Goal: Task Accomplishment & Management: Manage account settings

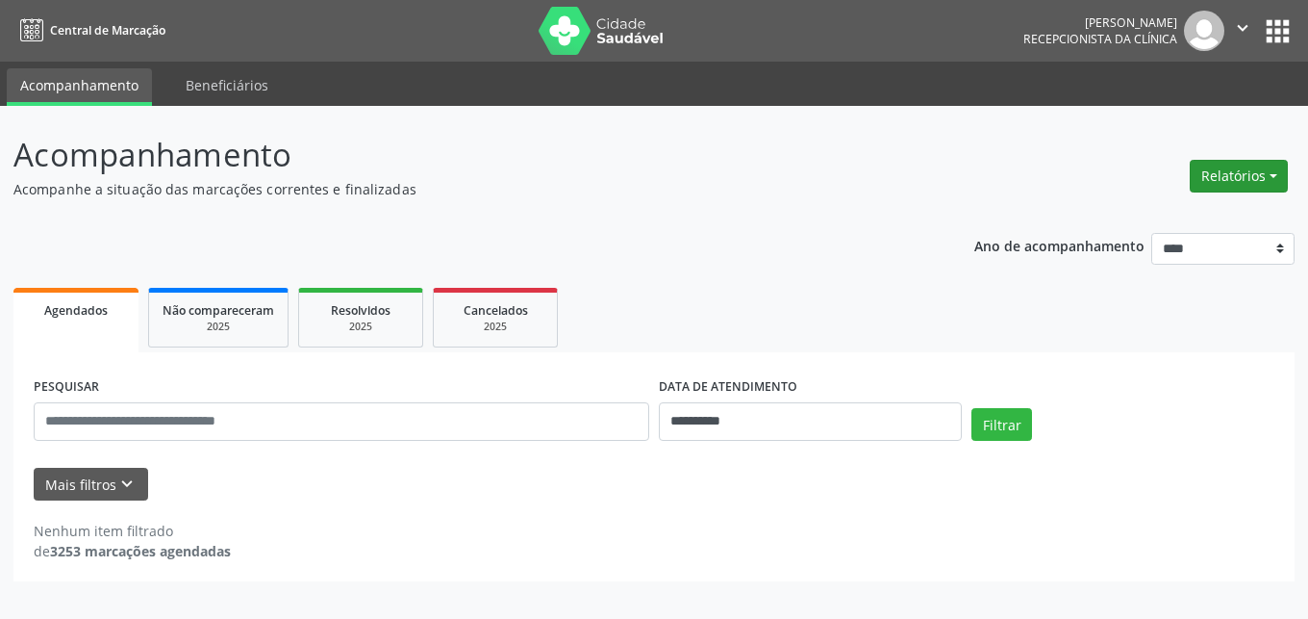
click at [1231, 177] on button "Relatórios" at bounding box center [1239, 176] width 98 height 33
click at [1141, 210] on link "Agendamentos" at bounding box center [1185, 217] width 207 height 27
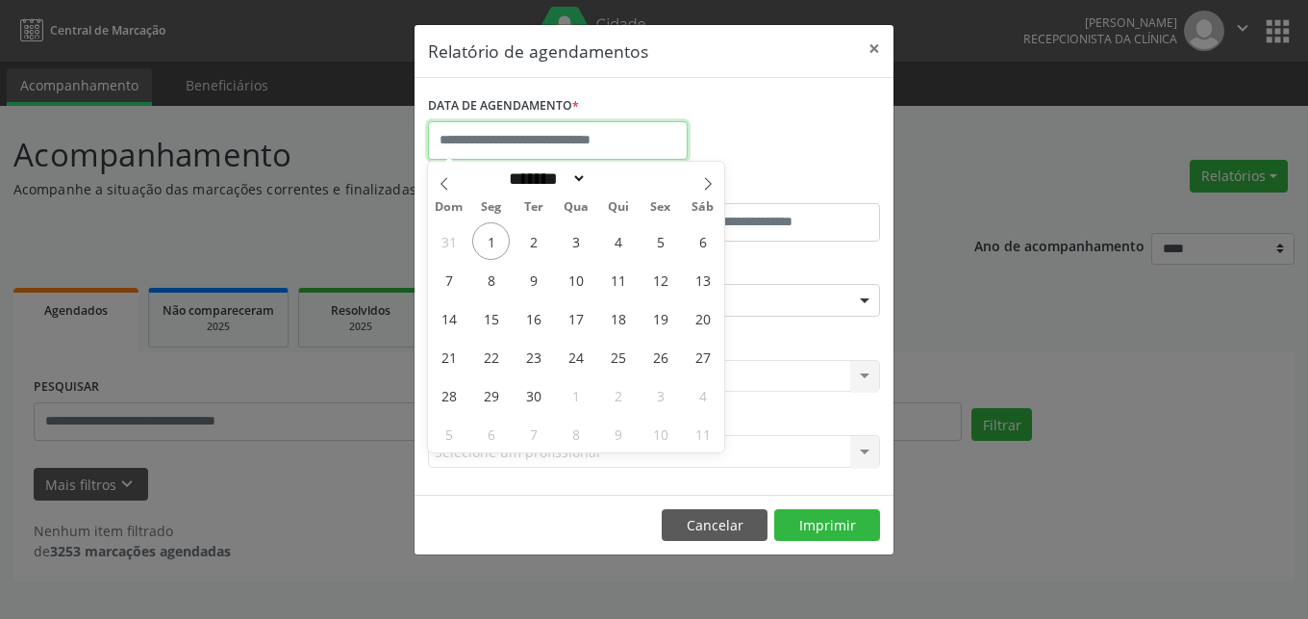
click at [509, 130] on input "text" at bounding box center [558, 140] width 260 height 38
click at [436, 181] on span at bounding box center [444, 178] width 33 height 33
select select "*"
click at [665, 247] on span "1" at bounding box center [661, 241] width 38 height 38
type input "**********"
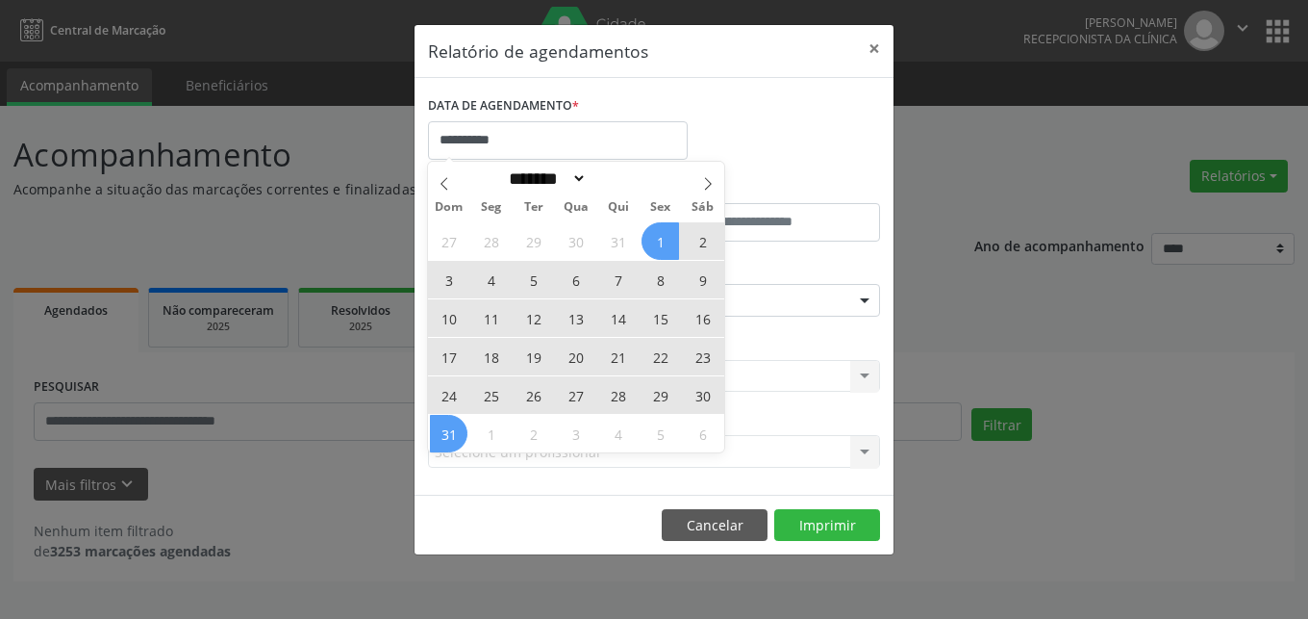
click at [447, 435] on span "31" at bounding box center [449, 434] width 38 height 38
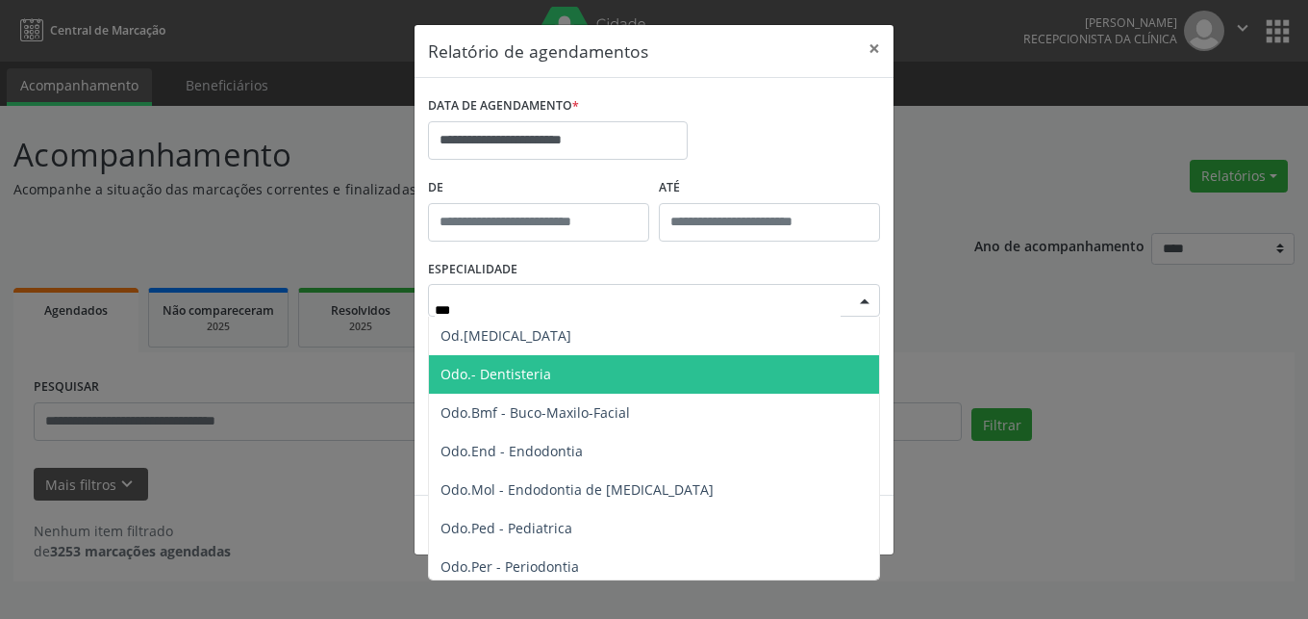
type input "***"
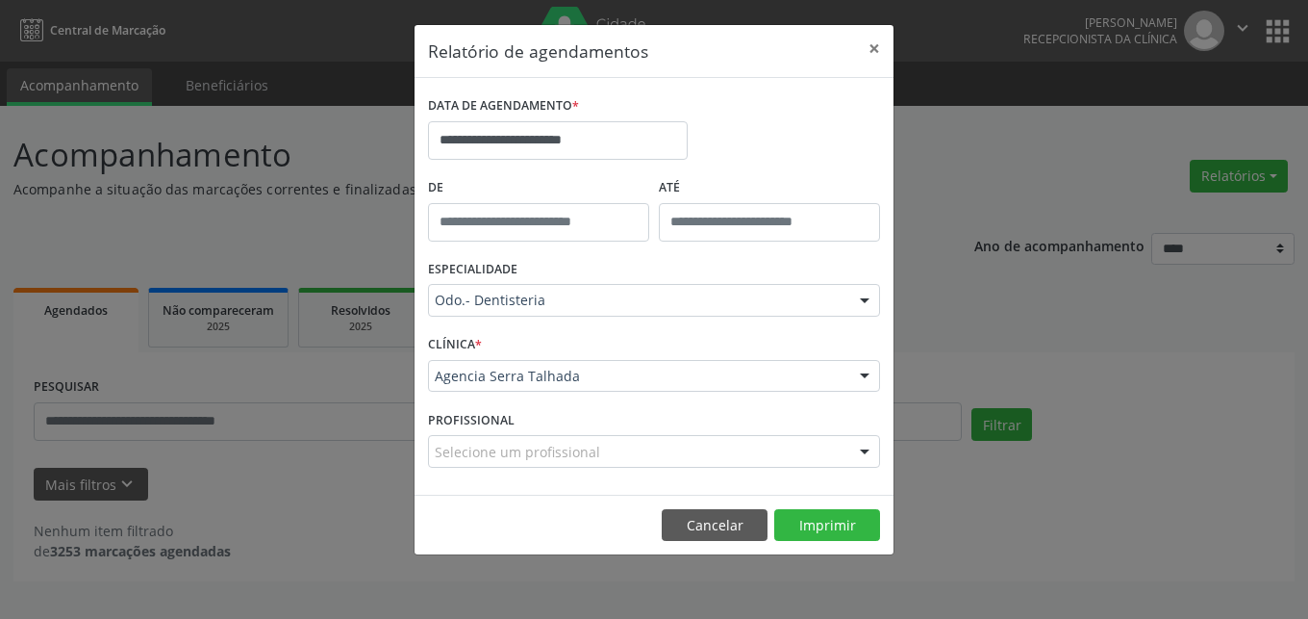
click at [565, 290] on div "Odo.- Dentisteria" at bounding box center [654, 300] width 452 height 33
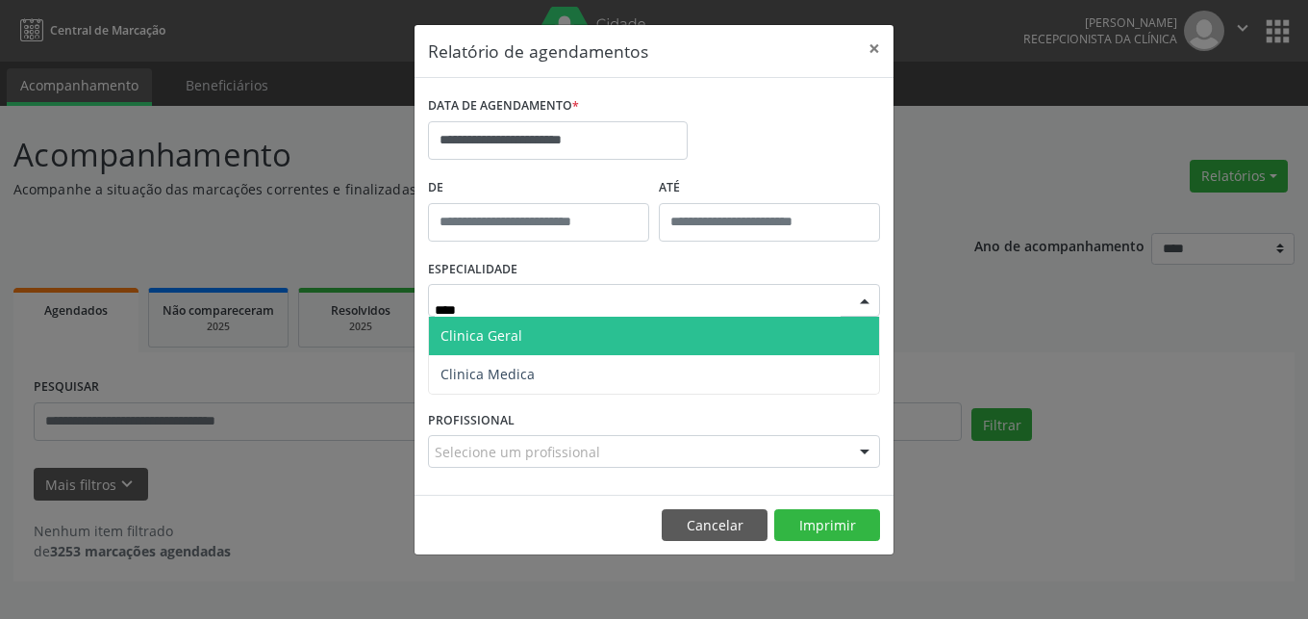
type input "*****"
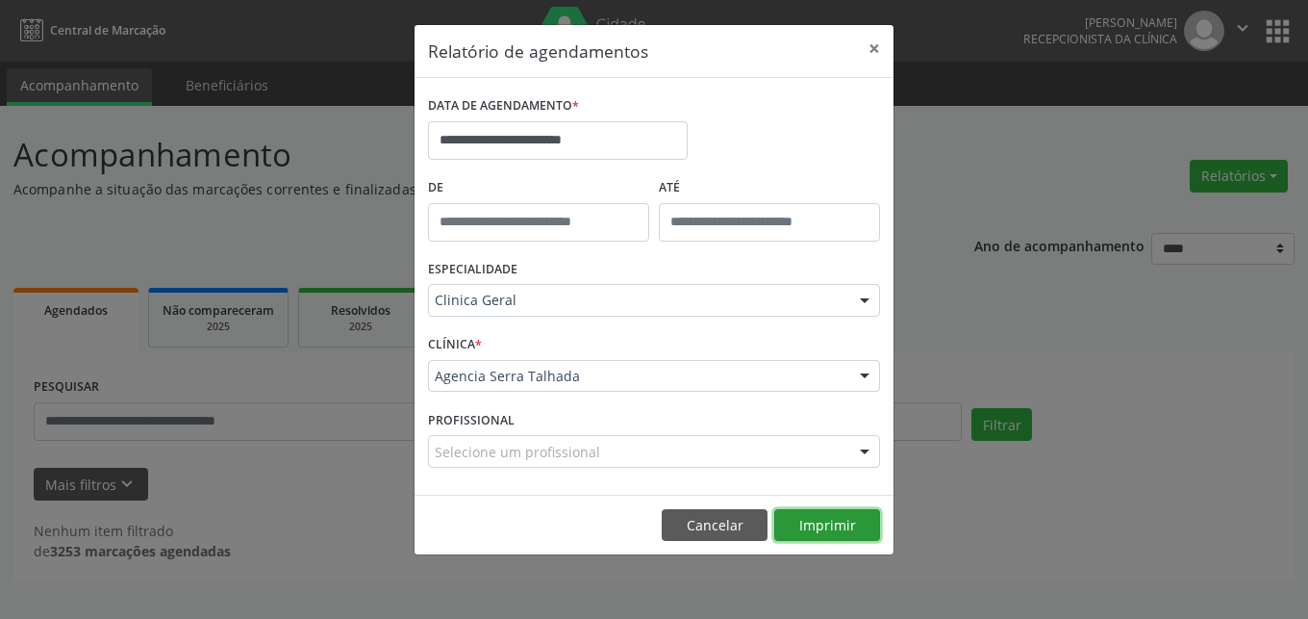
click at [823, 523] on button "Imprimir" at bounding box center [827, 525] width 106 height 33
click at [883, 48] on button "×" at bounding box center [874, 48] width 38 height 47
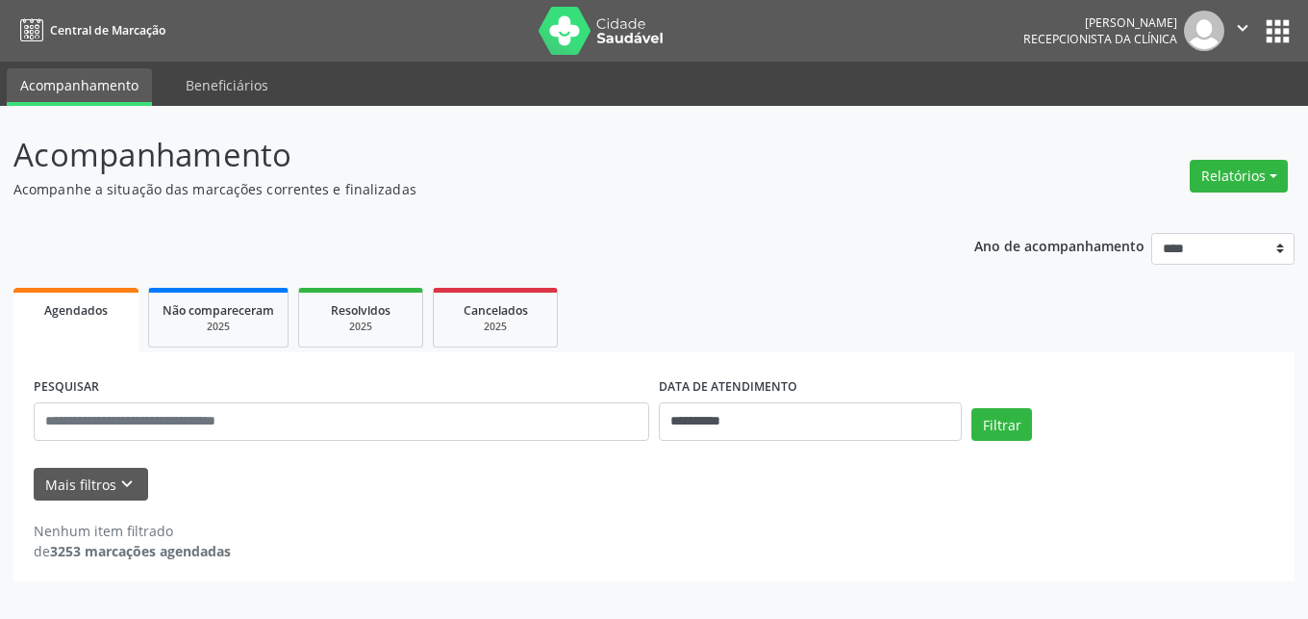
click at [137, 463] on form "**********" at bounding box center [654, 436] width 1241 height 128
click at [120, 494] on icon "keyboard_arrow_down" at bounding box center [126, 483] width 21 height 21
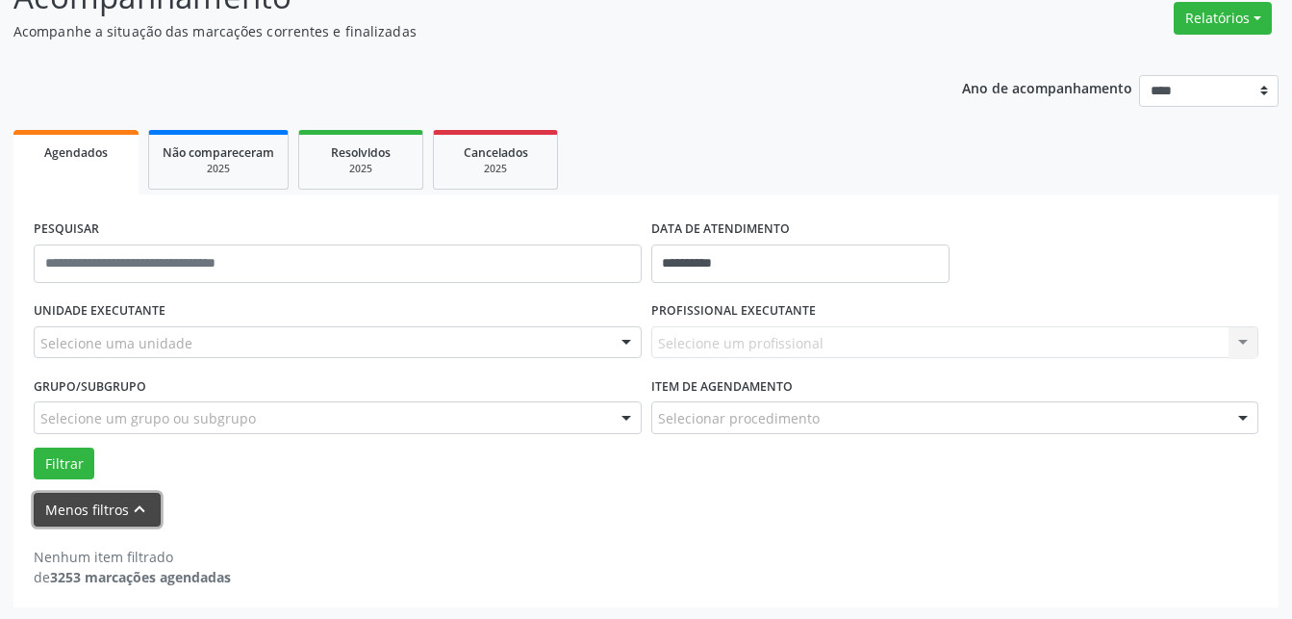
scroll to position [160, 0]
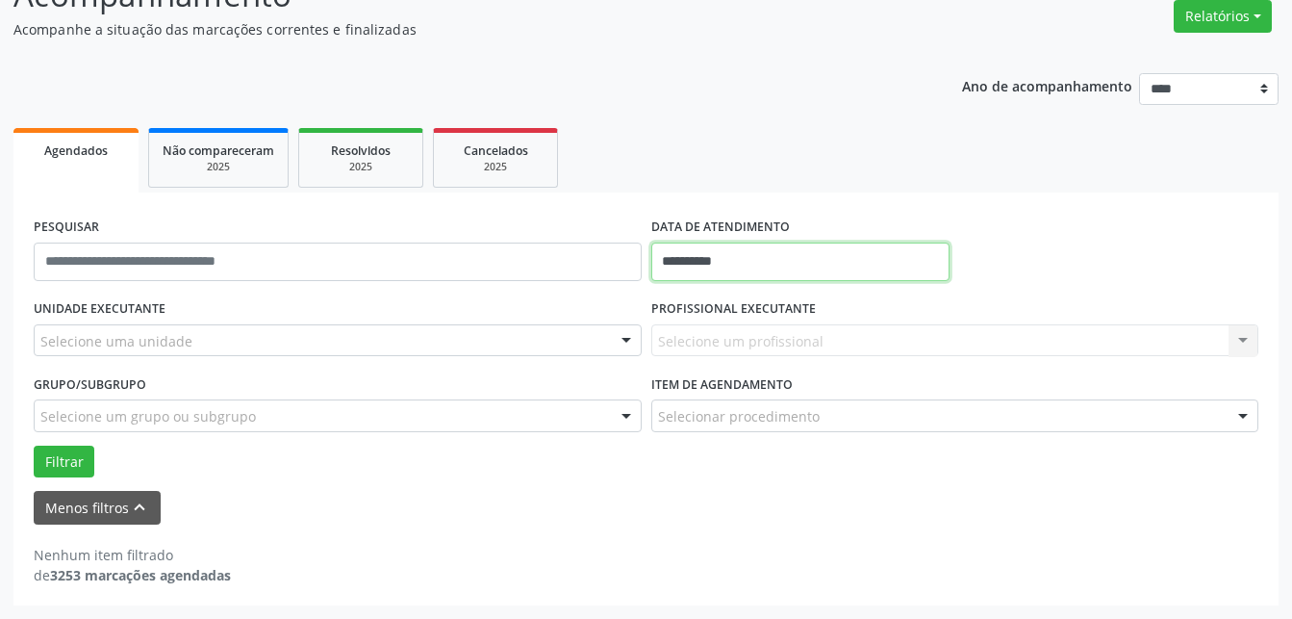
click at [758, 258] on input "**********" at bounding box center [800, 261] width 299 height 38
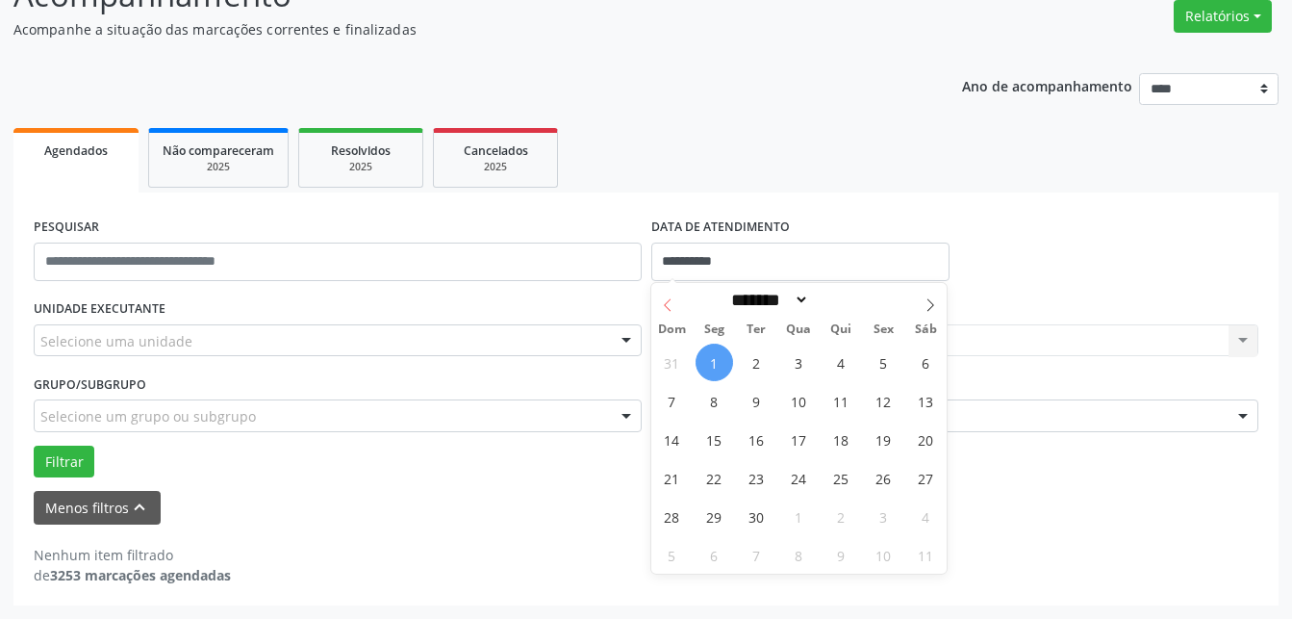
click at [659, 296] on span at bounding box center [667, 299] width 33 height 33
select select "*"
click at [881, 369] on span "1" at bounding box center [884, 362] width 38 height 38
type input "**********"
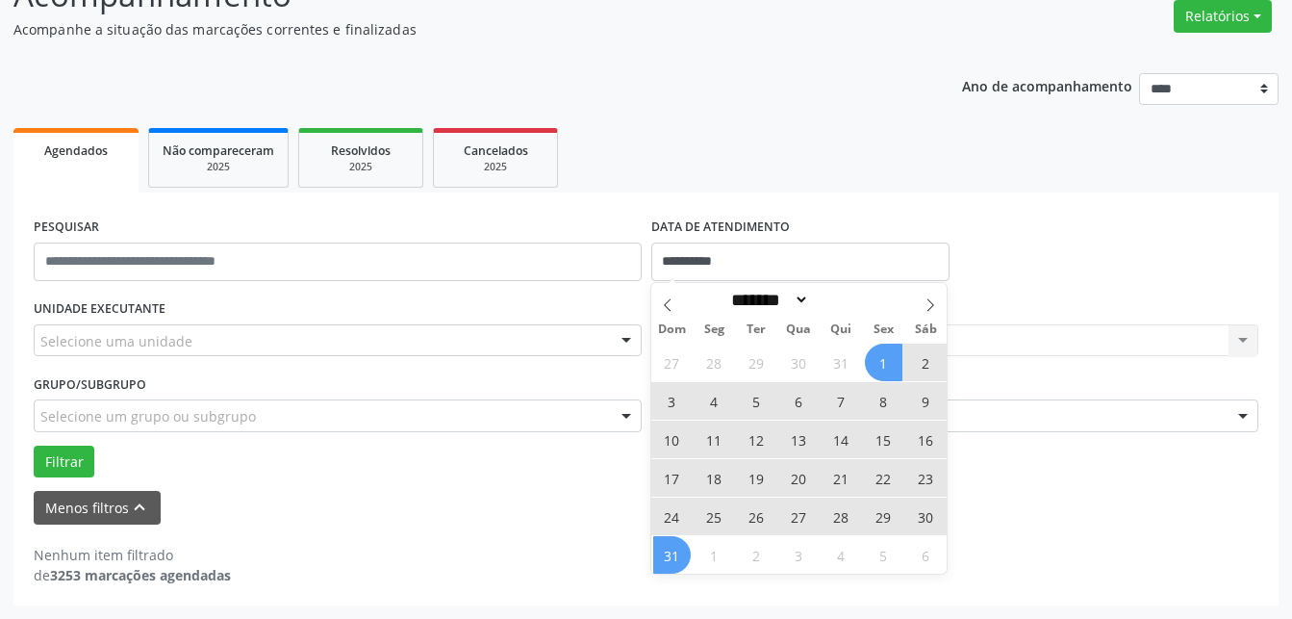
click at [671, 553] on span "31" at bounding box center [672, 555] width 38 height 38
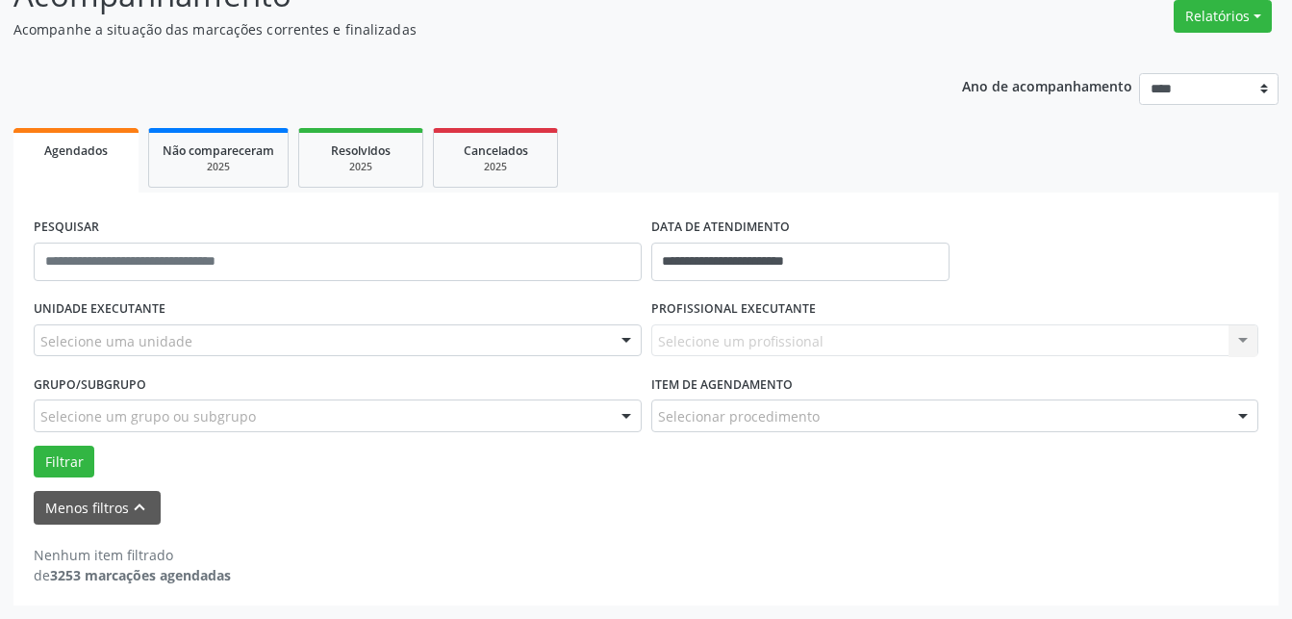
click at [740, 345] on div "Selecione um profissional Nenhum resultado encontrado para: " " Não há nenhuma …" at bounding box center [955, 340] width 608 height 33
click at [753, 344] on div "Selecione um profissional Nenhum resultado encontrado para: " " Não há nenhuma …" at bounding box center [955, 340] width 608 height 33
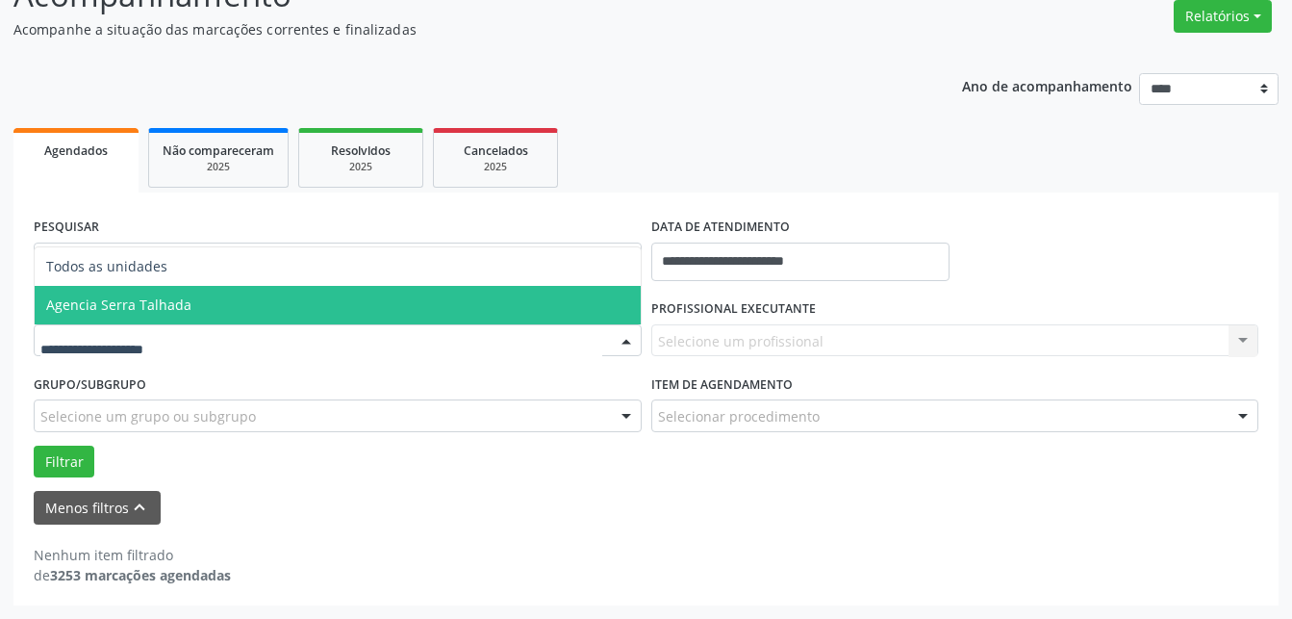
click at [192, 306] on span "Agencia Serra Talhada" at bounding box center [338, 305] width 606 height 38
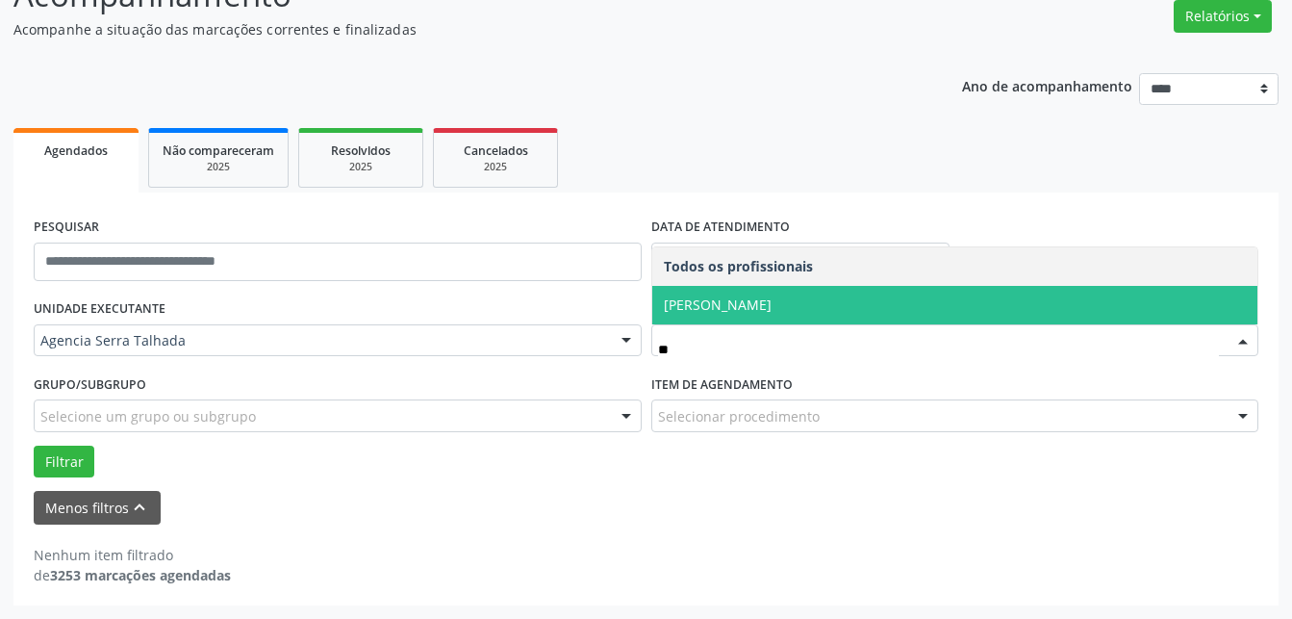
type input "*"
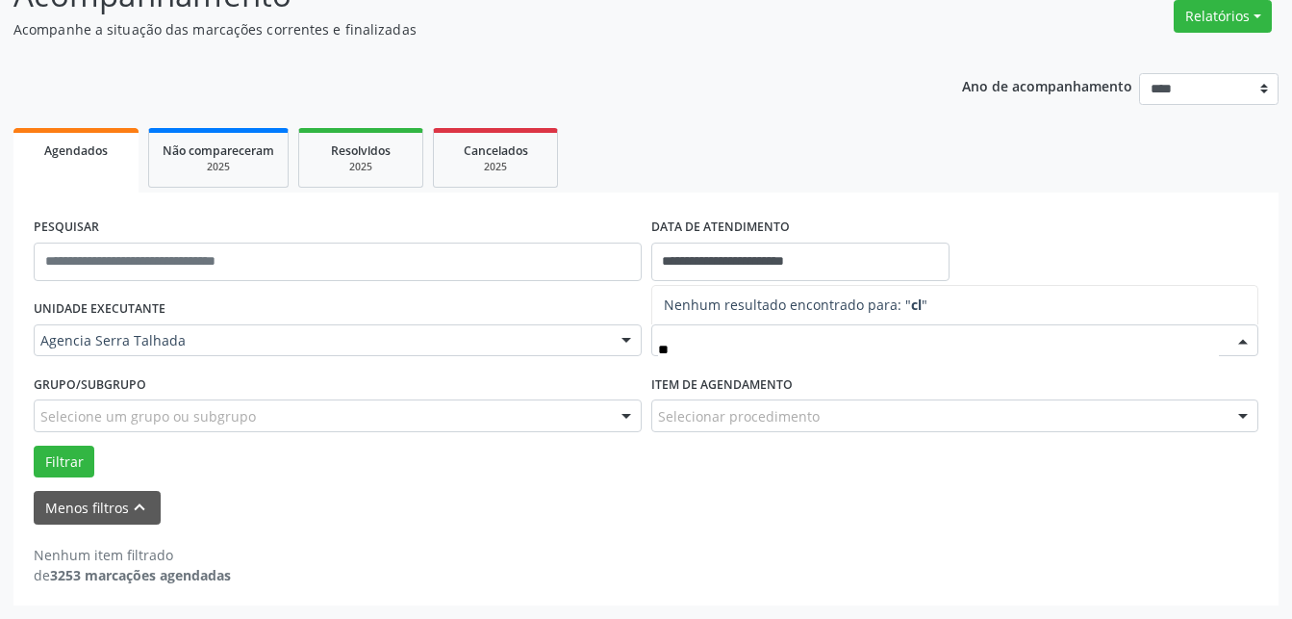
type input "*"
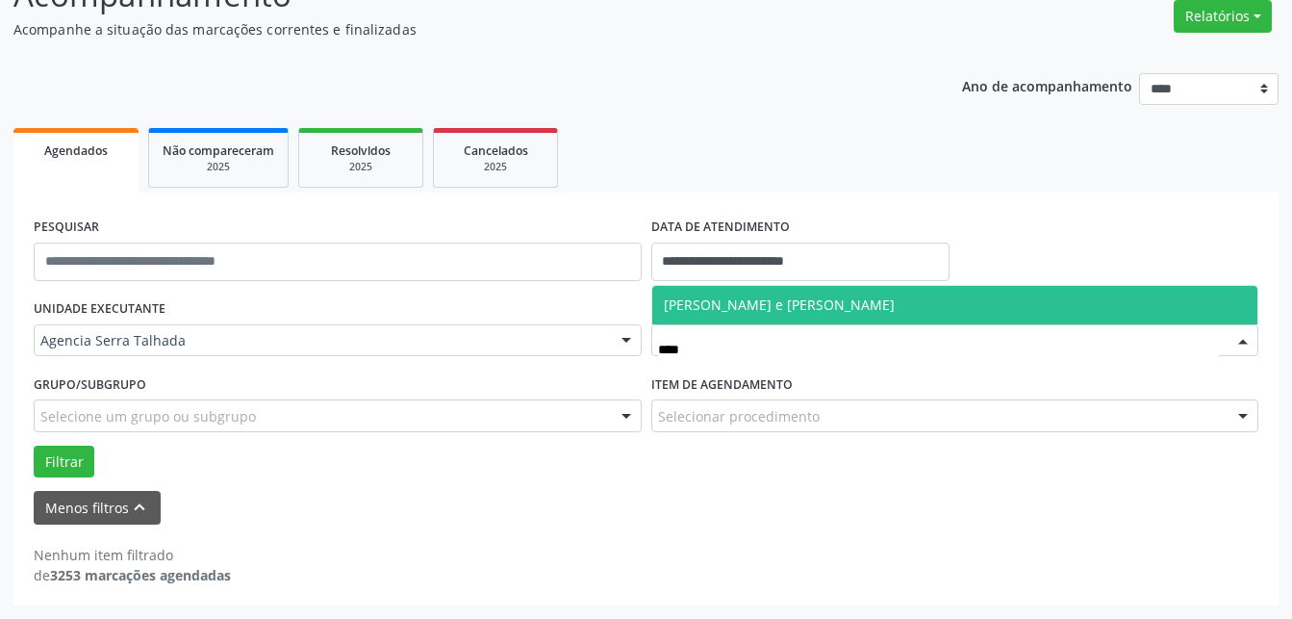
type input "*****"
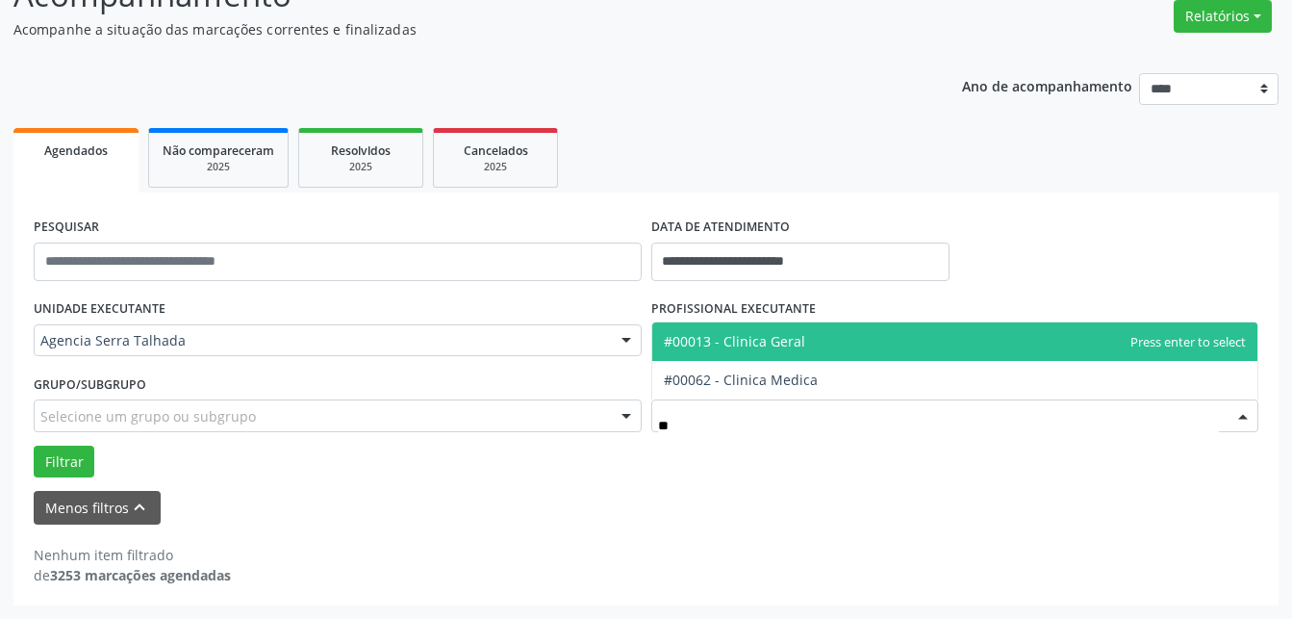
type input "***"
click at [807, 353] on span "#00013 - Clinica Geral" at bounding box center [955, 341] width 606 height 38
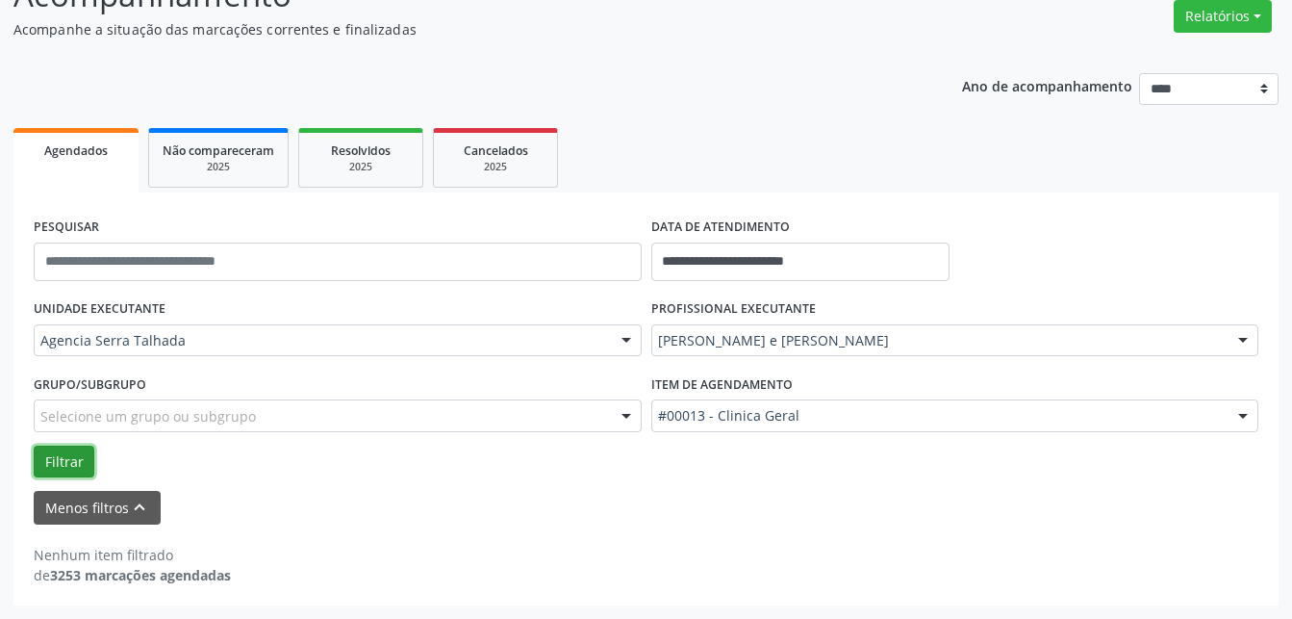
click at [51, 450] on button "Filtrar" at bounding box center [64, 461] width 61 height 33
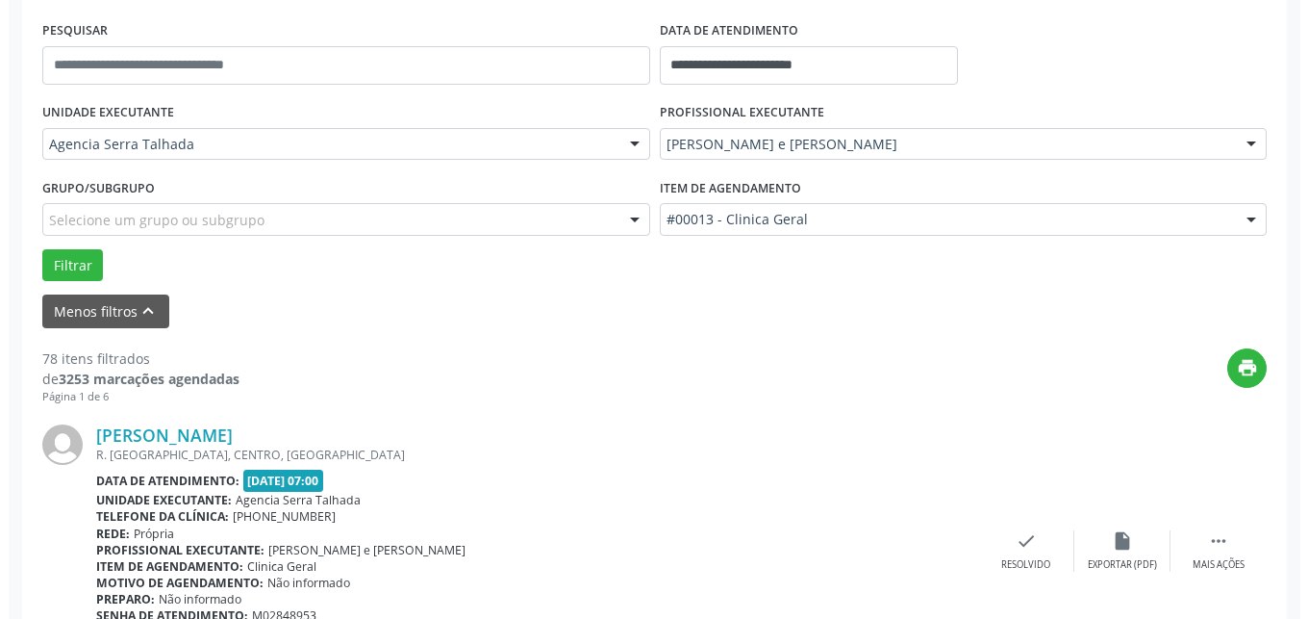
scroll to position [454, 0]
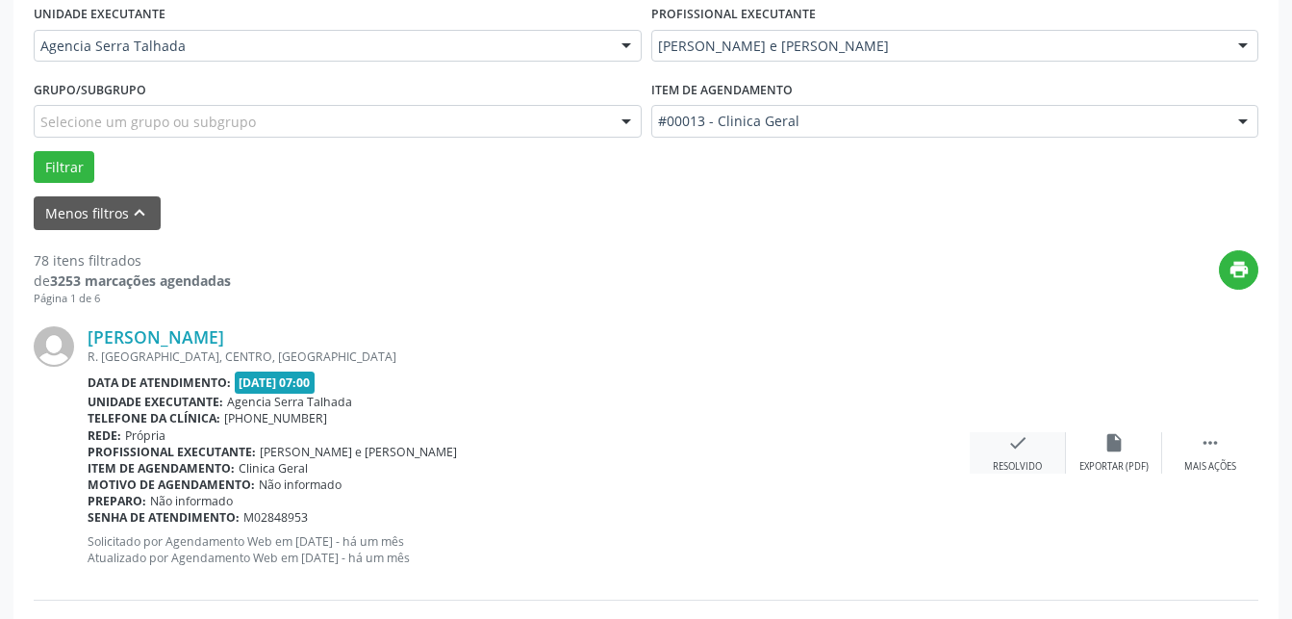
click at [1026, 450] on icon "check" at bounding box center [1017, 442] width 21 height 21
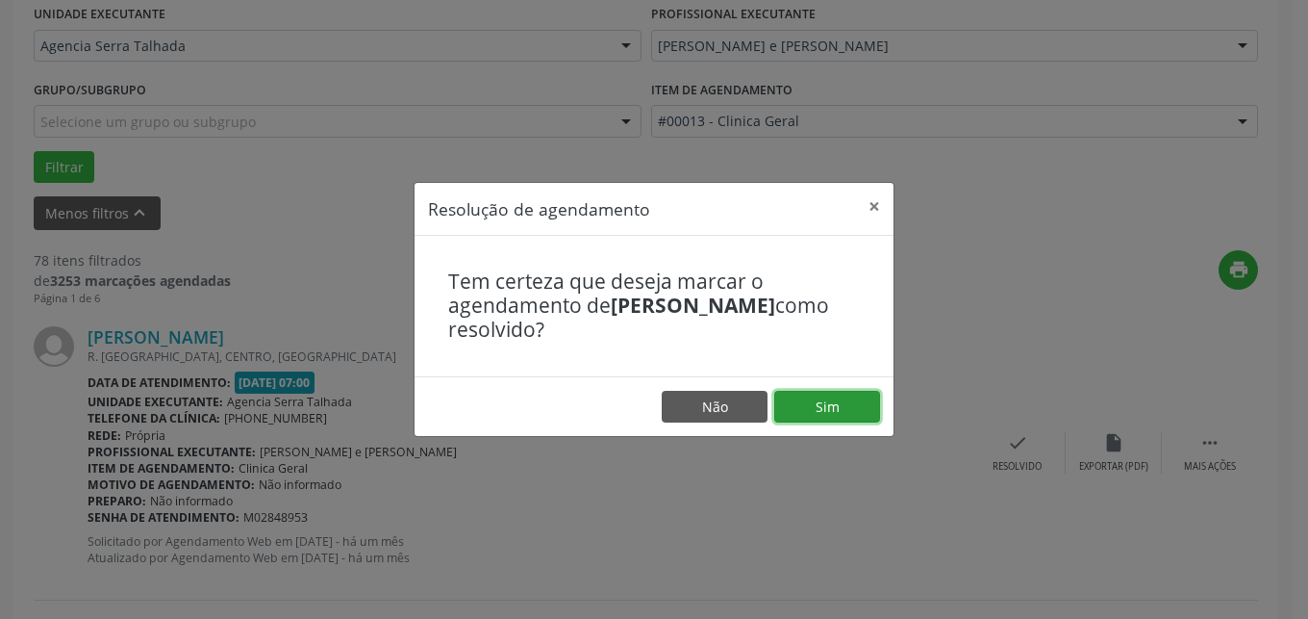
click at [843, 398] on button "Sim" at bounding box center [827, 407] width 106 height 33
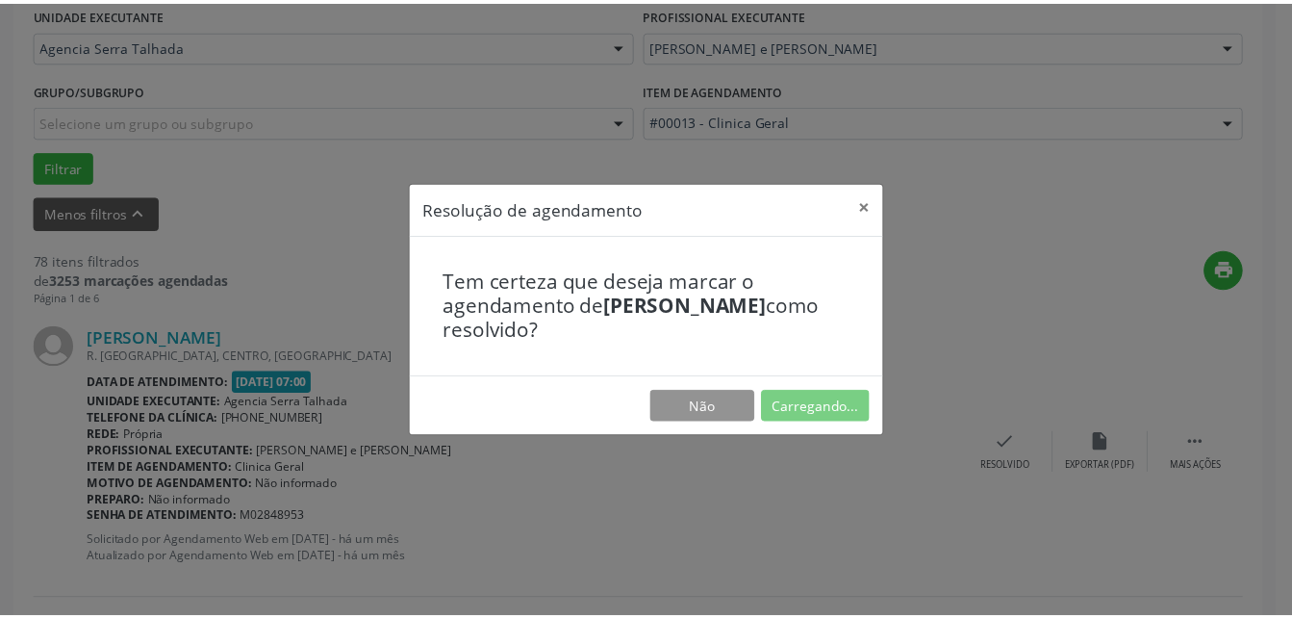
scroll to position [201, 0]
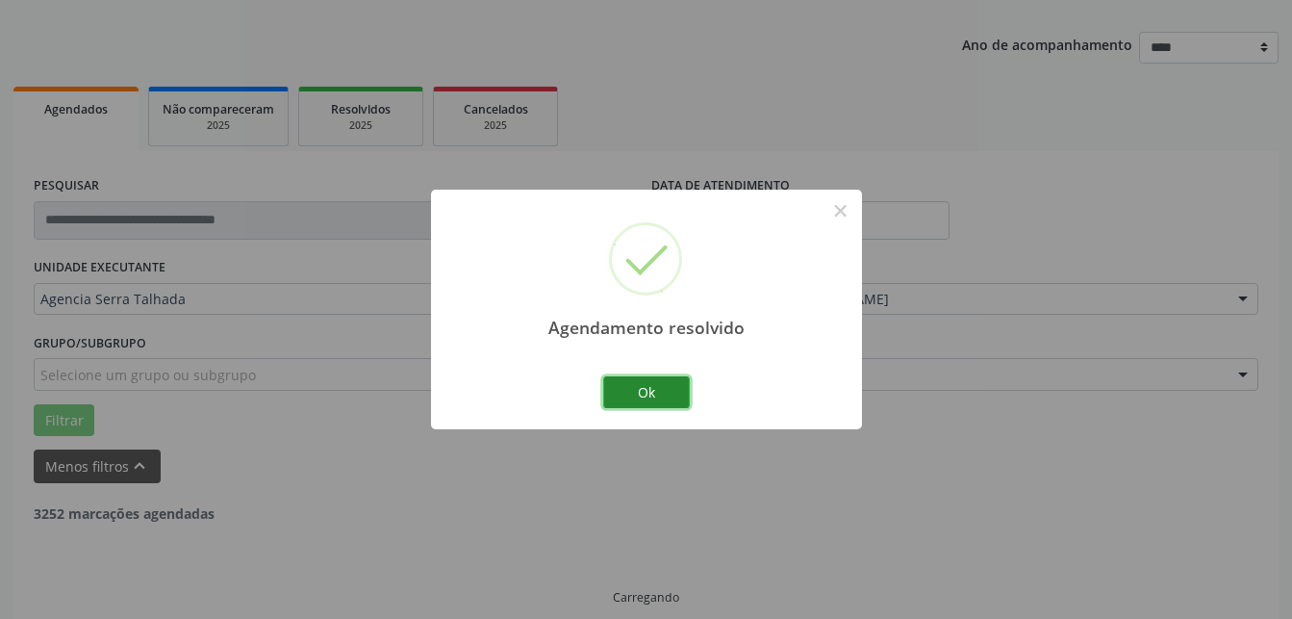
click at [656, 396] on button "Ok" at bounding box center [646, 392] width 87 height 33
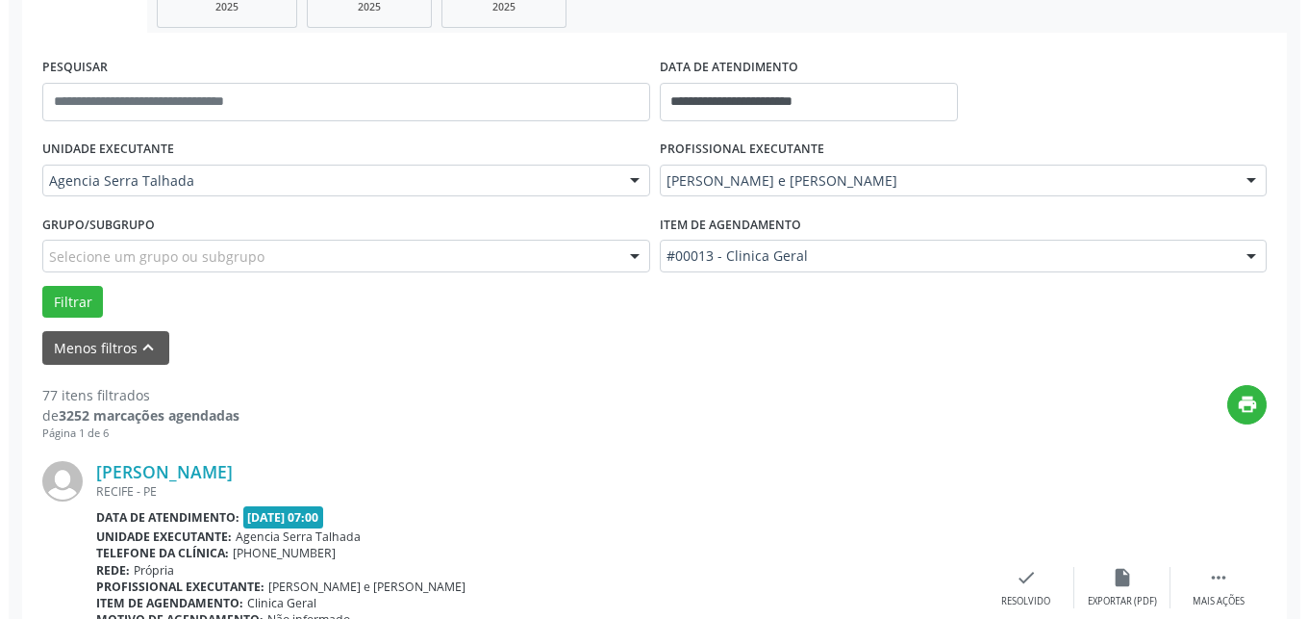
scroll to position [397, 0]
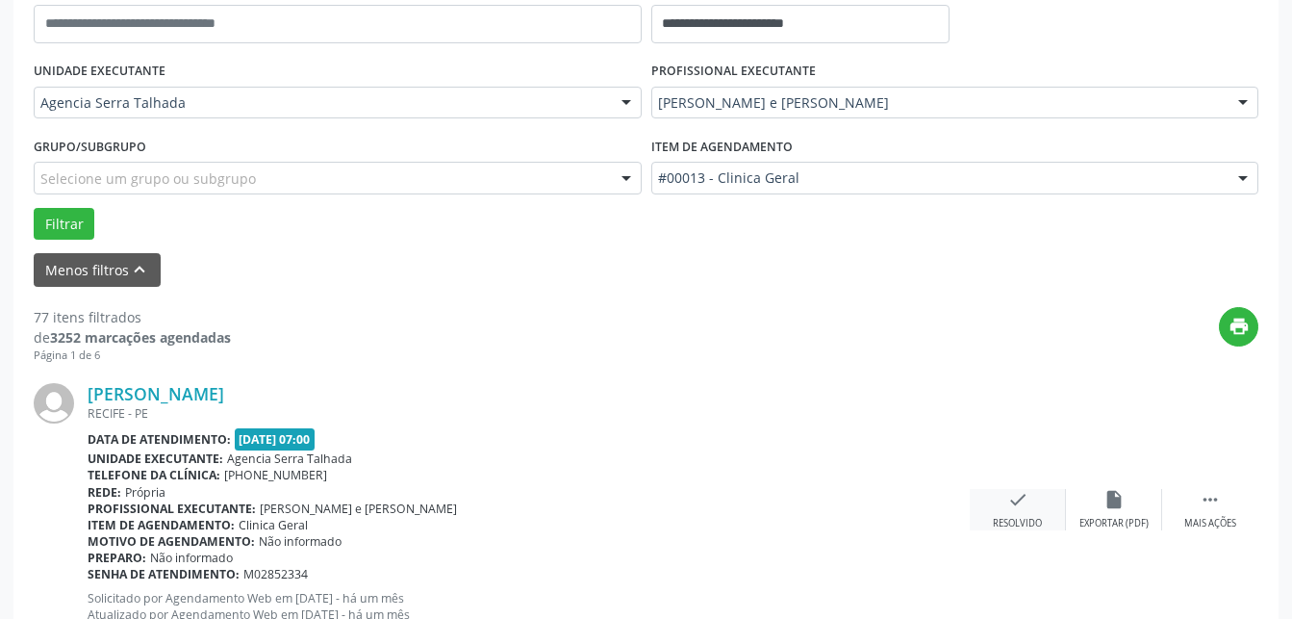
click at [995, 513] on div "check Resolvido" at bounding box center [1018, 509] width 96 height 41
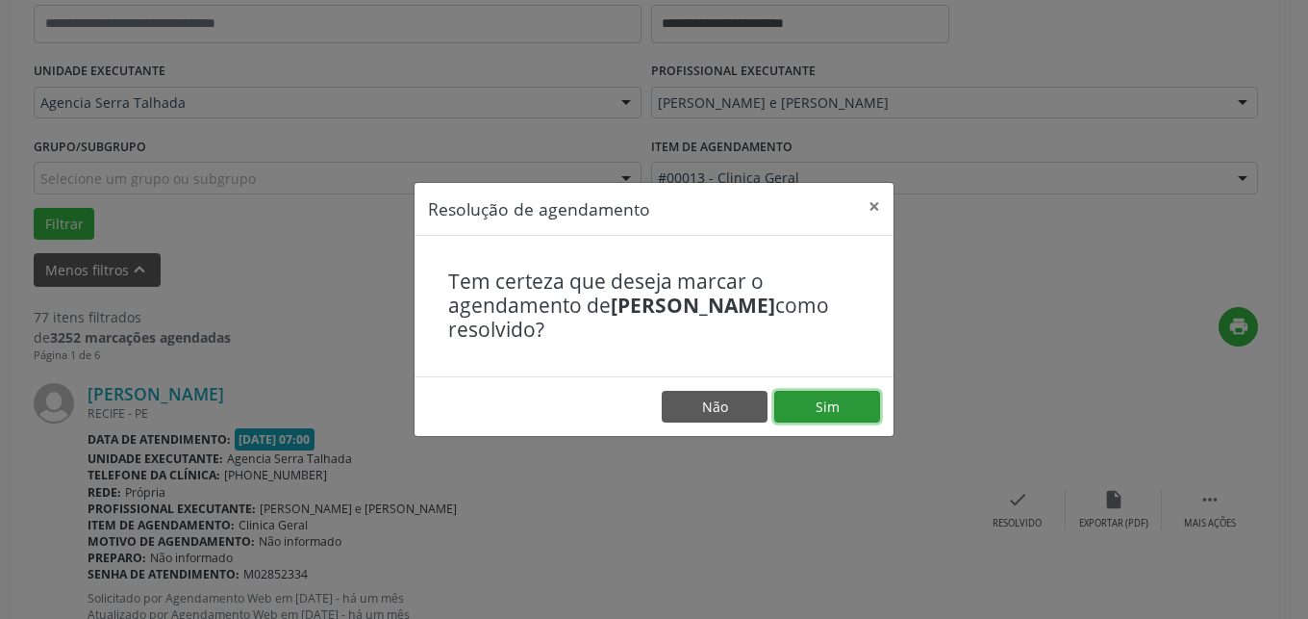
click at [841, 407] on button "Sim" at bounding box center [827, 407] width 106 height 33
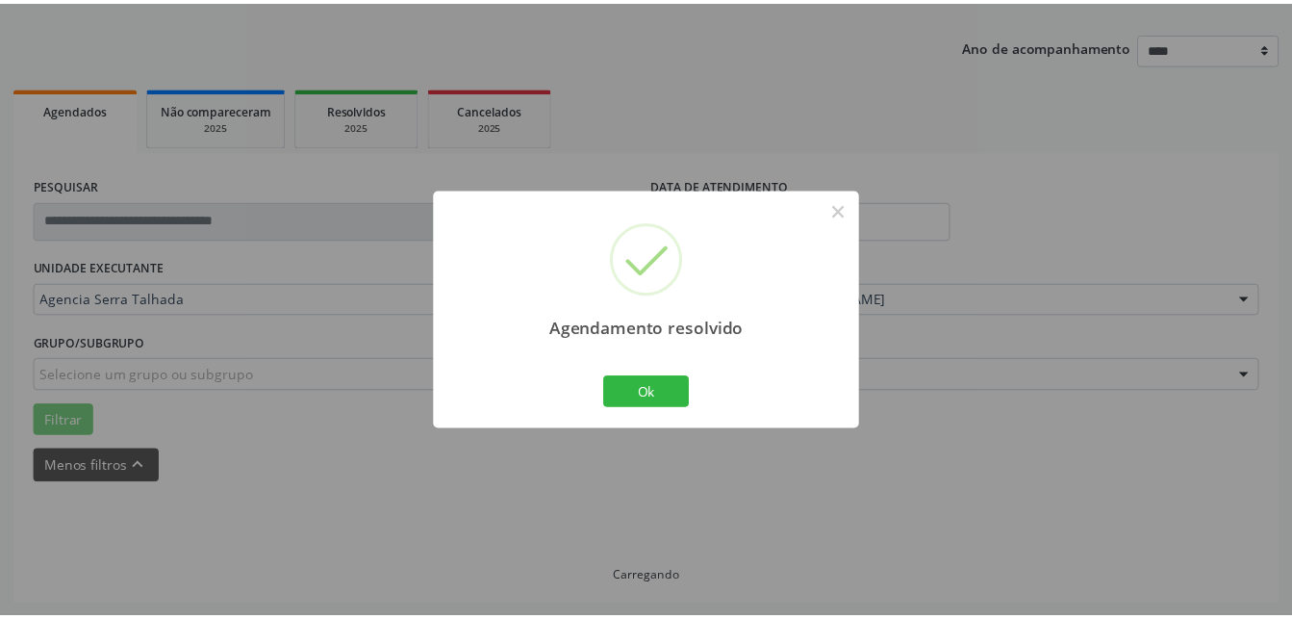
scroll to position [201, 0]
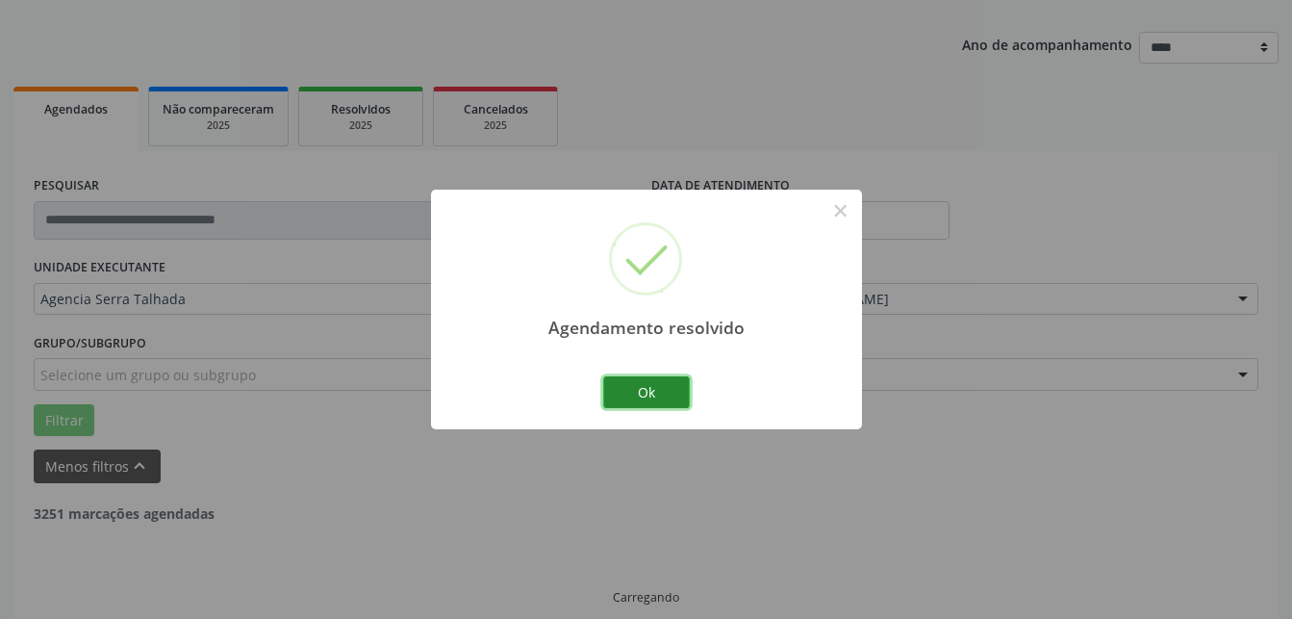
click at [668, 405] on button "Ok" at bounding box center [646, 392] width 87 height 33
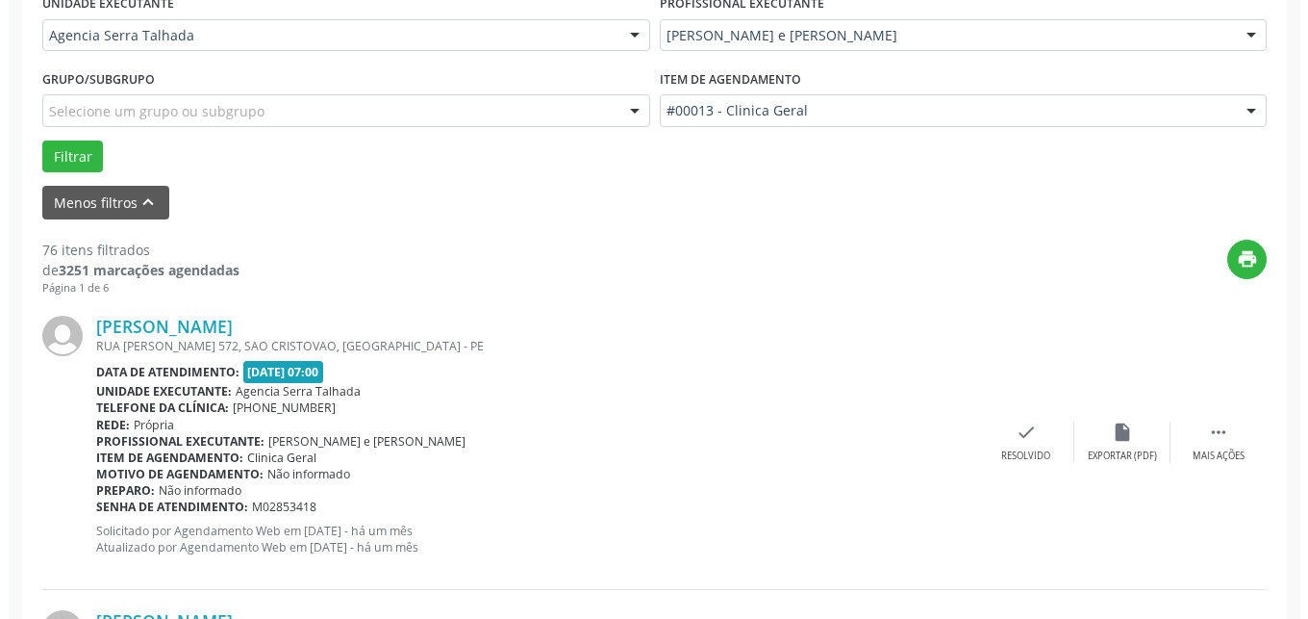
scroll to position [516, 0]
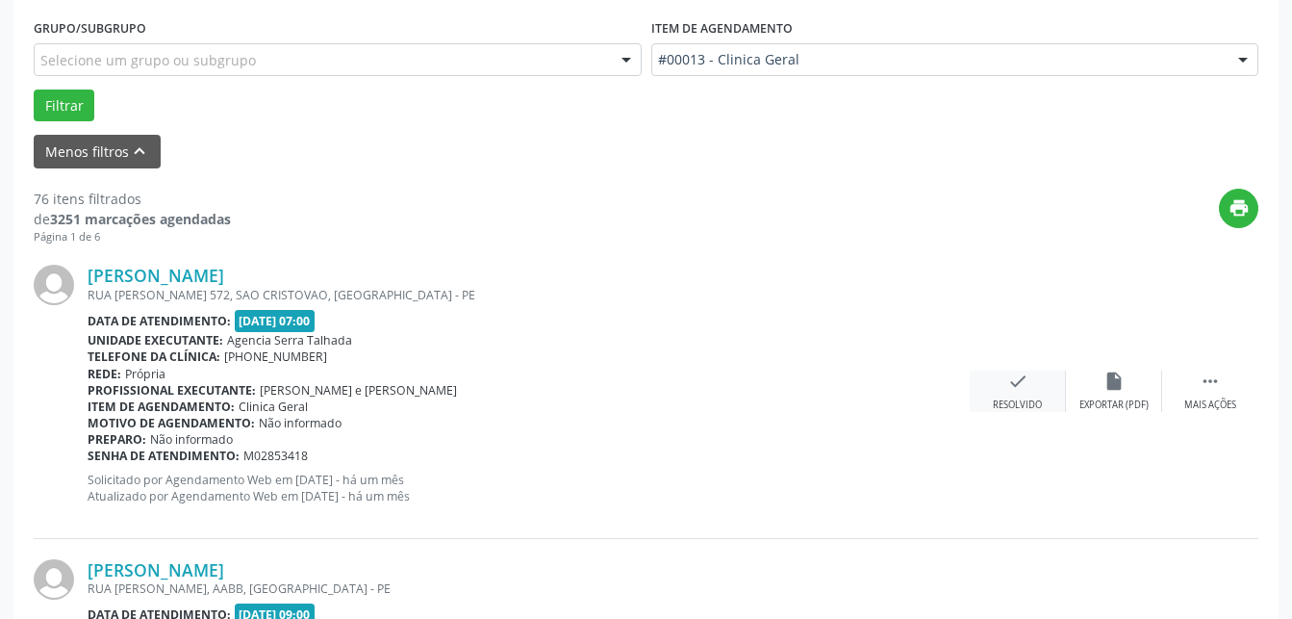
click at [1003, 397] on div "check Resolvido" at bounding box center [1018, 390] width 96 height 41
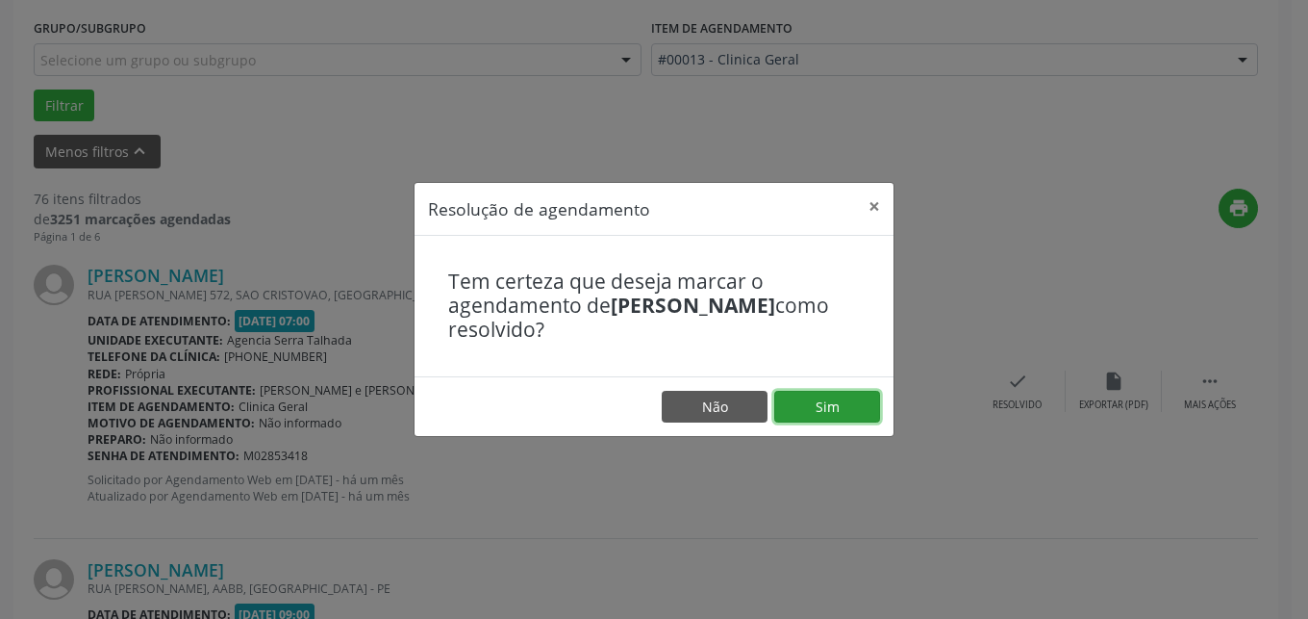
click at [862, 411] on button "Sim" at bounding box center [827, 407] width 106 height 33
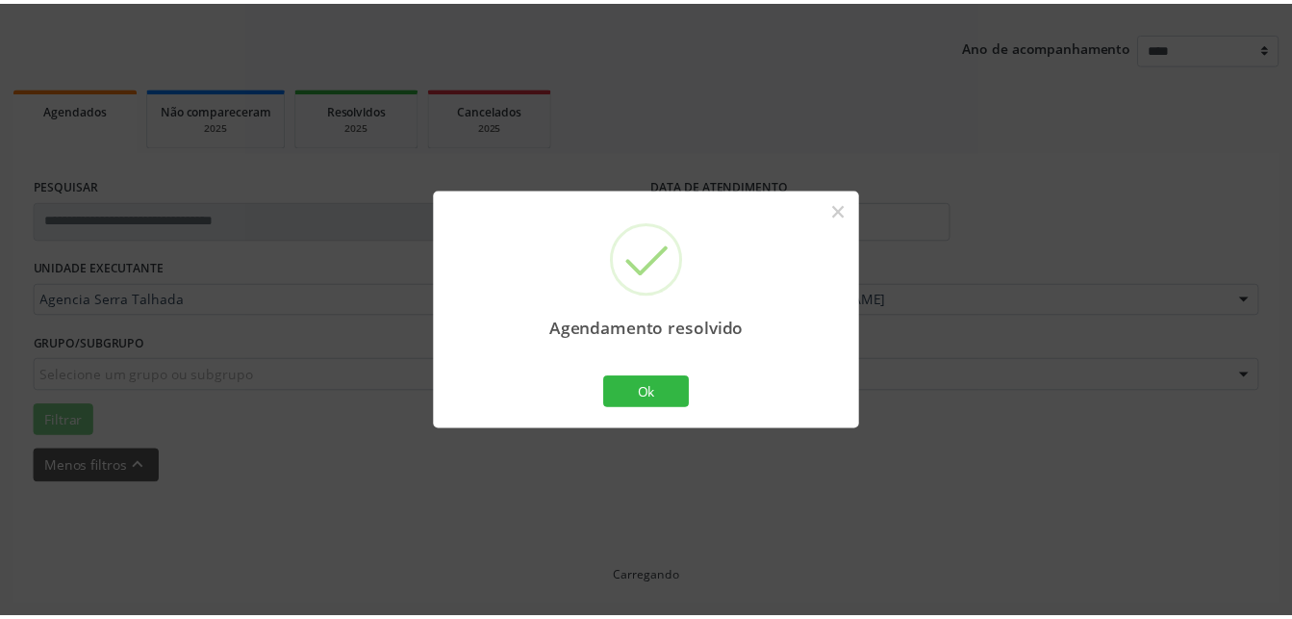
scroll to position [201, 0]
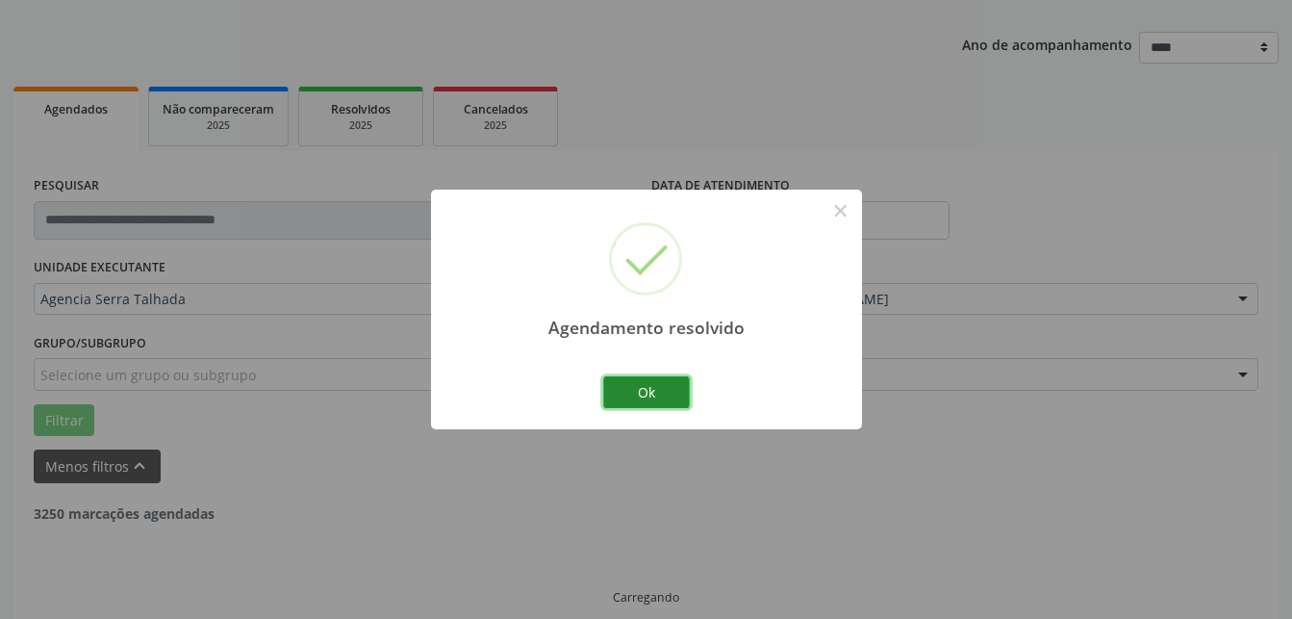
click at [655, 391] on button "Ok" at bounding box center [646, 392] width 87 height 33
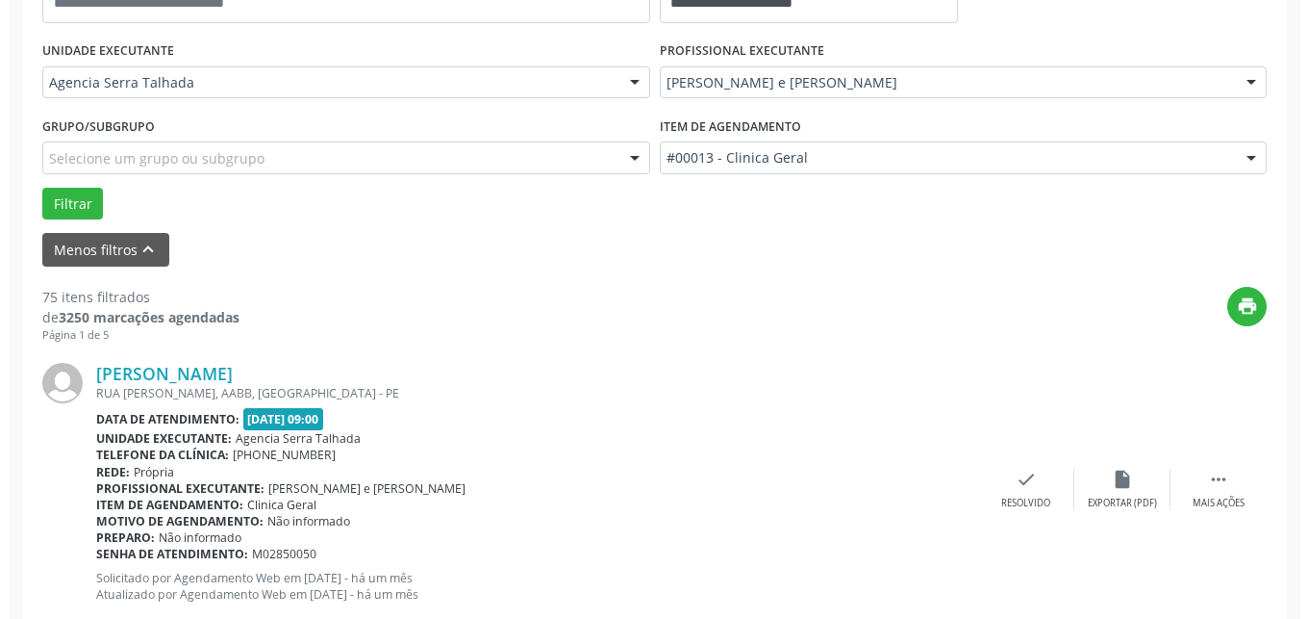
scroll to position [614, 0]
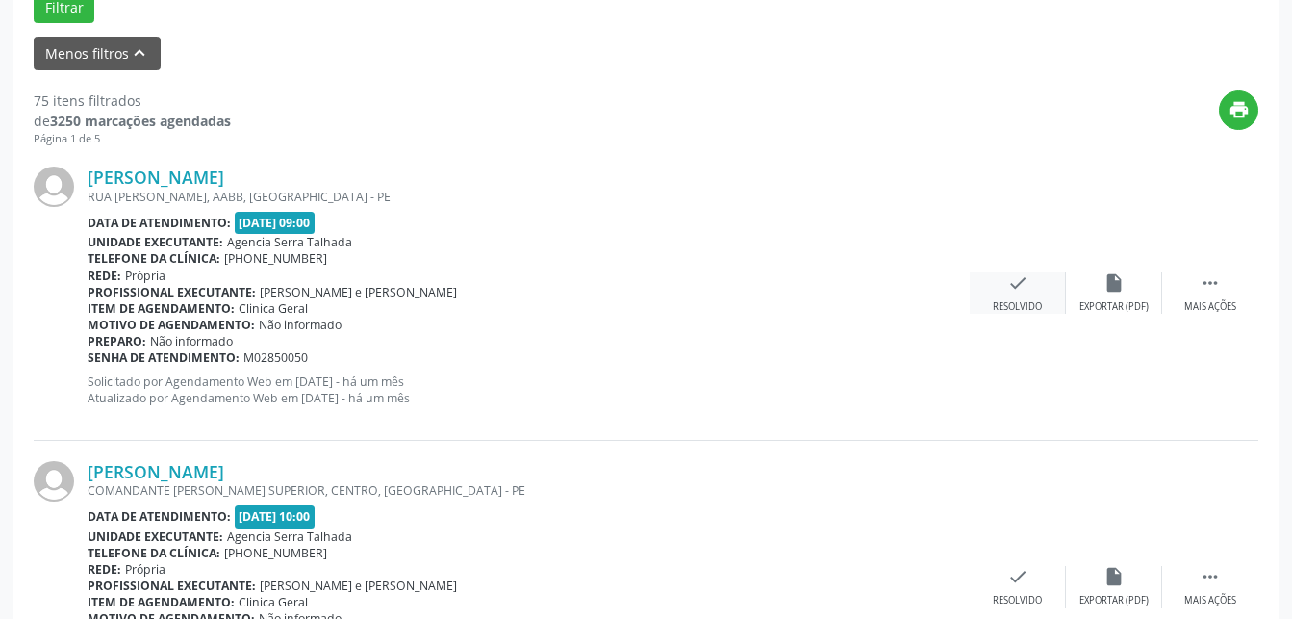
click at [1030, 282] on div "check Resolvido" at bounding box center [1018, 292] width 96 height 41
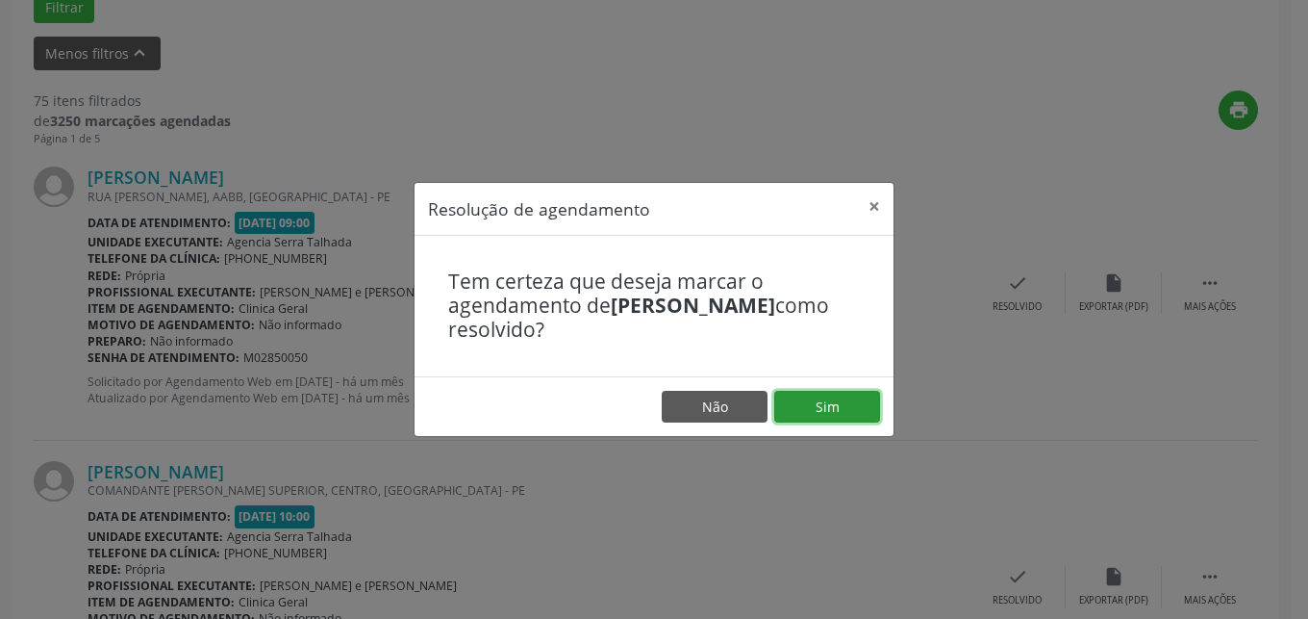
click at [805, 412] on button "Sim" at bounding box center [827, 407] width 106 height 33
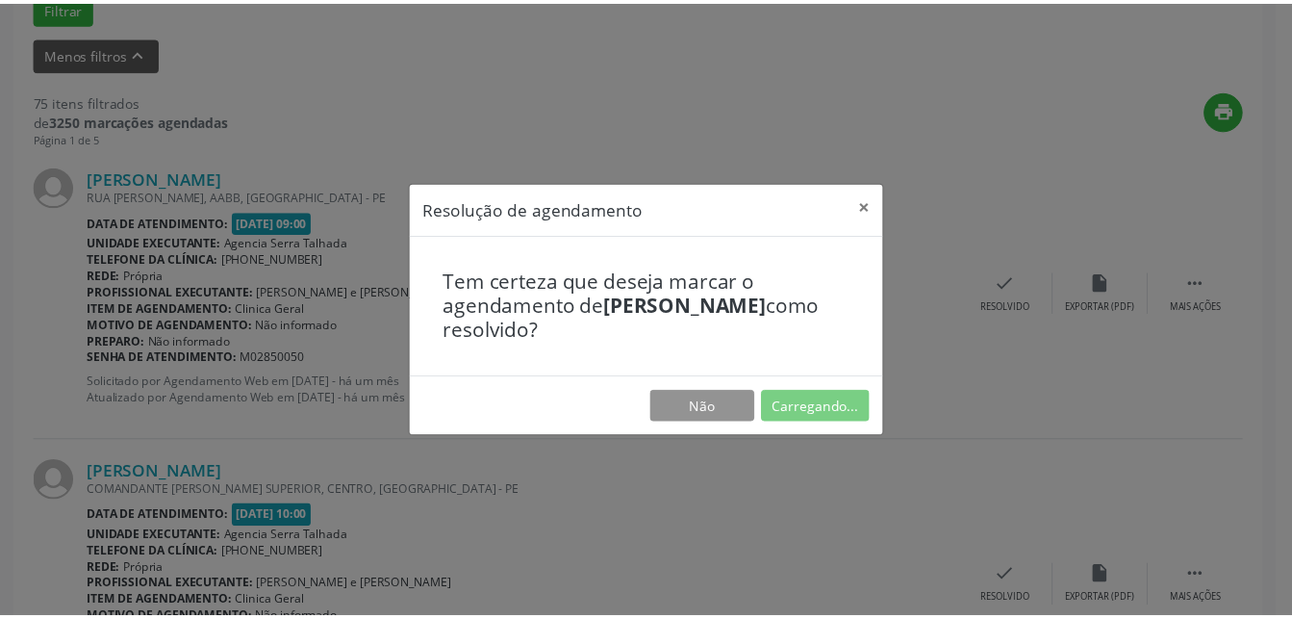
scroll to position [201, 0]
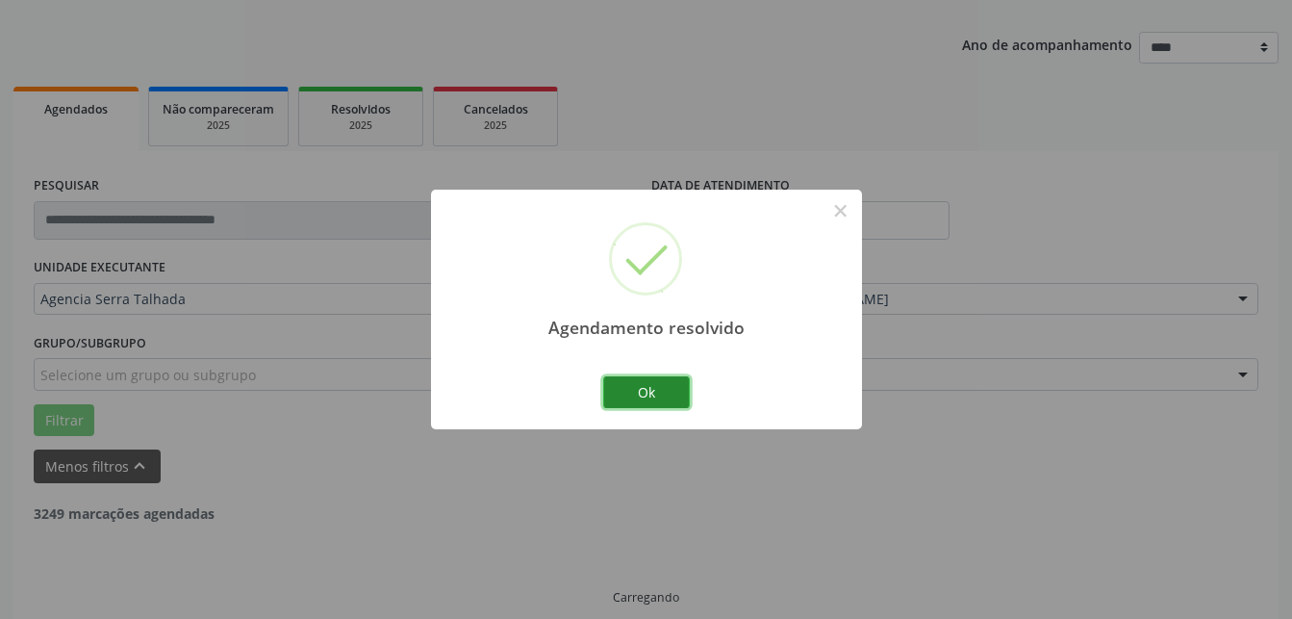
click at [659, 391] on button "Ok" at bounding box center [646, 392] width 87 height 33
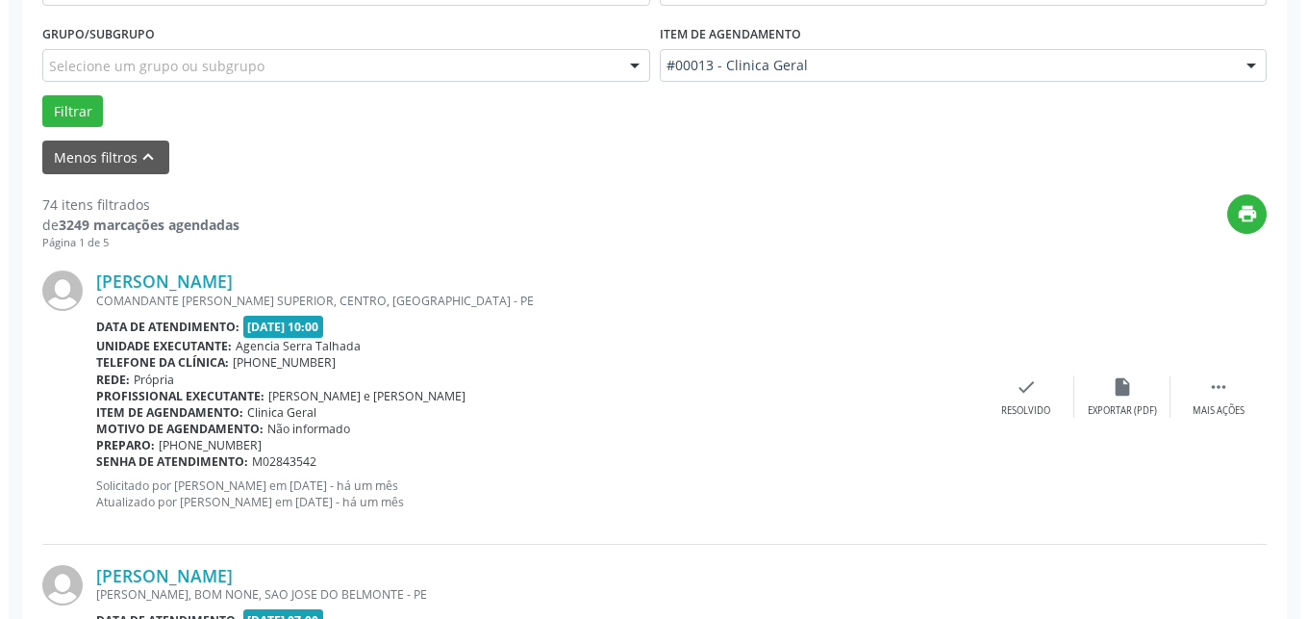
scroll to position [594, 0]
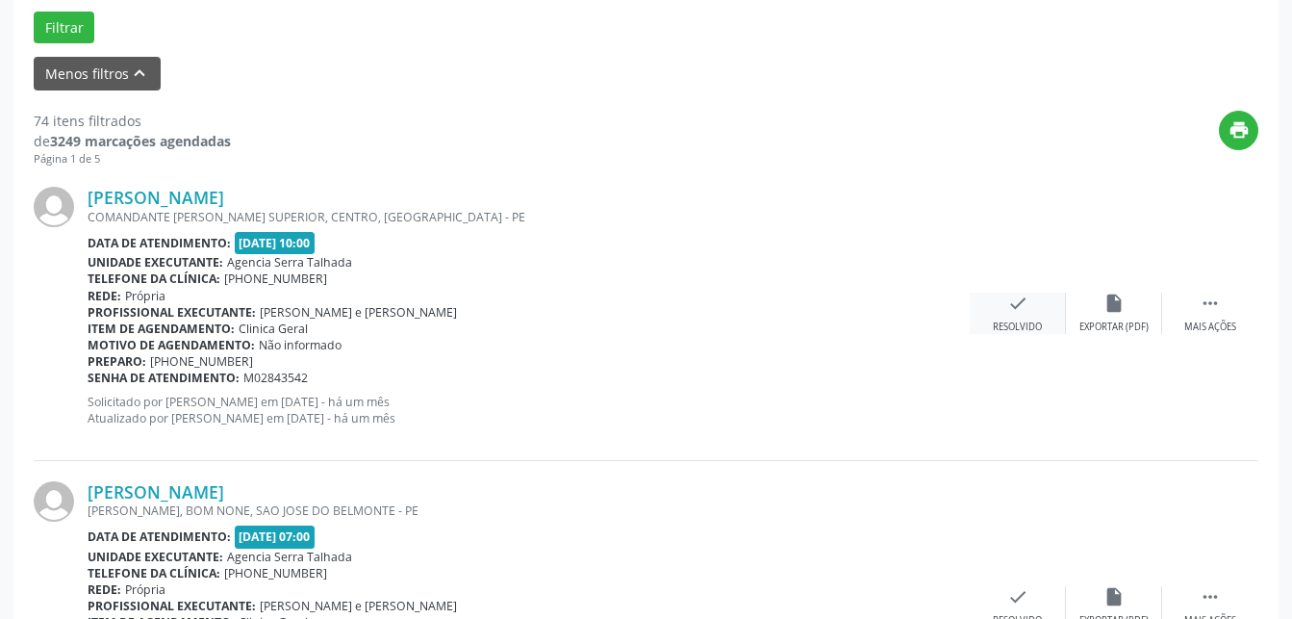
click at [1023, 307] on icon "check" at bounding box center [1017, 302] width 21 height 21
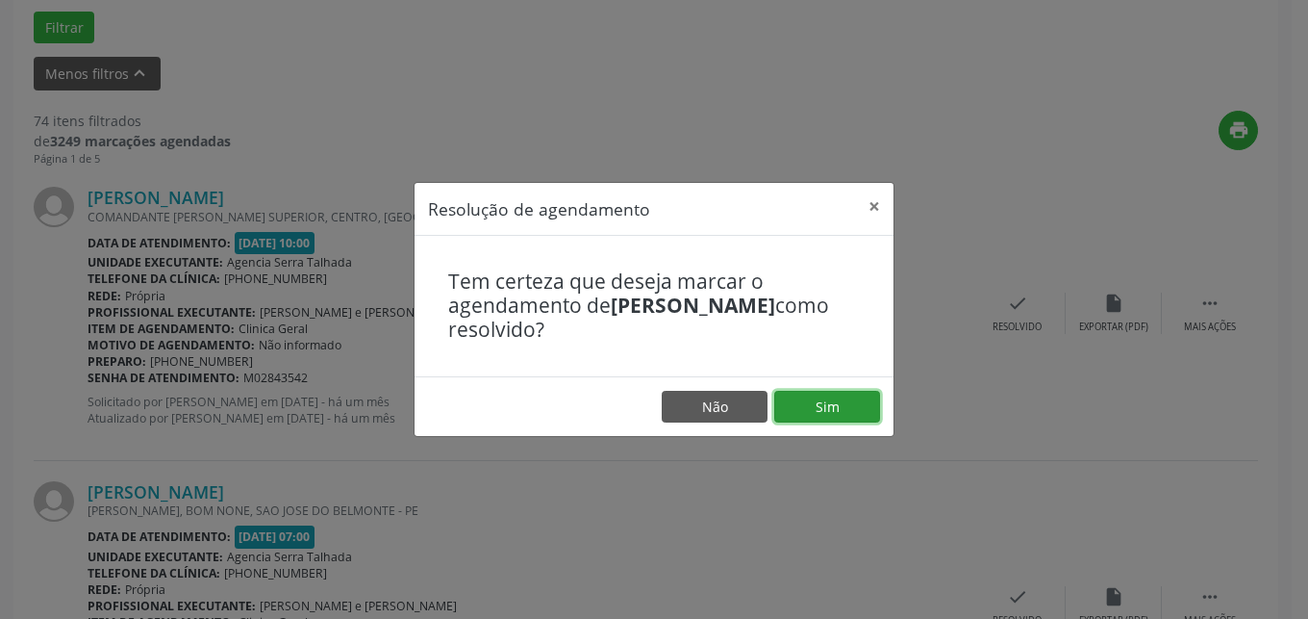
click at [804, 400] on button "Sim" at bounding box center [827, 407] width 106 height 33
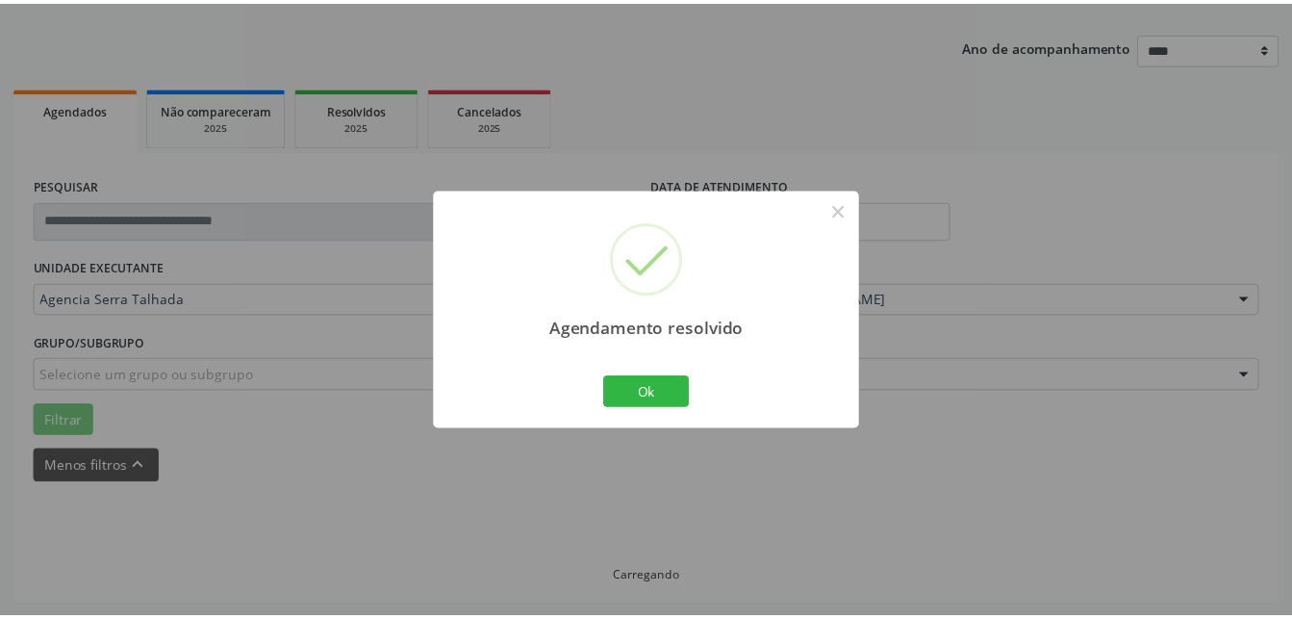
scroll to position [201, 0]
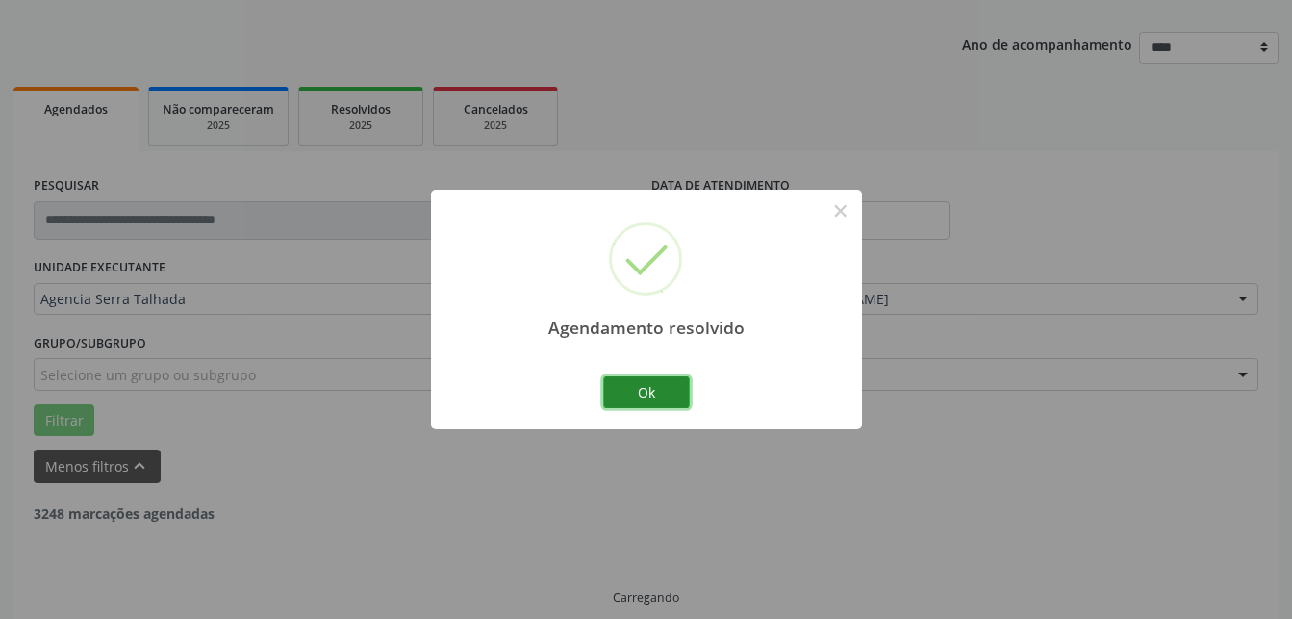
click at [631, 384] on button "Ok" at bounding box center [646, 392] width 87 height 33
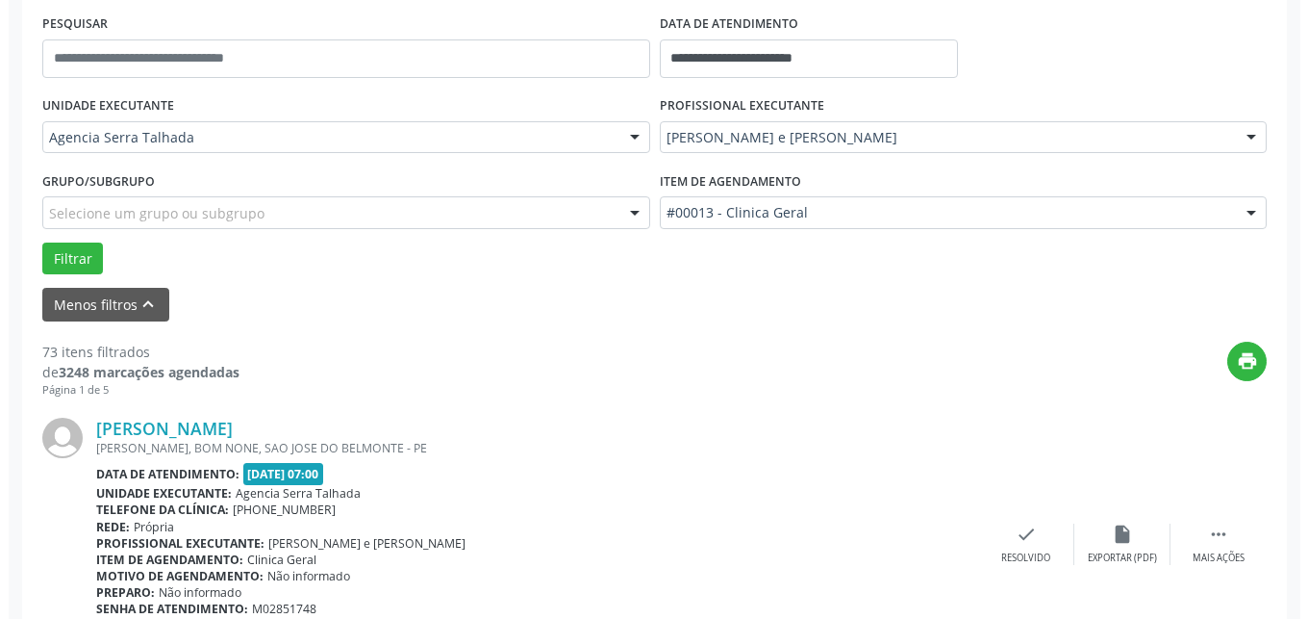
scroll to position [417, 0]
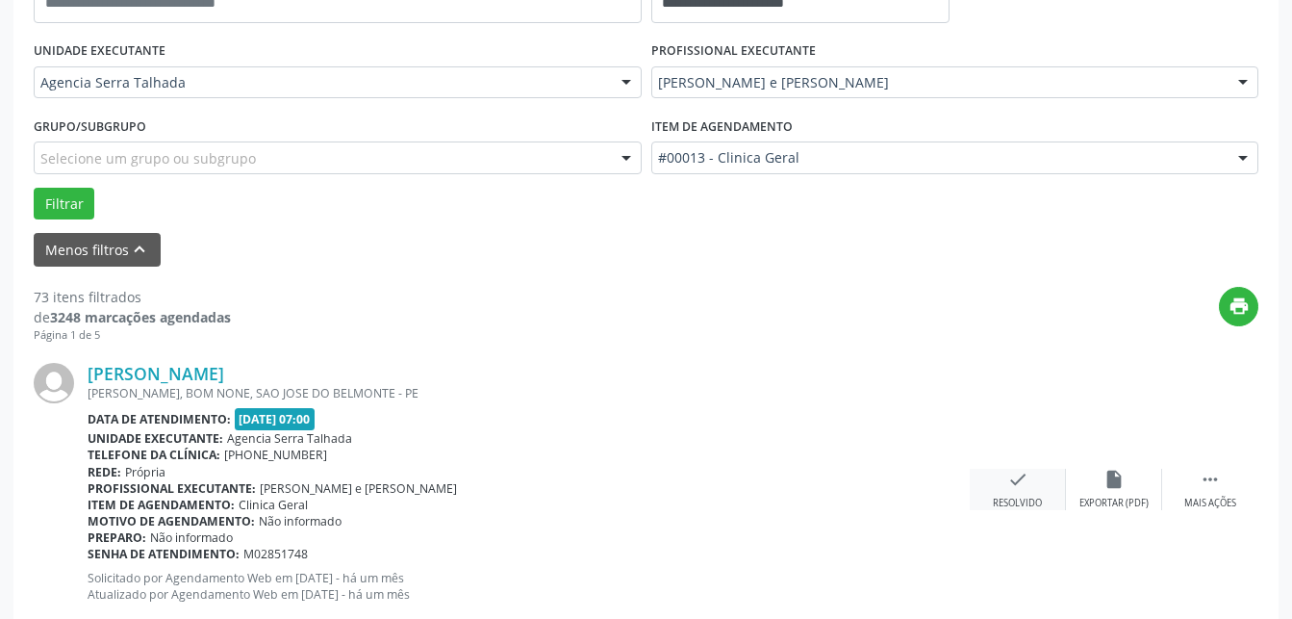
click at [1048, 491] on div "check Resolvido" at bounding box center [1018, 488] width 96 height 41
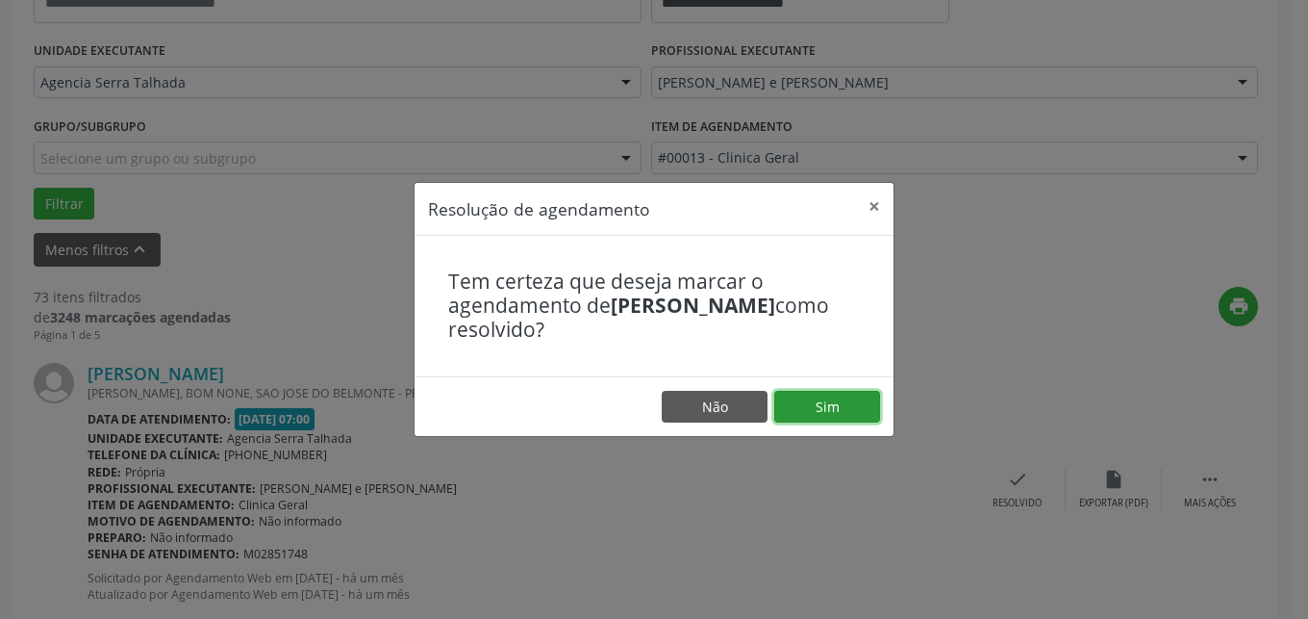
click at [822, 395] on button "Sim" at bounding box center [827, 407] width 106 height 33
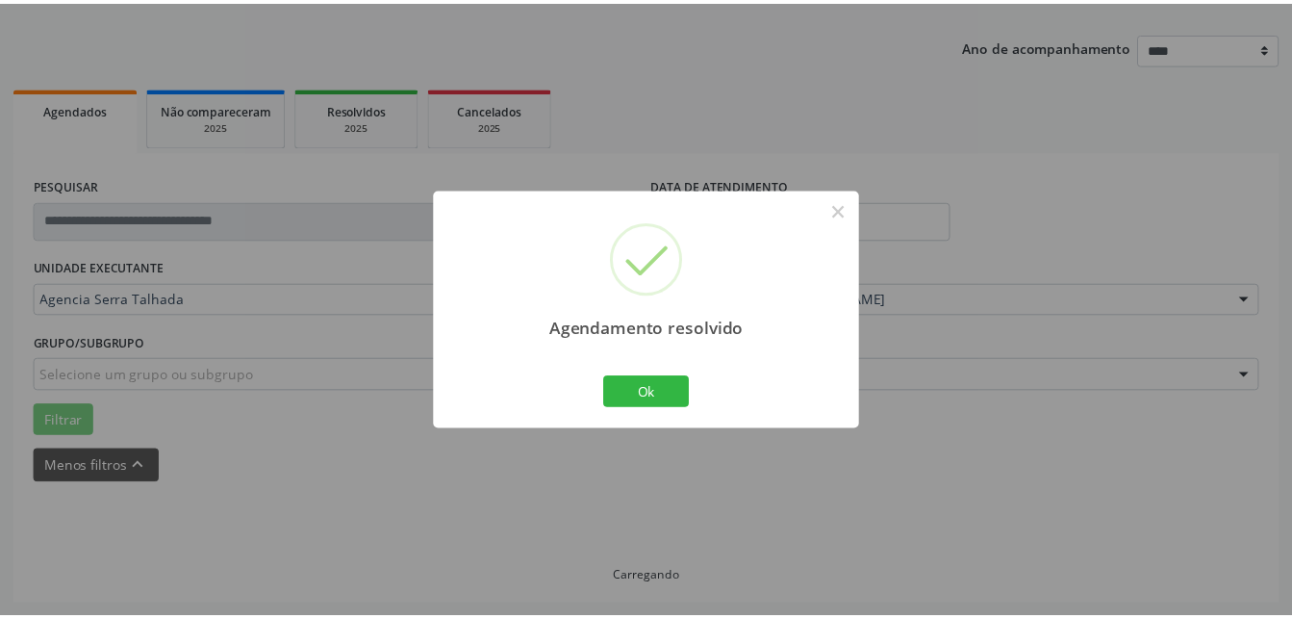
scroll to position [201, 0]
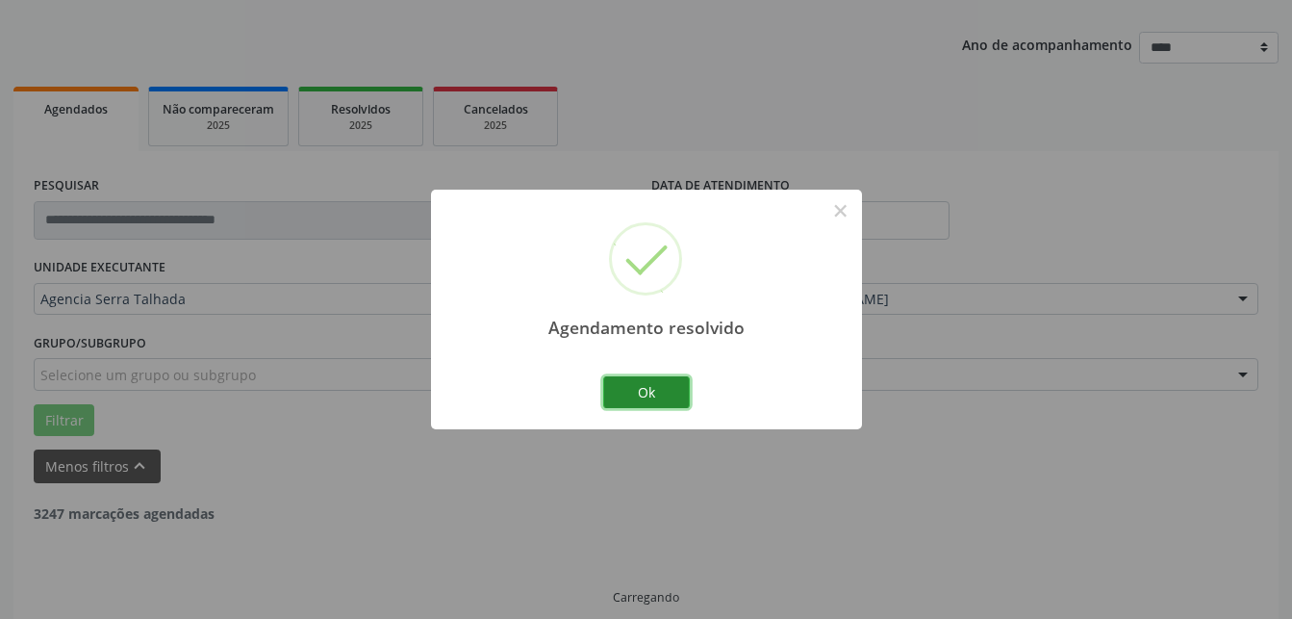
click at [655, 395] on button "Ok" at bounding box center [646, 392] width 87 height 33
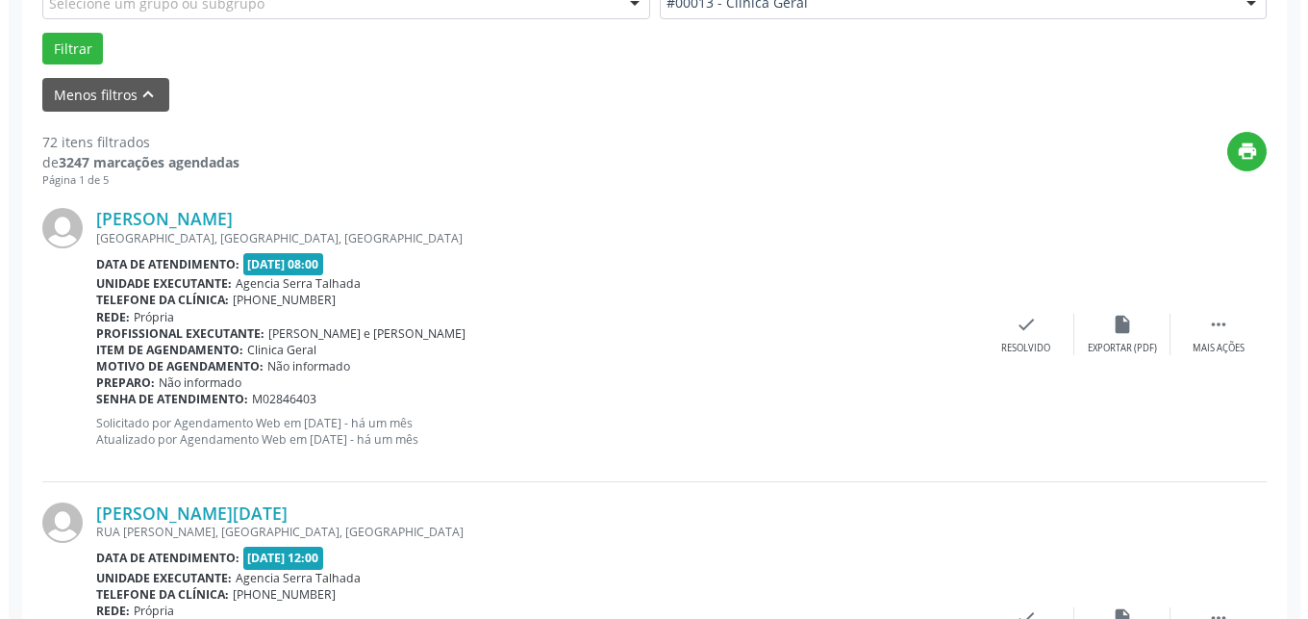
scroll to position [594, 0]
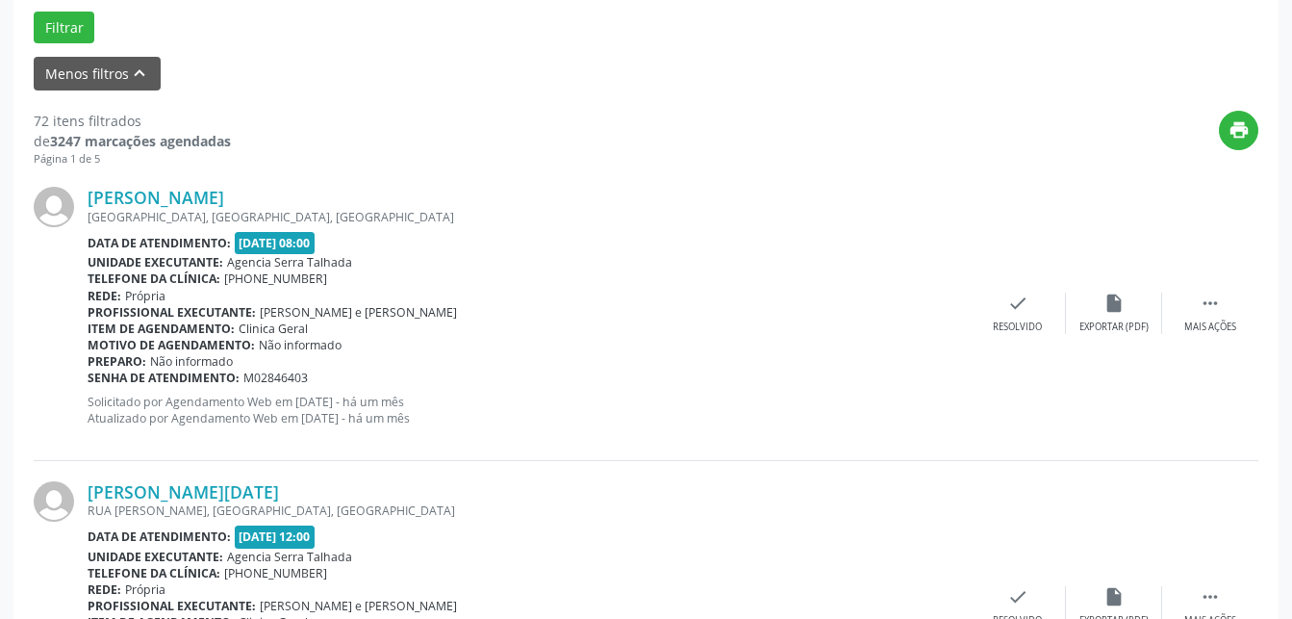
click at [1026, 347] on div "[PERSON_NAME] [GEOGRAPHIC_DATA], [GEOGRAPHIC_DATA], [GEOGRAPHIC_DATA] Data de a…" at bounding box center [646, 312] width 1225 height 293
click at [1023, 314] on icon "check" at bounding box center [1017, 302] width 21 height 21
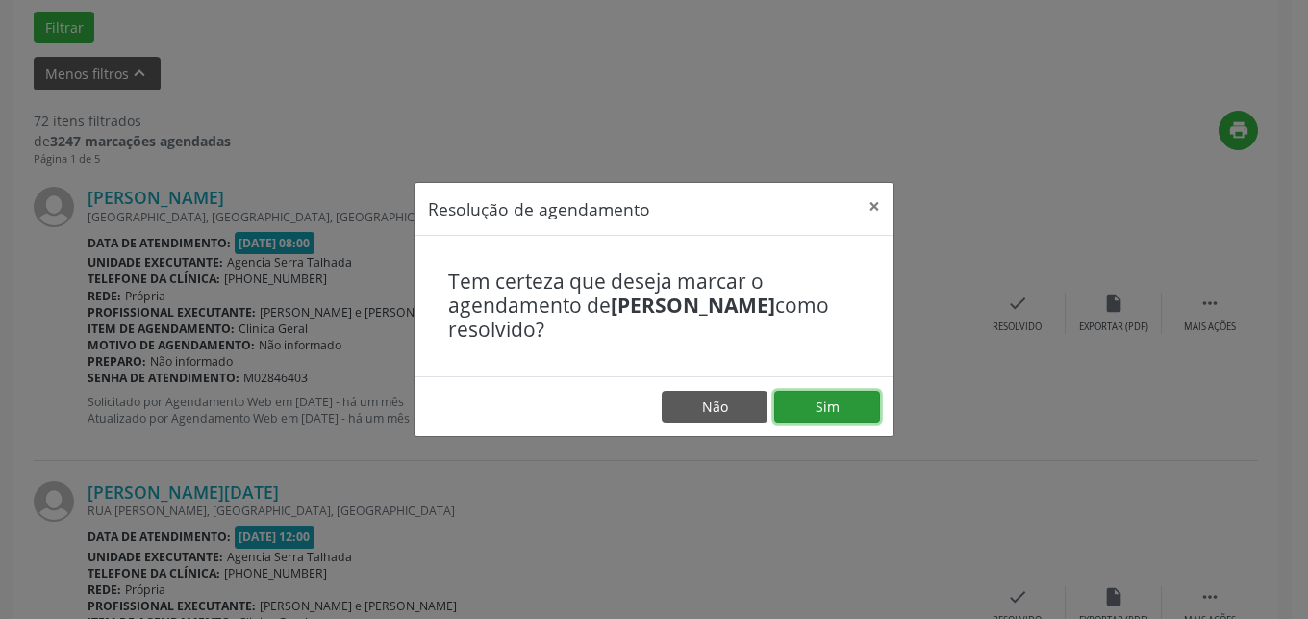
click at [819, 411] on button "Sim" at bounding box center [827, 407] width 106 height 33
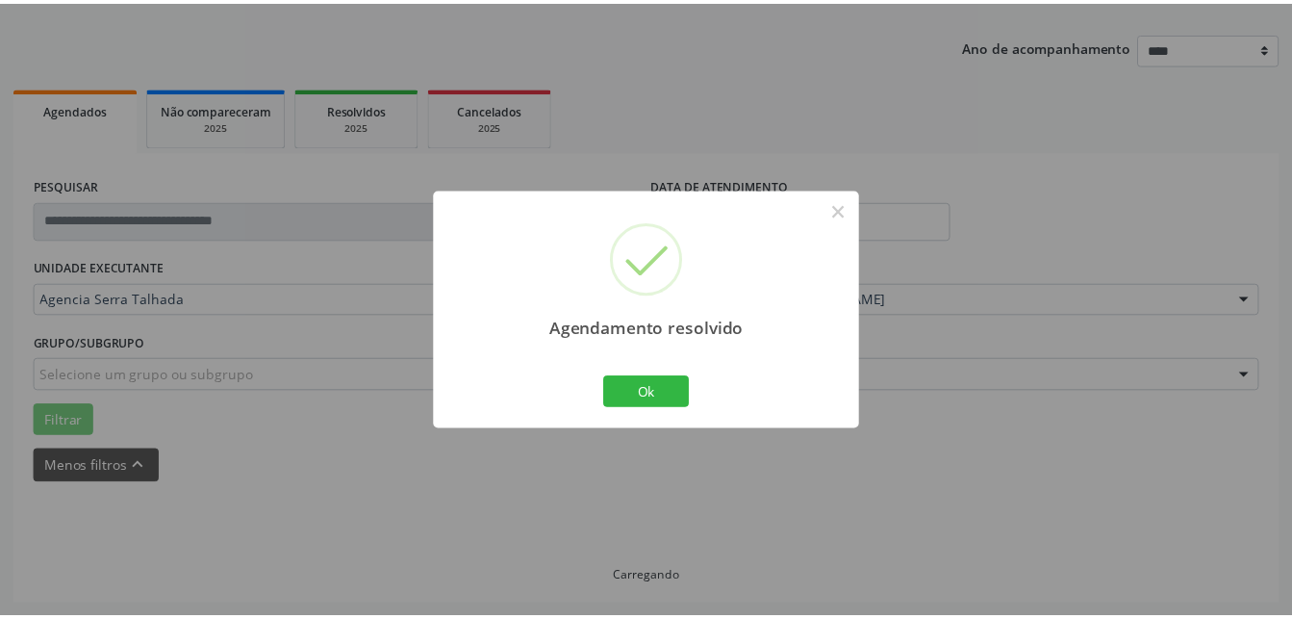
scroll to position [201, 0]
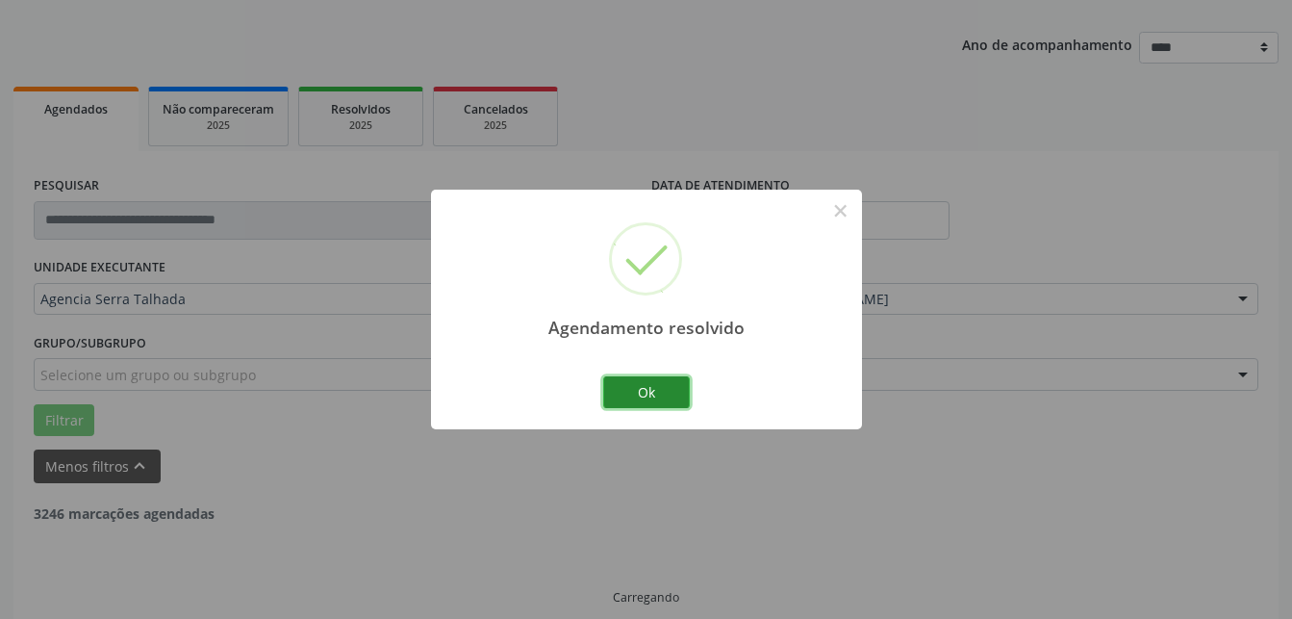
click at [653, 395] on button "Ok" at bounding box center [646, 392] width 87 height 33
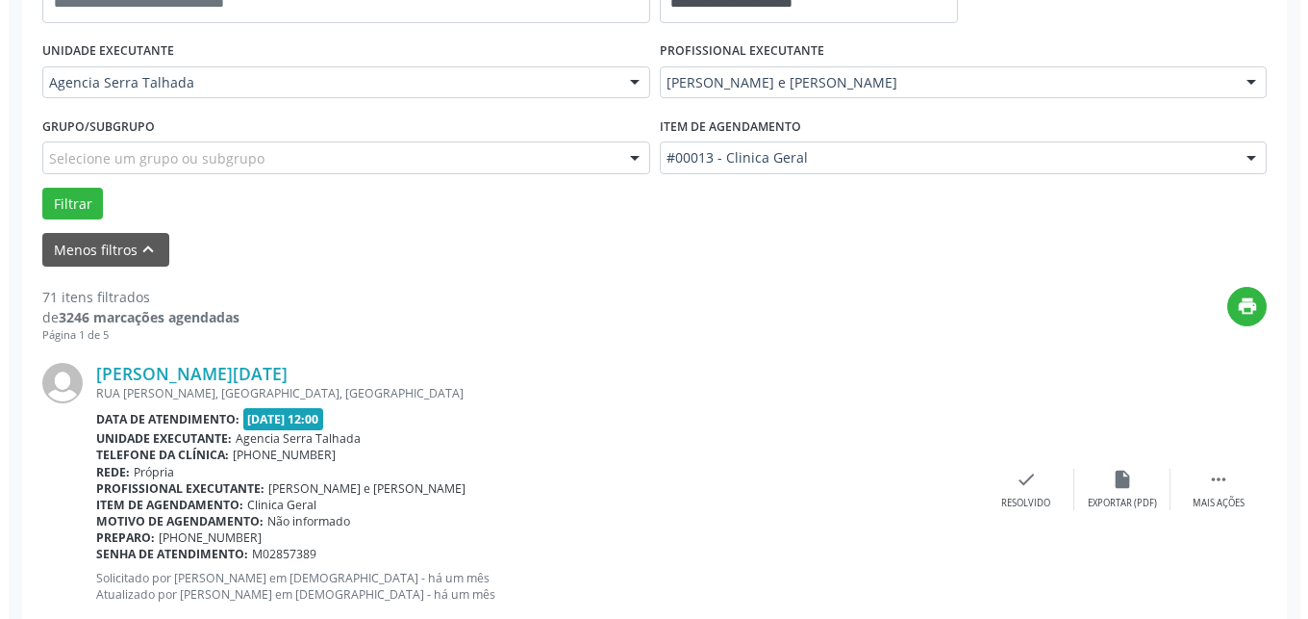
scroll to position [712, 0]
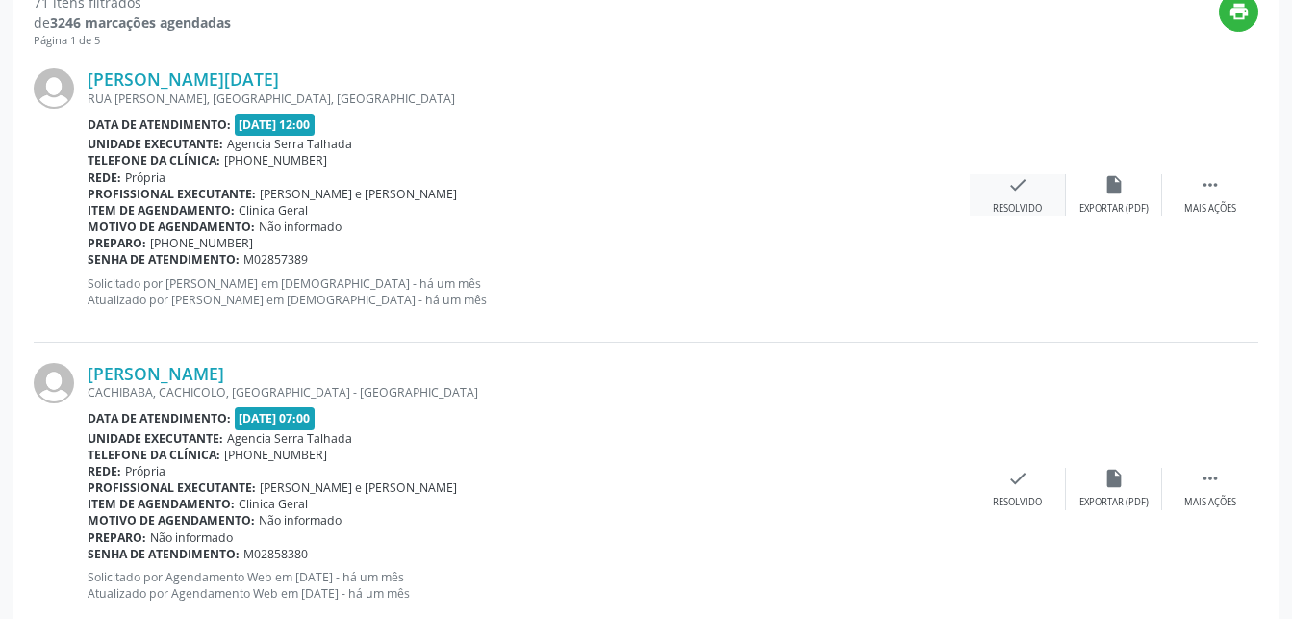
click at [1009, 183] on icon "check" at bounding box center [1017, 184] width 21 height 21
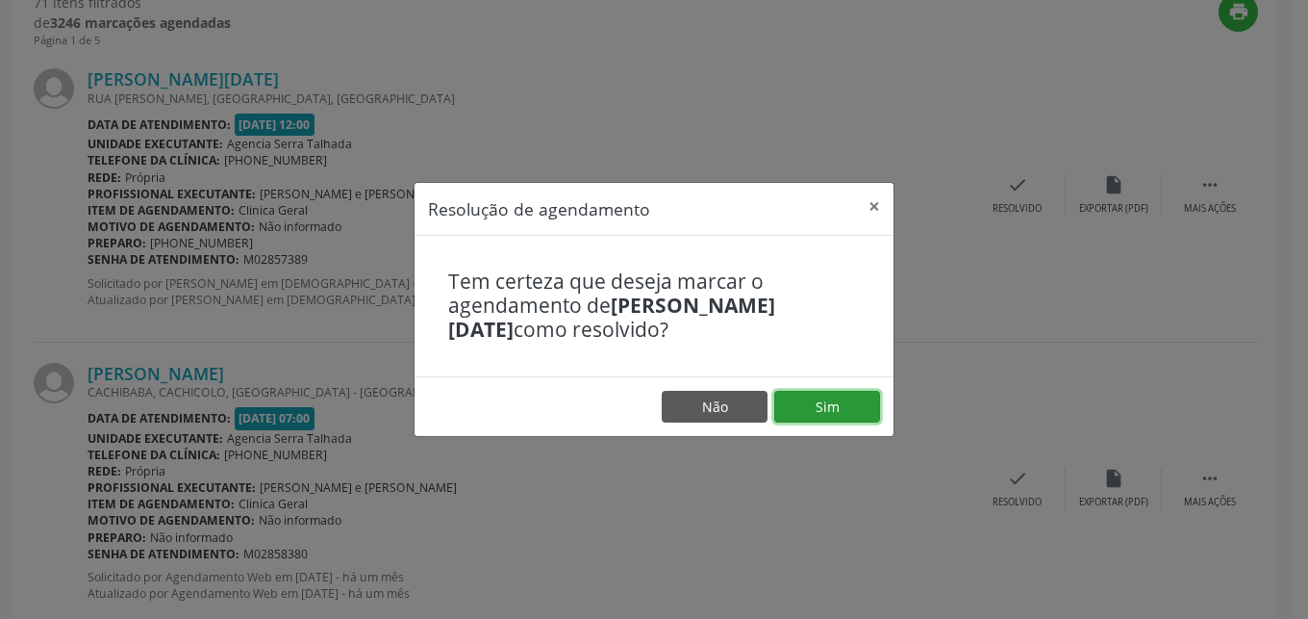
click at [793, 392] on button "Sim" at bounding box center [827, 407] width 106 height 33
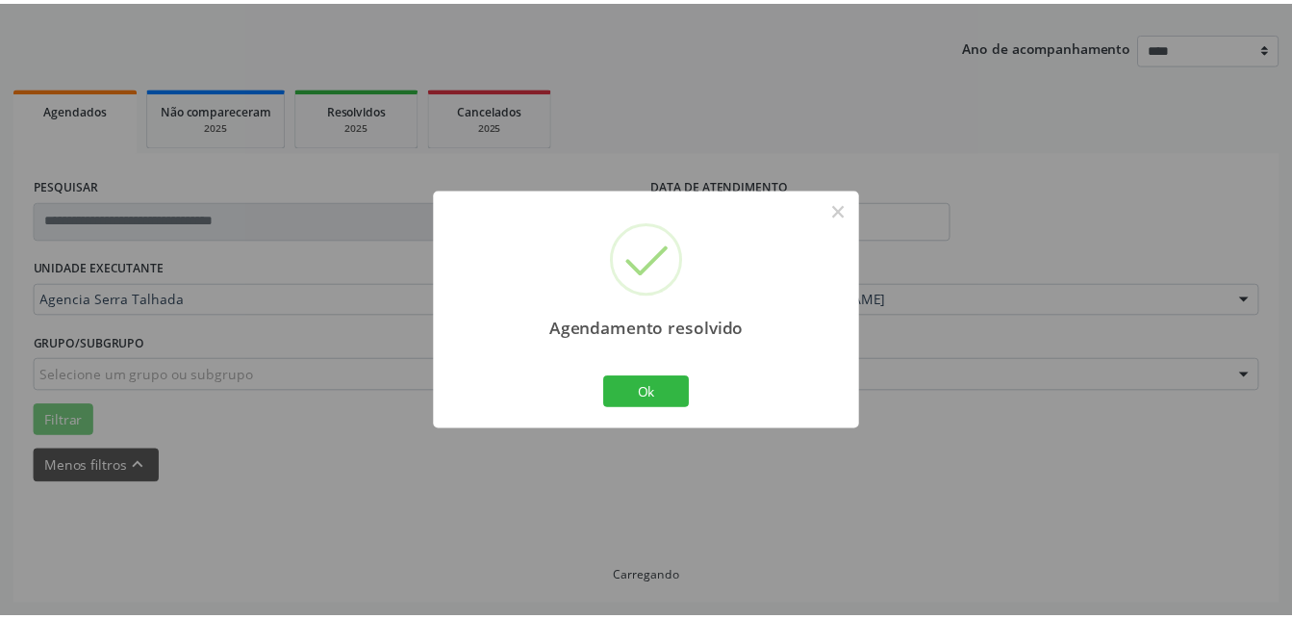
scroll to position [201, 0]
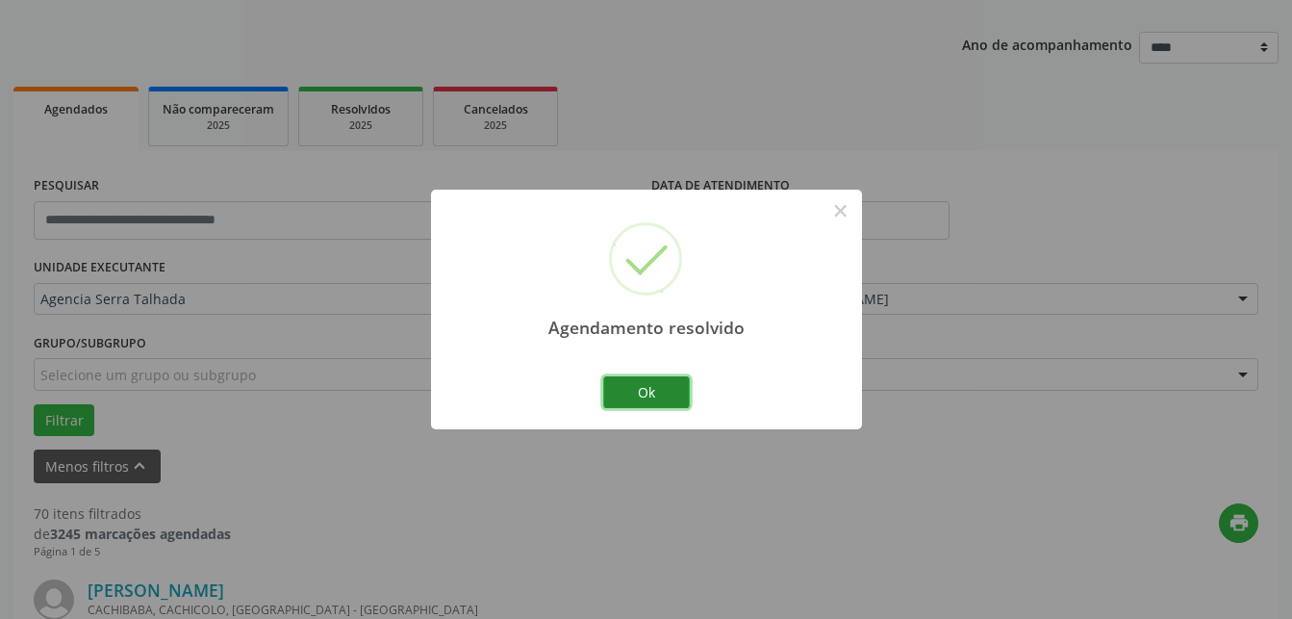
click at [687, 386] on button "Ok" at bounding box center [646, 392] width 87 height 33
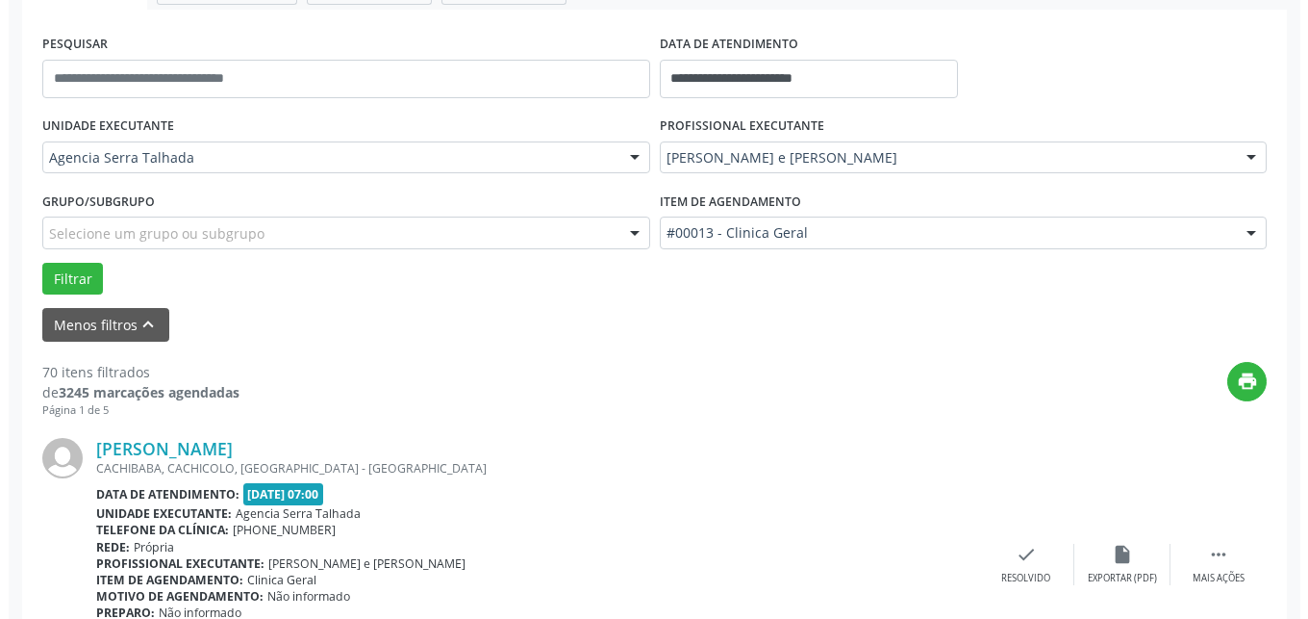
scroll to position [397, 0]
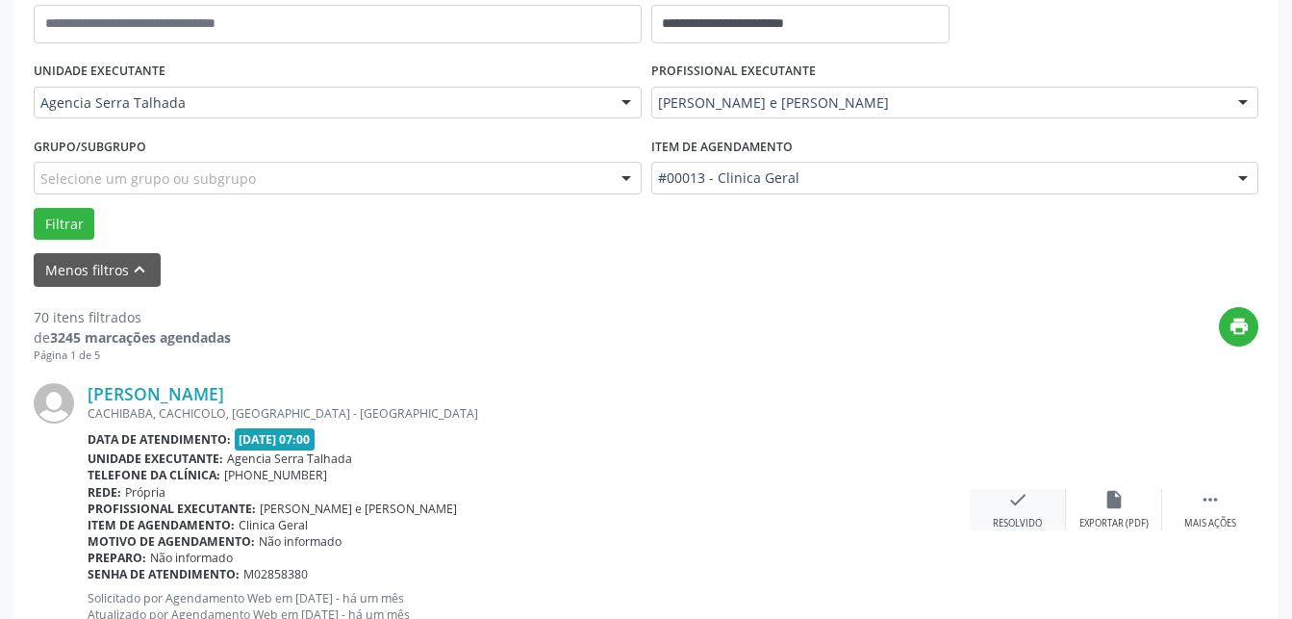
click at [1019, 499] on icon "check" at bounding box center [1017, 499] width 21 height 21
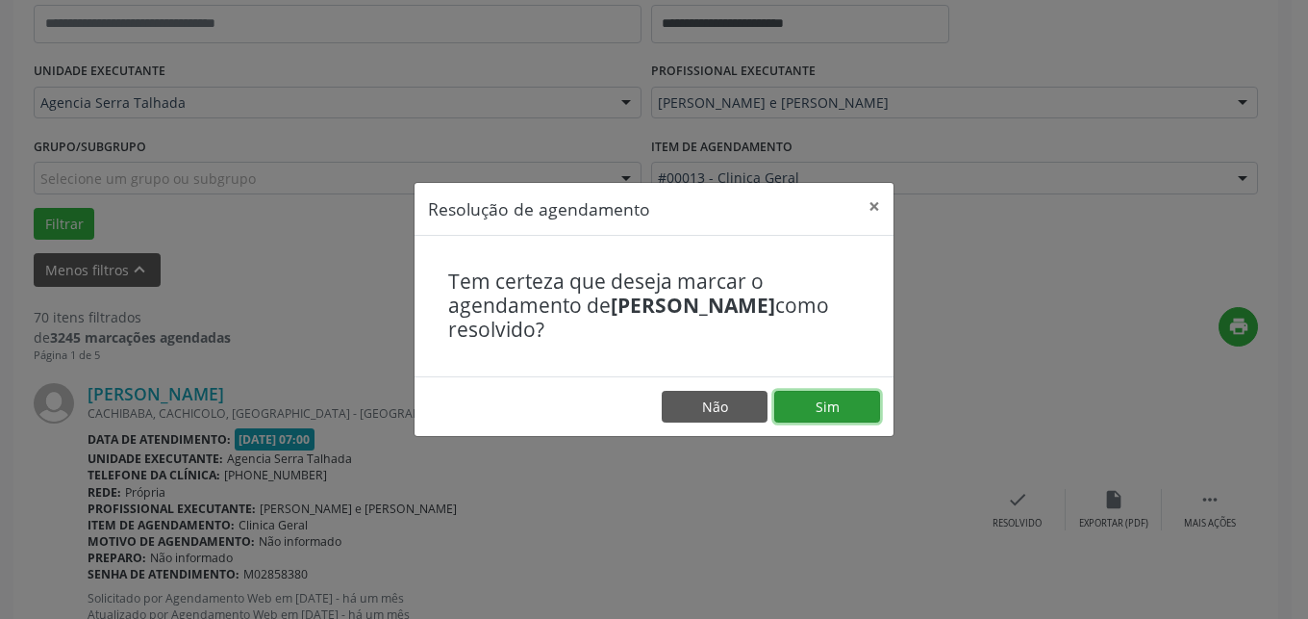
click at [822, 405] on button "Sim" at bounding box center [827, 407] width 106 height 33
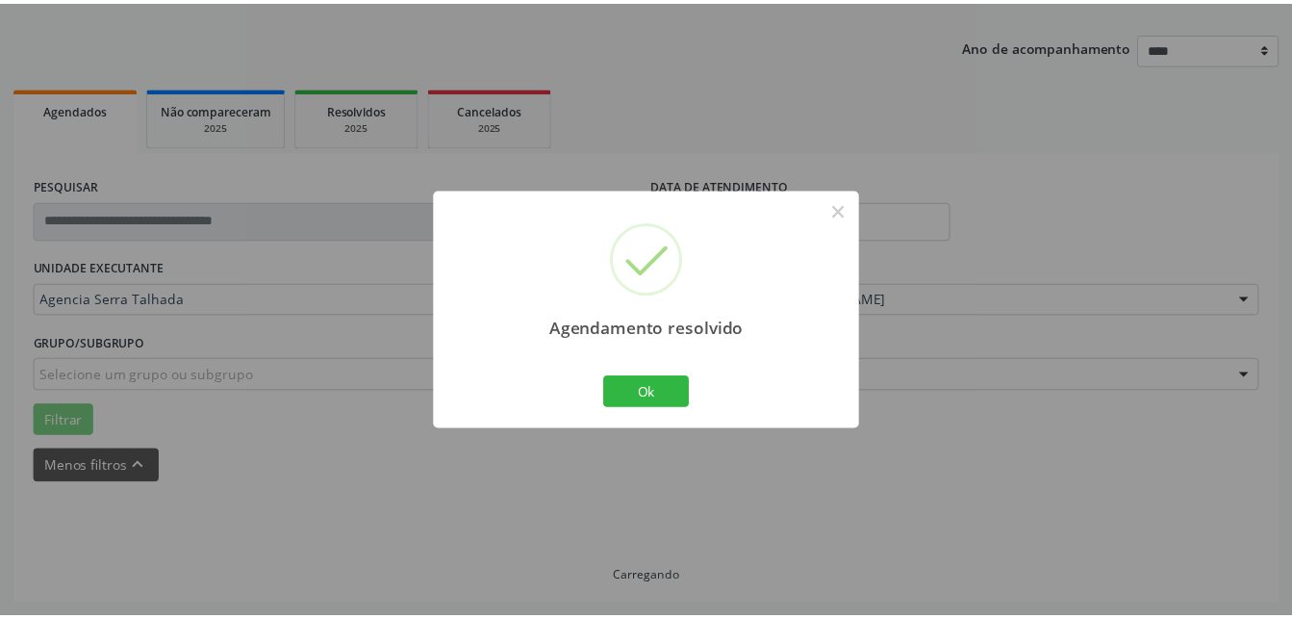
scroll to position [201, 0]
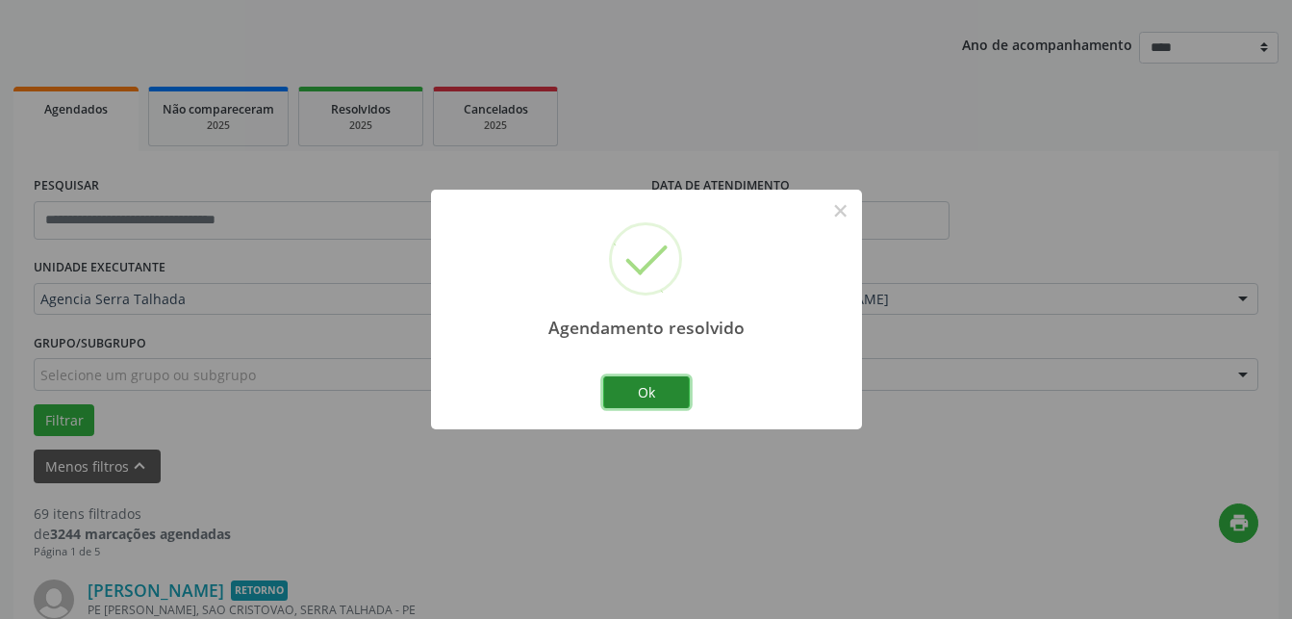
click at [654, 396] on button "Ok" at bounding box center [646, 392] width 87 height 33
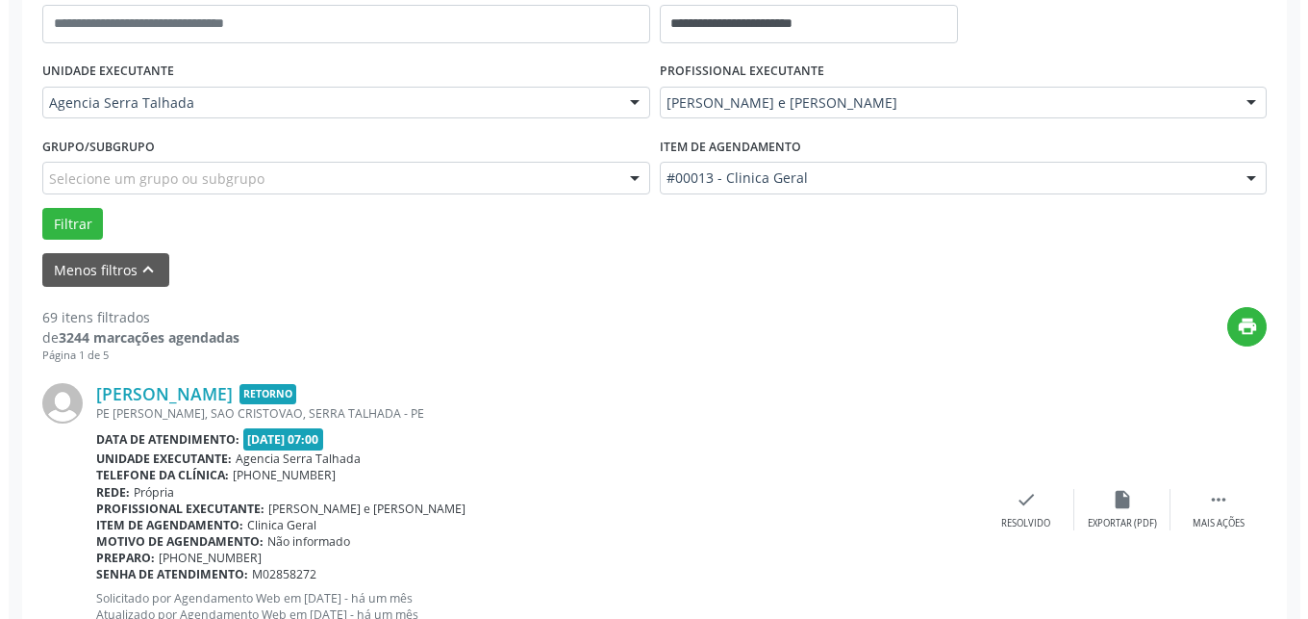
scroll to position [594, 0]
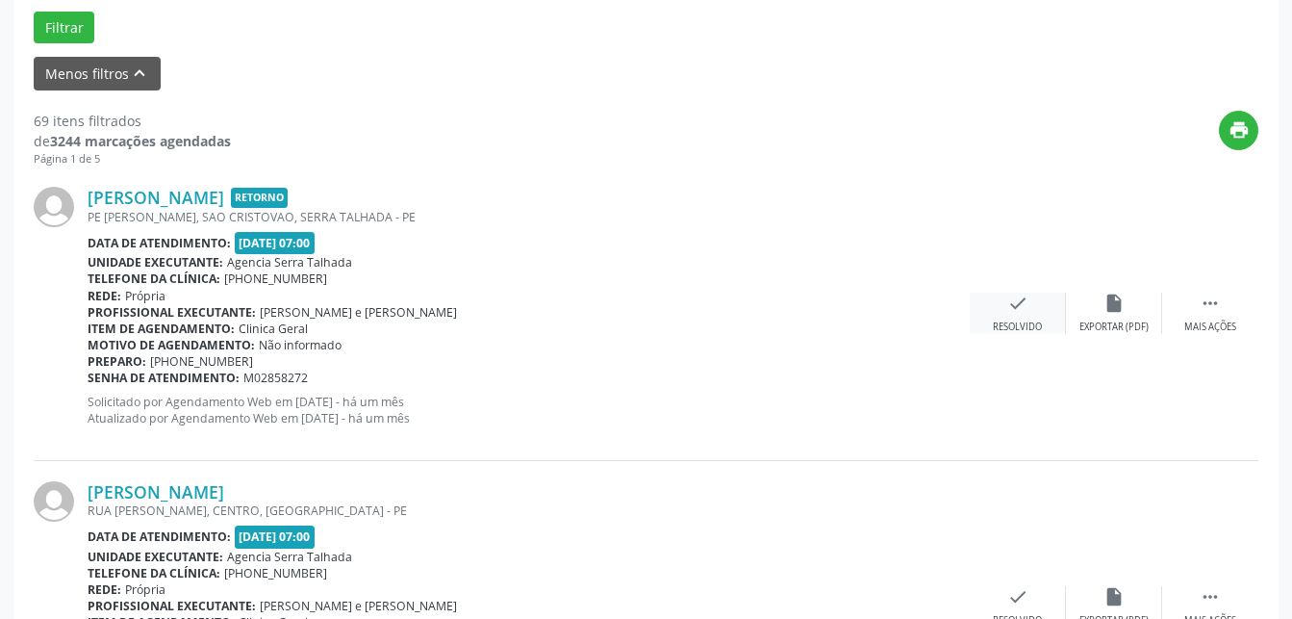
click at [999, 313] on div "check Resolvido" at bounding box center [1018, 312] width 96 height 41
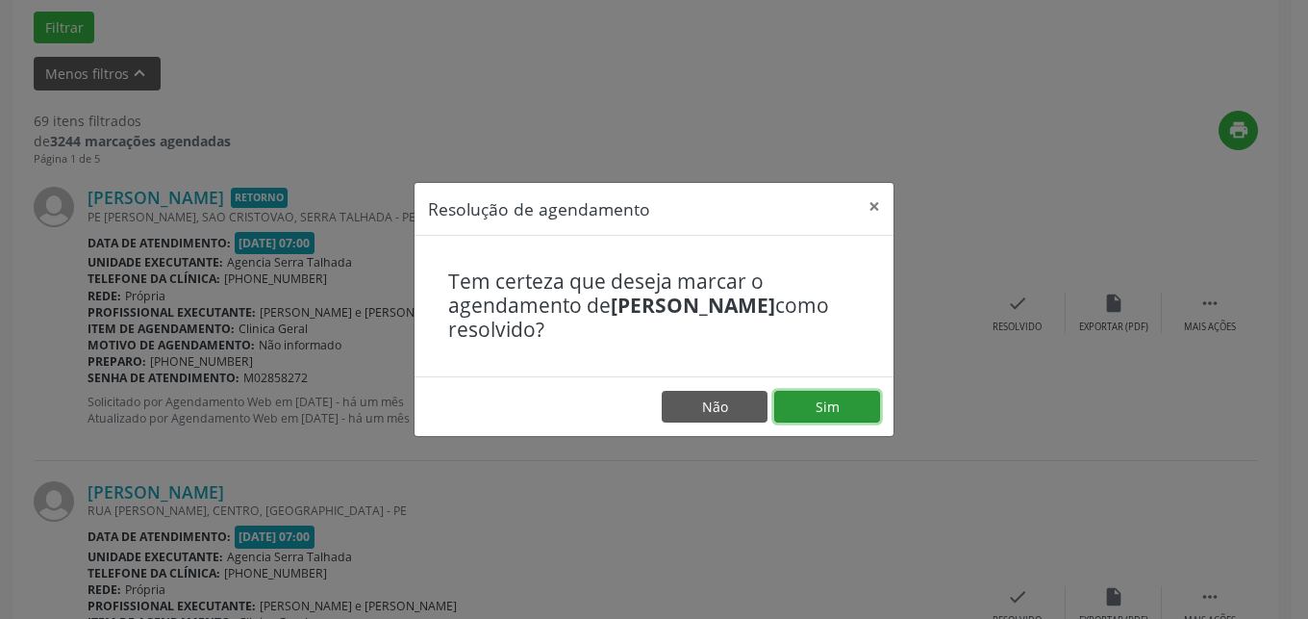
click at [835, 414] on button "Sim" at bounding box center [827, 407] width 106 height 33
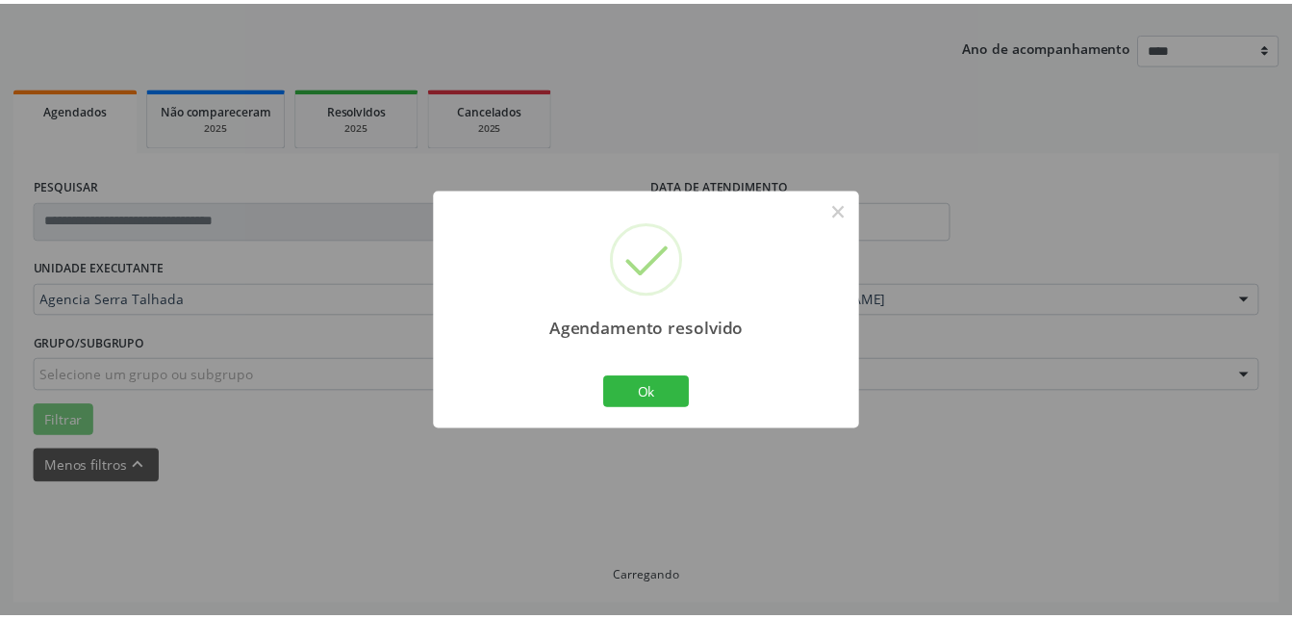
scroll to position [201, 0]
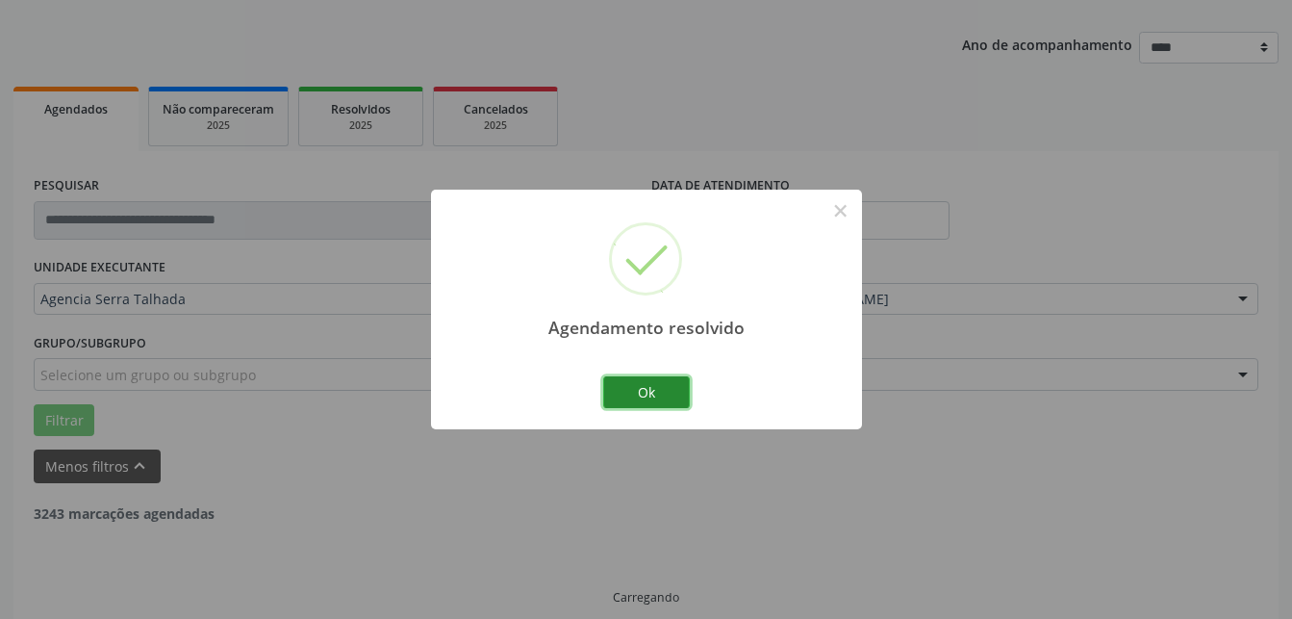
click at [648, 390] on button "Ok" at bounding box center [646, 392] width 87 height 33
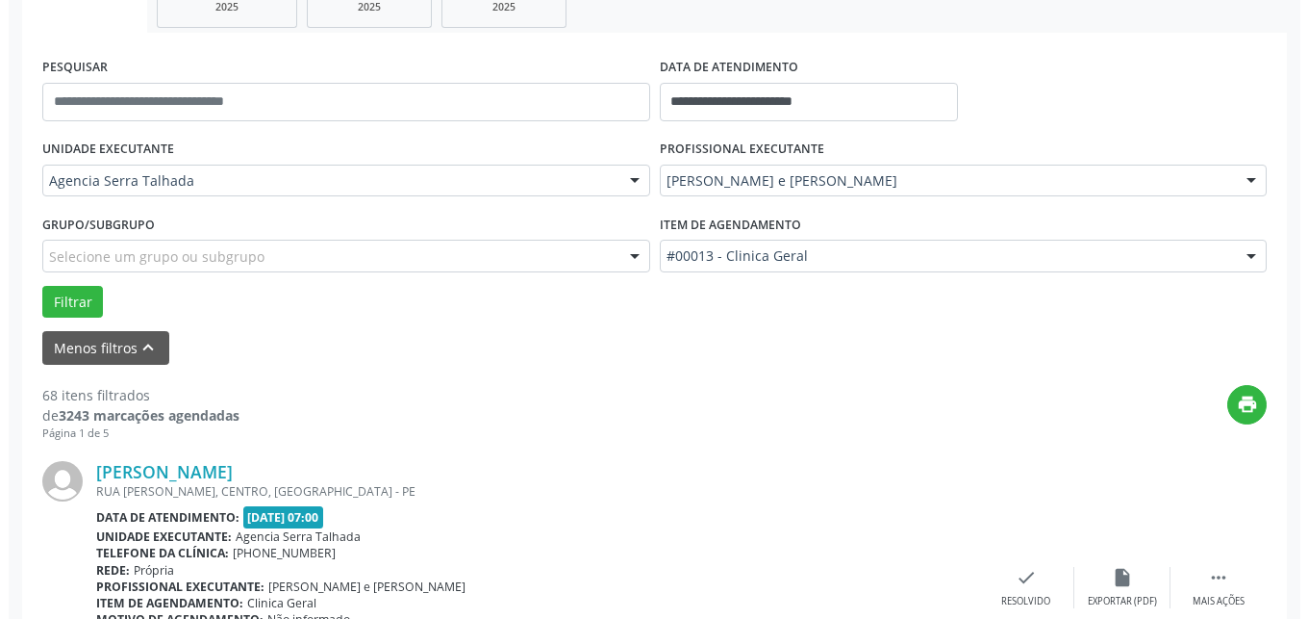
scroll to position [516, 0]
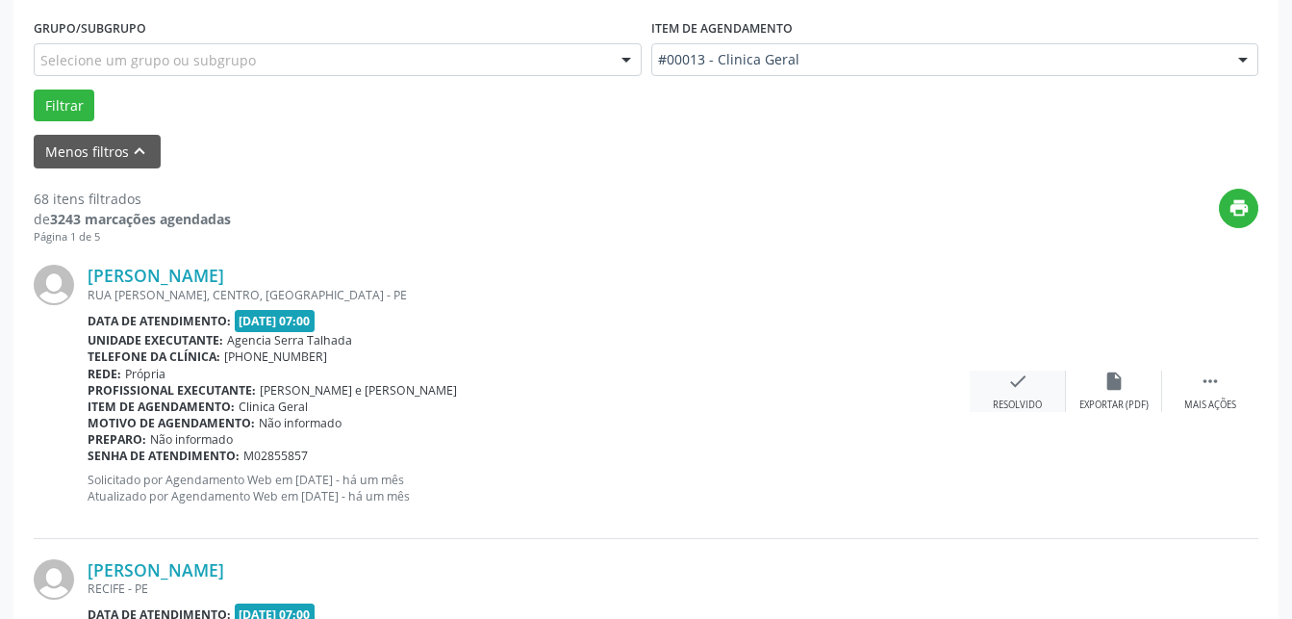
click at [1020, 399] on div "Resolvido" at bounding box center [1017, 404] width 49 height 13
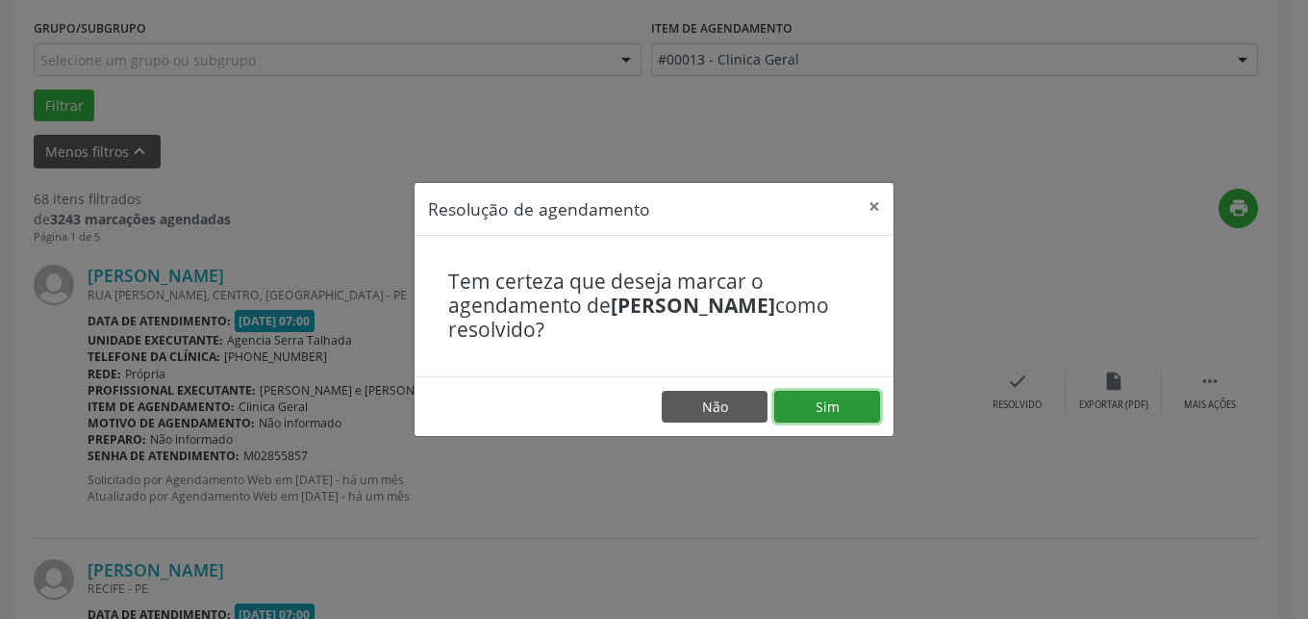
click at [841, 407] on button "Sim" at bounding box center [827, 407] width 106 height 33
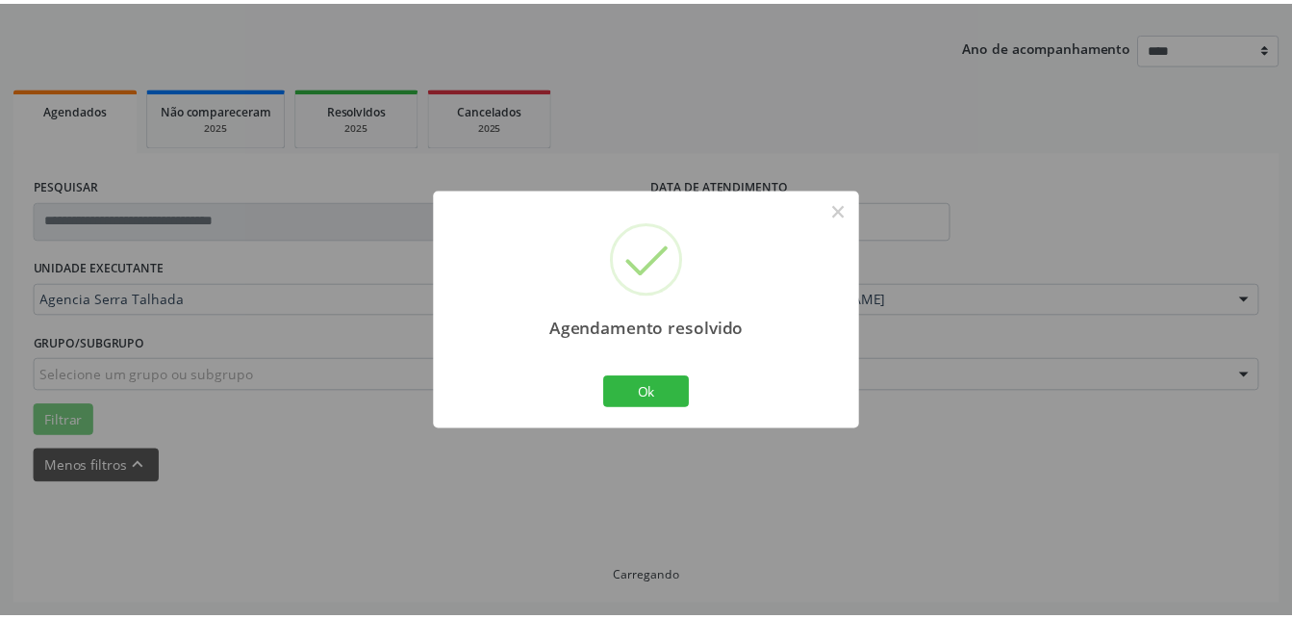
scroll to position [201, 0]
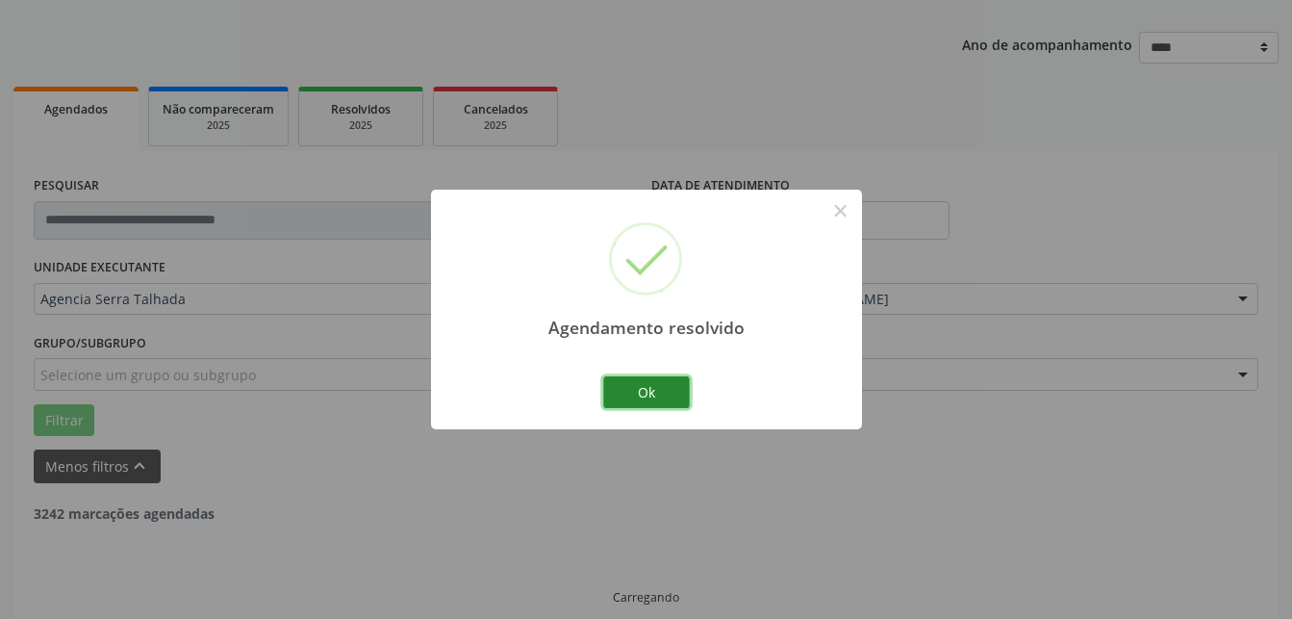
click at [672, 385] on button "Ok" at bounding box center [646, 392] width 87 height 33
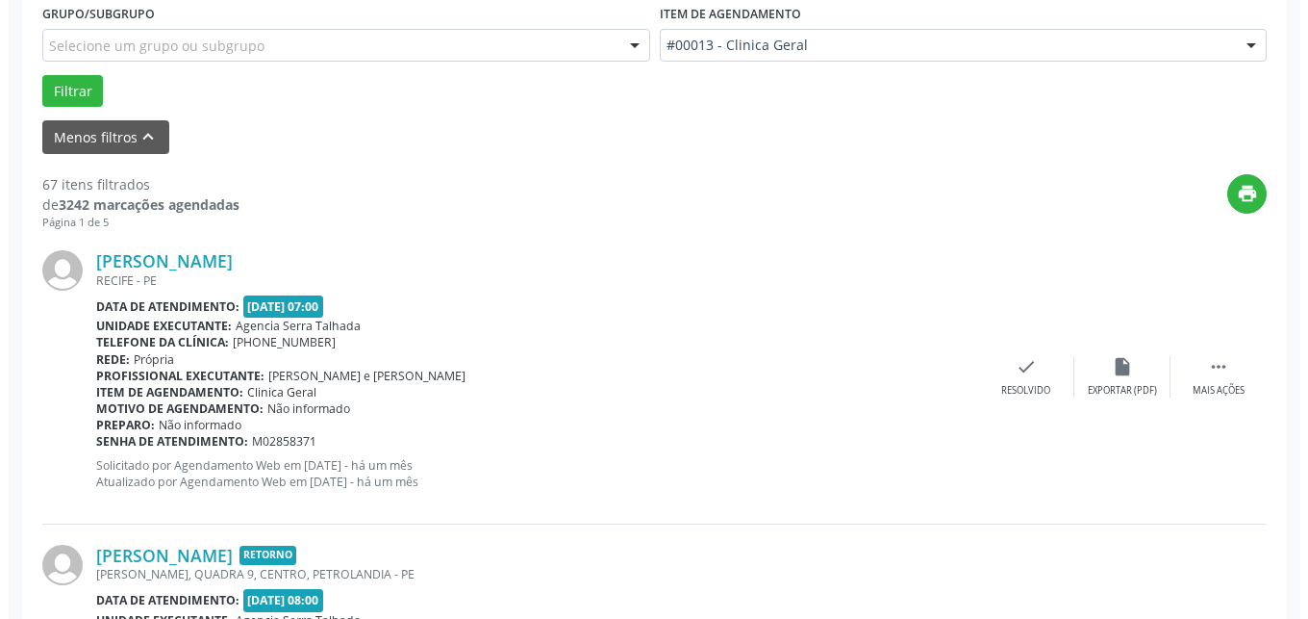
scroll to position [614, 0]
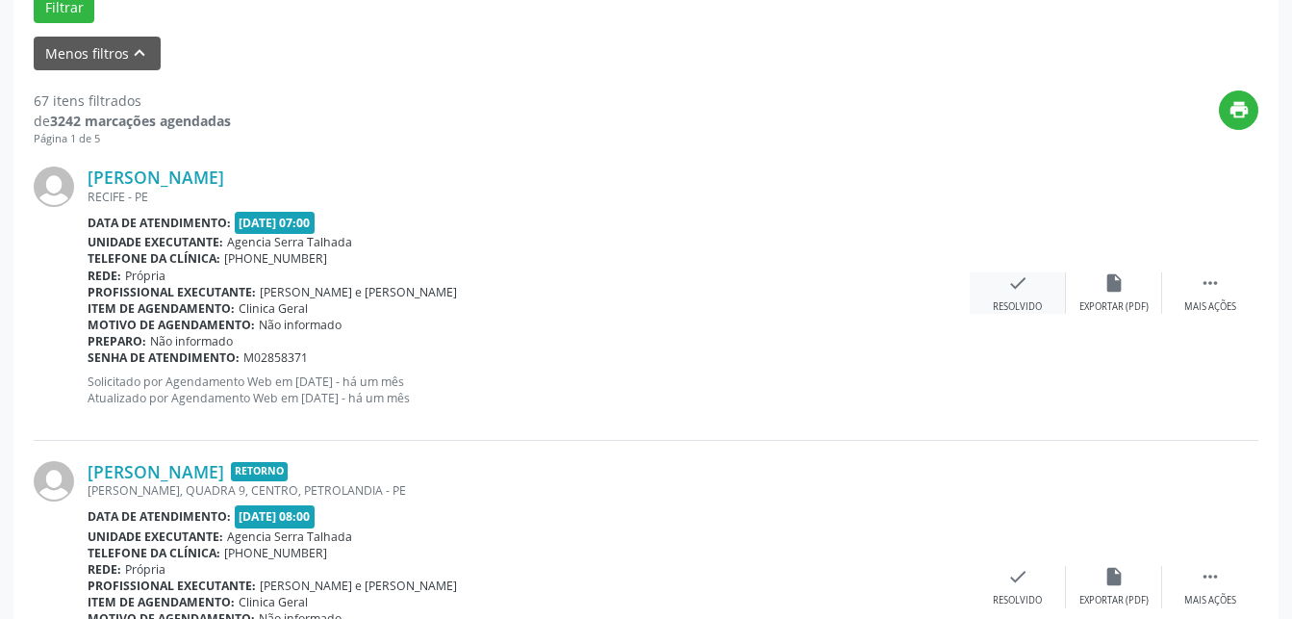
click at [1013, 304] on div "Resolvido" at bounding box center [1017, 306] width 49 height 13
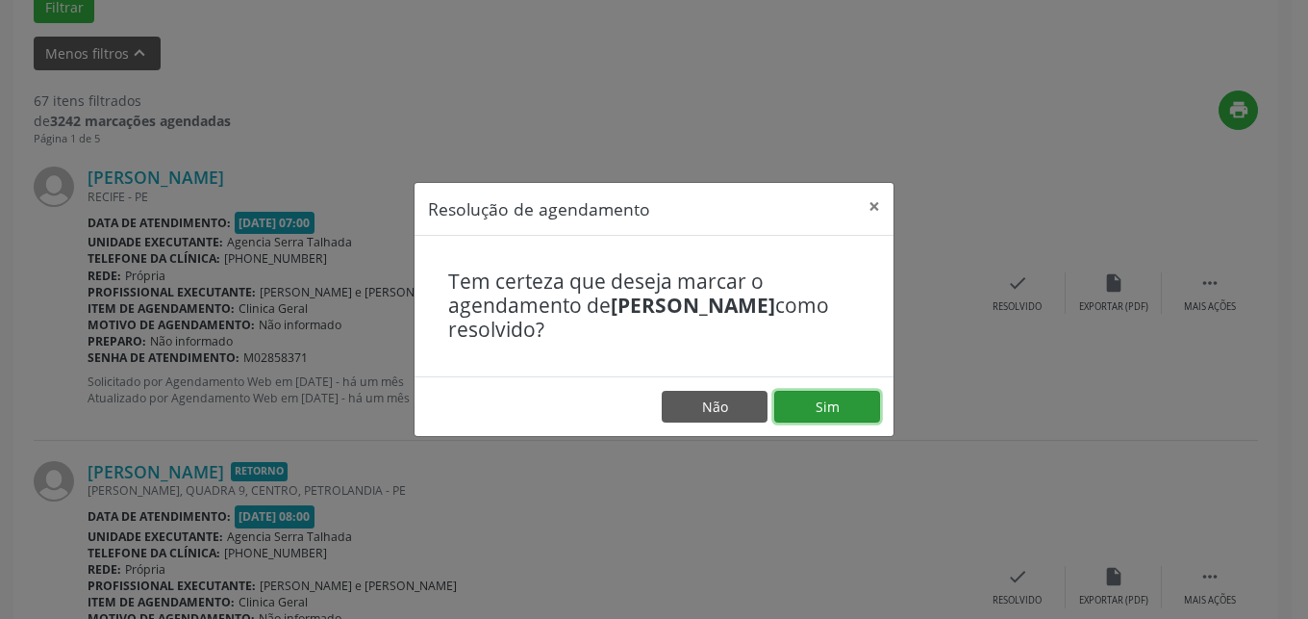
click at [859, 417] on button "Sim" at bounding box center [827, 407] width 106 height 33
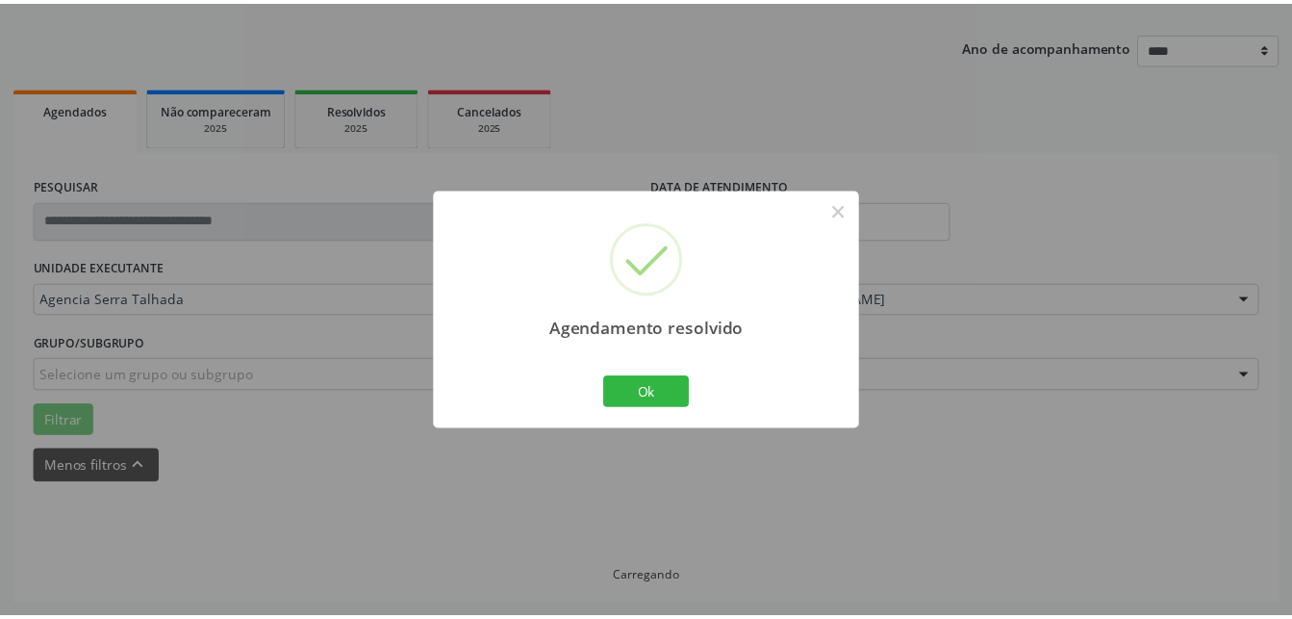
scroll to position [201, 0]
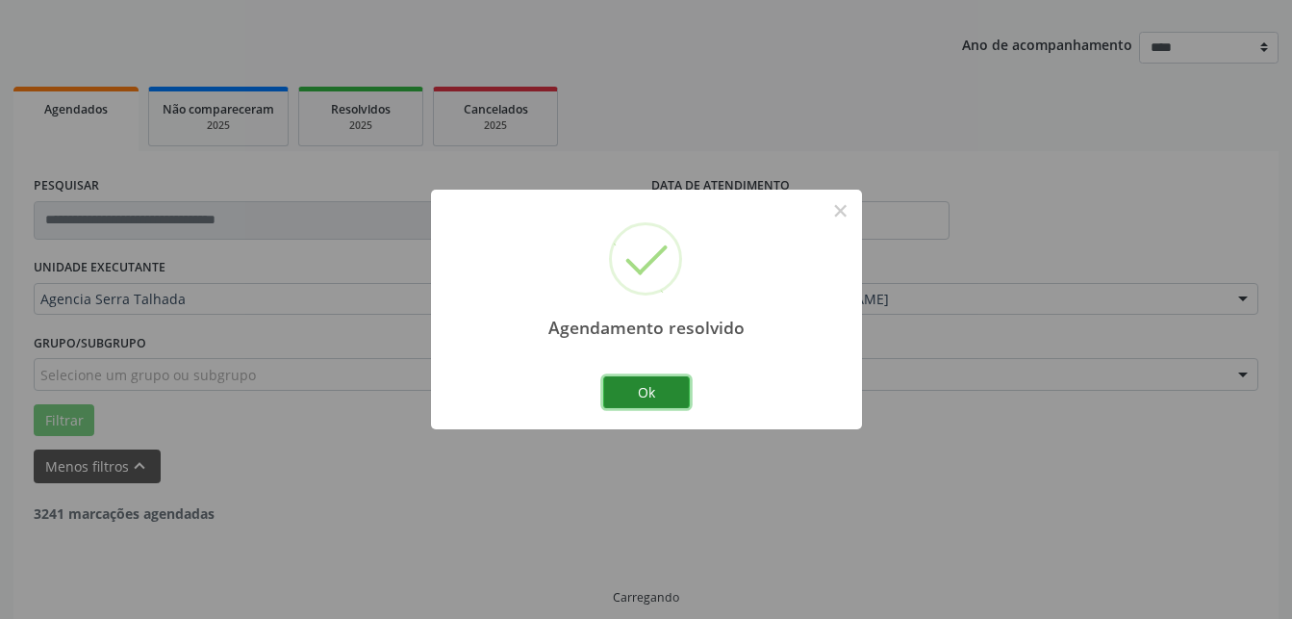
click at [629, 380] on button "Ok" at bounding box center [646, 392] width 87 height 33
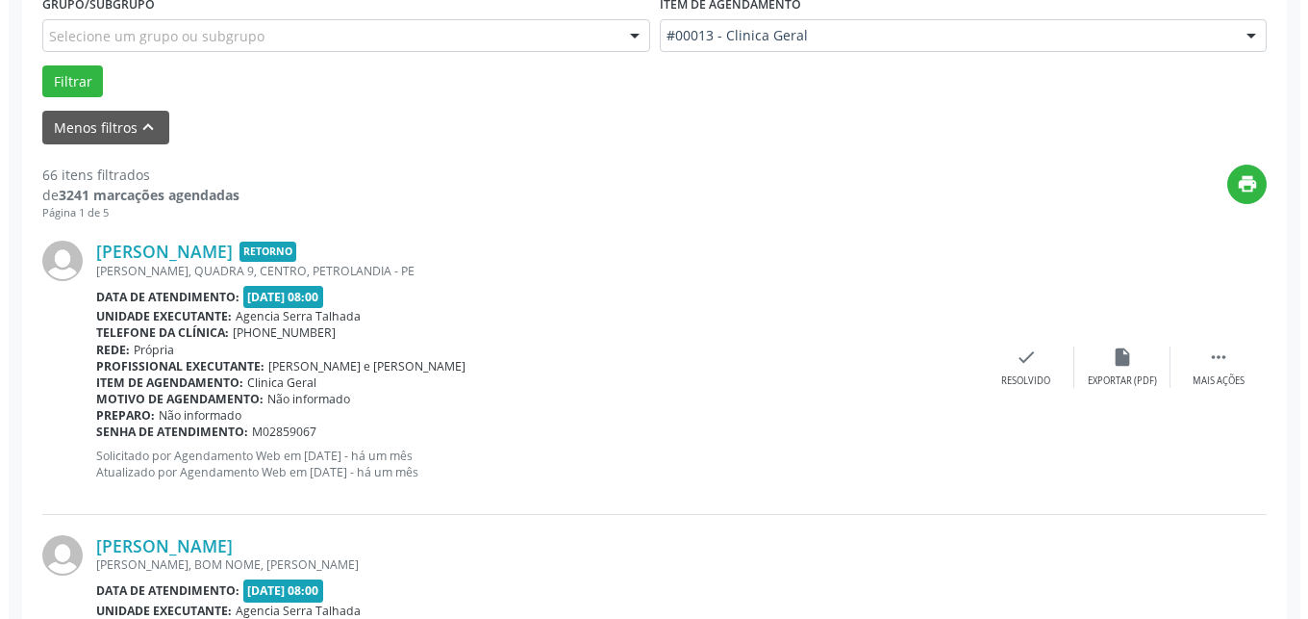
scroll to position [614, 0]
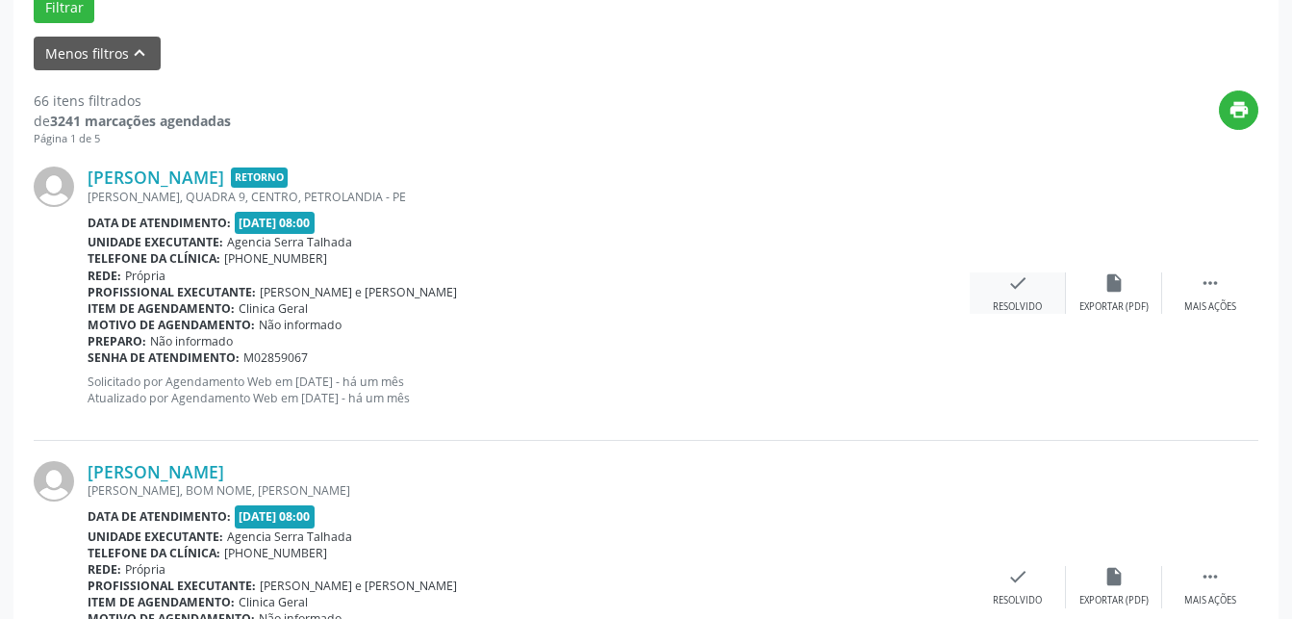
click at [1016, 293] on icon "check" at bounding box center [1017, 282] width 21 height 21
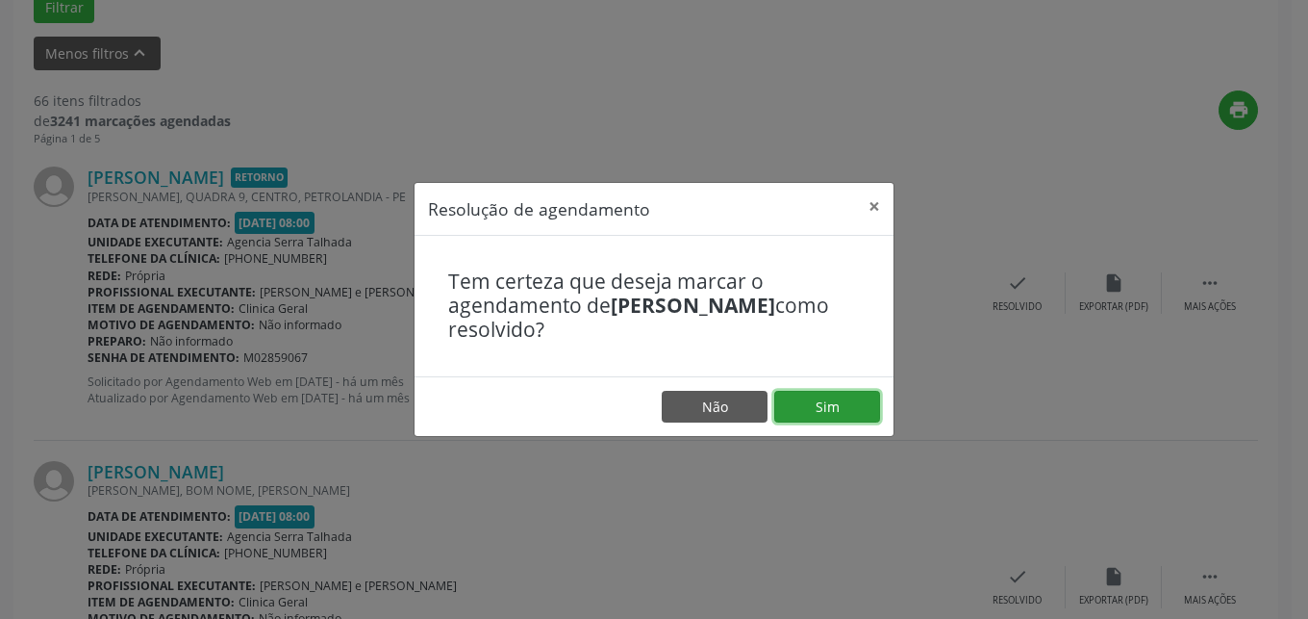
click at [806, 396] on button "Sim" at bounding box center [827, 407] width 106 height 33
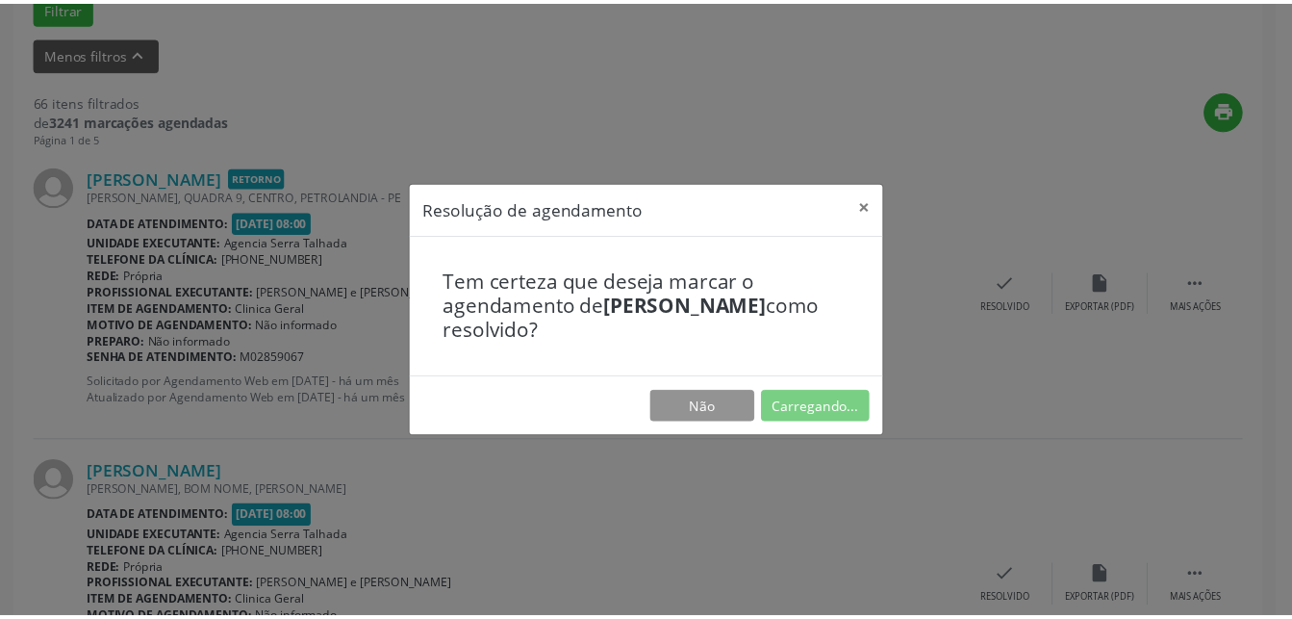
scroll to position [201, 0]
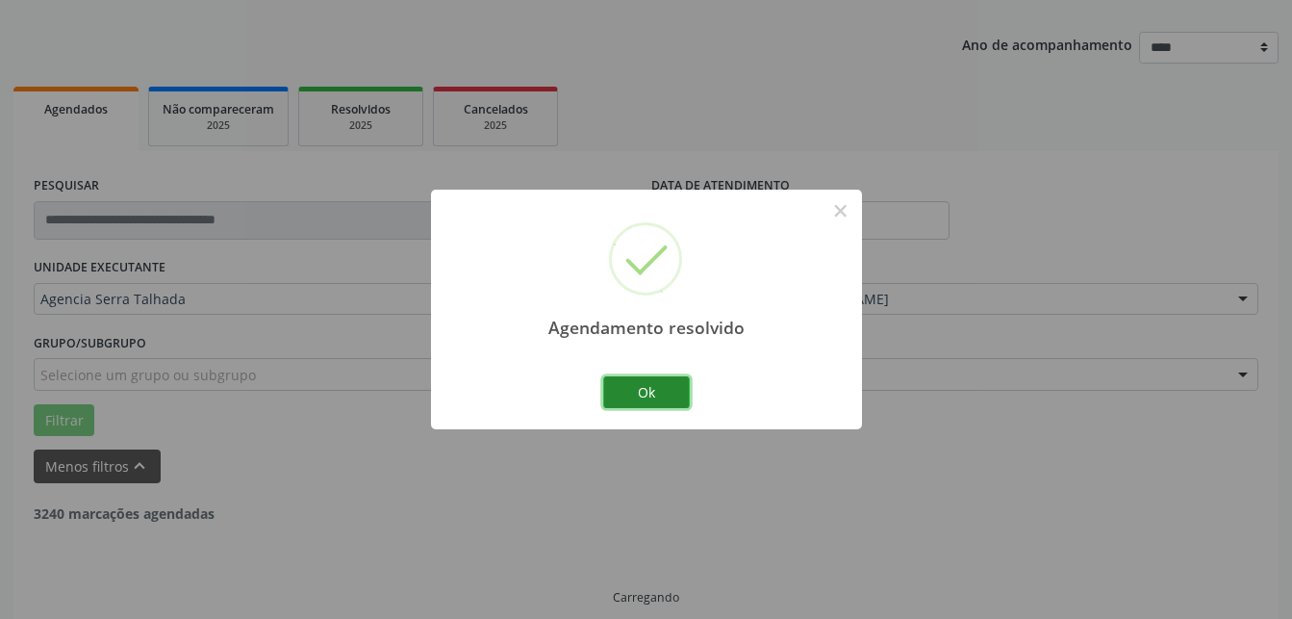
click at [684, 392] on button "Ok" at bounding box center [646, 392] width 87 height 33
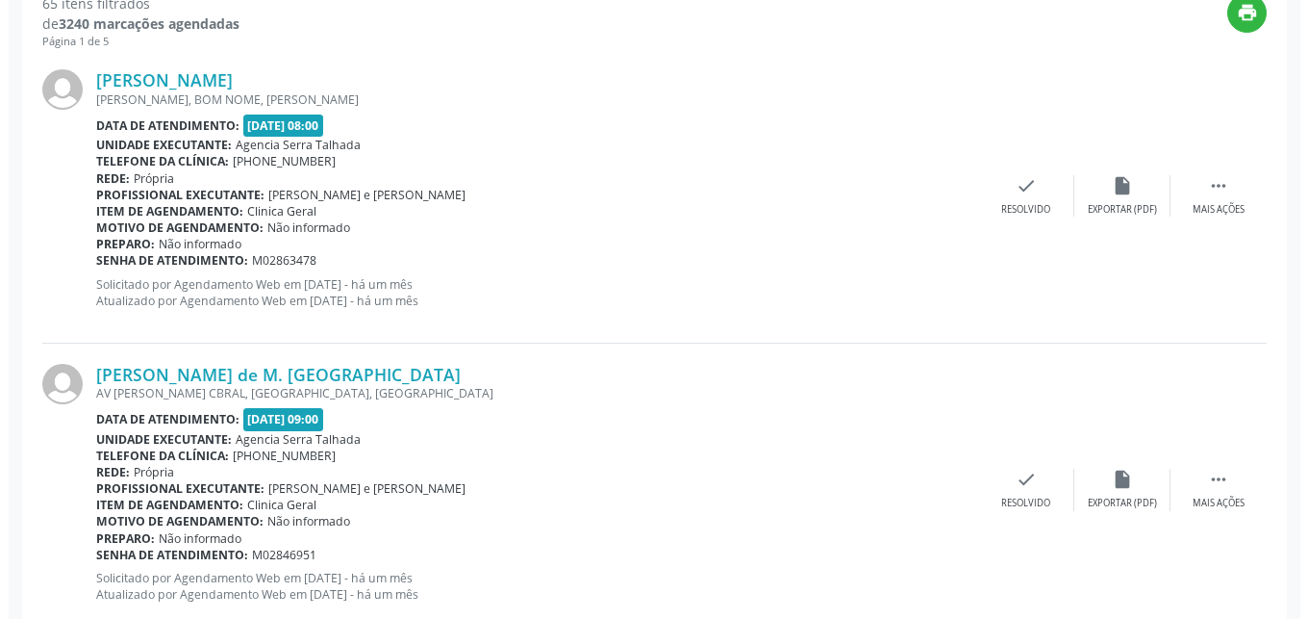
scroll to position [712, 0]
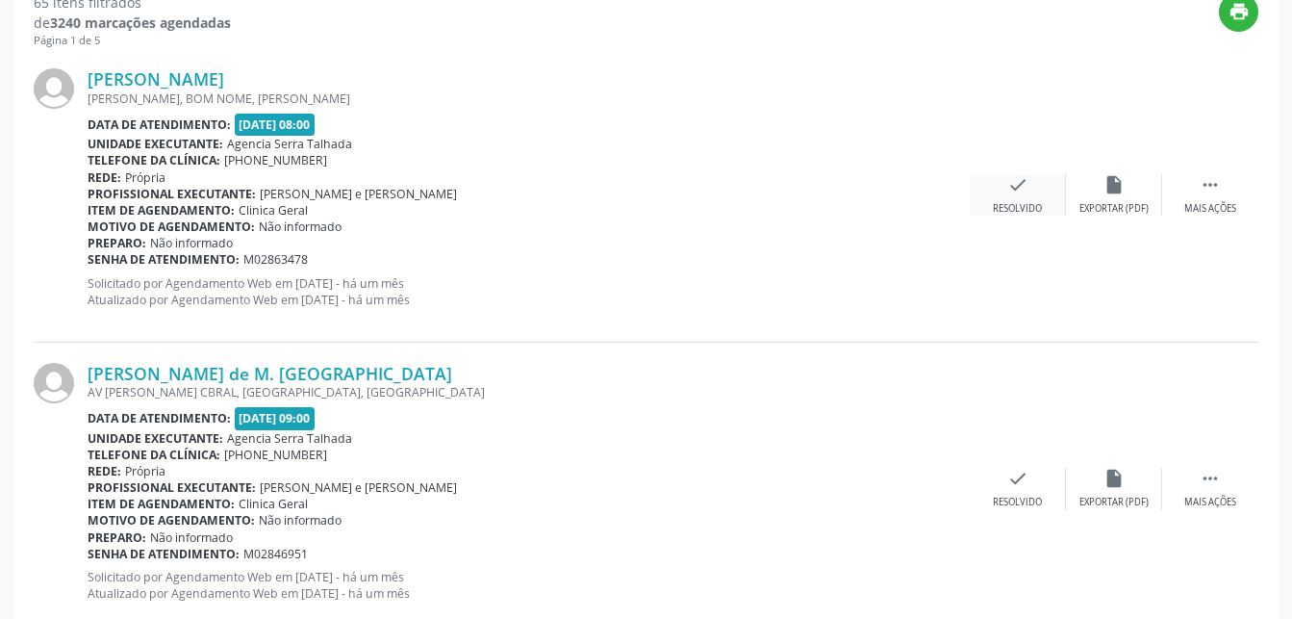
click at [1012, 202] on div "check Resolvido" at bounding box center [1018, 194] width 96 height 41
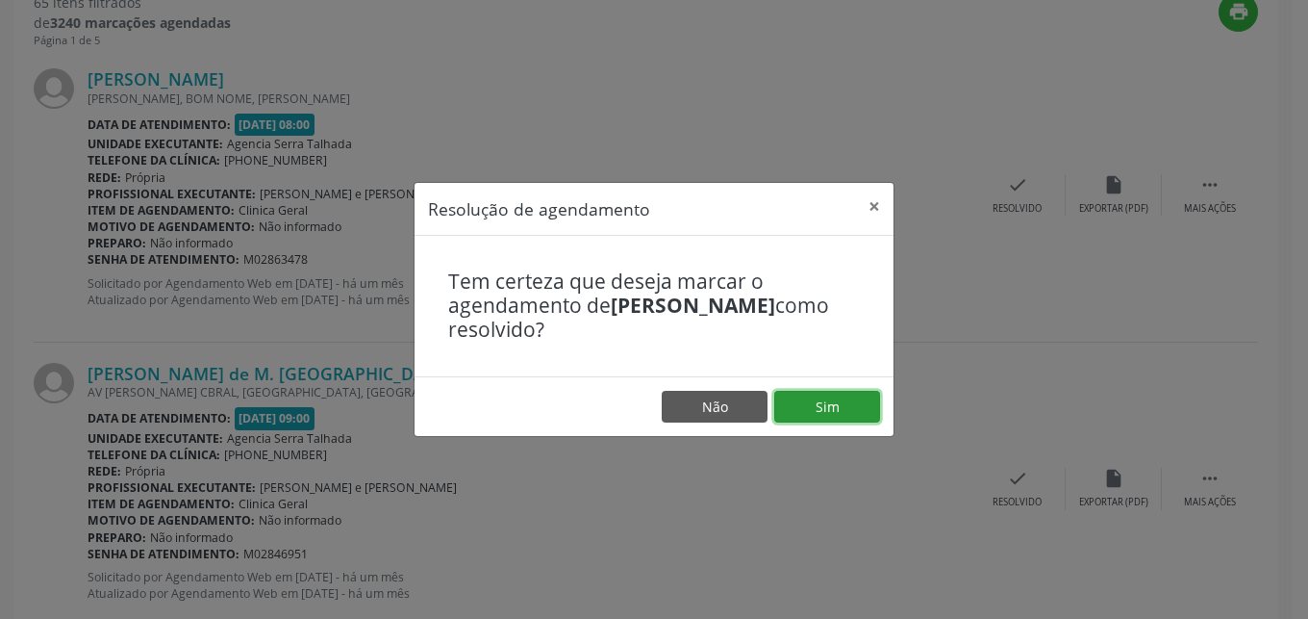
click at [860, 406] on button "Sim" at bounding box center [827, 407] width 106 height 33
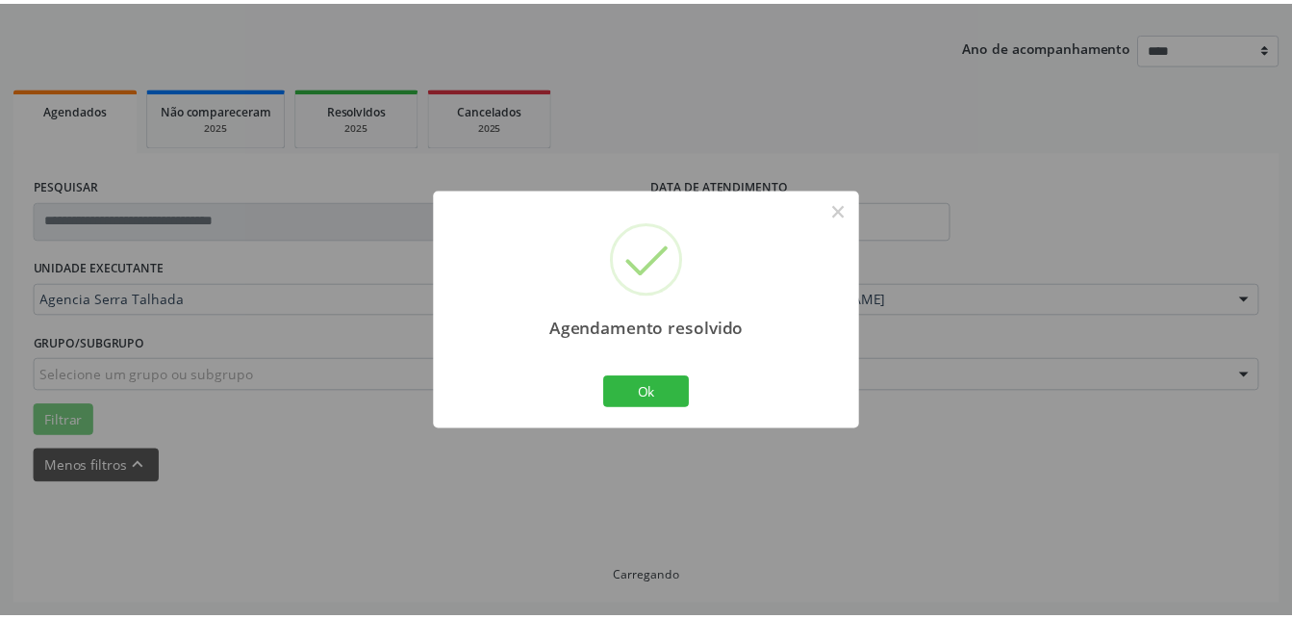
scroll to position [201, 0]
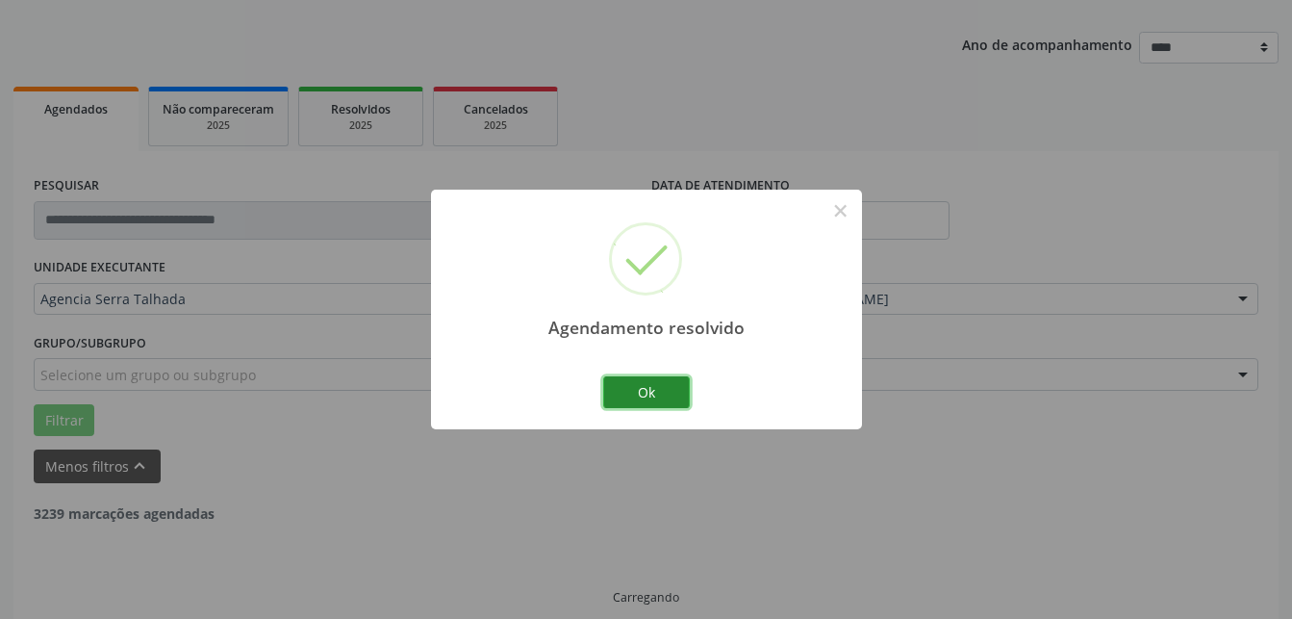
click at [673, 388] on button "Ok" at bounding box center [646, 392] width 87 height 33
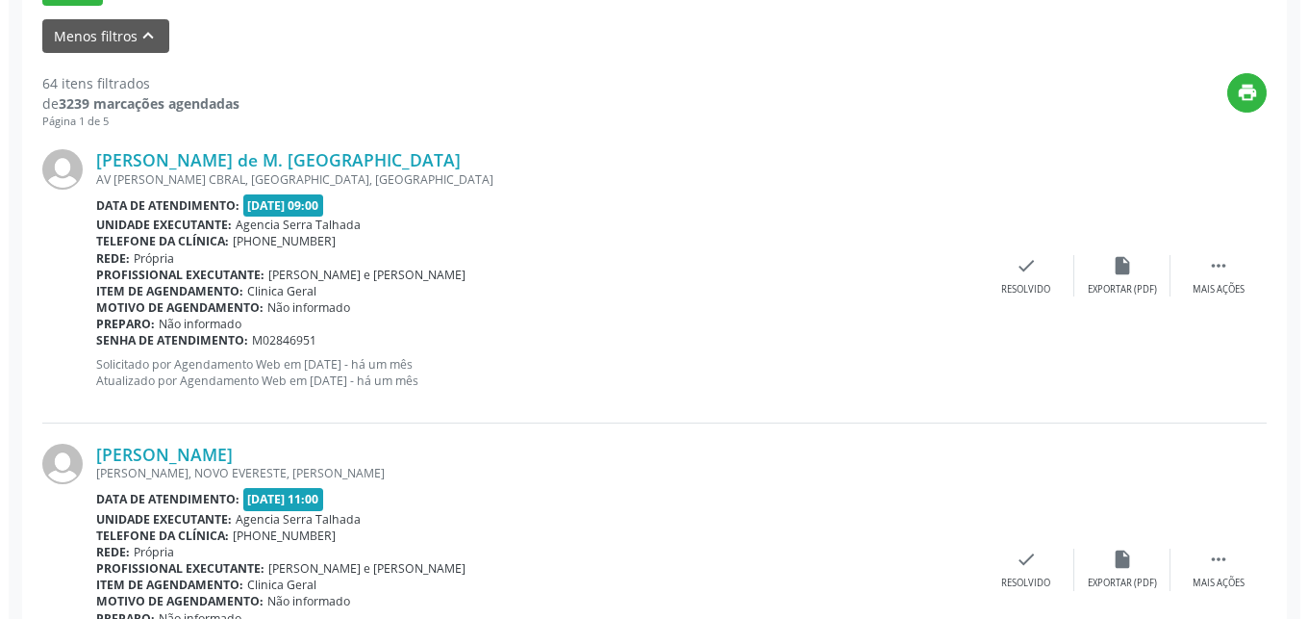
scroll to position [692, 0]
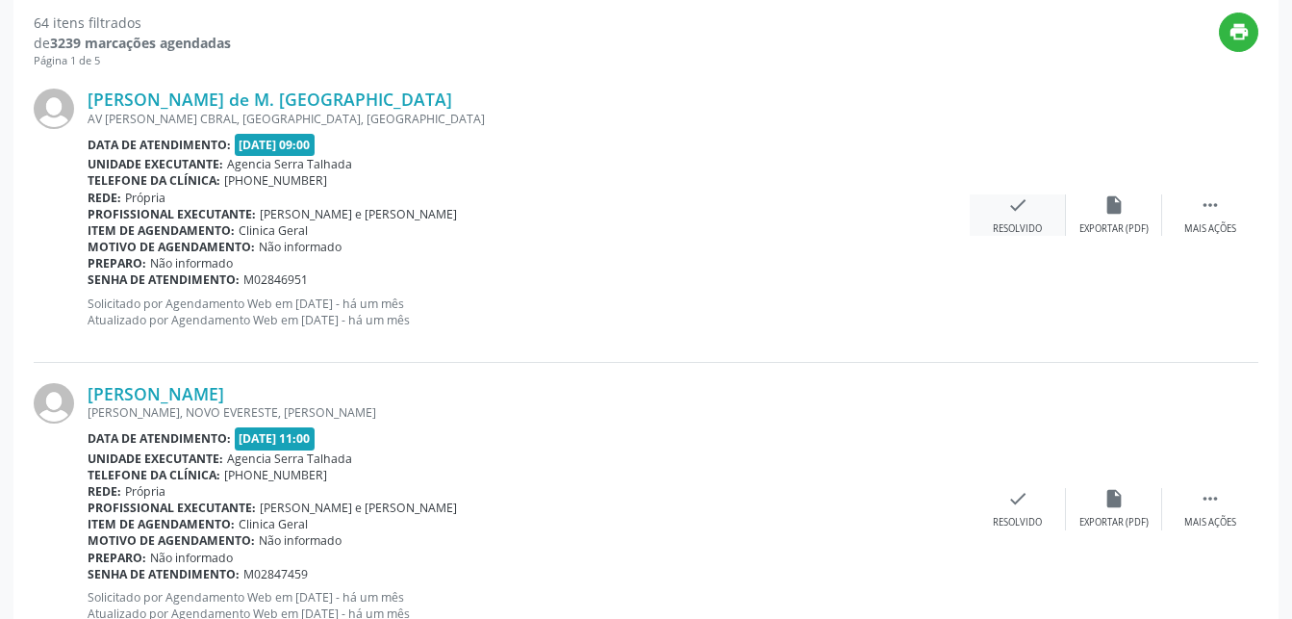
click at [1025, 202] on icon "check" at bounding box center [1017, 204] width 21 height 21
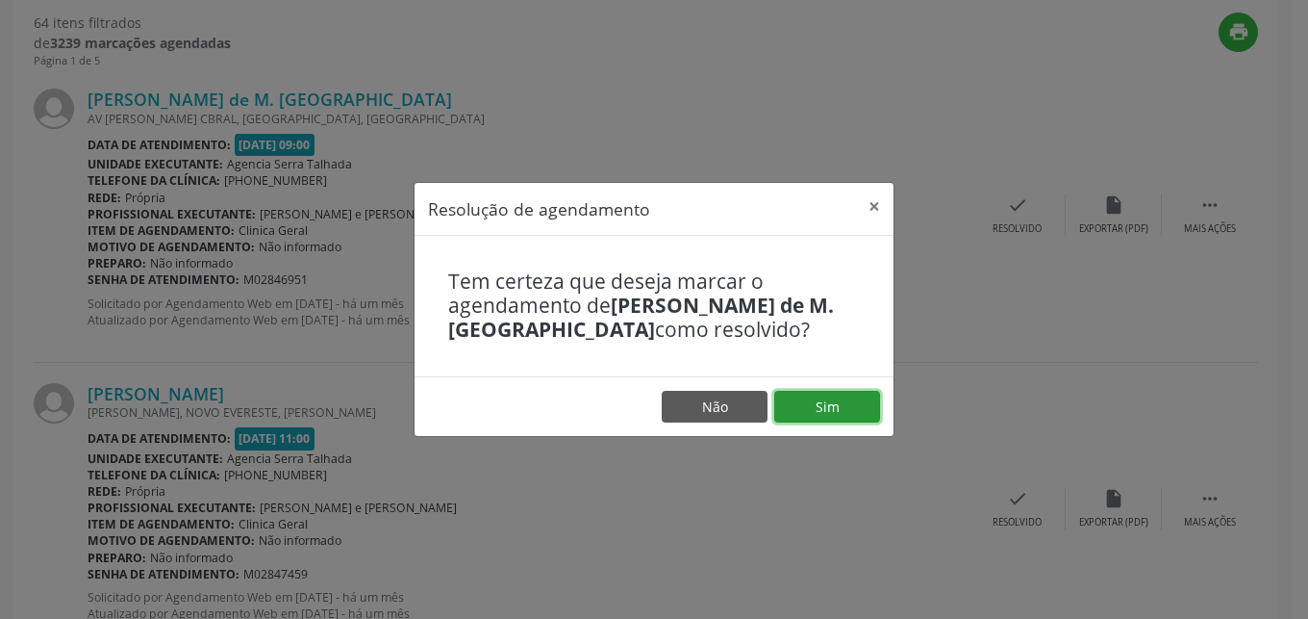
click at [828, 416] on button "Sim" at bounding box center [827, 407] width 106 height 33
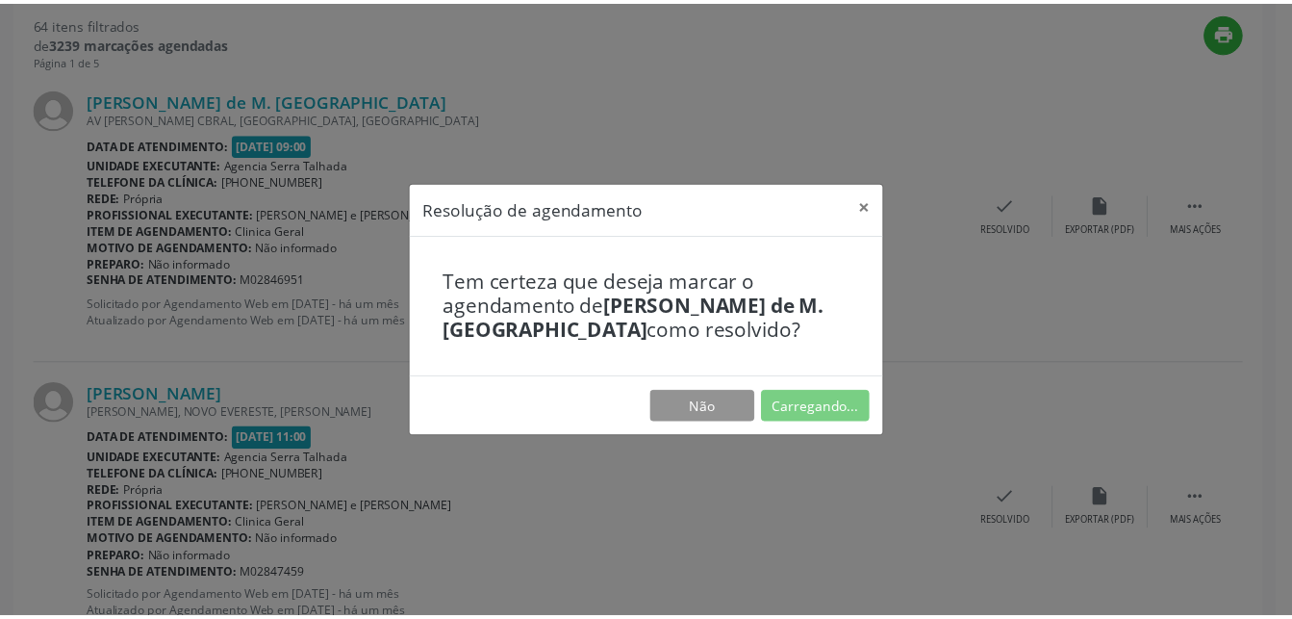
scroll to position [201, 0]
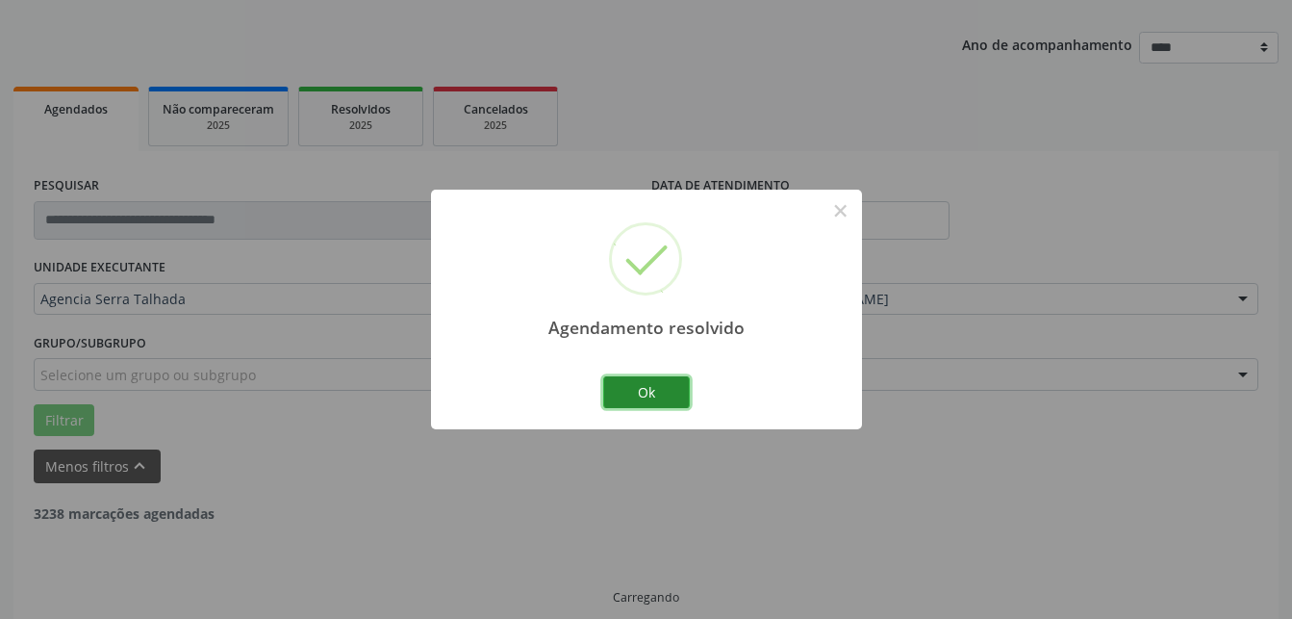
click at [656, 398] on button "Ok" at bounding box center [646, 392] width 87 height 33
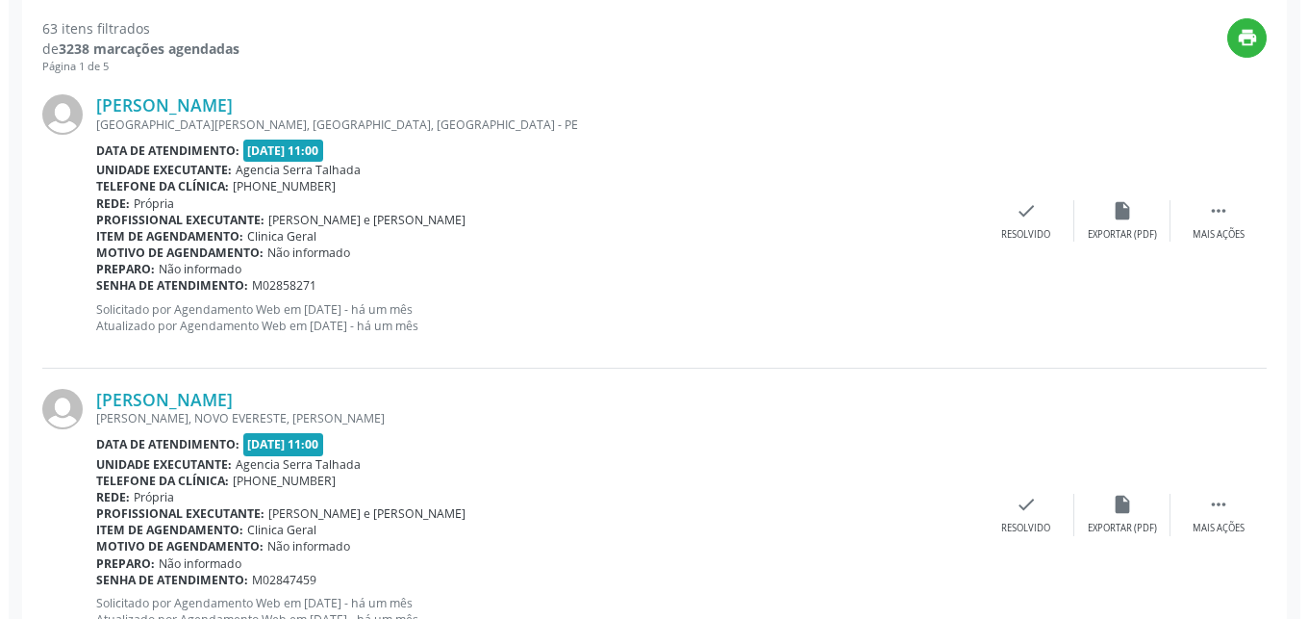
scroll to position [692, 0]
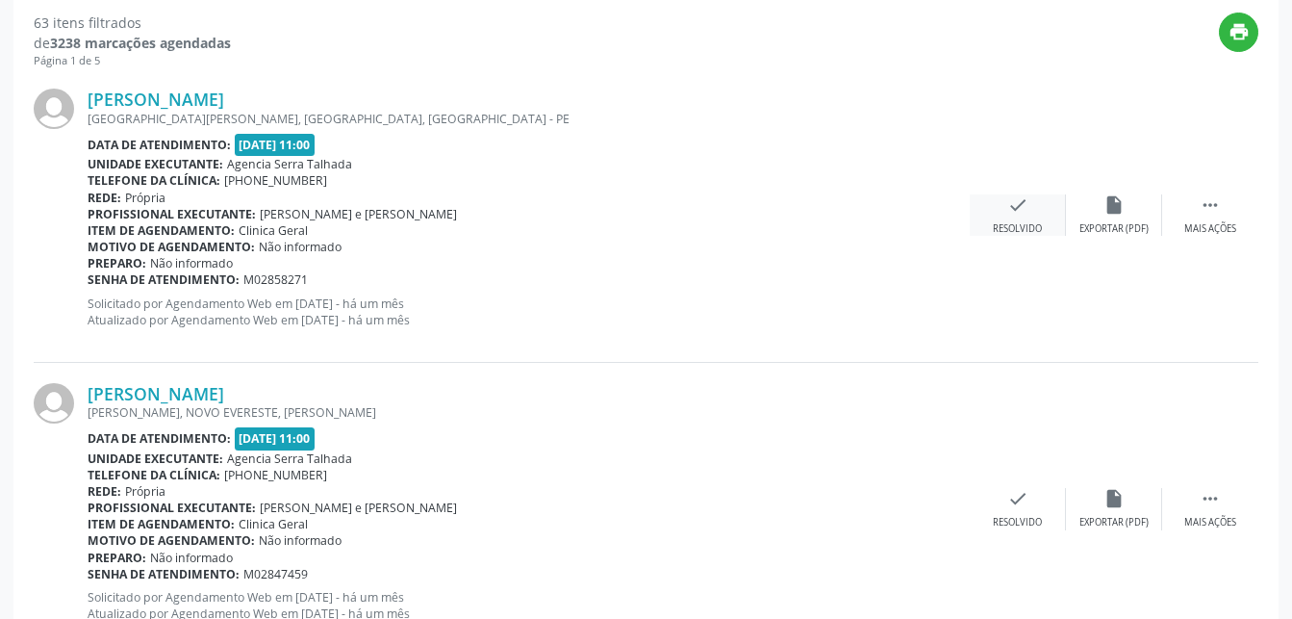
click at [1016, 225] on div "Resolvido" at bounding box center [1017, 228] width 49 height 13
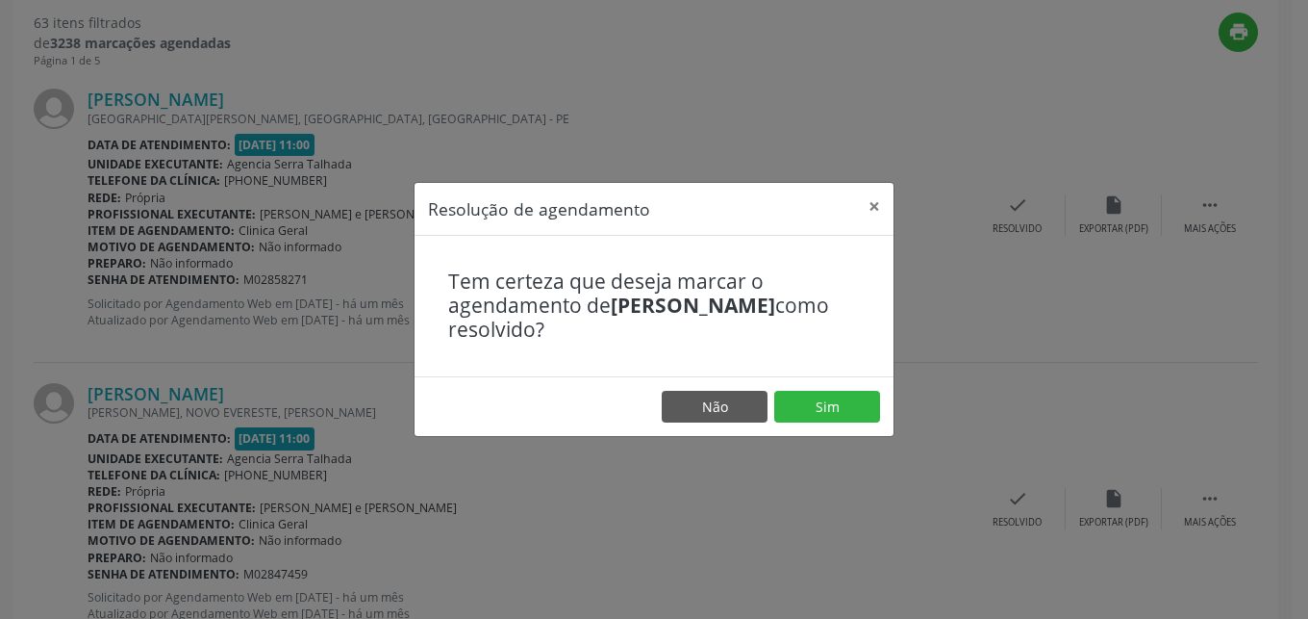
click at [840, 425] on footer "Não Sim" at bounding box center [654, 406] width 479 height 61
click at [833, 417] on button "Sim" at bounding box center [827, 407] width 106 height 33
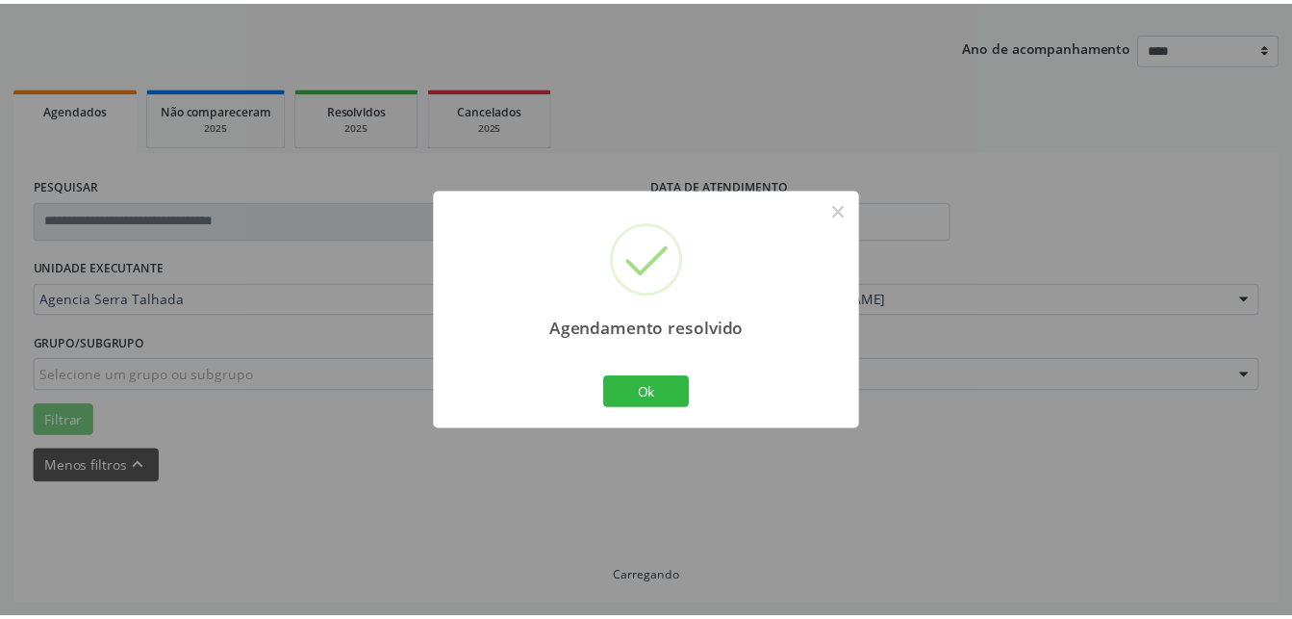
scroll to position [201, 0]
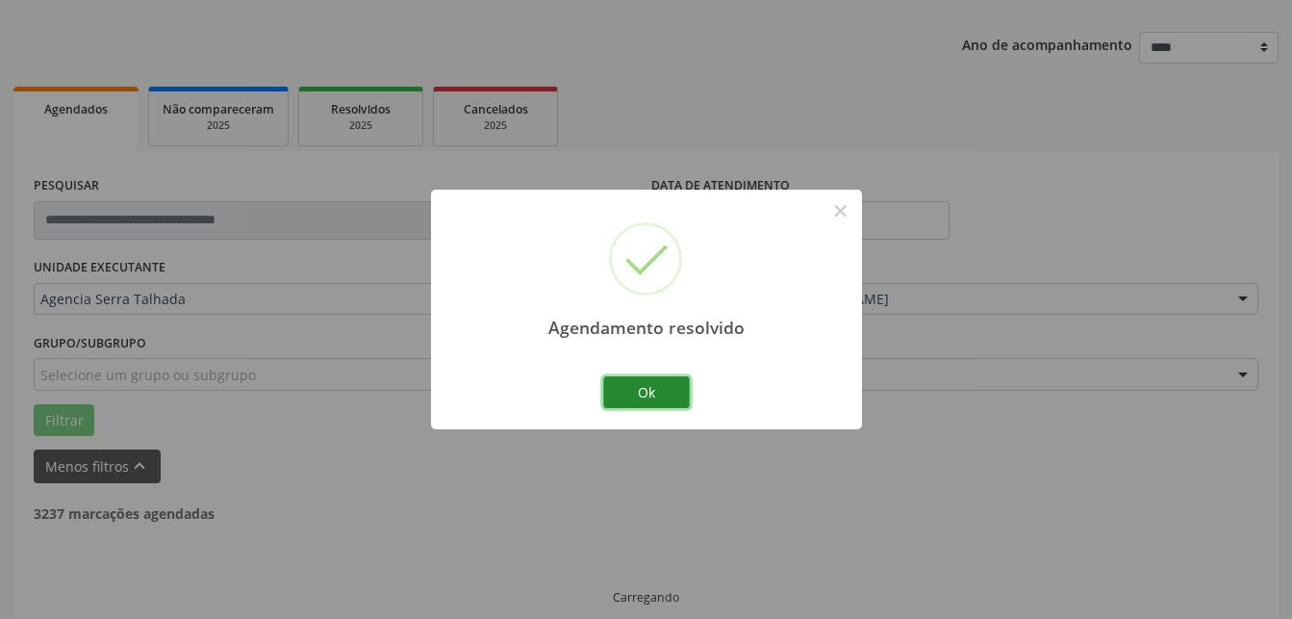
click at [652, 392] on button "Ok" at bounding box center [646, 392] width 87 height 33
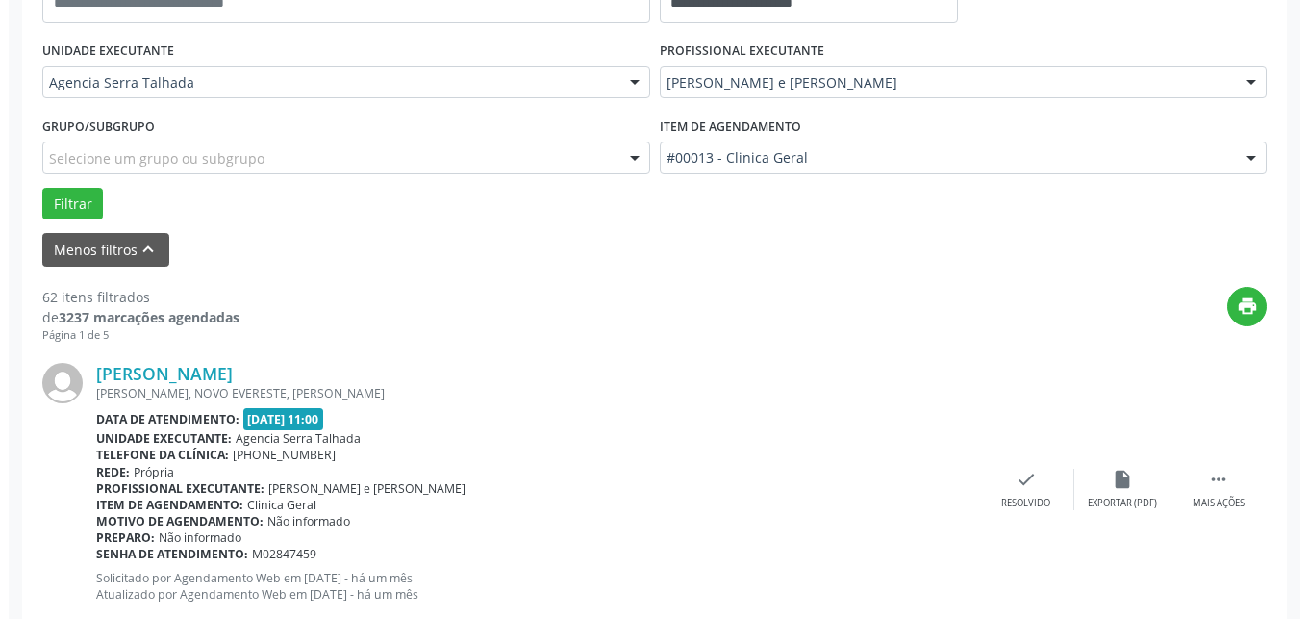
scroll to position [712, 0]
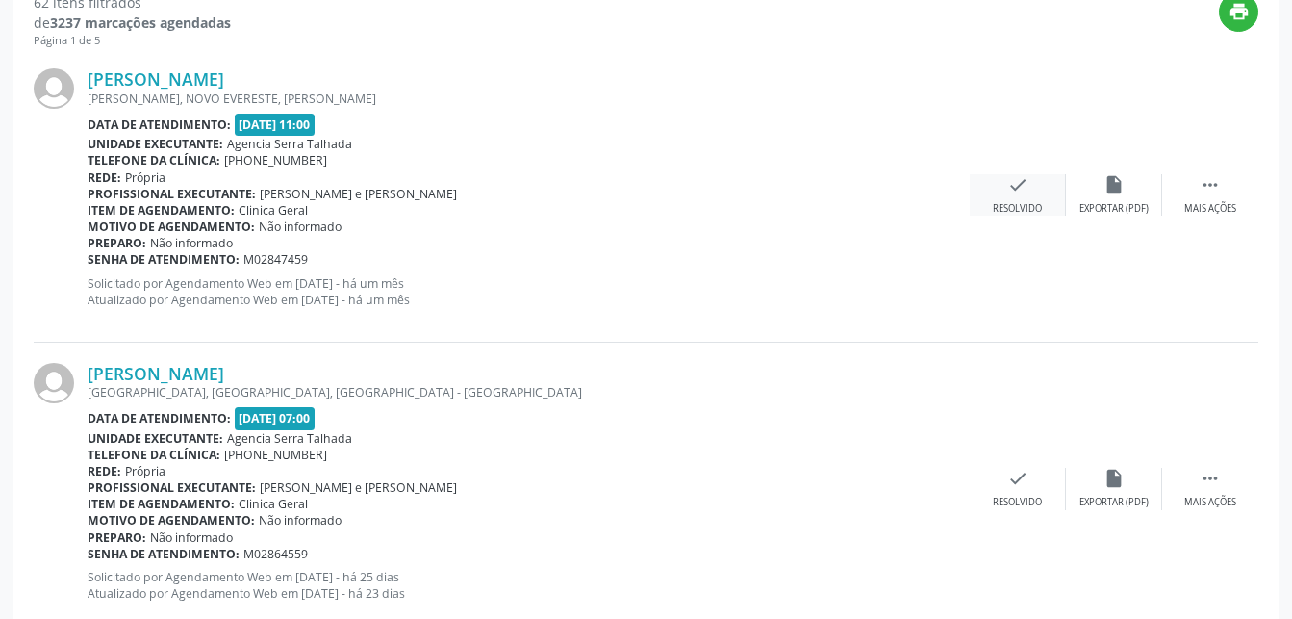
click at [1015, 205] on div "Resolvido" at bounding box center [1017, 208] width 49 height 13
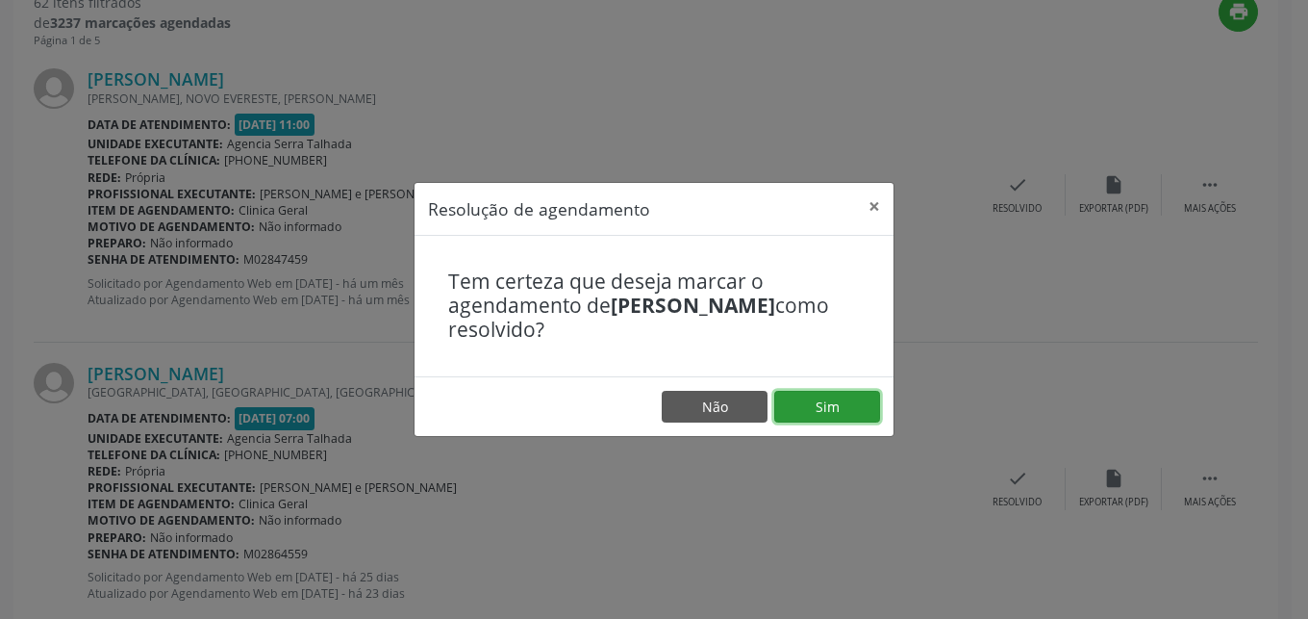
click at [803, 413] on button "Sim" at bounding box center [827, 407] width 106 height 33
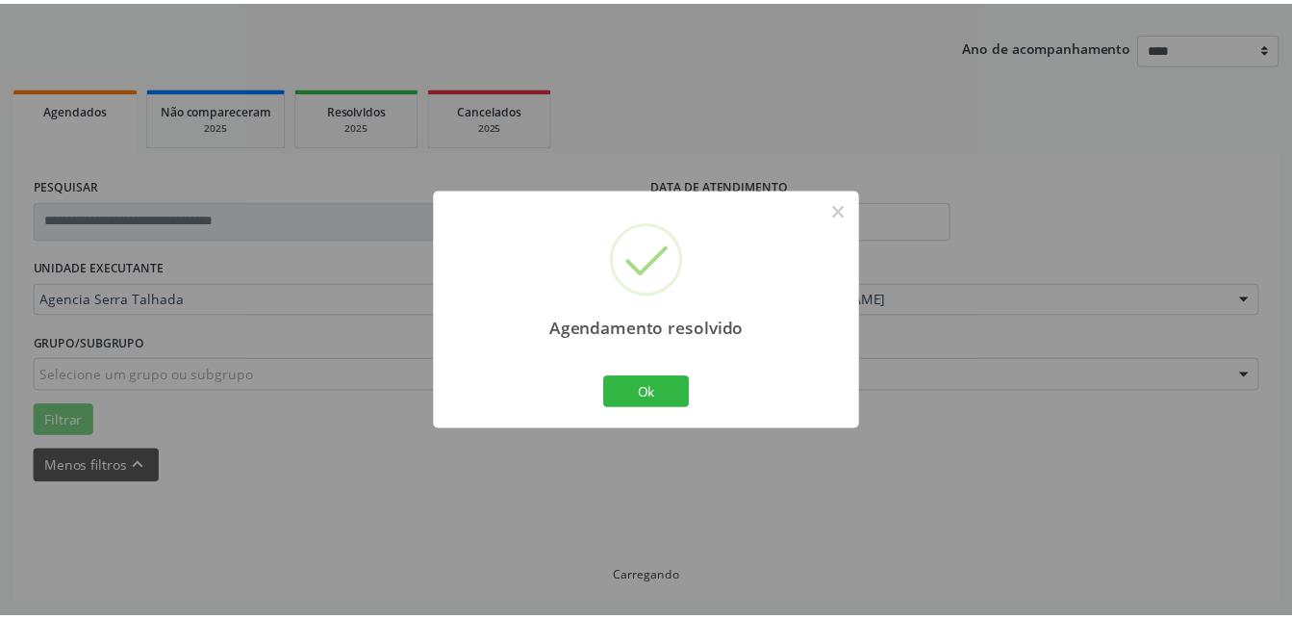
scroll to position [201, 0]
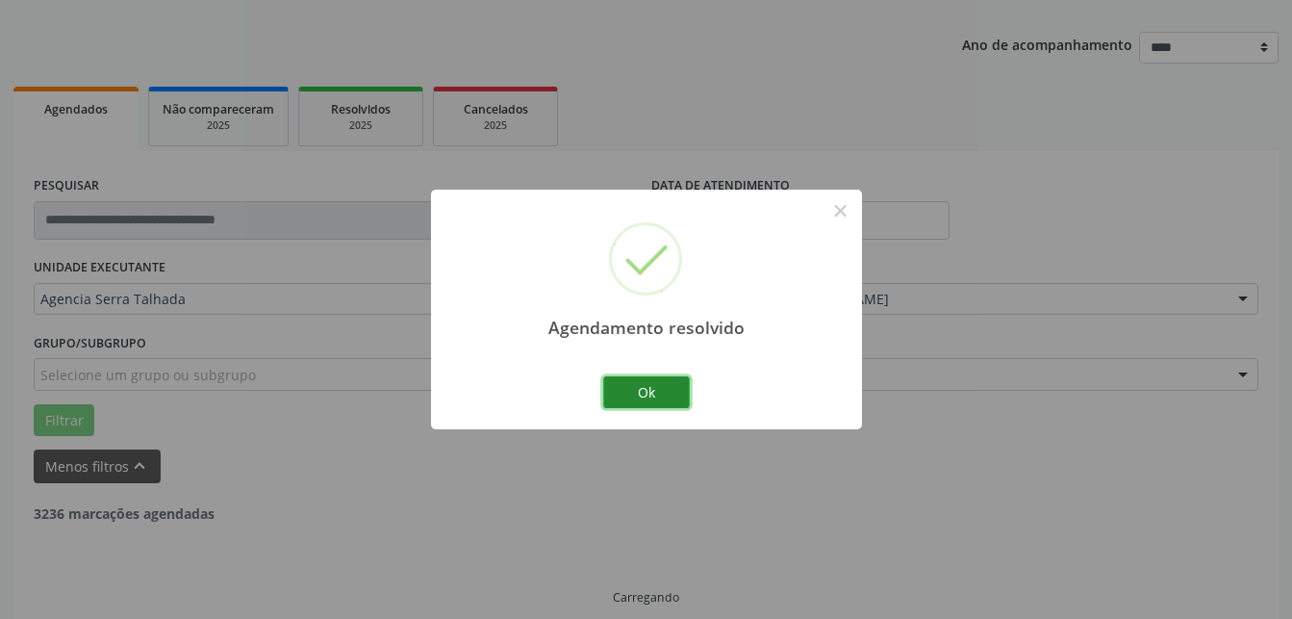
click at [637, 396] on button "Ok" at bounding box center [646, 392] width 87 height 33
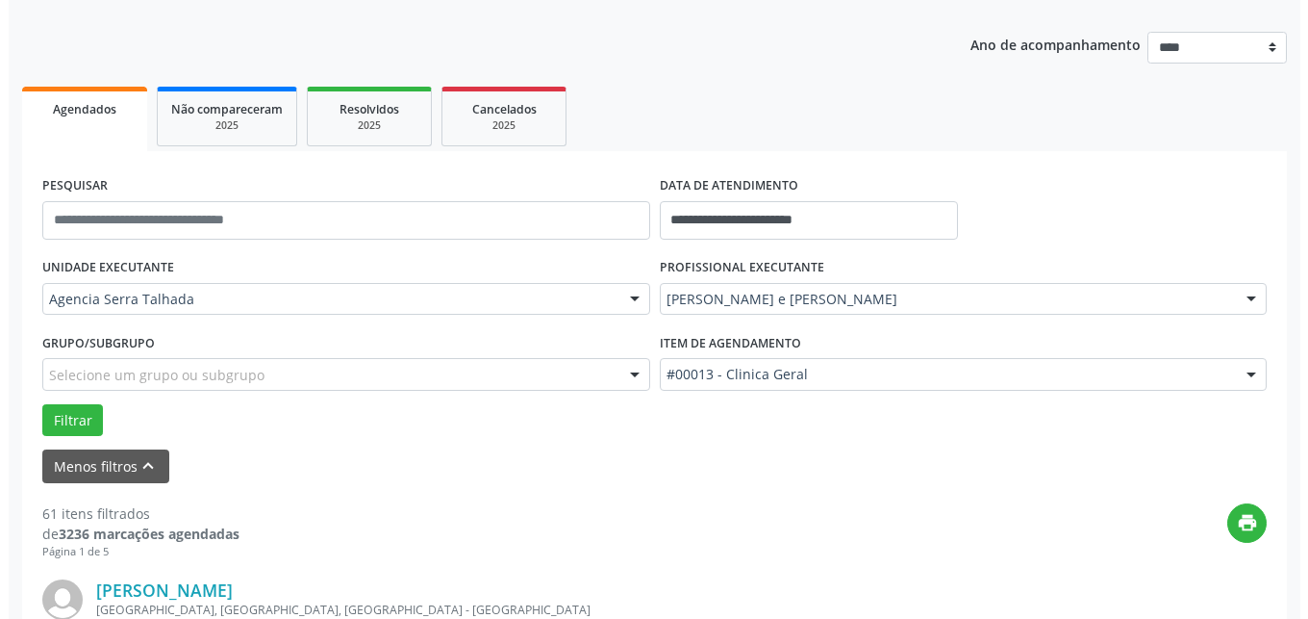
scroll to position [594, 0]
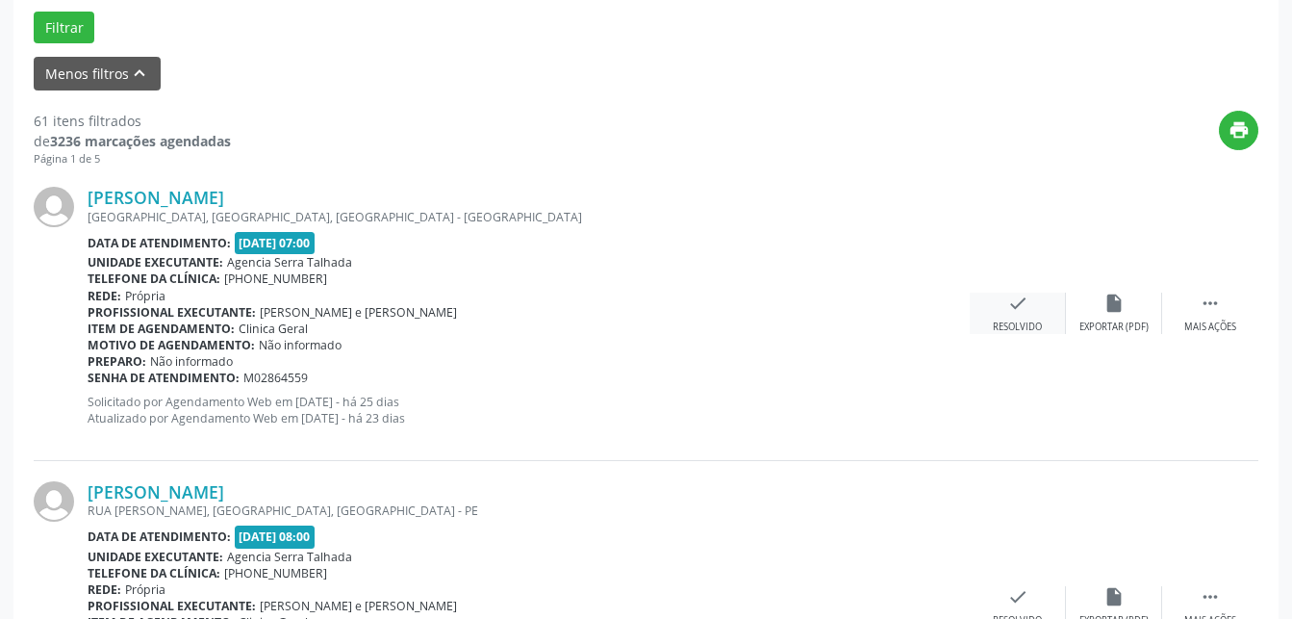
click at [1019, 300] on icon "check" at bounding box center [1017, 302] width 21 height 21
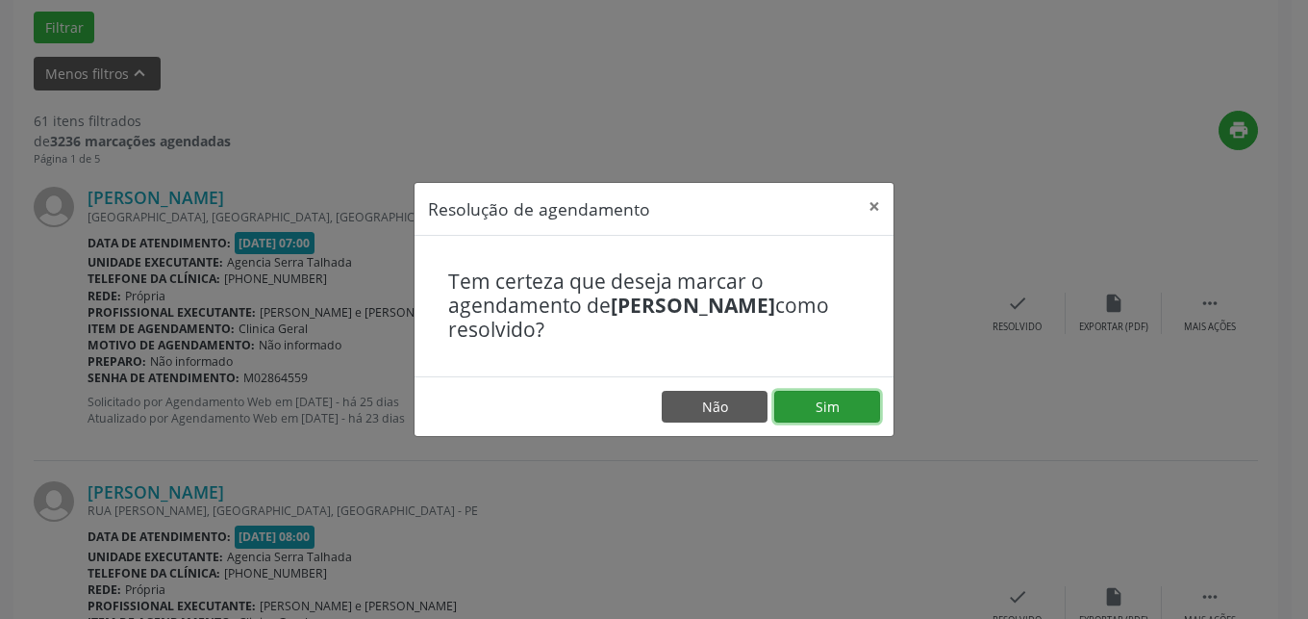
click at [849, 404] on button "Sim" at bounding box center [827, 407] width 106 height 33
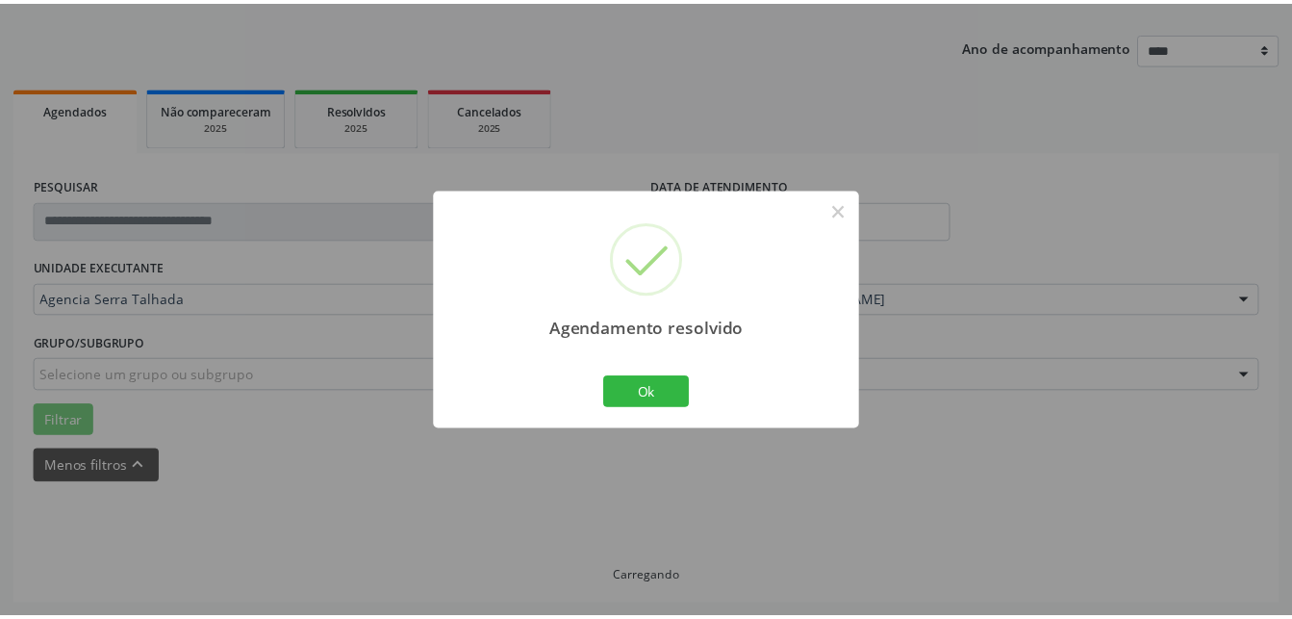
scroll to position [201, 0]
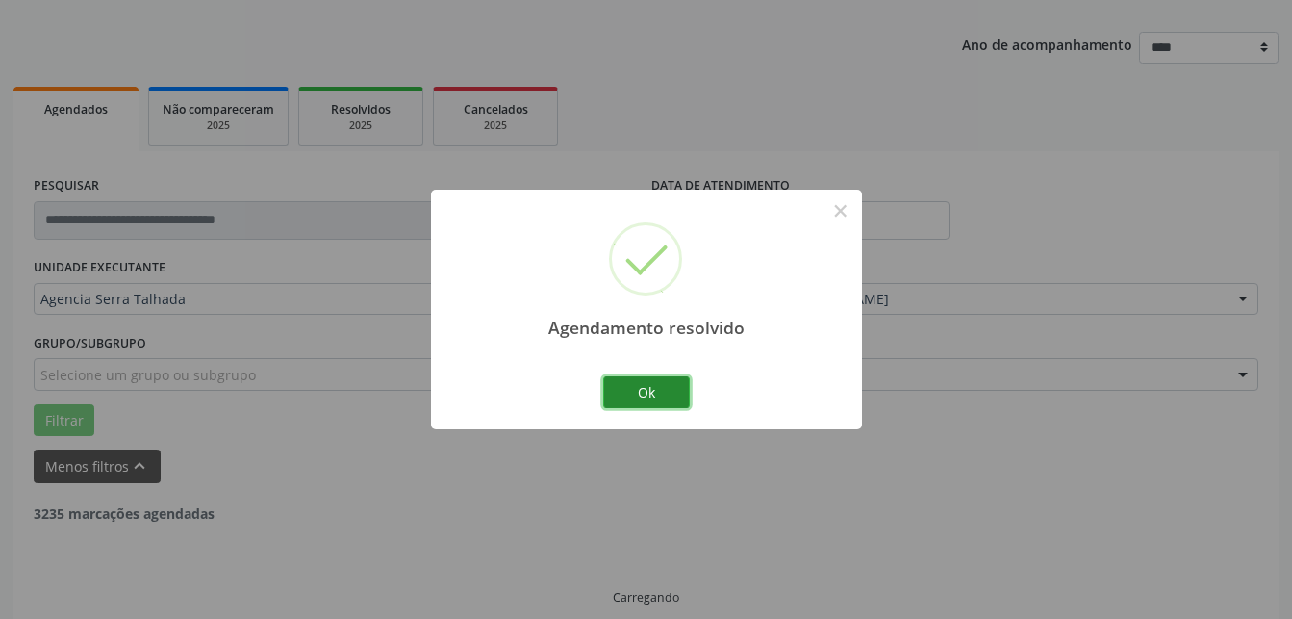
click at [665, 379] on button "Ok" at bounding box center [646, 392] width 87 height 33
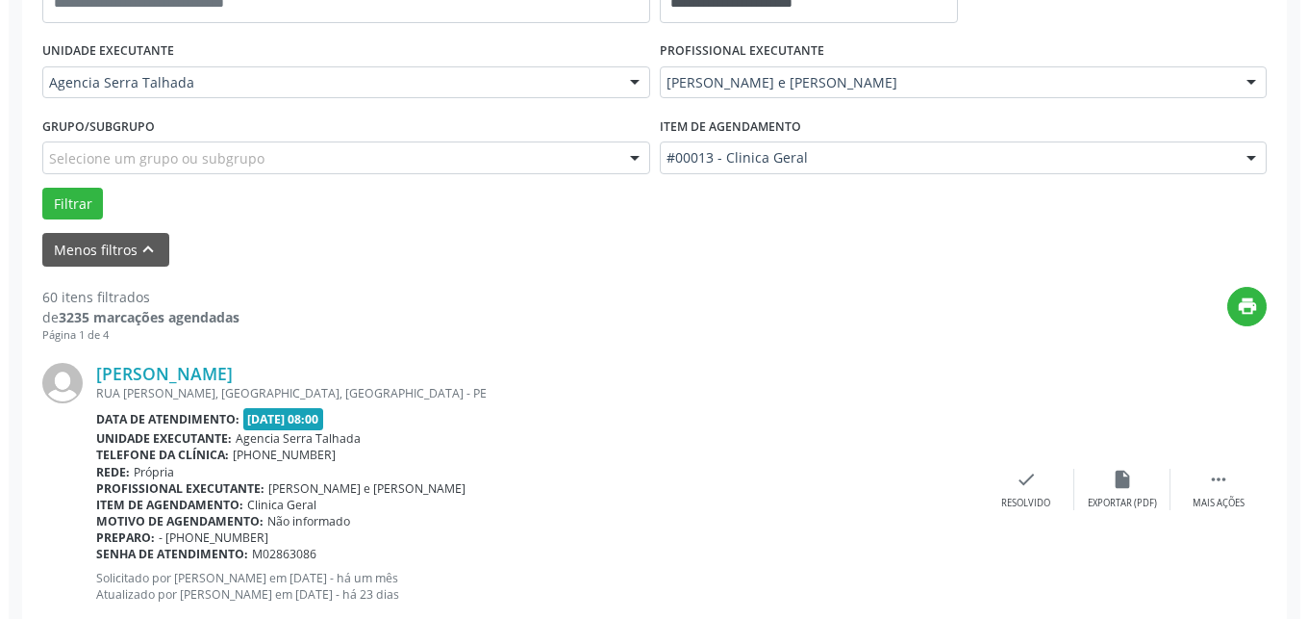
scroll to position [614, 0]
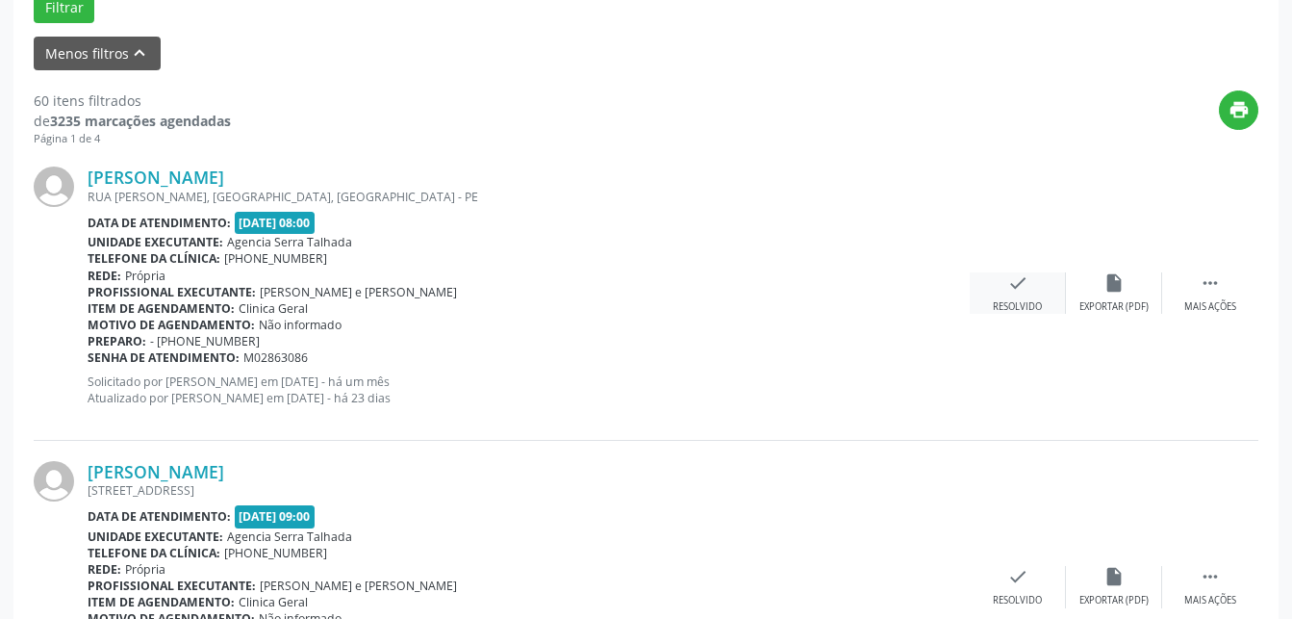
click at [1016, 308] on div "Resolvido" at bounding box center [1017, 306] width 49 height 13
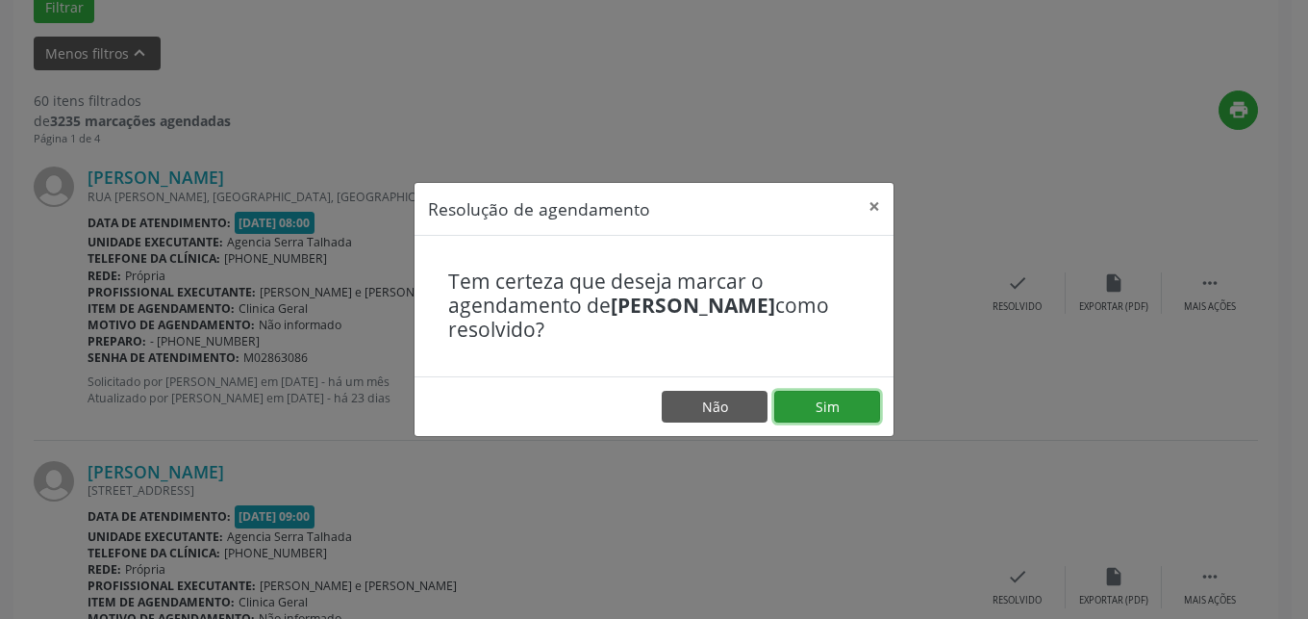
click at [828, 399] on button "Sim" at bounding box center [827, 407] width 106 height 33
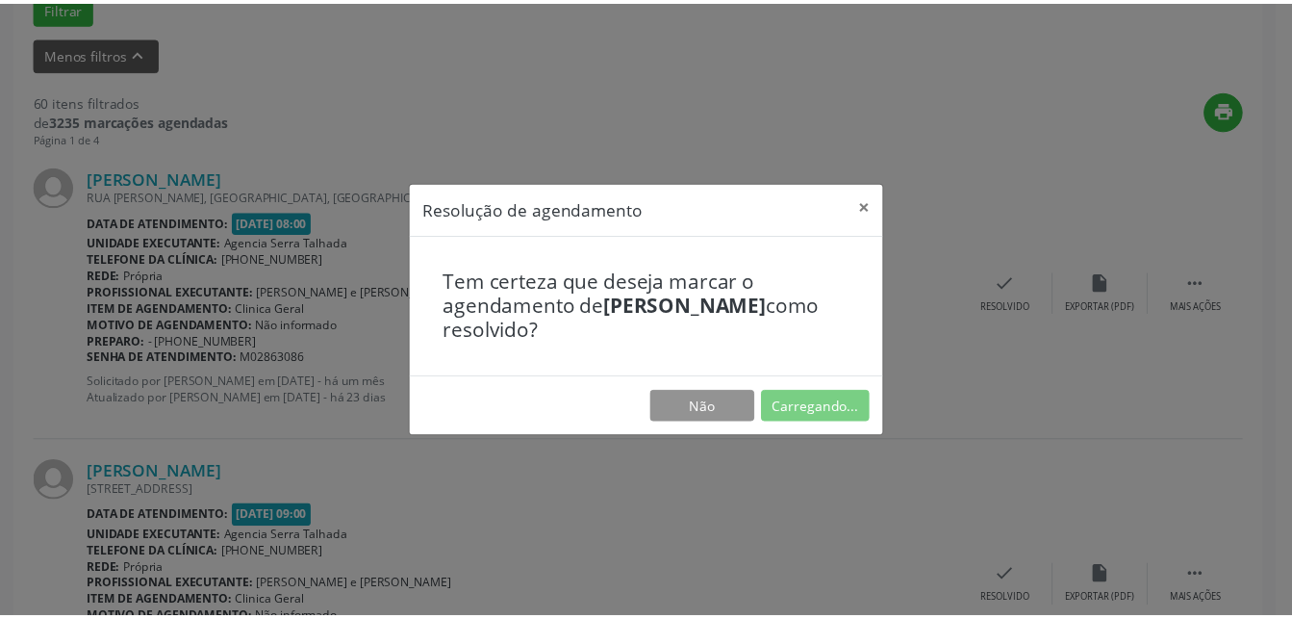
scroll to position [201, 0]
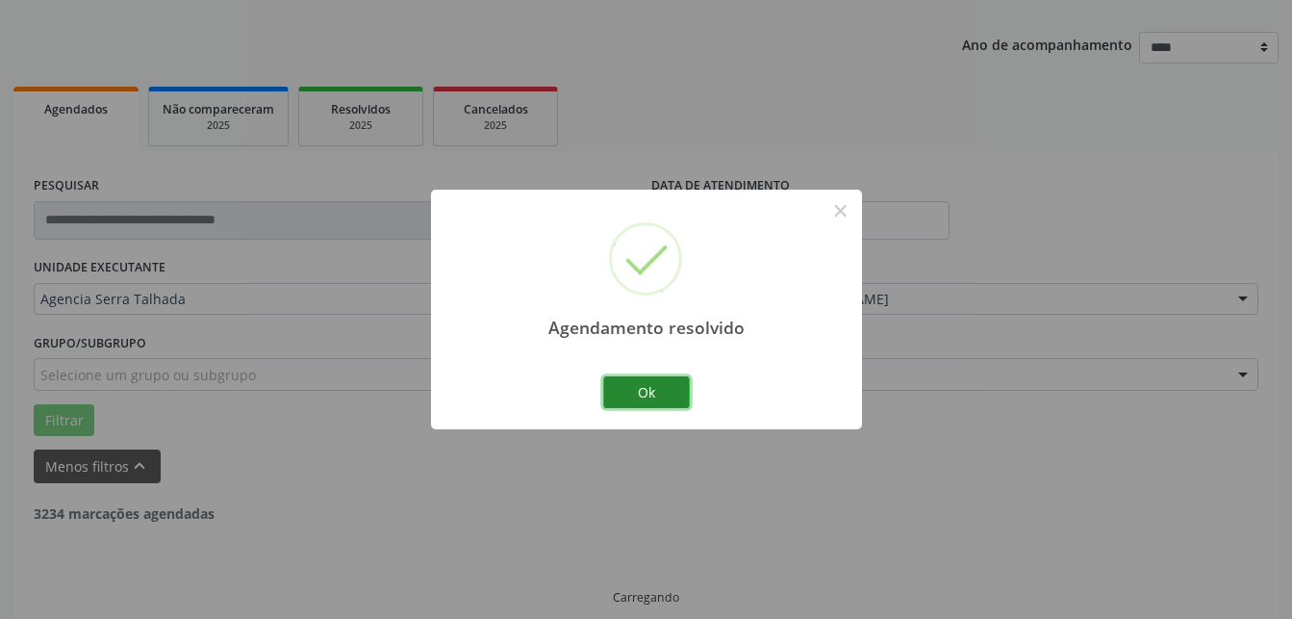
click at [674, 377] on button "Ok" at bounding box center [646, 392] width 87 height 33
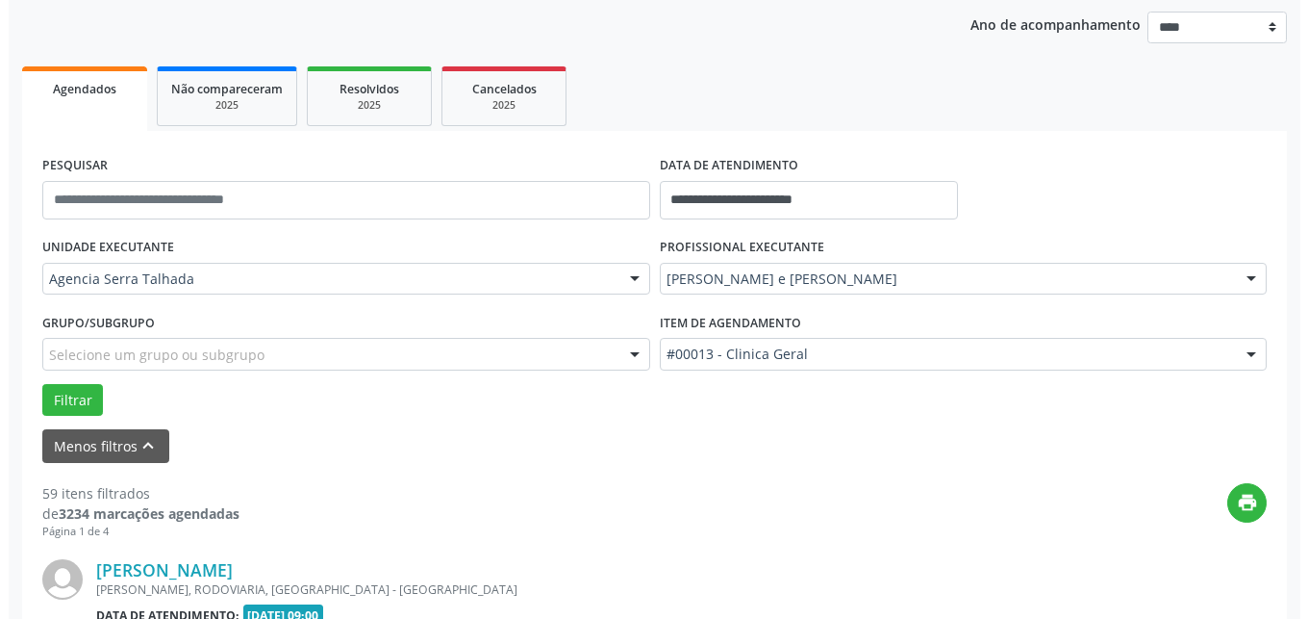
scroll to position [516, 0]
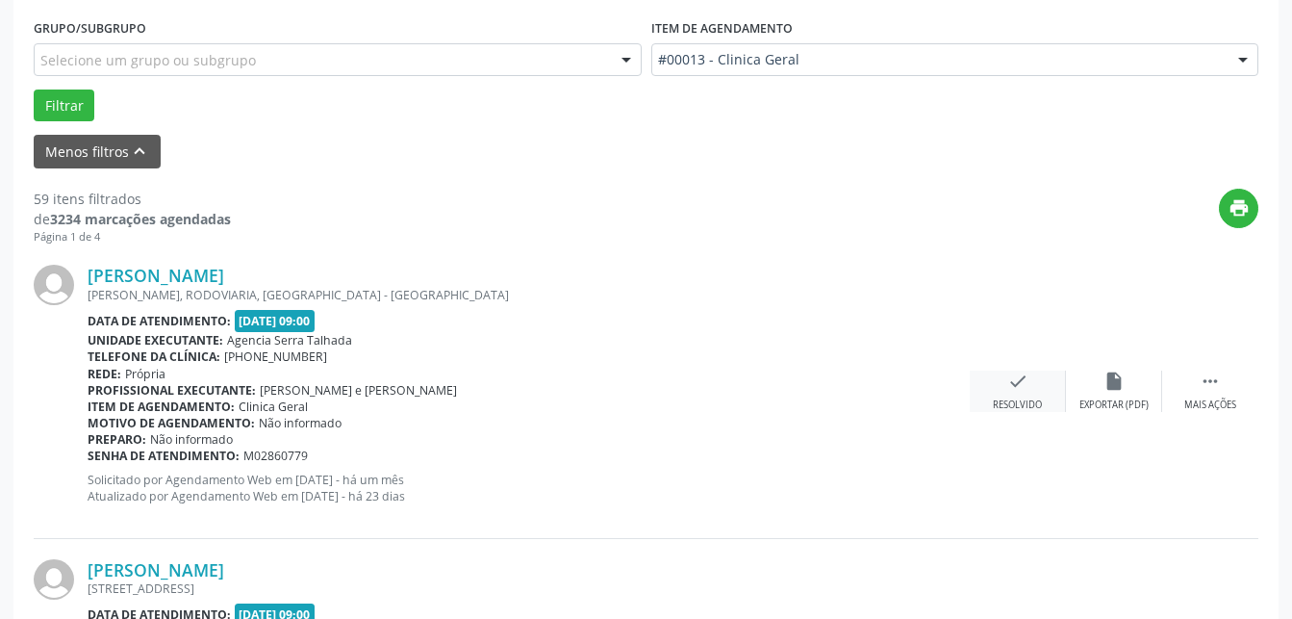
click at [1010, 405] on div "Resolvido" at bounding box center [1017, 404] width 49 height 13
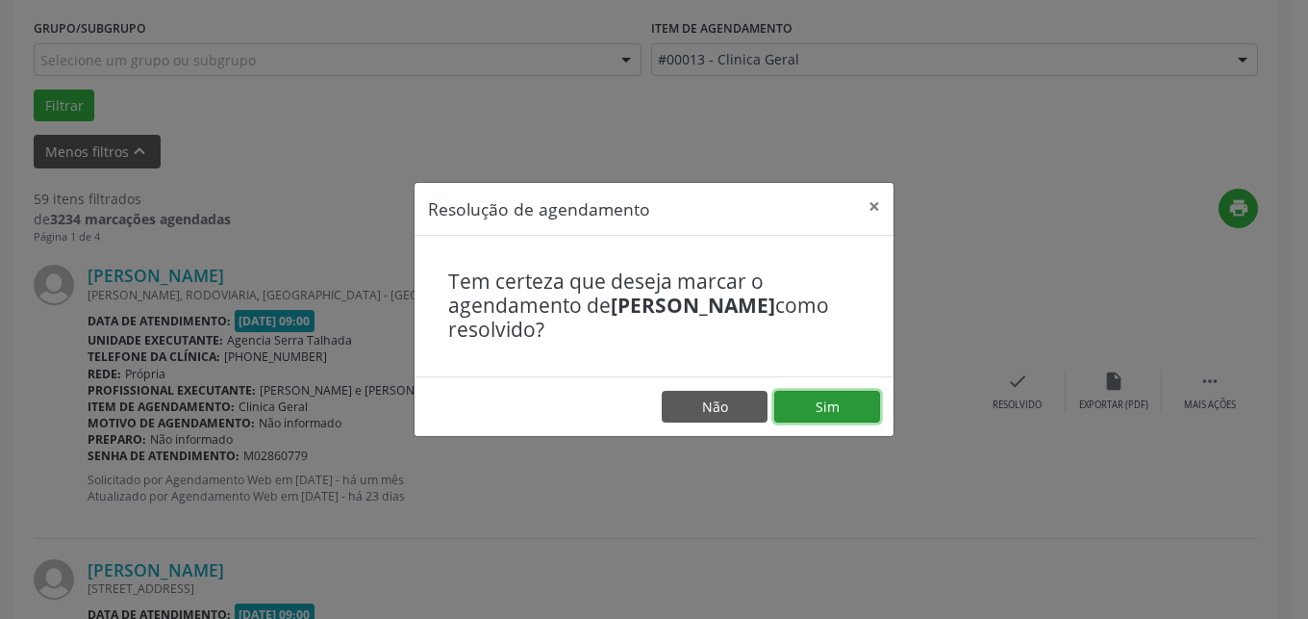
click at [841, 395] on button "Sim" at bounding box center [827, 407] width 106 height 33
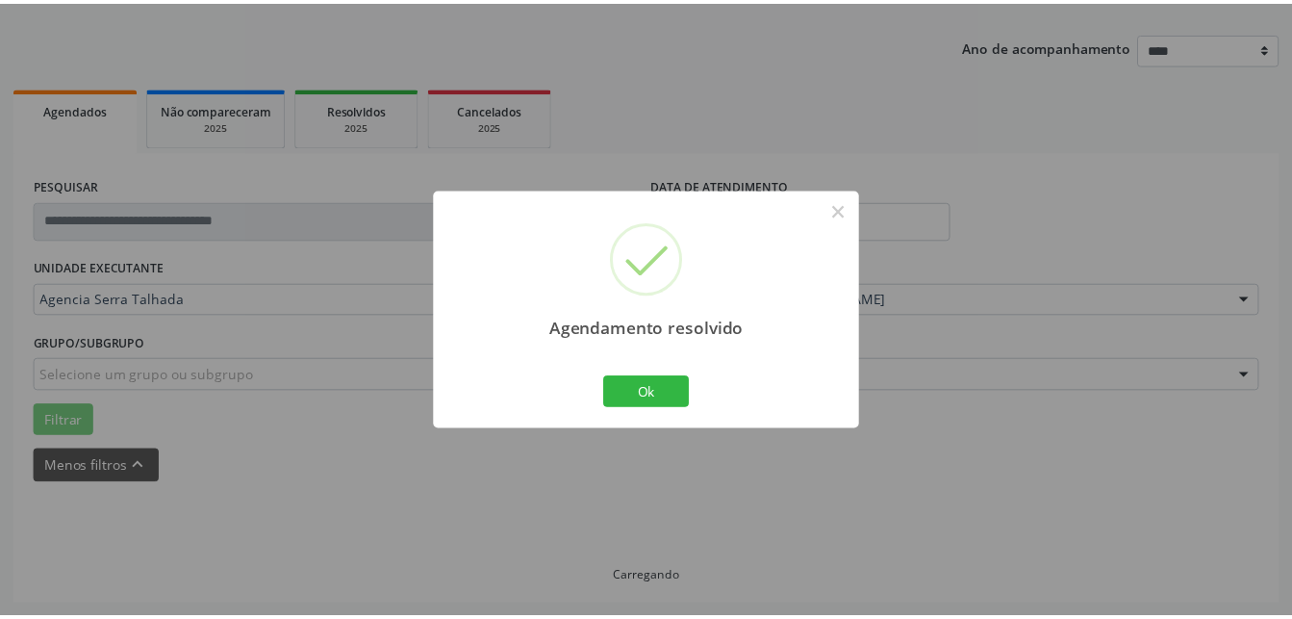
scroll to position [201, 0]
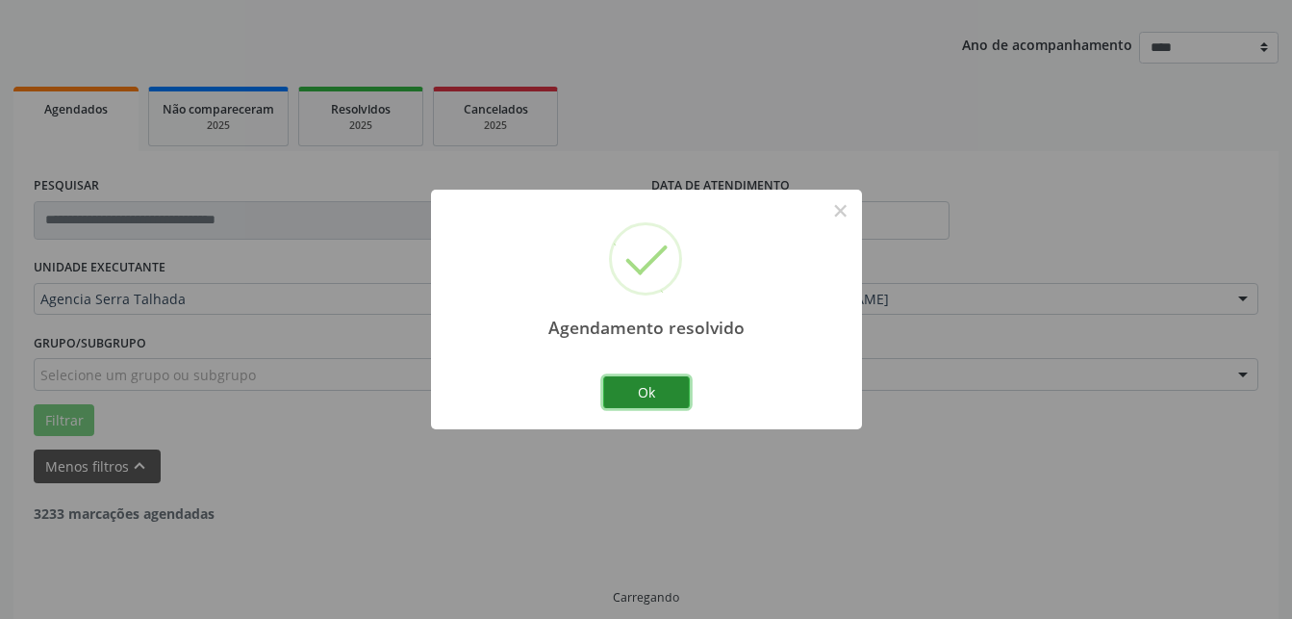
click at [665, 396] on button "Ok" at bounding box center [646, 392] width 87 height 33
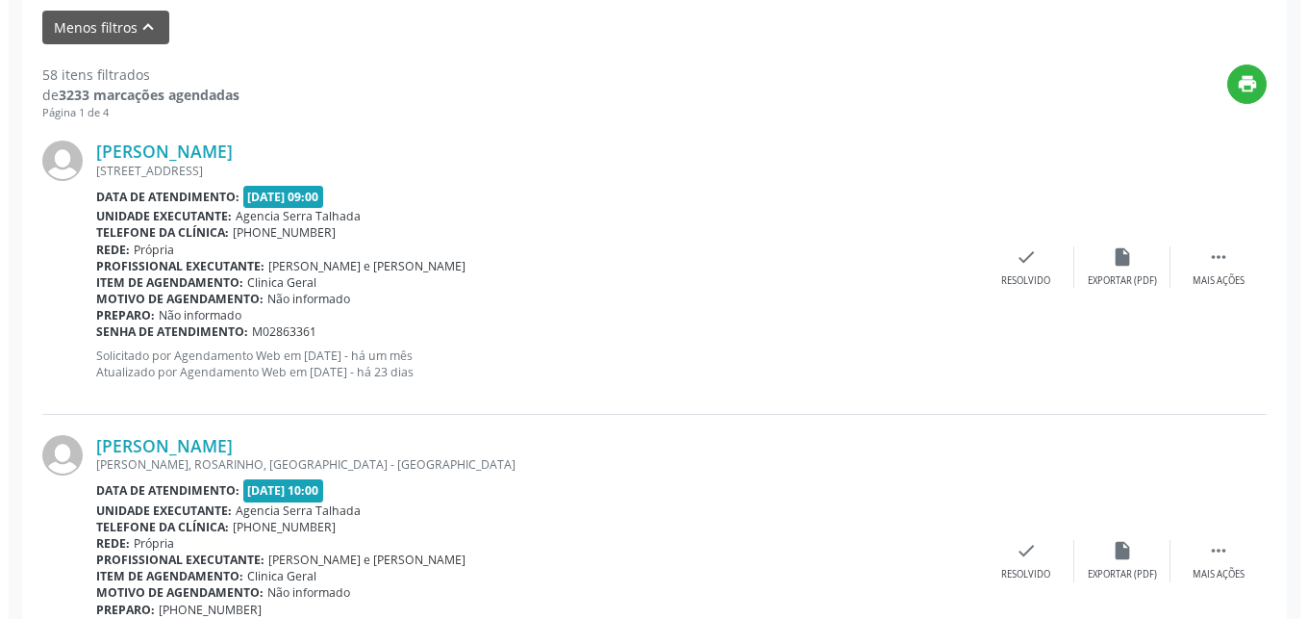
scroll to position [712, 0]
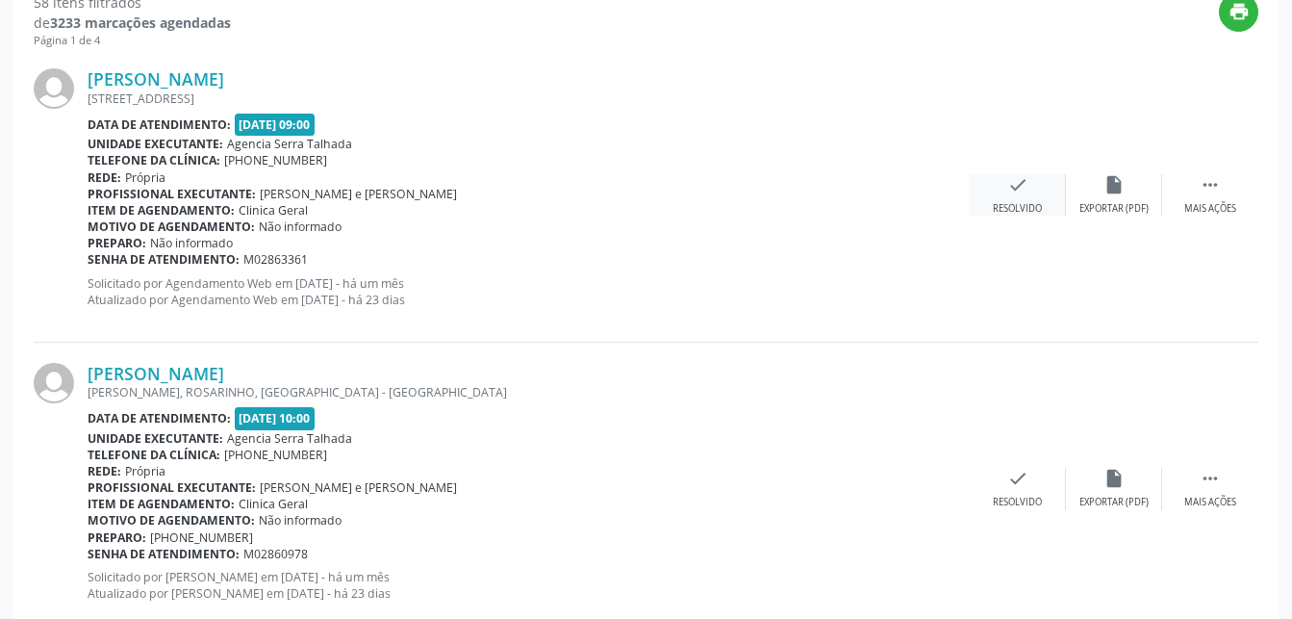
click at [1009, 193] on icon "check" at bounding box center [1017, 184] width 21 height 21
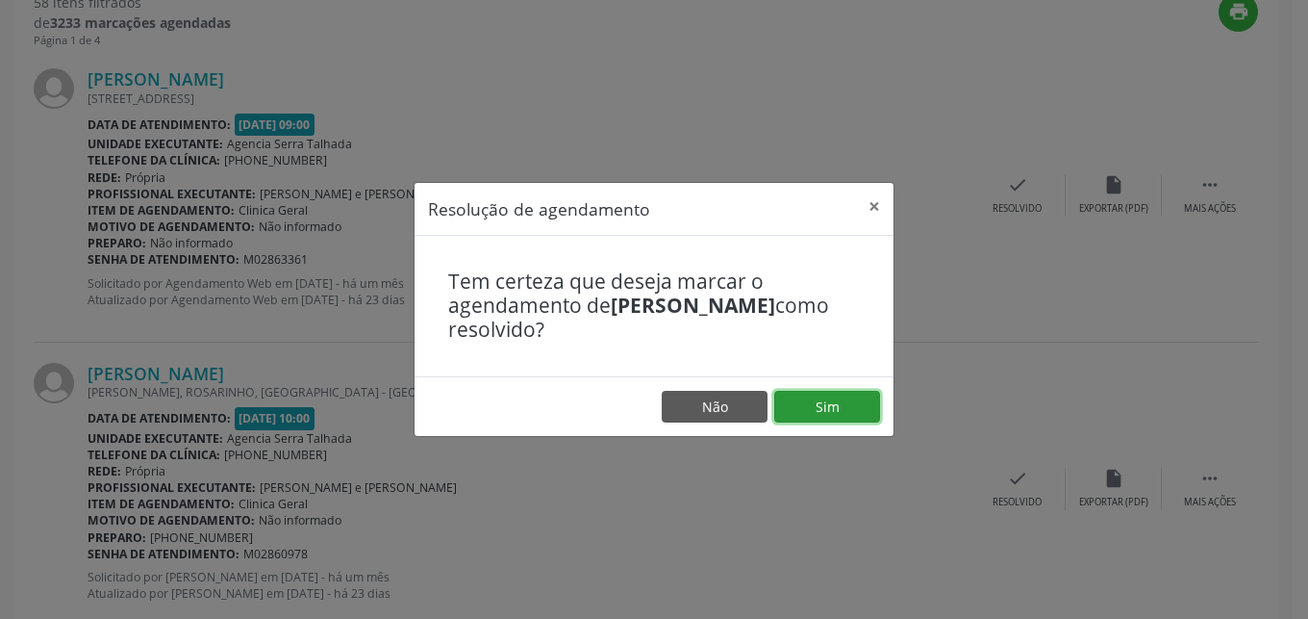
click at [797, 412] on button "Sim" at bounding box center [827, 407] width 106 height 33
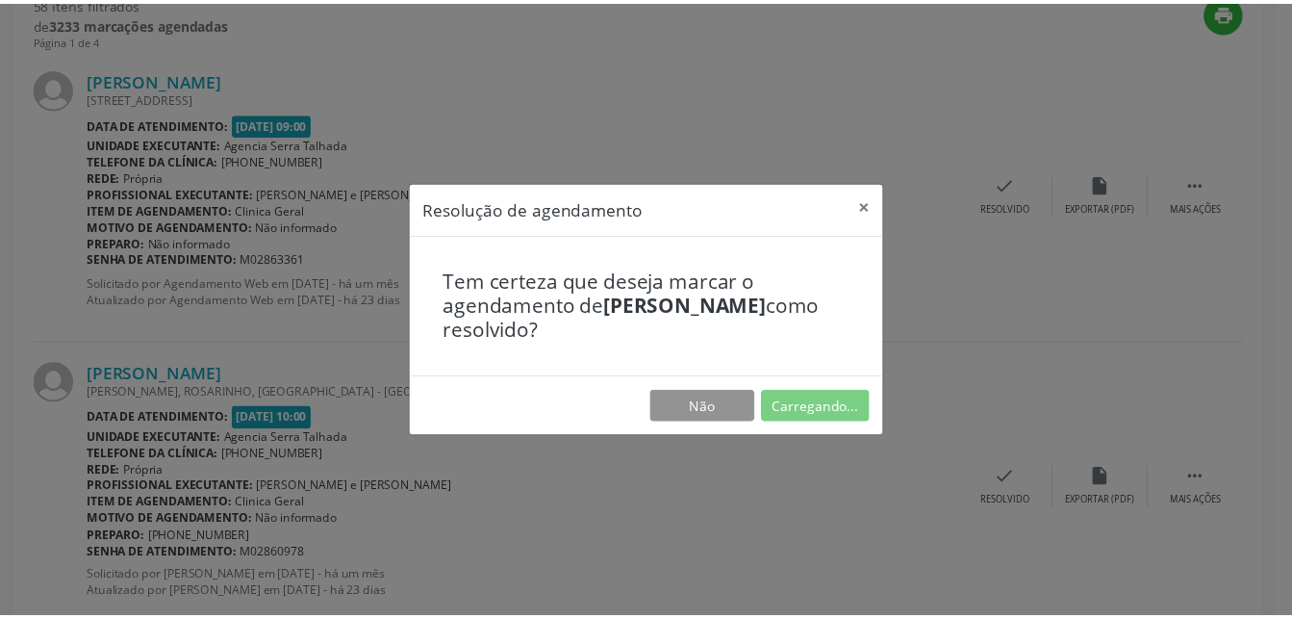
scroll to position [201, 0]
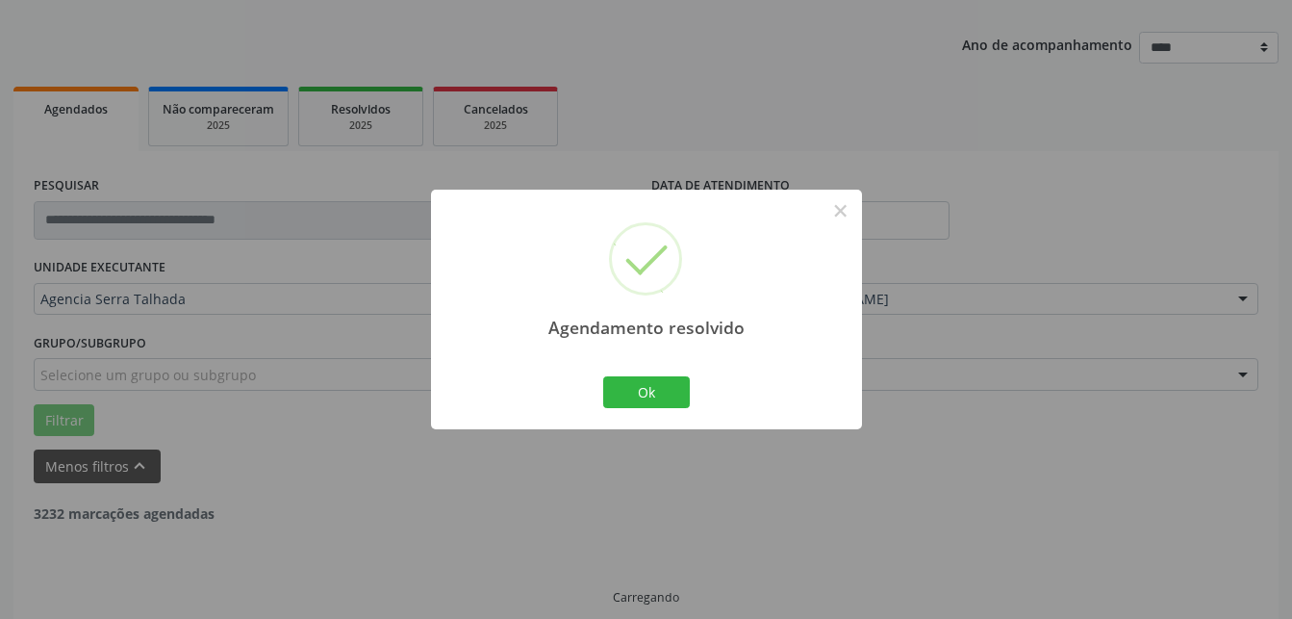
click at [699, 386] on div "Agendamento resolvido × Ok Cancel" at bounding box center [646, 309] width 431 height 240
click at [656, 396] on button "Ok" at bounding box center [646, 392] width 87 height 33
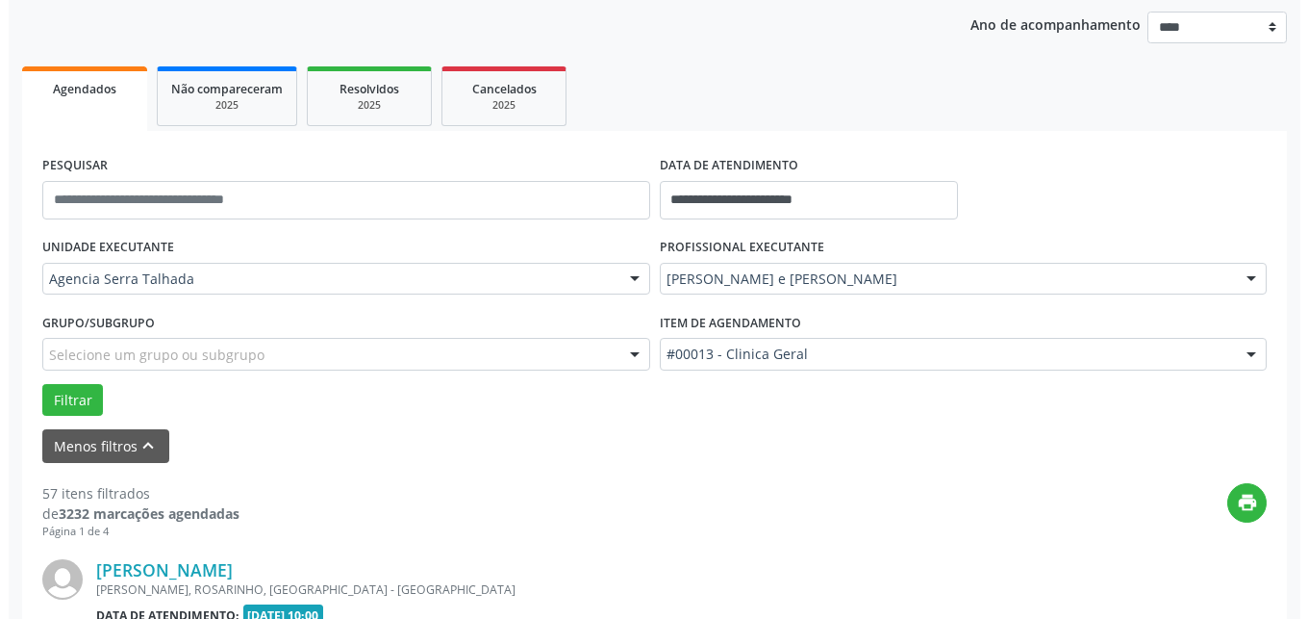
scroll to position [516, 0]
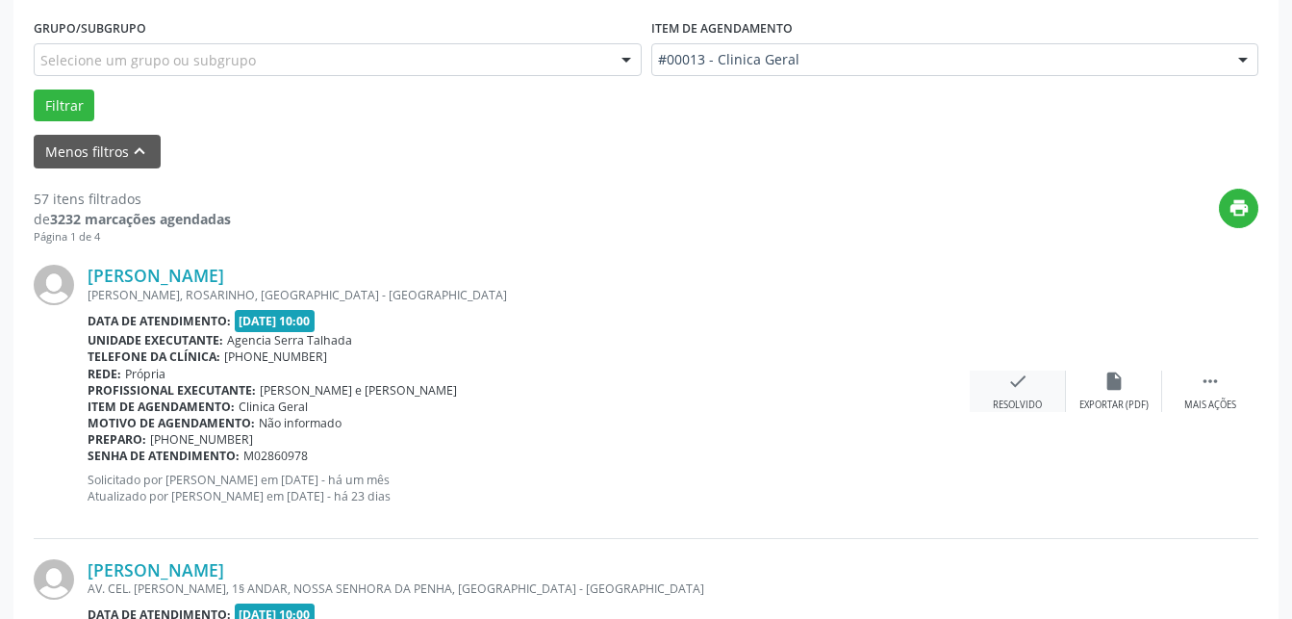
click at [1024, 392] on icon "check" at bounding box center [1017, 380] width 21 height 21
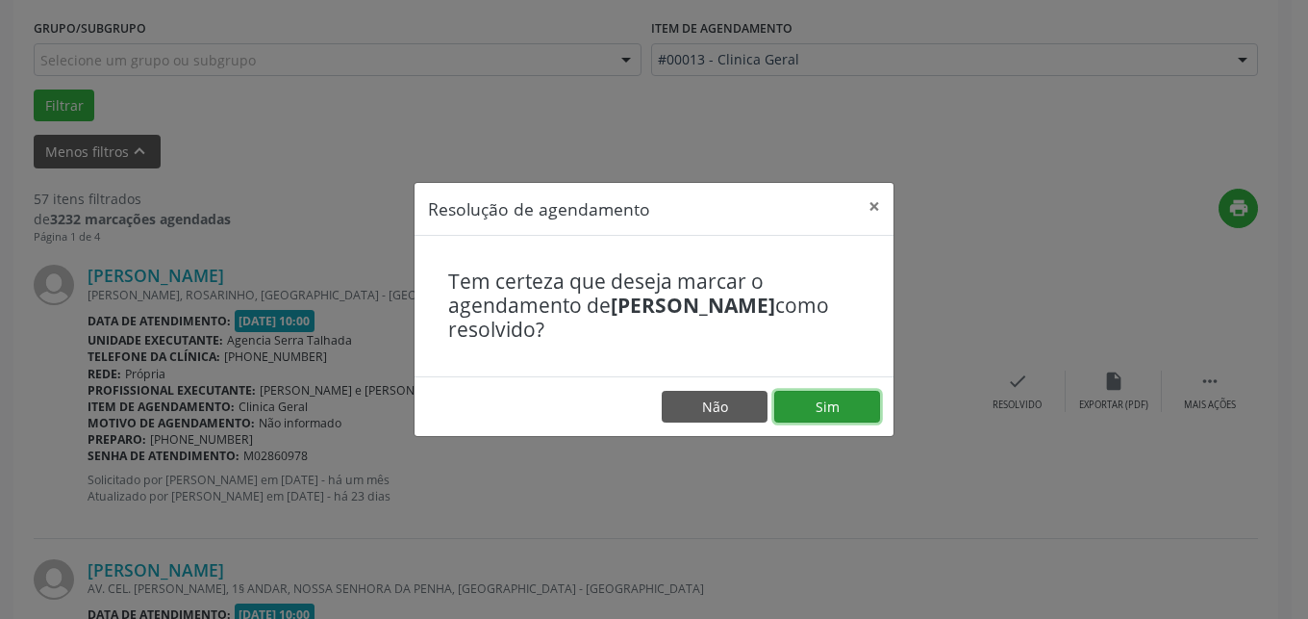
click at [822, 405] on button "Sim" at bounding box center [827, 407] width 106 height 33
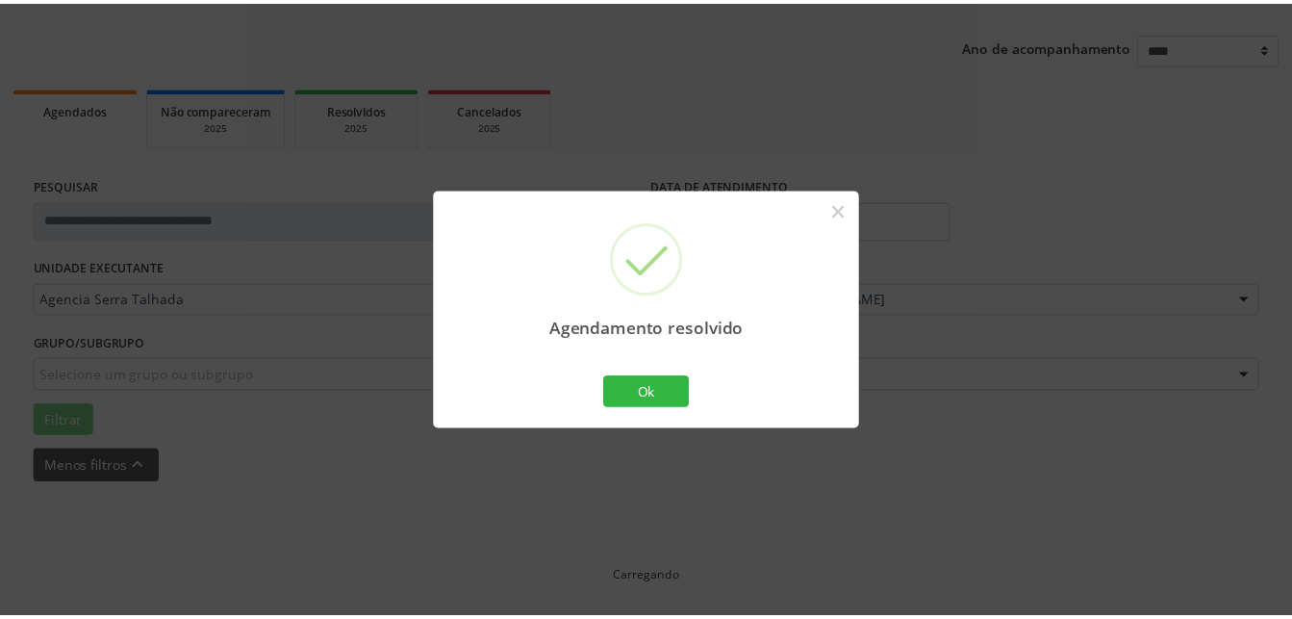
scroll to position [201, 0]
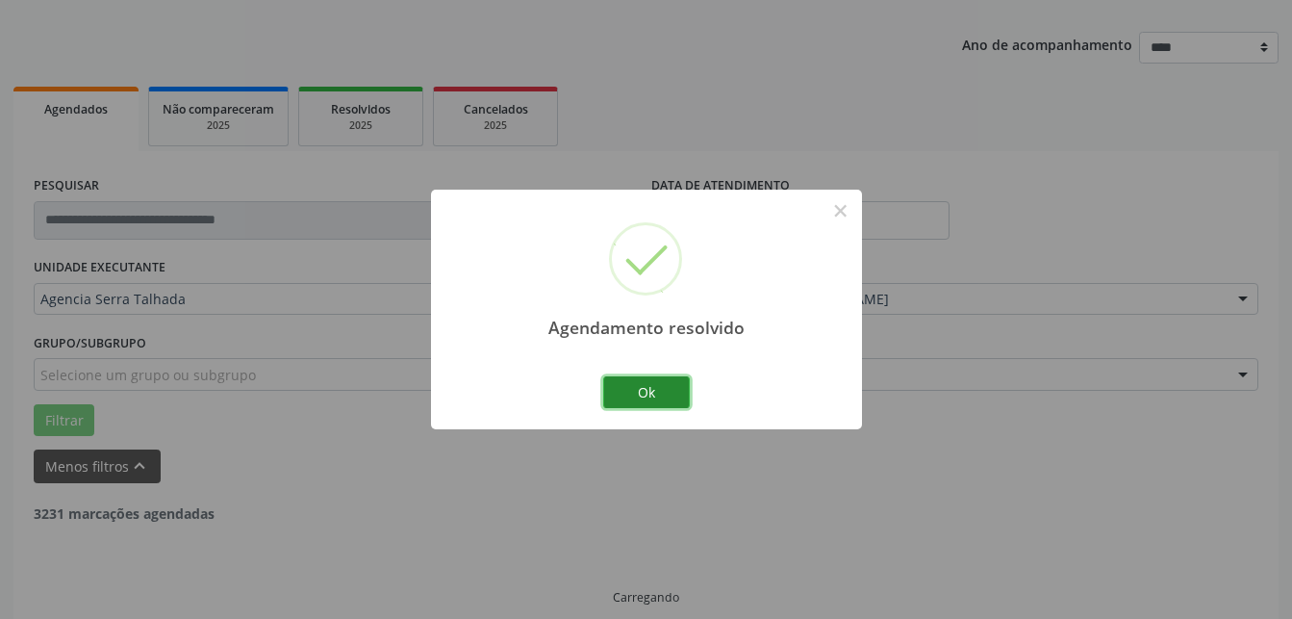
click at [672, 384] on button "Ok" at bounding box center [646, 392] width 87 height 33
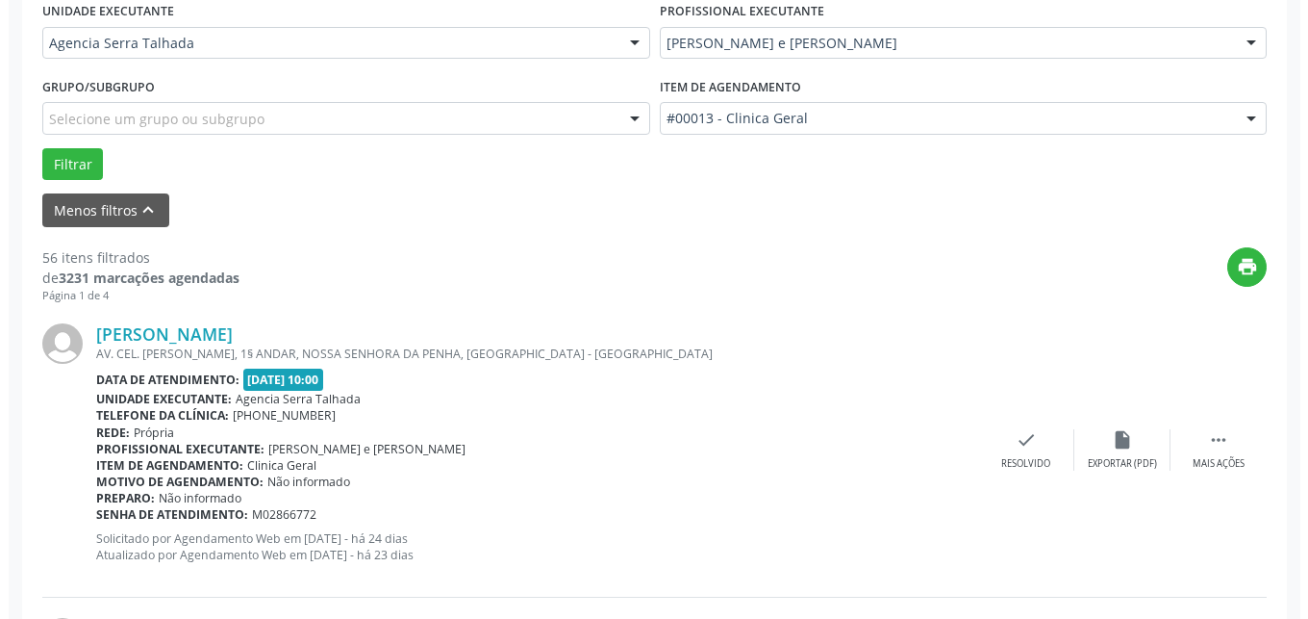
scroll to position [495, 0]
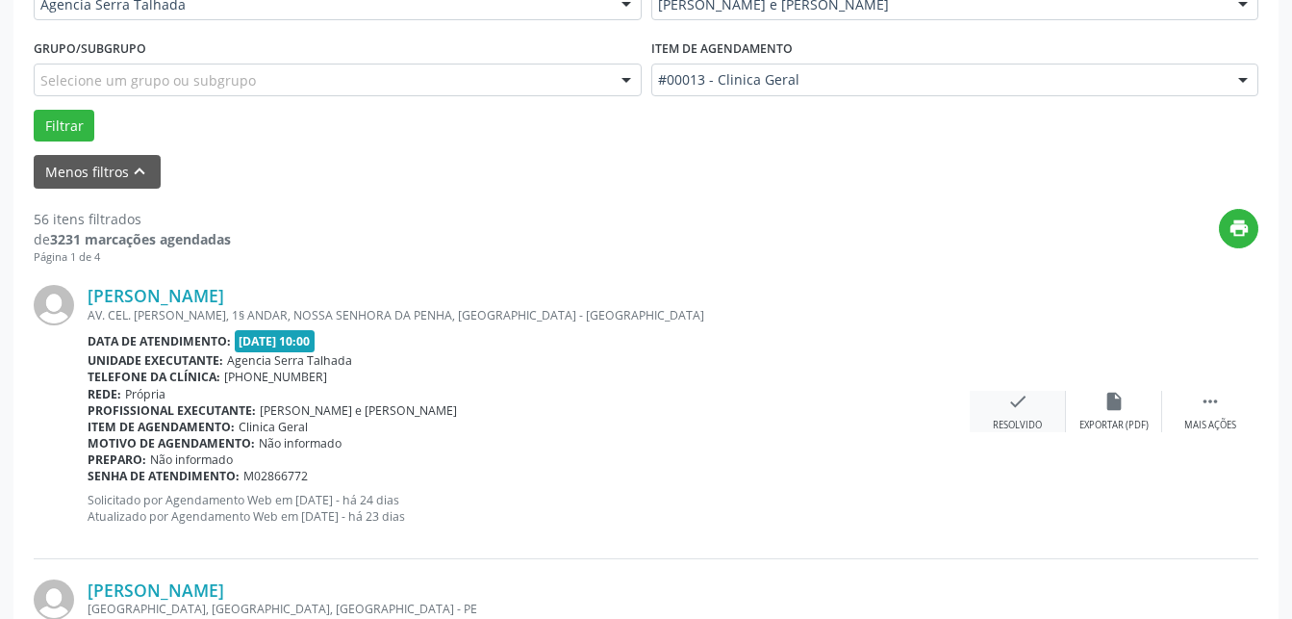
click at [1025, 412] on icon "check" at bounding box center [1017, 401] width 21 height 21
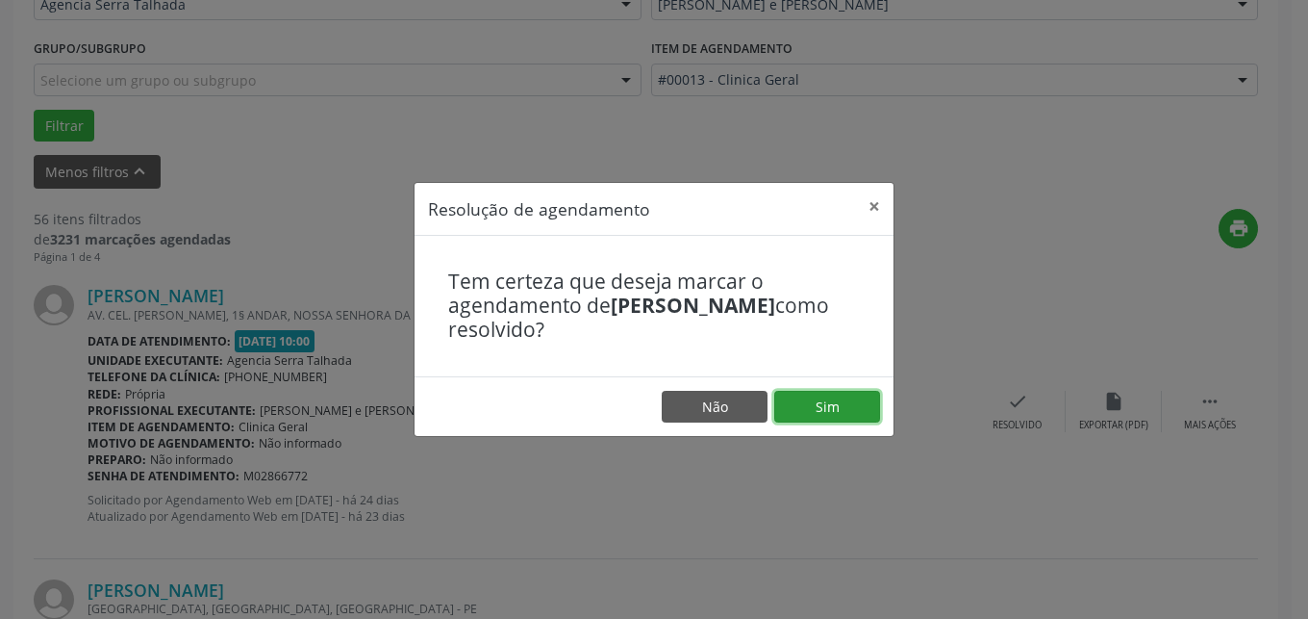
click at [800, 404] on button "Sim" at bounding box center [827, 407] width 106 height 33
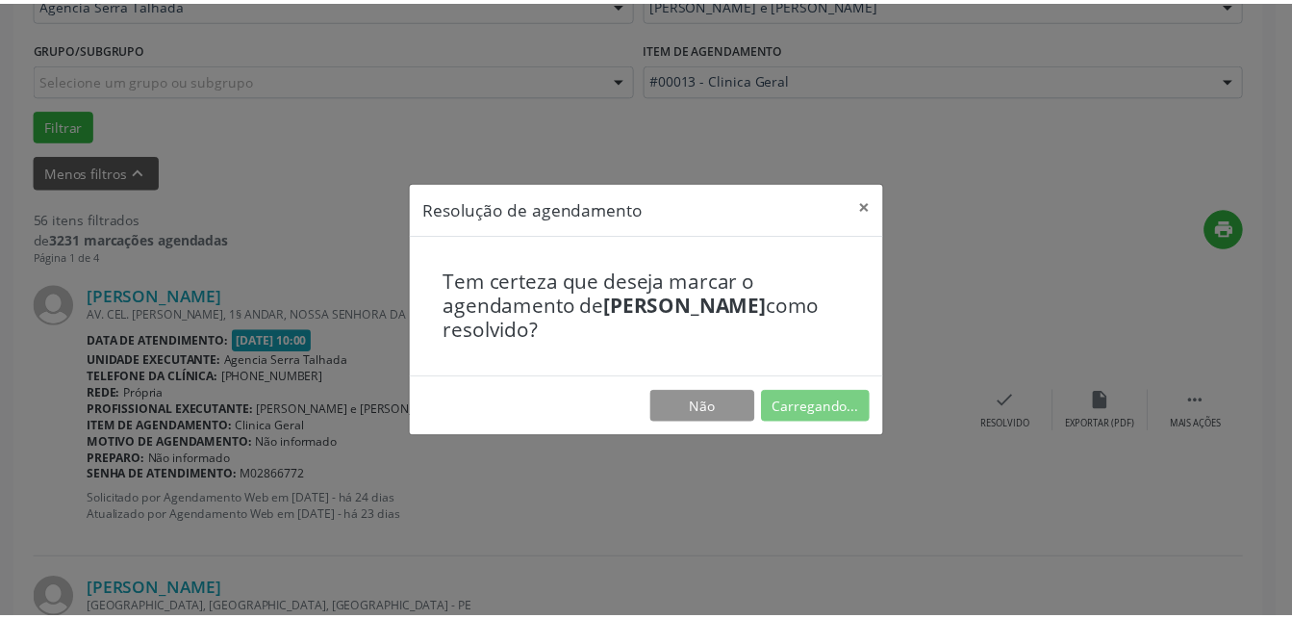
scroll to position [201, 0]
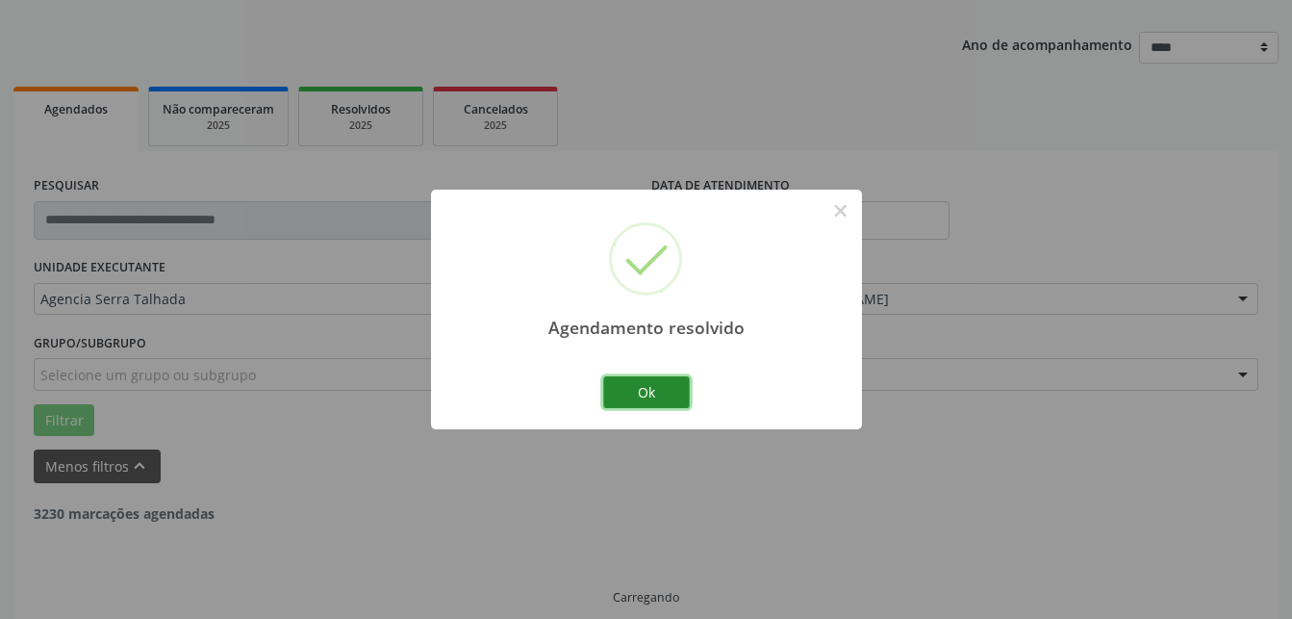
click at [654, 396] on button "Ok" at bounding box center [646, 392] width 87 height 33
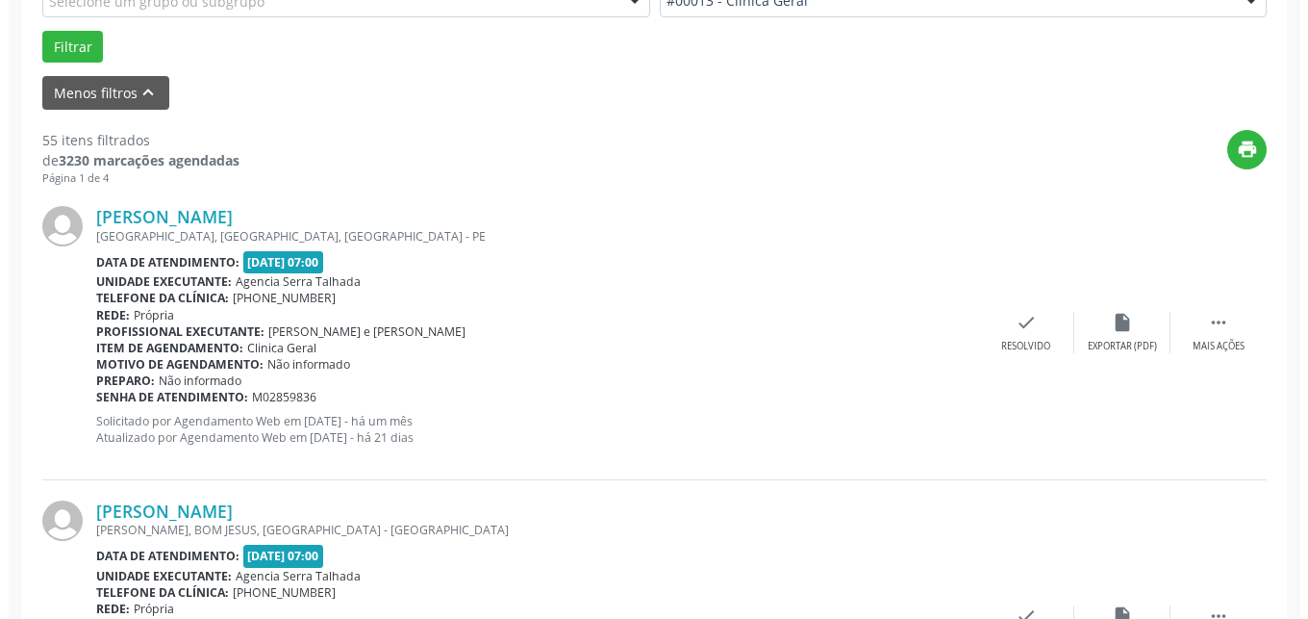
scroll to position [692, 0]
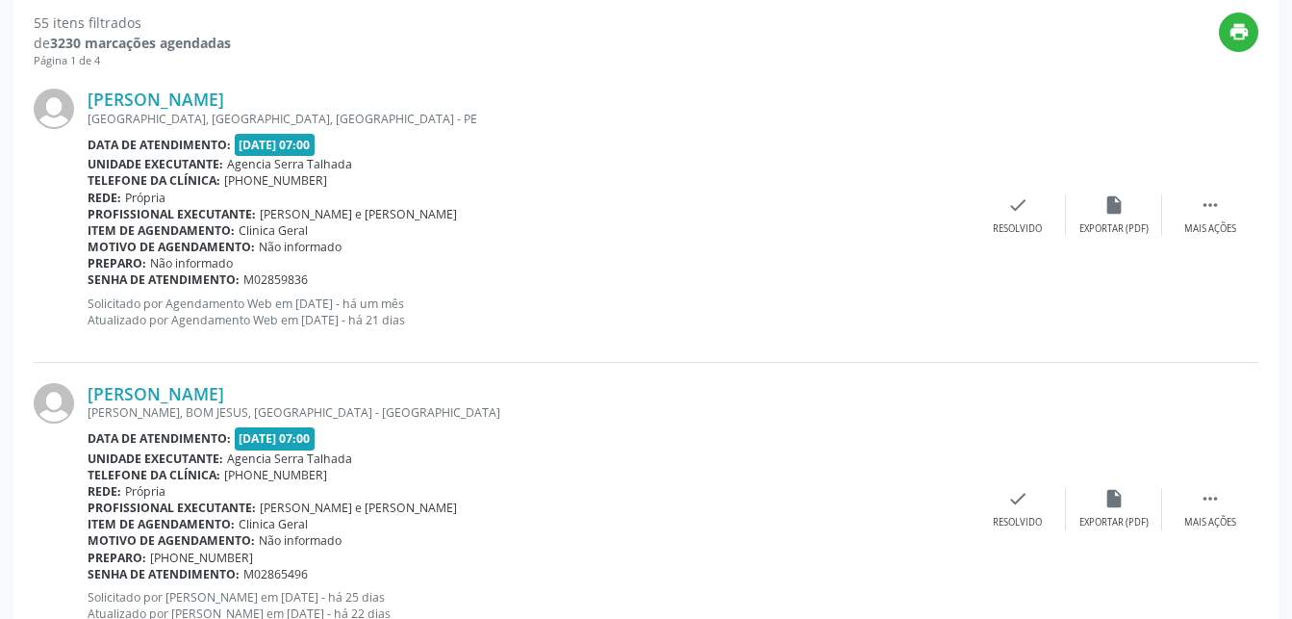
click at [1033, 260] on div "[PERSON_NAME] [GEOGRAPHIC_DATA], [GEOGRAPHIC_DATA], [GEOGRAPHIC_DATA] Data de a…" at bounding box center [646, 214] width 1225 height 293
click at [1024, 215] on icon "check" at bounding box center [1017, 204] width 21 height 21
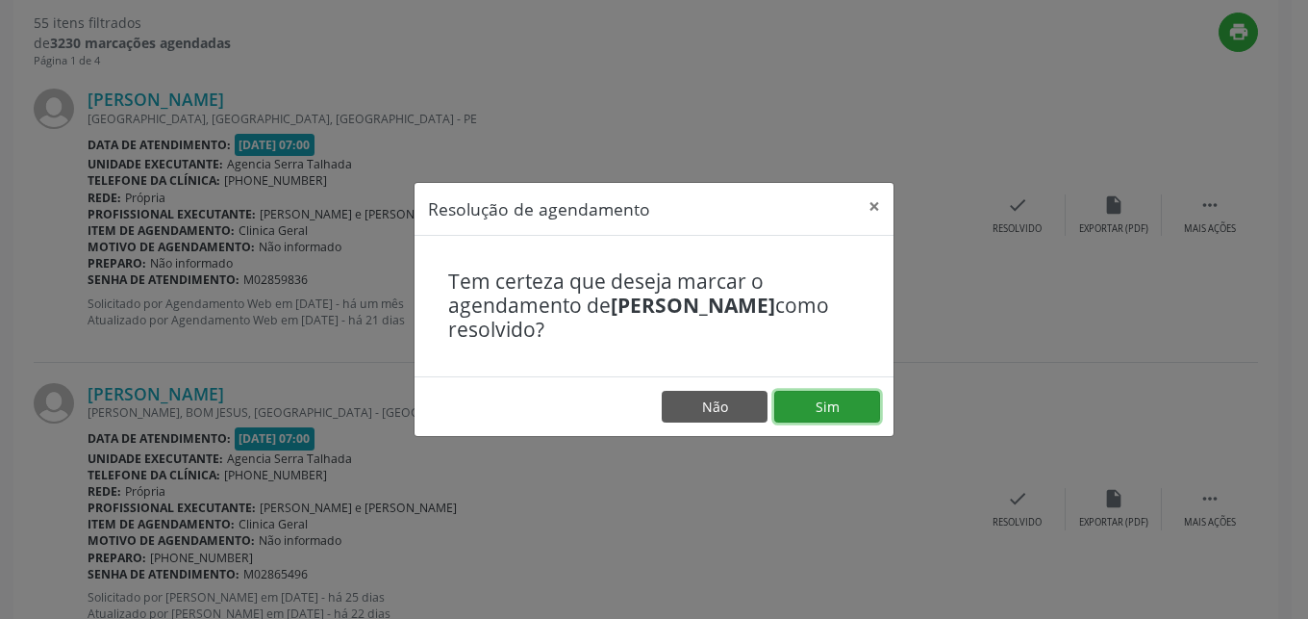
click at [831, 413] on button "Sim" at bounding box center [827, 407] width 106 height 33
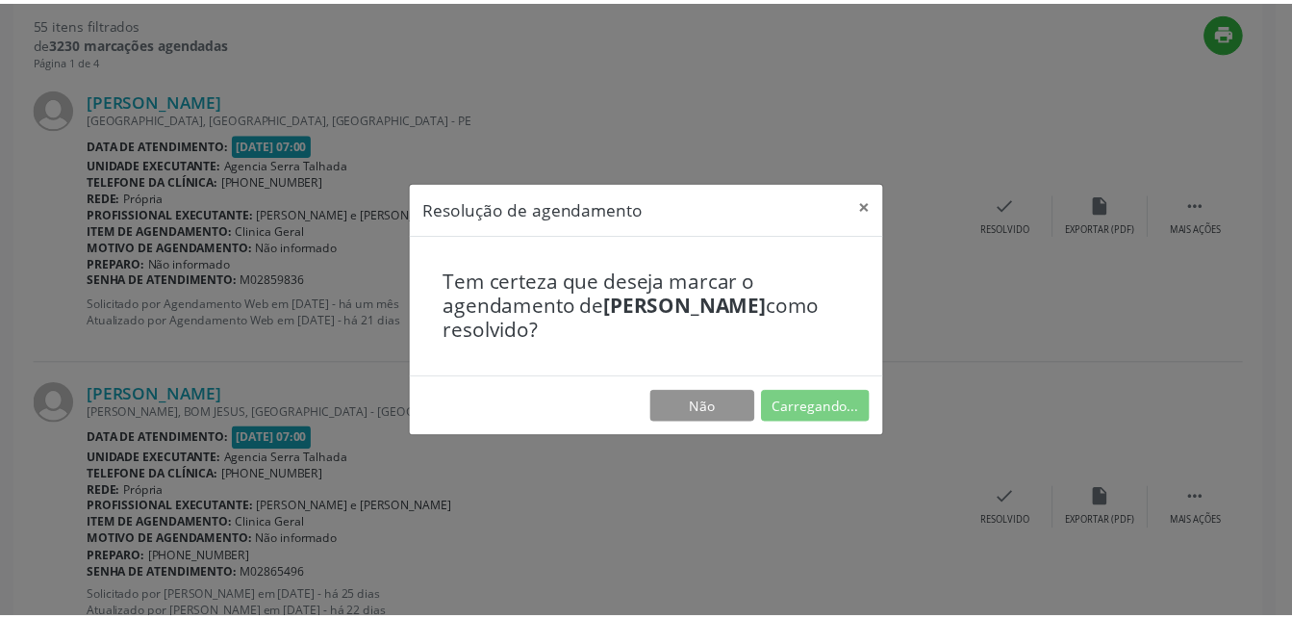
scroll to position [201, 0]
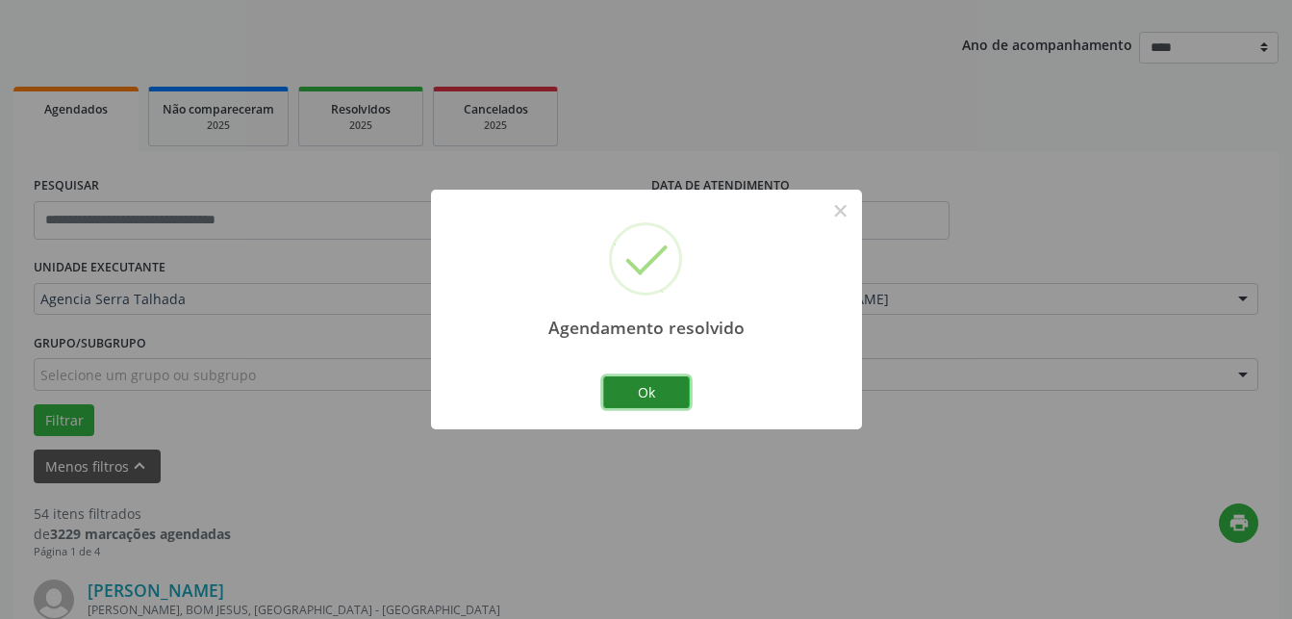
click at [651, 392] on button "Ok" at bounding box center [646, 392] width 87 height 33
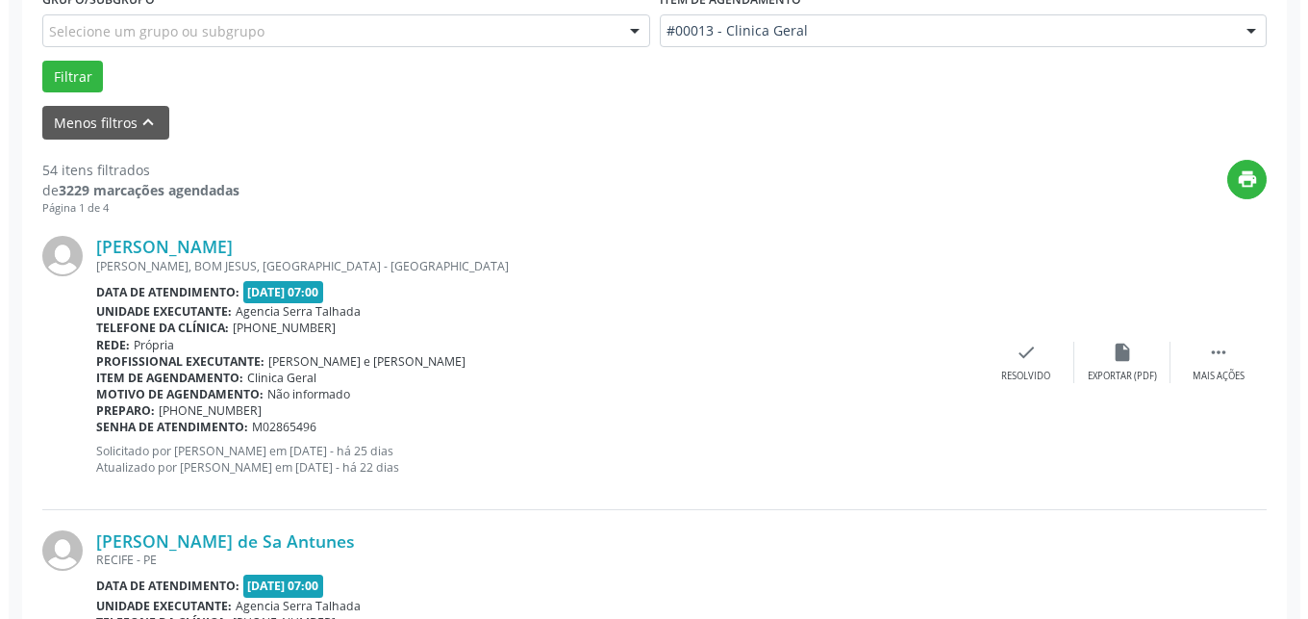
scroll to position [594, 0]
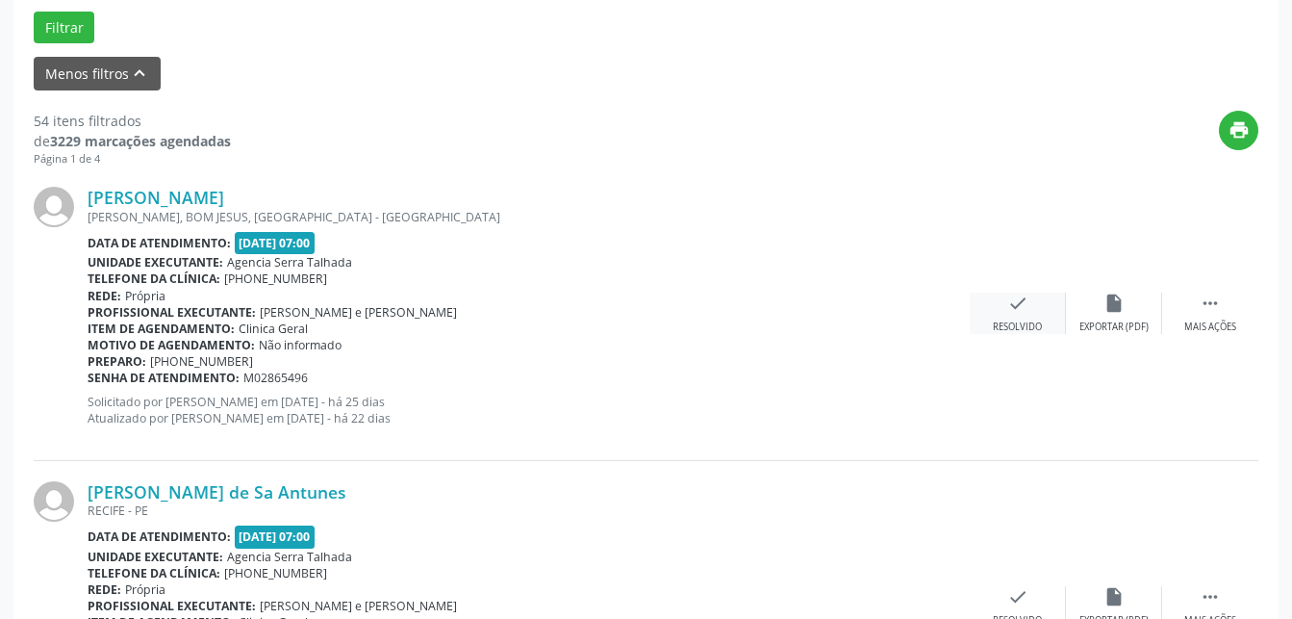
click at [1027, 312] on icon "check" at bounding box center [1017, 302] width 21 height 21
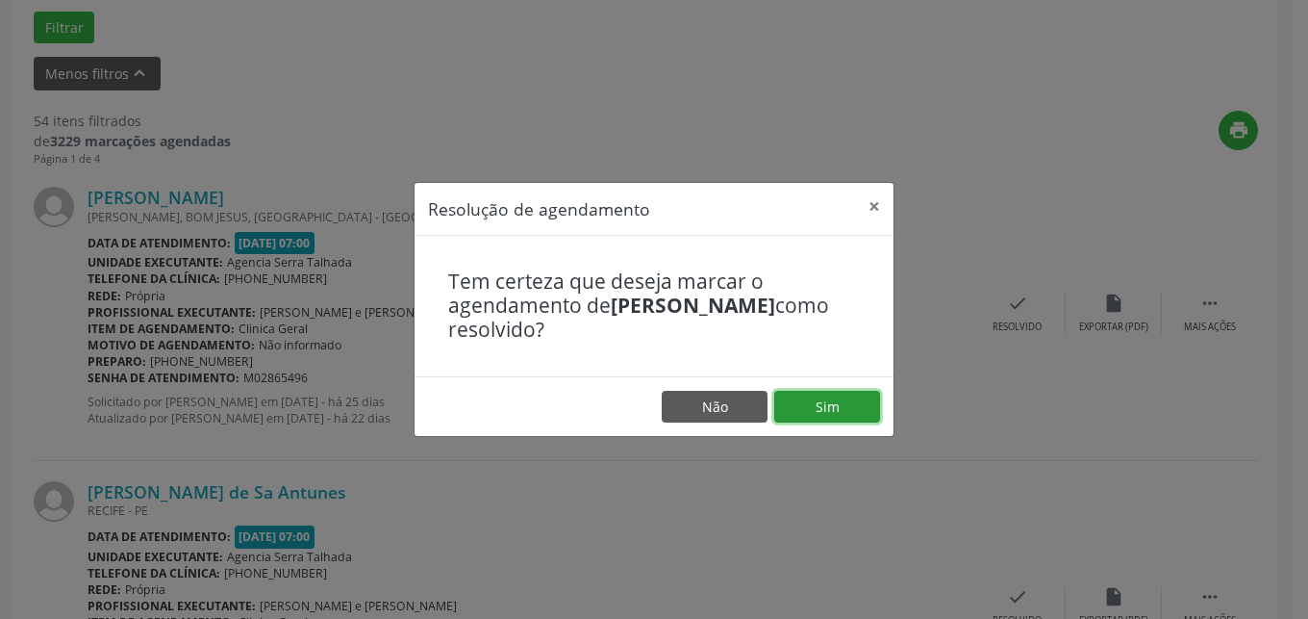
click at [850, 397] on button "Sim" at bounding box center [827, 407] width 106 height 33
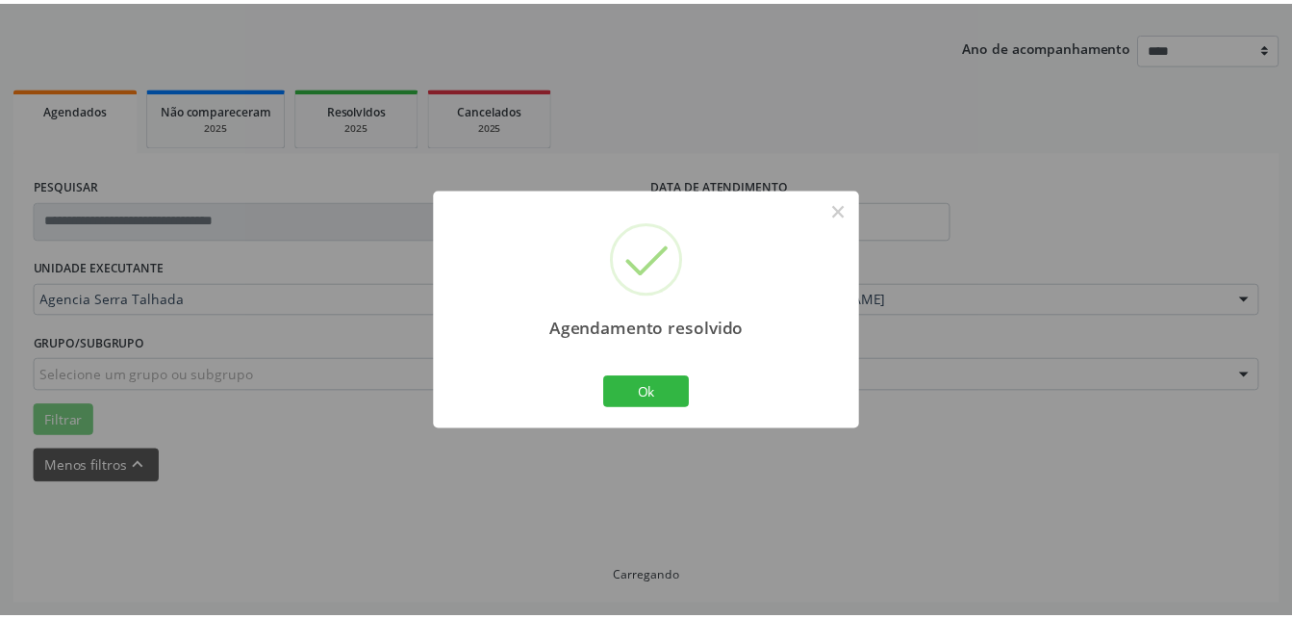
scroll to position [201, 0]
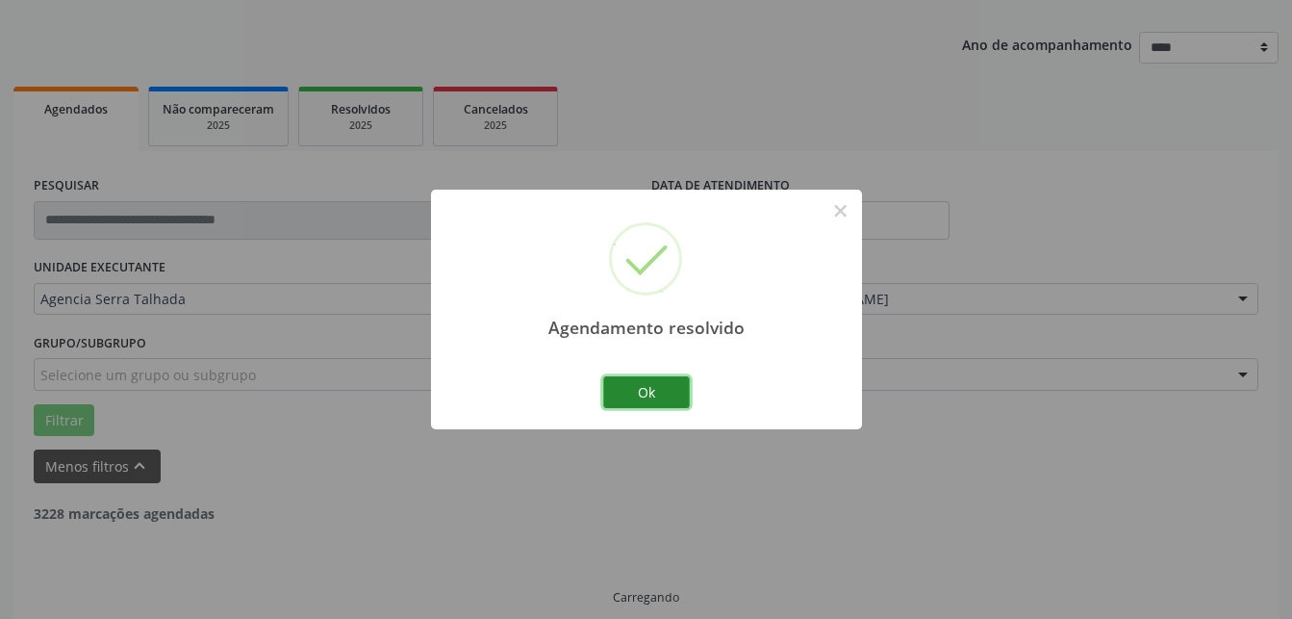
click at [662, 402] on button "Ok" at bounding box center [646, 392] width 87 height 33
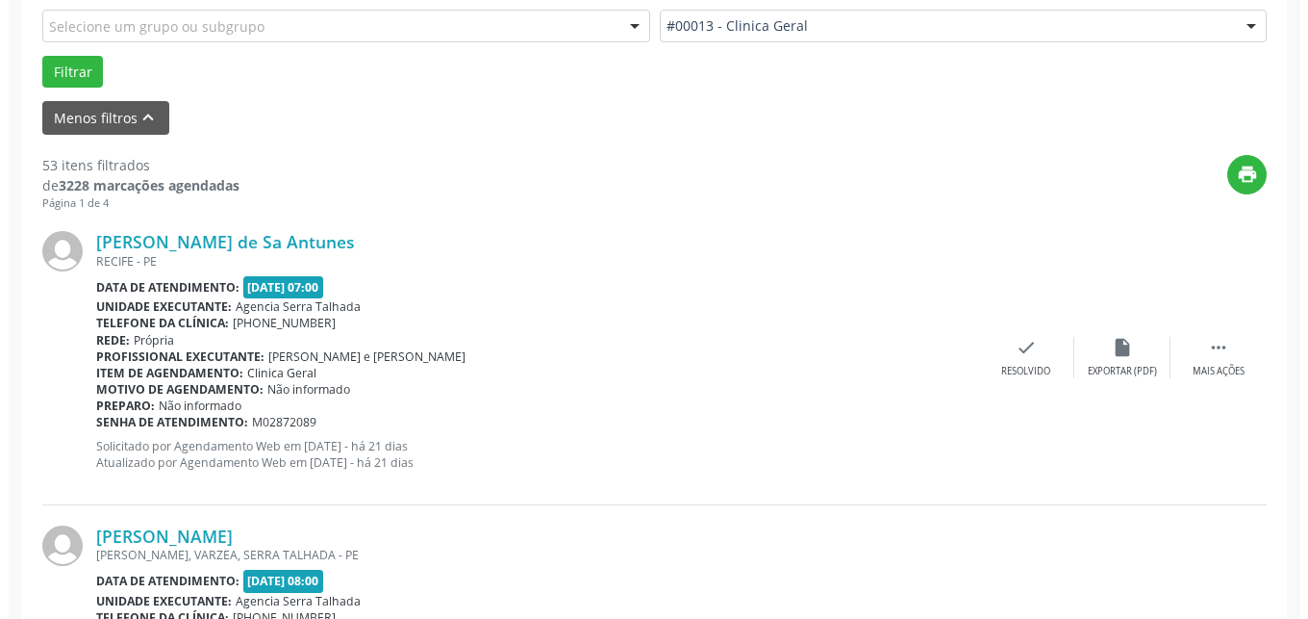
scroll to position [614, 0]
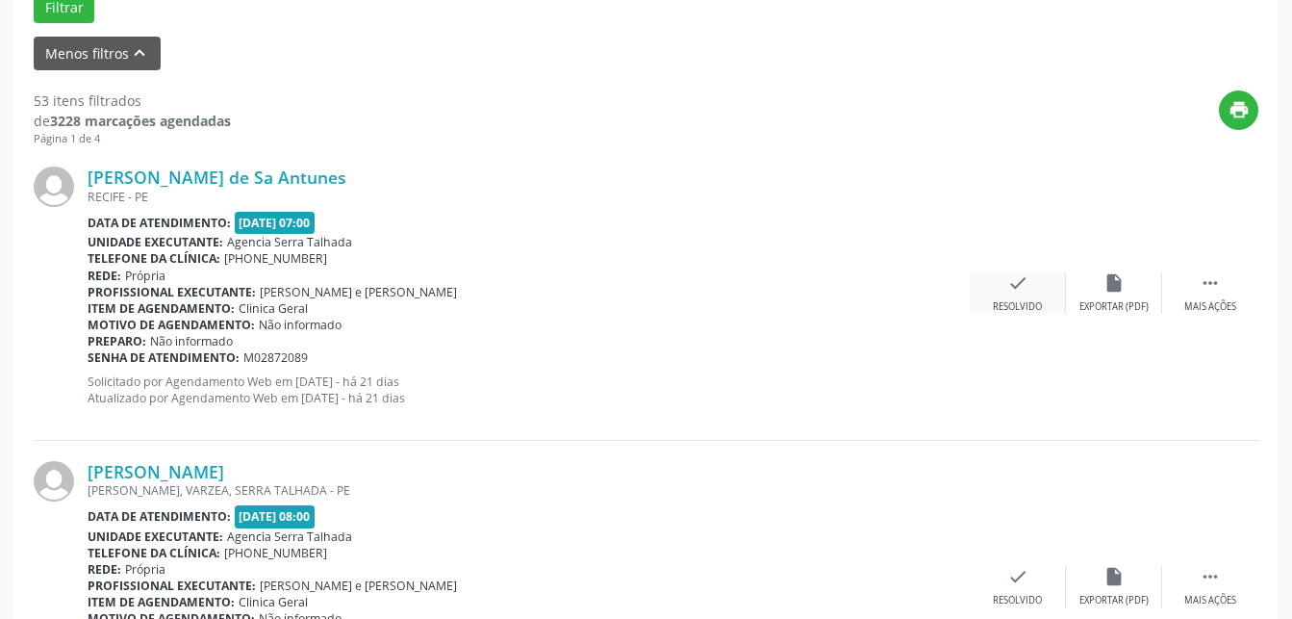
click at [1028, 297] on div "check Resolvido" at bounding box center [1018, 292] width 96 height 41
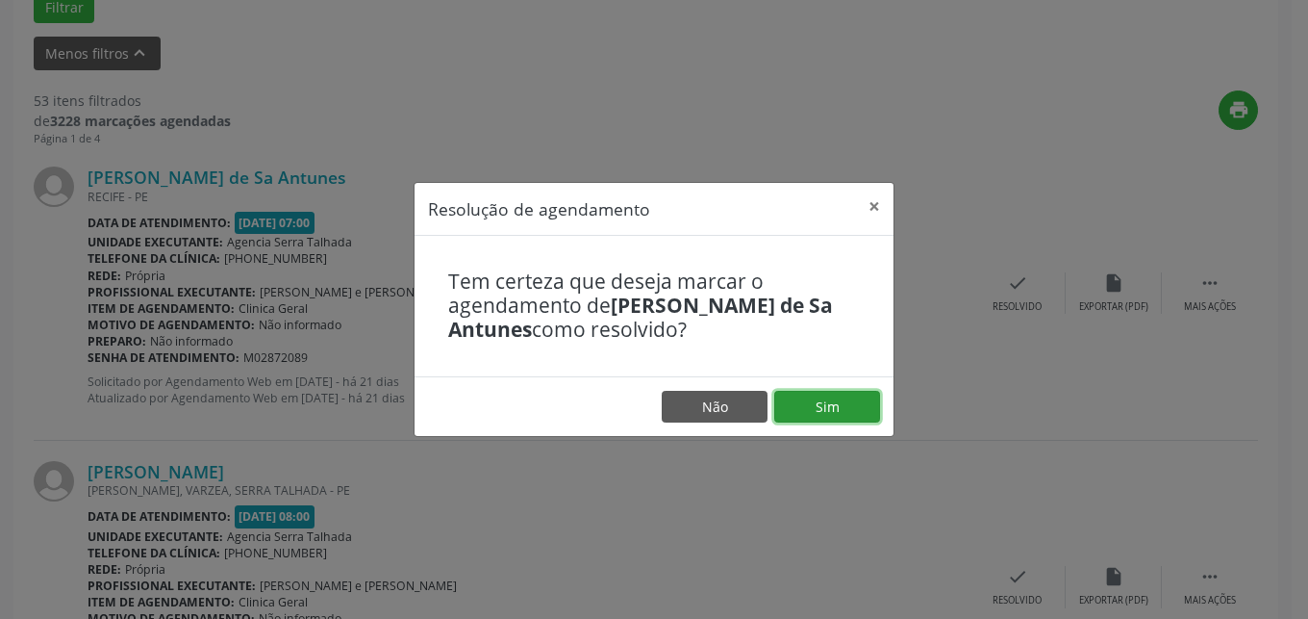
click at [853, 402] on button "Sim" at bounding box center [827, 407] width 106 height 33
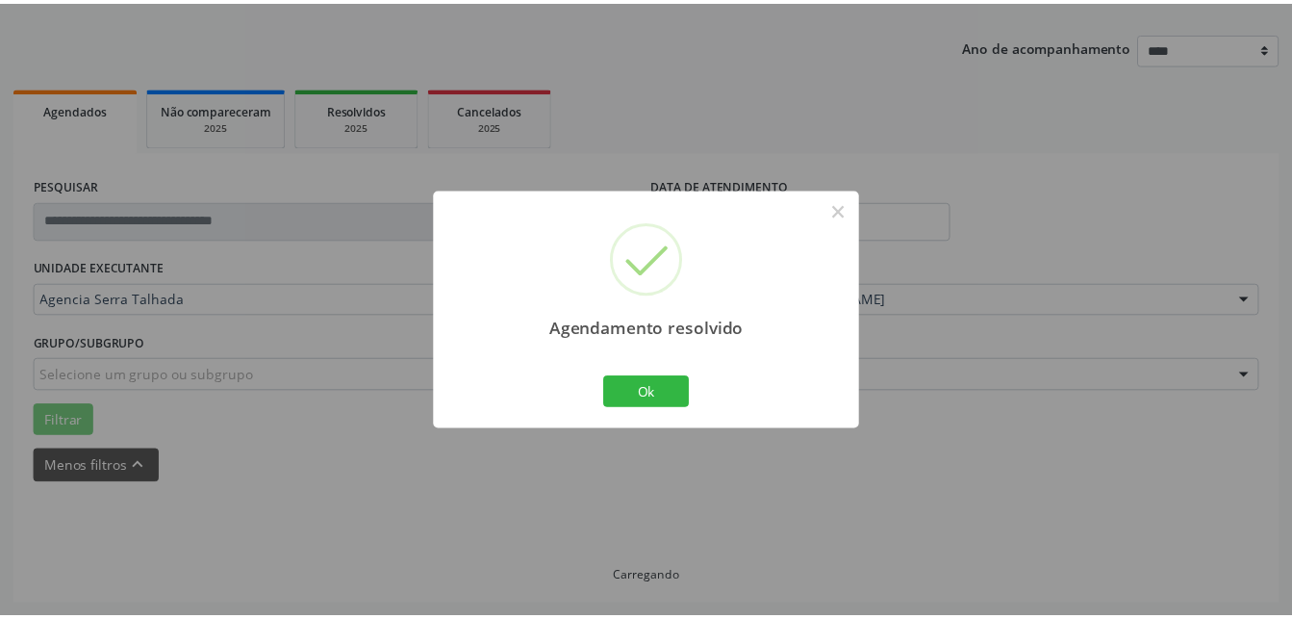
scroll to position [201, 0]
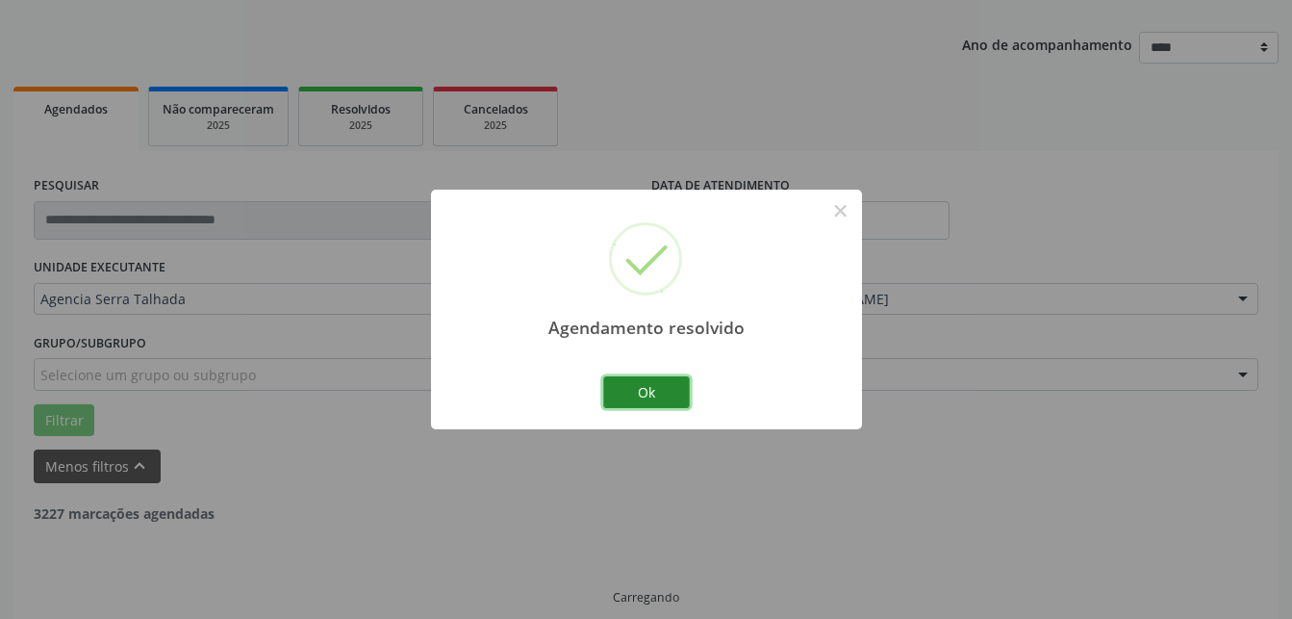
click at [658, 376] on button "Ok" at bounding box center [646, 392] width 87 height 33
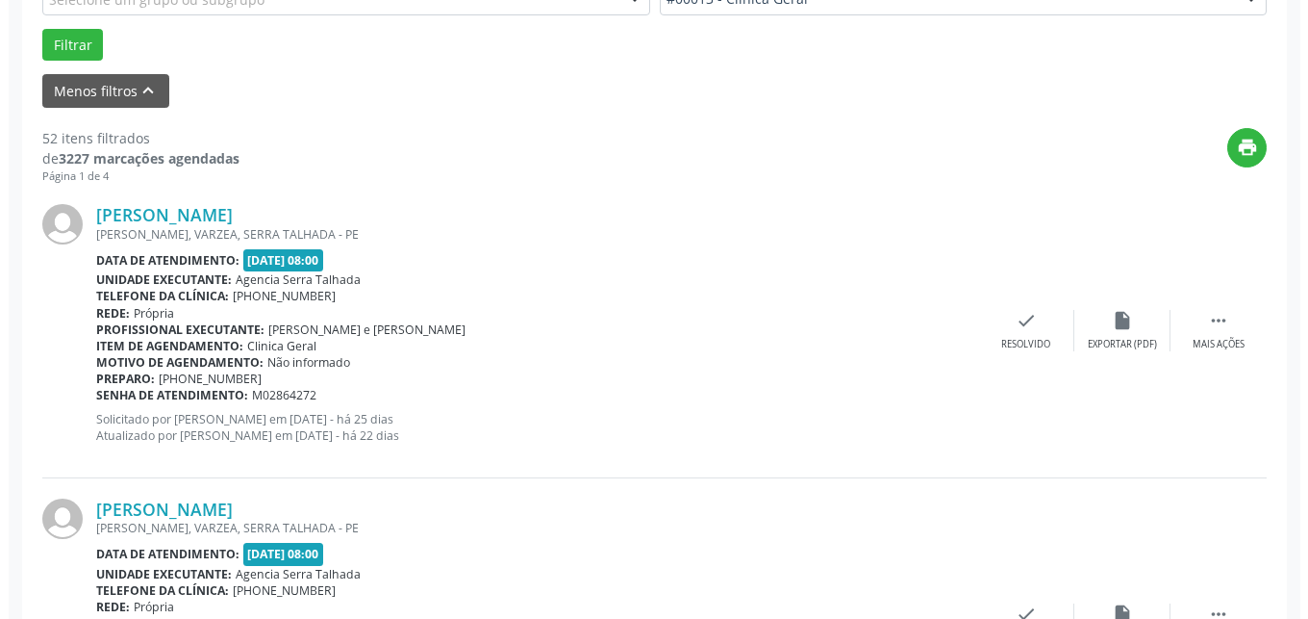
scroll to position [692, 0]
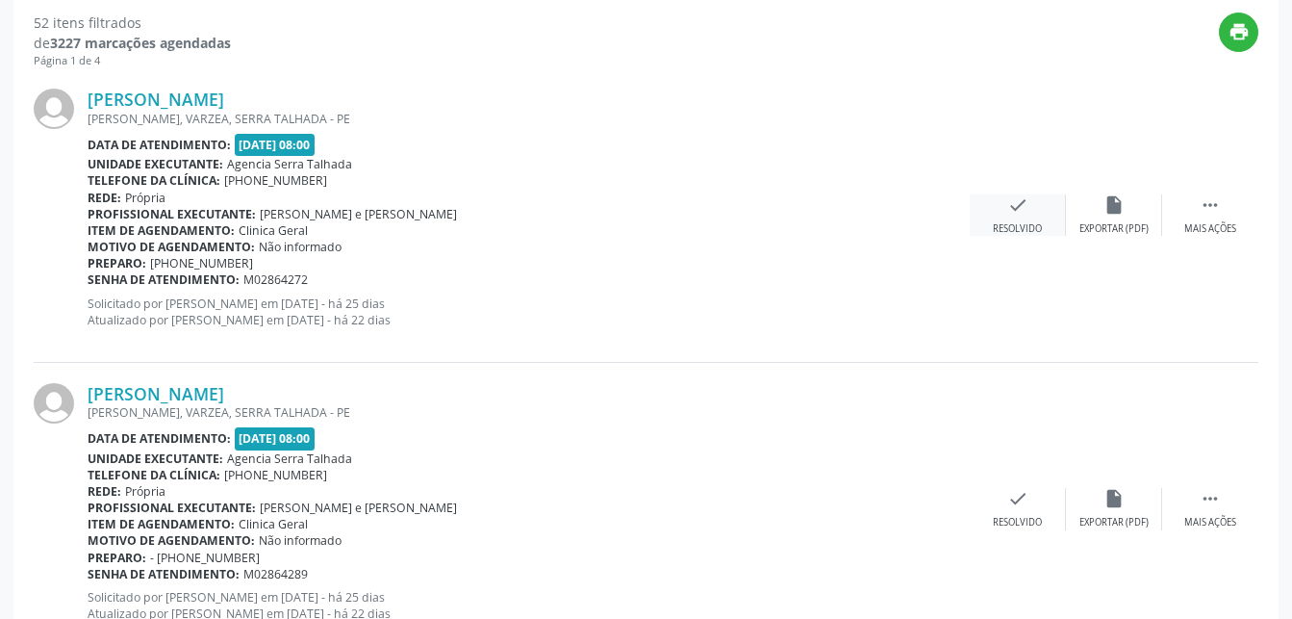
click at [1011, 215] on icon "check" at bounding box center [1017, 204] width 21 height 21
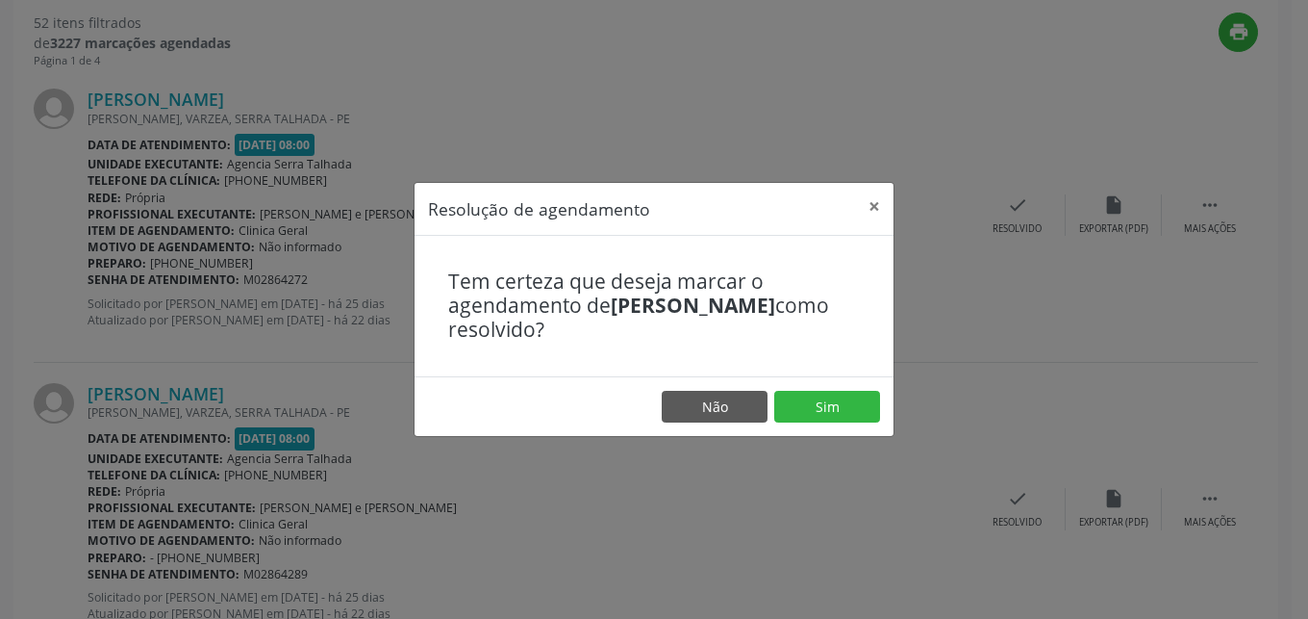
click at [867, 388] on footer "Não Sim" at bounding box center [654, 406] width 479 height 61
click at [831, 416] on button "Sim" at bounding box center [827, 407] width 106 height 33
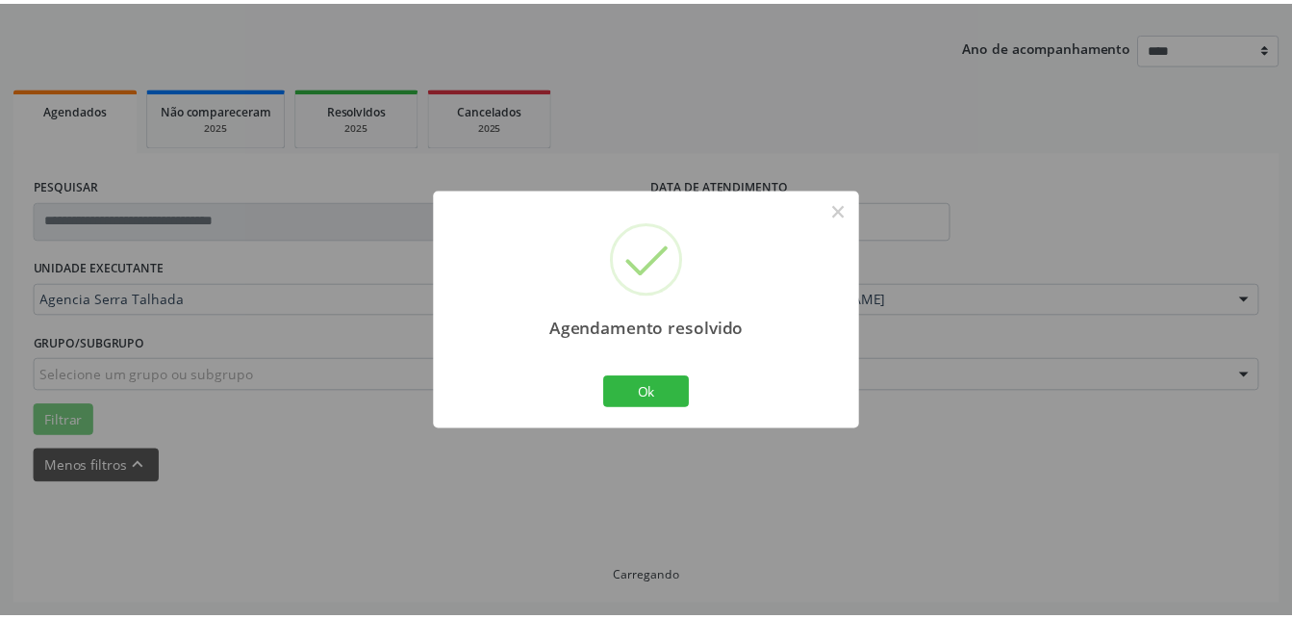
scroll to position [201, 0]
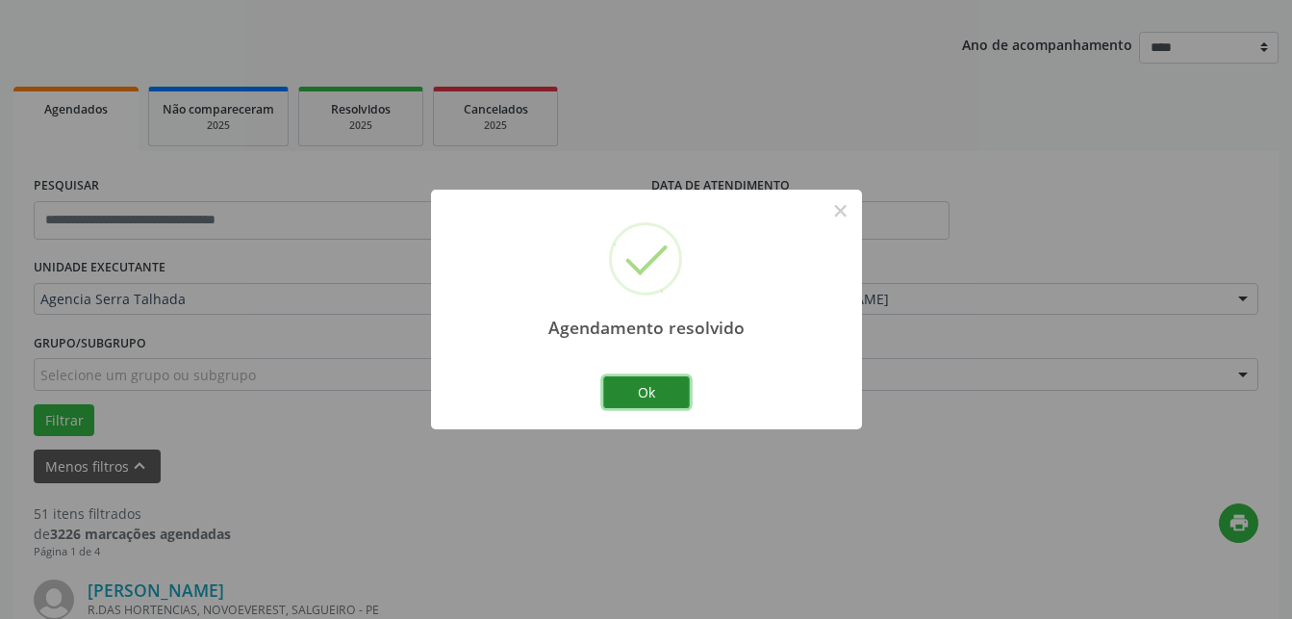
click at [632, 388] on button "Ok" at bounding box center [646, 392] width 87 height 33
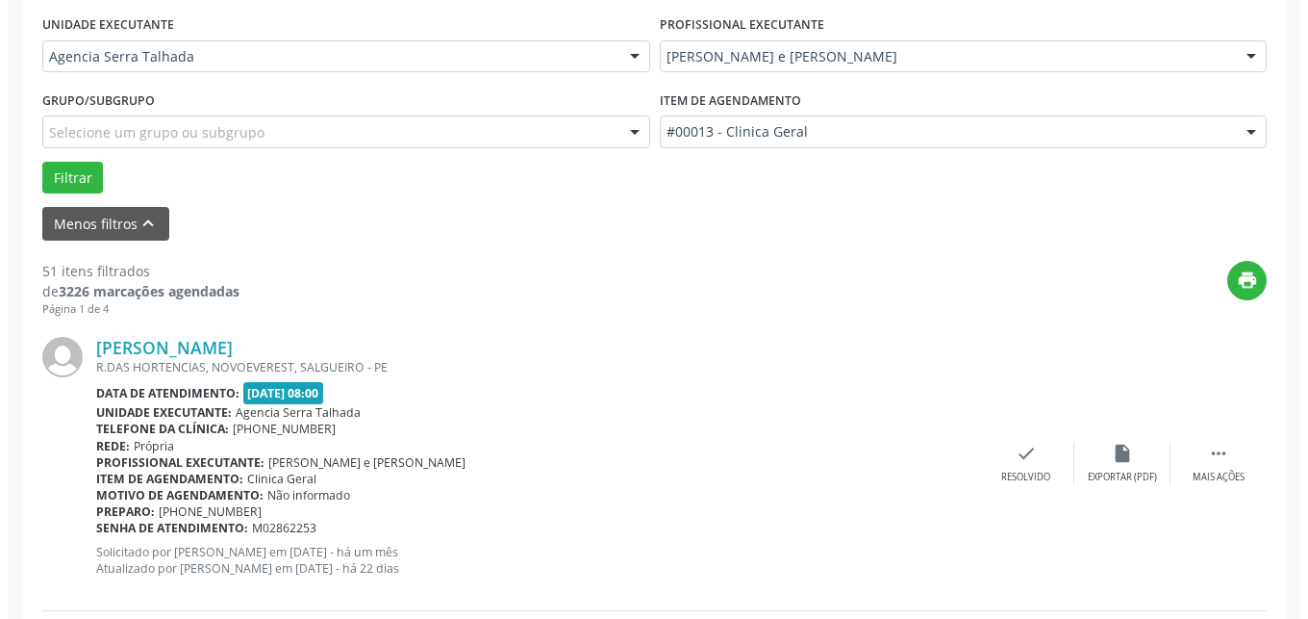
scroll to position [594, 0]
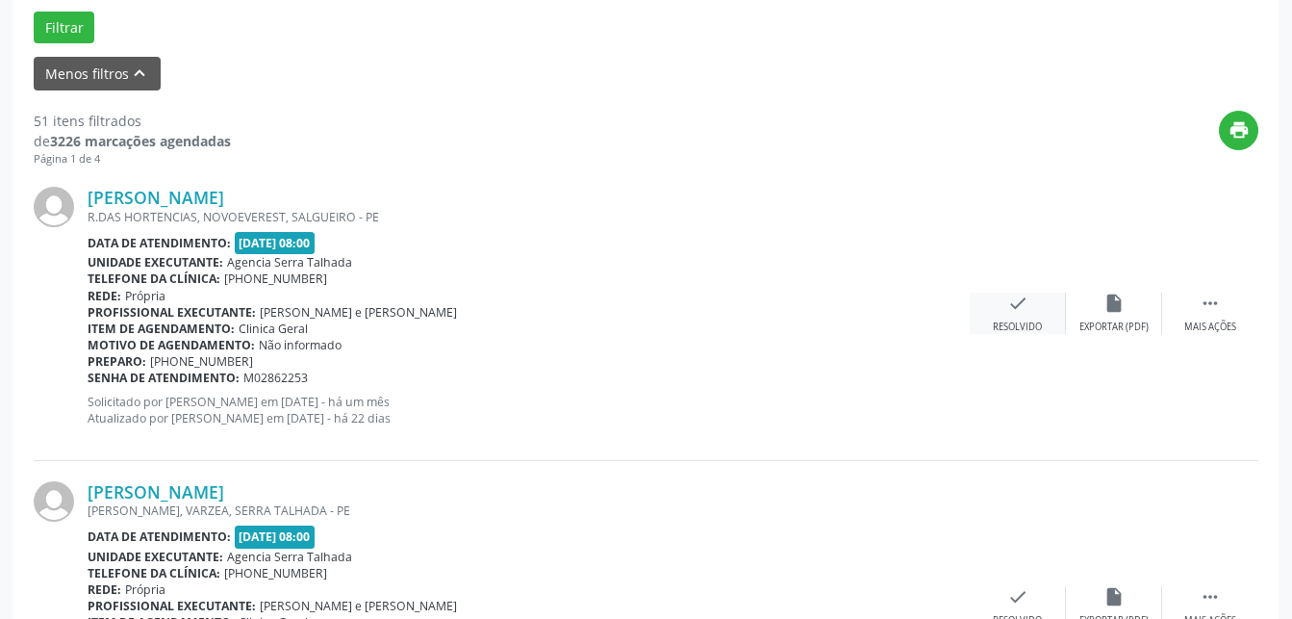
click at [1024, 307] on icon "check" at bounding box center [1017, 302] width 21 height 21
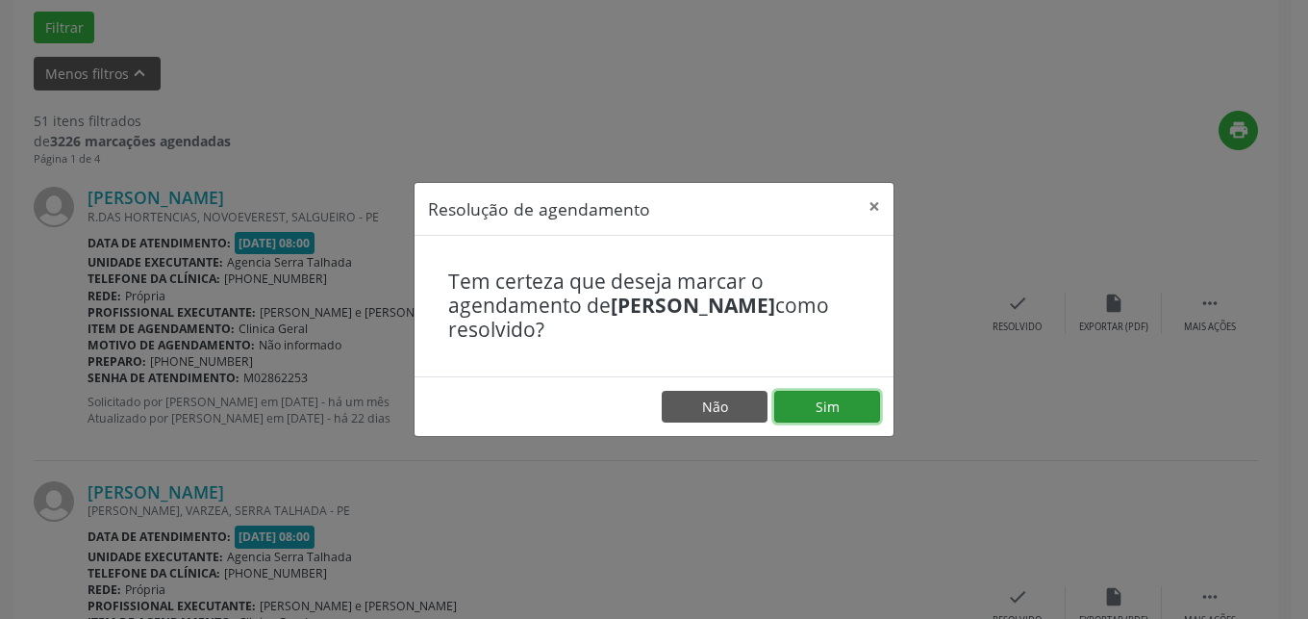
click at [801, 398] on button "Sim" at bounding box center [827, 407] width 106 height 33
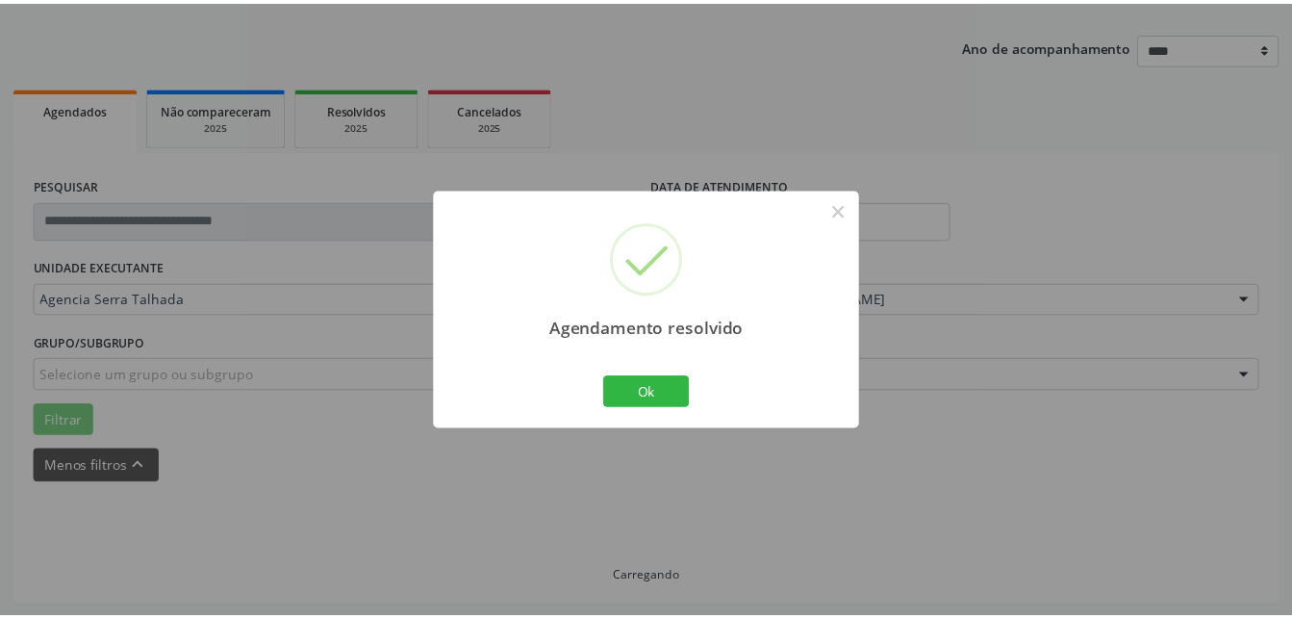
scroll to position [201, 0]
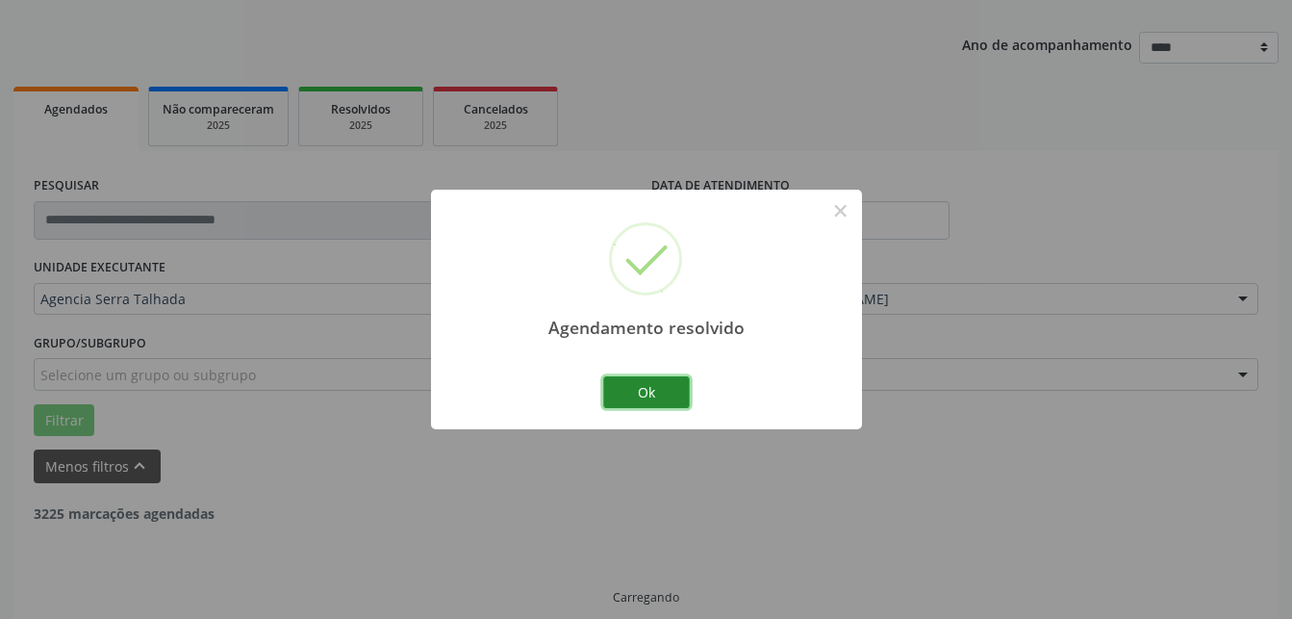
click at [634, 388] on button "Ok" at bounding box center [646, 392] width 87 height 33
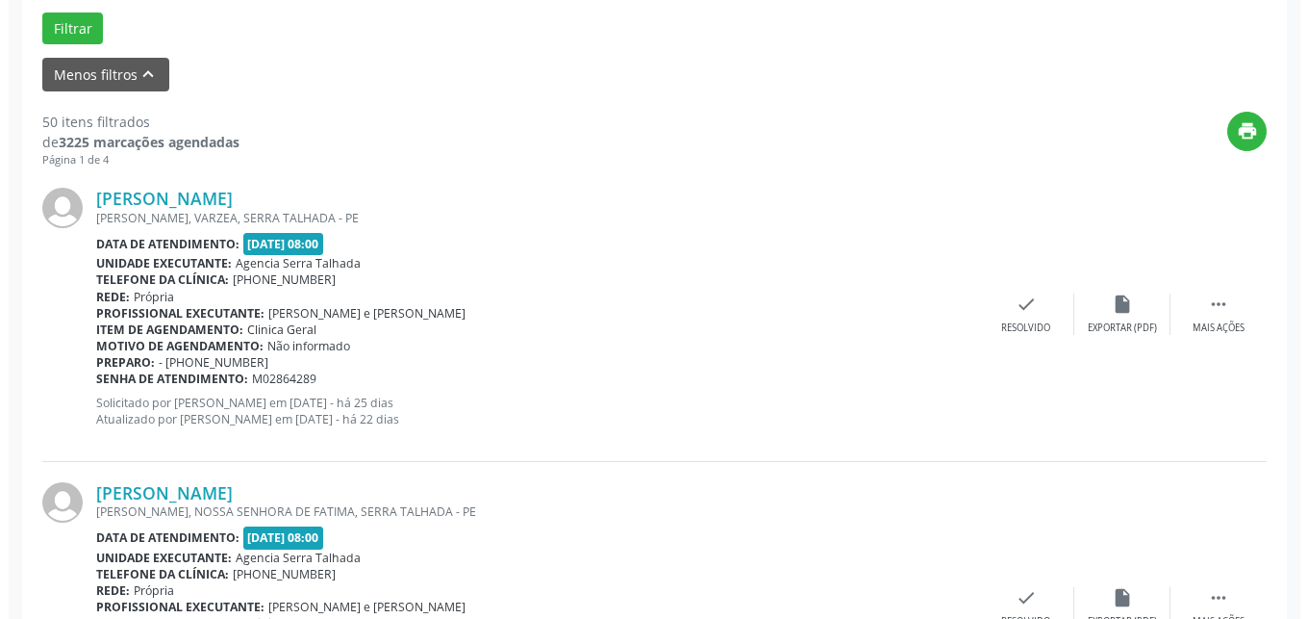
scroll to position [594, 0]
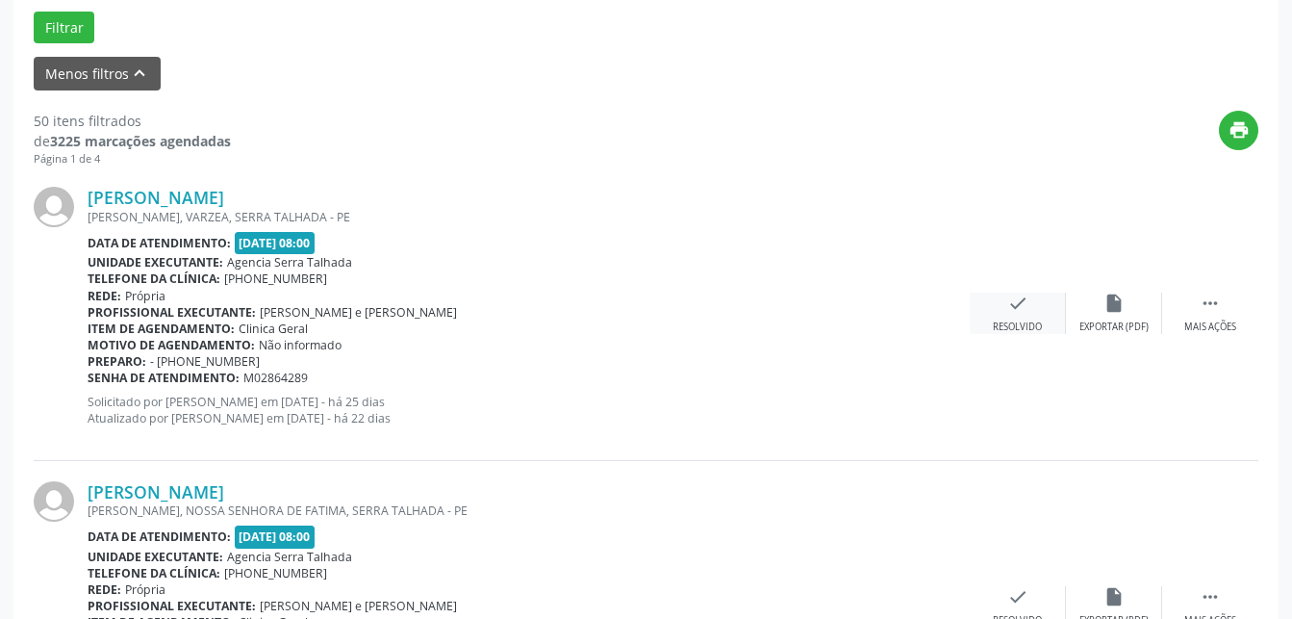
click at [1034, 333] on div "Resolvido" at bounding box center [1017, 326] width 49 height 13
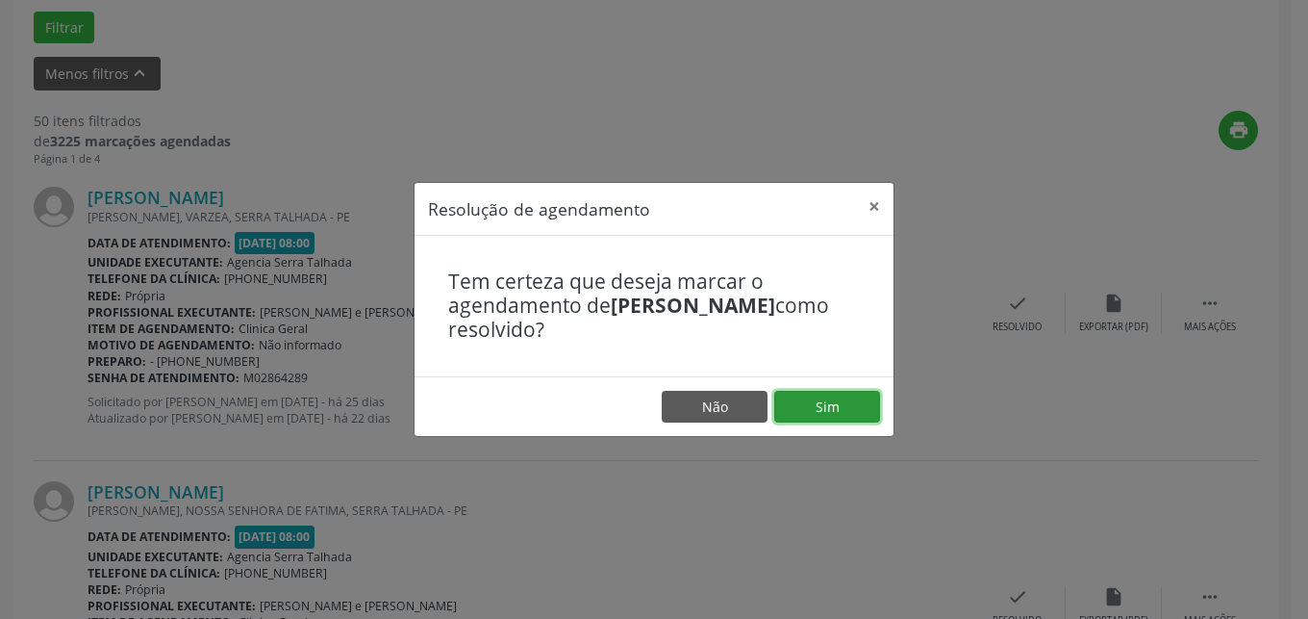
click at [801, 398] on button "Sim" at bounding box center [827, 407] width 106 height 33
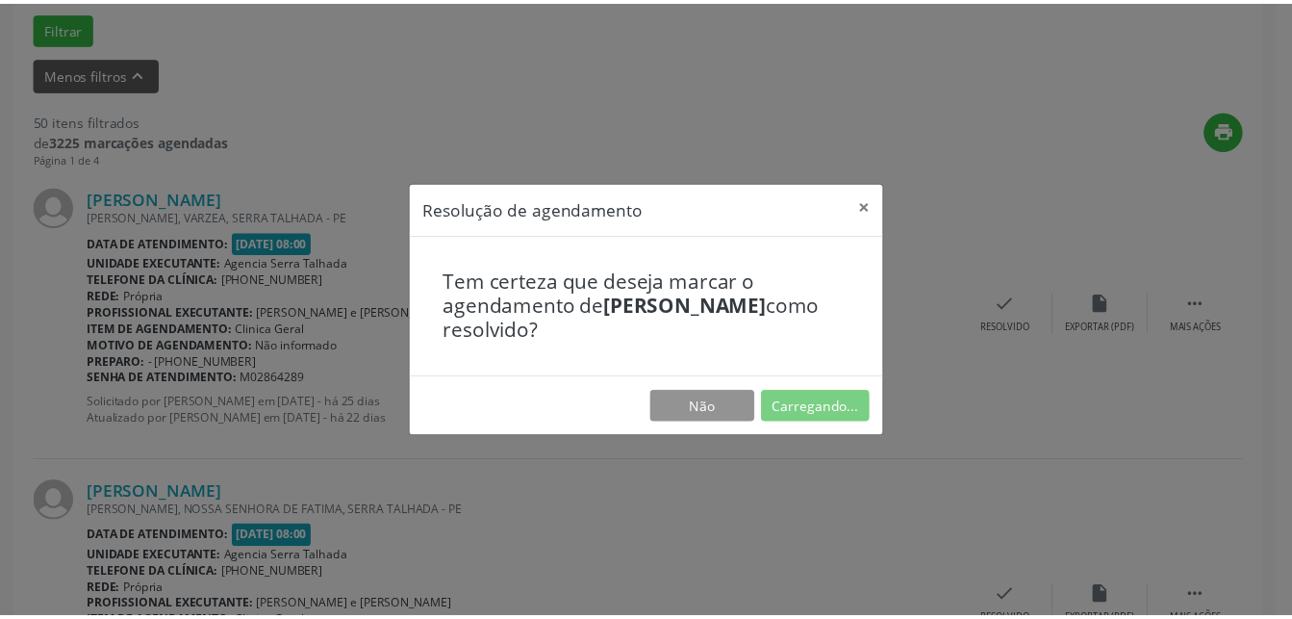
scroll to position [201, 0]
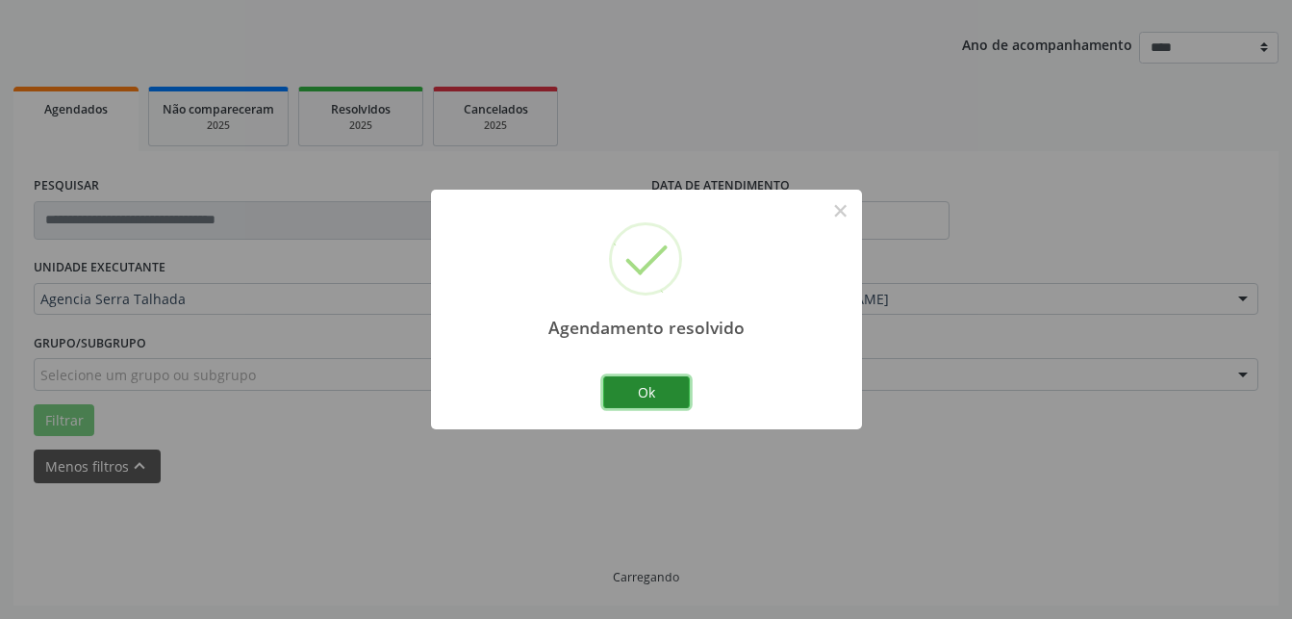
click at [640, 386] on button "Ok" at bounding box center [646, 392] width 87 height 33
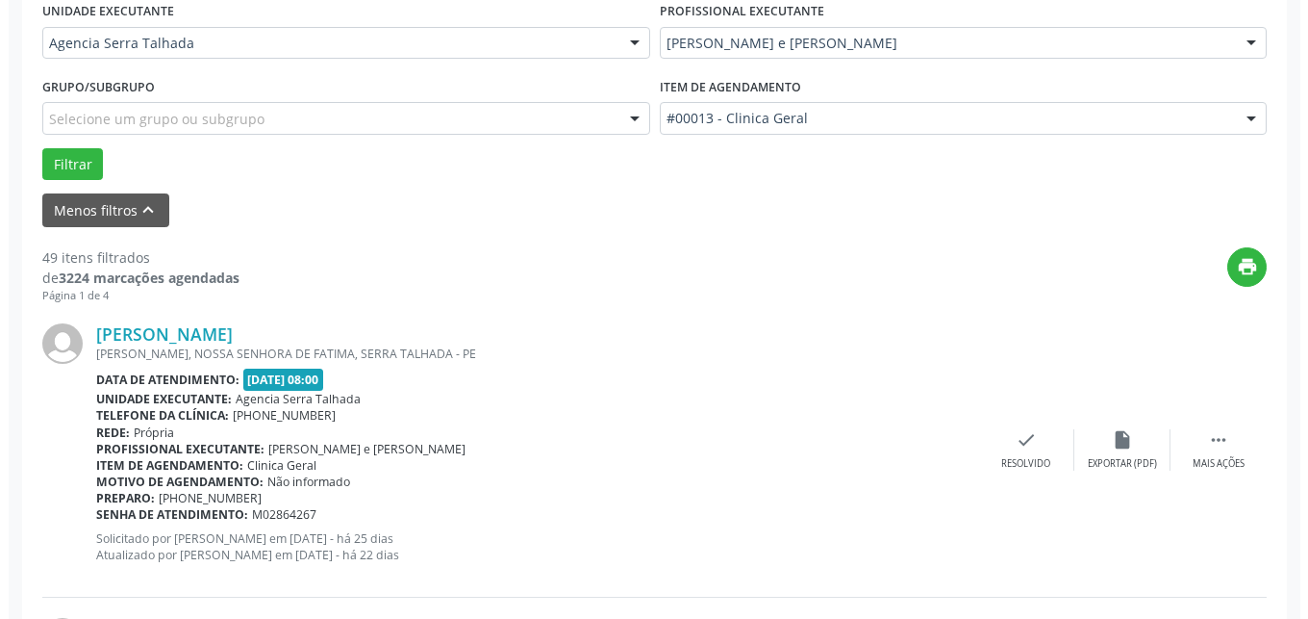
scroll to position [516, 0]
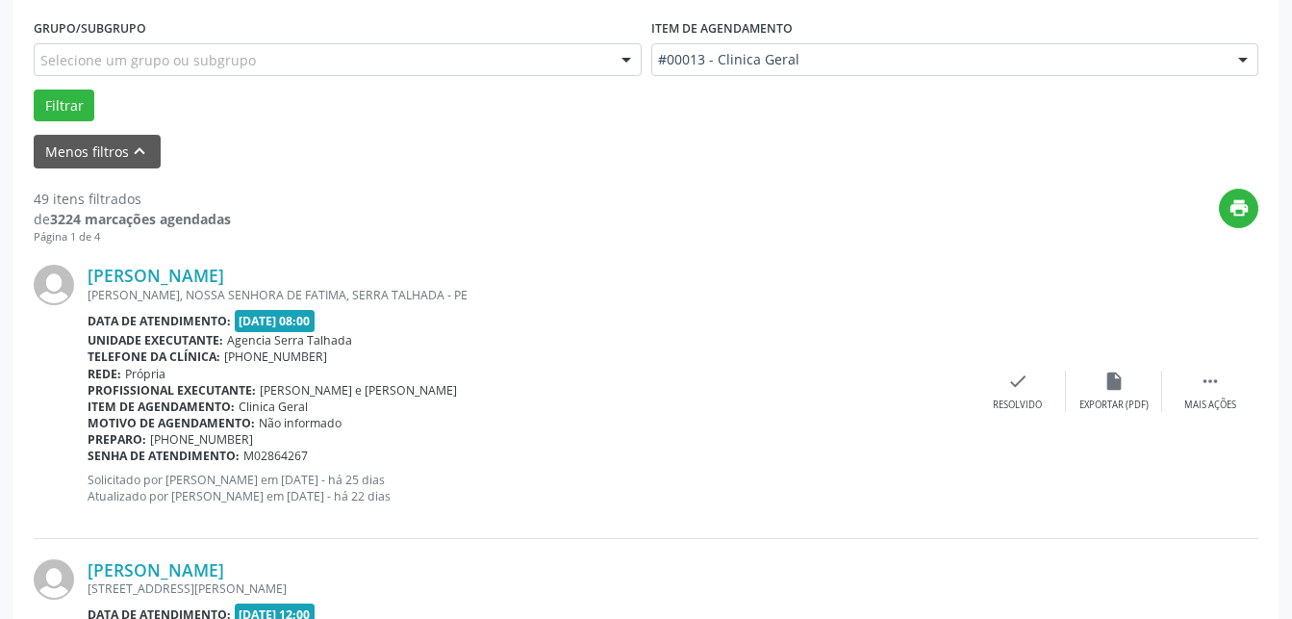
click at [850, 442] on div "Preparo: [PHONE_NUMBER]" at bounding box center [529, 439] width 882 height 16
click at [1001, 395] on div "check Resolvido" at bounding box center [1018, 390] width 96 height 41
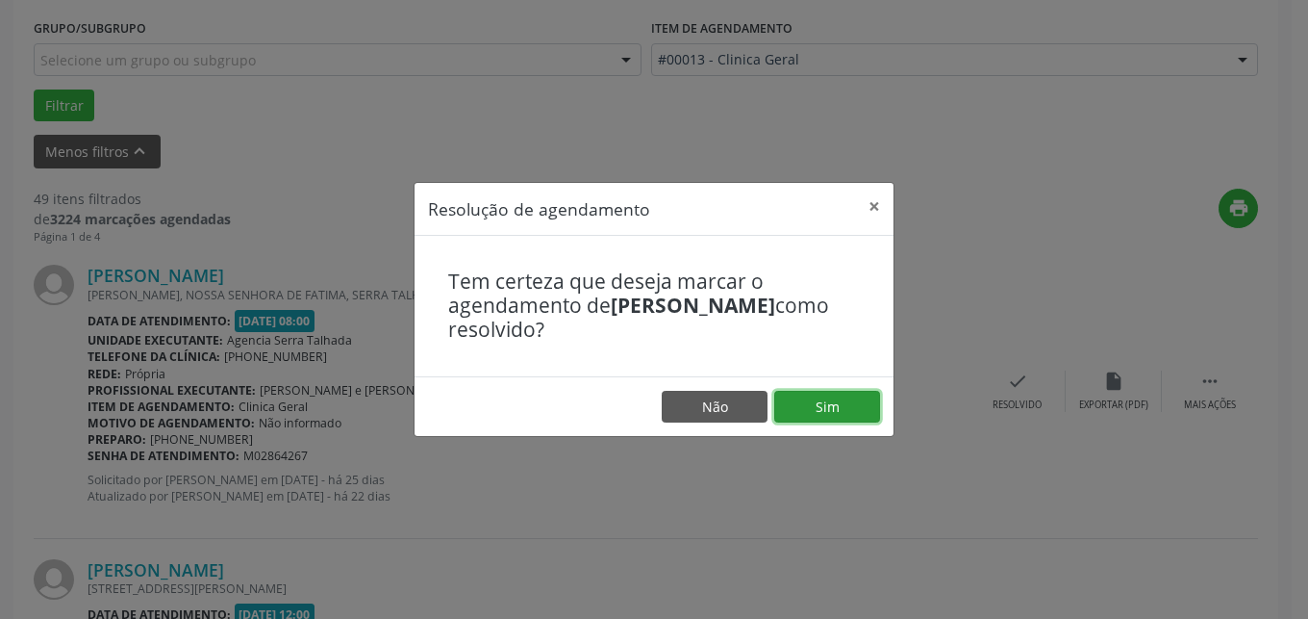
click at [857, 409] on button "Sim" at bounding box center [827, 407] width 106 height 33
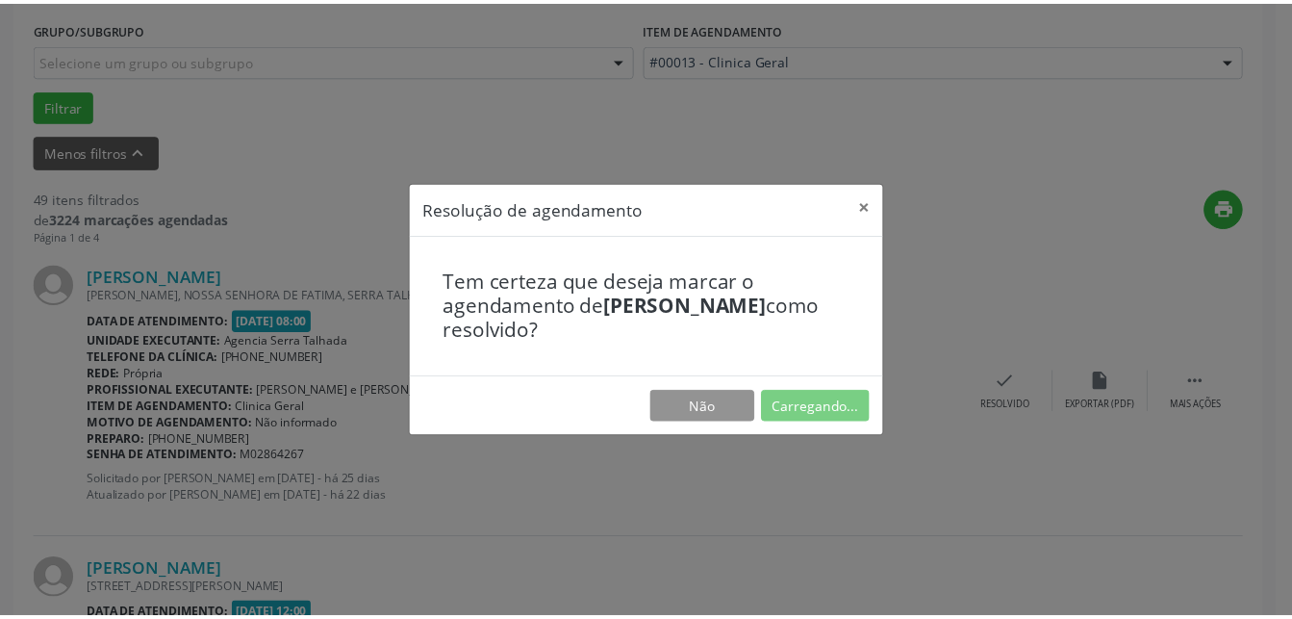
scroll to position [201, 0]
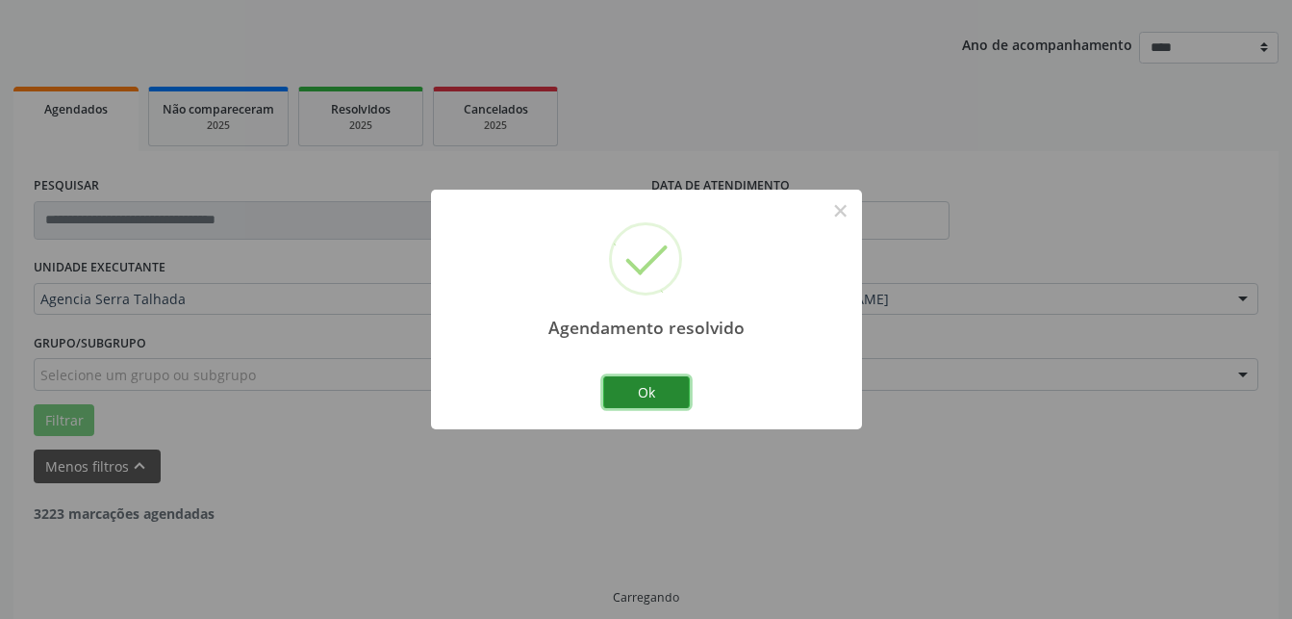
click at [627, 390] on button "Ok" at bounding box center [646, 392] width 87 height 33
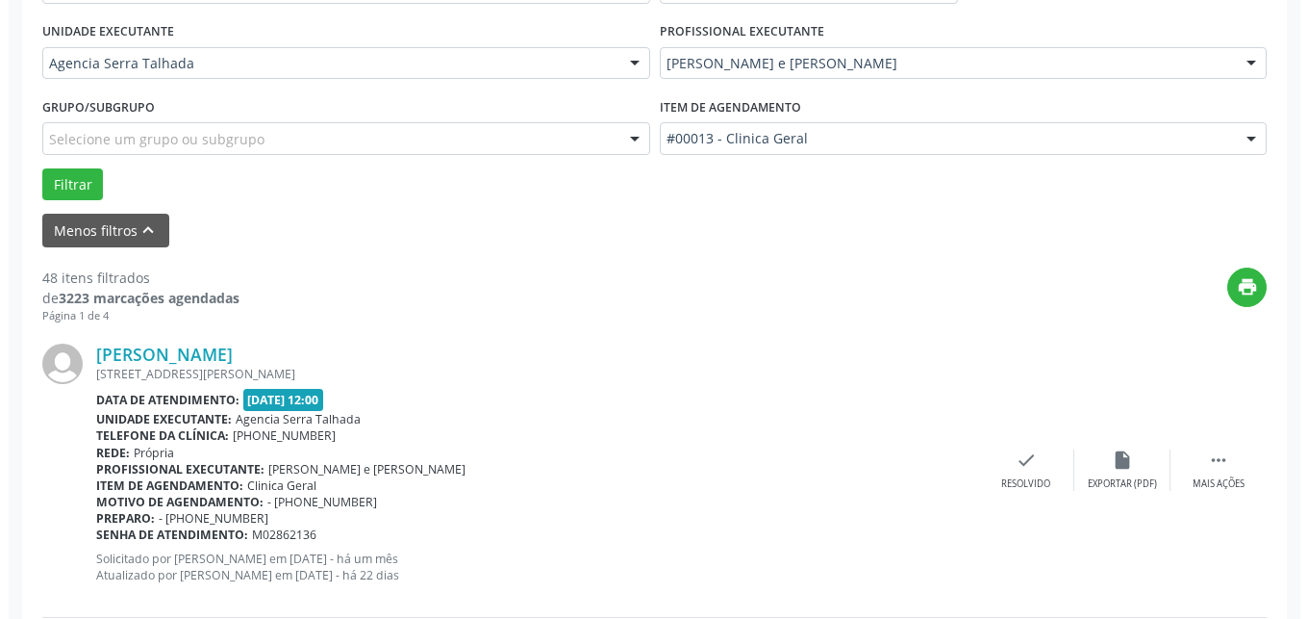
scroll to position [495, 0]
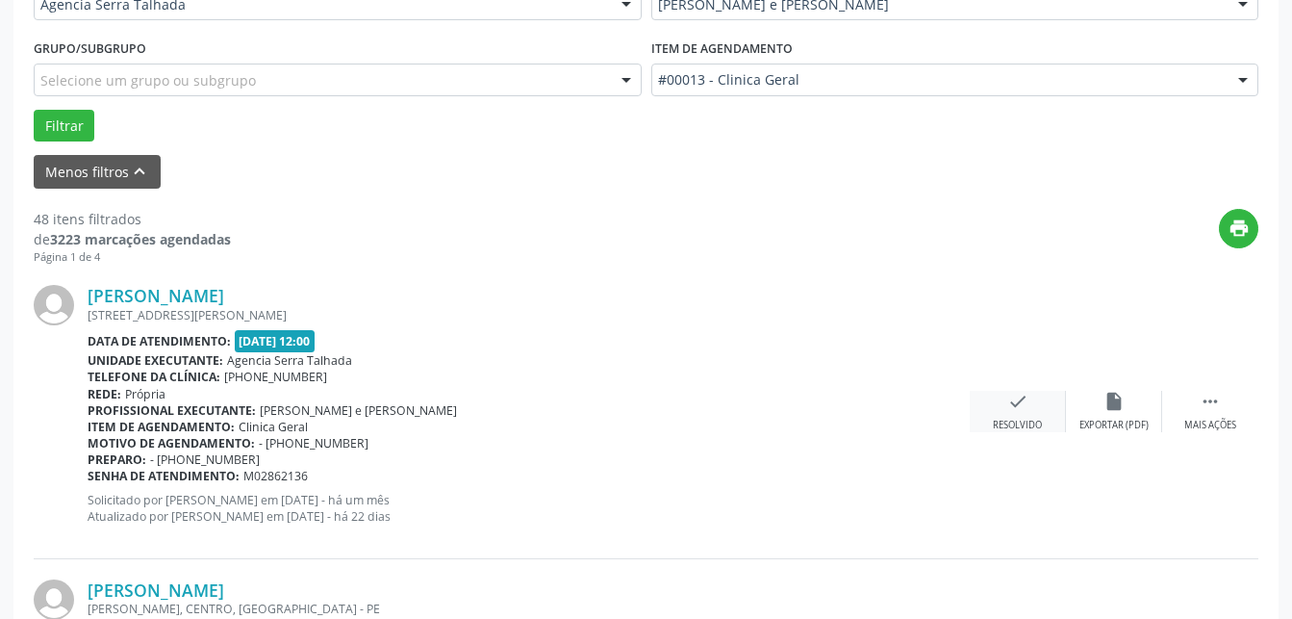
click at [1032, 405] on div "check Resolvido" at bounding box center [1018, 411] width 96 height 41
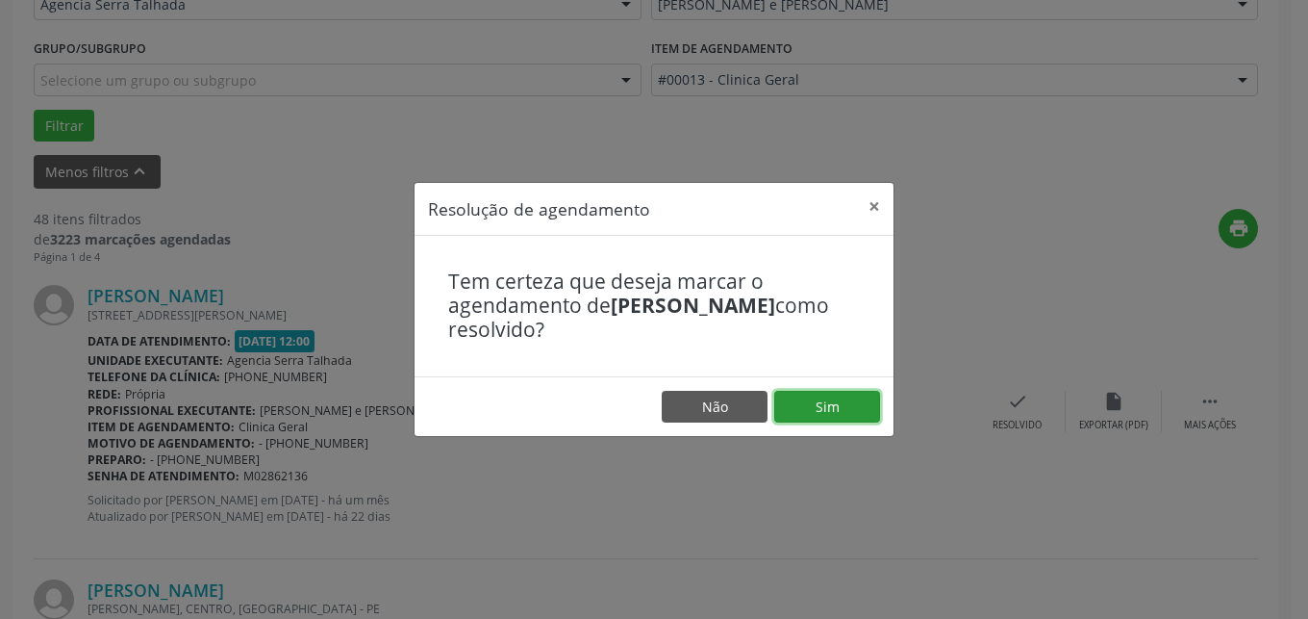
click at [857, 401] on button "Sim" at bounding box center [827, 407] width 106 height 33
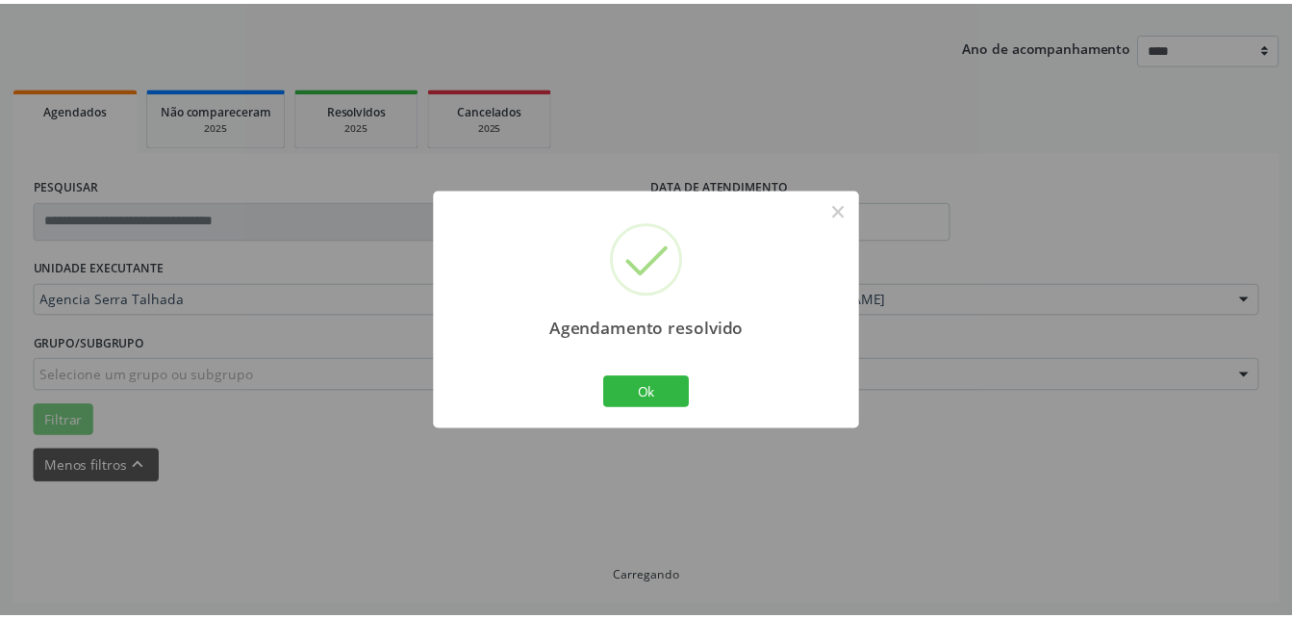
scroll to position [201, 0]
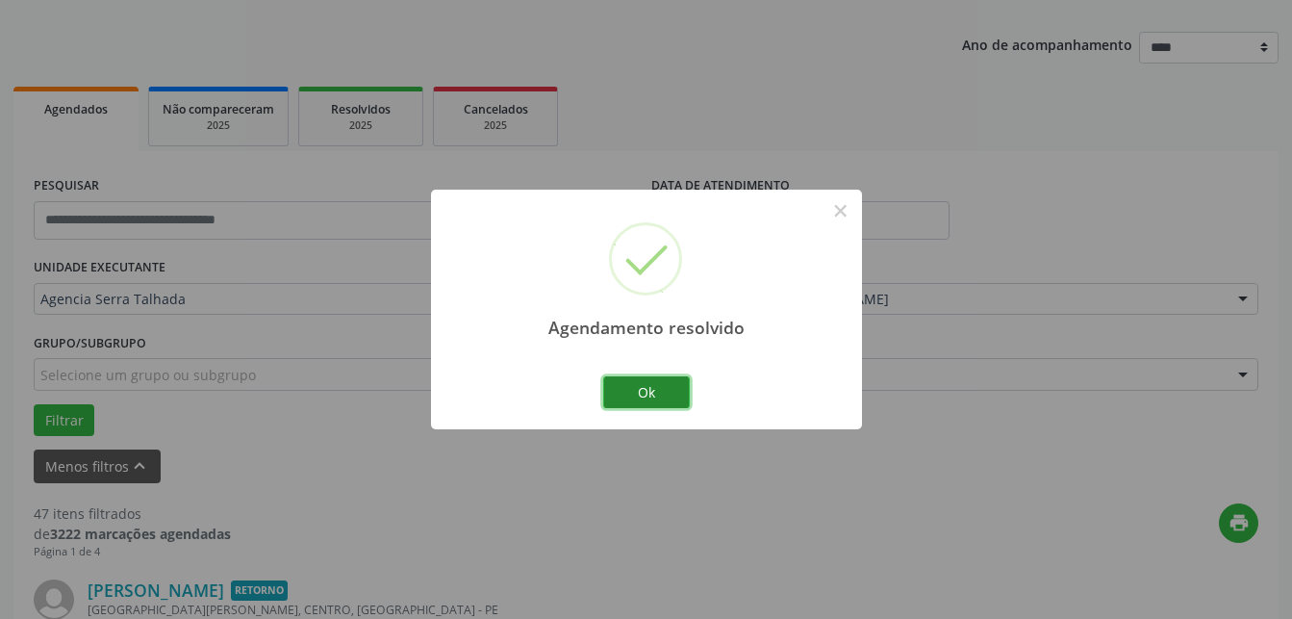
click at [643, 385] on button "Ok" at bounding box center [646, 392] width 87 height 33
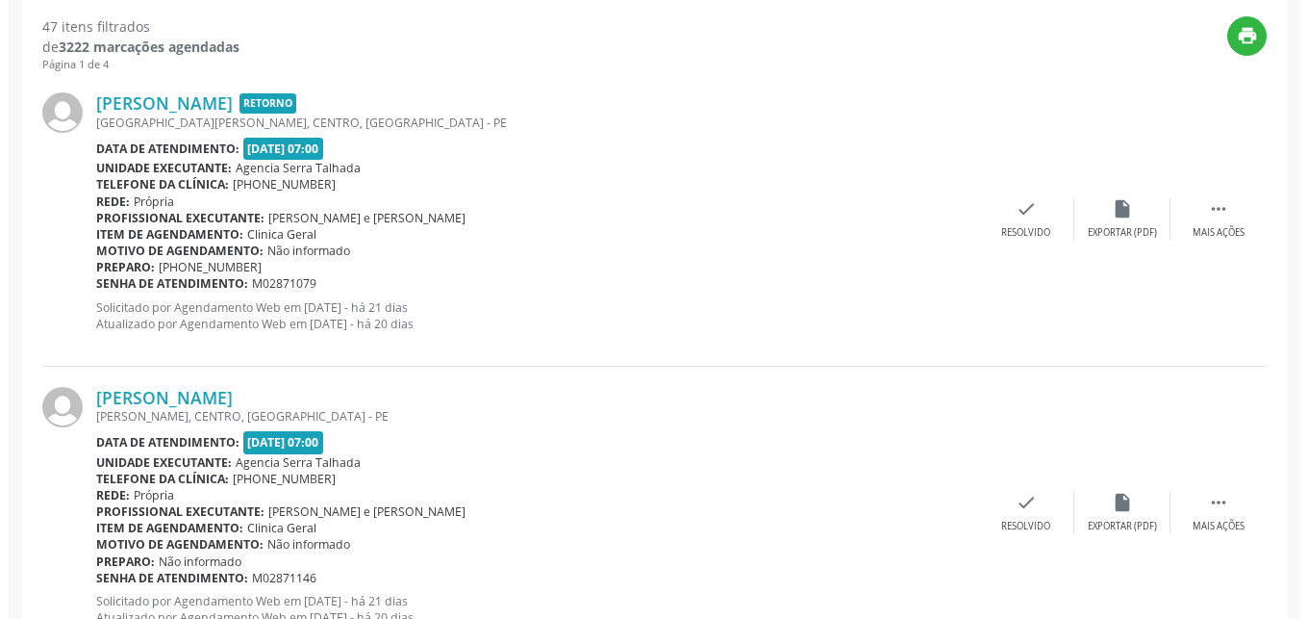
scroll to position [692, 0]
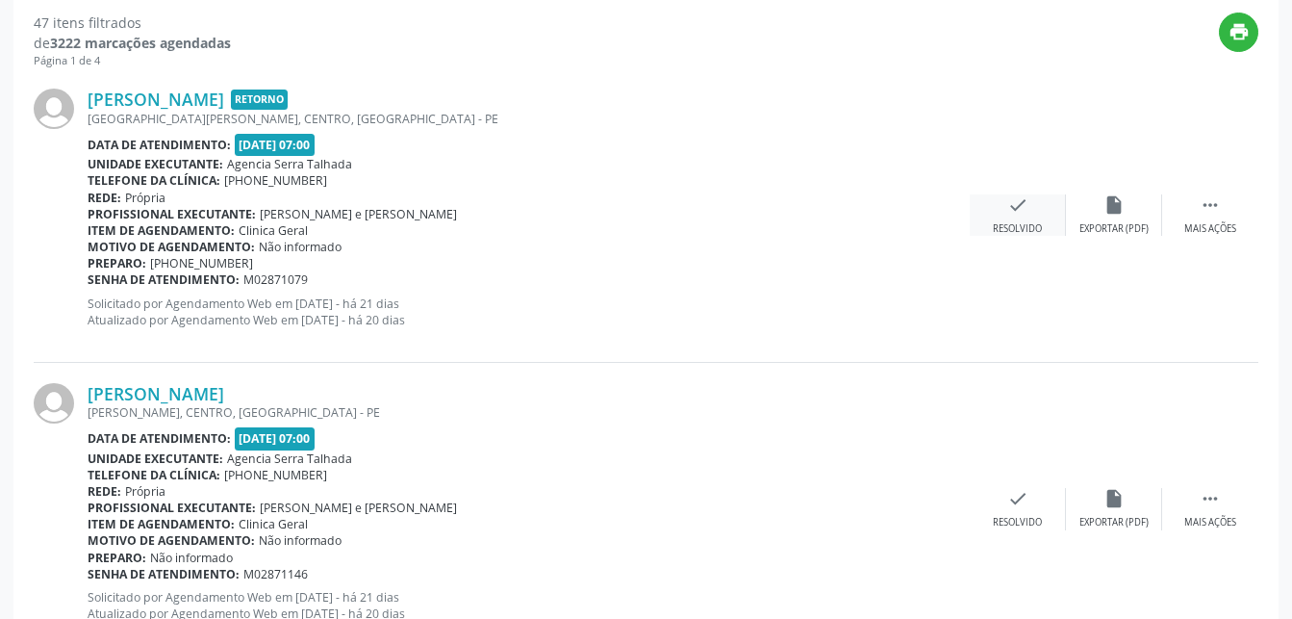
click at [1020, 215] on icon "check" at bounding box center [1017, 204] width 21 height 21
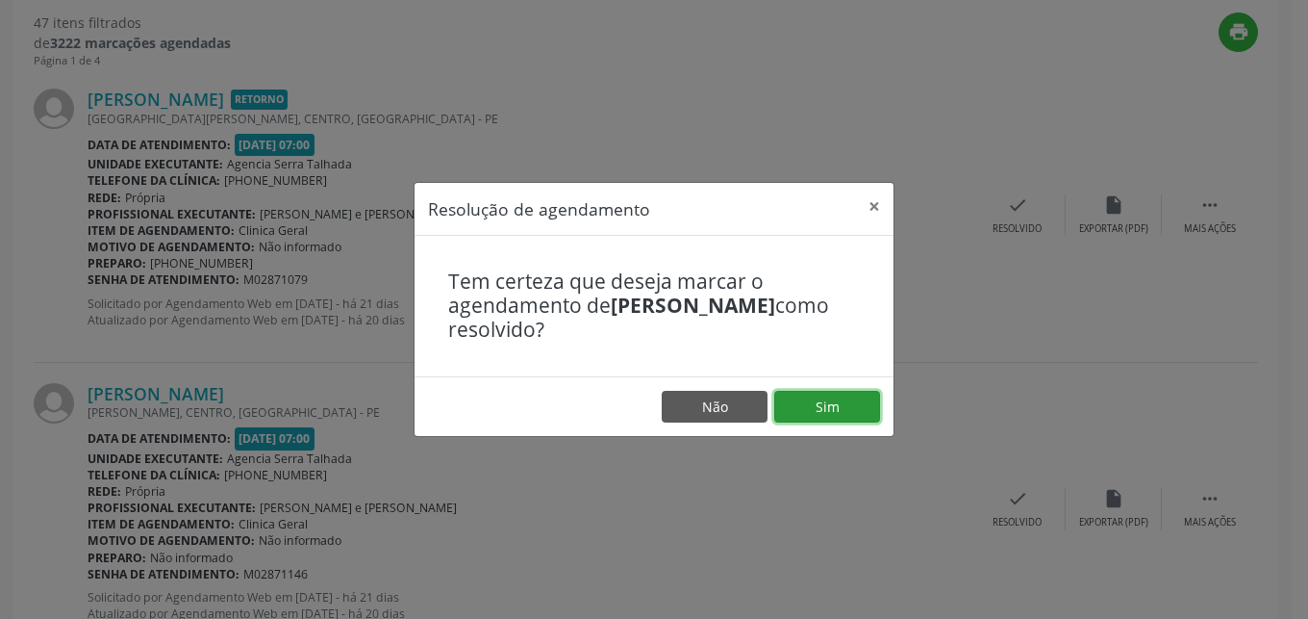
click at [841, 402] on button "Sim" at bounding box center [827, 407] width 106 height 33
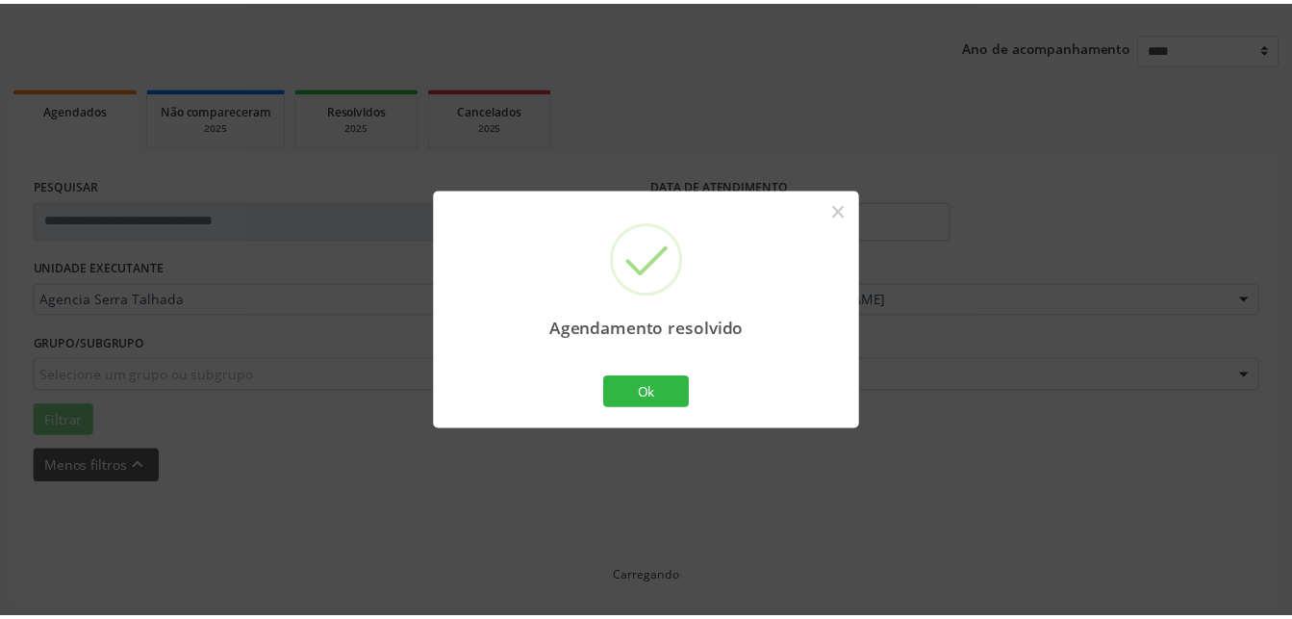
scroll to position [201, 0]
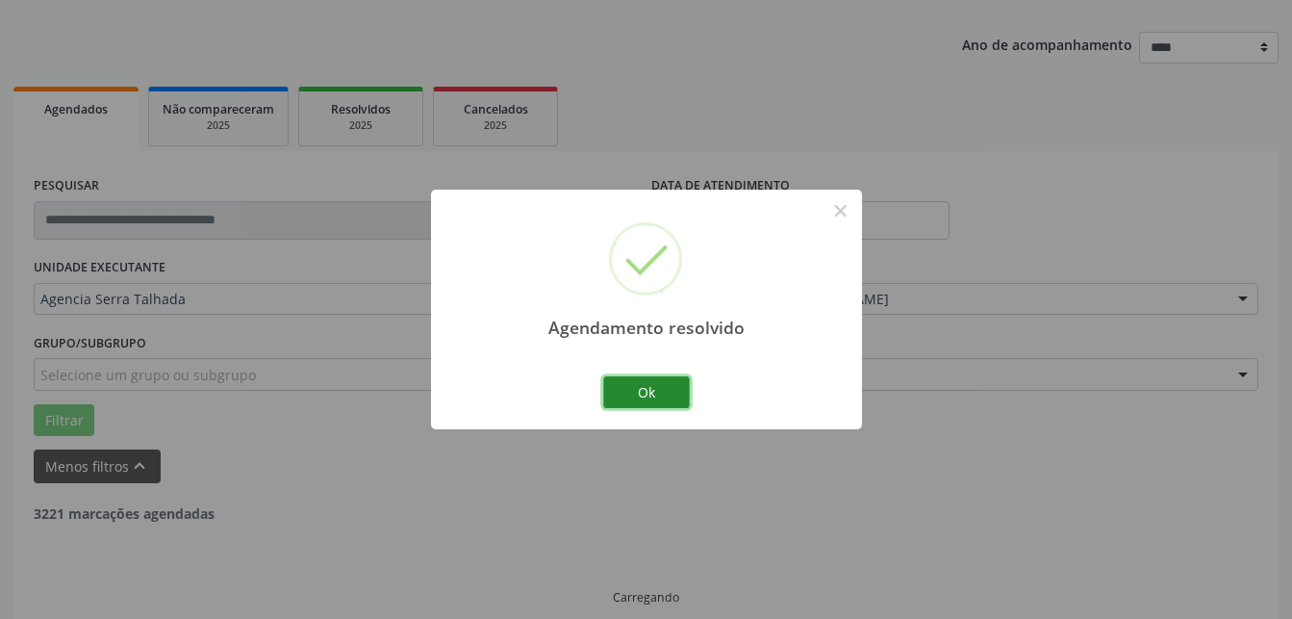
click at [636, 384] on button "Ok" at bounding box center [646, 392] width 87 height 33
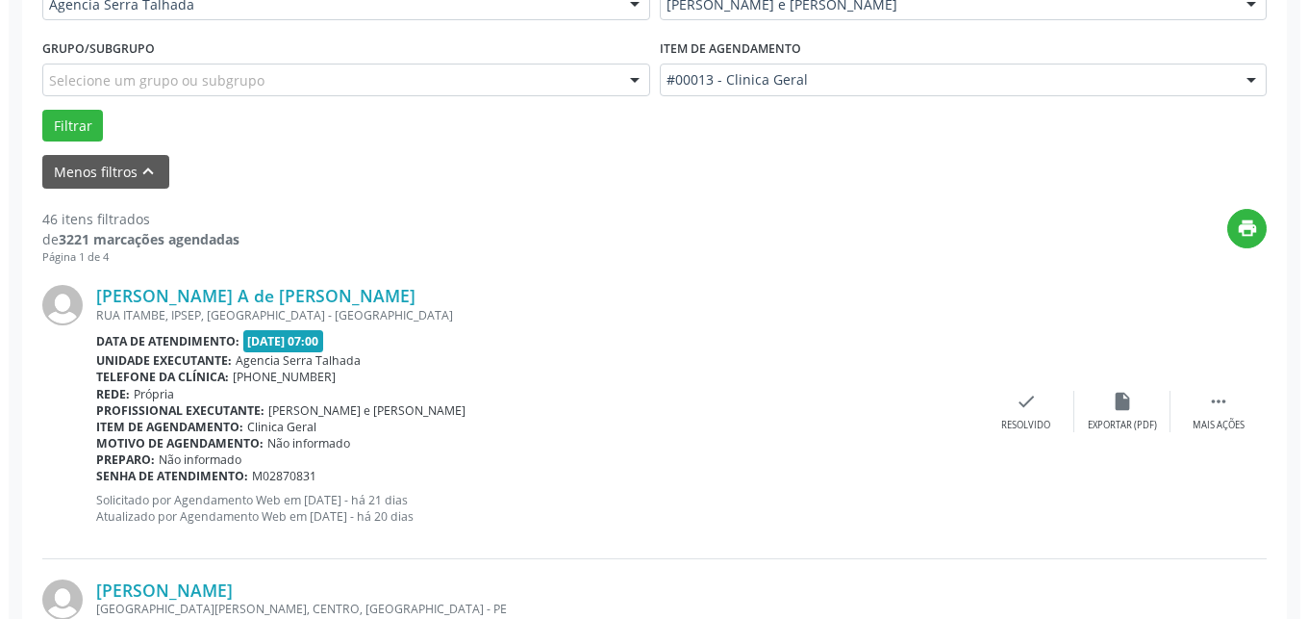
scroll to position [594, 0]
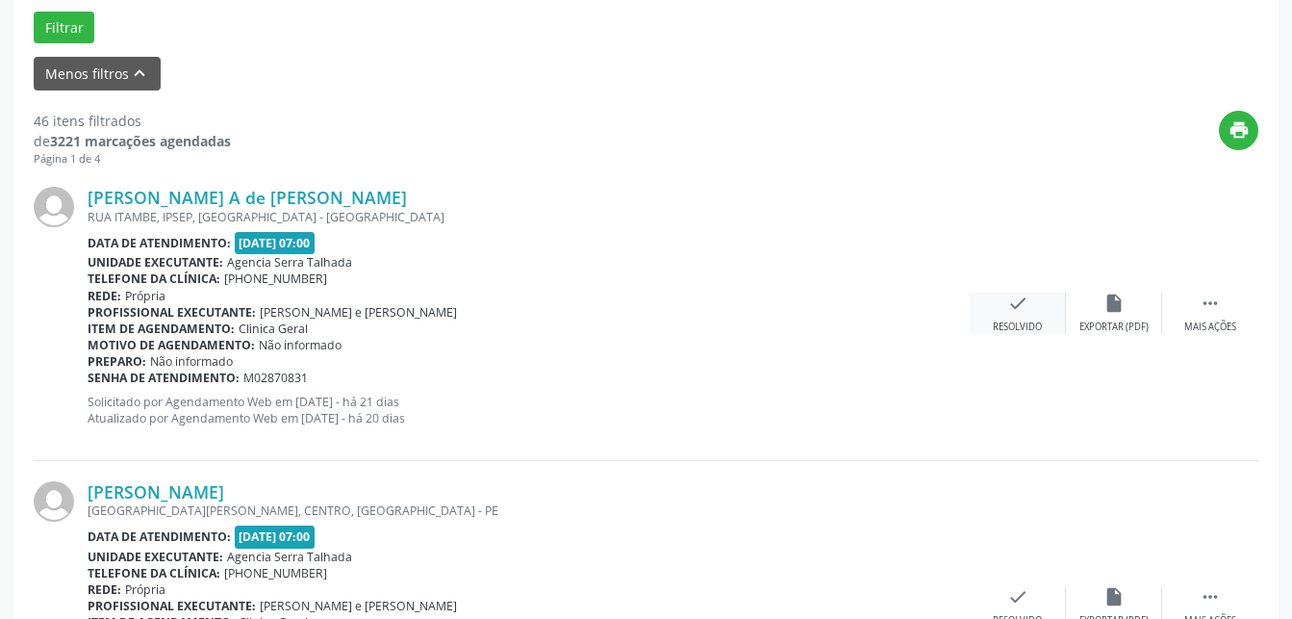
click at [1025, 319] on div "check Resolvido" at bounding box center [1018, 312] width 96 height 41
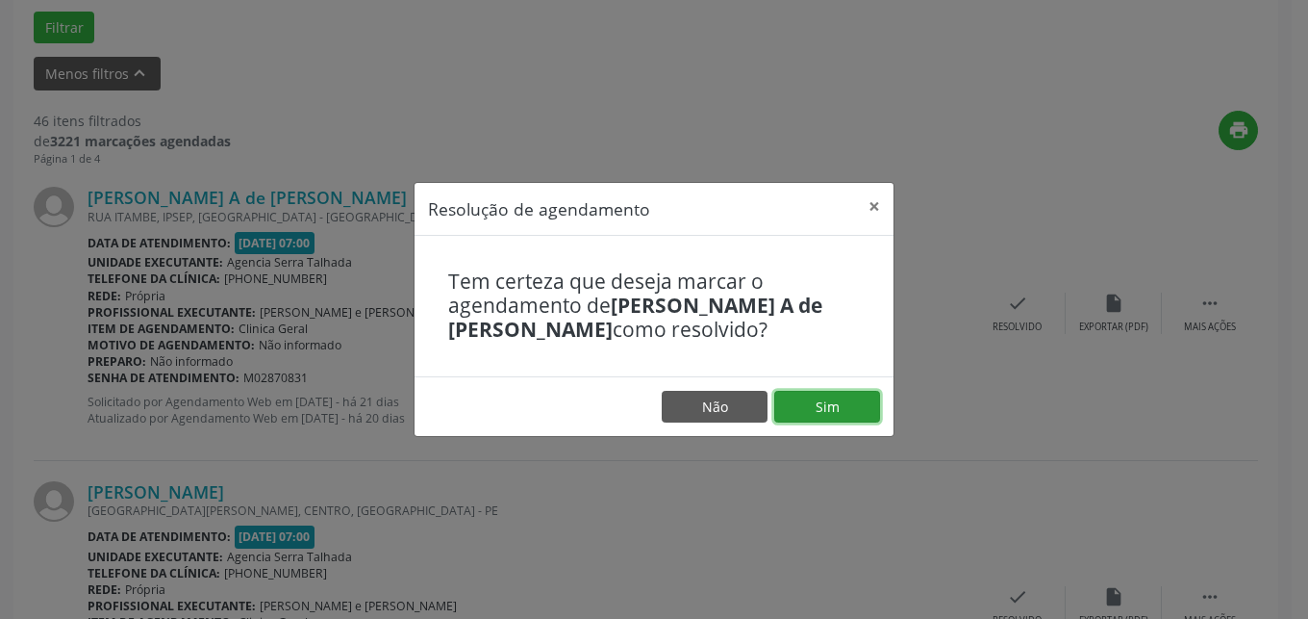
click at [844, 413] on button "Sim" at bounding box center [827, 407] width 106 height 33
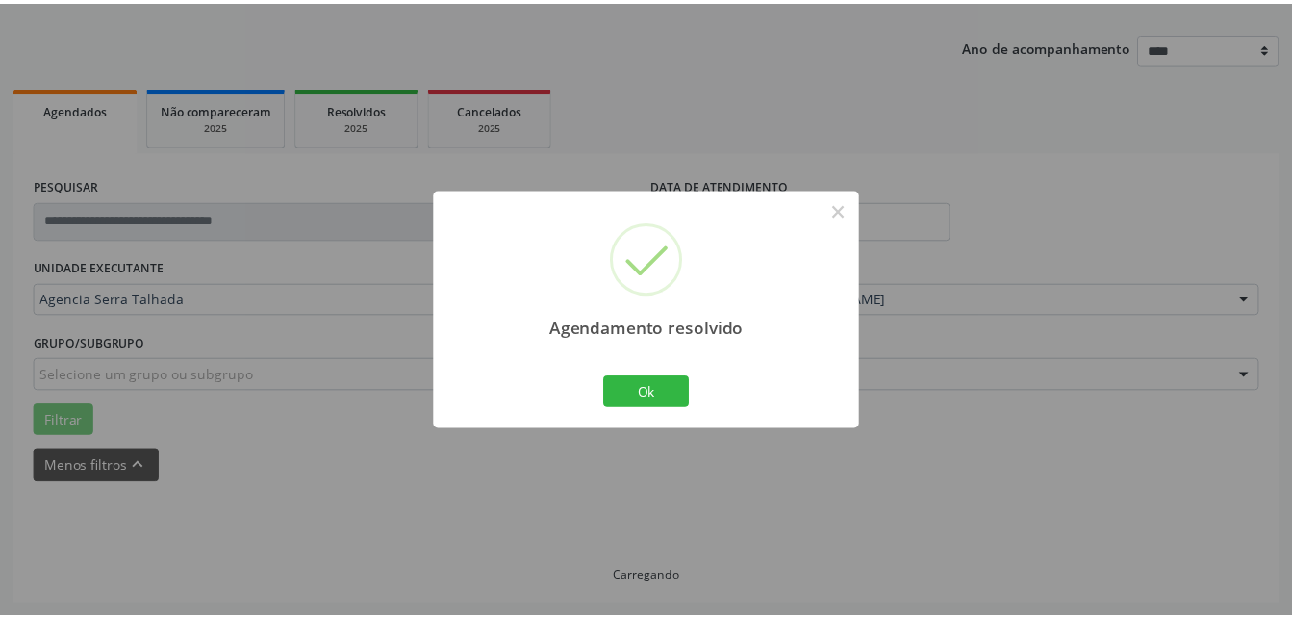
scroll to position [201, 0]
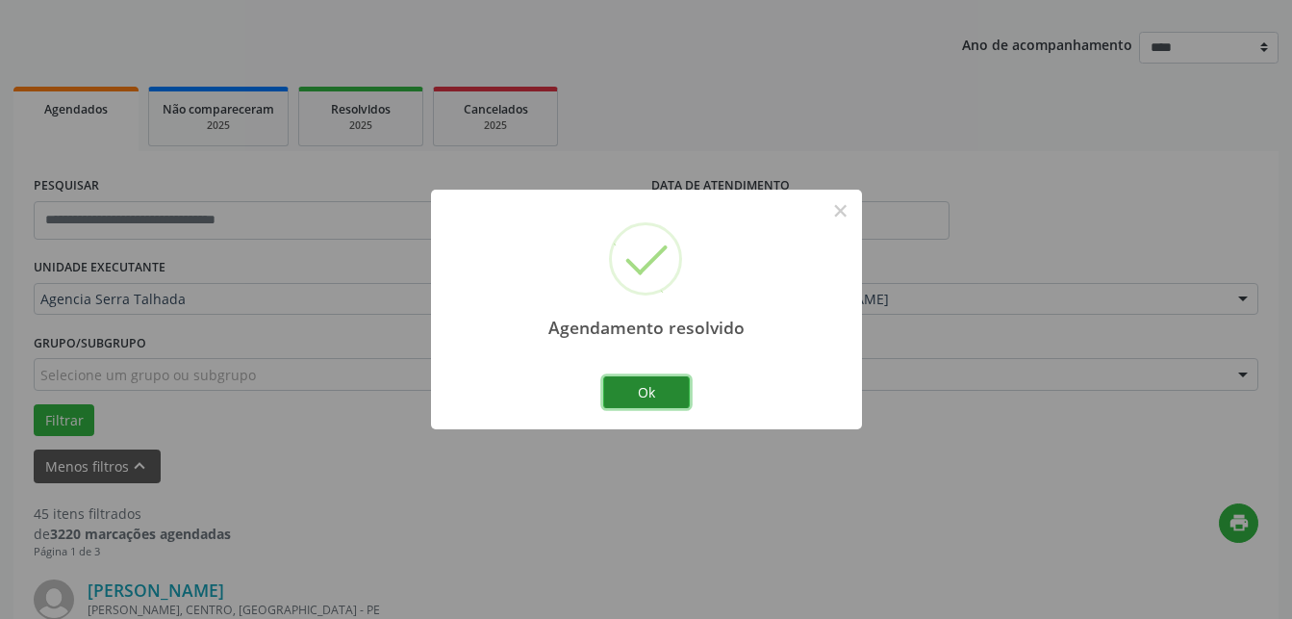
click at [614, 388] on button "Ok" at bounding box center [646, 392] width 87 height 33
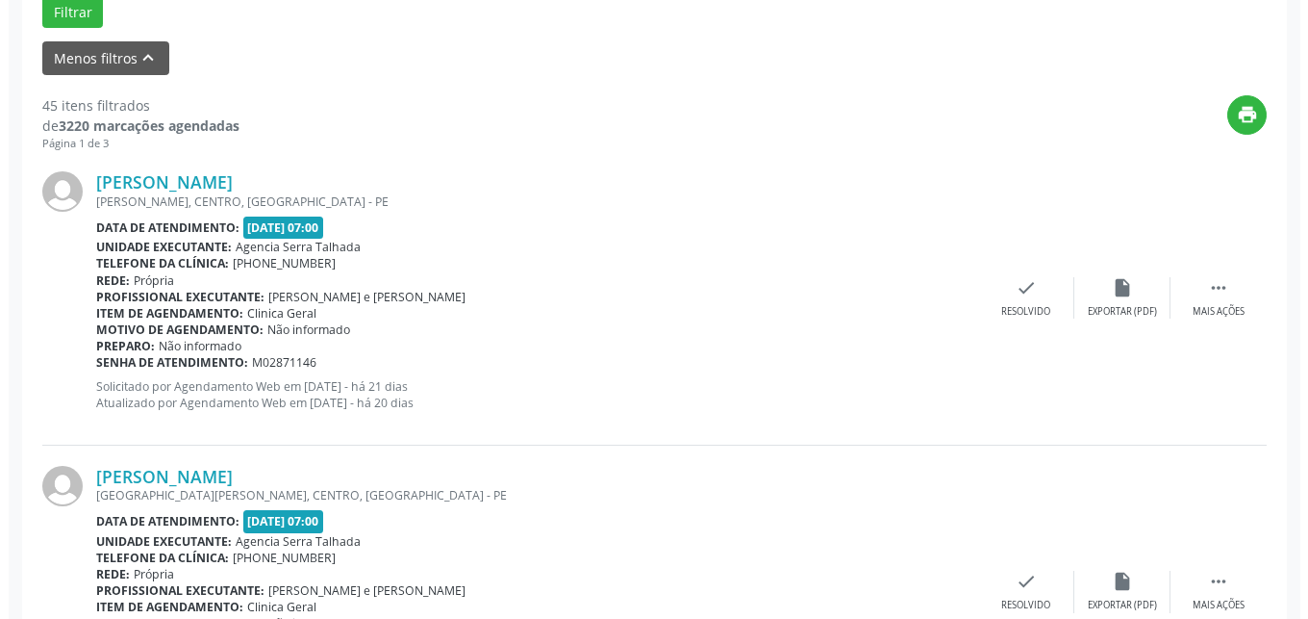
scroll to position [692, 0]
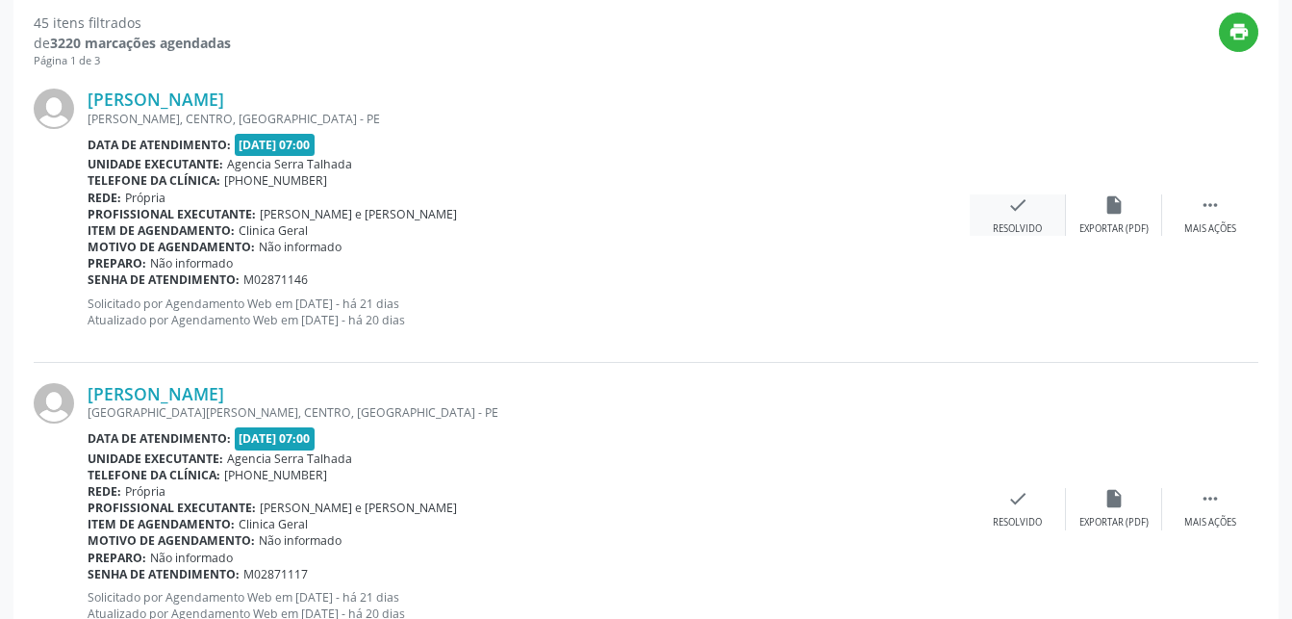
click at [1034, 221] on div "check Resolvido" at bounding box center [1018, 214] width 96 height 41
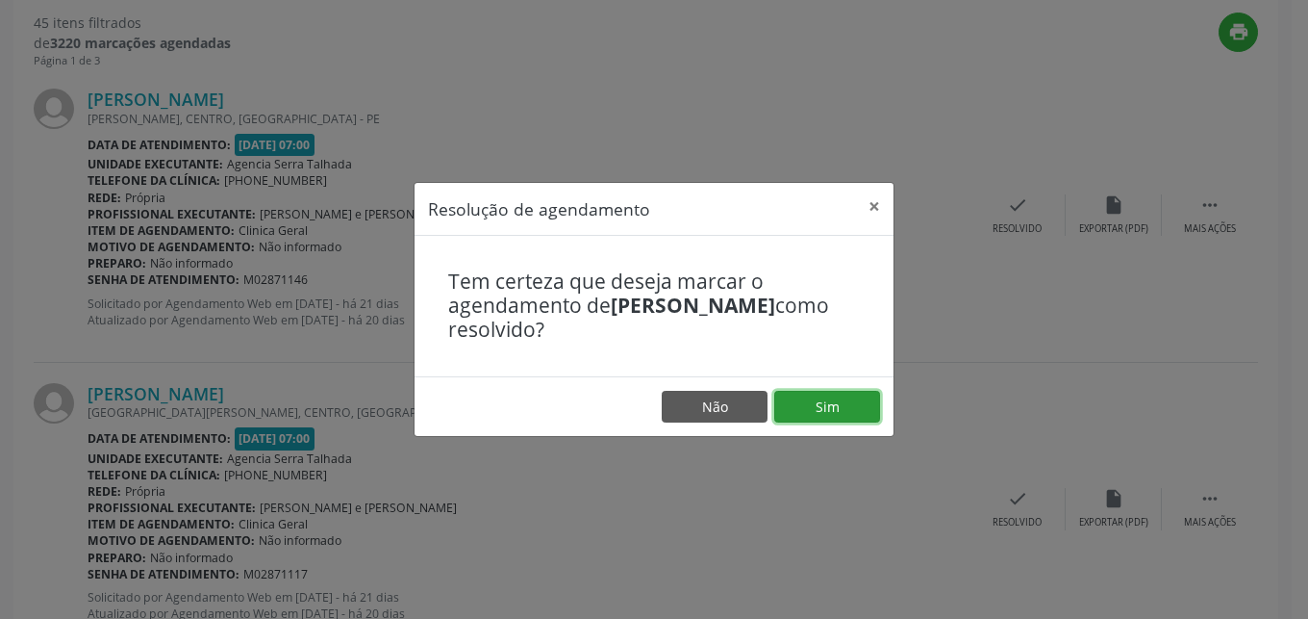
click at [834, 400] on button "Sim" at bounding box center [827, 407] width 106 height 33
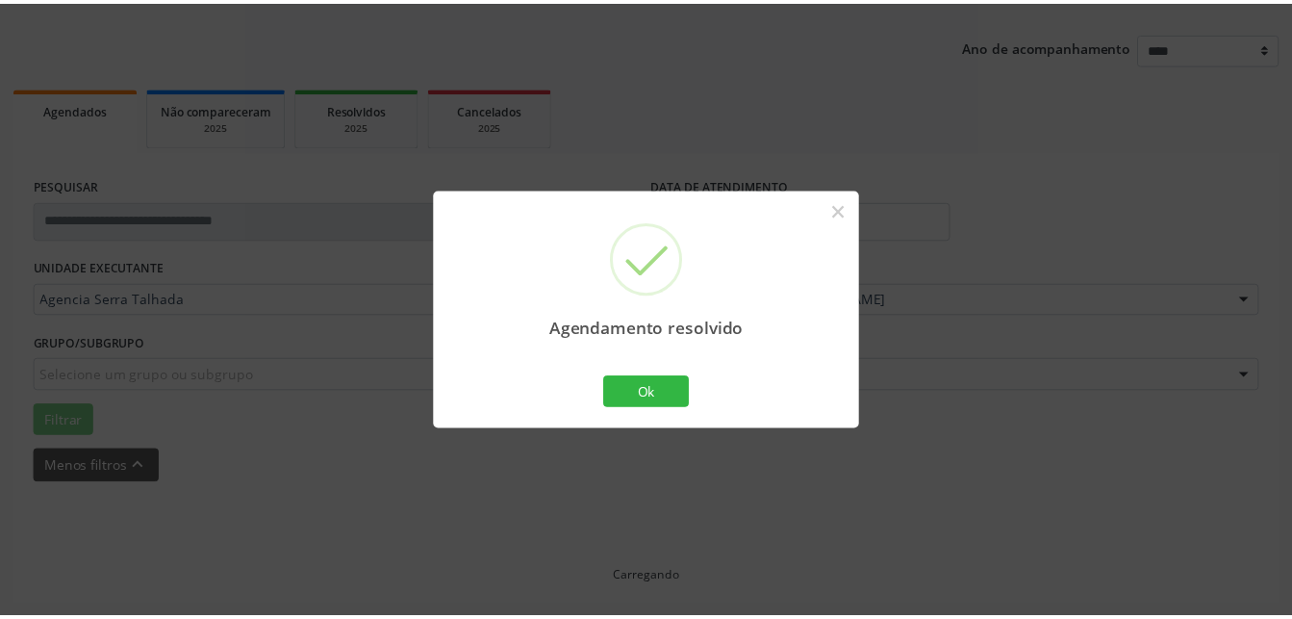
scroll to position [201, 0]
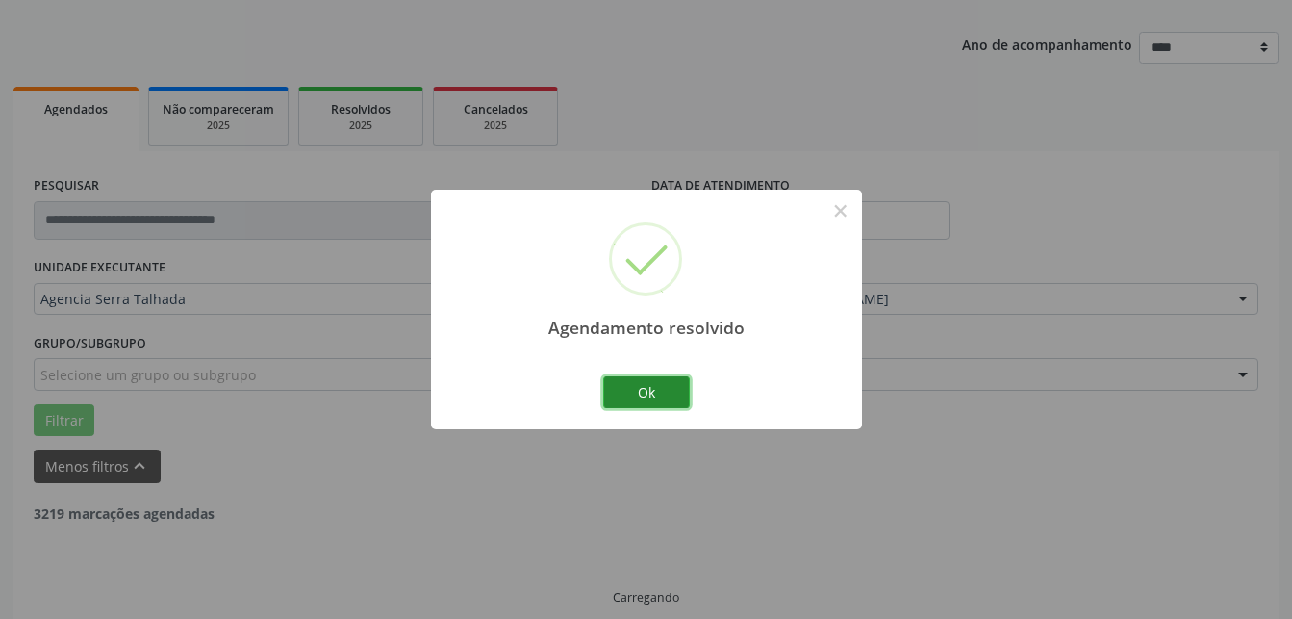
click at [674, 393] on button "Ok" at bounding box center [646, 392] width 87 height 33
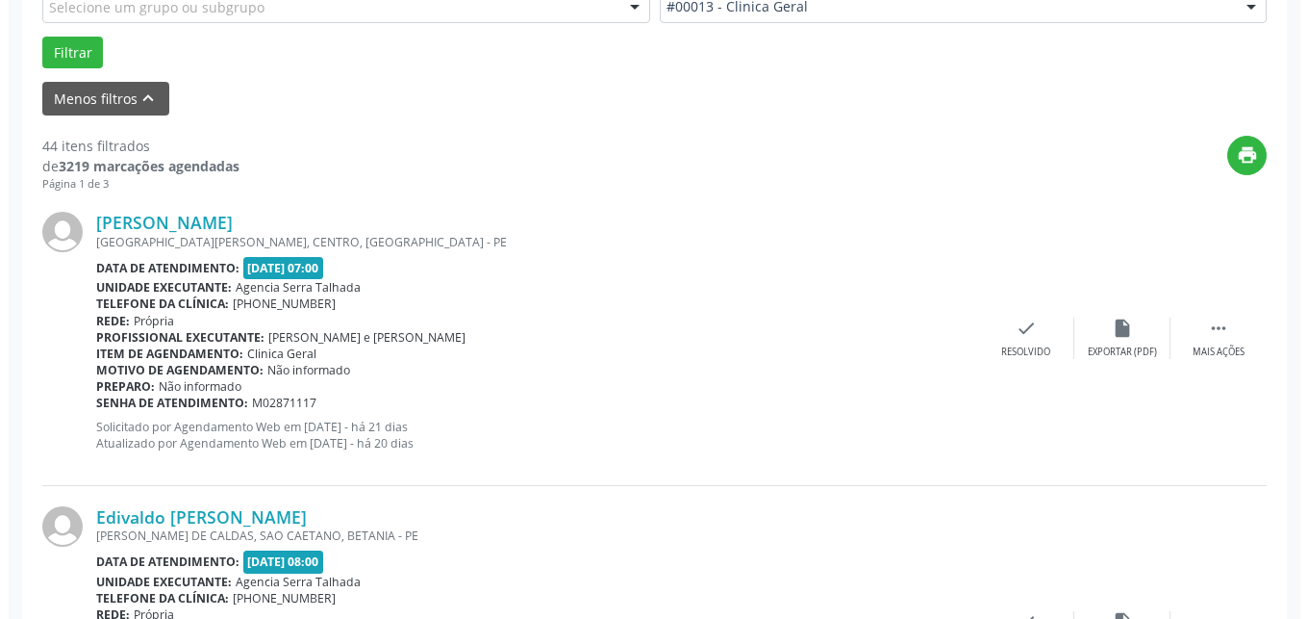
scroll to position [712, 0]
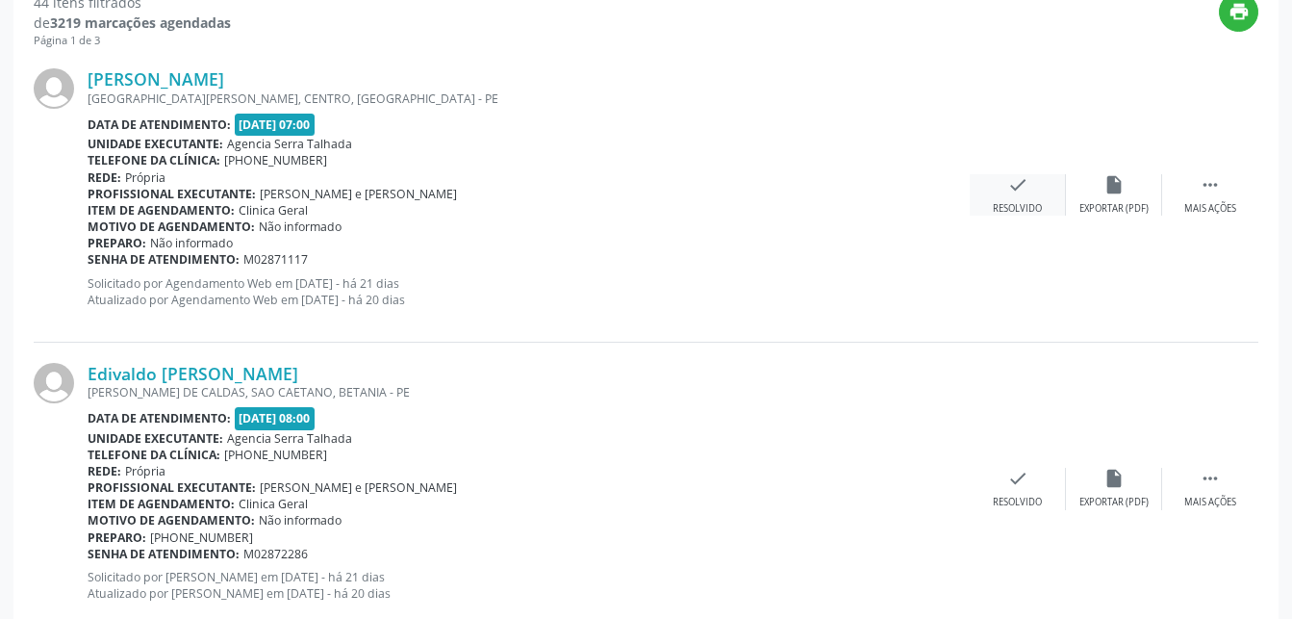
click at [1024, 206] on div "Resolvido" at bounding box center [1017, 208] width 49 height 13
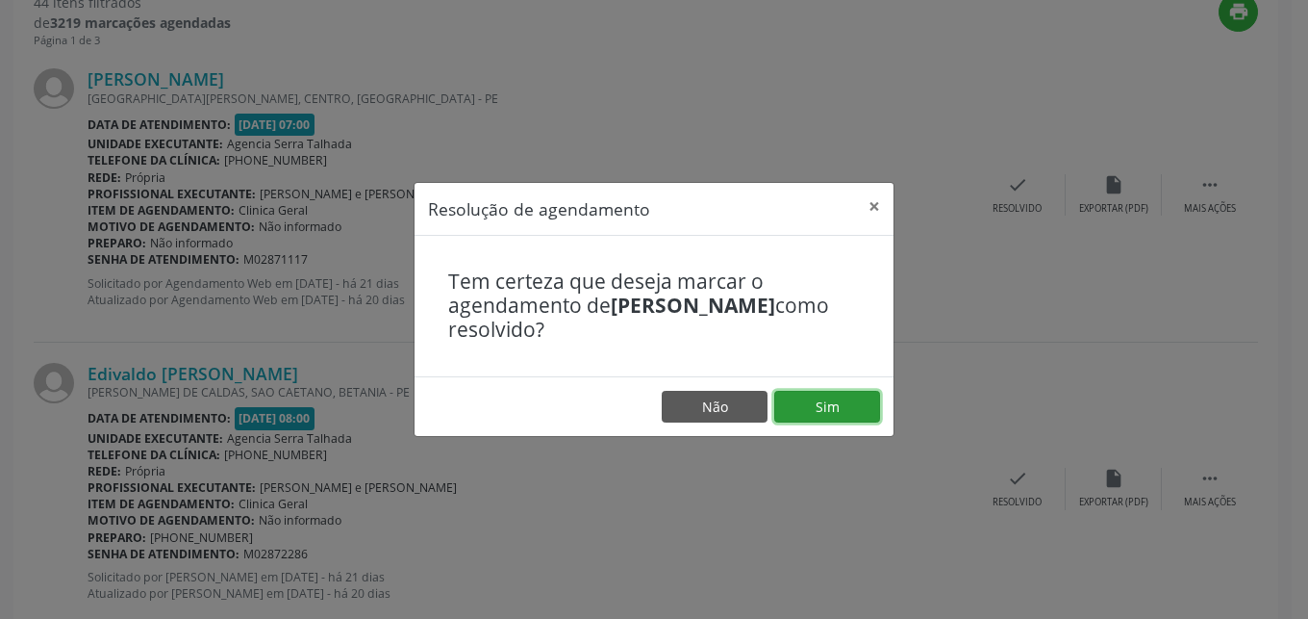
click at [857, 408] on button "Sim" at bounding box center [827, 407] width 106 height 33
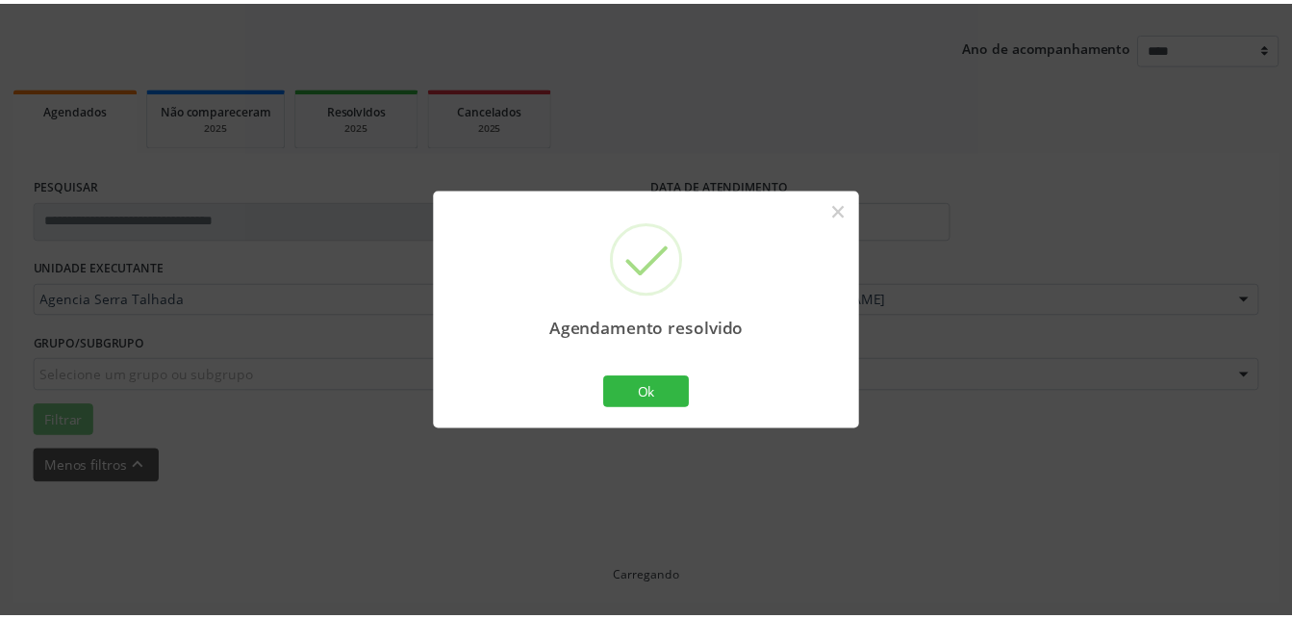
scroll to position [201, 0]
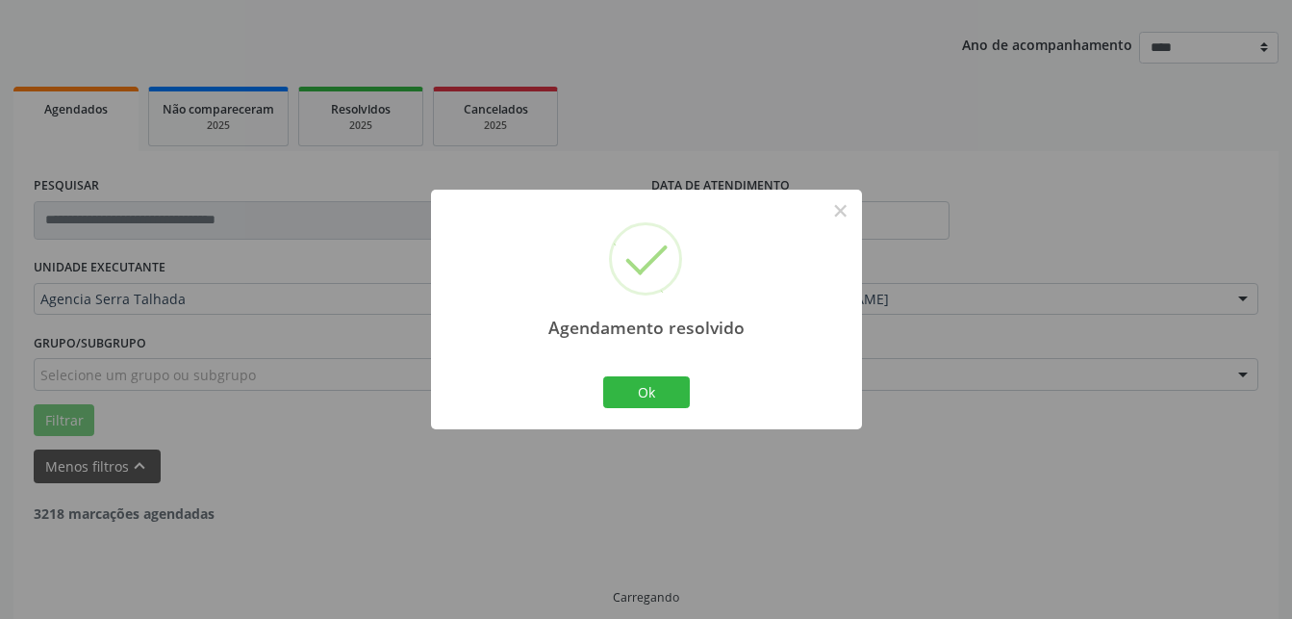
click at [646, 367] on div "Agendamento resolvido × Ok Cancel" at bounding box center [646, 309] width 431 height 240
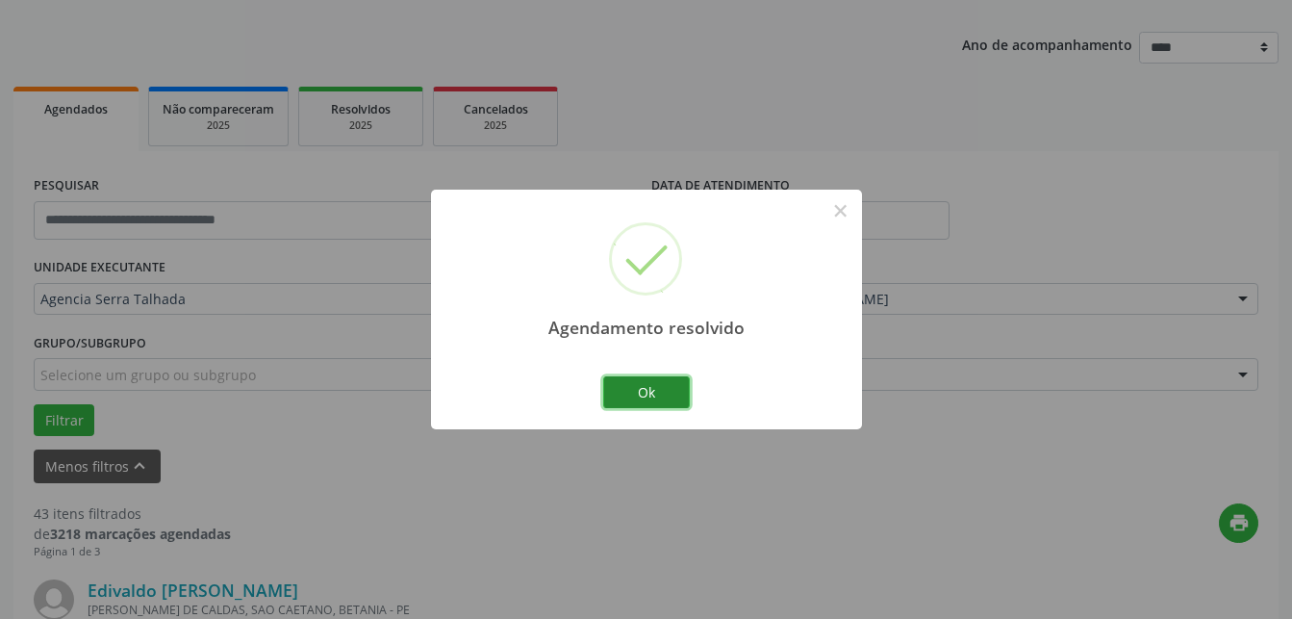
click at [648, 376] on button "Ok" at bounding box center [646, 392] width 87 height 33
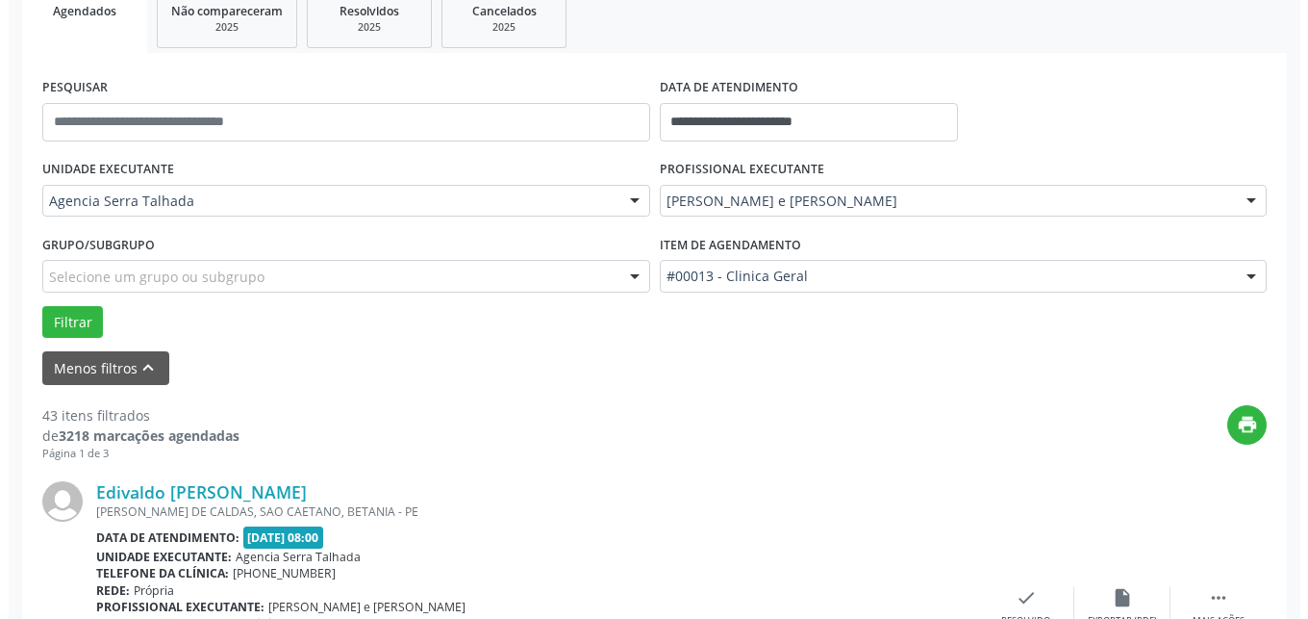
scroll to position [495, 0]
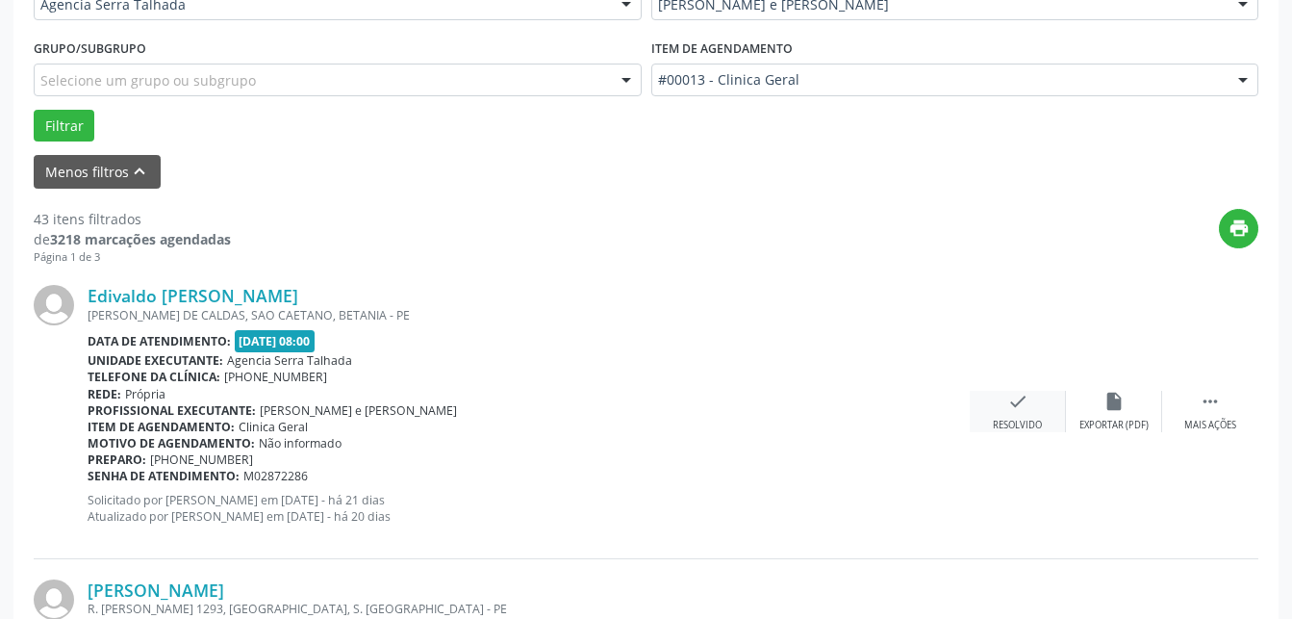
click at [1025, 407] on icon "check" at bounding box center [1017, 401] width 21 height 21
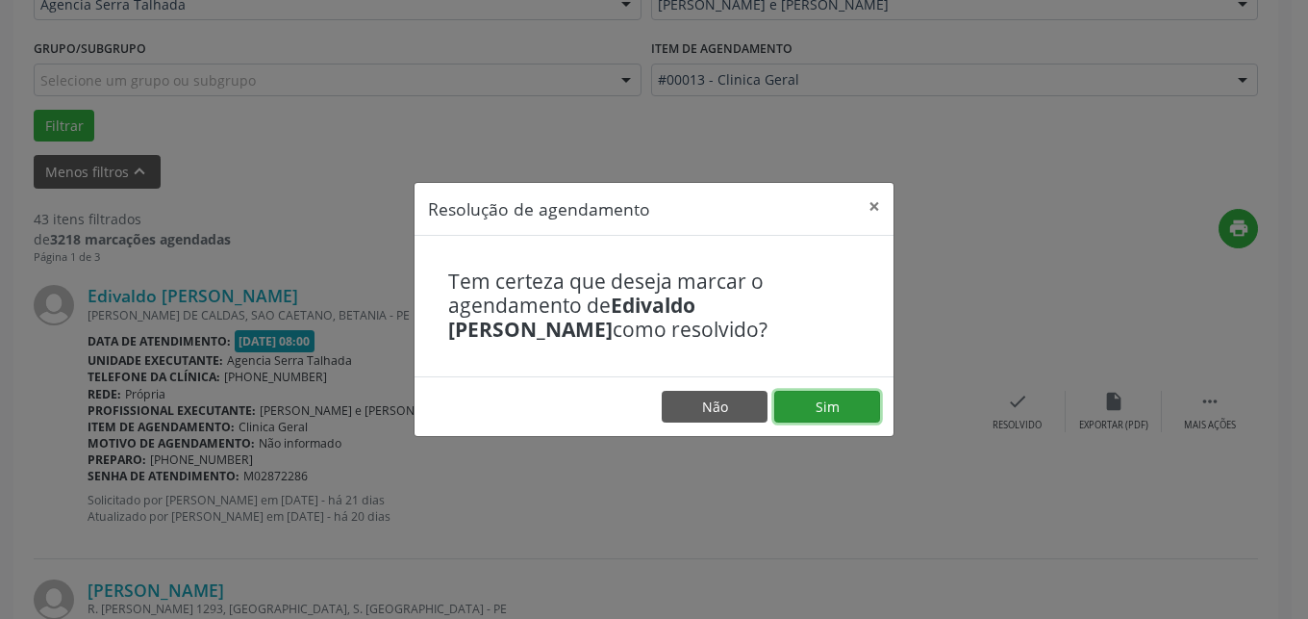
click at [787, 393] on button "Sim" at bounding box center [827, 407] width 106 height 33
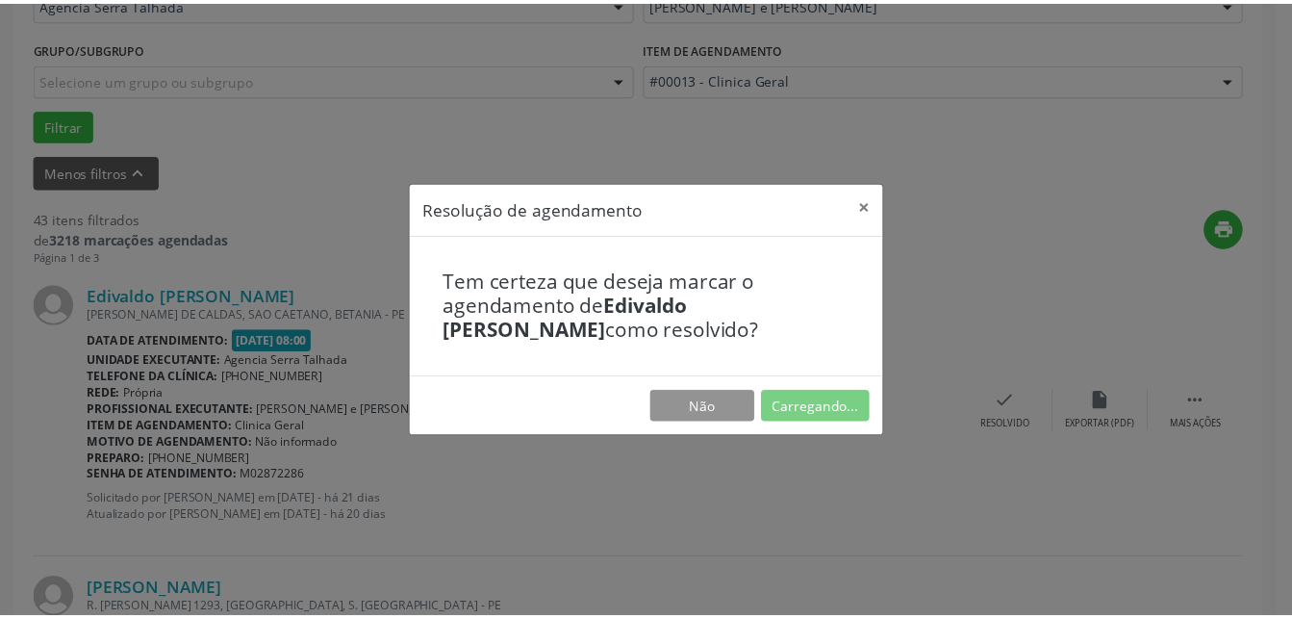
scroll to position [201, 0]
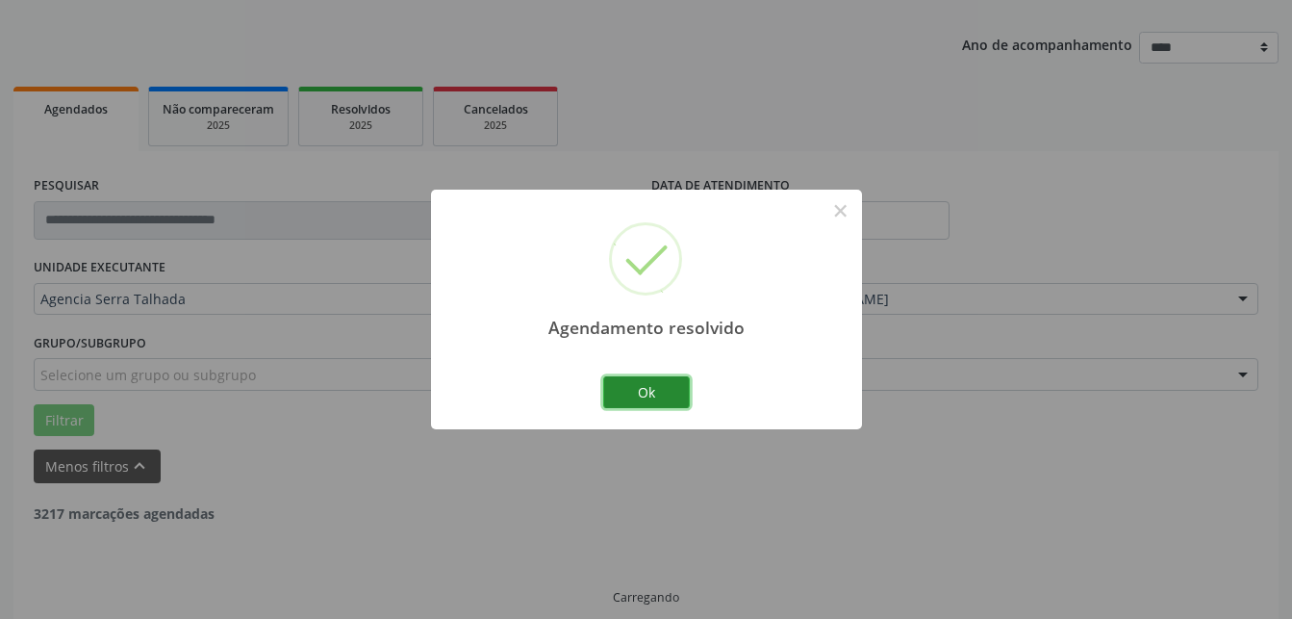
click at [637, 394] on button "Ok" at bounding box center [646, 392] width 87 height 33
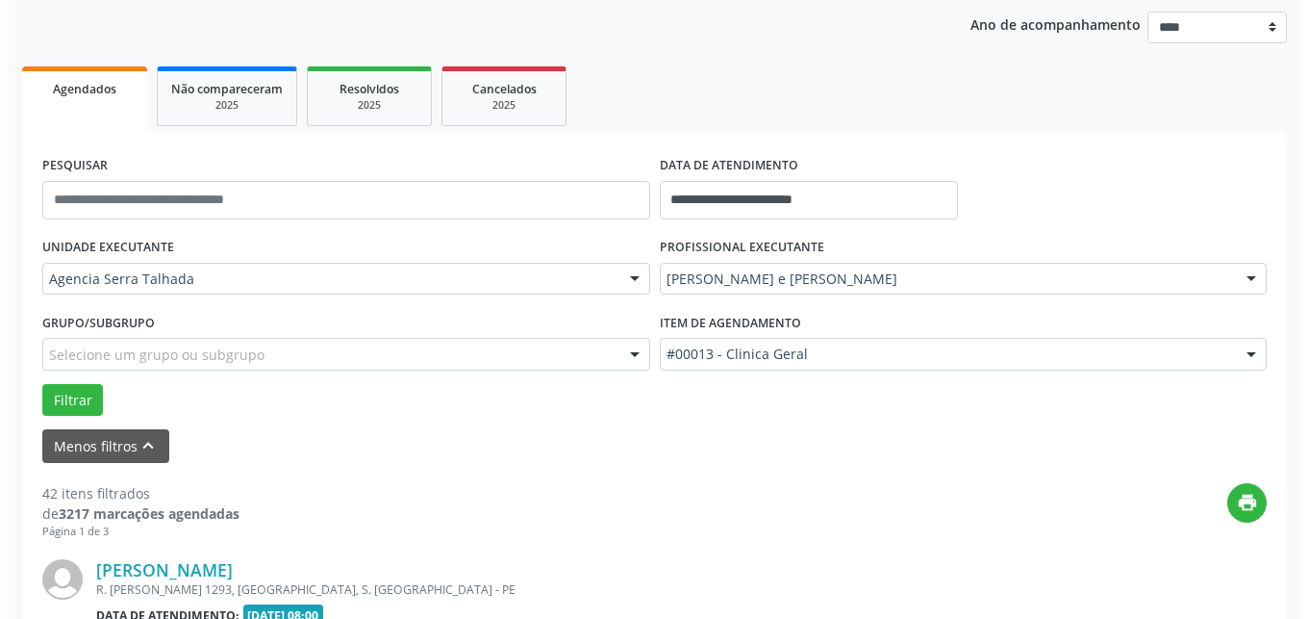
scroll to position [417, 0]
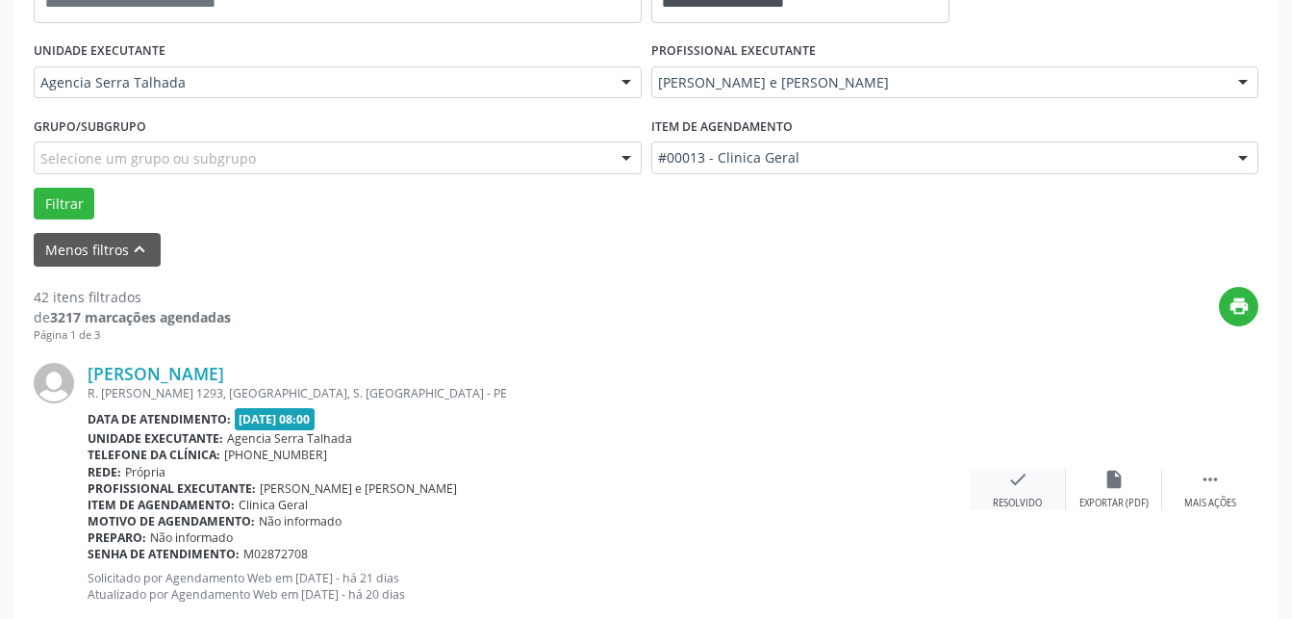
click at [1009, 488] on icon "check" at bounding box center [1017, 478] width 21 height 21
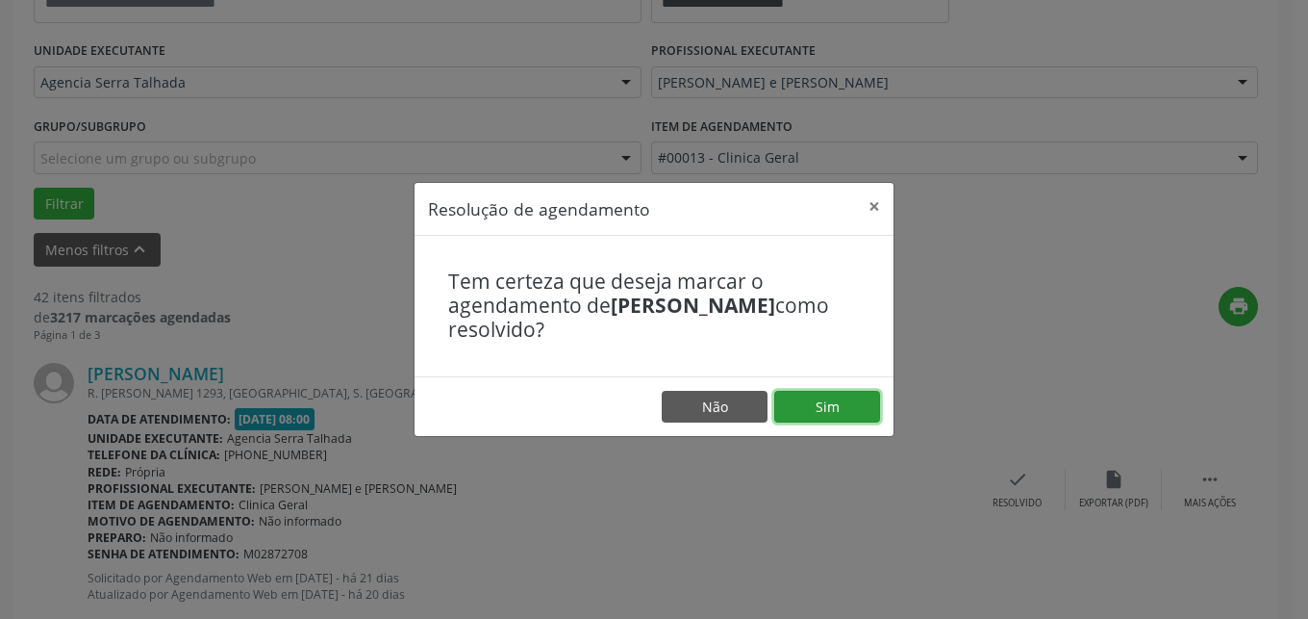
click at [861, 420] on button "Sim" at bounding box center [827, 407] width 106 height 33
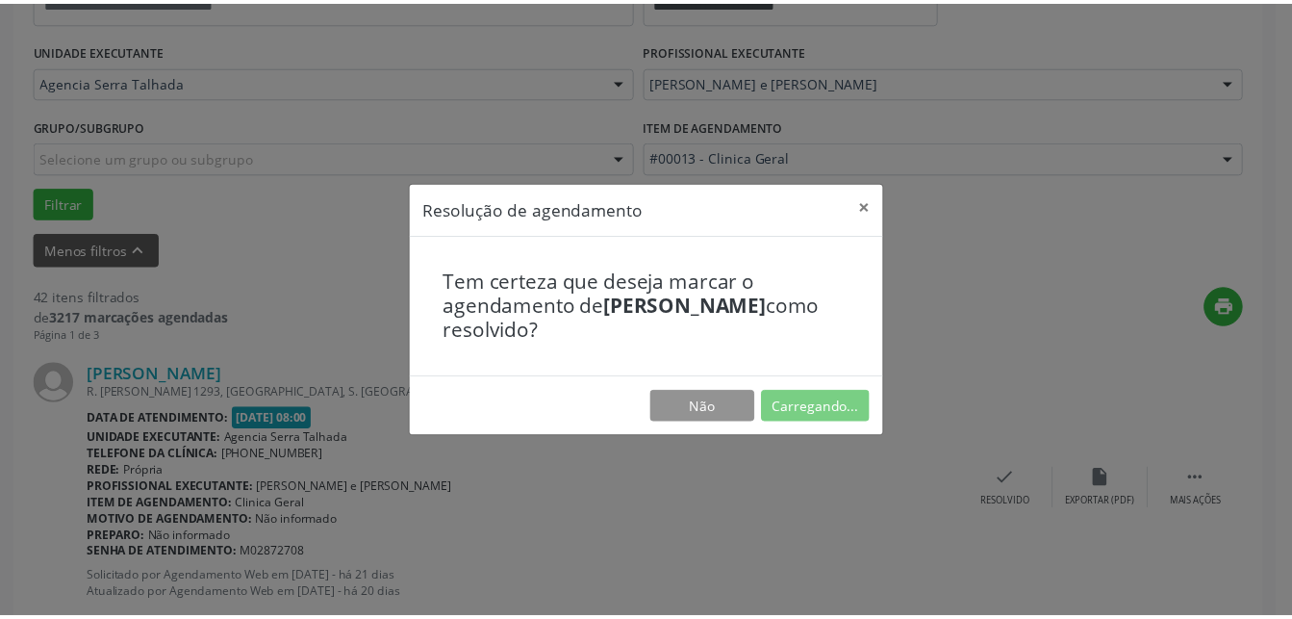
scroll to position [201, 0]
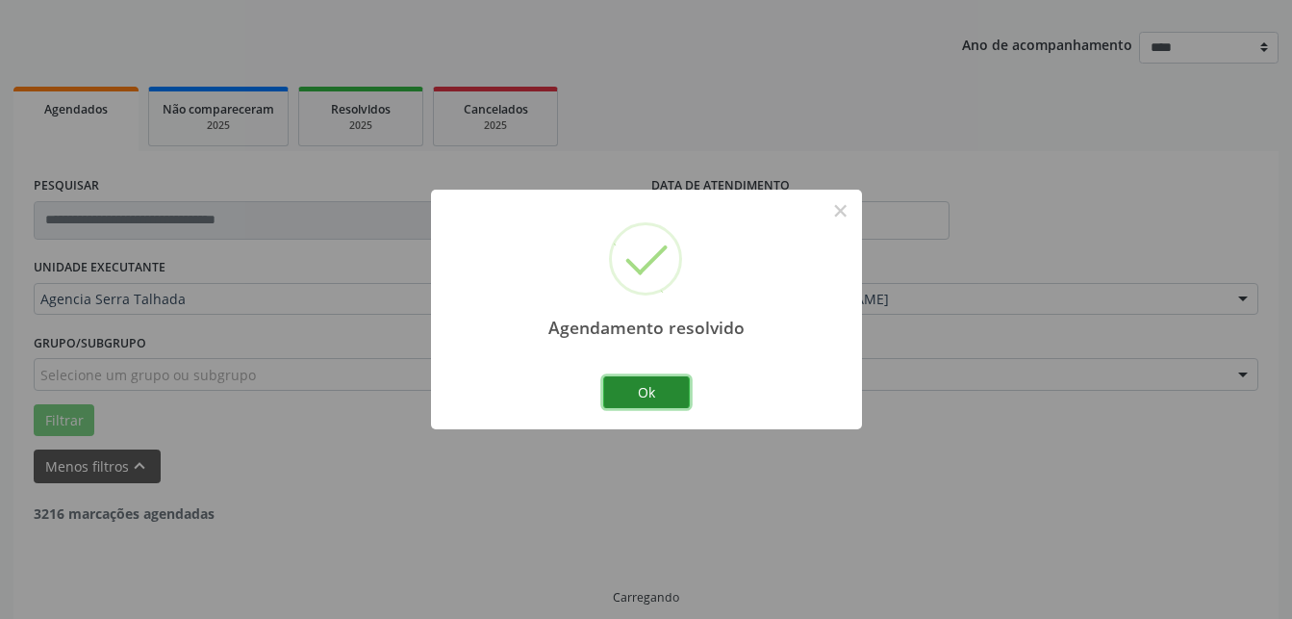
click at [625, 392] on button "Ok" at bounding box center [646, 392] width 87 height 33
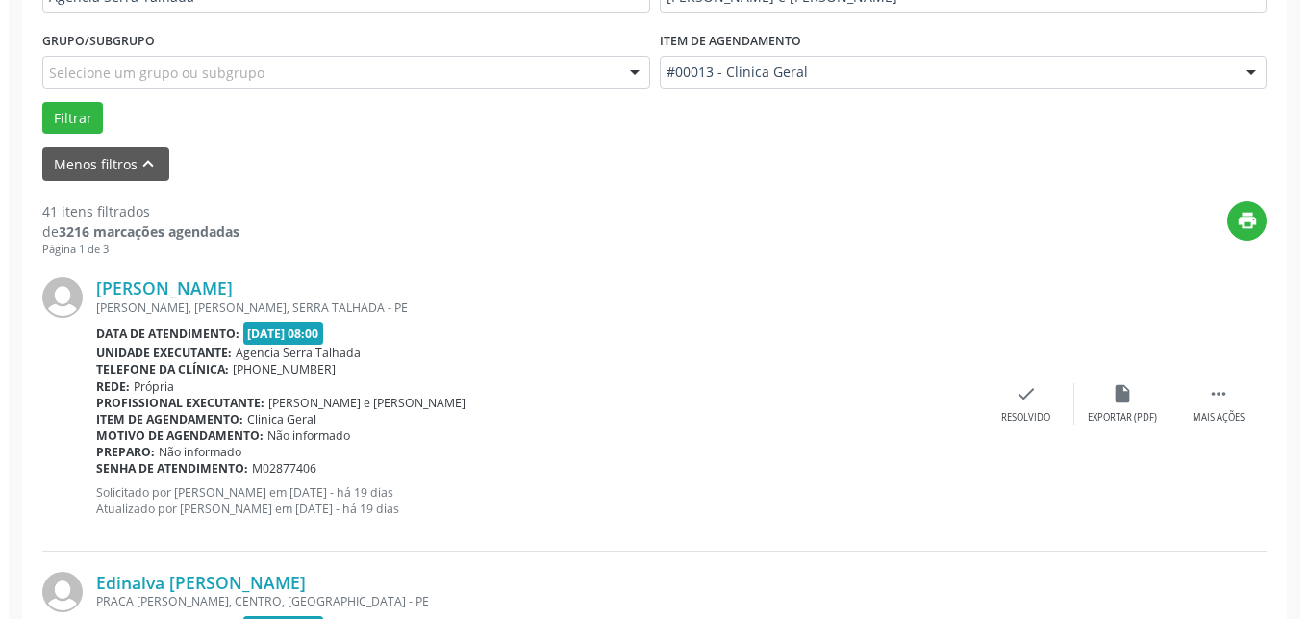
scroll to position [614, 0]
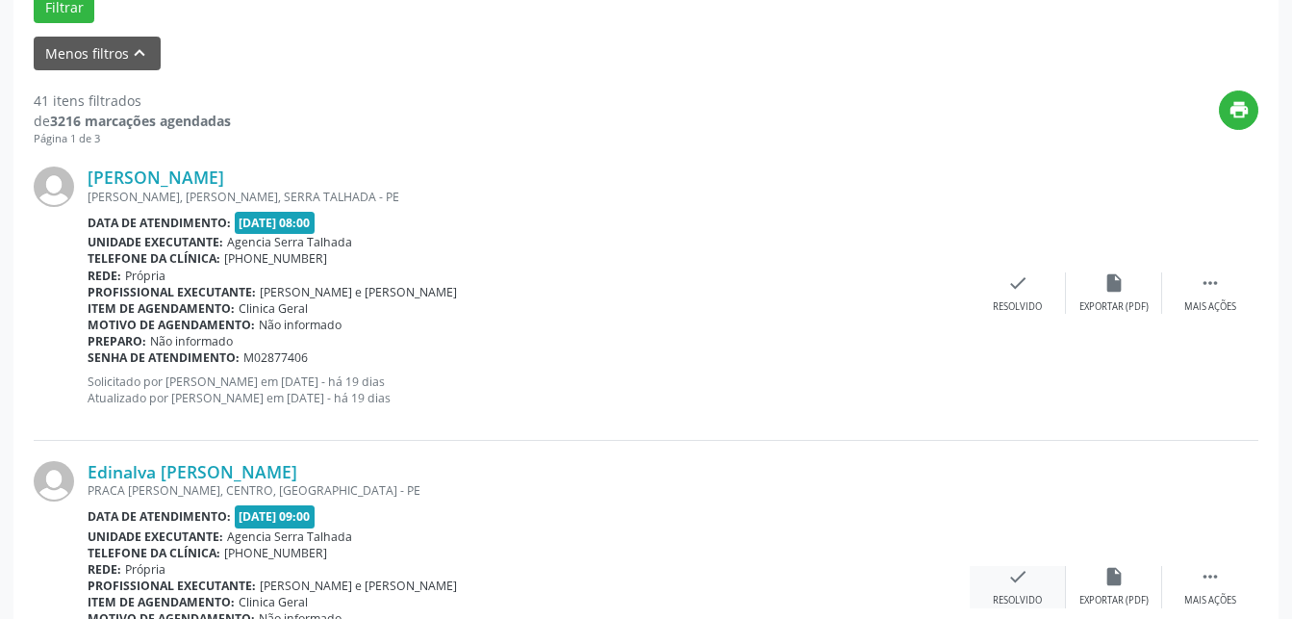
click at [1018, 572] on icon "check" at bounding box center [1017, 576] width 21 height 21
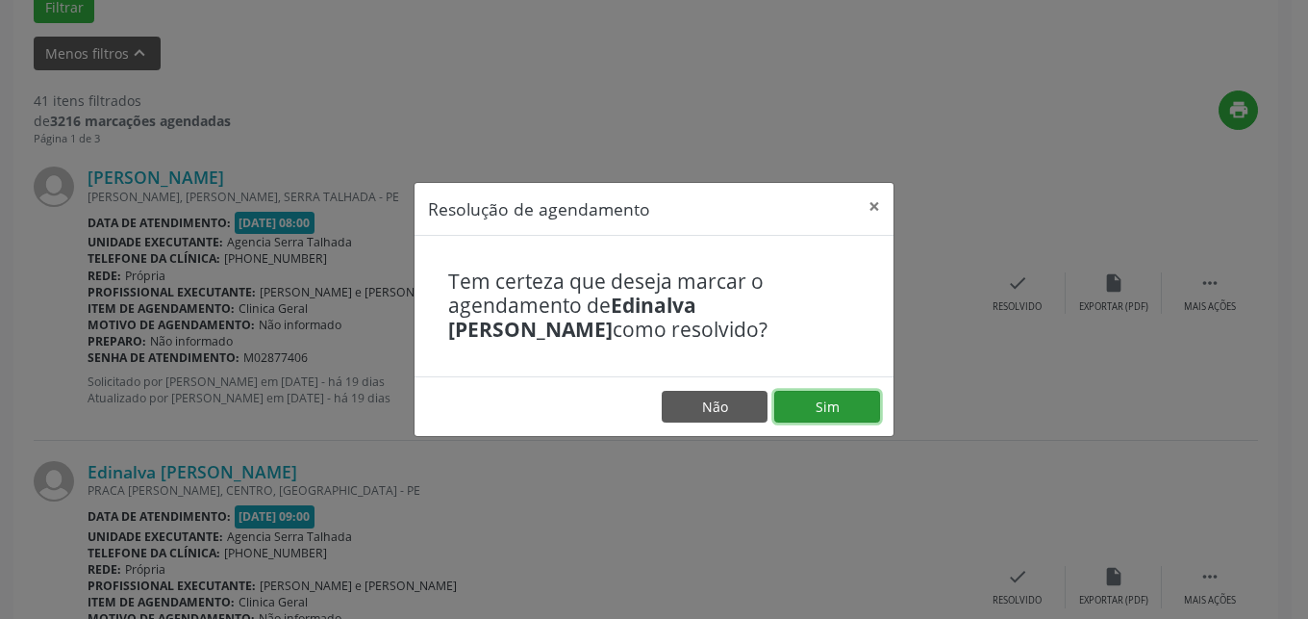
click at [825, 408] on button "Sim" at bounding box center [827, 407] width 106 height 33
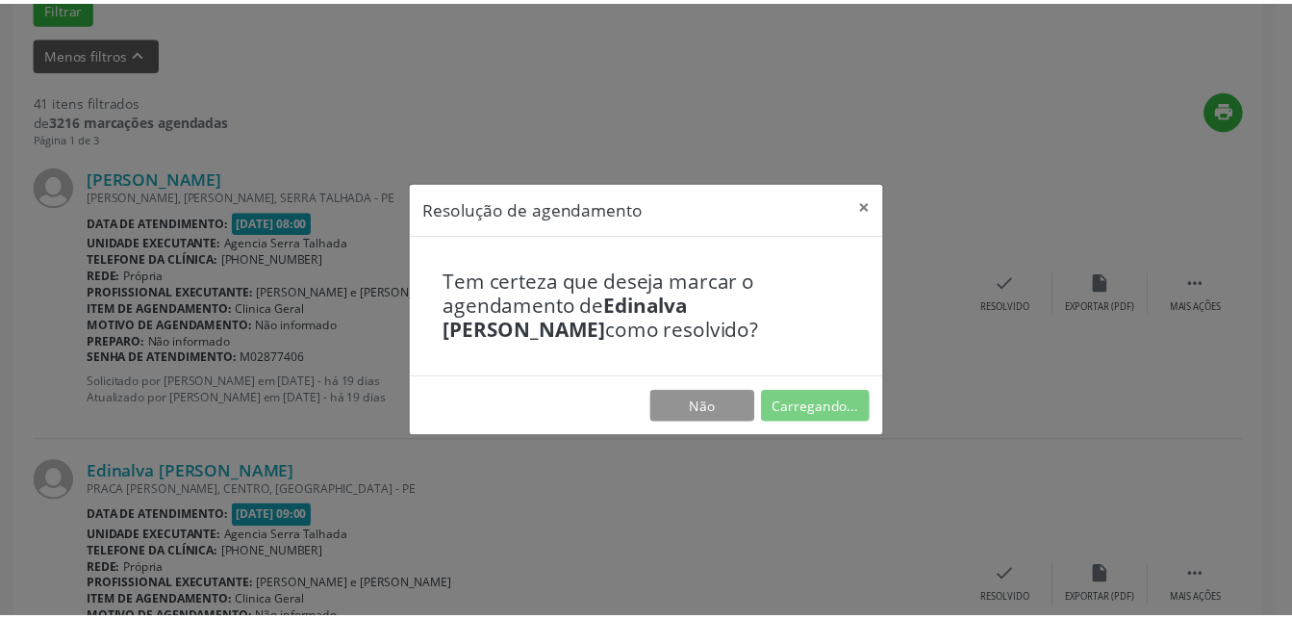
scroll to position [201, 0]
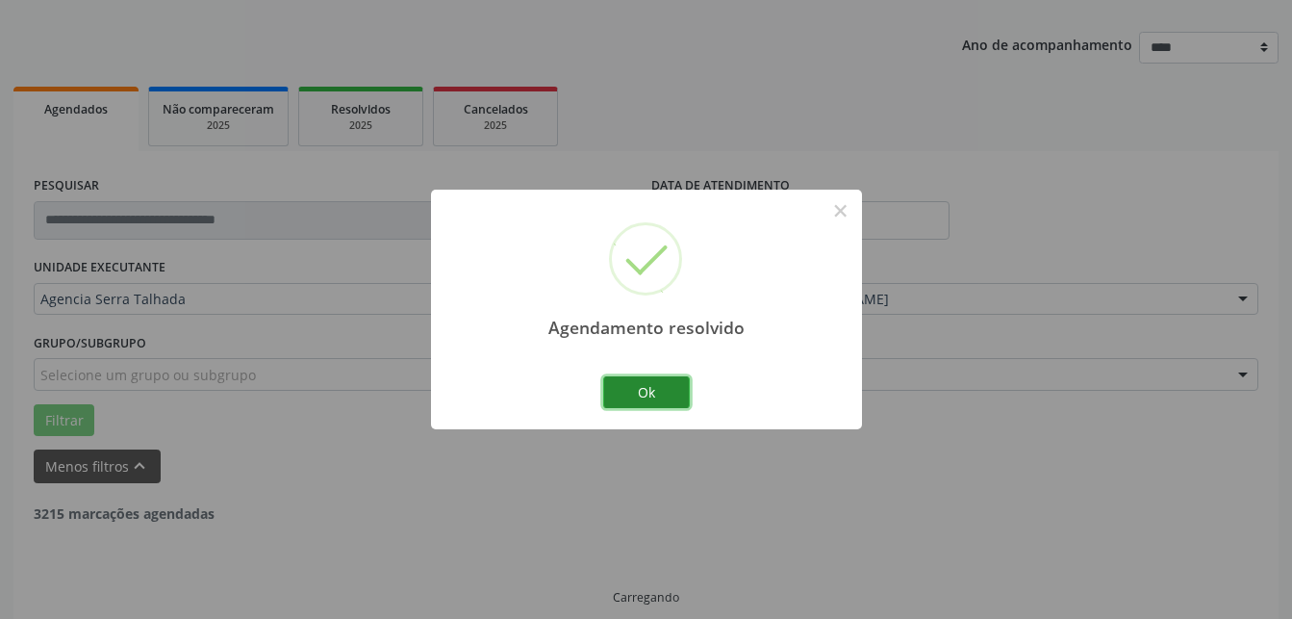
click at [662, 387] on button "Ok" at bounding box center [646, 392] width 87 height 33
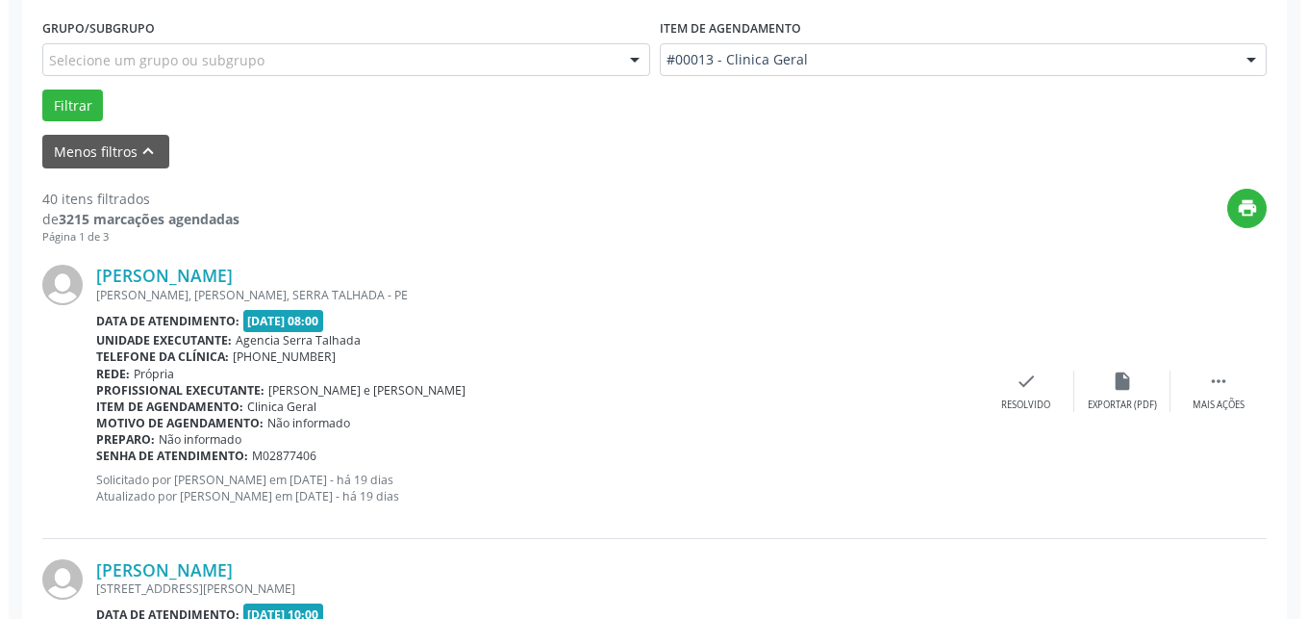
scroll to position [712, 0]
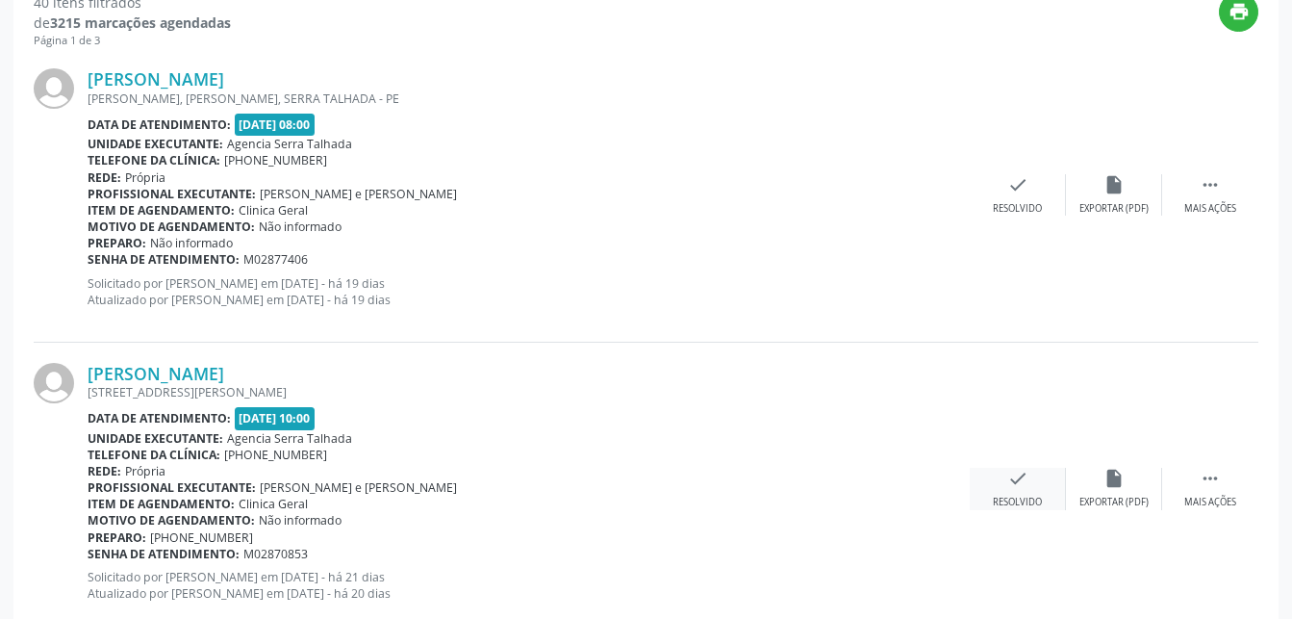
click at [1044, 489] on div "check Resolvido" at bounding box center [1018, 487] width 96 height 41
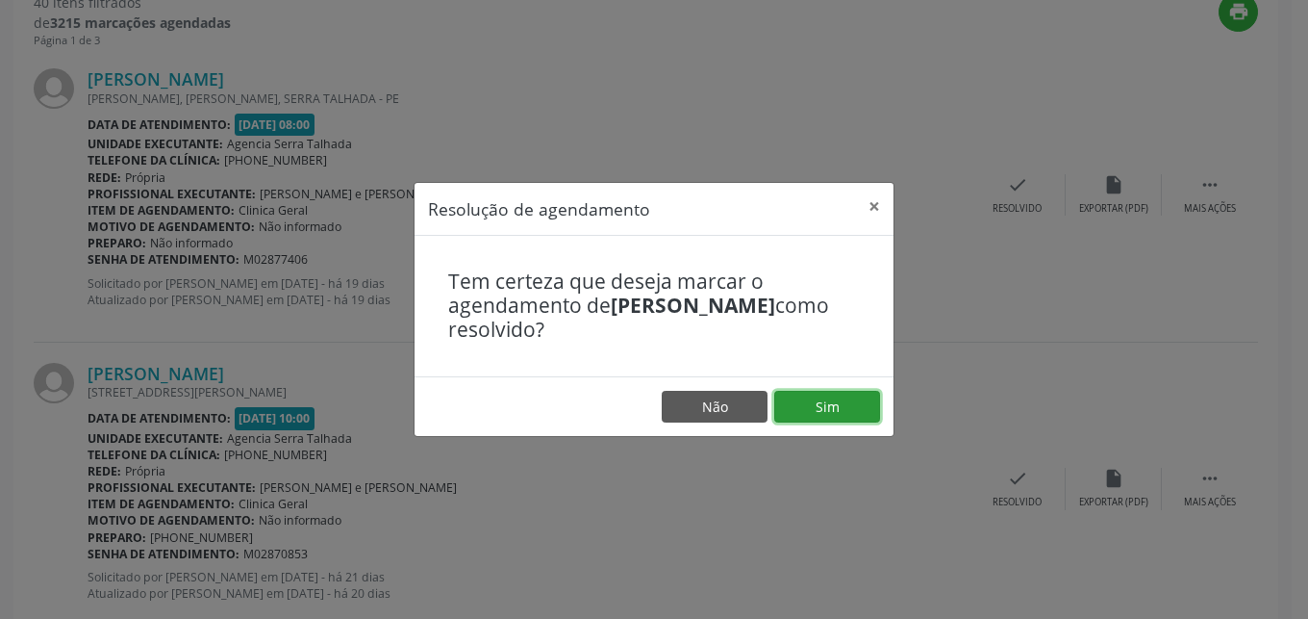
click at [851, 400] on button "Sim" at bounding box center [827, 407] width 106 height 33
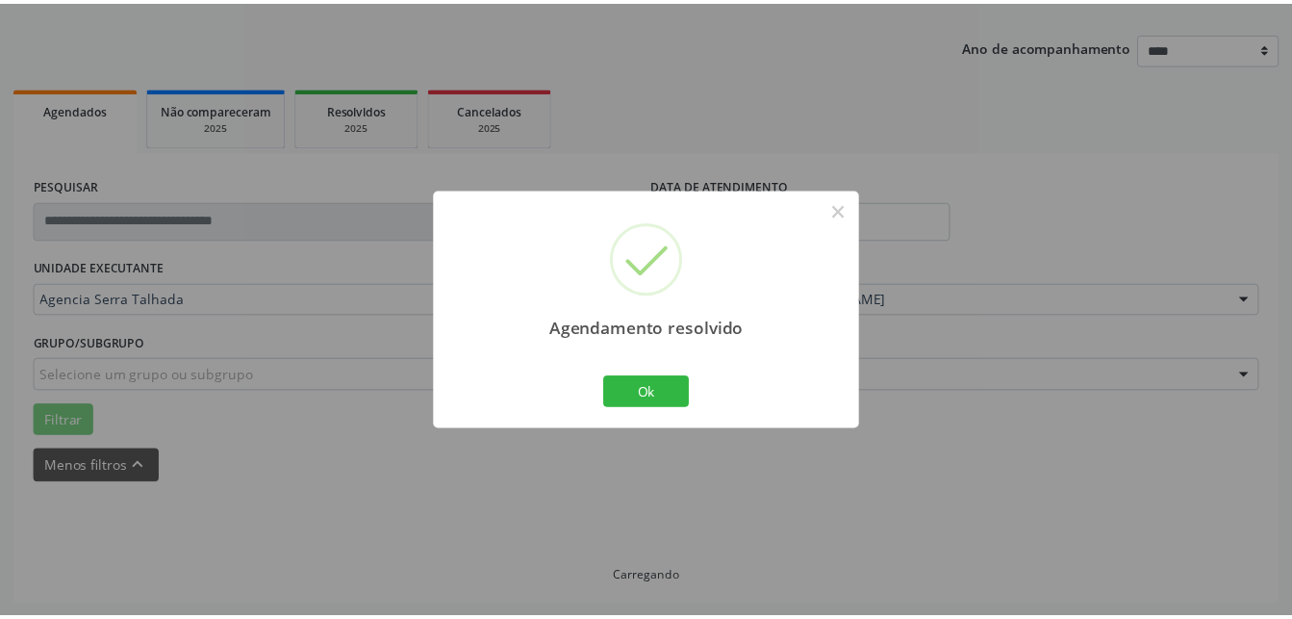
scroll to position [201, 0]
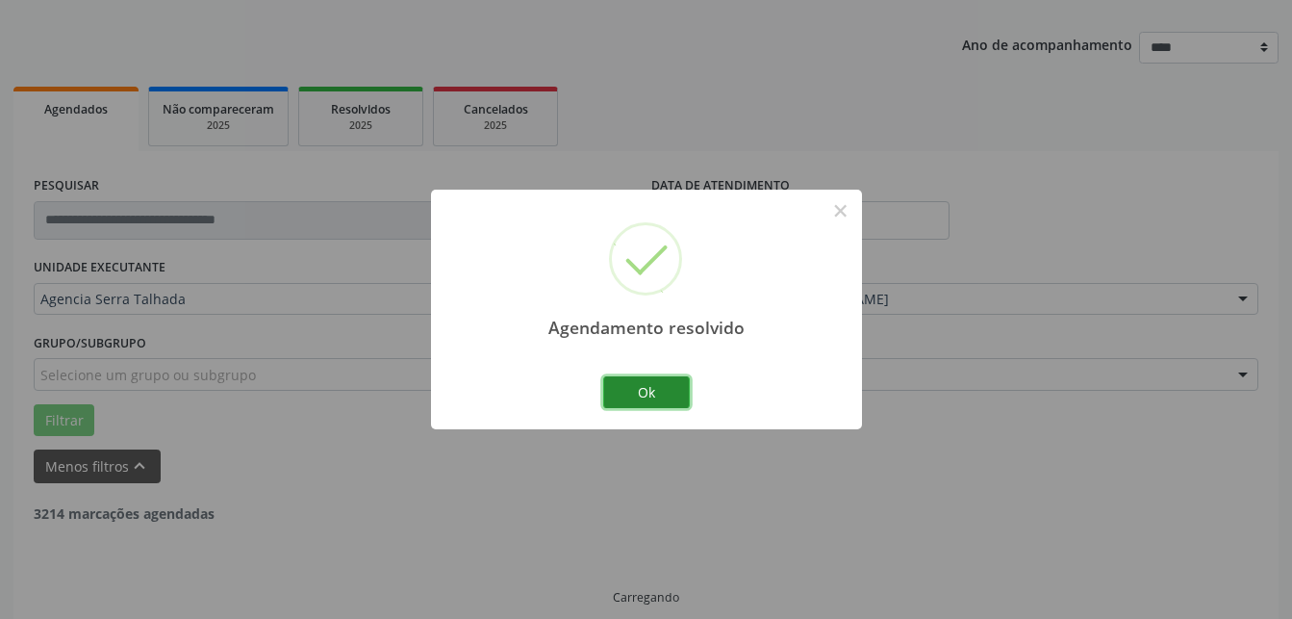
click at [682, 390] on button "Ok" at bounding box center [646, 392] width 87 height 33
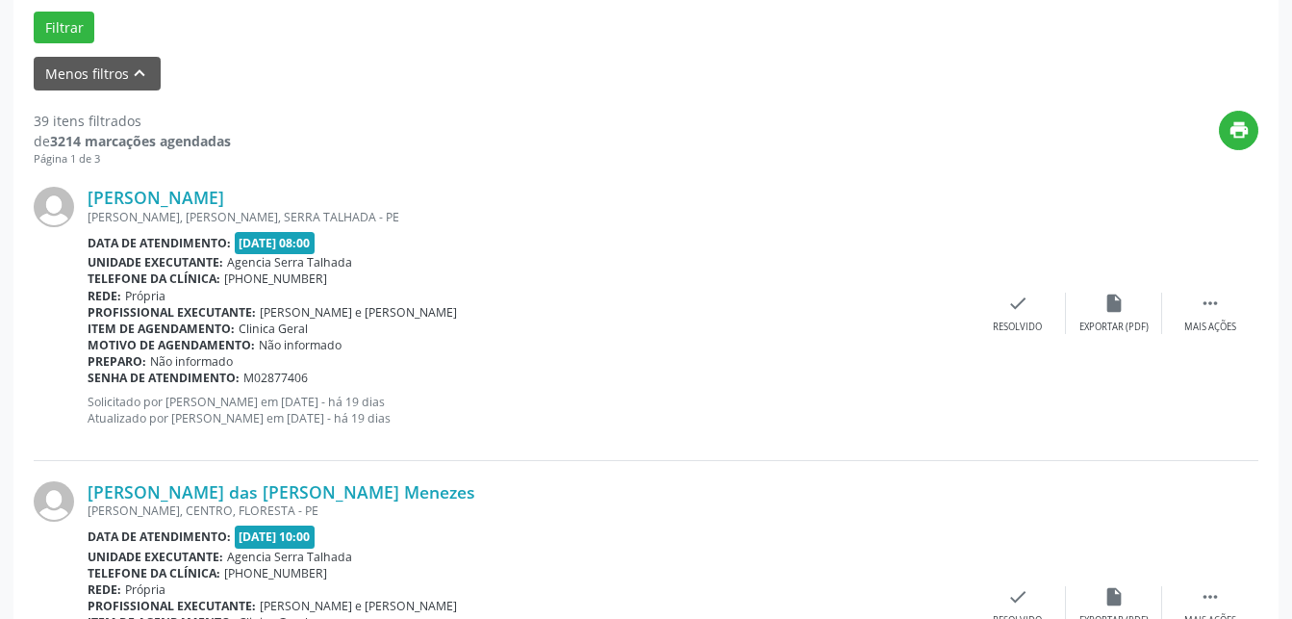
scroll to position [790, 0]
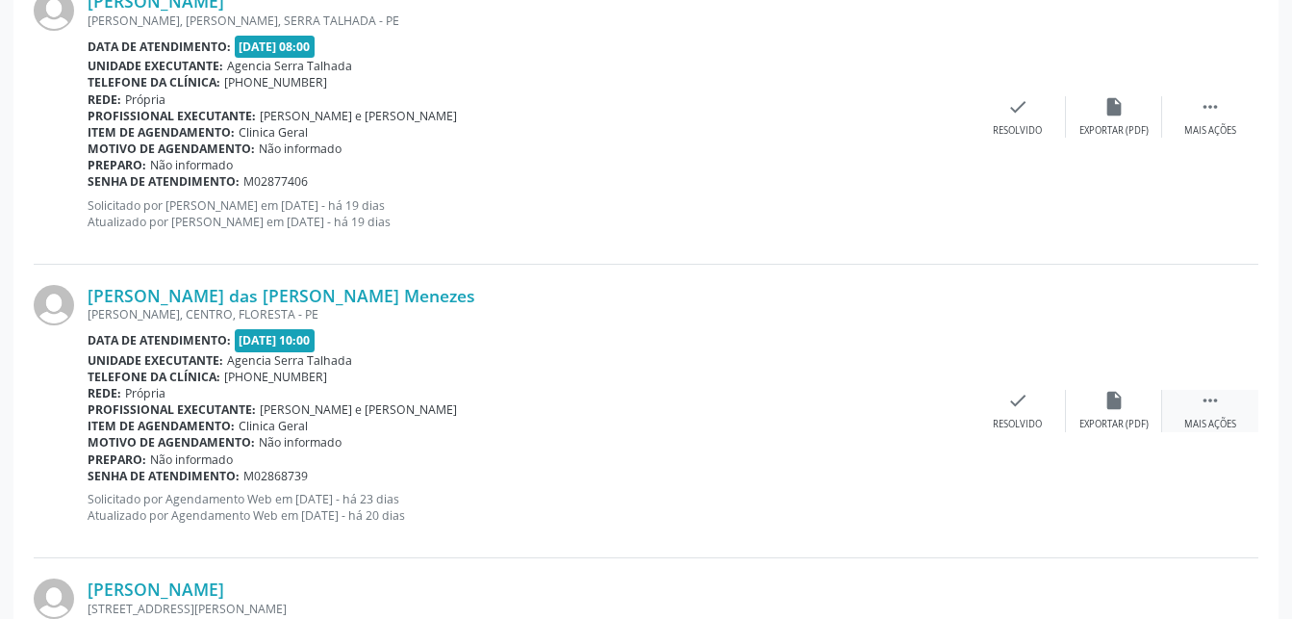
click at [1224, 416] on div " Mais ações" at bounding box center [1210, 410] width 96 height 41
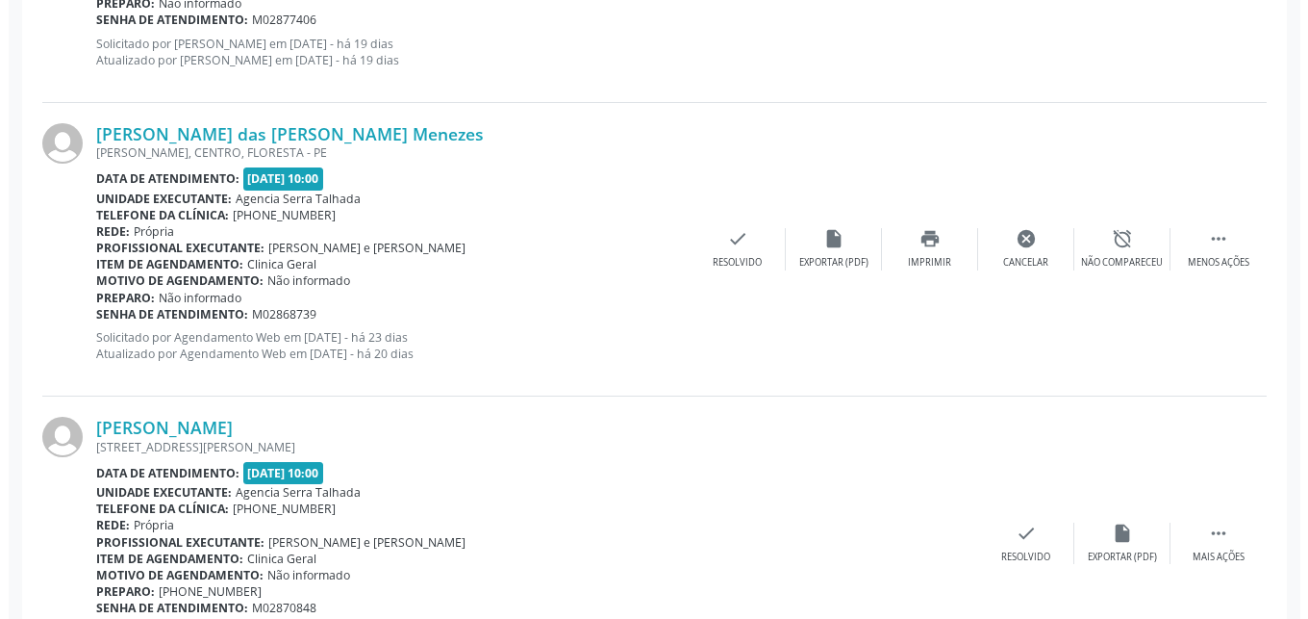
scroll to position [986, 0]
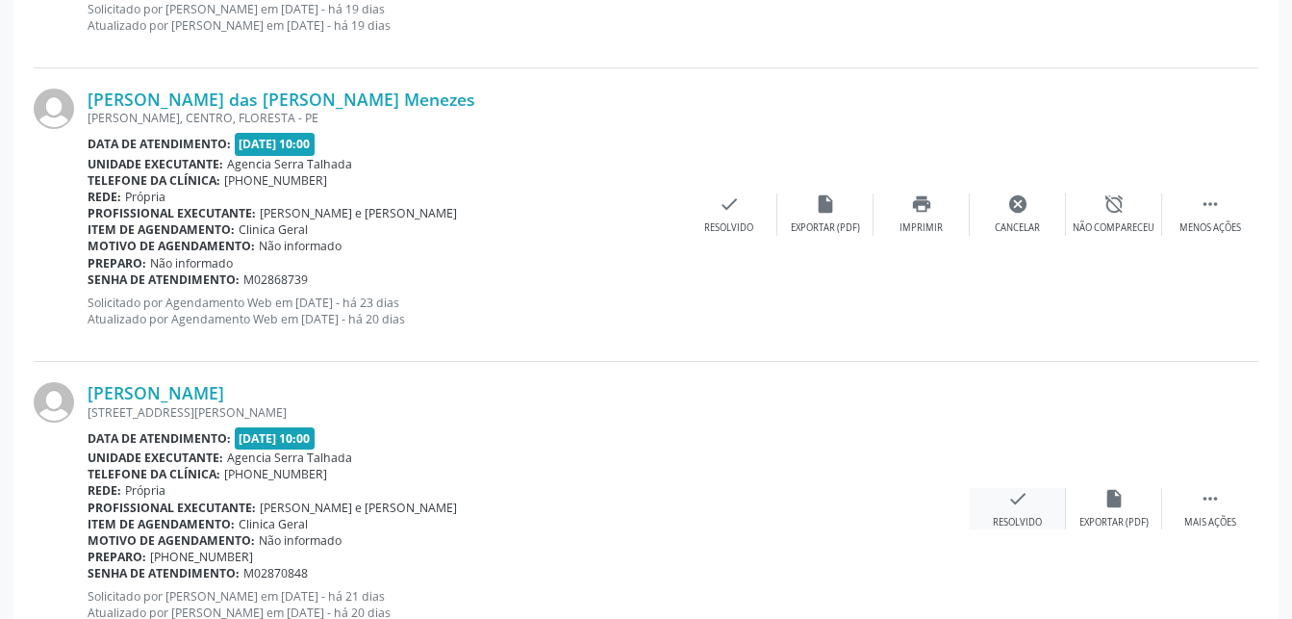
click at [1043, 508] on div "check Resolvido" at bounding box center [1018, 508] width 96 height 41
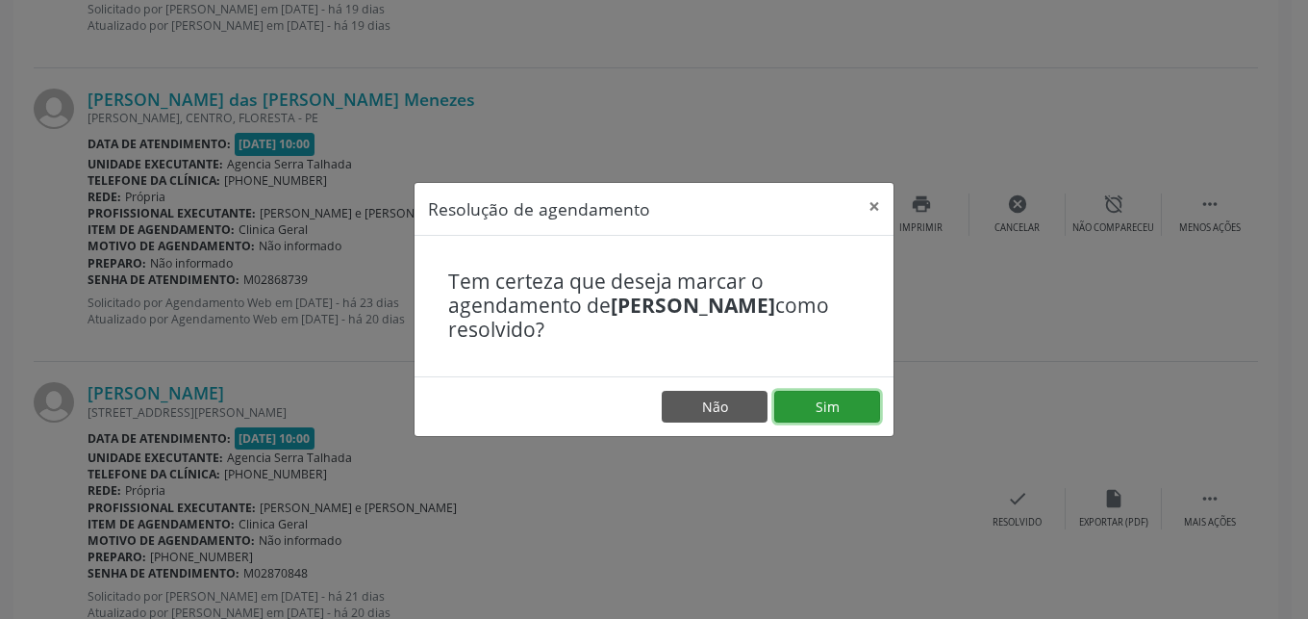
click at [848, 408] on button "Sim" at bounding box center [827, 407] width 106 height 33
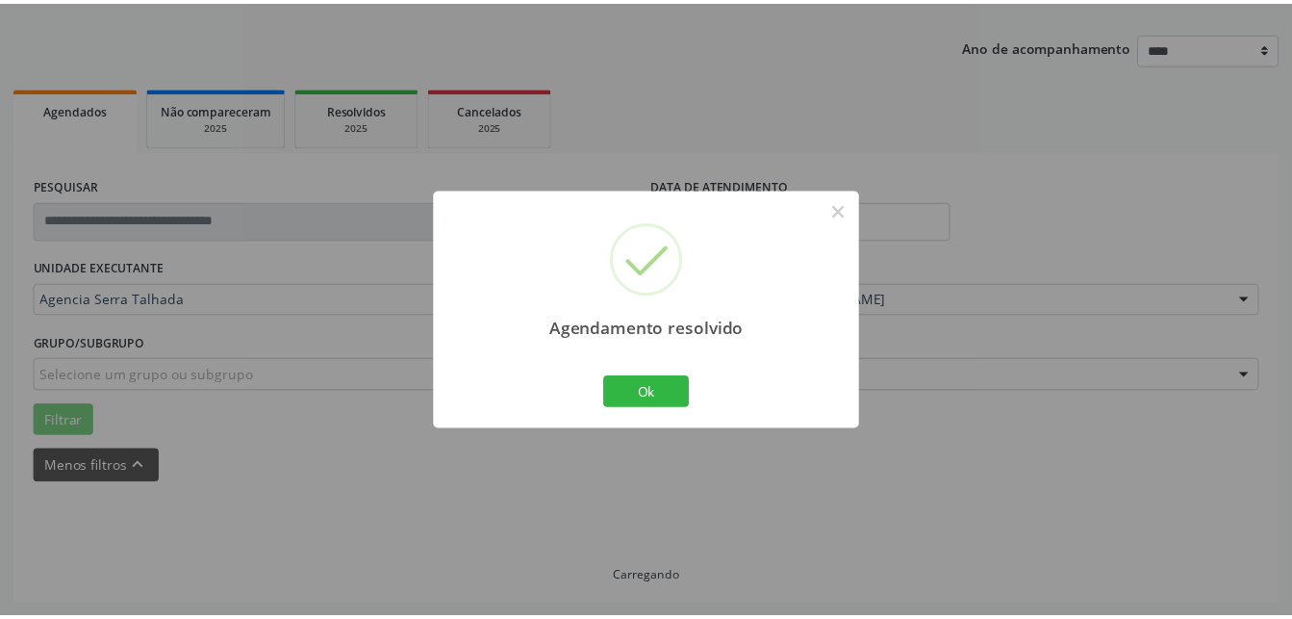
scroll to position [201, 0]
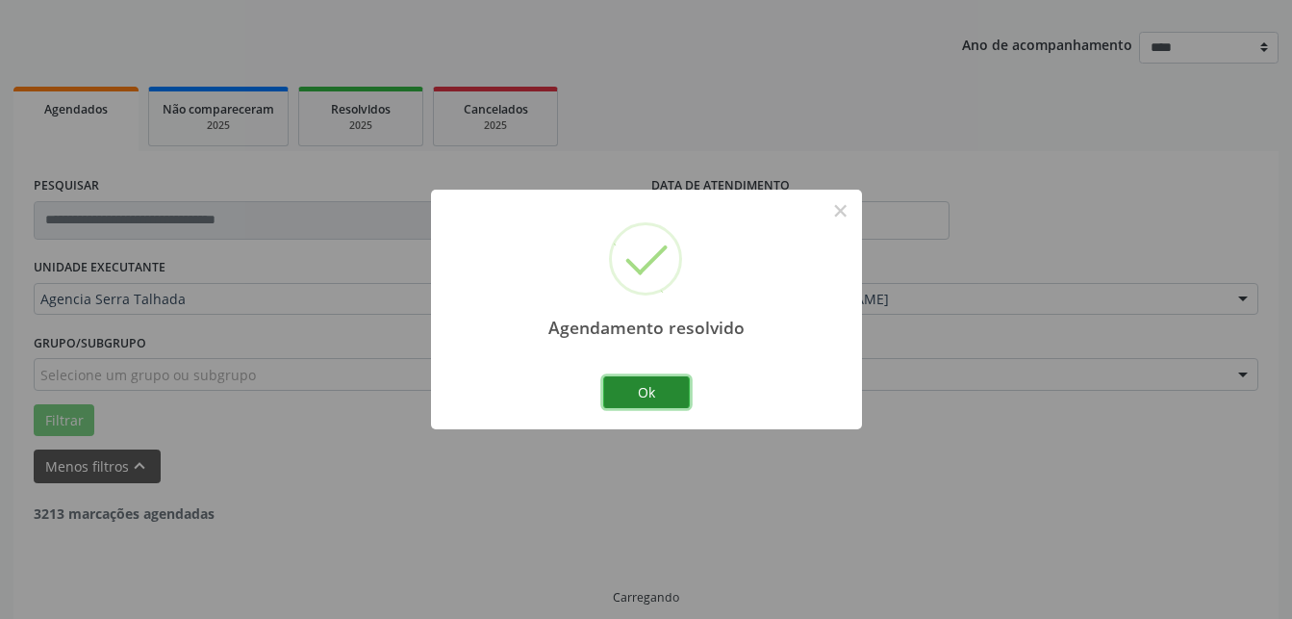
click at [610, 379] on button "Ok" at bounding box center [646, 392] width 87 height 33
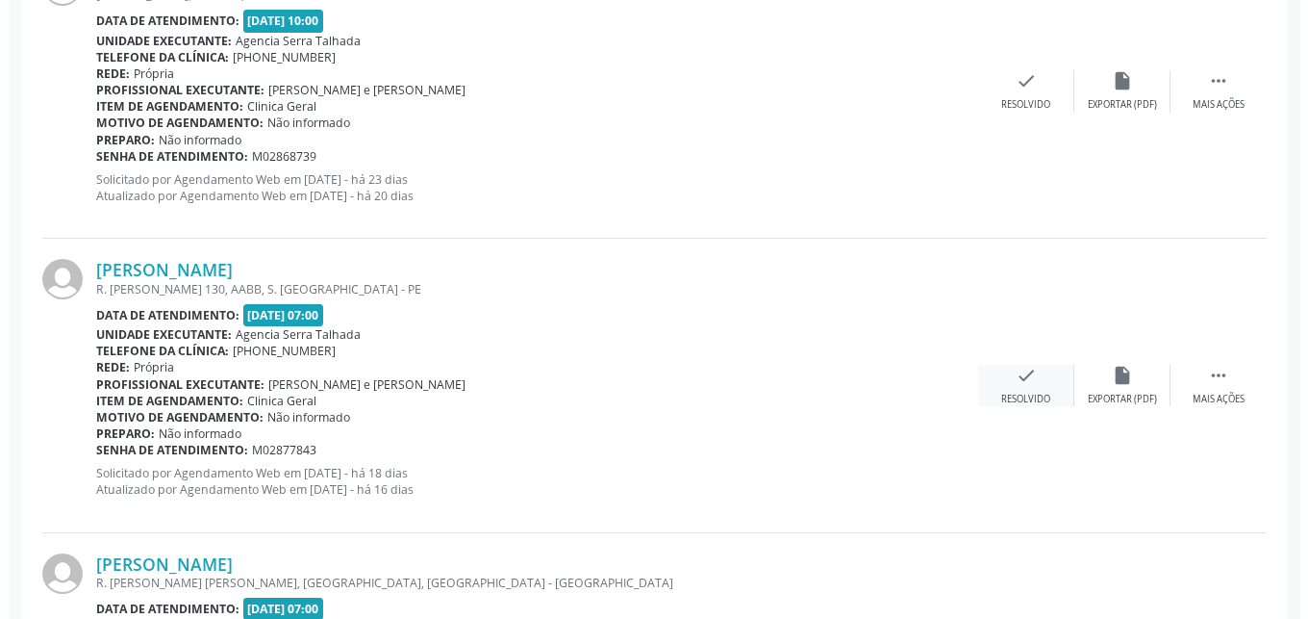
scroll to position [1280, 0]
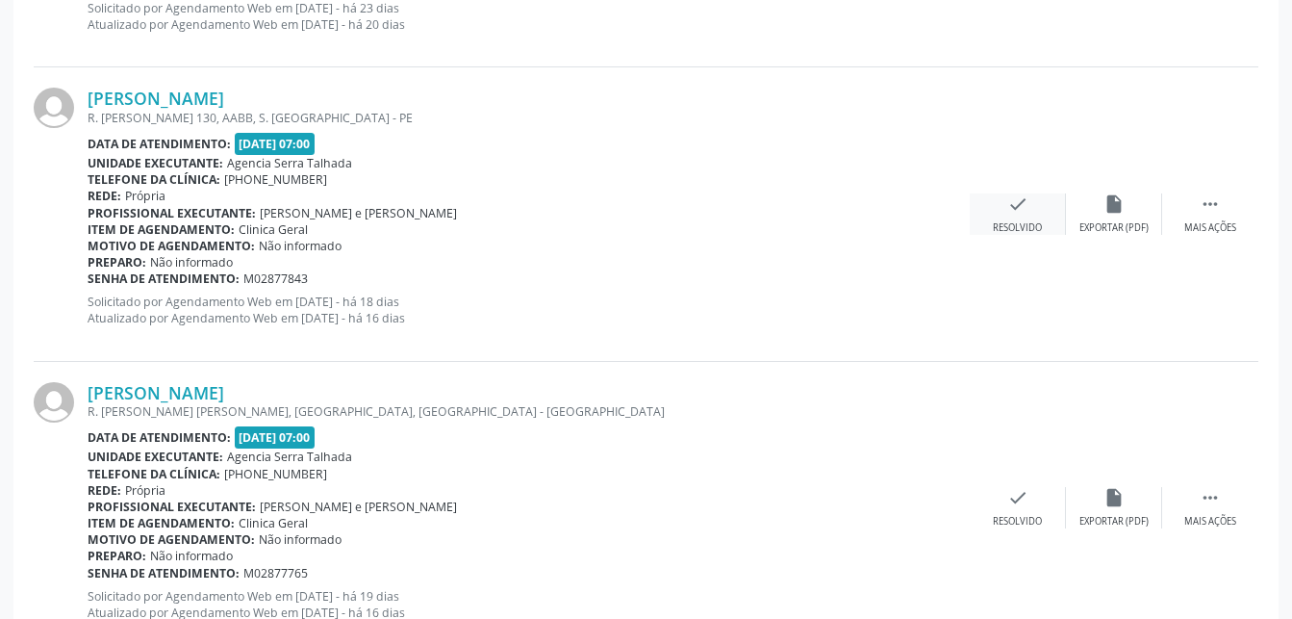
click at [1021, 215] on icon "check" at bounding box center [1017, 203] width 21 height 21
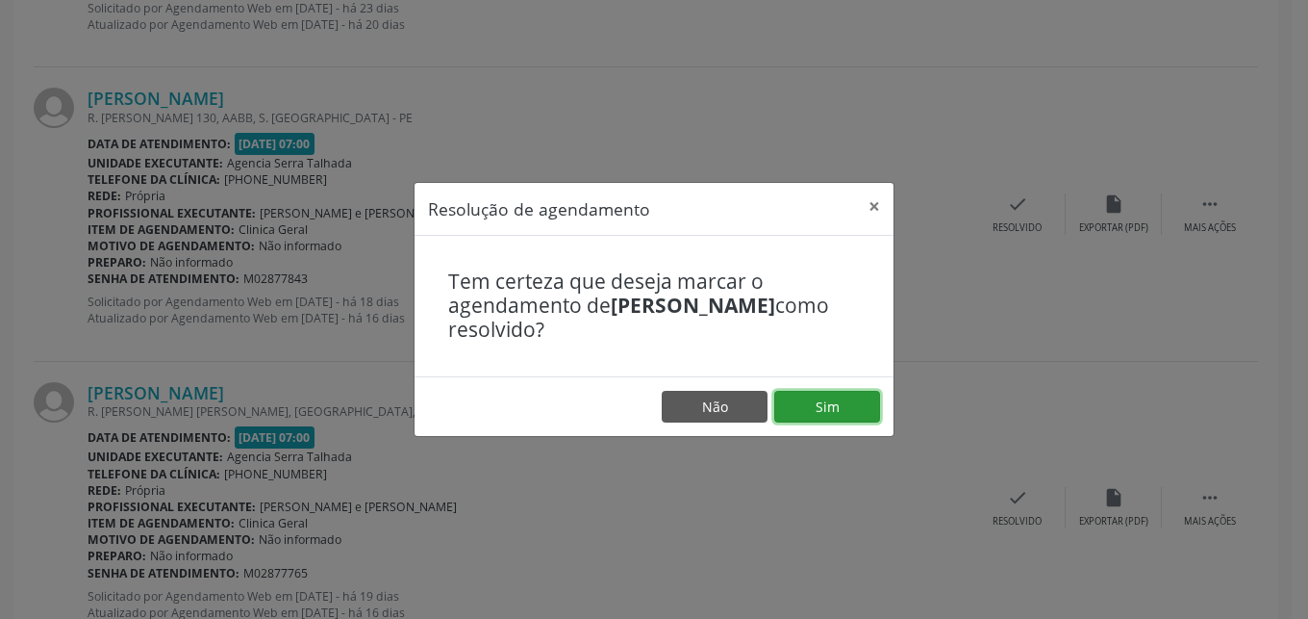
click at [839, 419] on button "Sim" at bounding box center [827, 407] width 106 height 33
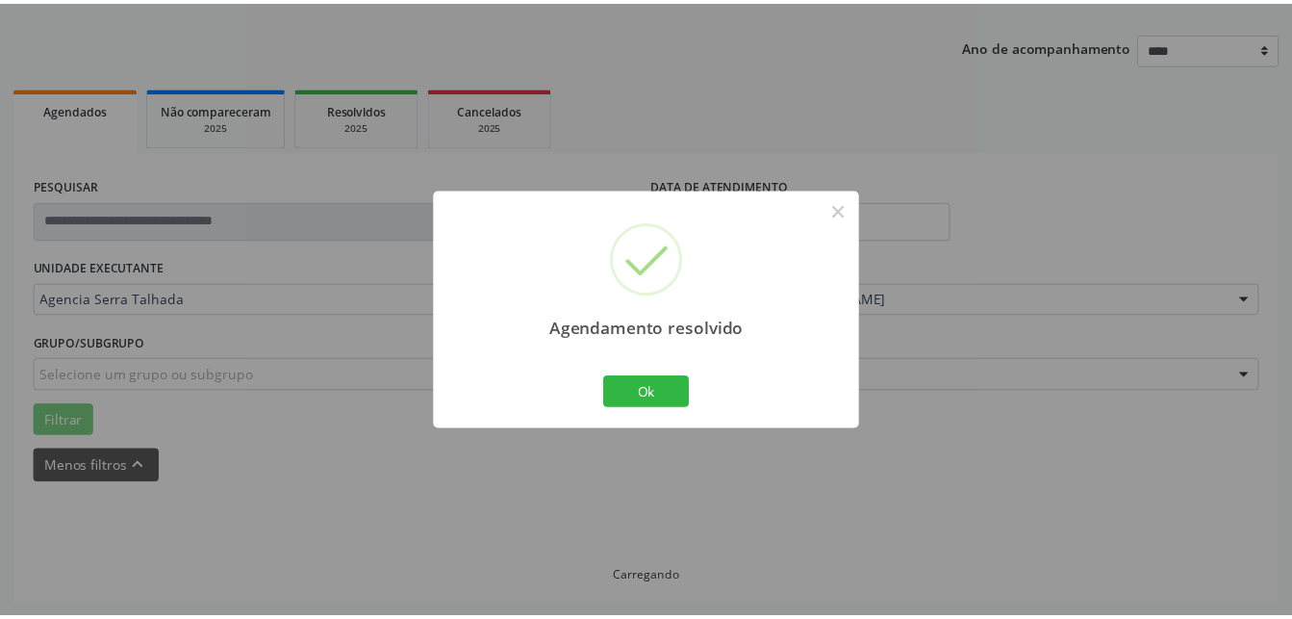
scroll to position [201, 0]
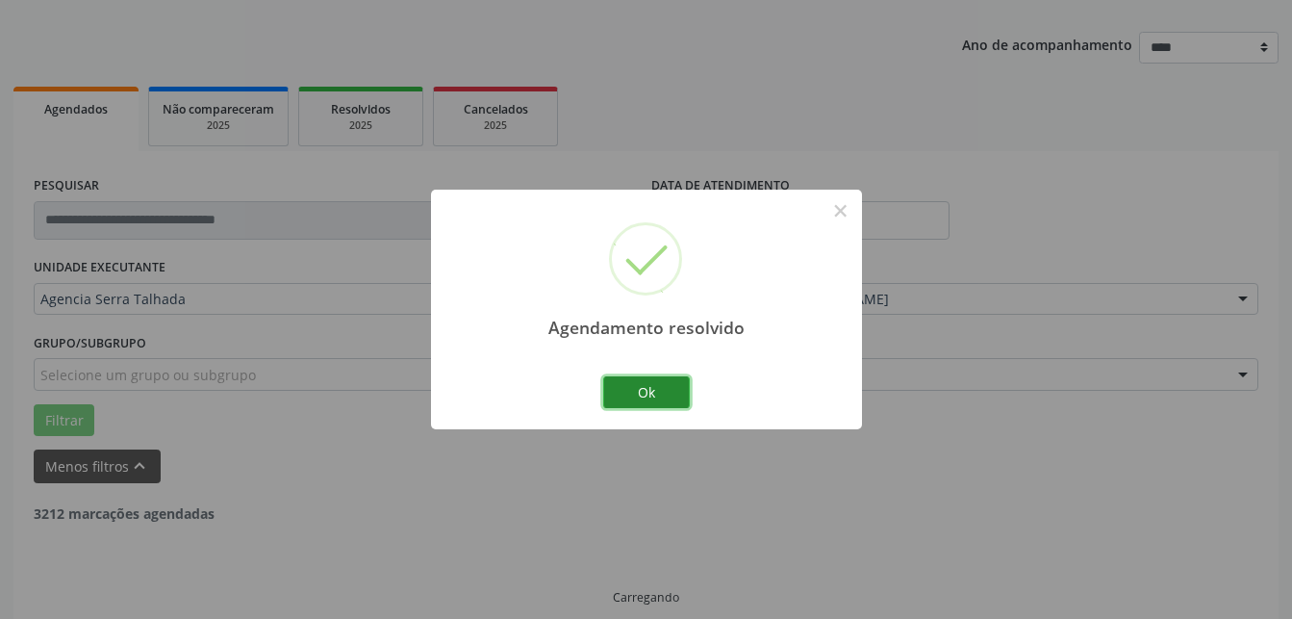
click at [612, 398] on button "Ok" at bounding box center [646, 392] width 87 height 33
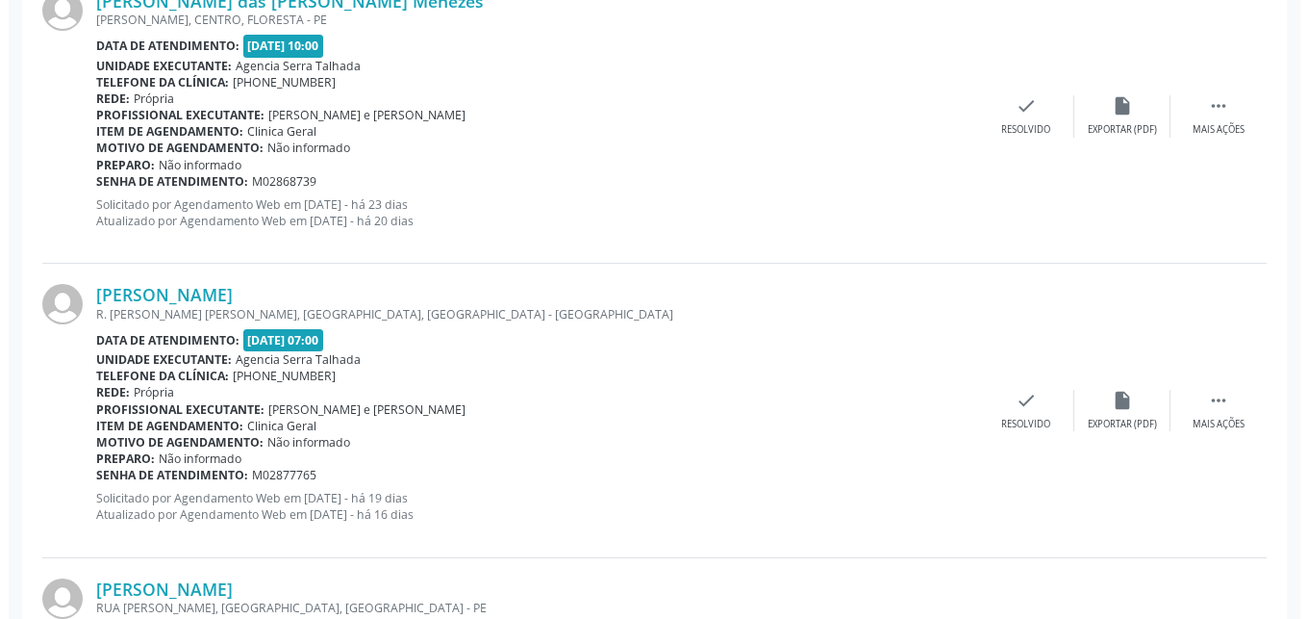
scroll to position [1182, 0]
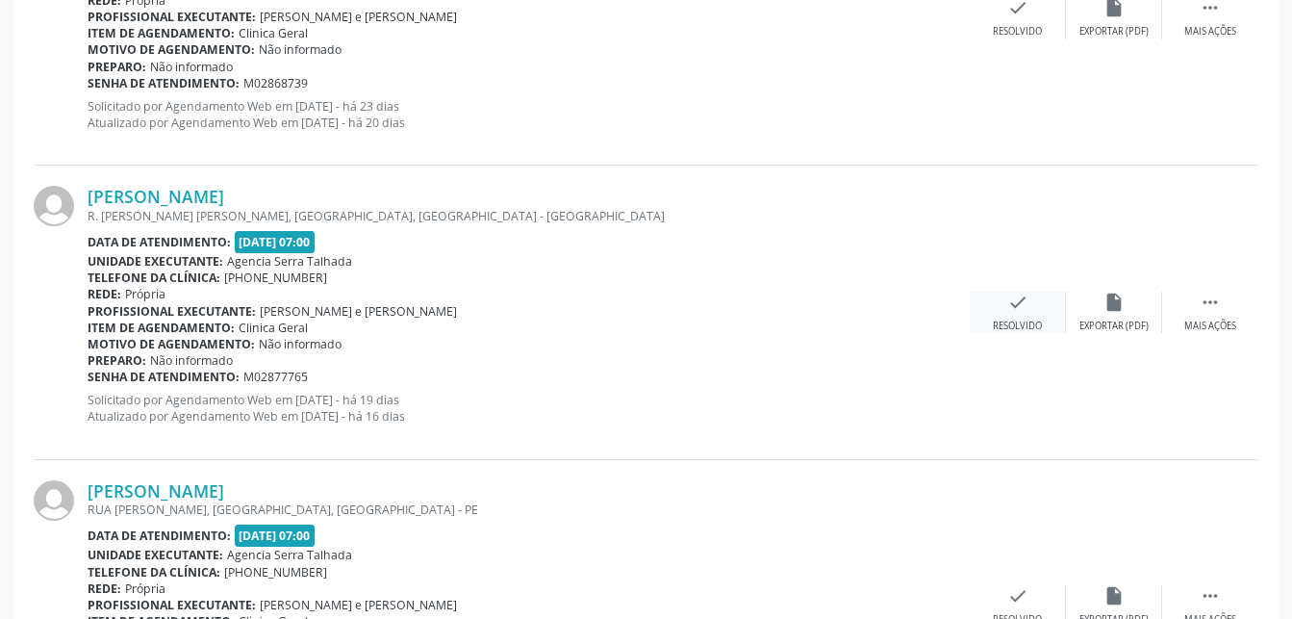
click at [997, 313] on div "check Resolvido" at bounding box center [1018, 311] width 96 height 41
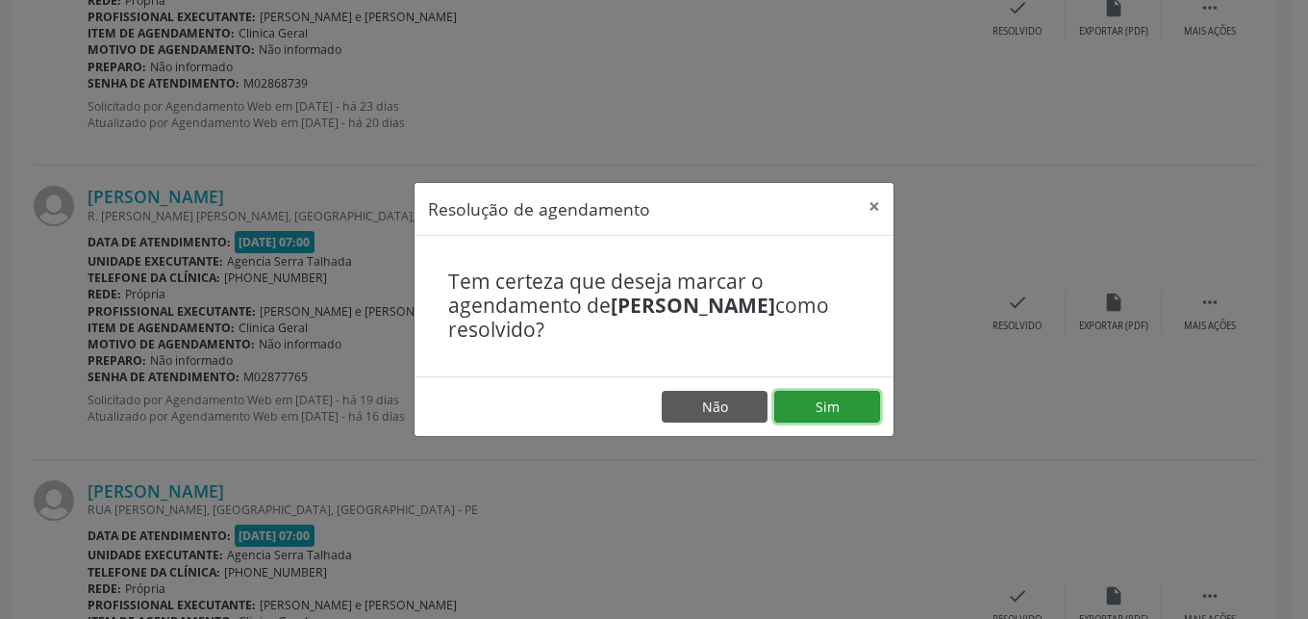
click at [851, 414] on button "Sim" at bounding box center [827, 407] width 106 height 33
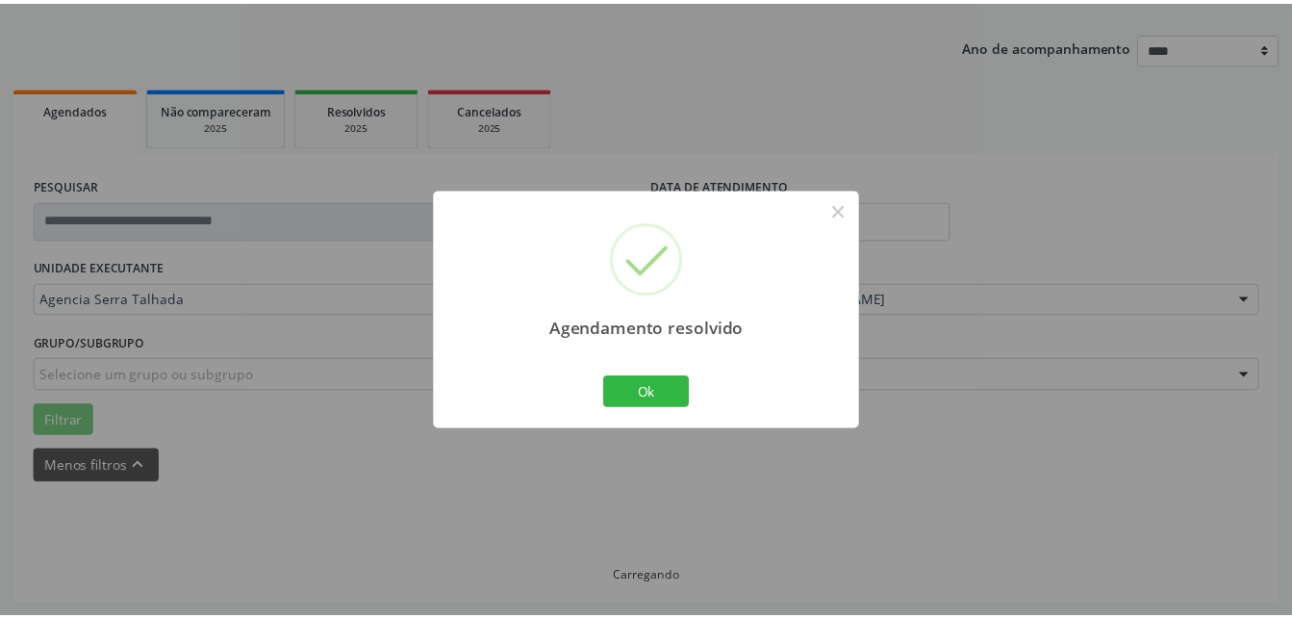
scroll to position [201, 0]
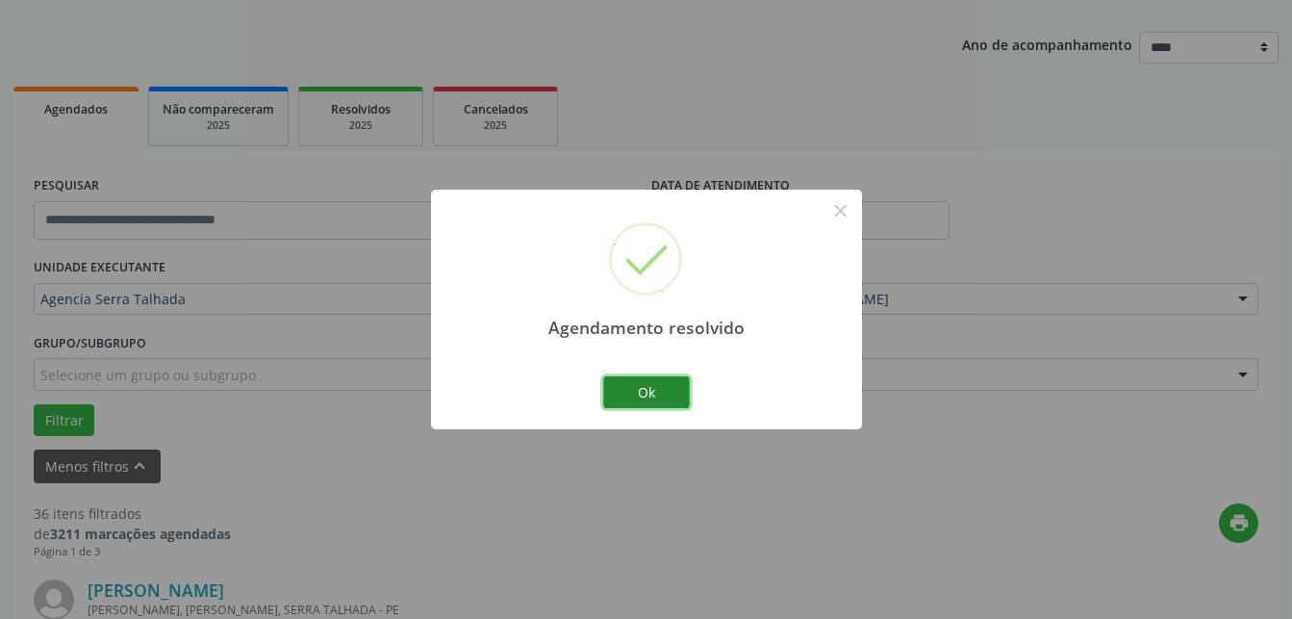
click at [649, 377] on button "Ok" at bounding box center [646, 392] width 87 height 33
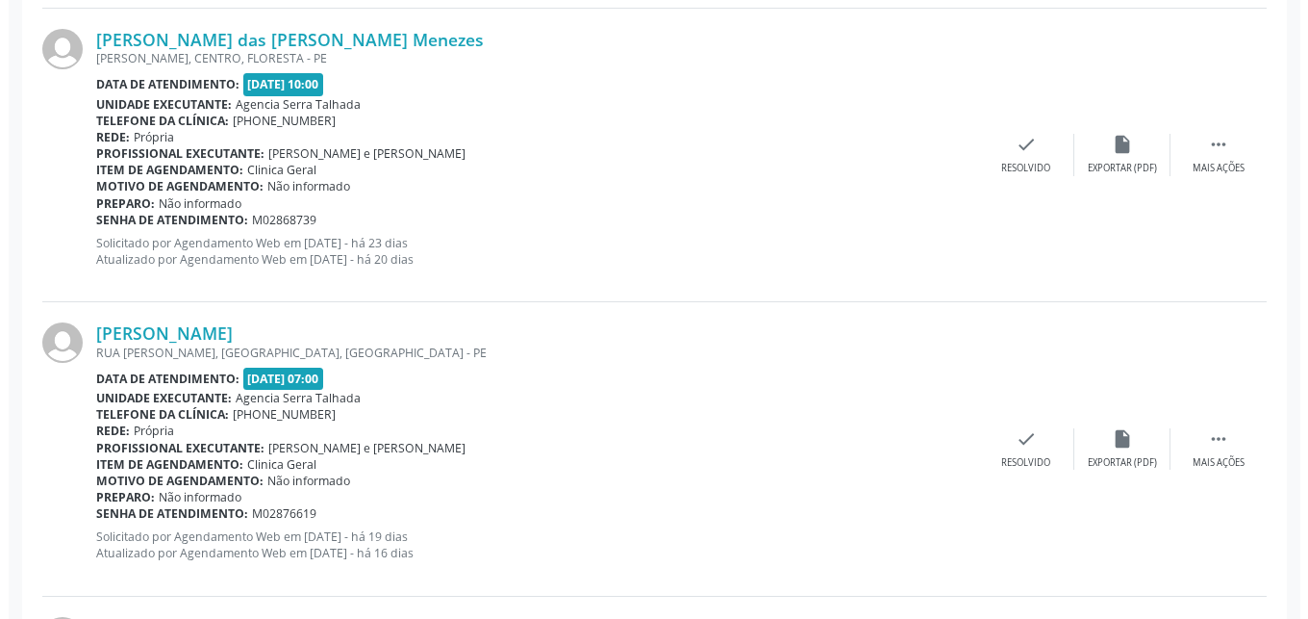
scroll to position [1084, 0]
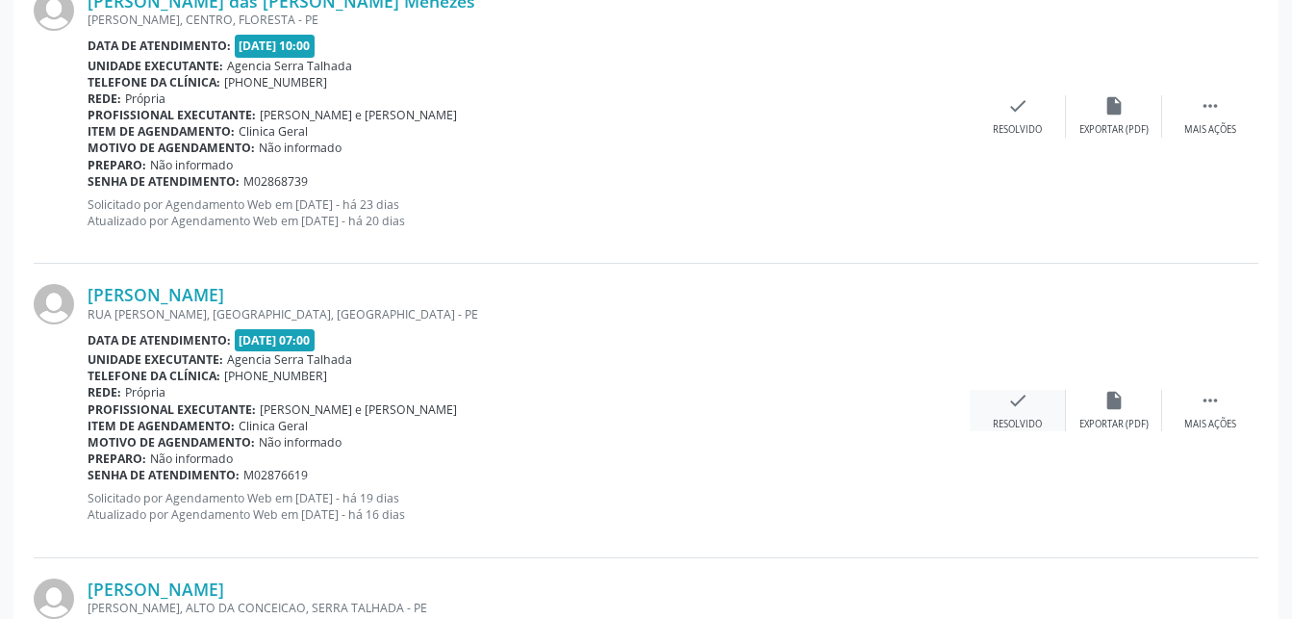
click at [1044, 414] on div "check Resolvido" at bounding box center [1018, 410] width 96 height 41
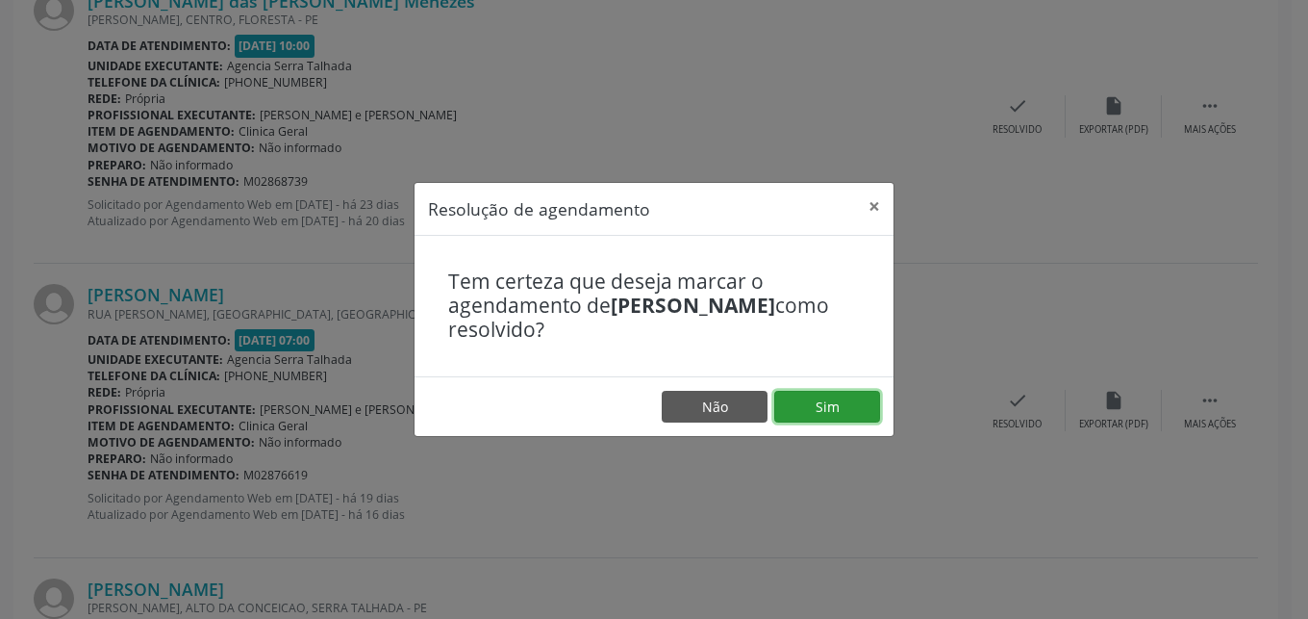
click at [858, 399] on button "Sim" at bounding box center [827, 407] width 106 height 33
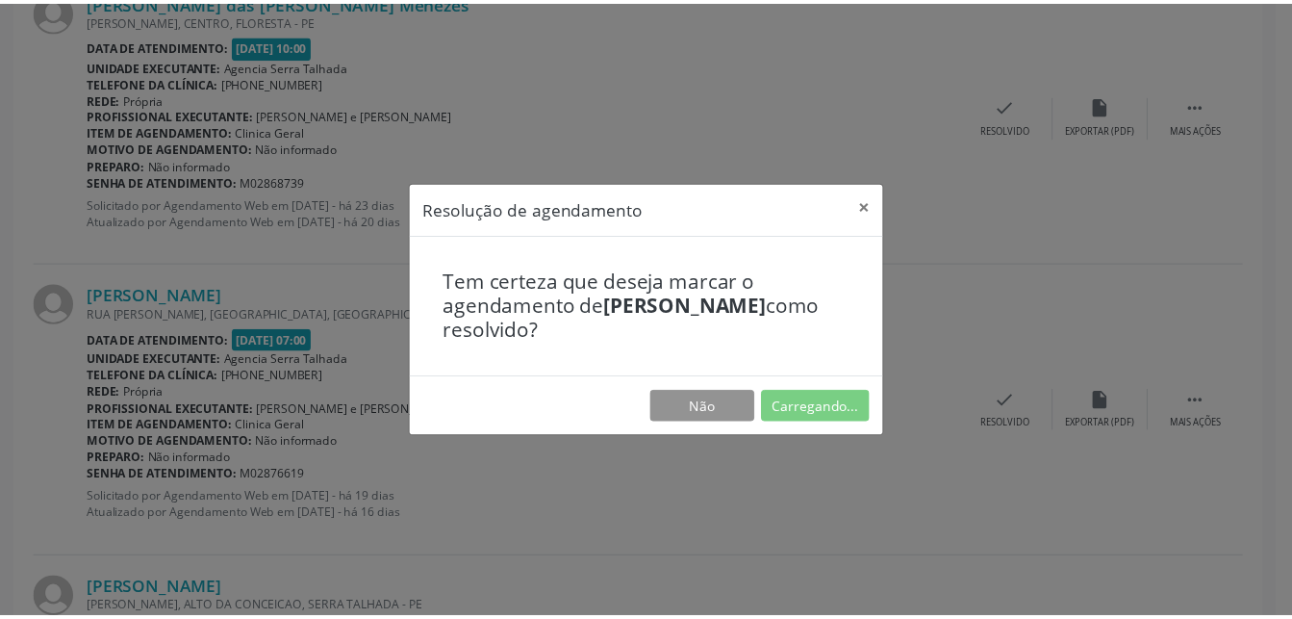
scroll to position [201, 0]
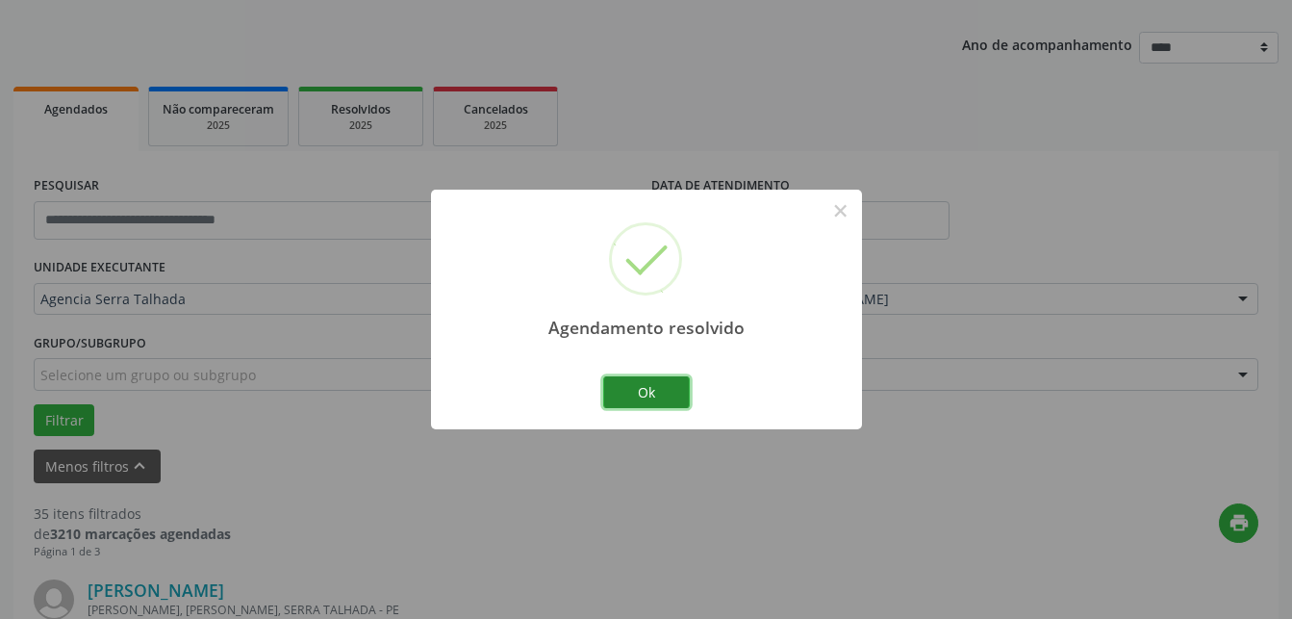
click at [619, 395] on button "Ok" at bounding box center [646, 392] width 87 height 33
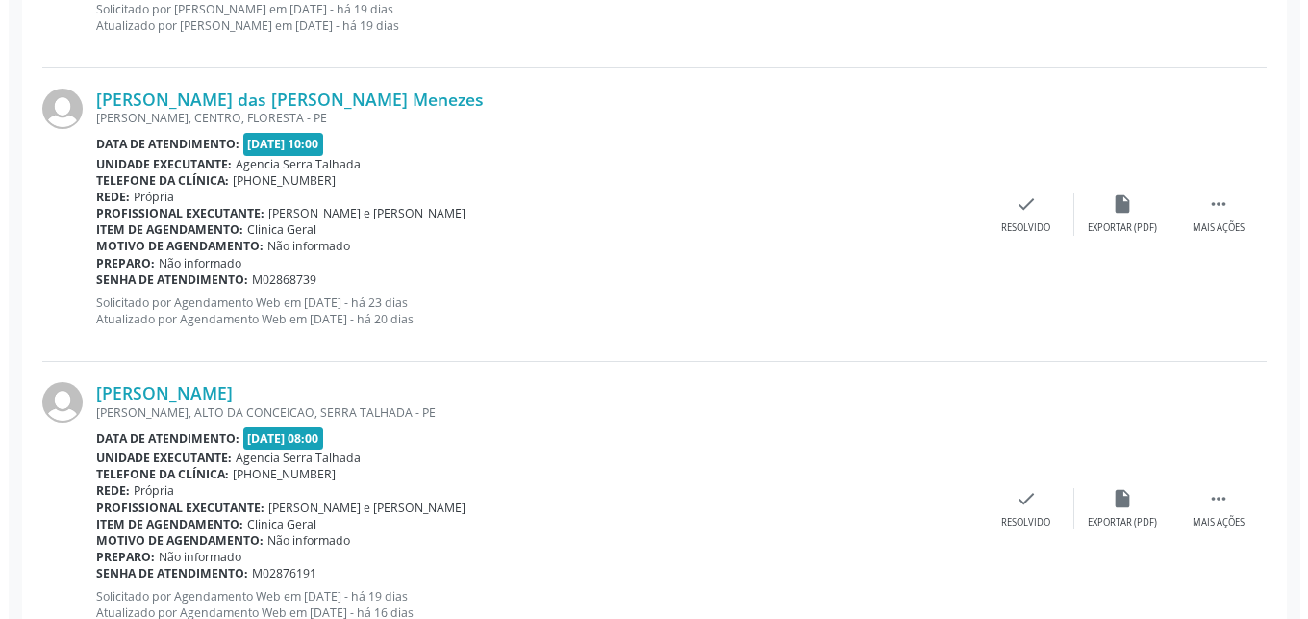
scroll to position [1084, 0]
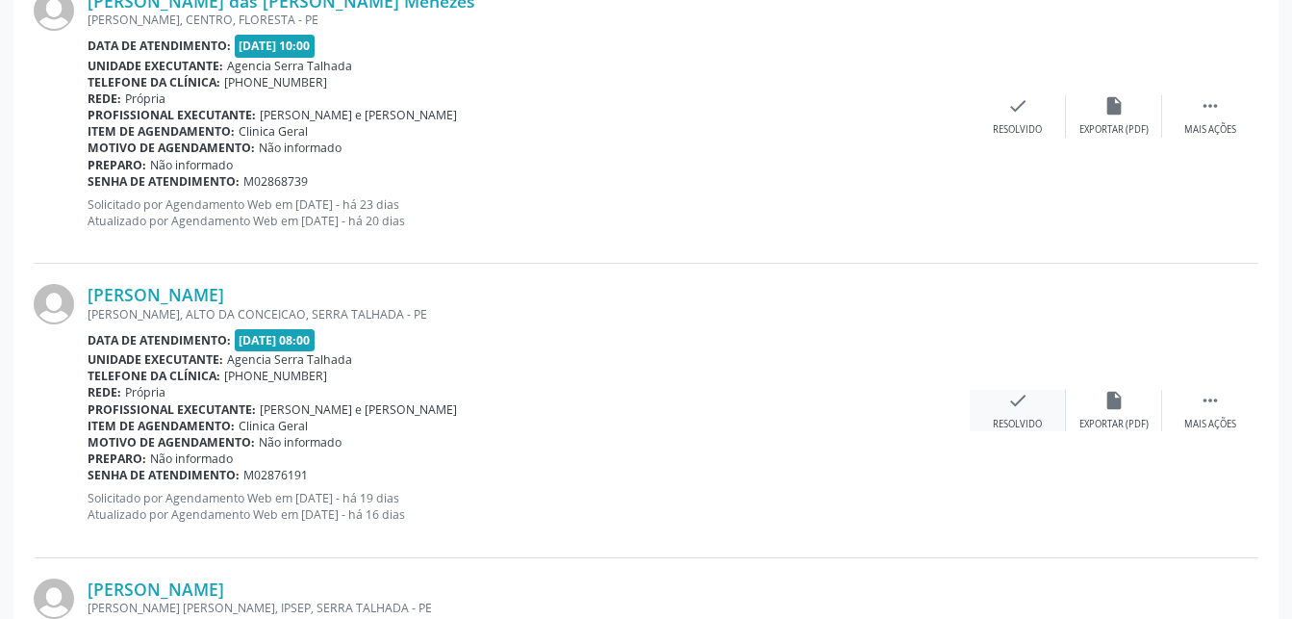
click at [1045, 399] on div "check Resolvido" at bounding box center [1018, 410] width 96 height 41
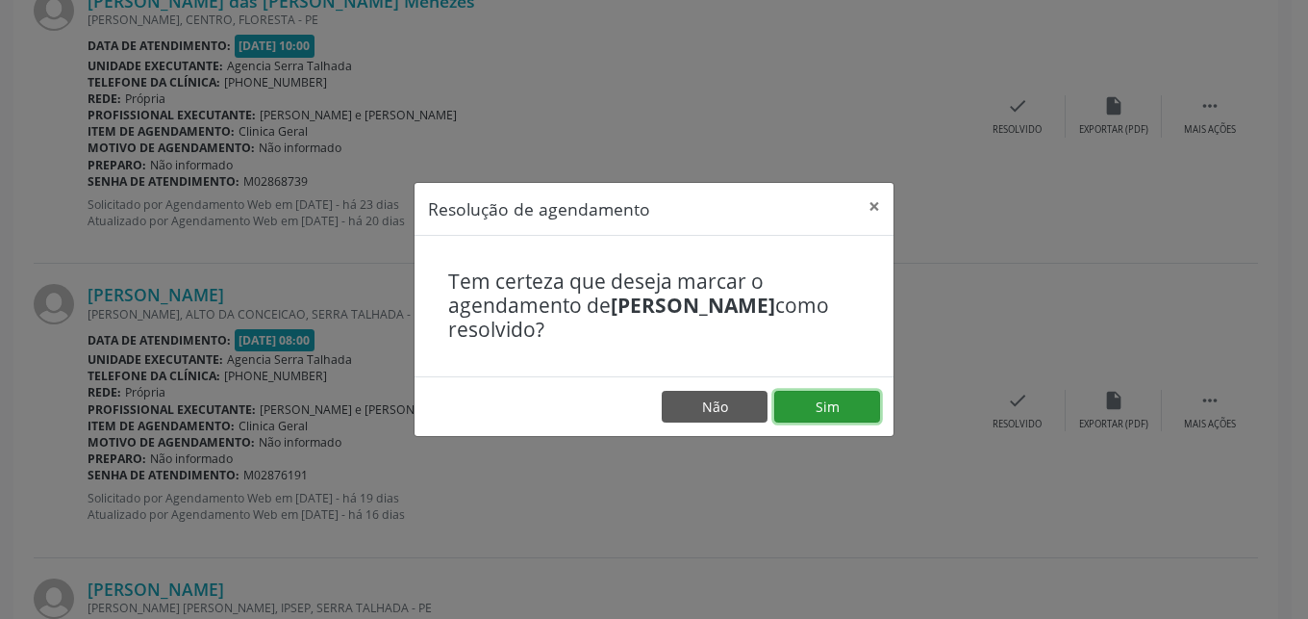
click at [832, 393] on button "Sim" at bounding box center [827, 407] width 106 height 33
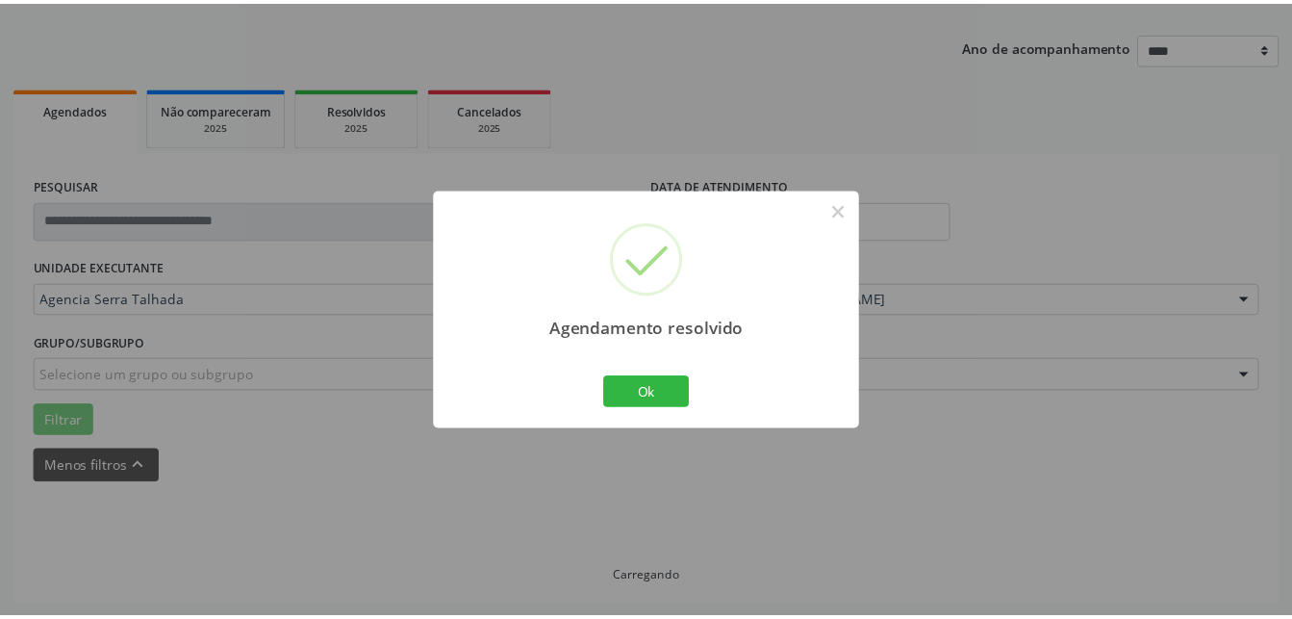
scroll to position [201, 0]
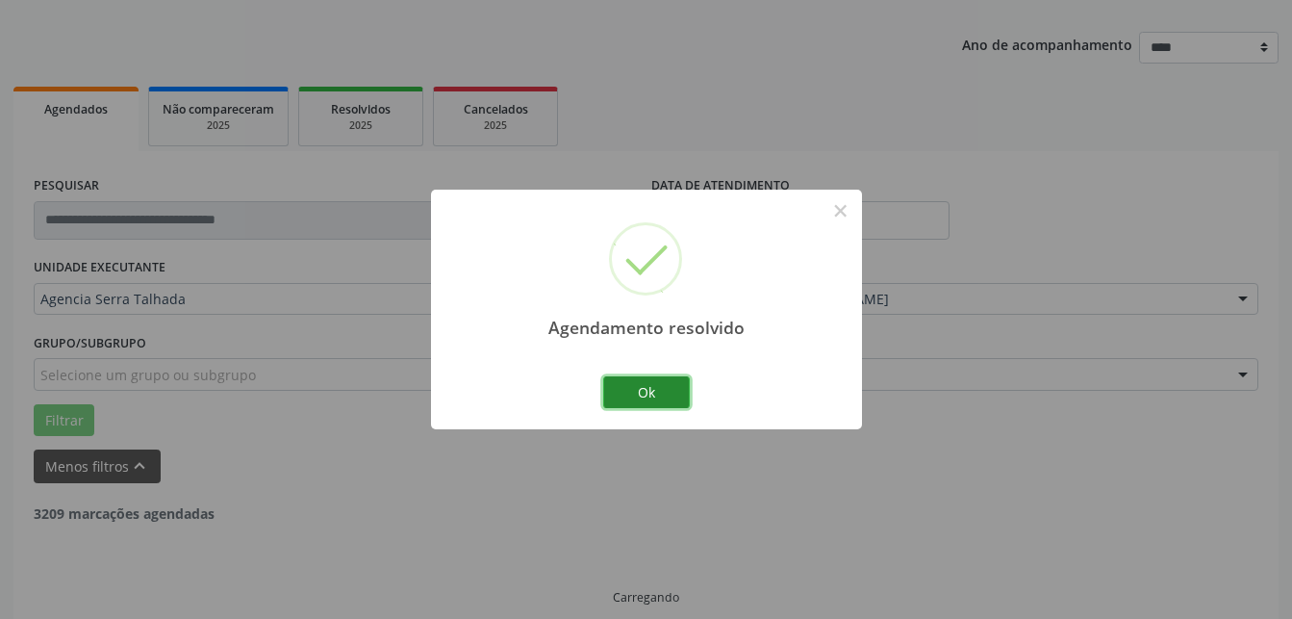
click at [667, 387] on button "Ok" at bounding box center [646, 392] width 87 height 33
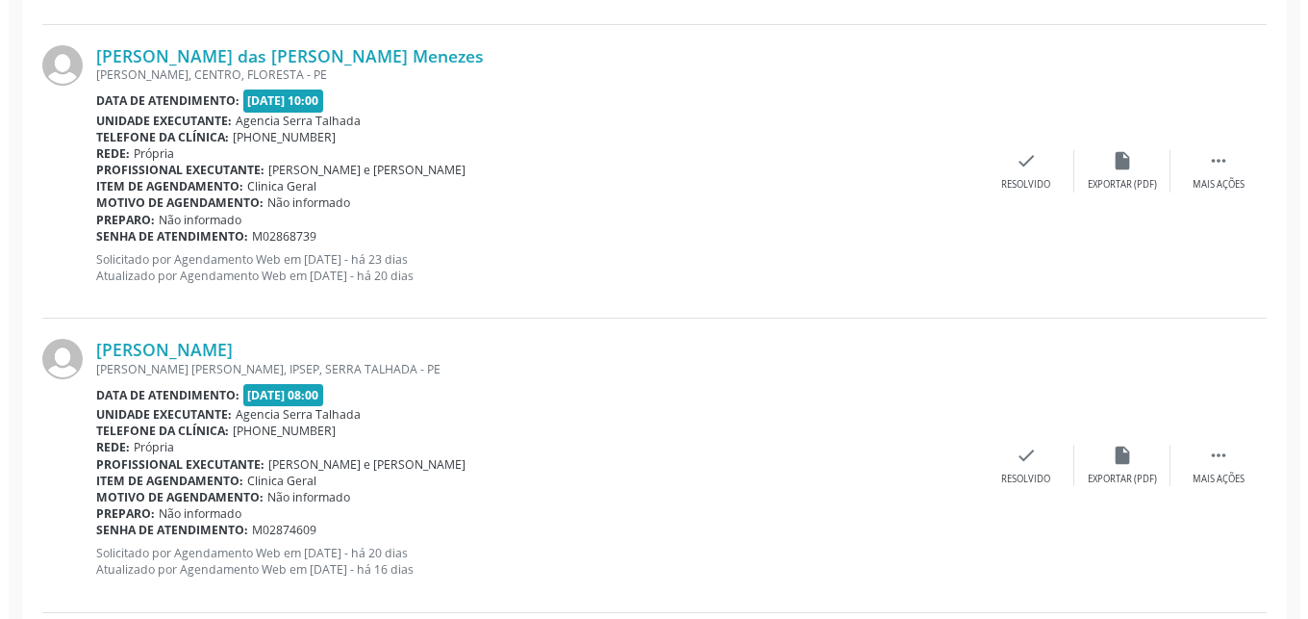
scroll to position [1104, 0]
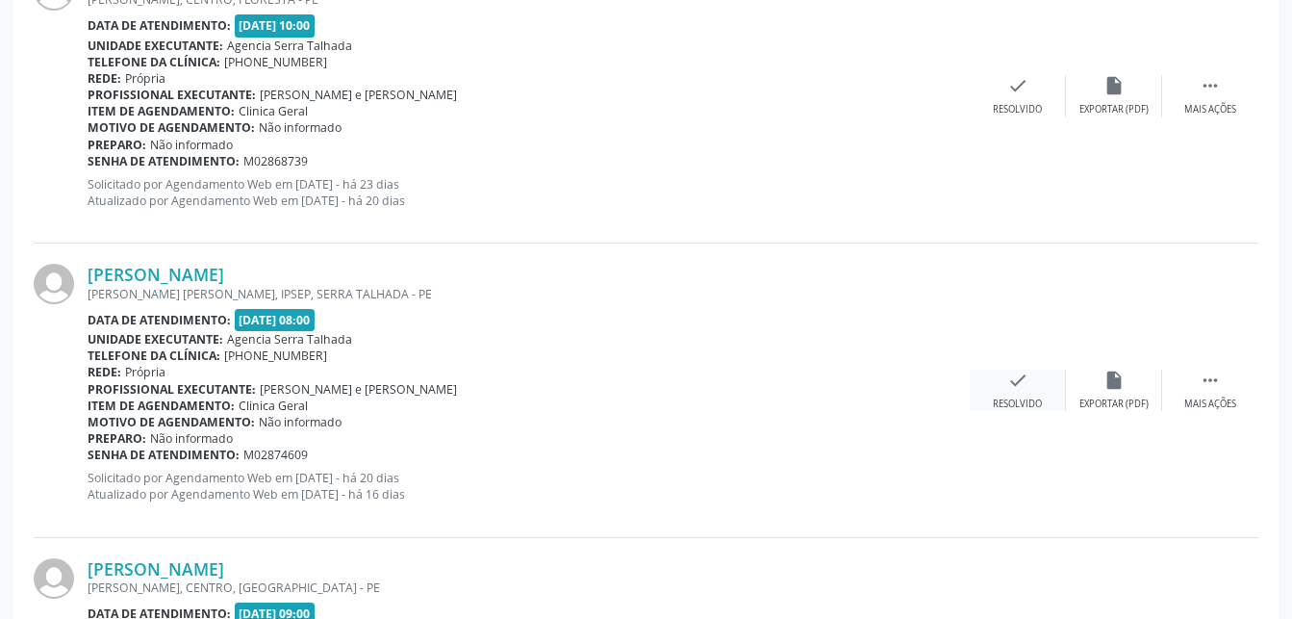
click at [1005, 398] on div "Resolvido" at bounding box center [1017, 403] width 49 height 13
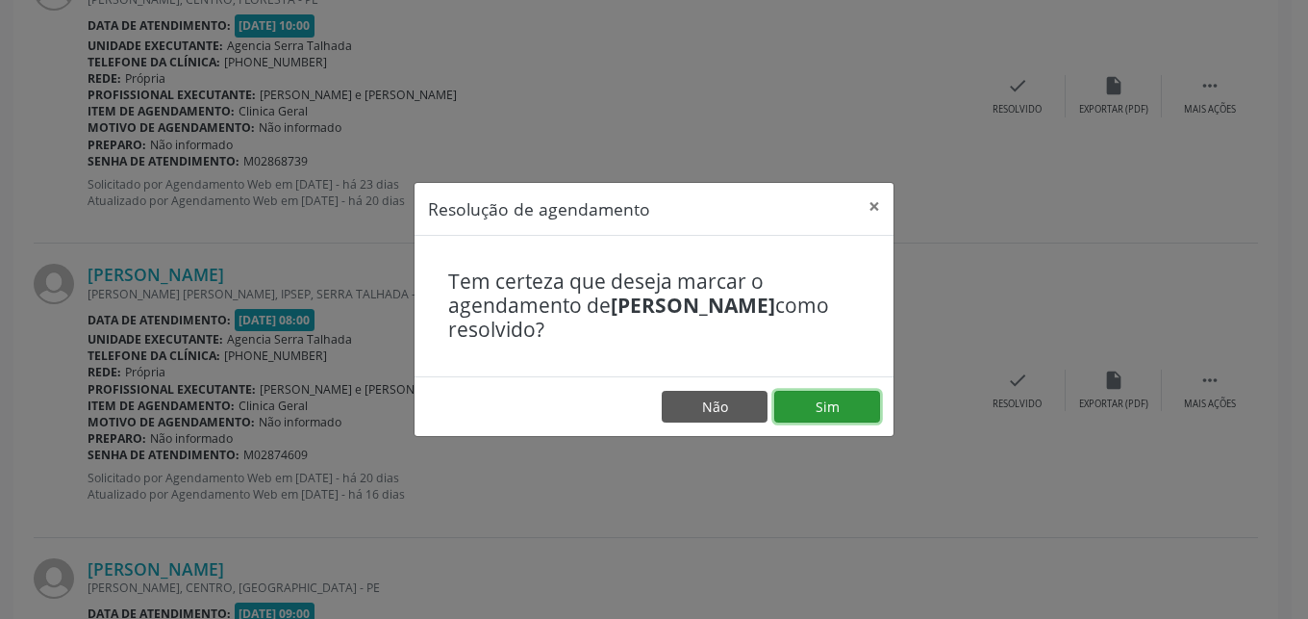
click at [825, 408] on button "Sim" at bounding box center [827, 407] width 106 height 33
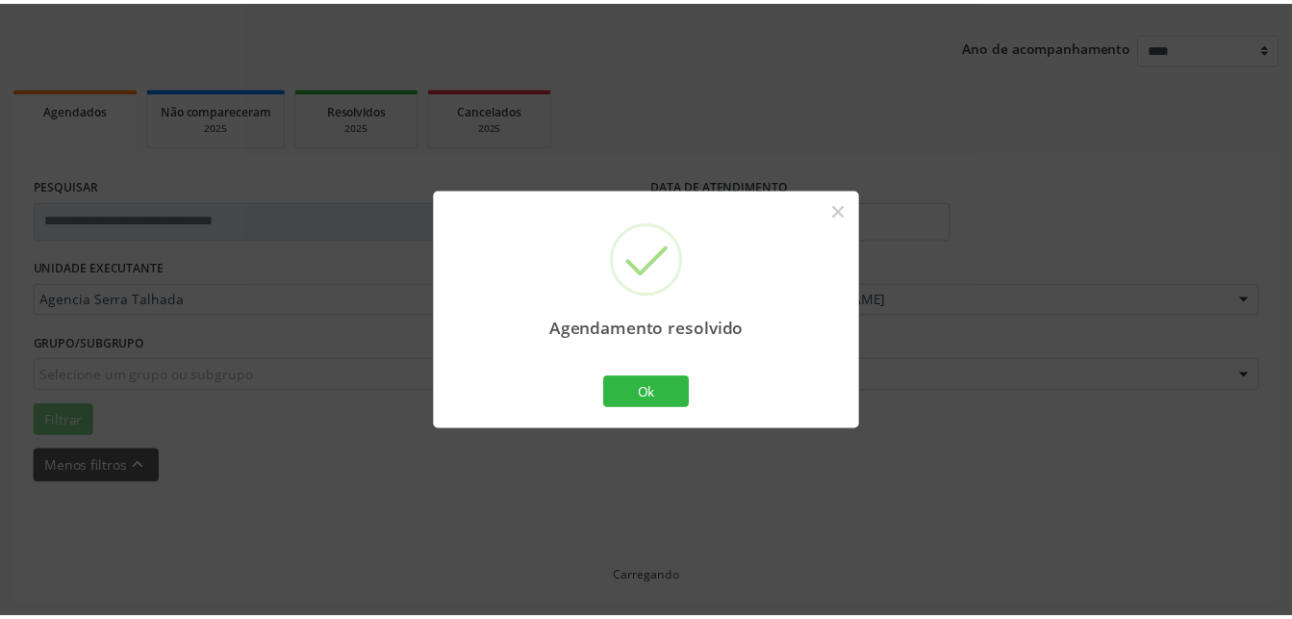
scroll to position [201, 0]
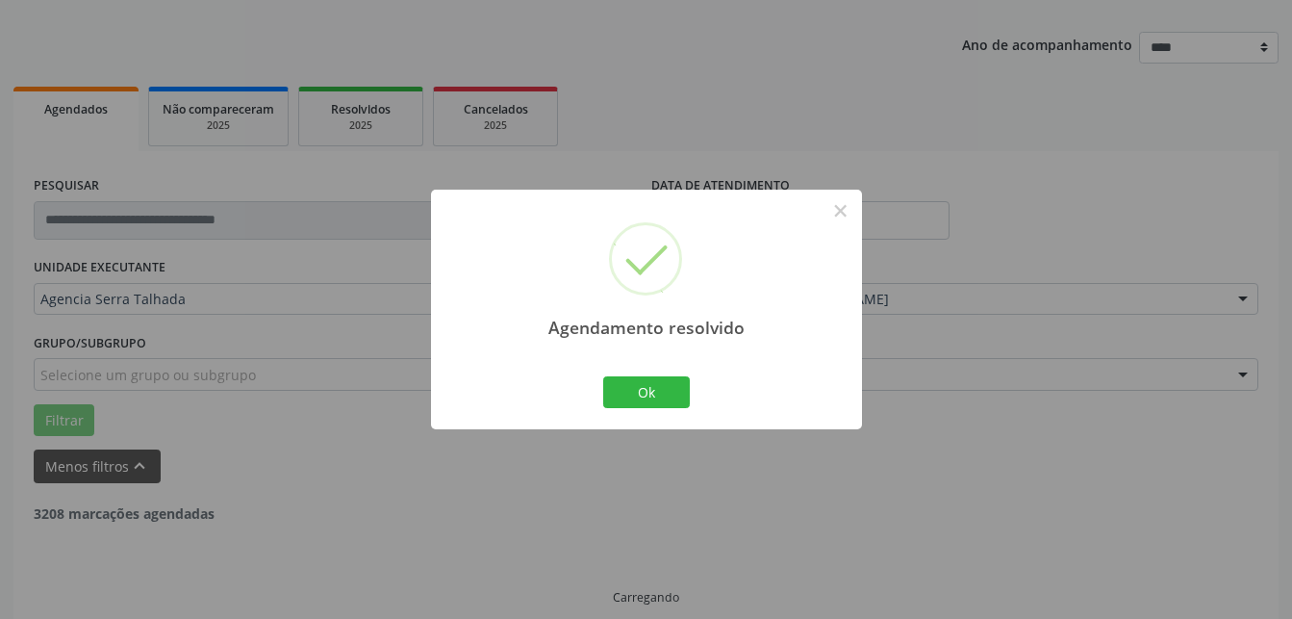
click at [617, 366] on div "Agendamento resolvido × Ok Cancel" at bounding box center [646, 309] width 431 height 240
click at [628, 386] on button "Ok" at bounding box center [646, 392] width 87 height 33
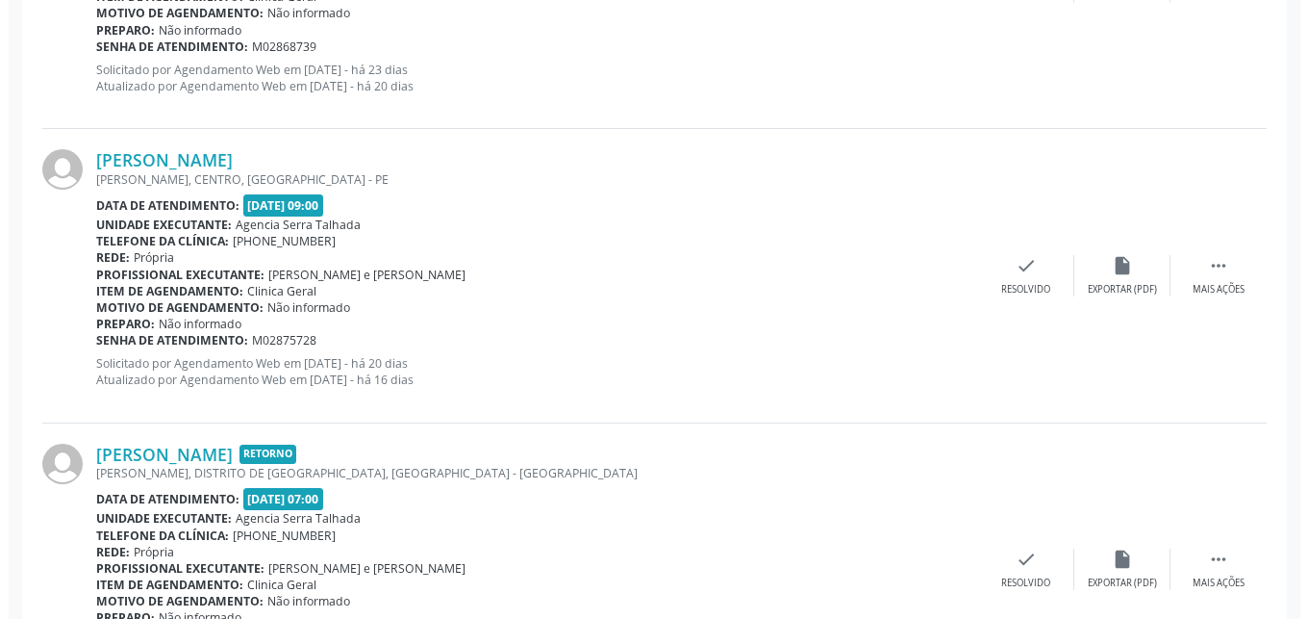
scroll to position [1280, 0]
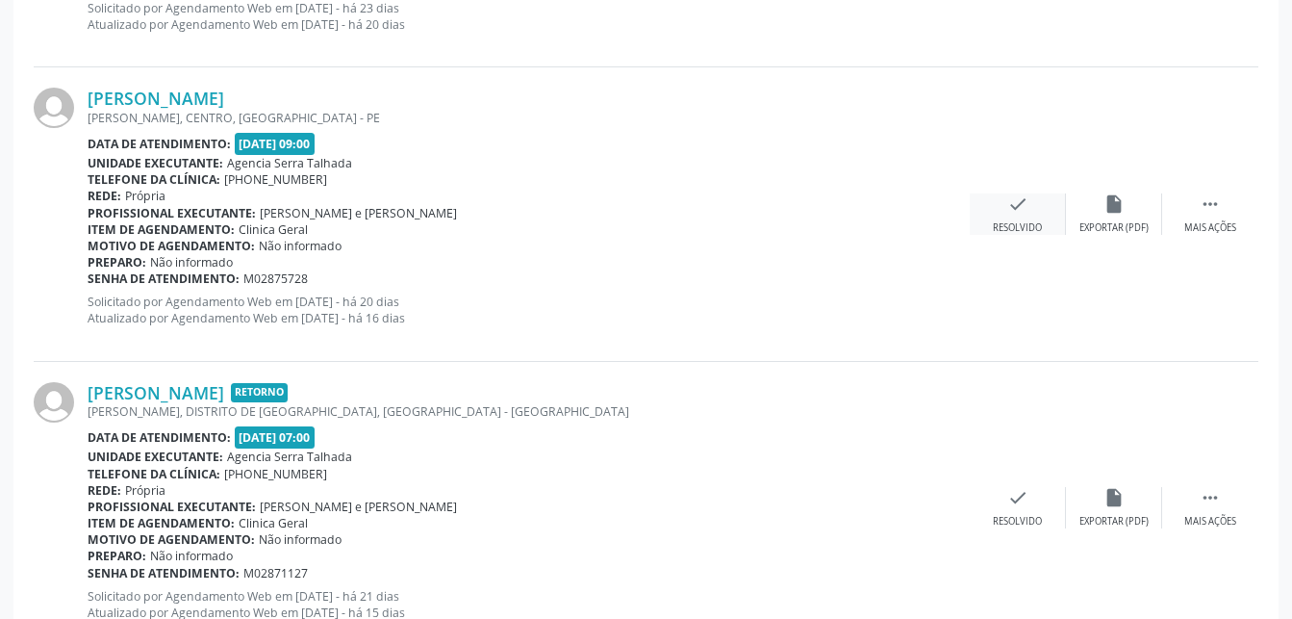
click at [1018, 215] on icon "check" at bounding box center [1017, 203] width 21 height 21
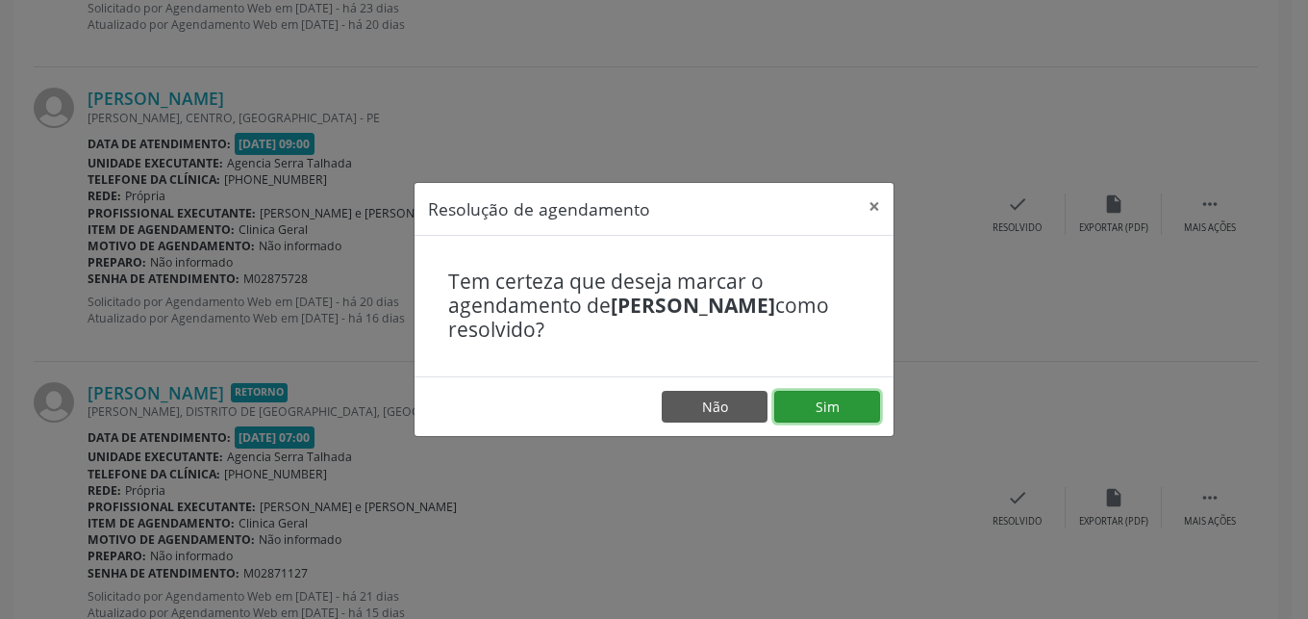
click at [866, 408] on button "Sim" at bounding box center [827, 407] width 106 height 33
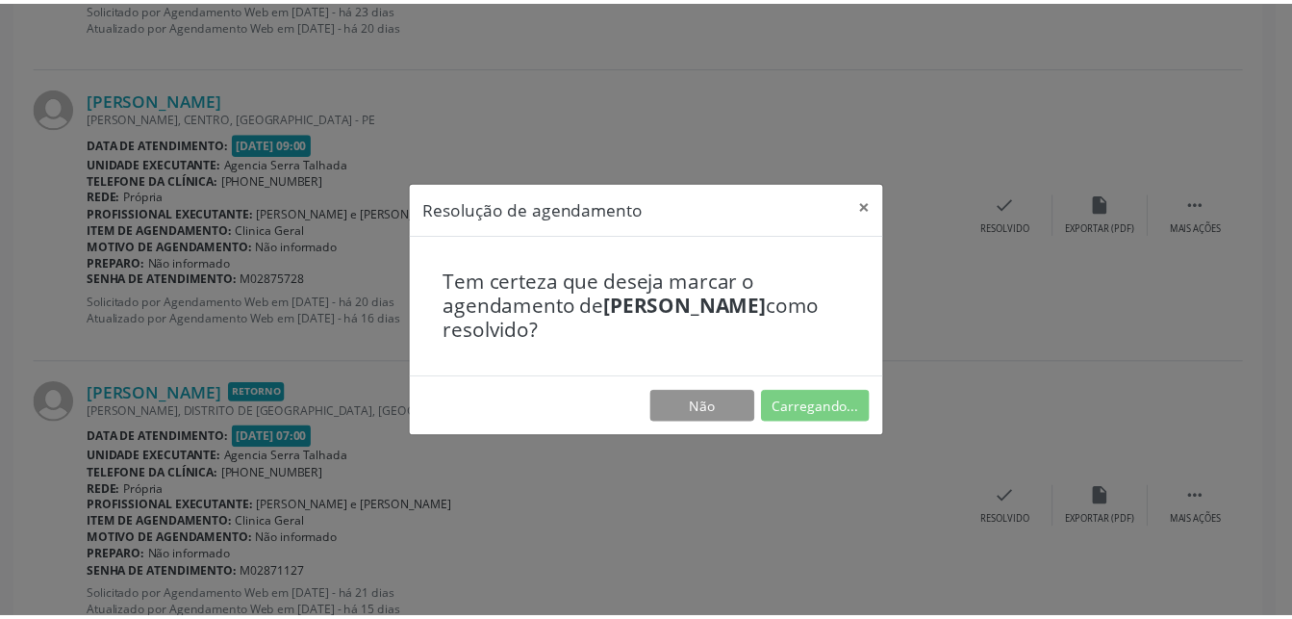
scroll to position [201, 0]
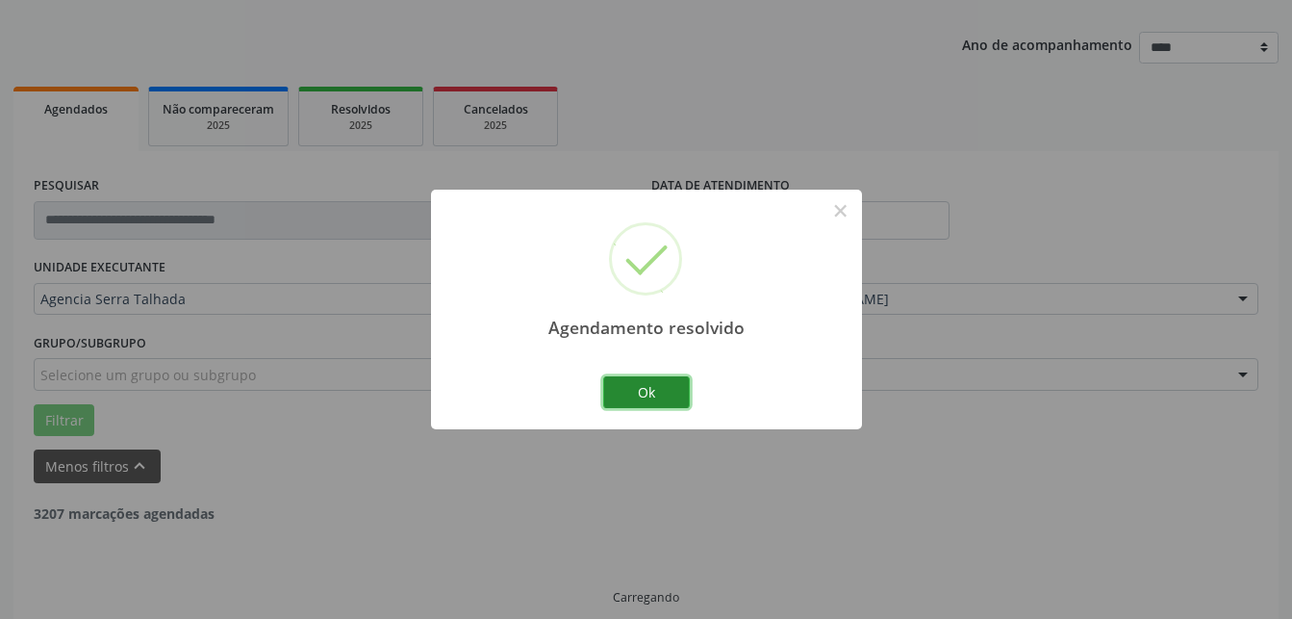
click at [616, 395] on button "Ok" at bounding box center [646, 392] width 87 height 33
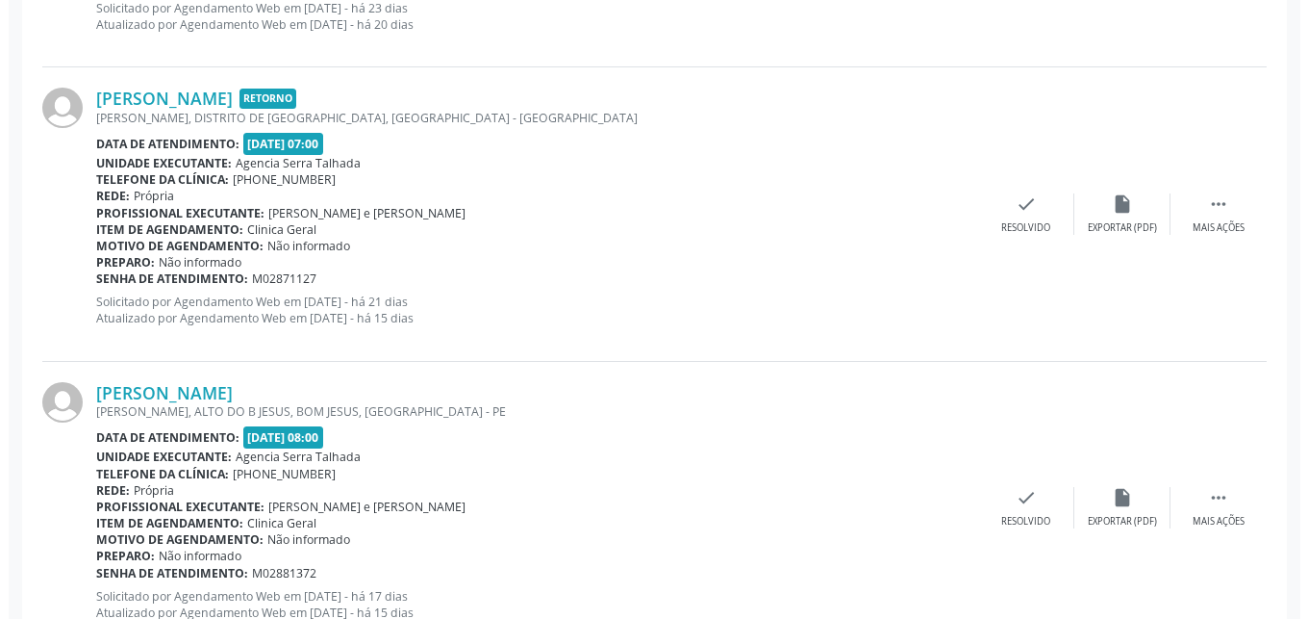
scroll to position [986, 0]
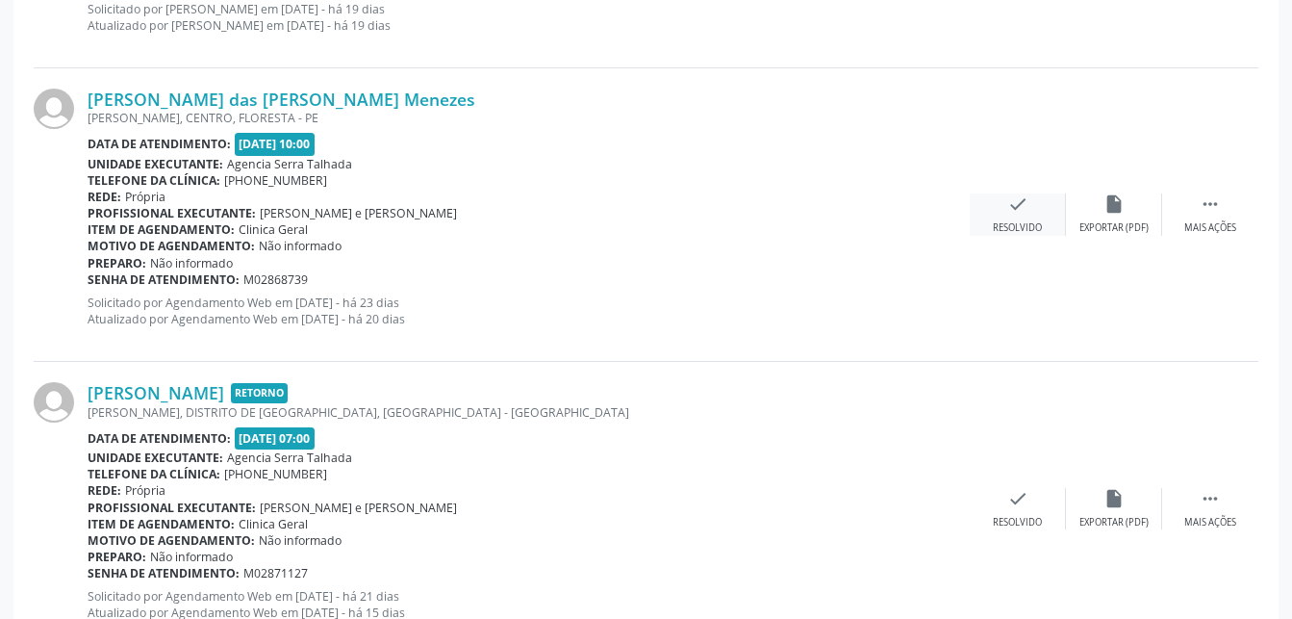
click at [1015, 232] on div "Resolvido" at bounding box center [1017, 227] width 49 height 13
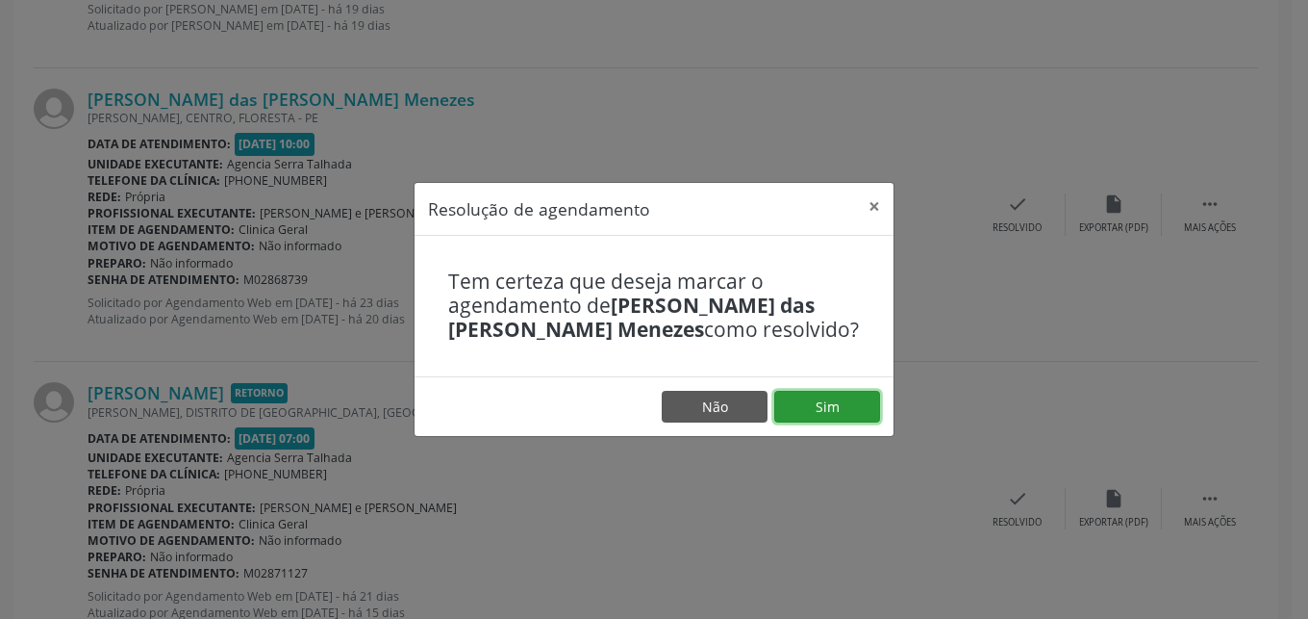
click at [815, 401] on button "Sim" at bounding box center [827, 407] width 106 height 33
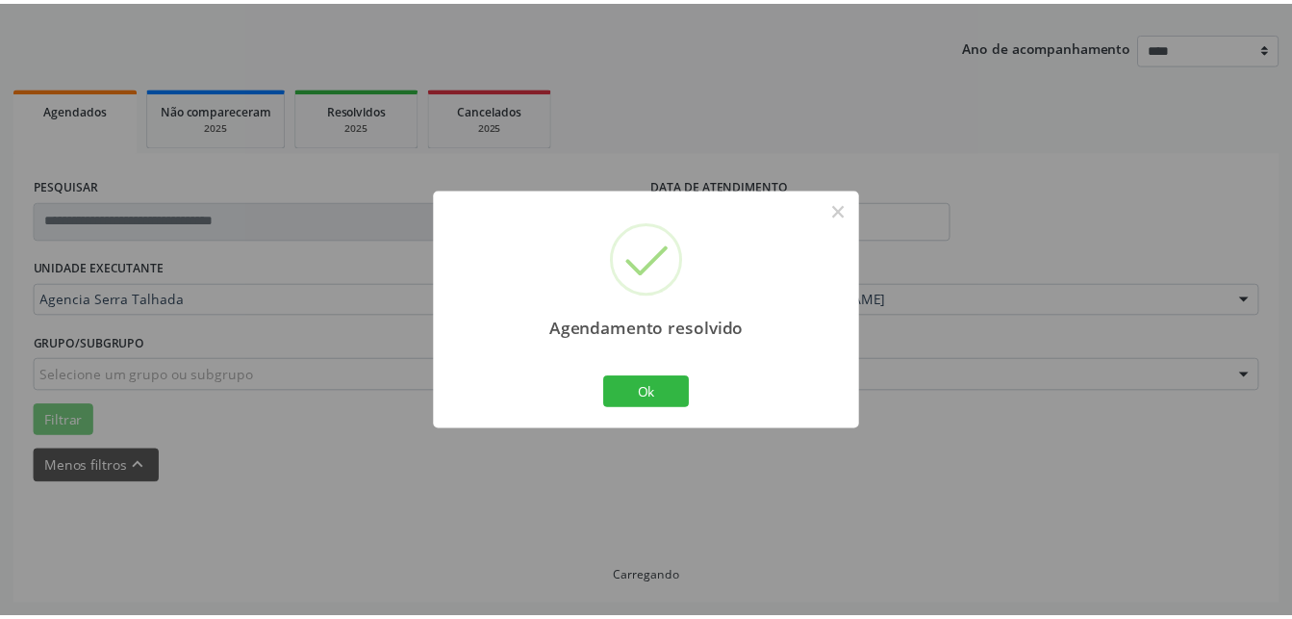
scroll to position [201, 0]
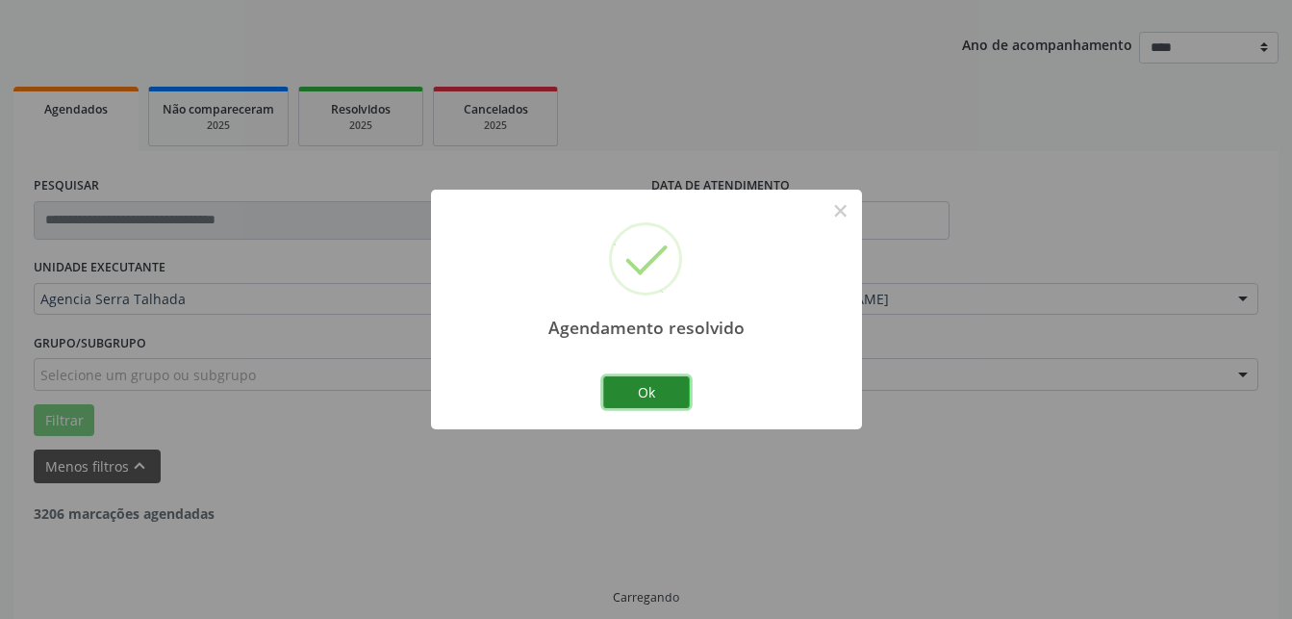
click at [641, 388] on button "Ok" at bounding box center [646, 392] width 87 height 33
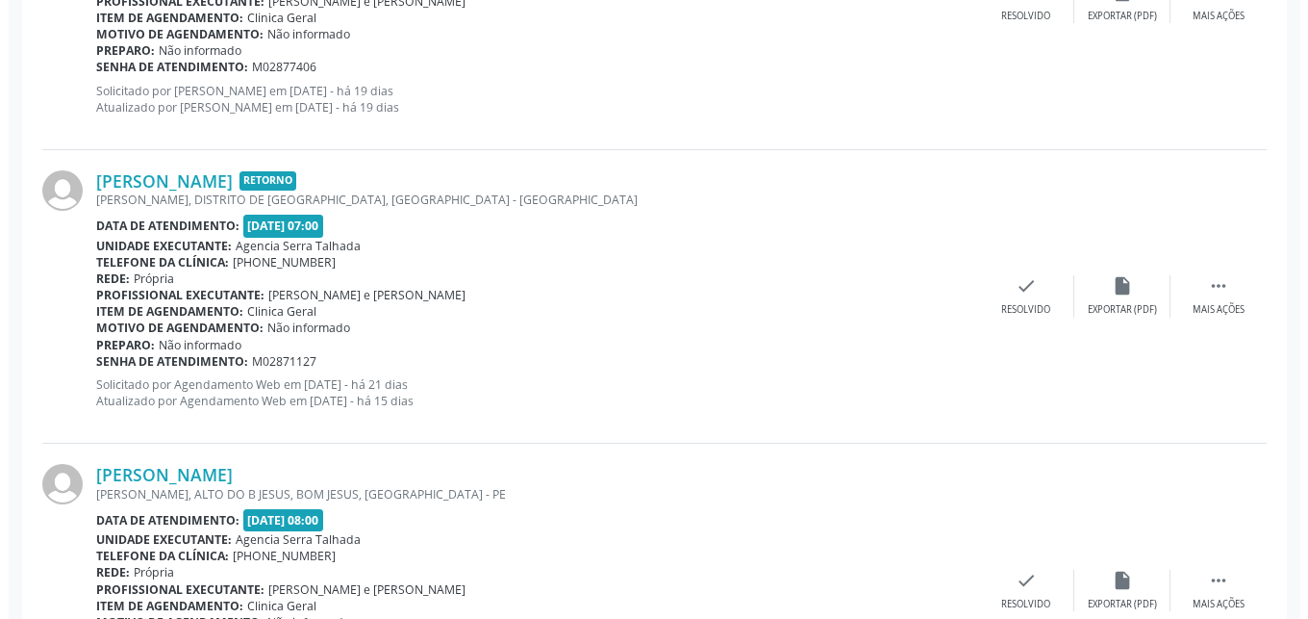
scroll to position [908, 0]
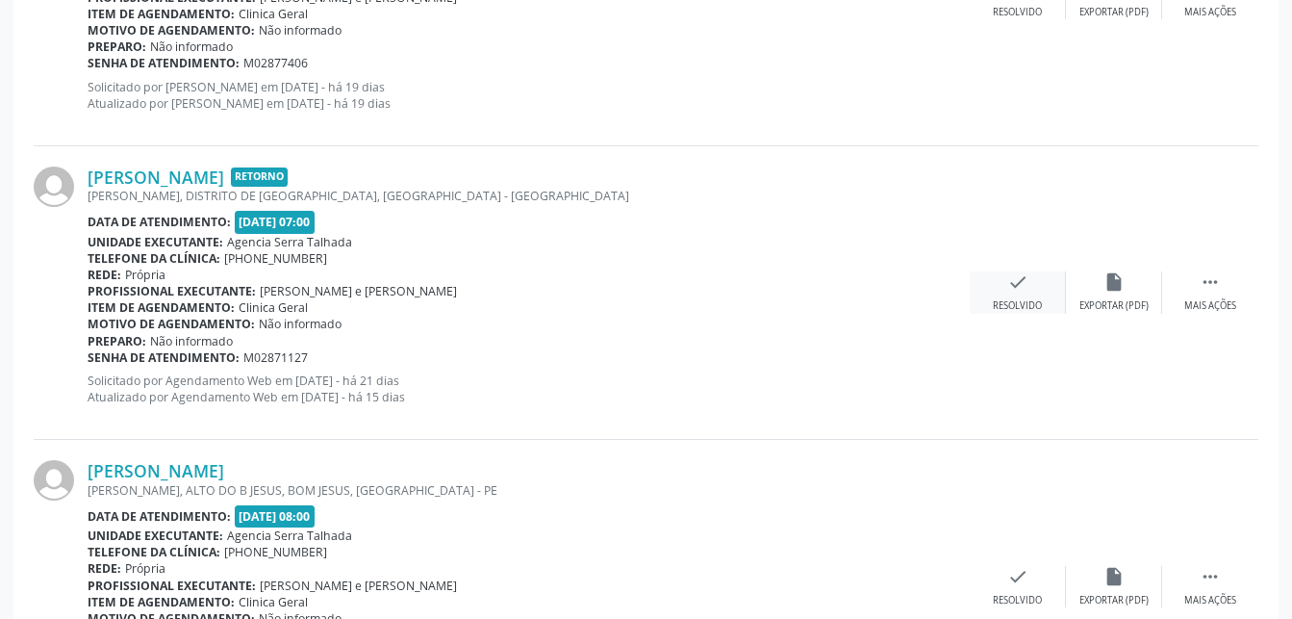
click at [1022, 305] on div "Resolvido" at bounding box center [1017, 305] width 49 height 13
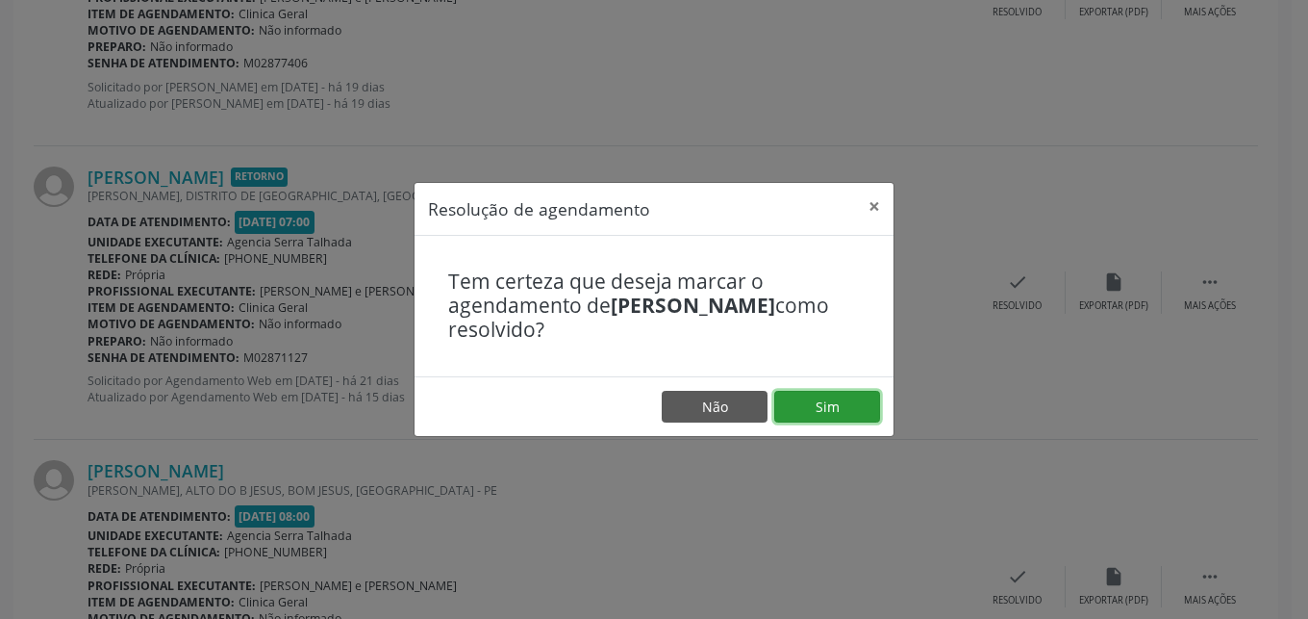
click at [832, 392] on button "Sim" at bounding box center [827, 407] width 106 height 33
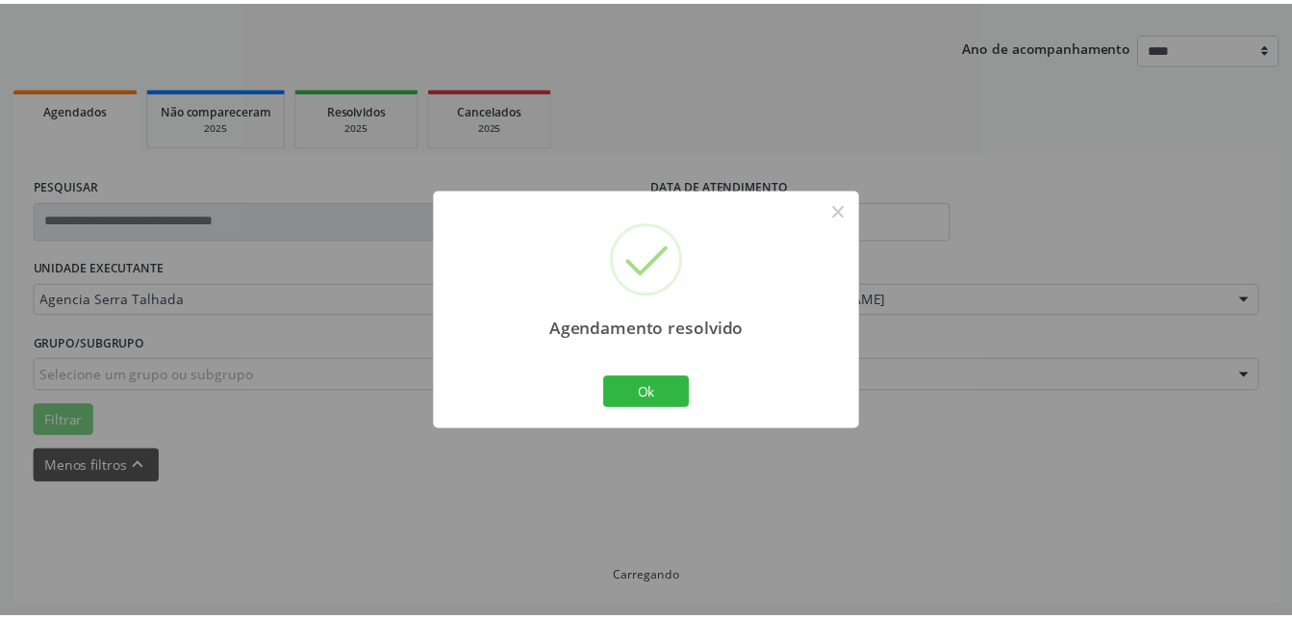
scroll to position [201, 0]
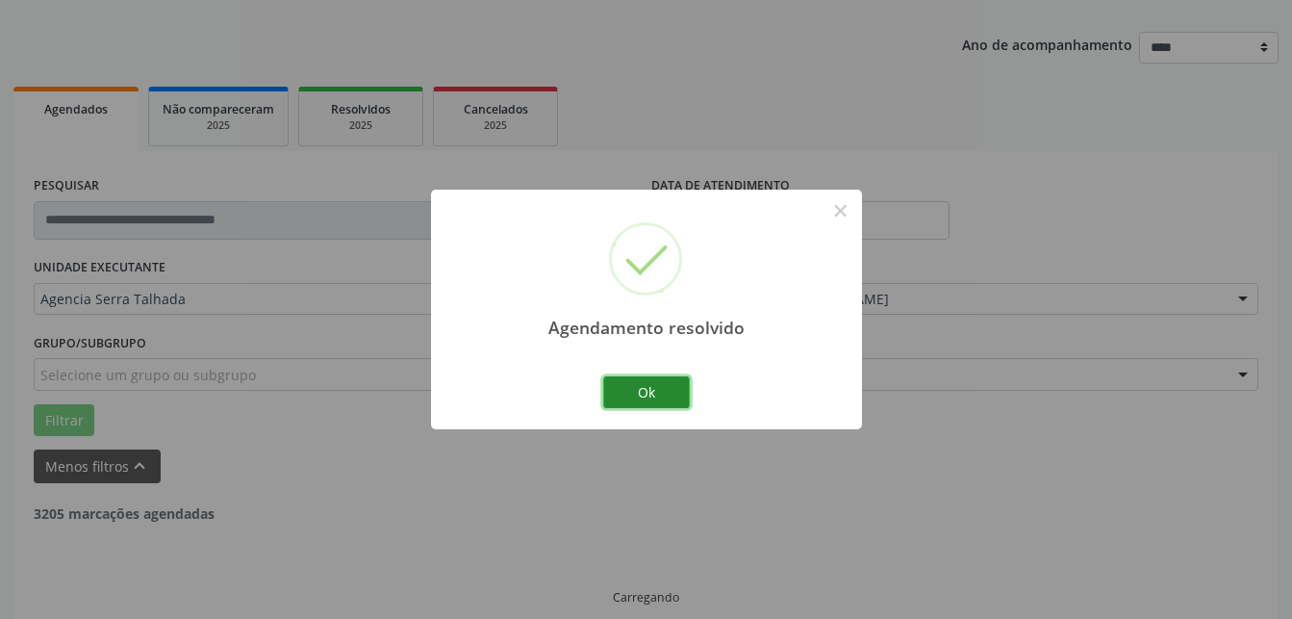
click at [642, 381] on button "Ok" at bounding box center [646, 392] width 87 height 33
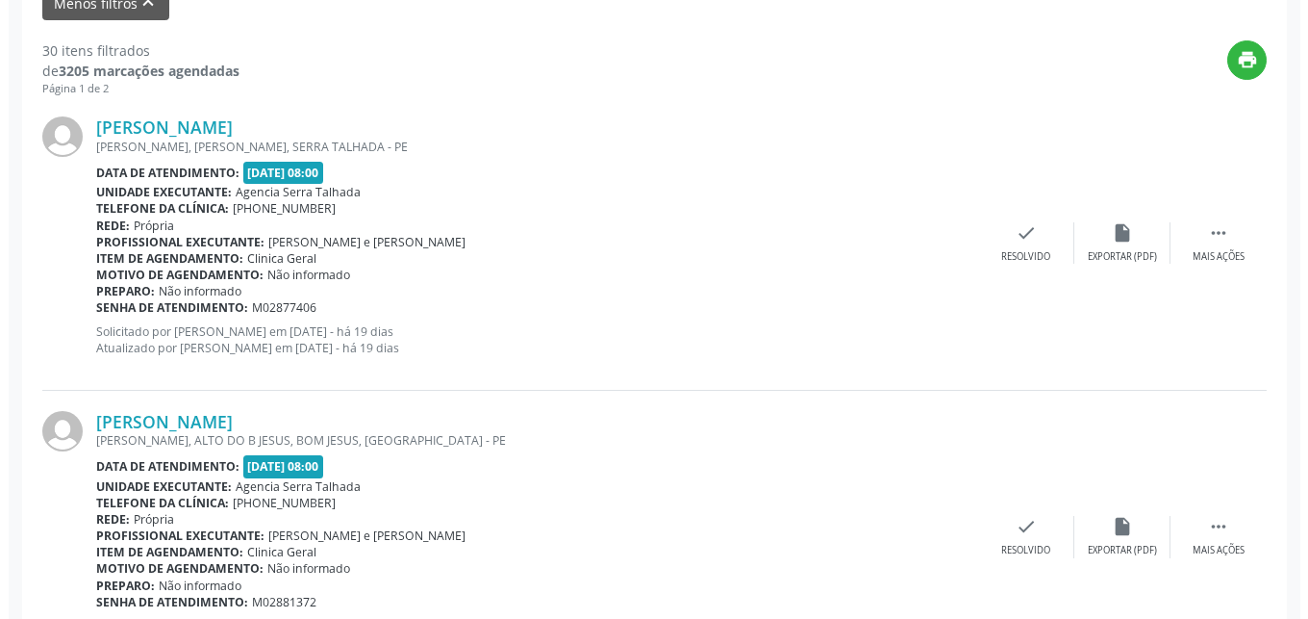
scroll to position [692, 0]
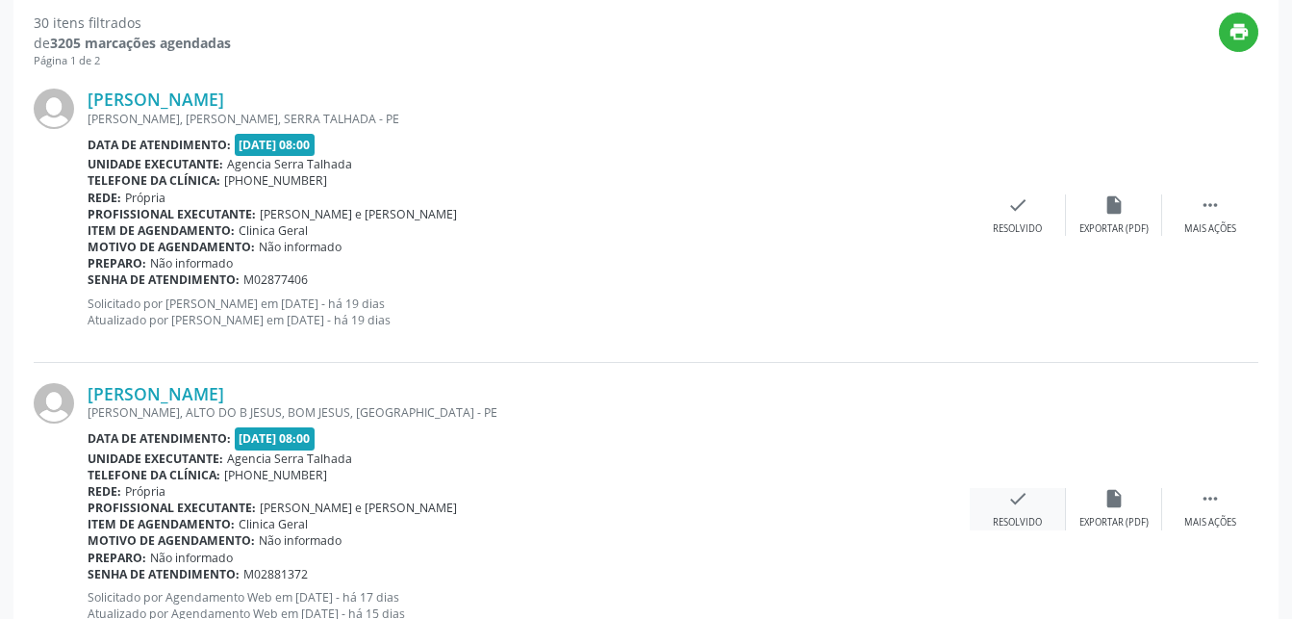
click at [1011, 509] on icon "check" at bounding box center [1017, 498] width 21 height 21
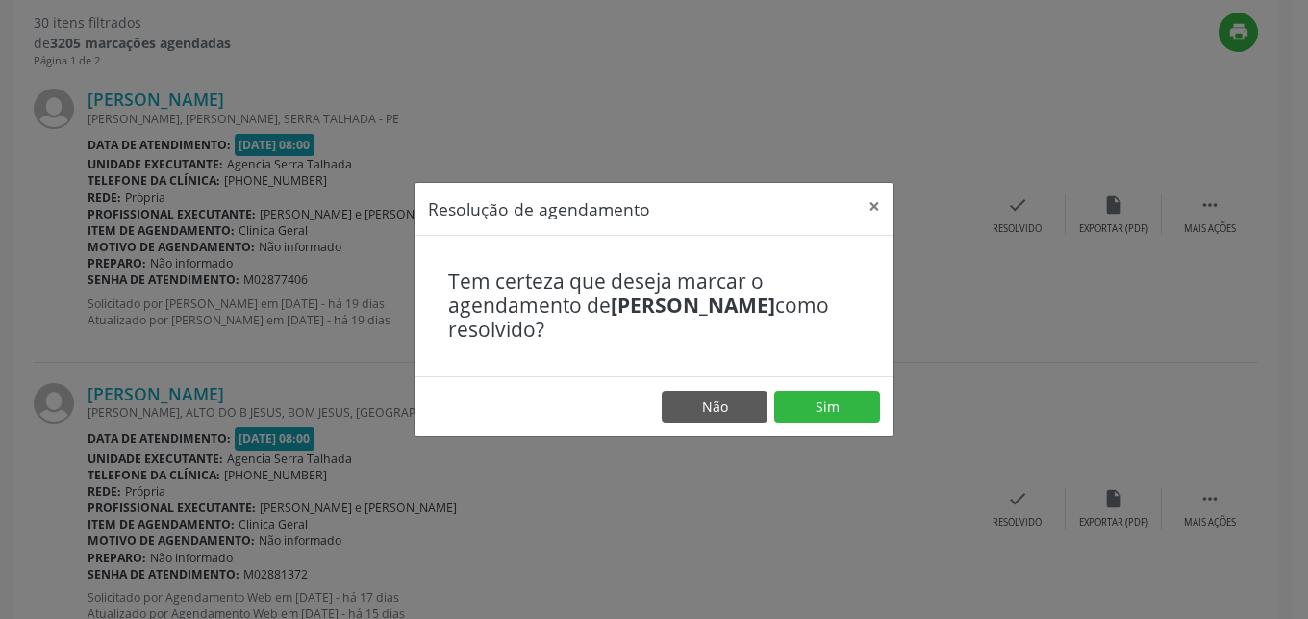
click at [783, 427] on footer "Não Sim" at bounding box center [654, 406] width 479 height 61
click at [802, 403] on button "Sim" at bounding box center [827, 407] width 106 height 33
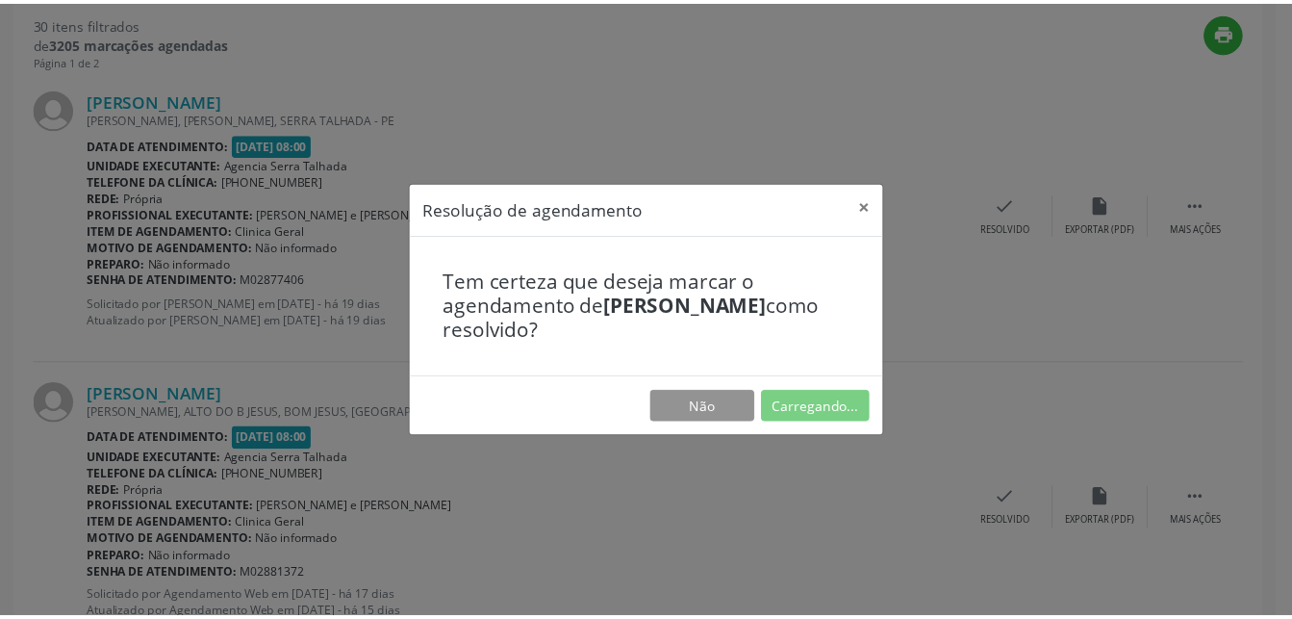
scroll to position [201, 0]
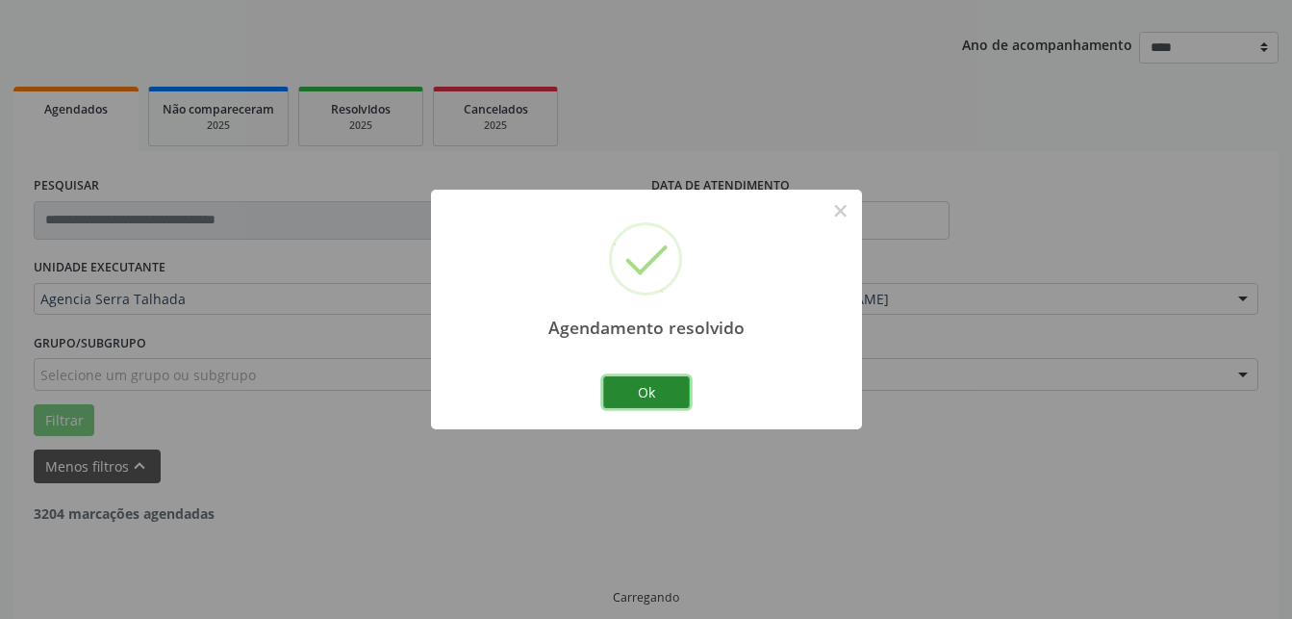
click at [668, 398] on button "Ok" at bounding box center [646, 392] width 87 height 33
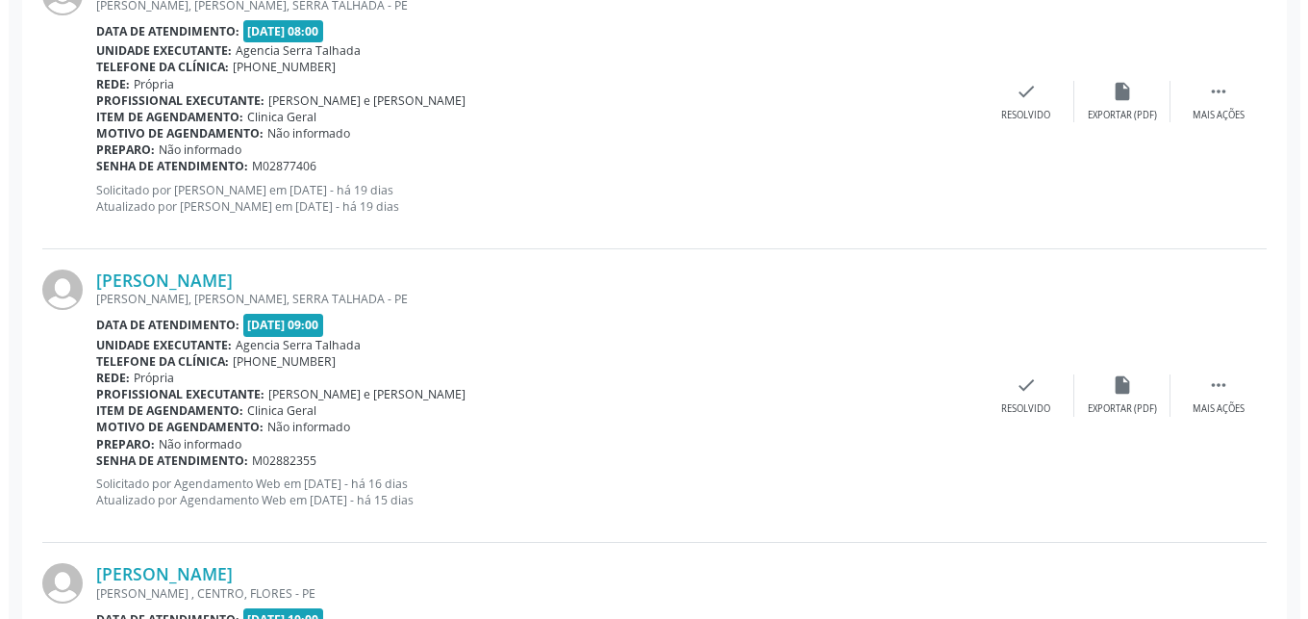
scroll to position [810, 0]
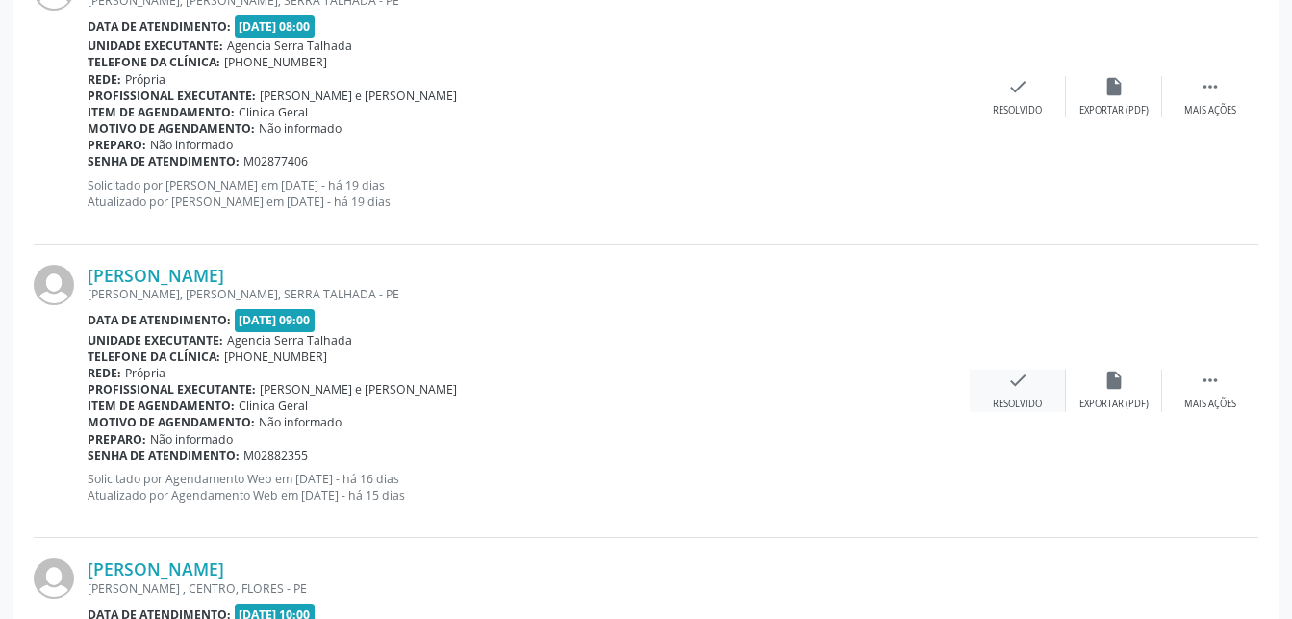
click at [999, 387] on div "check Resolvido" at bounding box center [1018, 389] width 96 height 41
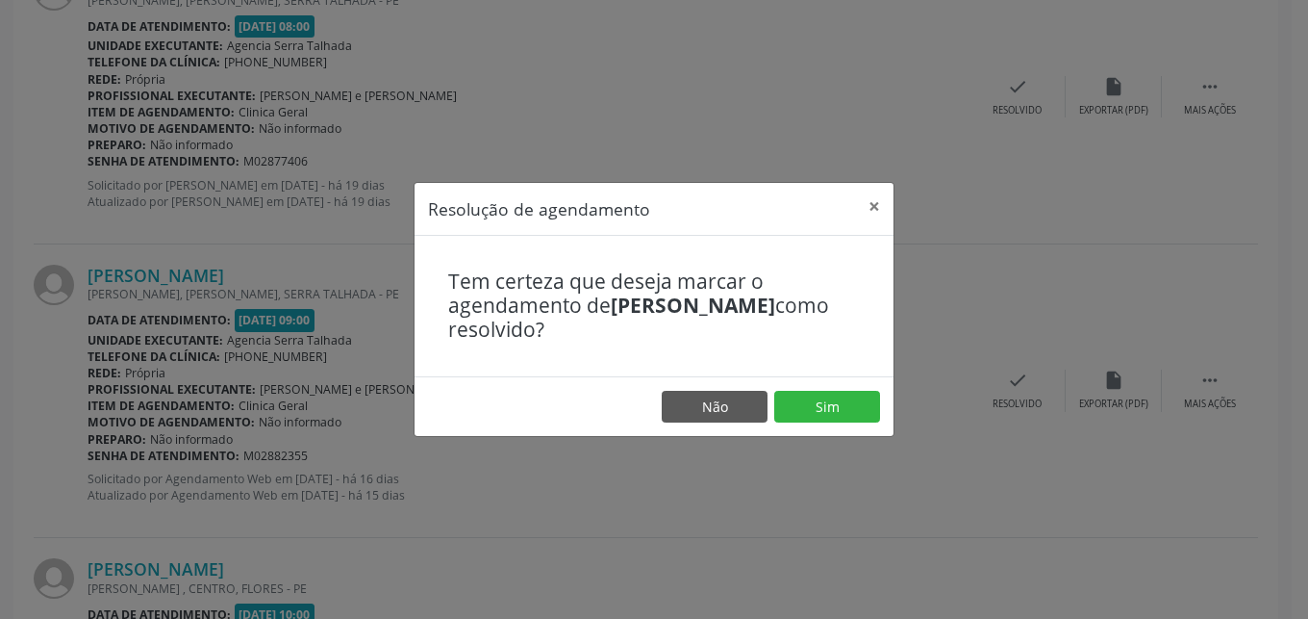
click at [847, 386] on footer "Não Sim" at bounding box center [654, 406] width 479 height 61
click at [847, 391] on button "Sim" at bounding box center [827, 407] width 106 height 33
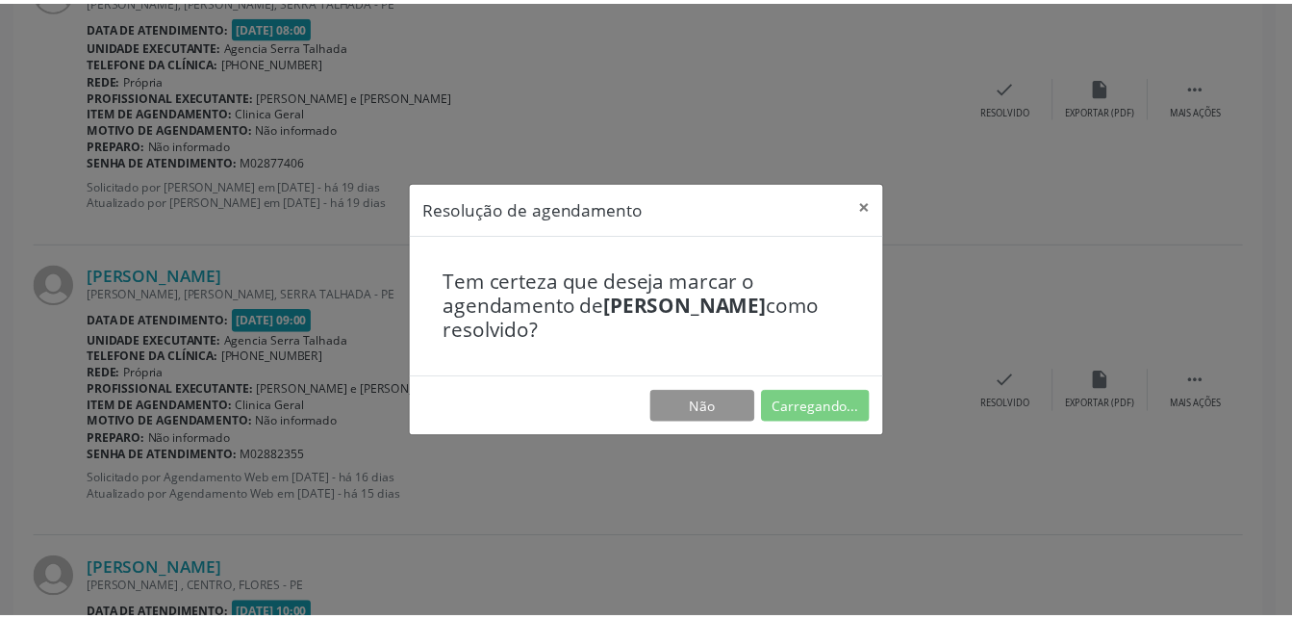
scroll to position [201, 0]
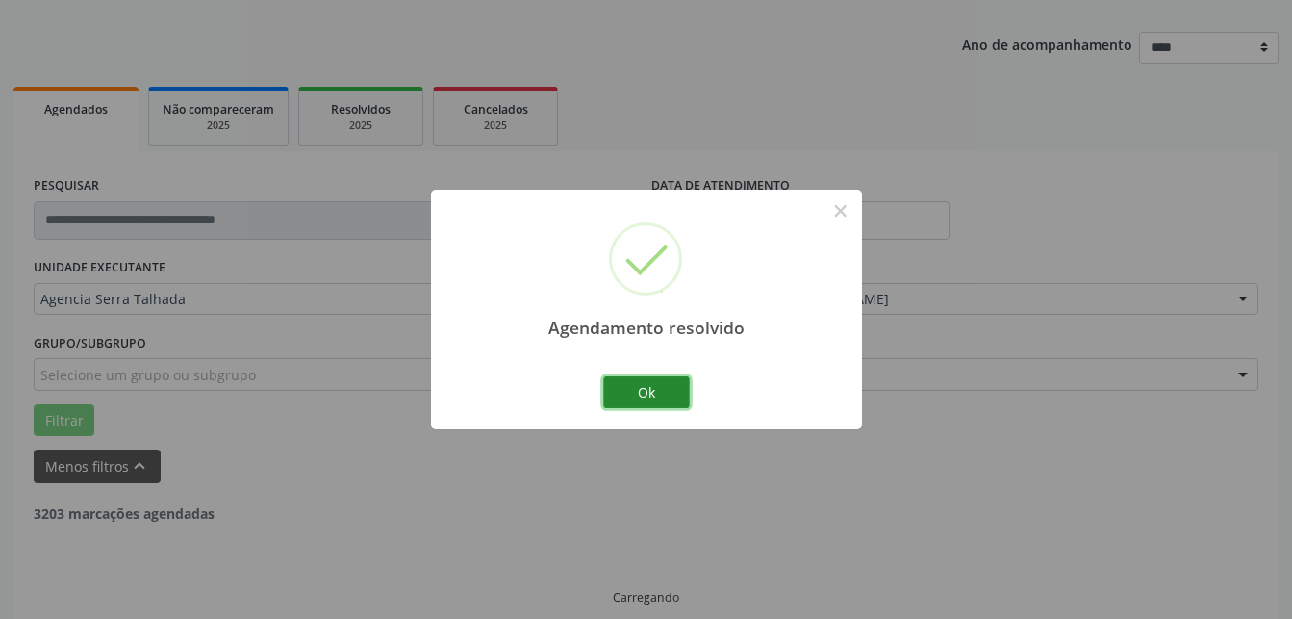
click at [665, 393] on button "Ok" at bounding box center [646, 392] width 87 height 33
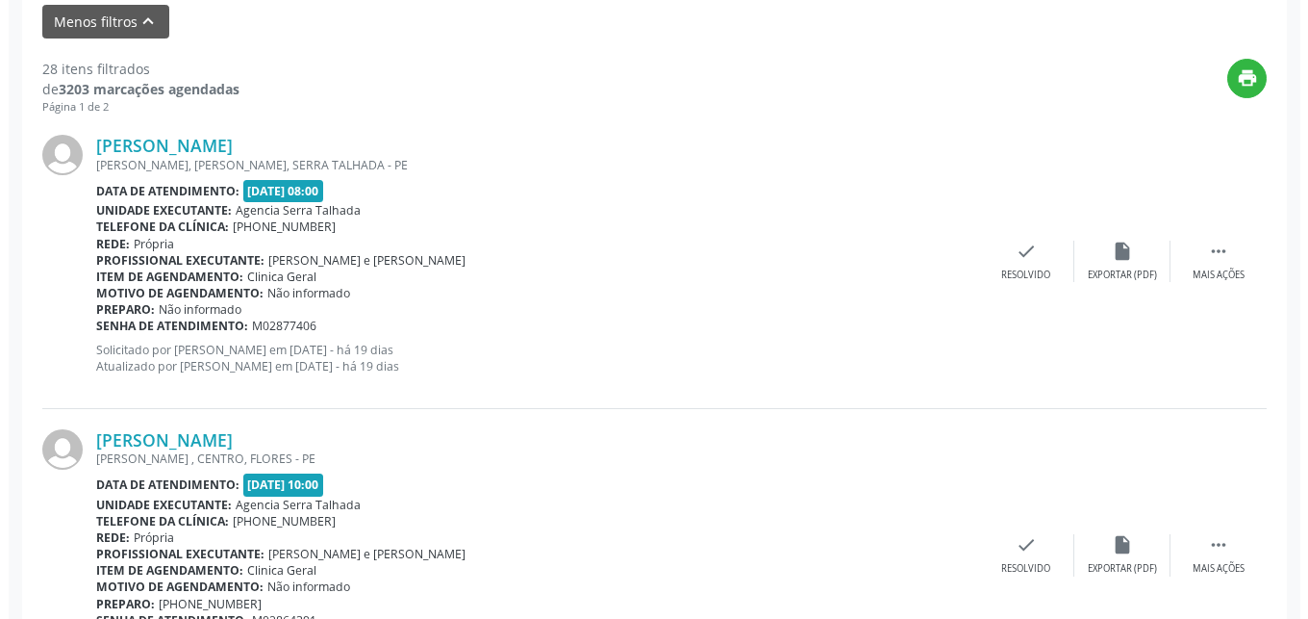
scroll to position [790, 0]
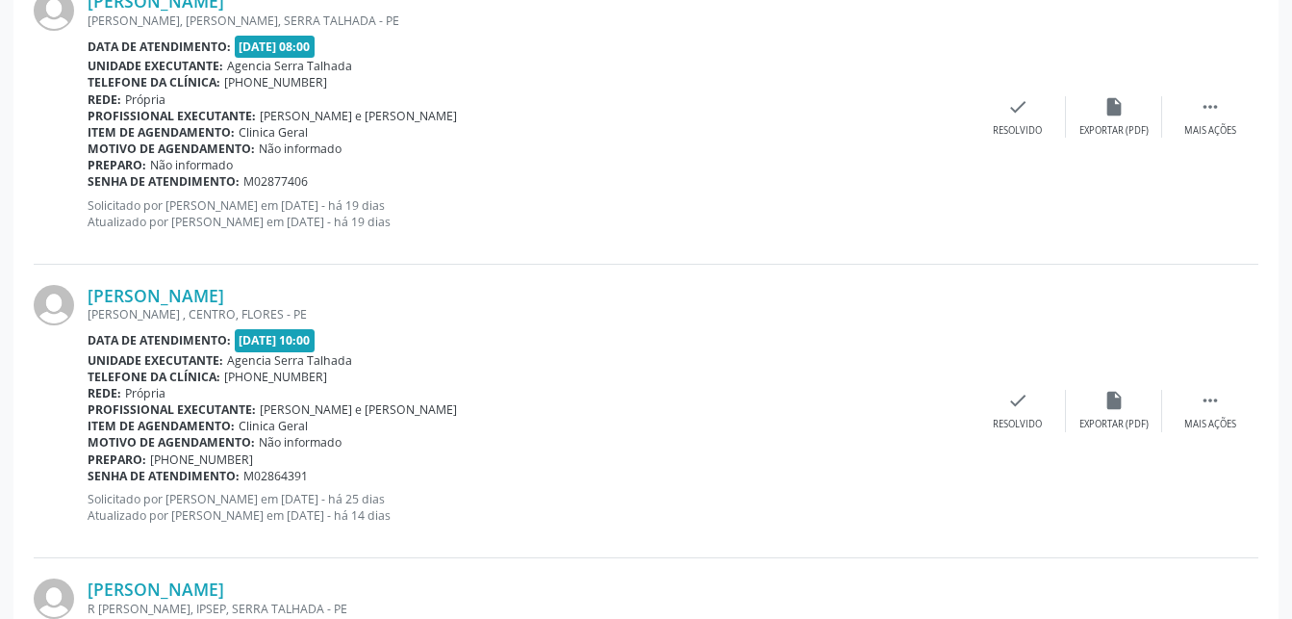
click at [1001, 387] on div "[PERSON_NAME] [PERSON_NAME] , CENTRO, [GEOGRAPHIC_DATA] Data de atendimento: [D…" at bounding box center [646, 411] width 1225 height 293
click at [1011, 402] on icon "check" at bounding box center [1017, 400] width 21 height 21
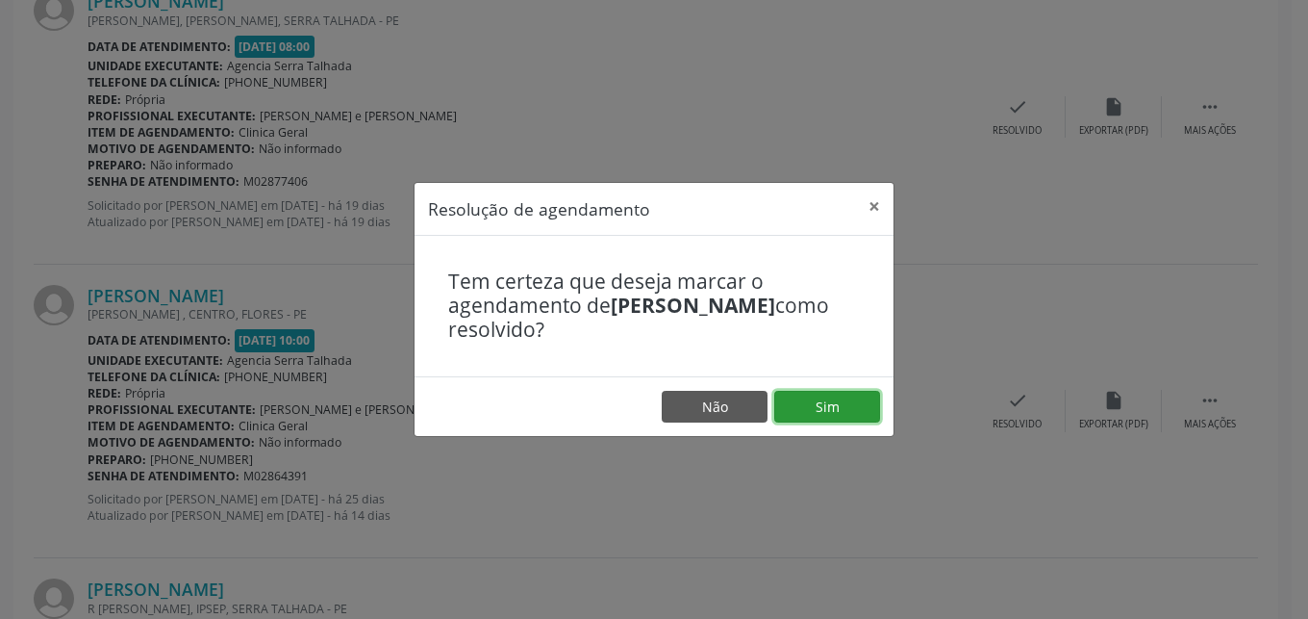
click at [800, 399] on button "Sim" at bounding box center [827, 407] width 106 height 33
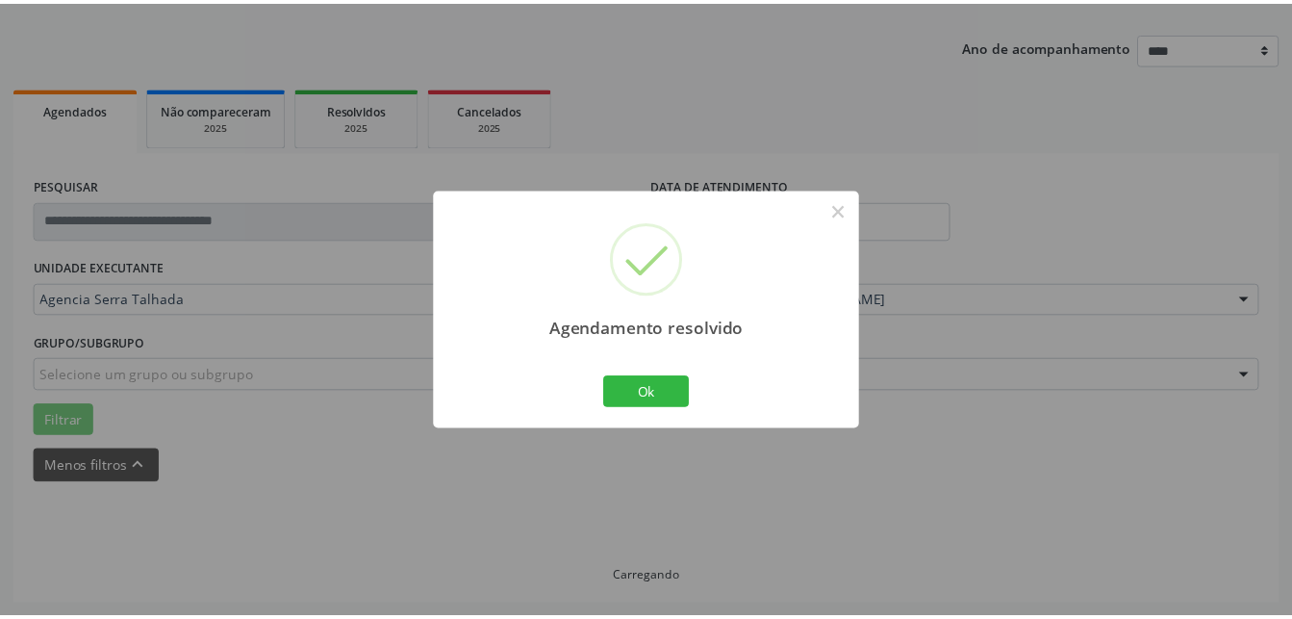
scroll to position [201, 0]
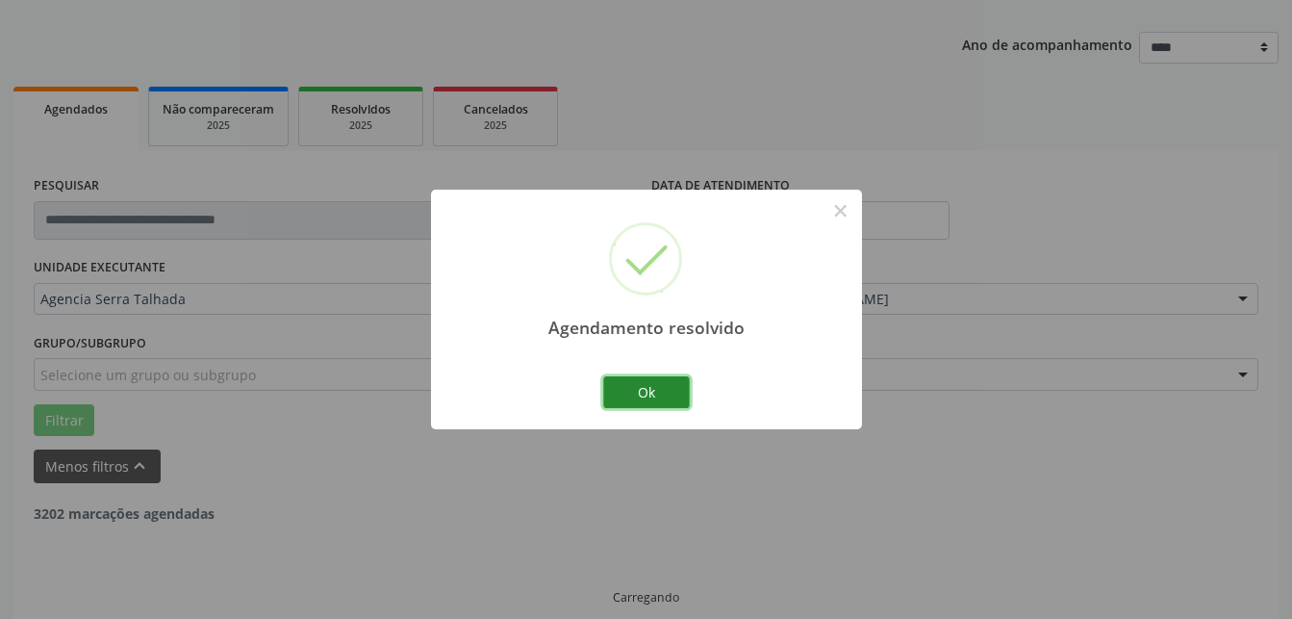
click at [647, 379] on button "Ok" at bounding box center [646, 392] width 87 height 33
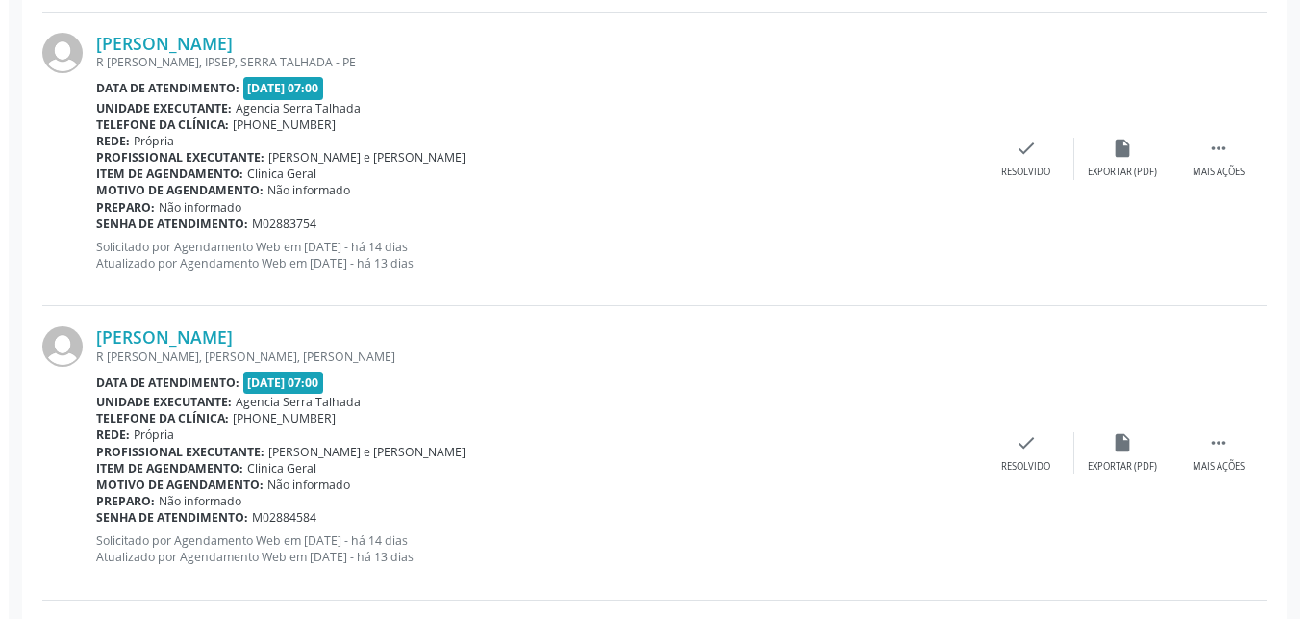
scroll to position [1006, 0]
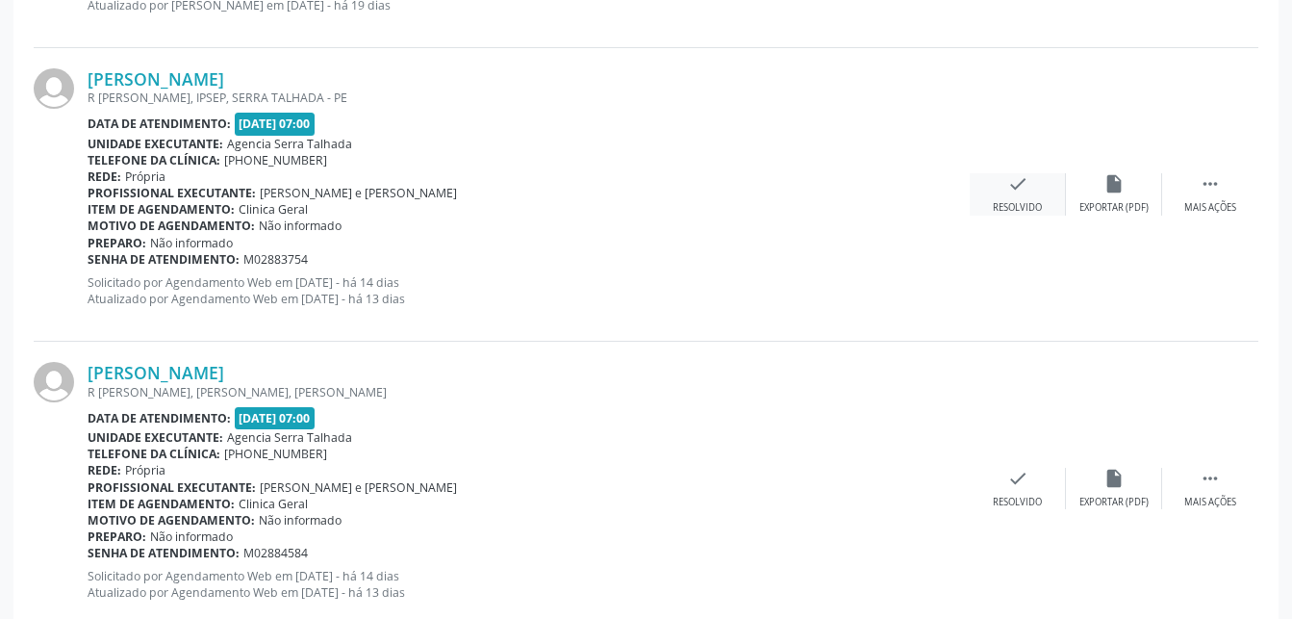
click at [1015, 207] on div "Resolvido" at bounding box center [1017, 207] width 49 height 13
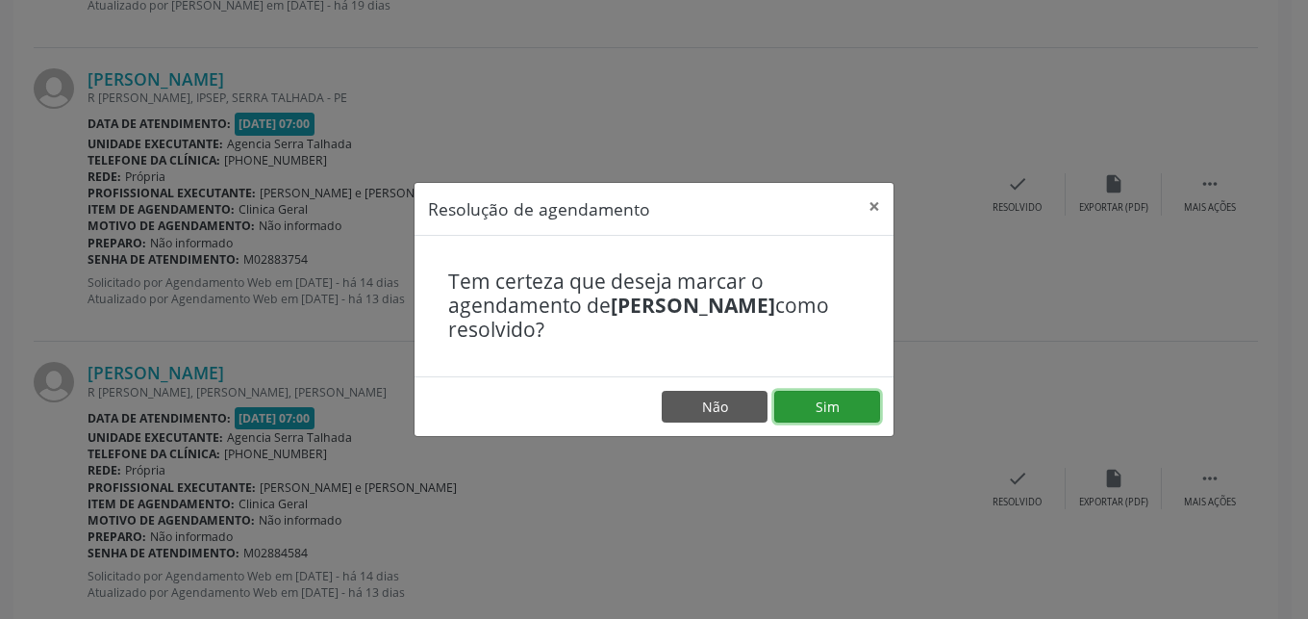
click at [816, 401] on button "Sim" at bounding box center [827, 407] width 106 height 33
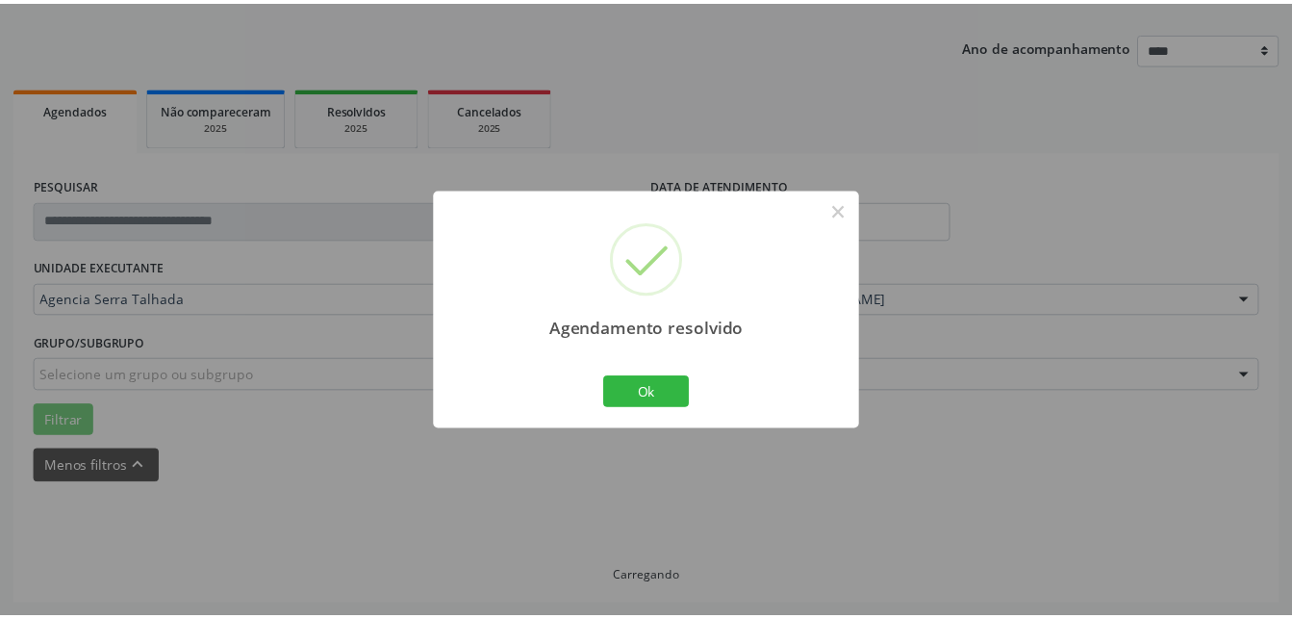
scroll to position [201, 0]
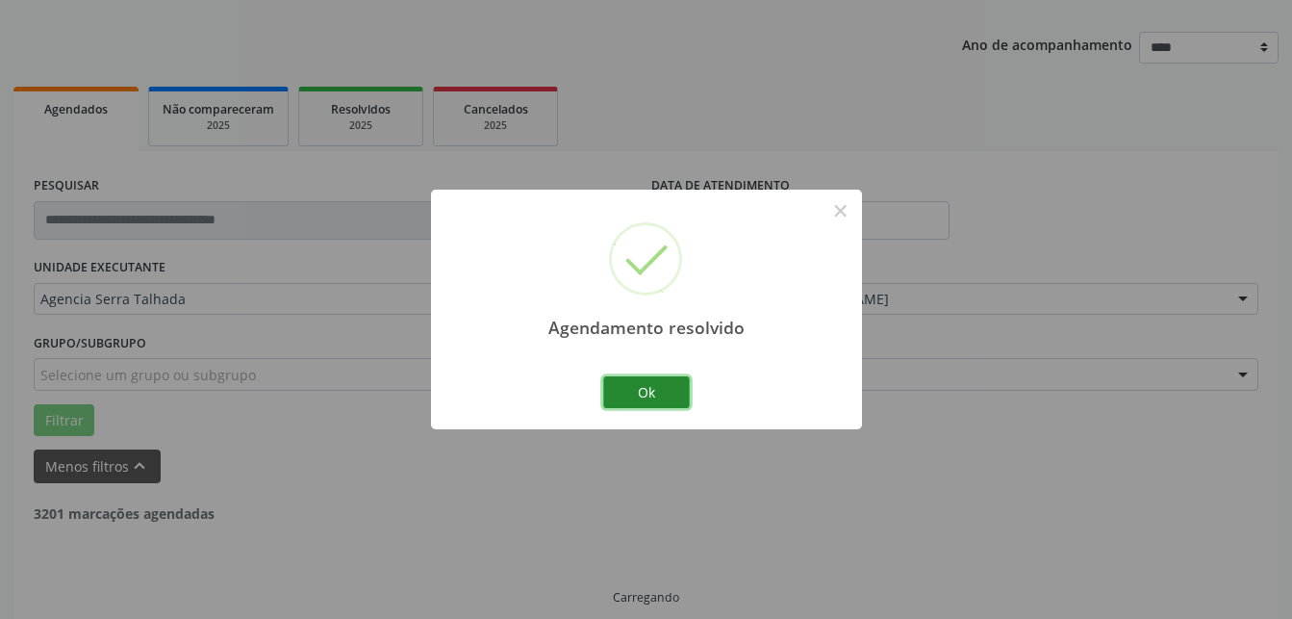
click at [654, 392] on button "Ok" at bounding box center [646, 392] width 87 height 33
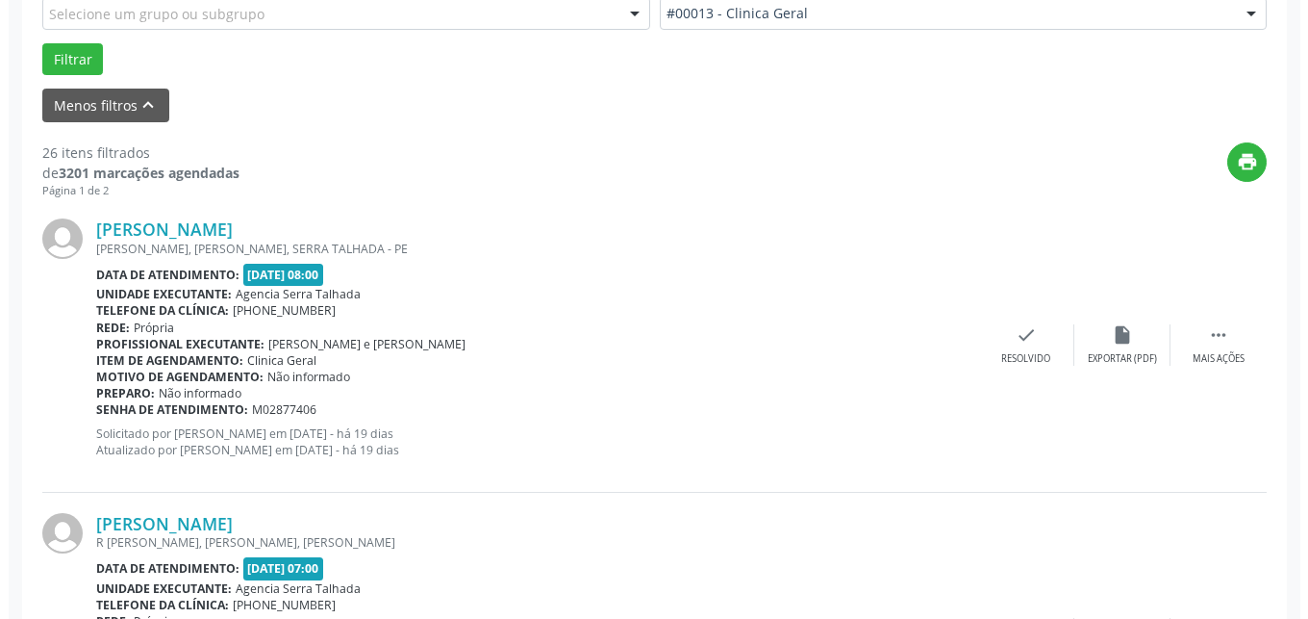
scroll to position [712, 0]
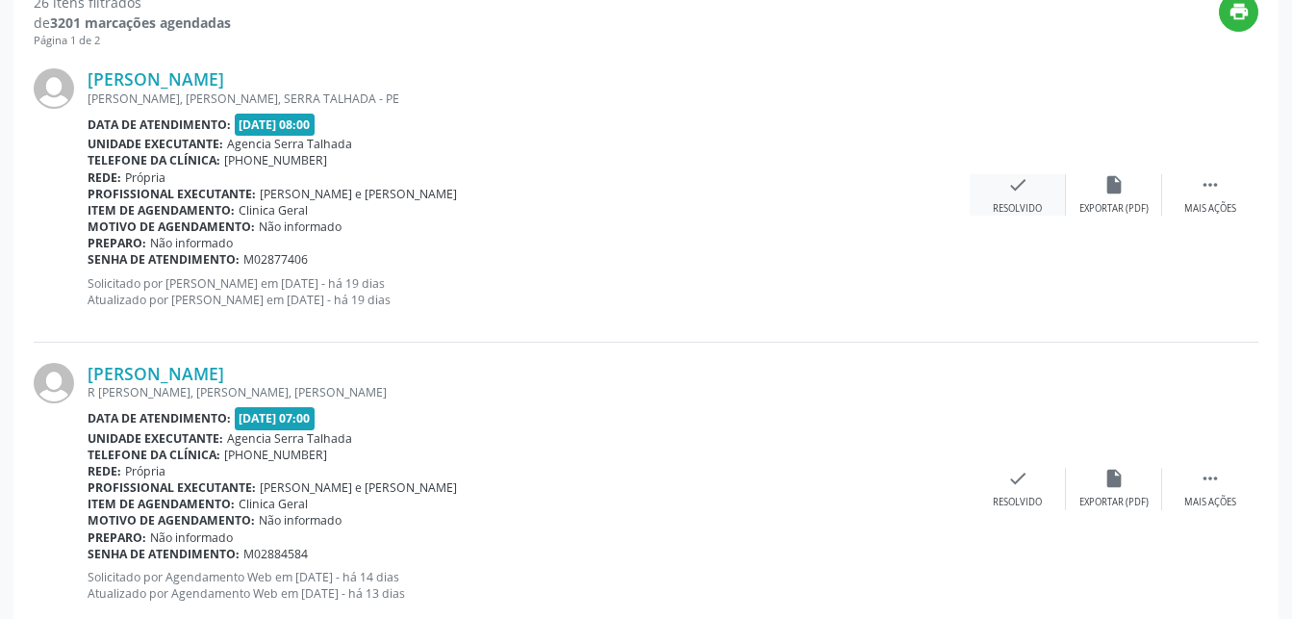
click at [1063, 189] on div "check Resolvido" at bounding box center [1018, 194] width 96 height 41
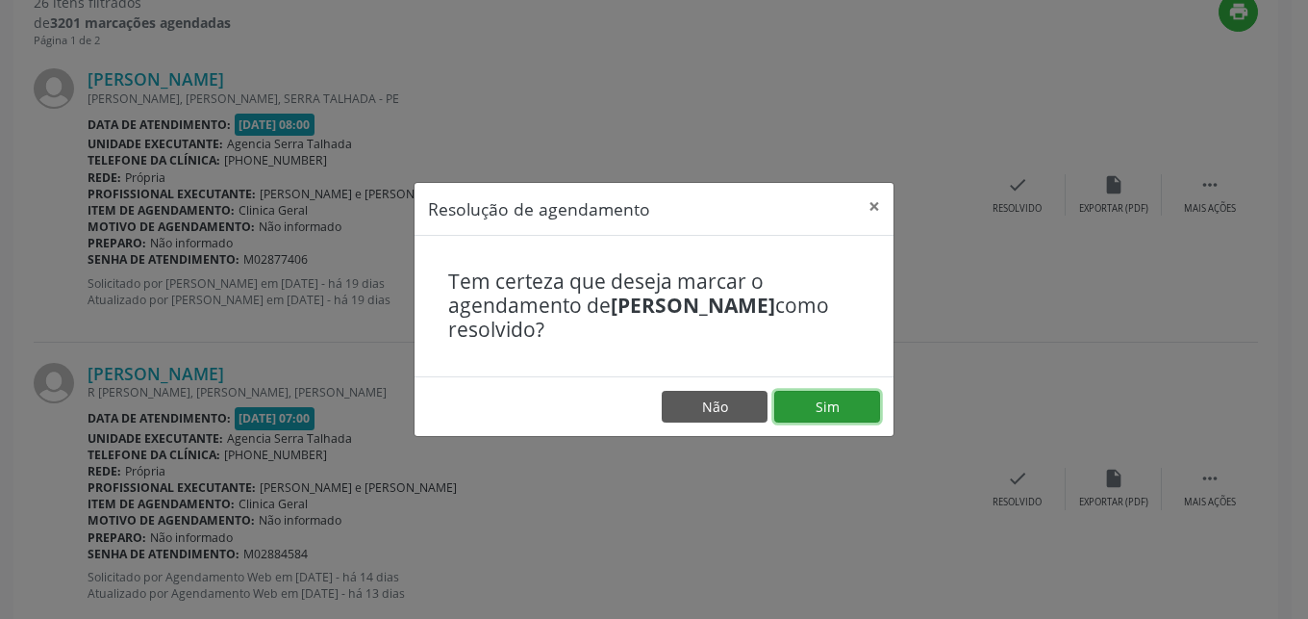
click at [866, 401] on button "Sim" at bounding box center [827, 407] width 106 height 33
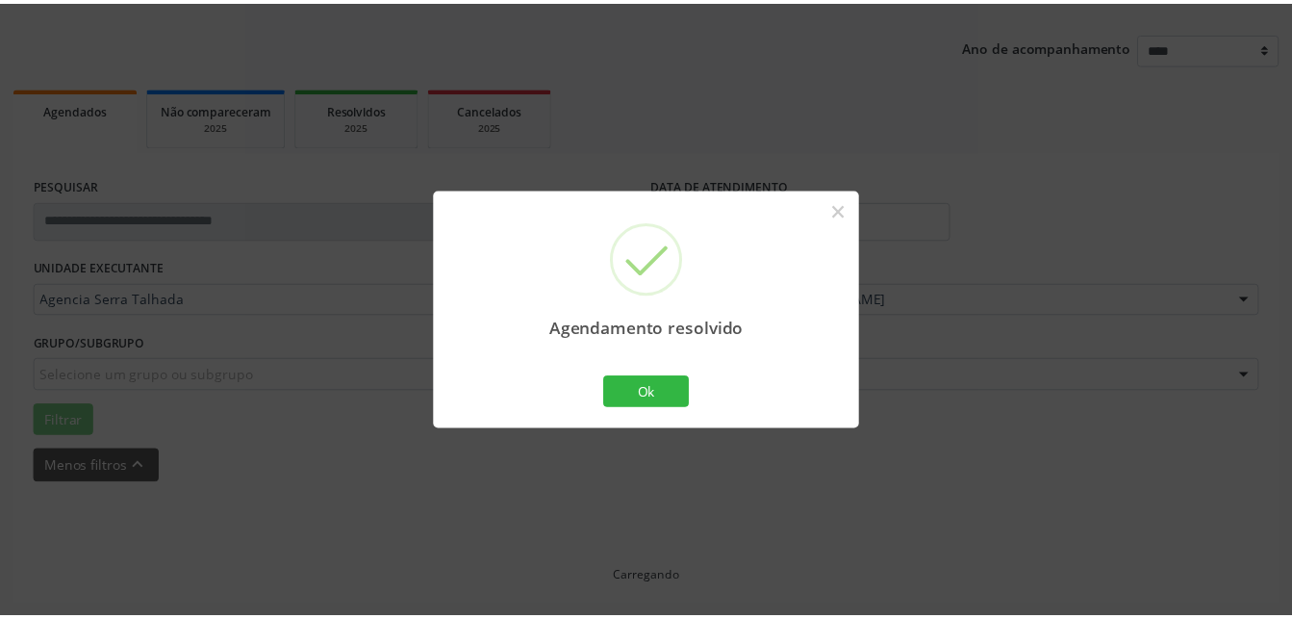
scroll to position [201, 0]
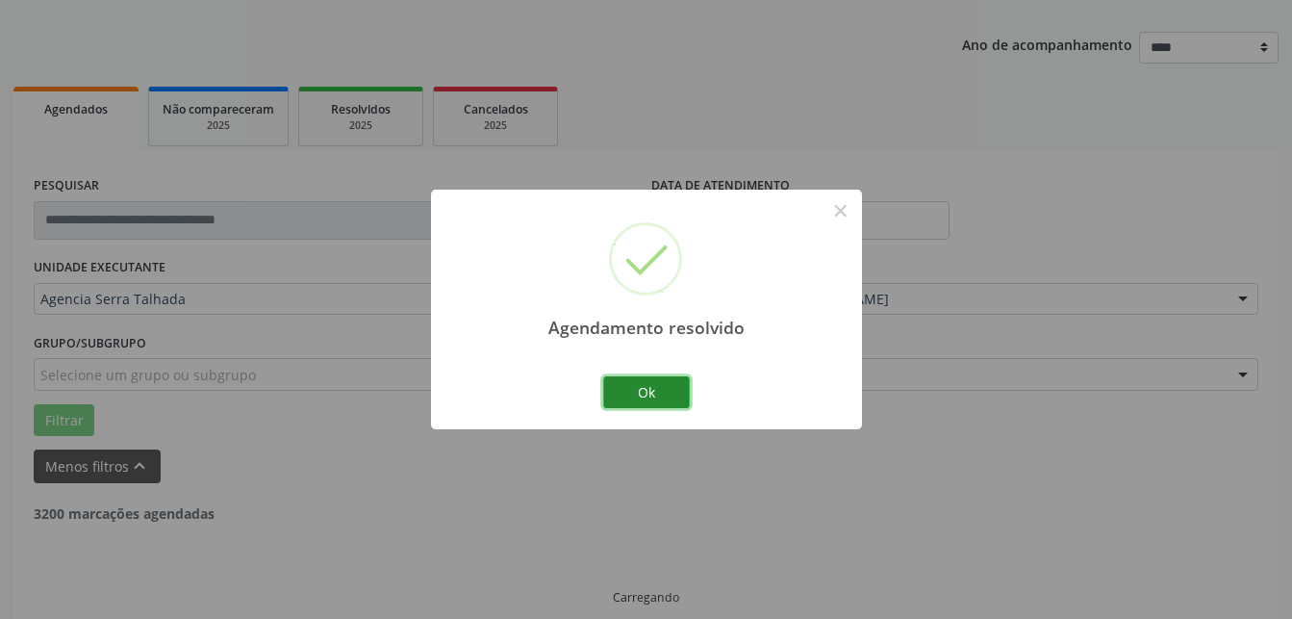
click at [608, 389] on button "Ok" at bounding box center [646, 392] width 87 height 33
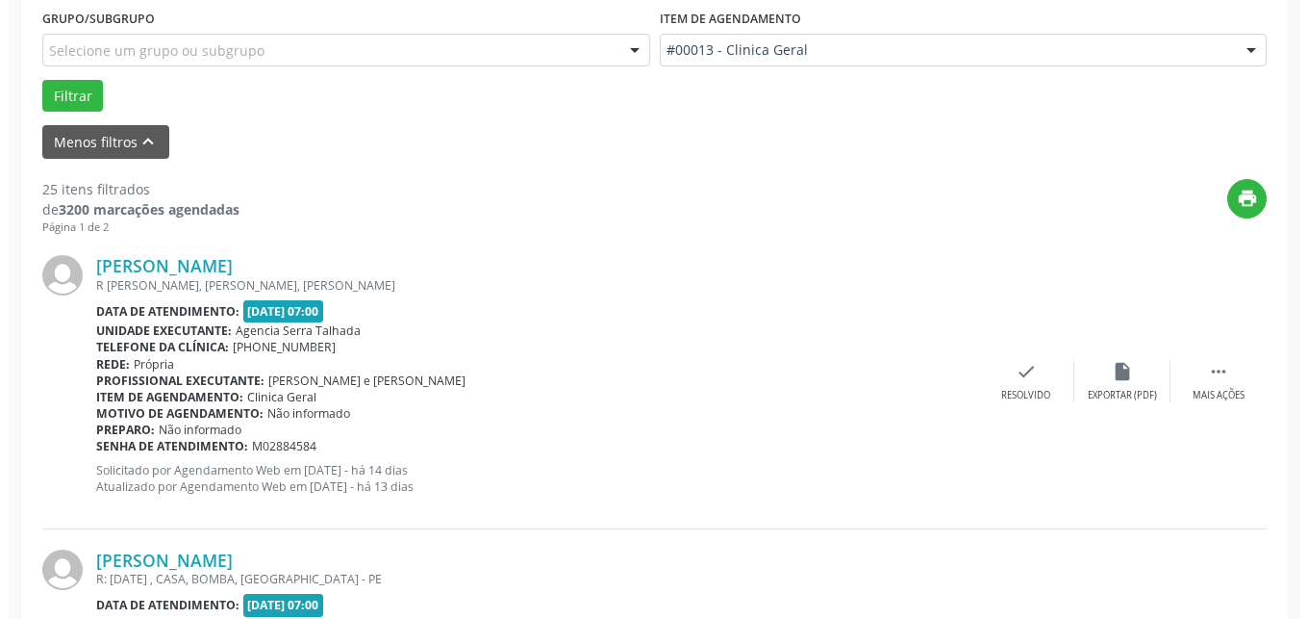
scroll to position [594, 0]
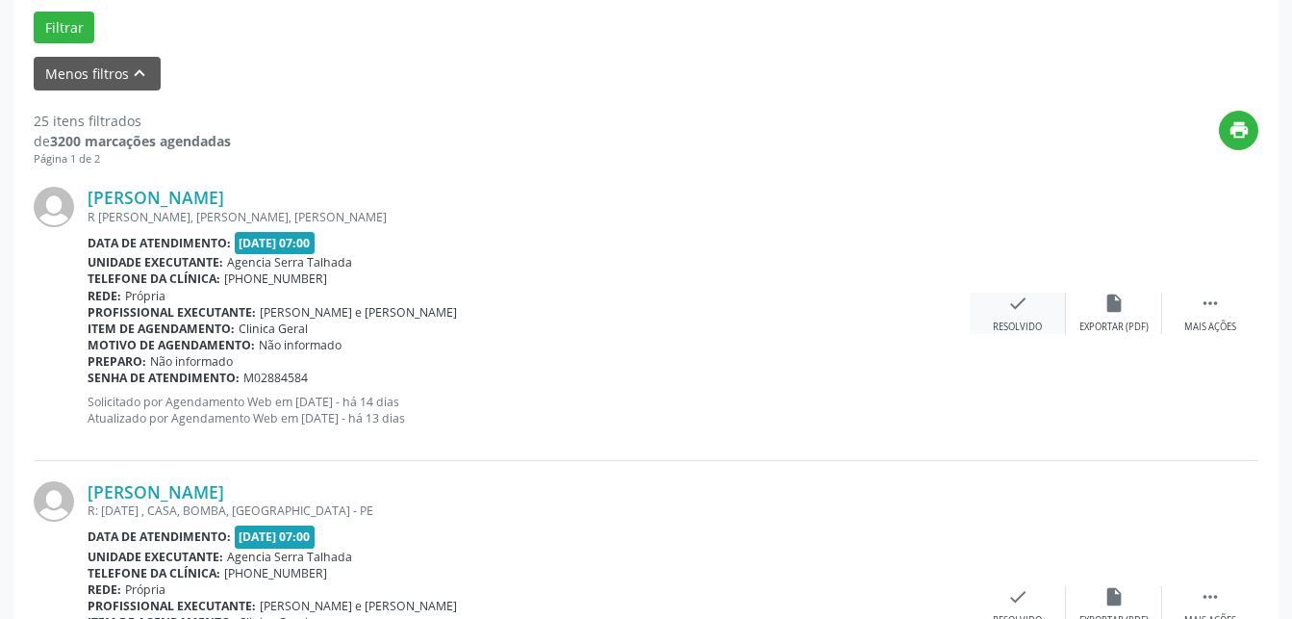
click at [1033, 316] on div "check Resolvido" at bounding box center [1018, 312] width 96 height 41
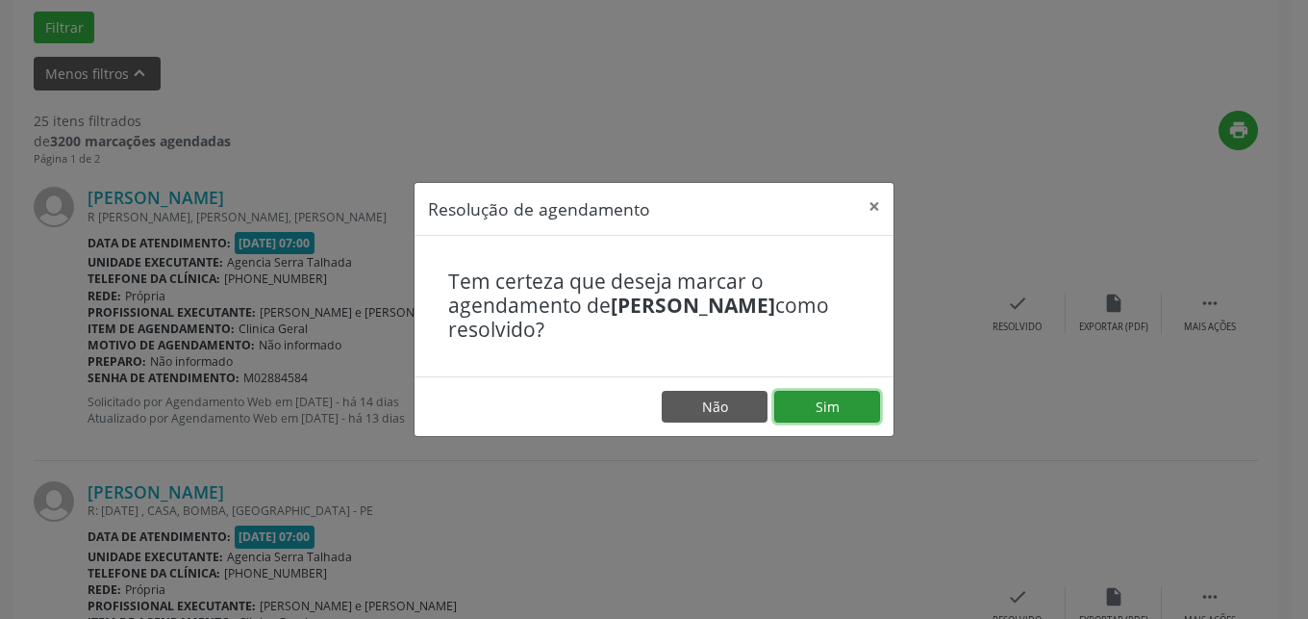
click at [852, 412] on button "Sim" at bounding box center [827, 407] width 106 height 33
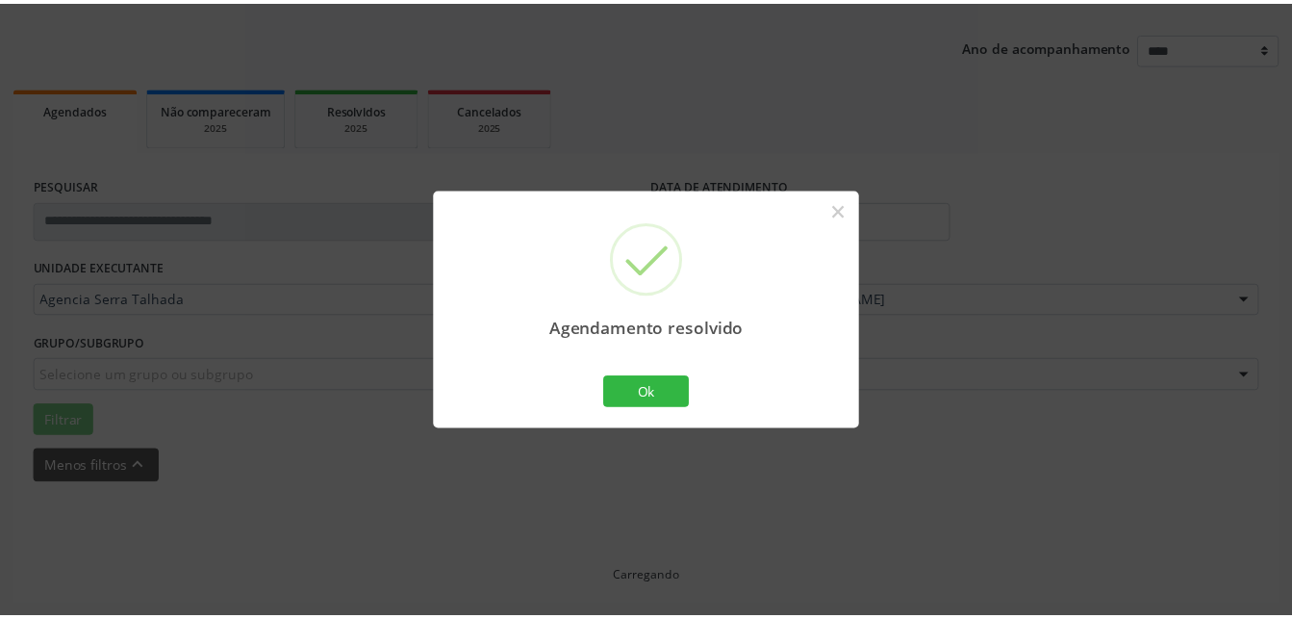
scroll to position [201, 0]
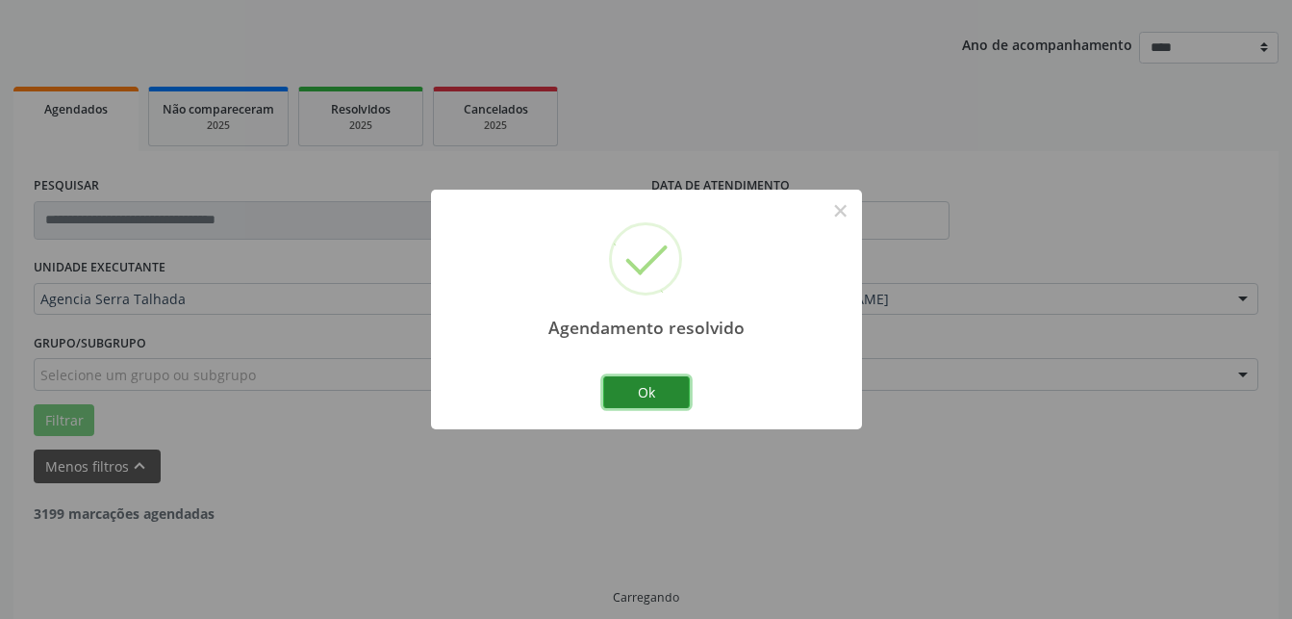
click at [624, 388] on button "Ok" at bounding box center [646, 392] width 87 height 33
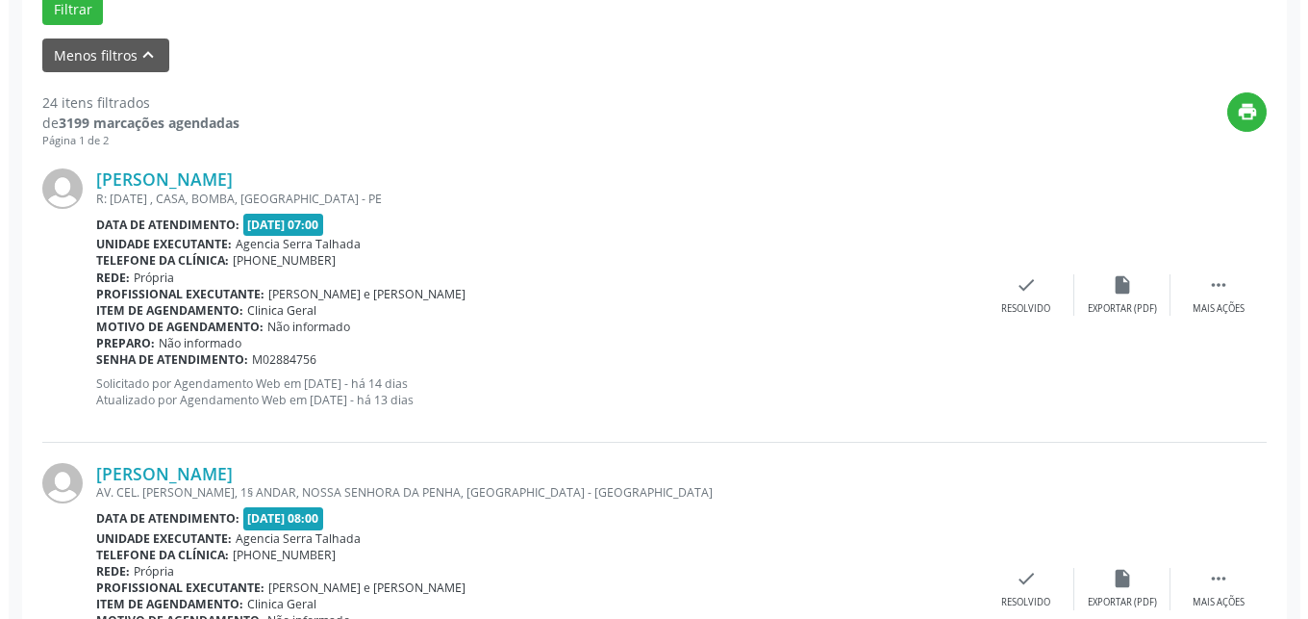
scroll to position [712, 0]
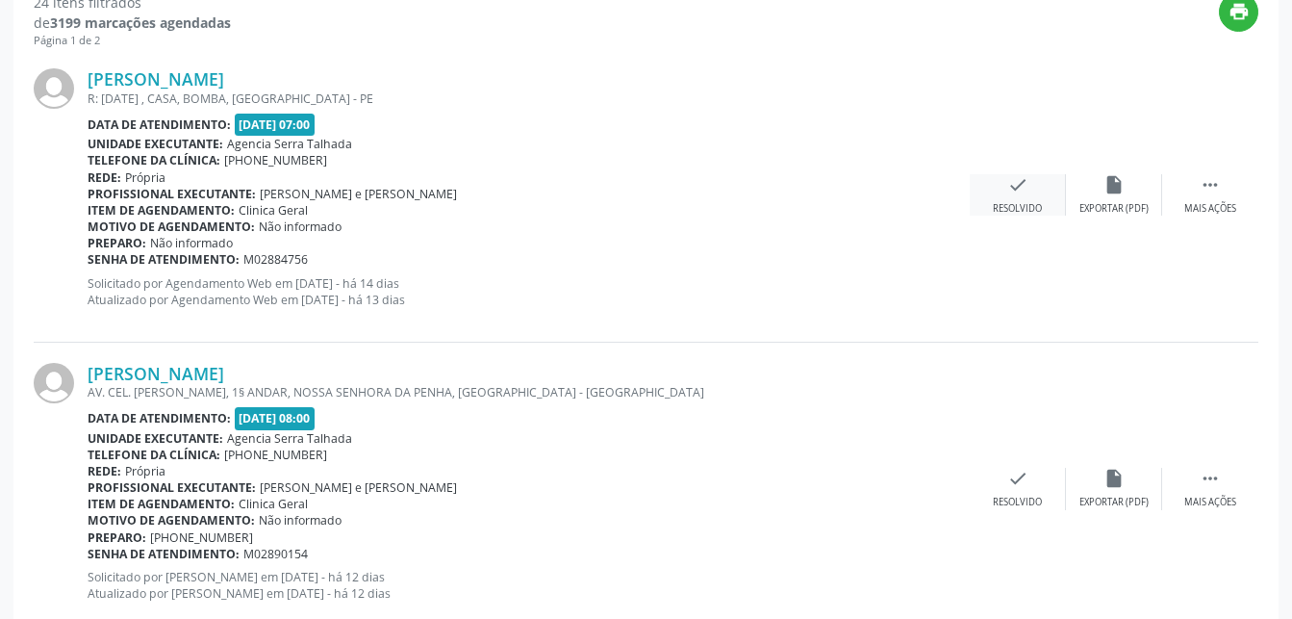
click at [1006, 189] on div "check Resolvido" at bounding box center [1018, 194] width 96 height 41
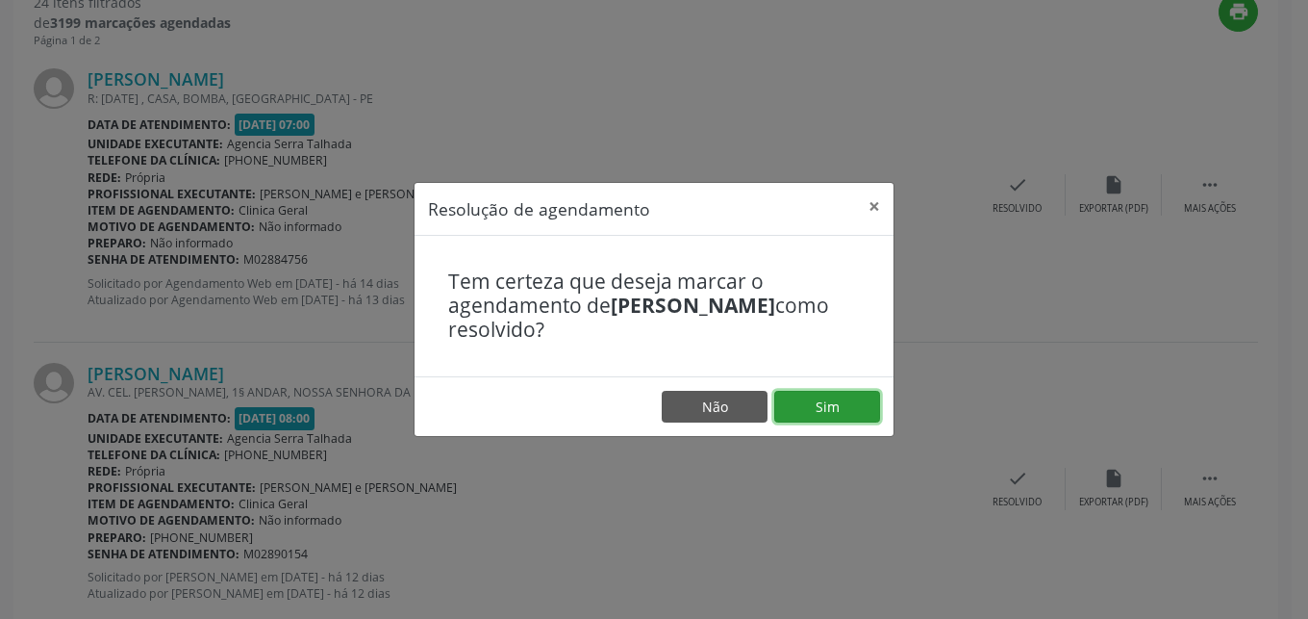
click at [805, 395] on button "Sim" at bounding box center [827, 407] width 106 height 33
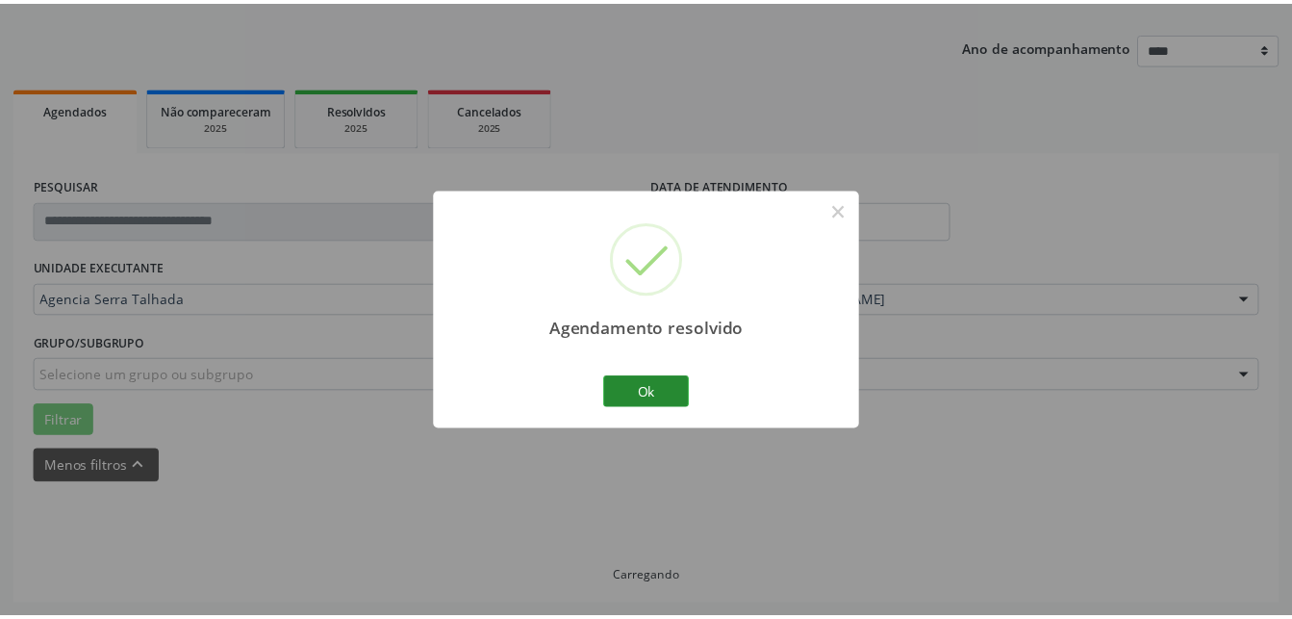
scroll to position [201, 0]
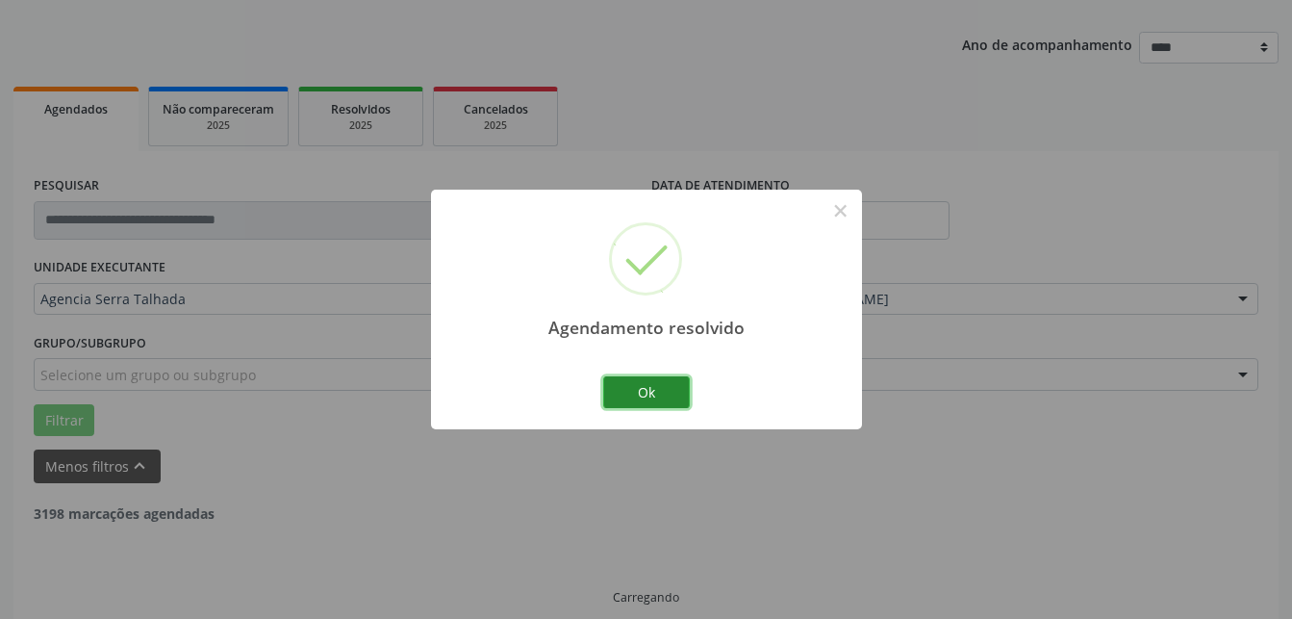
click at [612, 385] on button "Ok" at bounding box center [646, 392] width 87 height 33
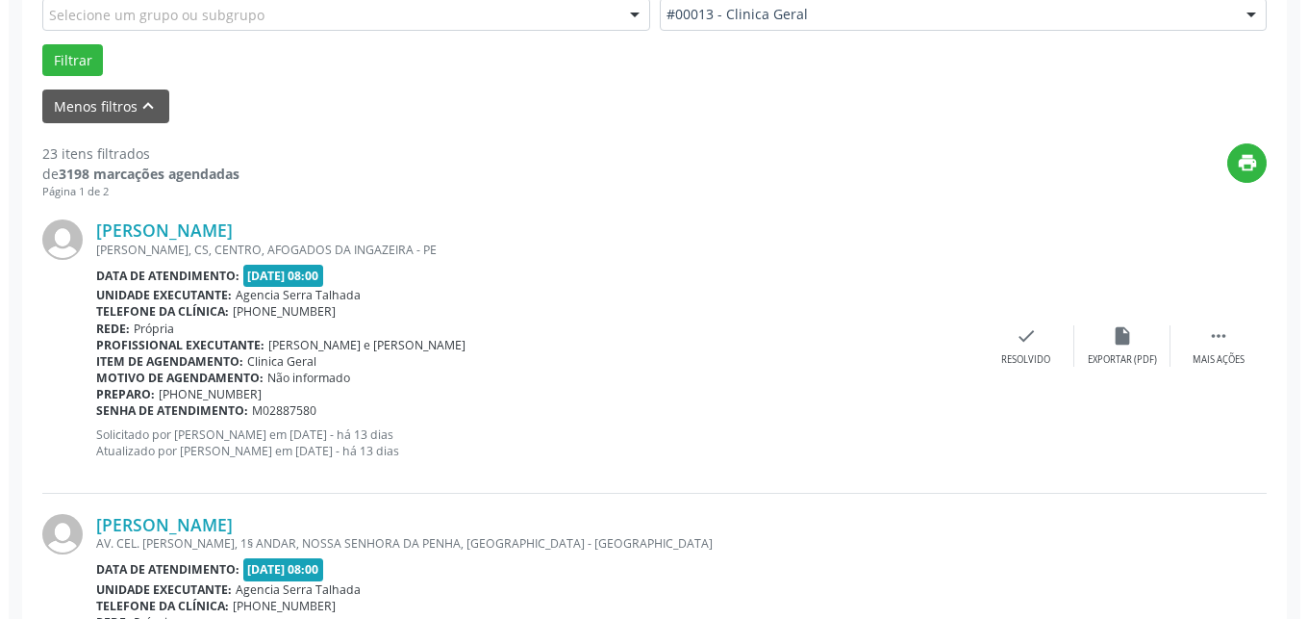
scroll to position [712, 0]
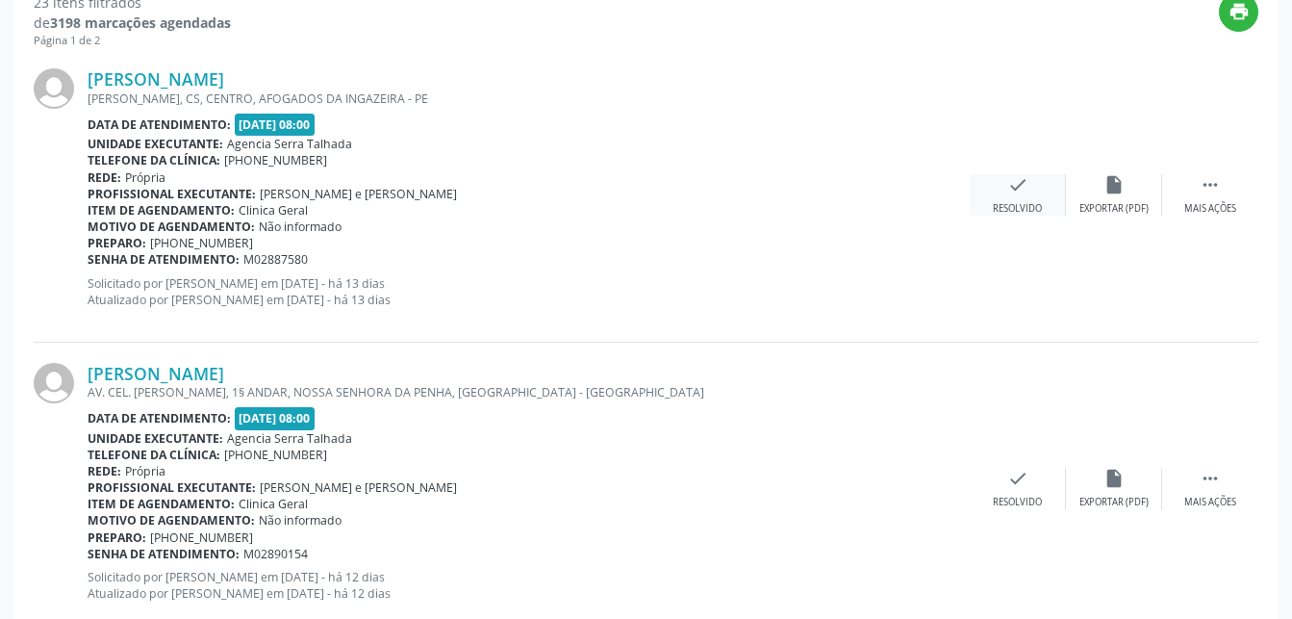
click at [1017, 208] on div "Resolvido" at bounding box center [1017, 208] width 49 height 13
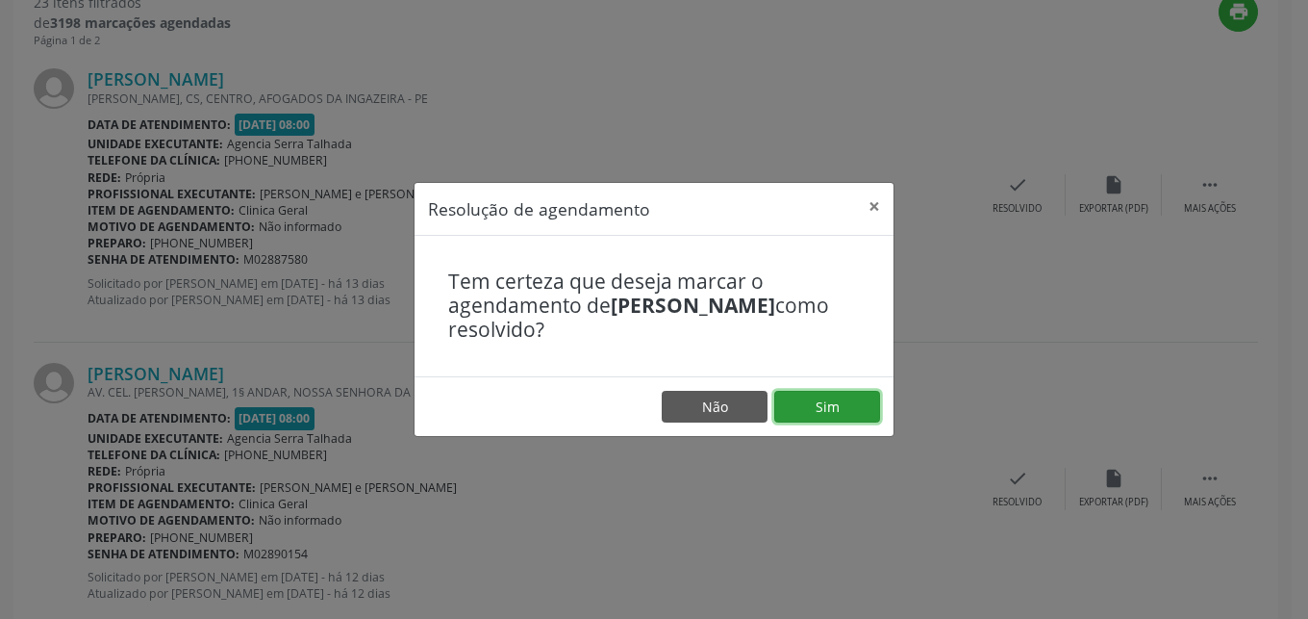
click at [836, 418] on button "Sim" at bounding box center [827, 407] width 106 height 33
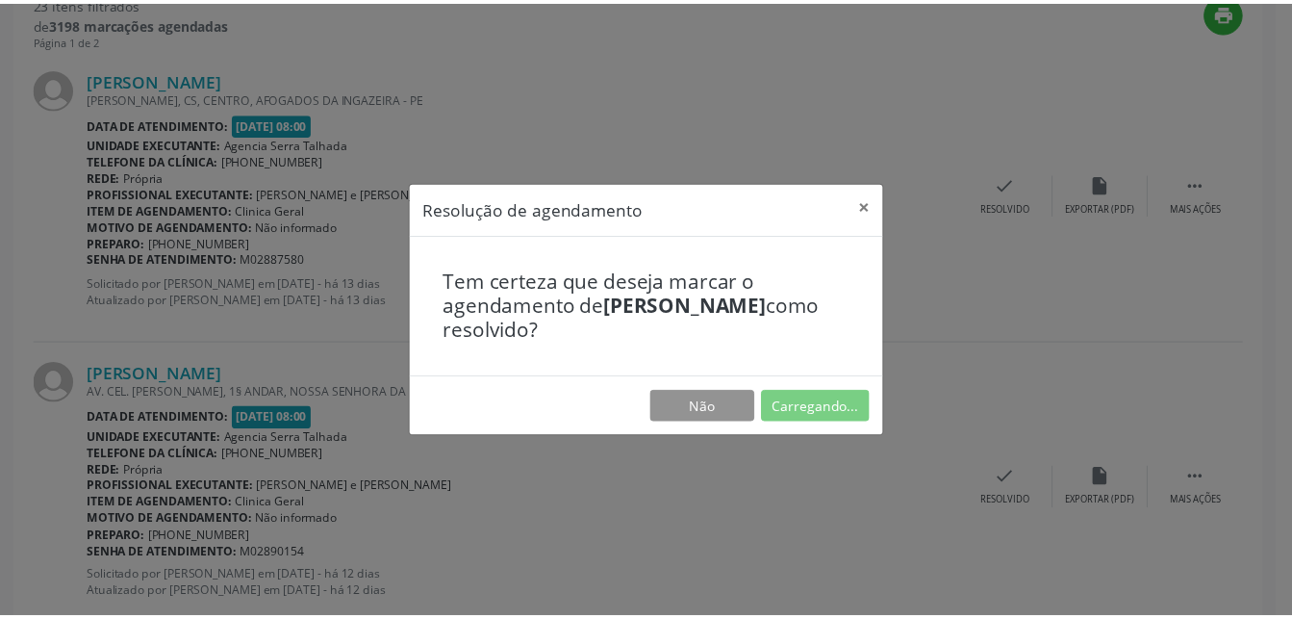
scroll to position [201, 0]
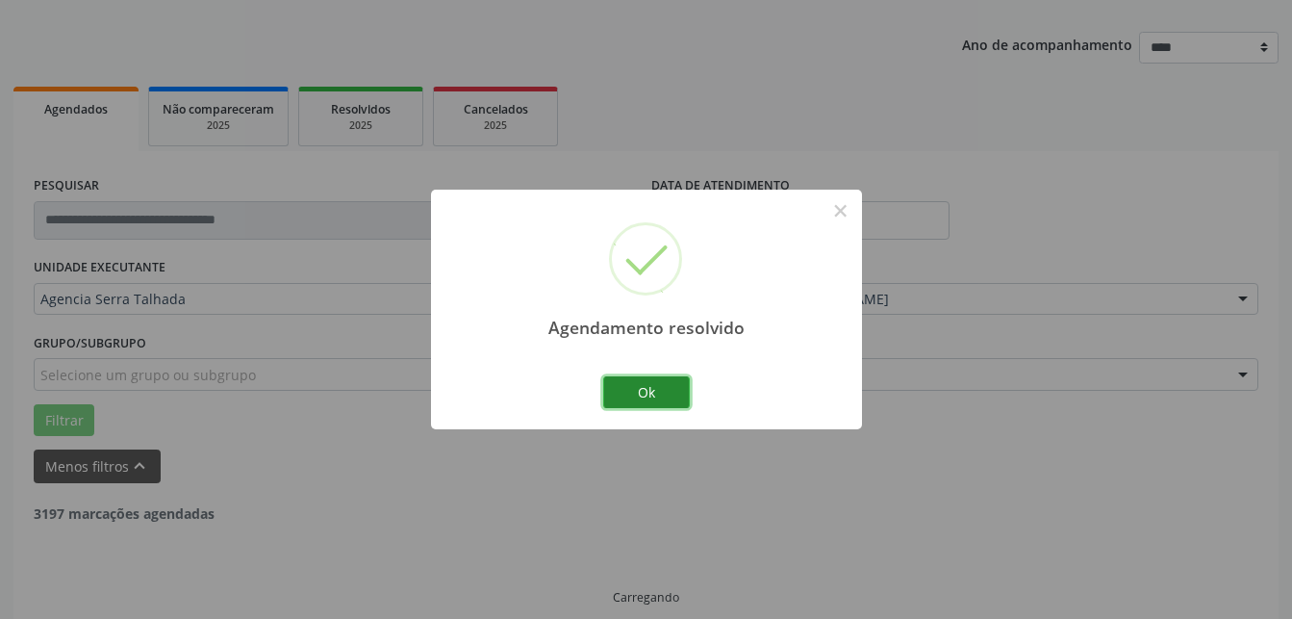
click at [619, 392] on button "Ok" at bounding box center [646, 392] width 87 height 33
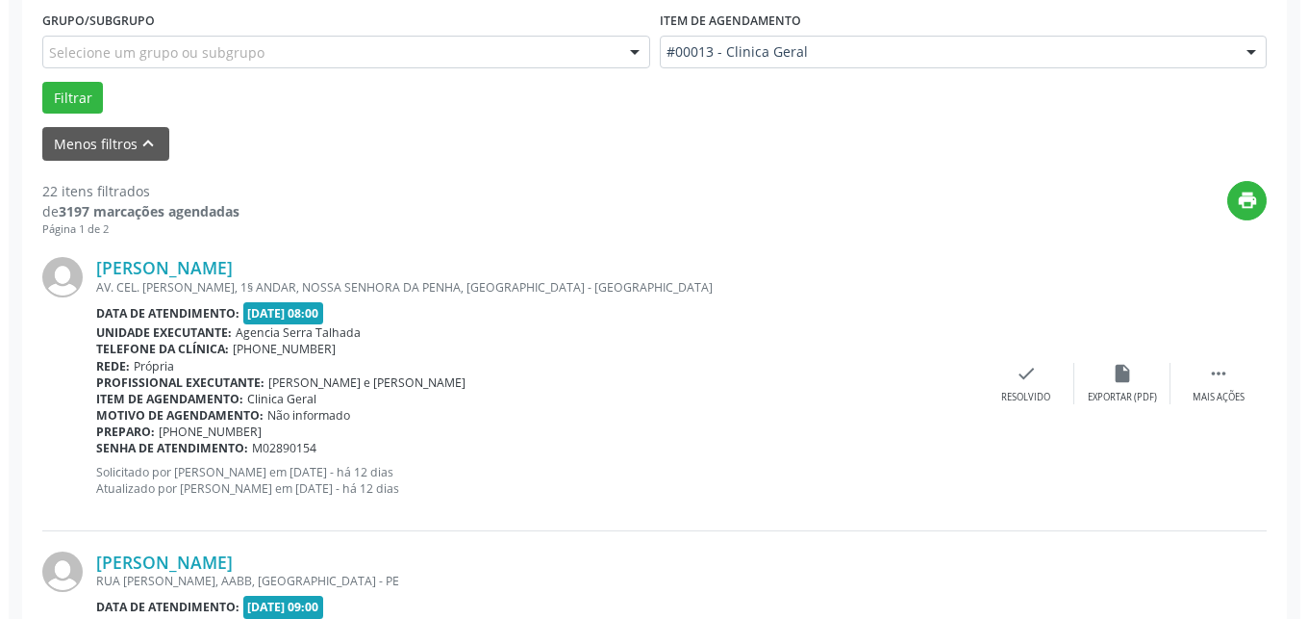
scroll to position [594, 0]
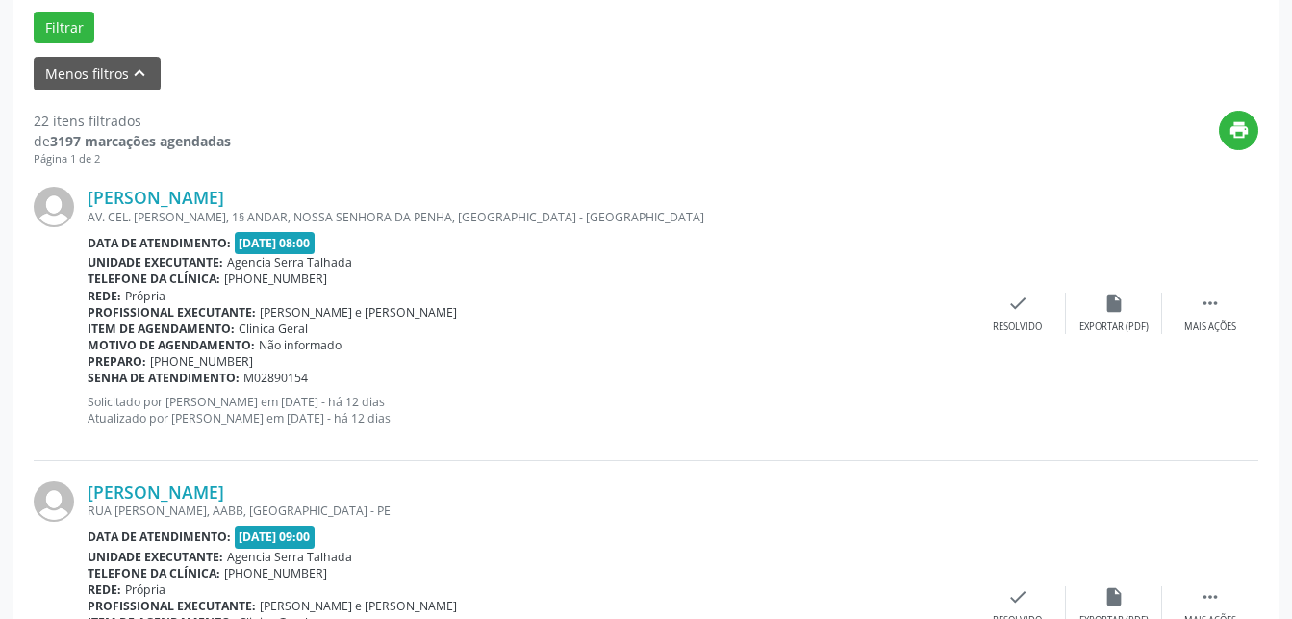
click at [1021, 292] on div "[PERSON_NAME] AV. CEL. [PERSON_NAME], 1§ ANDAR, NOSSA SENHORA DA PENHA, [GEOGRA…" at bounding box center [646, 312] width 1225 height 293
click at [989, 328] on div "check Resolvido" at bounding box center [1018, 312] width 96 height 41
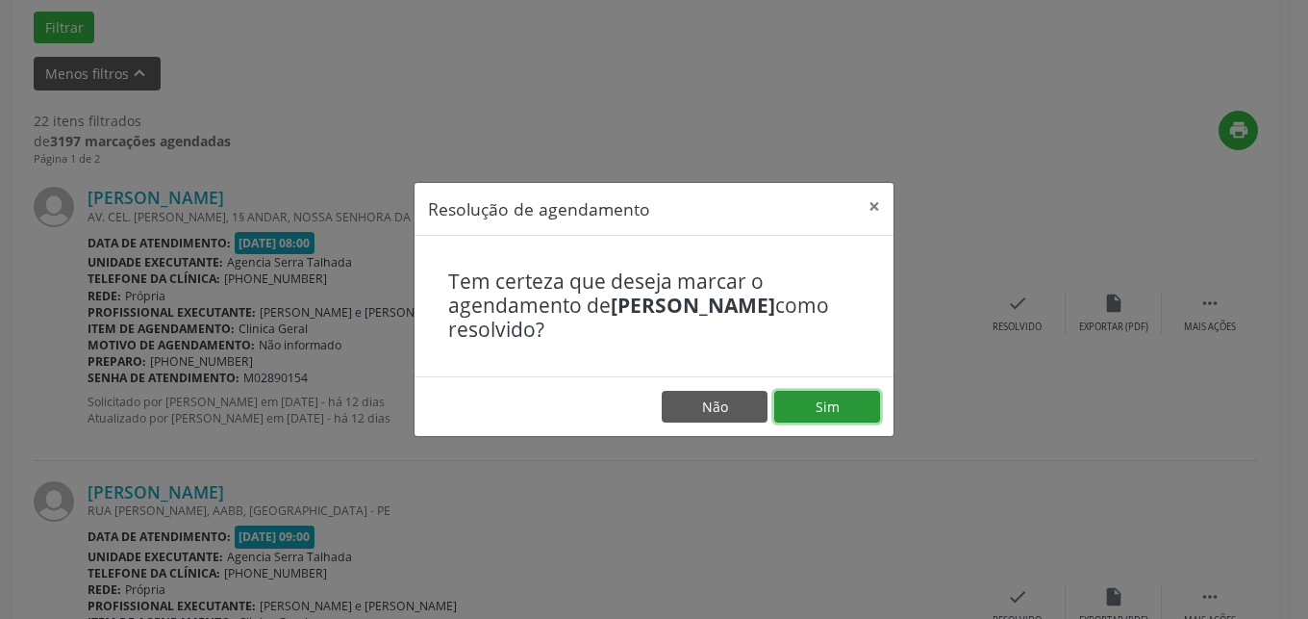
click at [843, 394] on button "Sim" at bounding box center [827, 407] width 106 height 33
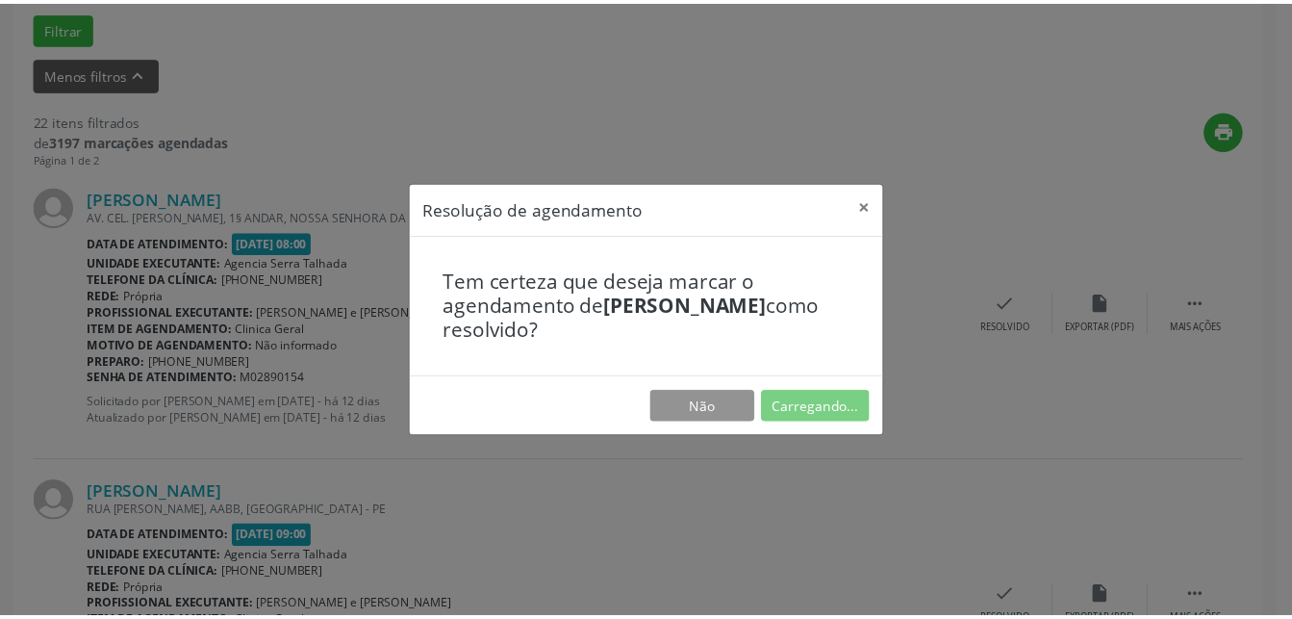
scroll to position [201, 0]
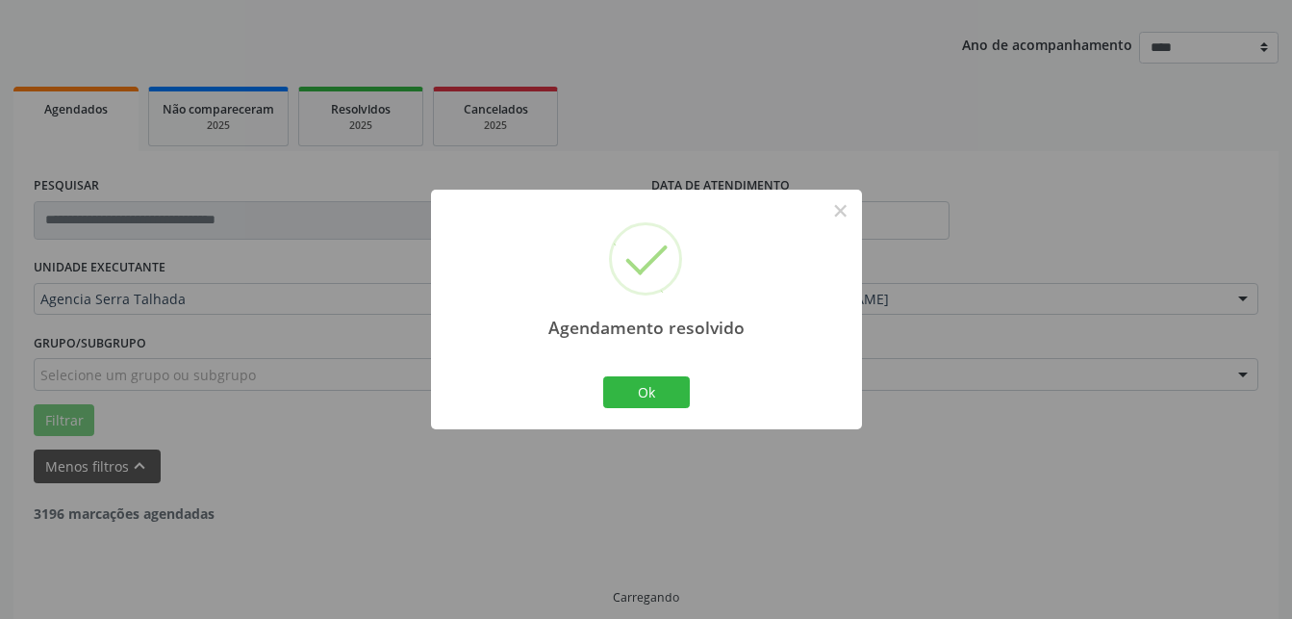
click at [690, 399] on div "Ok Cancel" at bounding box center [645, 391] width 95 height 40
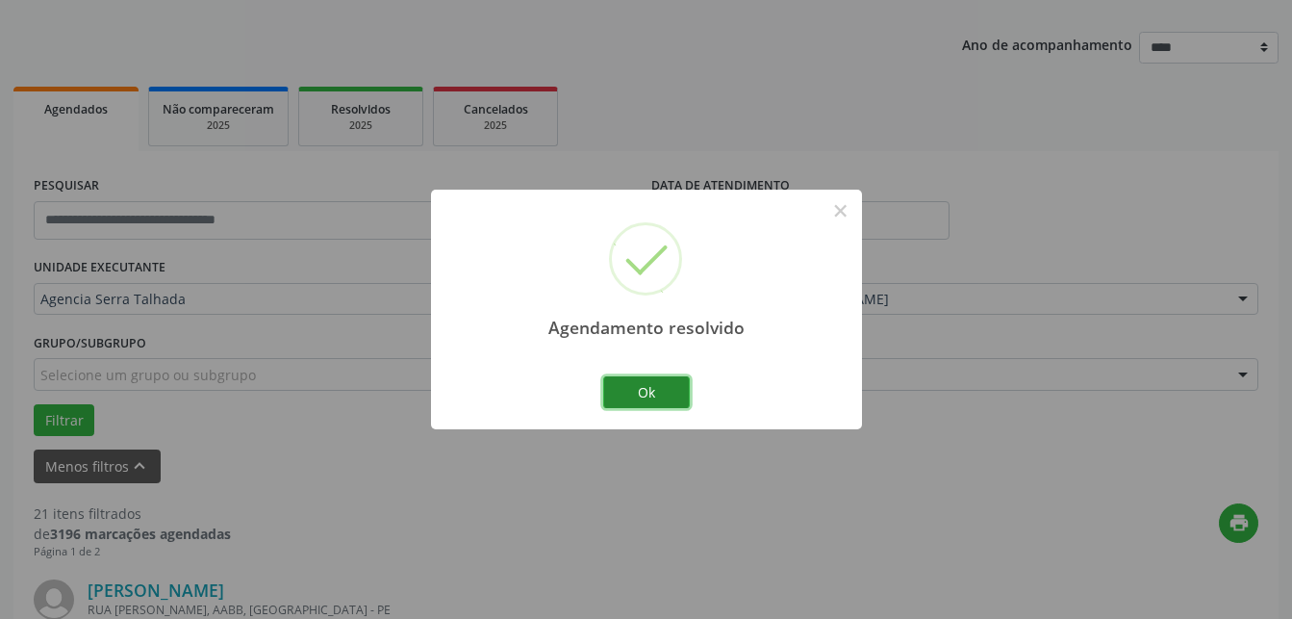
click at [669, 393] on button "Ok" at bounding box center [646, 392] width 87 height 33
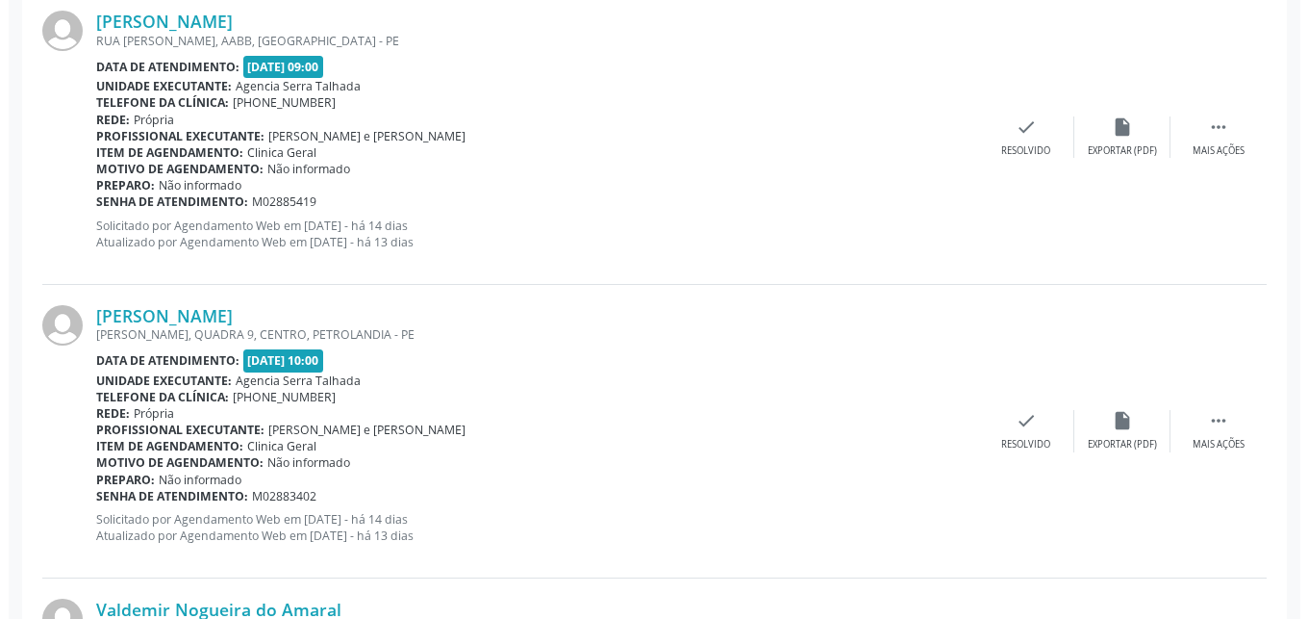
scroll to position [692, 0]
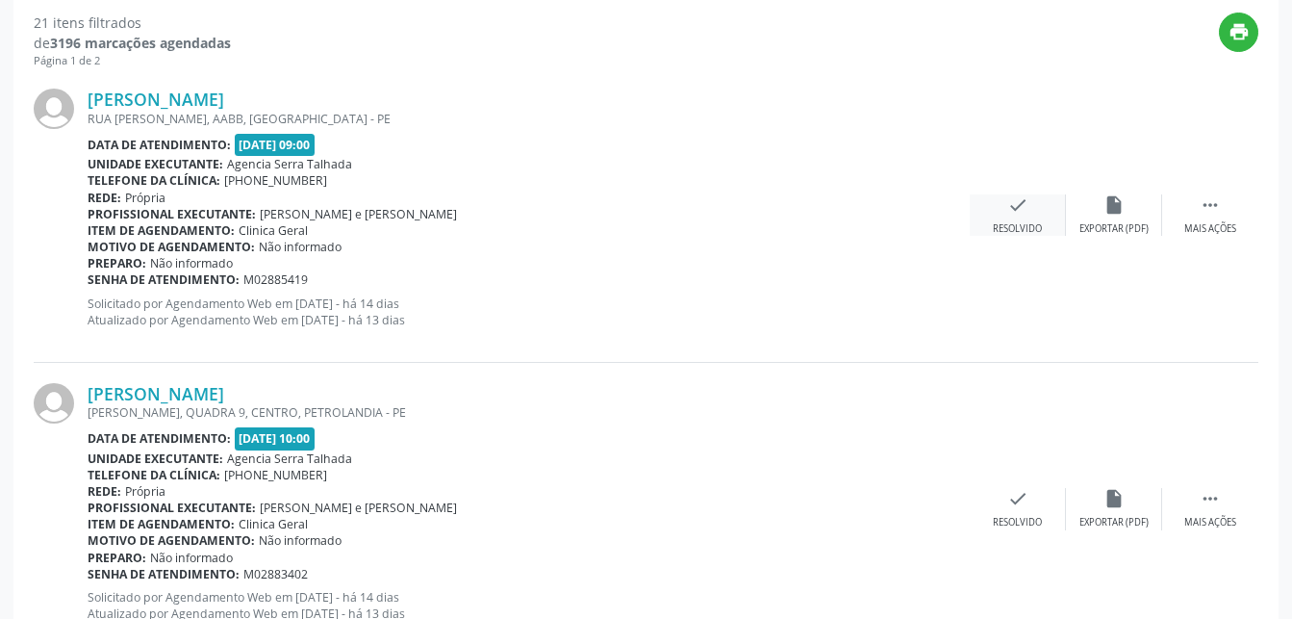
click at [1016, 223] on div "Resolvido" at bounding box center [1017, 228] width 49 height 13
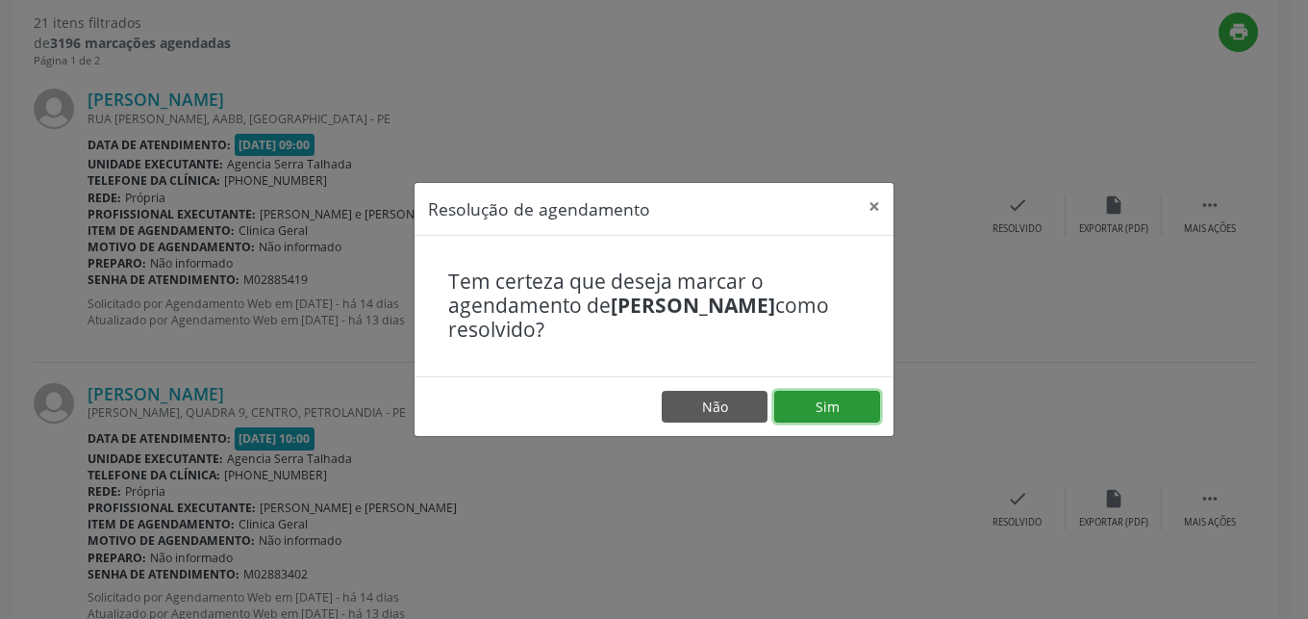
click at [863, 409] on button "Sim" at bounding box center [827, 407] width 106 height 33
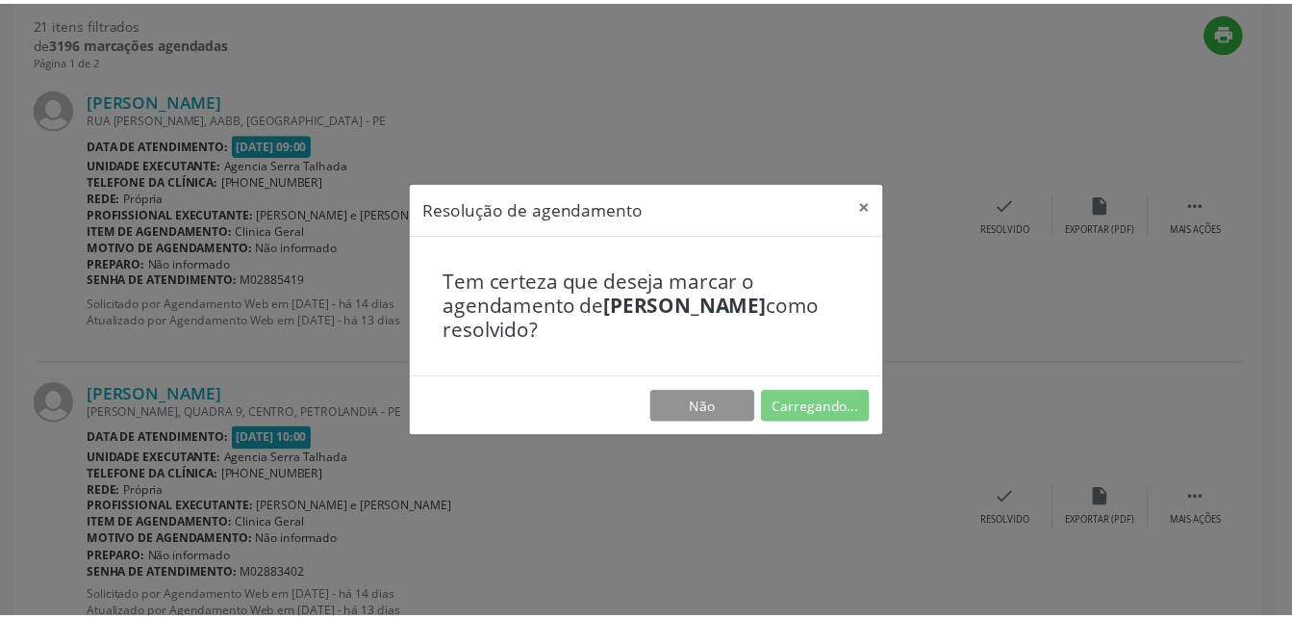
scroll to position [201, 0]
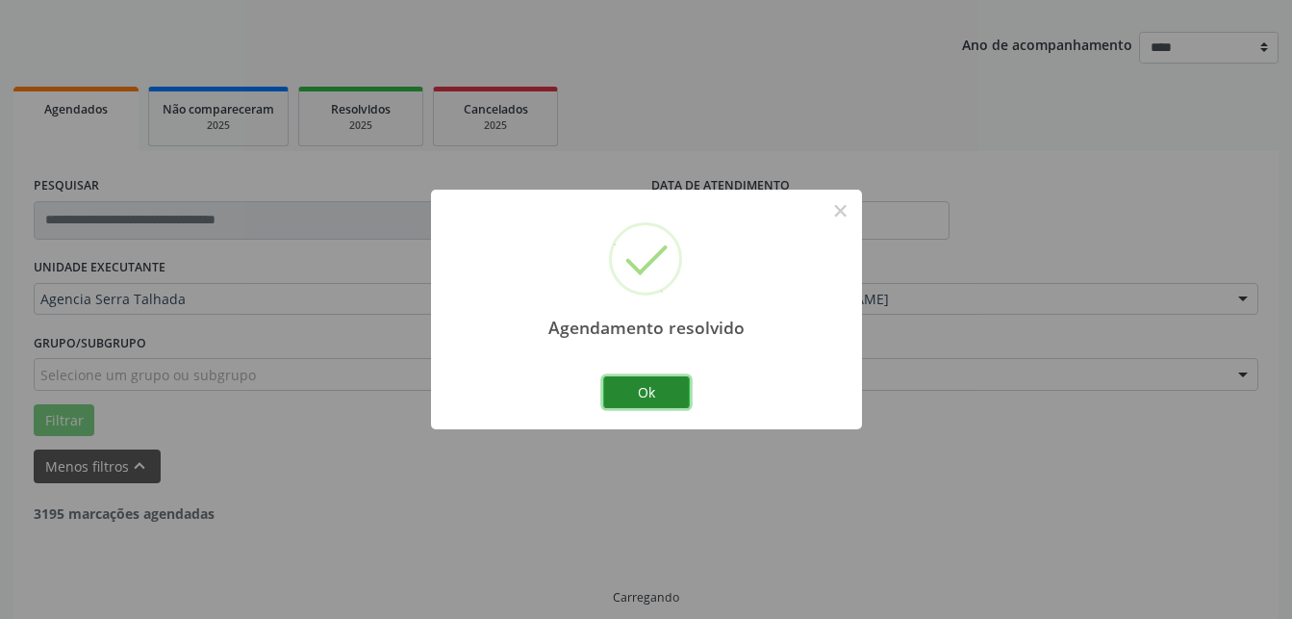
click at [622, 395] on button "Ok" at bounding box center [646, 392] width 87 height 33
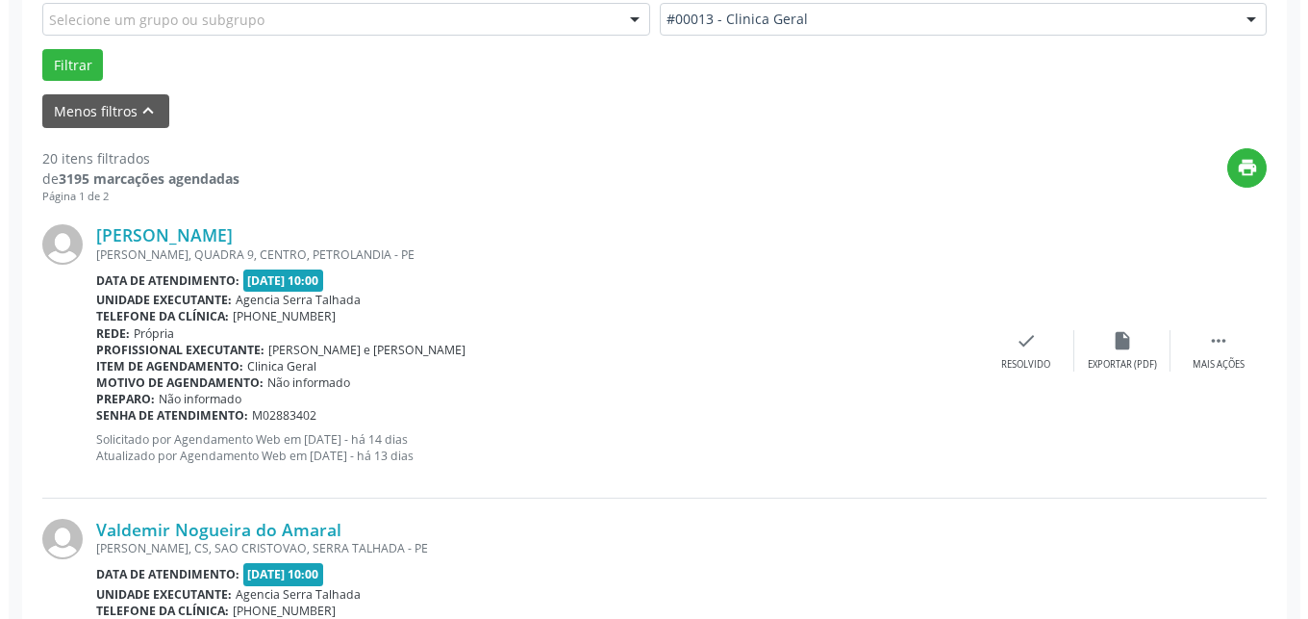
scroll to position [614, 0]
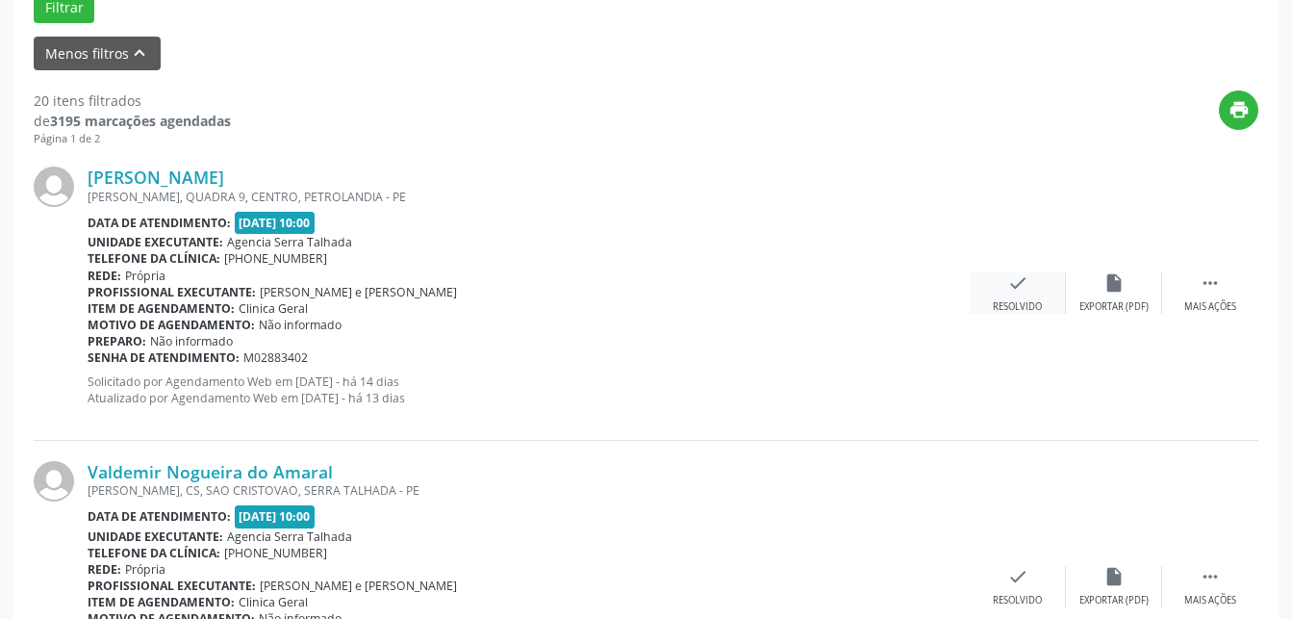
click at [1028, 307] on div "Resolvido" at bounding box center [1017, 306] width 49 height 13
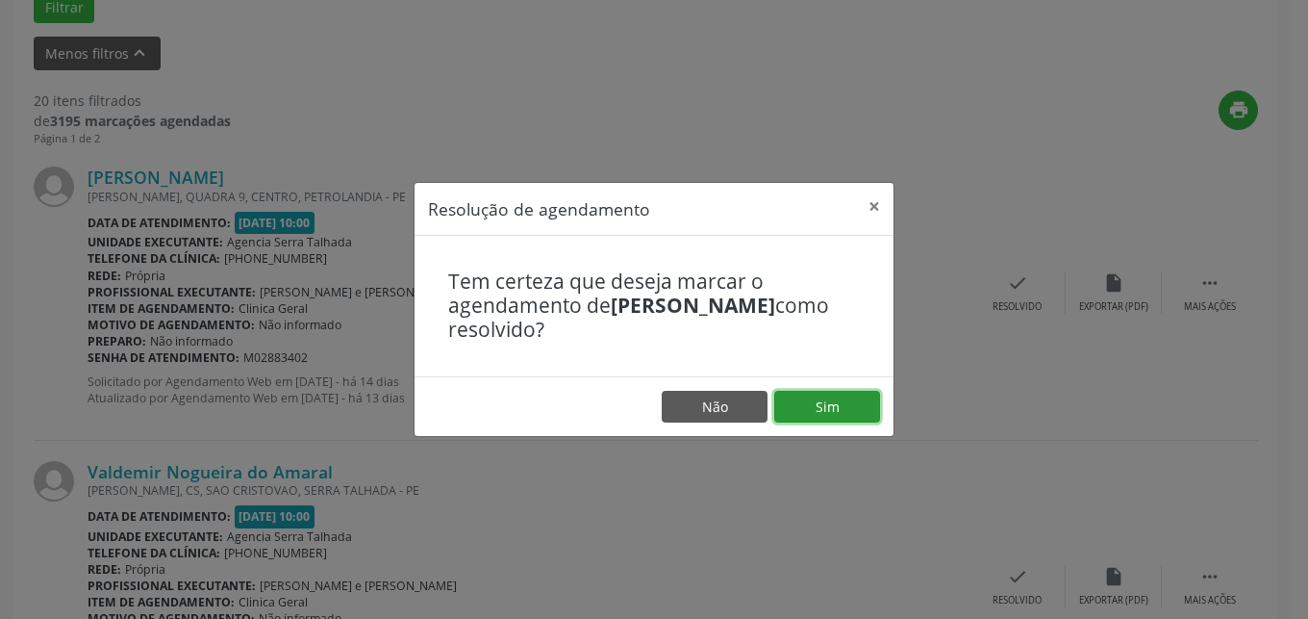
click at [858, 398] on button "Sim" at bounding box center [827, 407] width 106 height 33
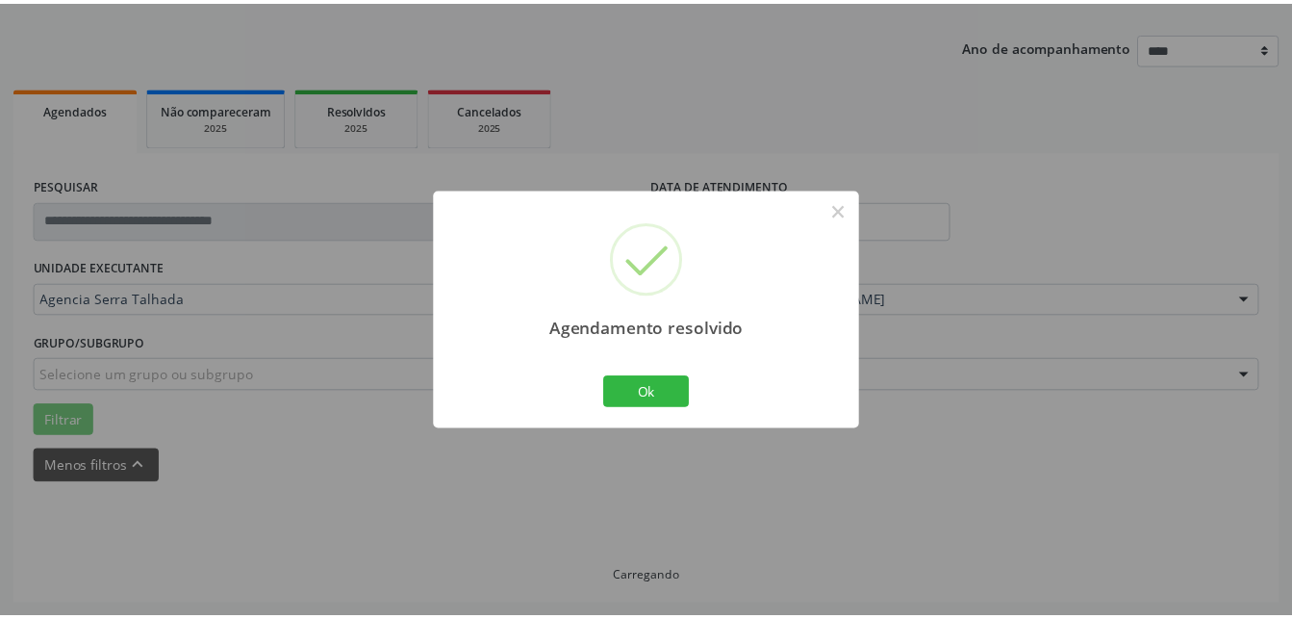
scroll to position [201, 0]
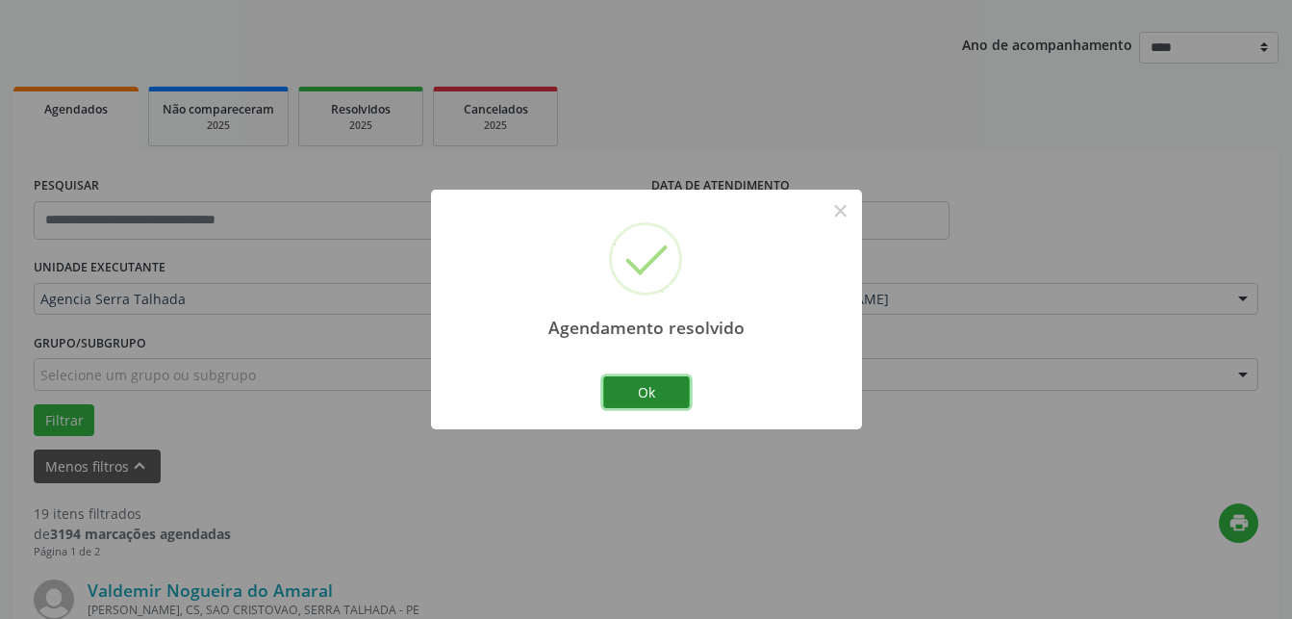
click at [679, 394] on button "Ok" at bounding box center [646, 392] width 87 height 33
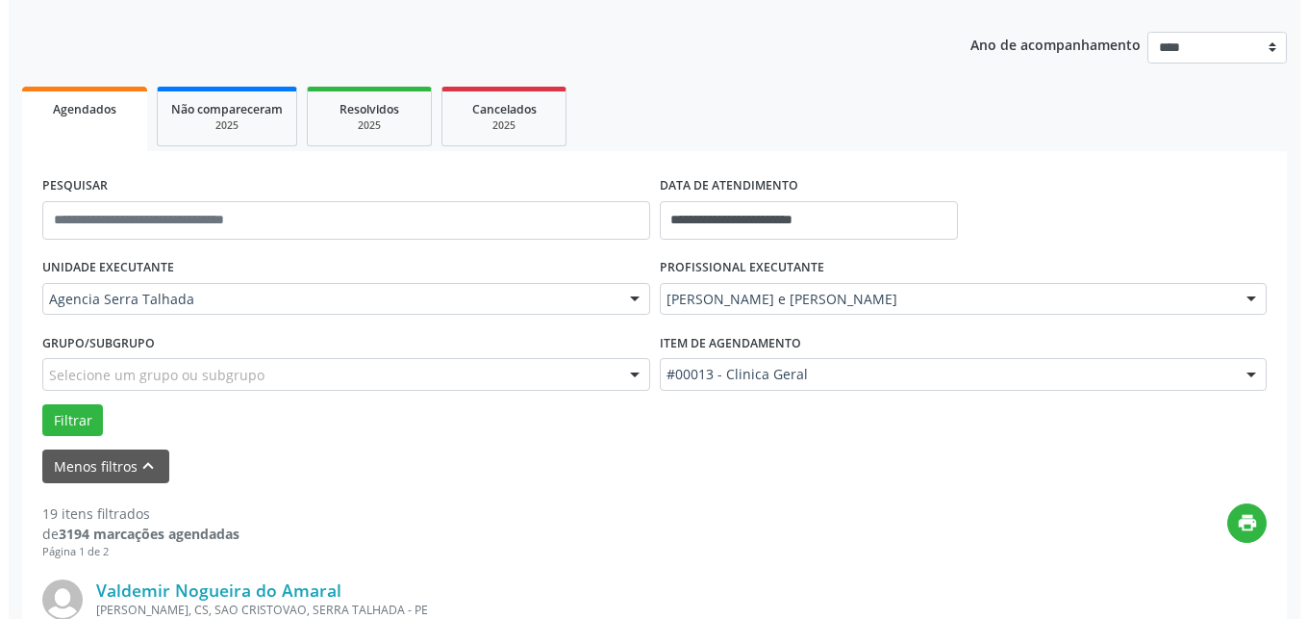
scroll to position [495, 0]
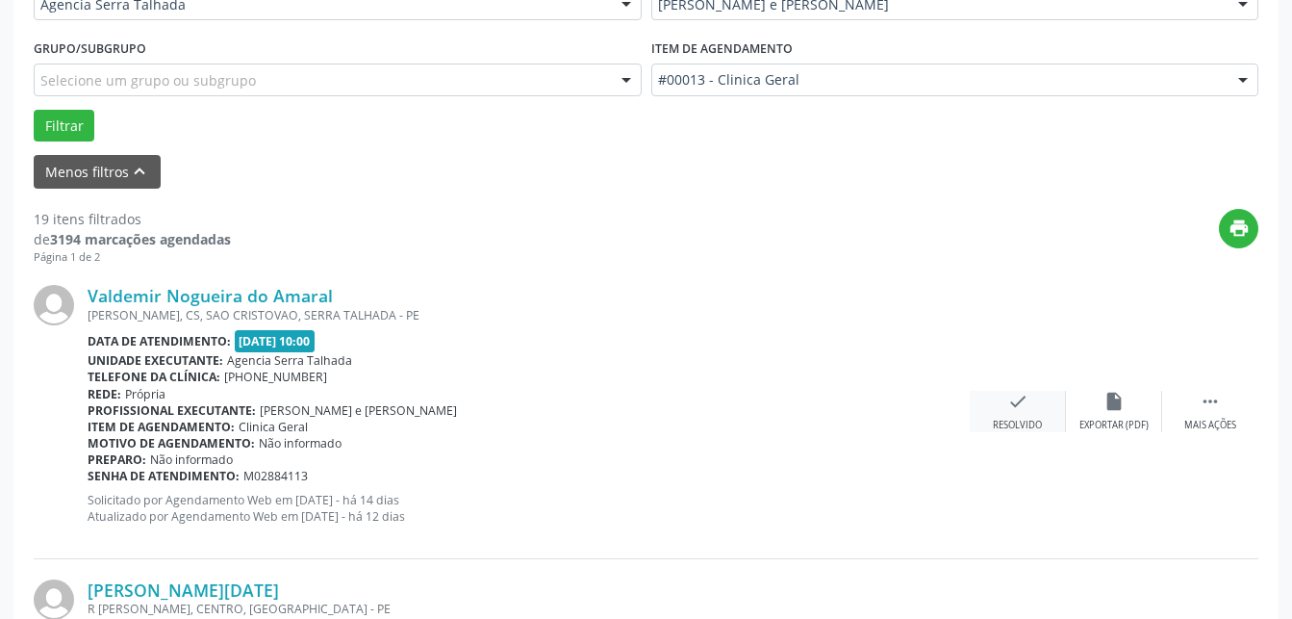
click at [1021, 419] on div "Resolvido" at bounding box center [1017, 424] width 49 height 13
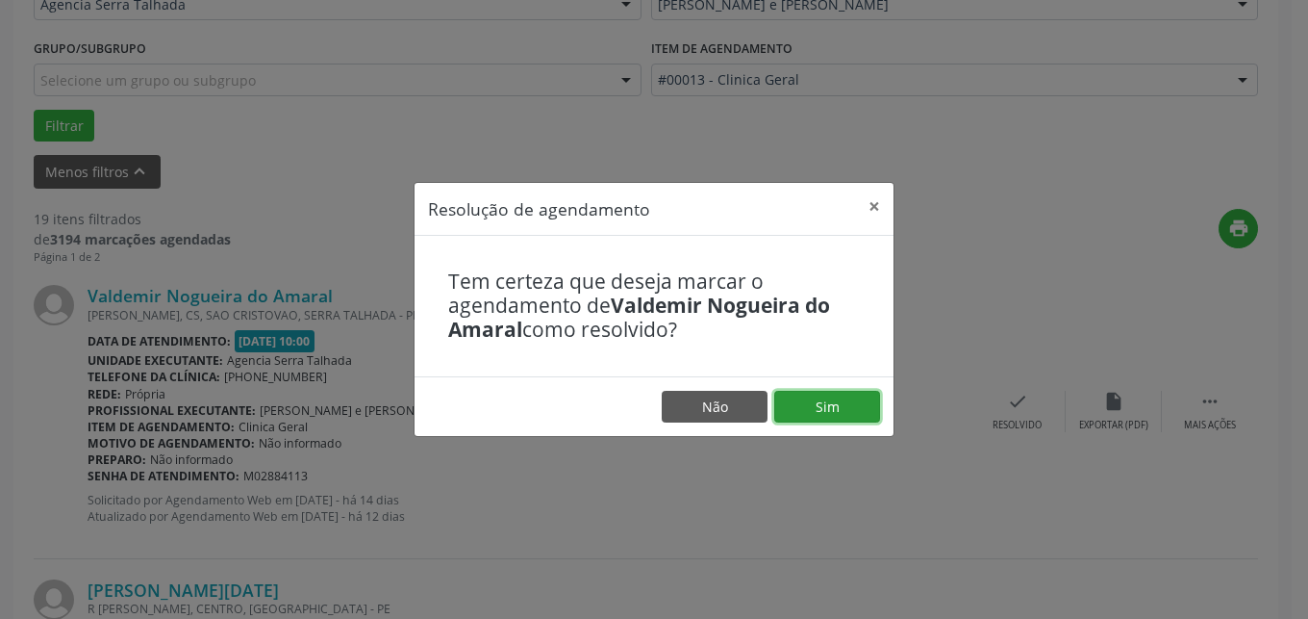
click at [831, 412] on button "Sim" at bounding box center [827, 407] width 106 height 33
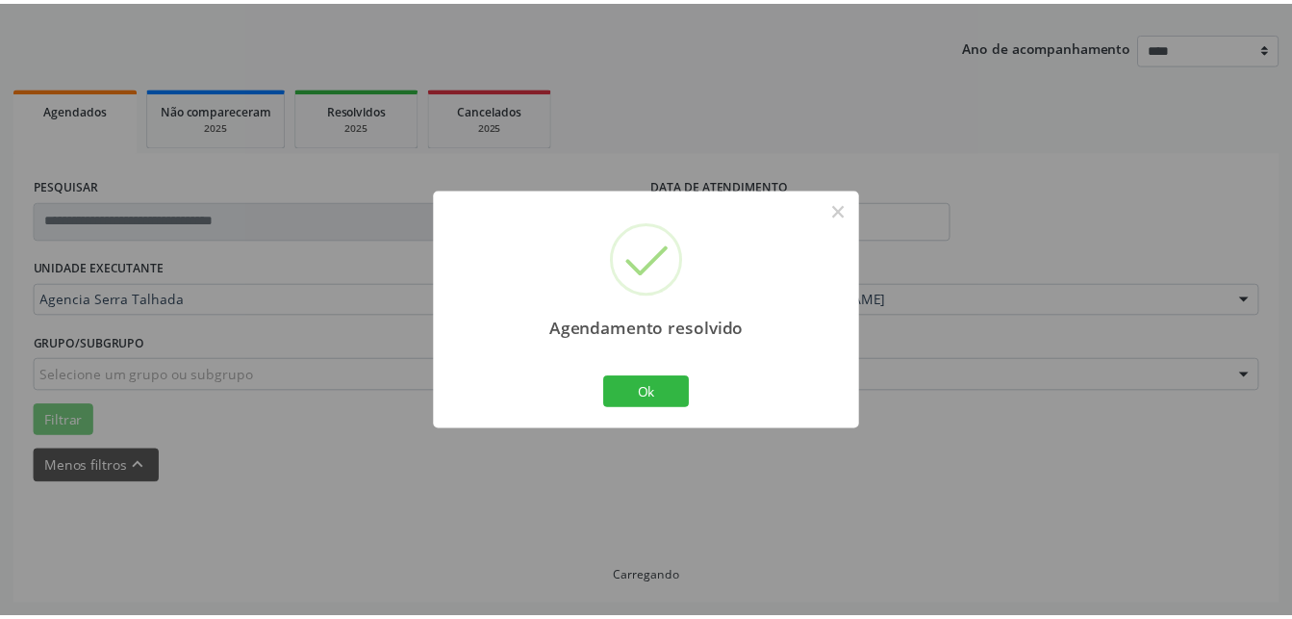
scroll to position [201, 0]
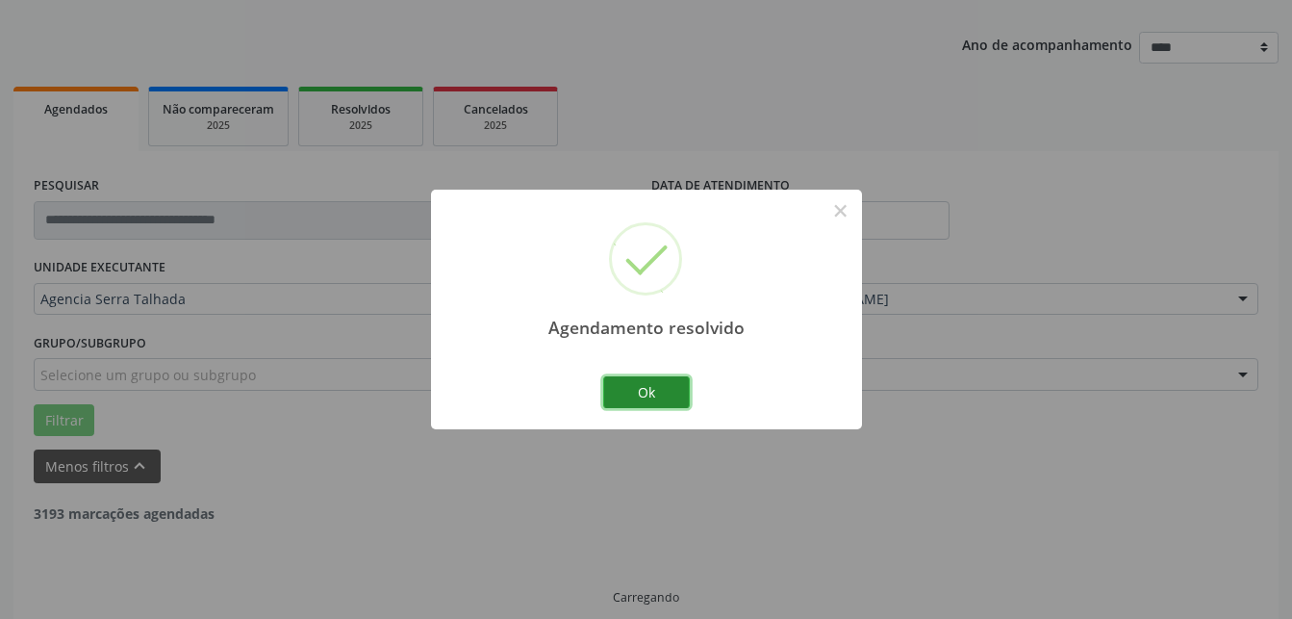
click at [627, 396] on button "Ok" at bounding box center [646, 392] width 87 height 33
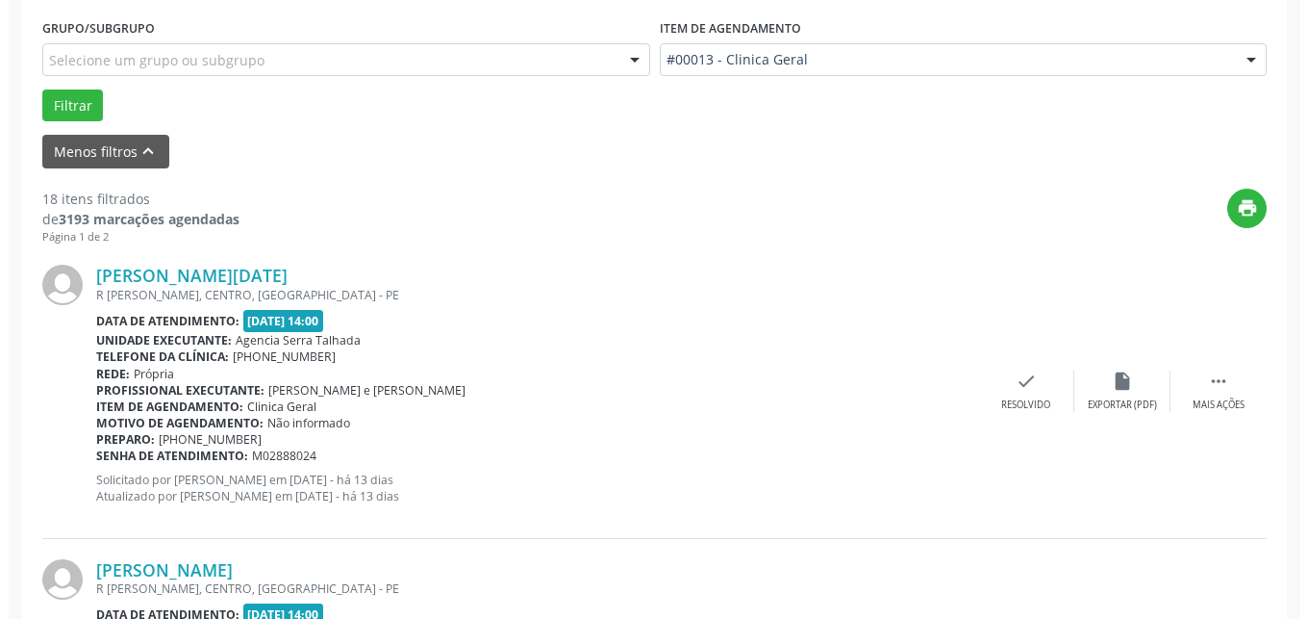
scroll to position [614, 0]
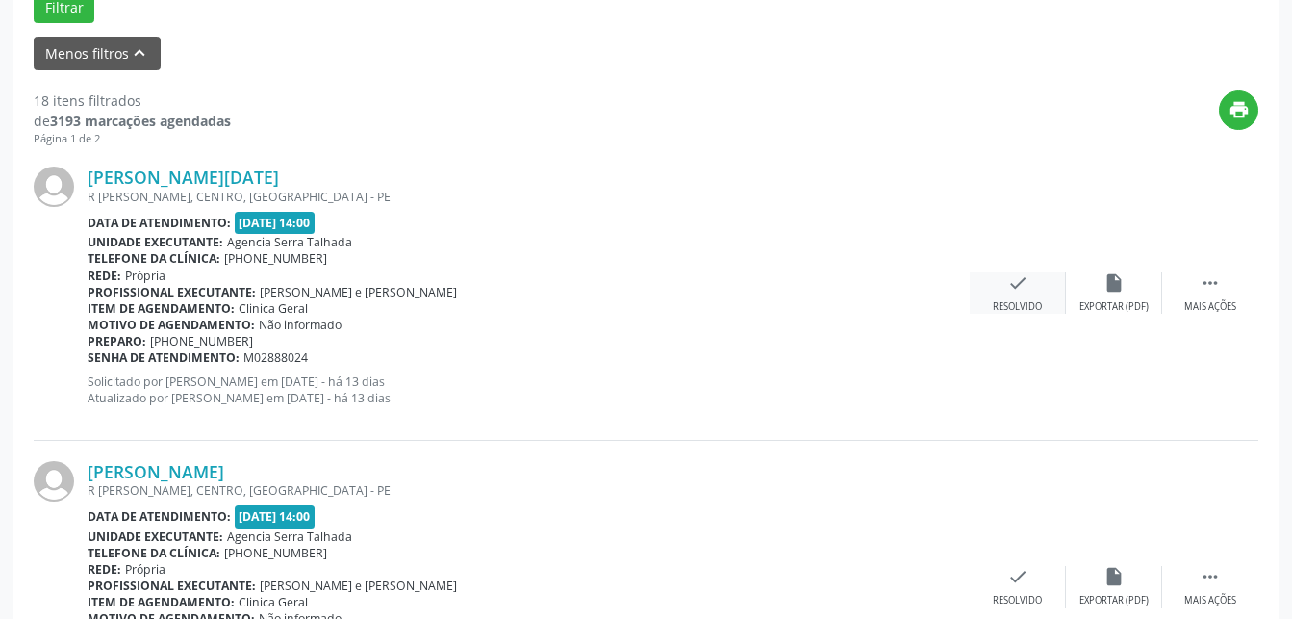
click at [1018, 293] on icon "check" at bounding box center [1017, 282] width 21 height 21
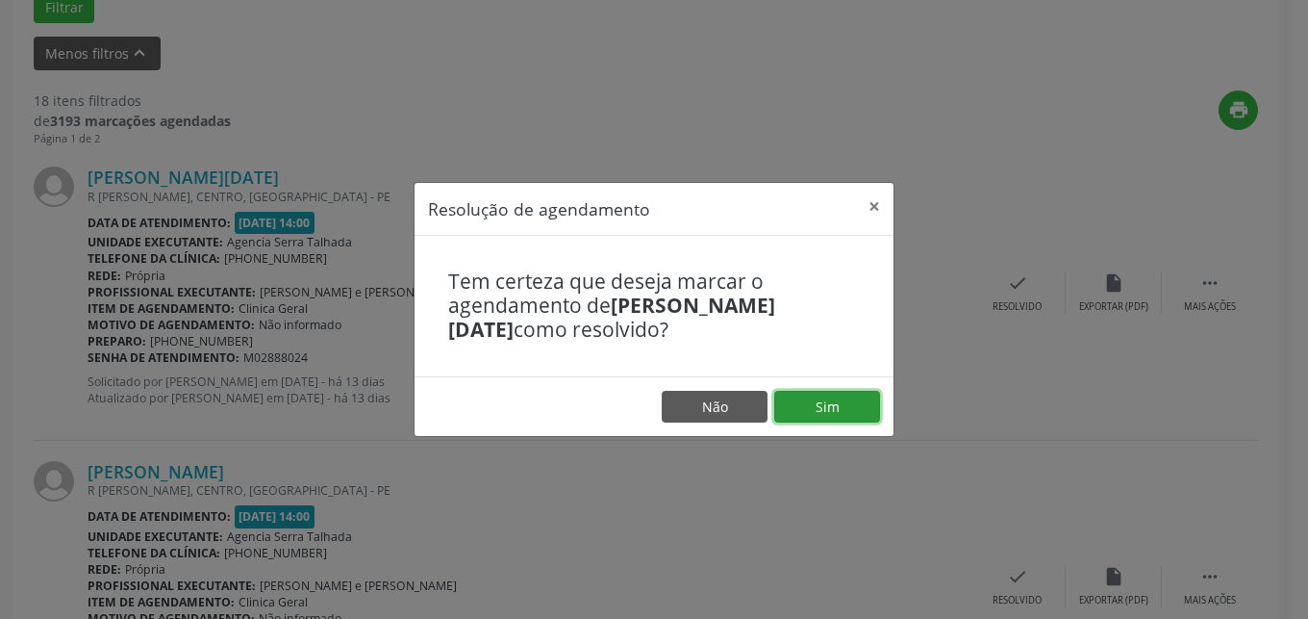
click at [839, 409] on button "Sim" at bounding box center [827, 407] width 106 height 33
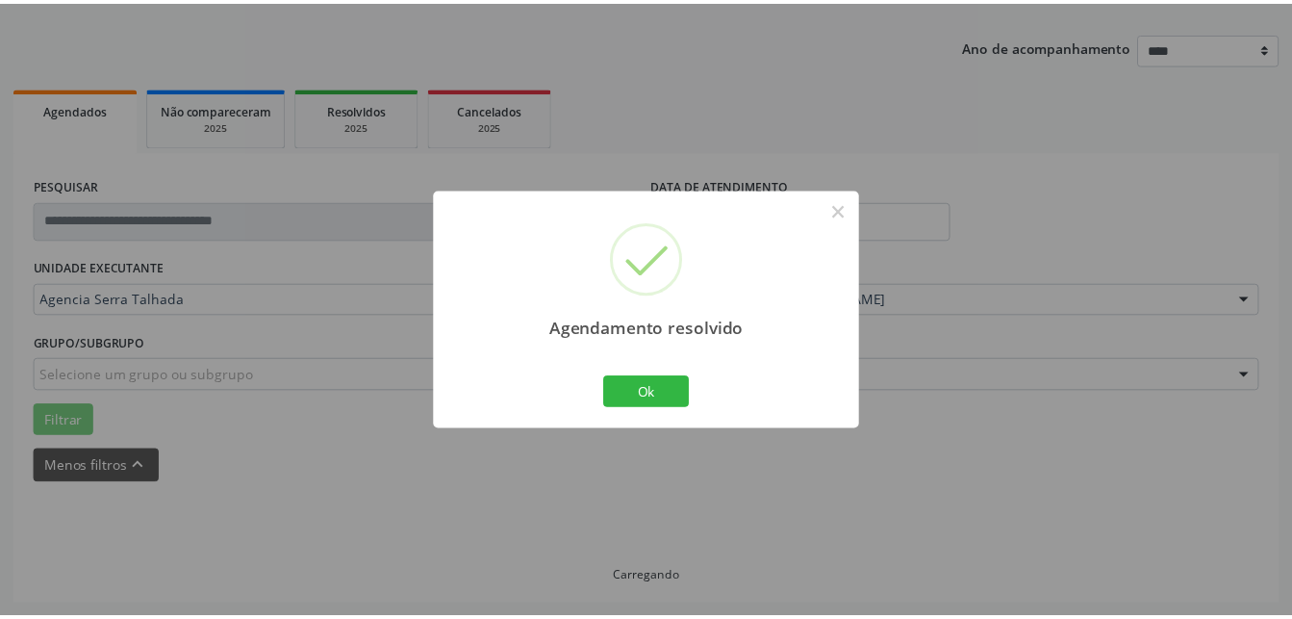
scroll to position [201, 0]
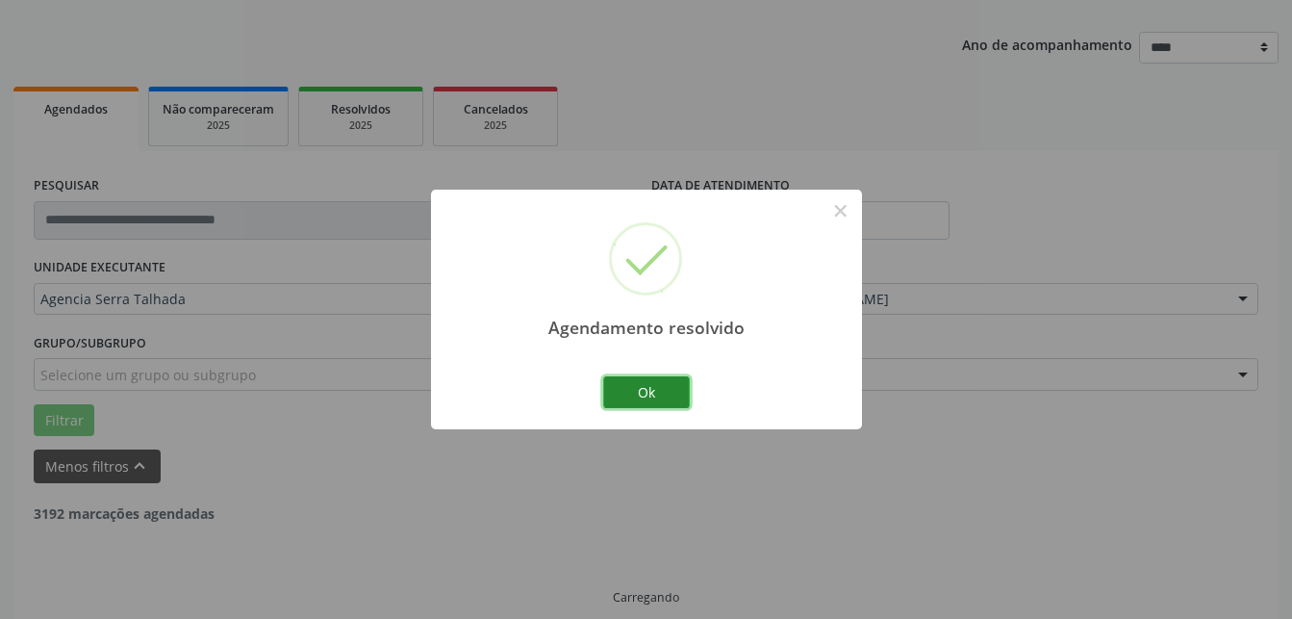
click at [663, 400] on button "Ok" at bounding box center [646, 392] width 87 height 33
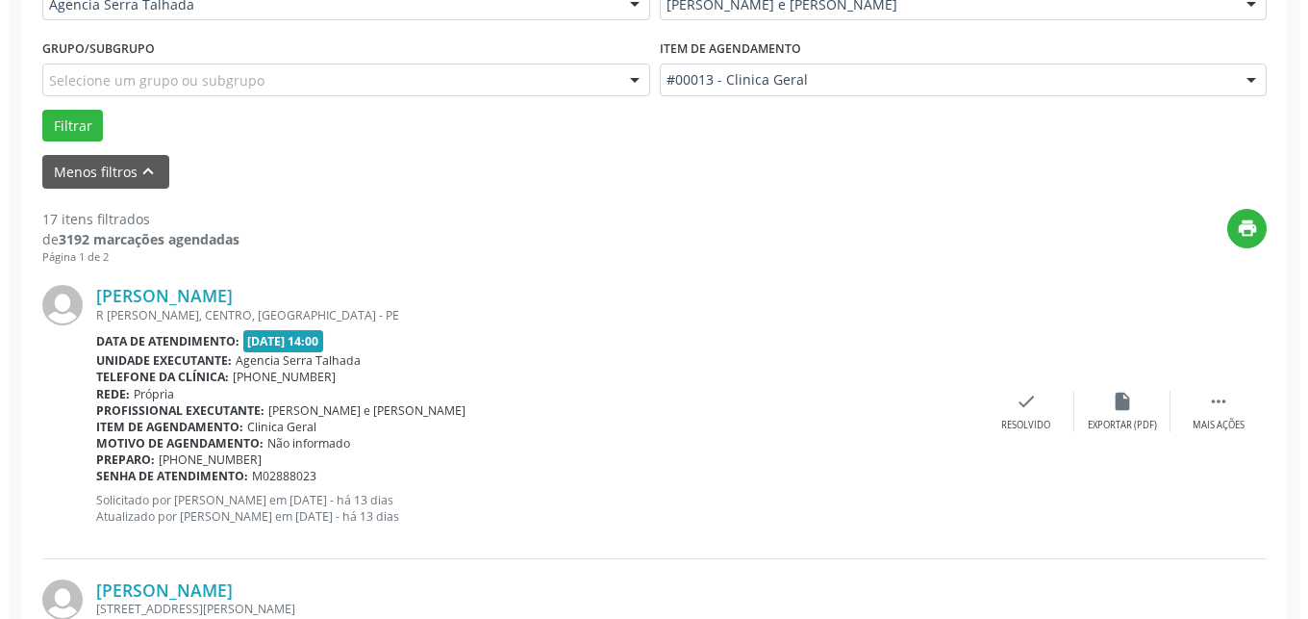
scroll to position [692, 0]
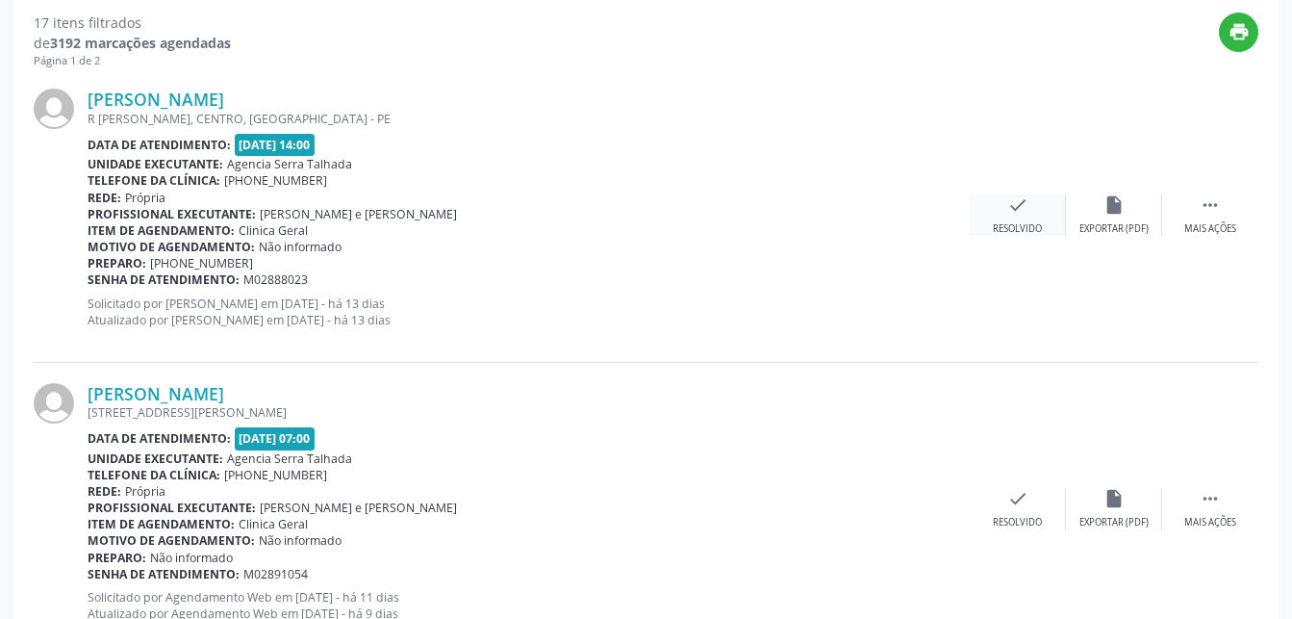
click at [1057, 200] on div "check Resolvido" at bounding box center [1018, 214] width 96 height 41
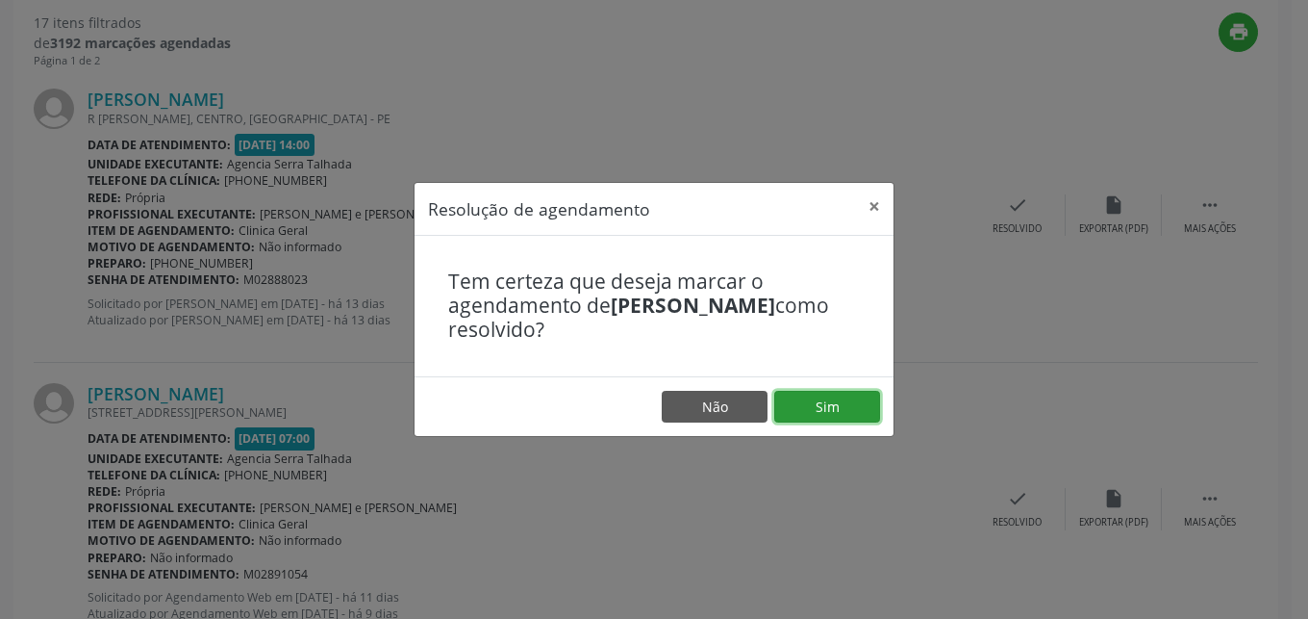
click at [821, 416] on button "Sim" at bounding box center [827, 407] width 106 height 33
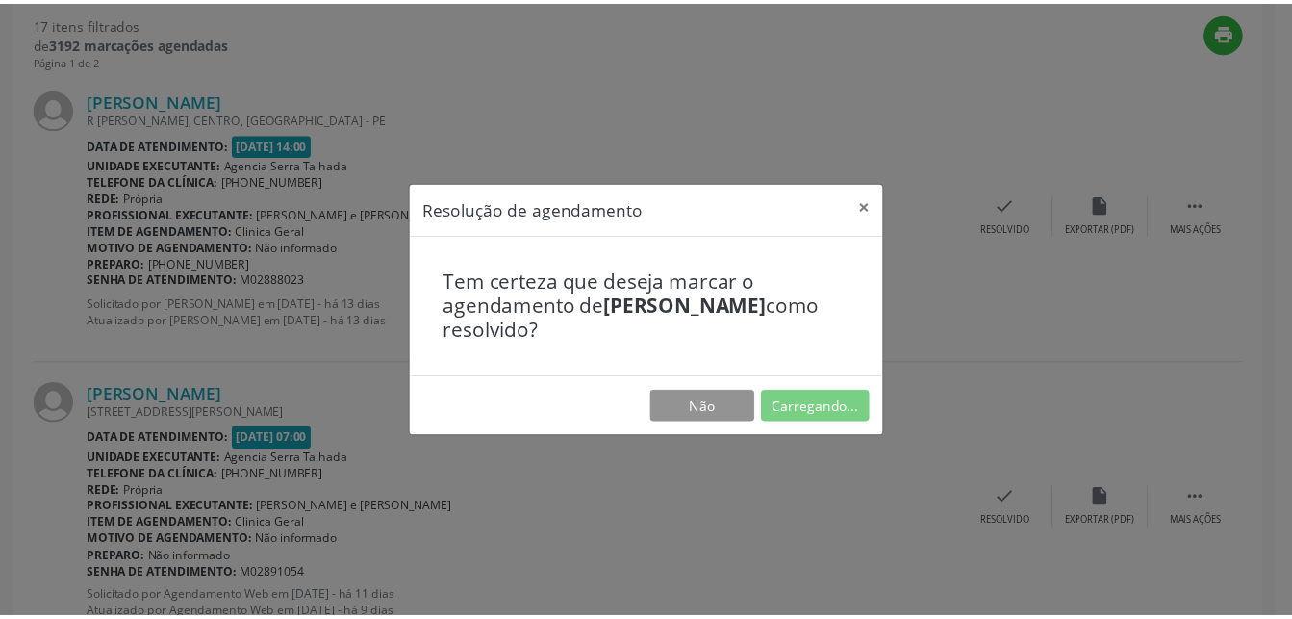
scroll to position [201, 0]
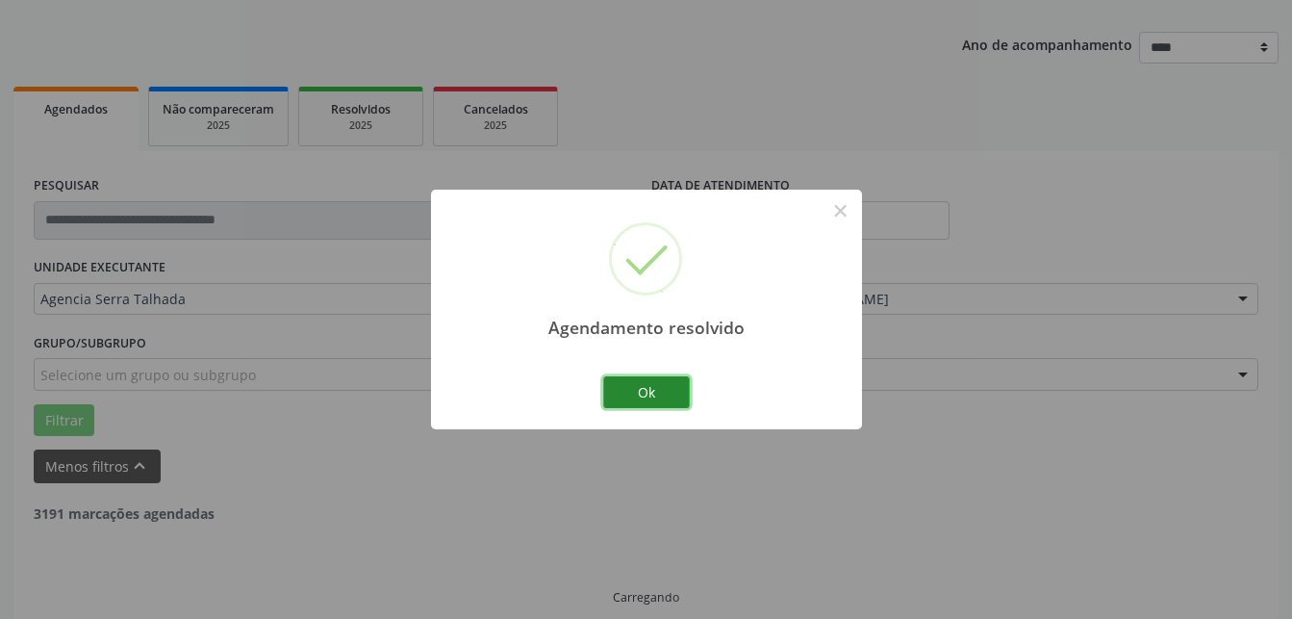
click at [680, 396] on button "Ok" at bounding box center [646, 392] width 87 height 33
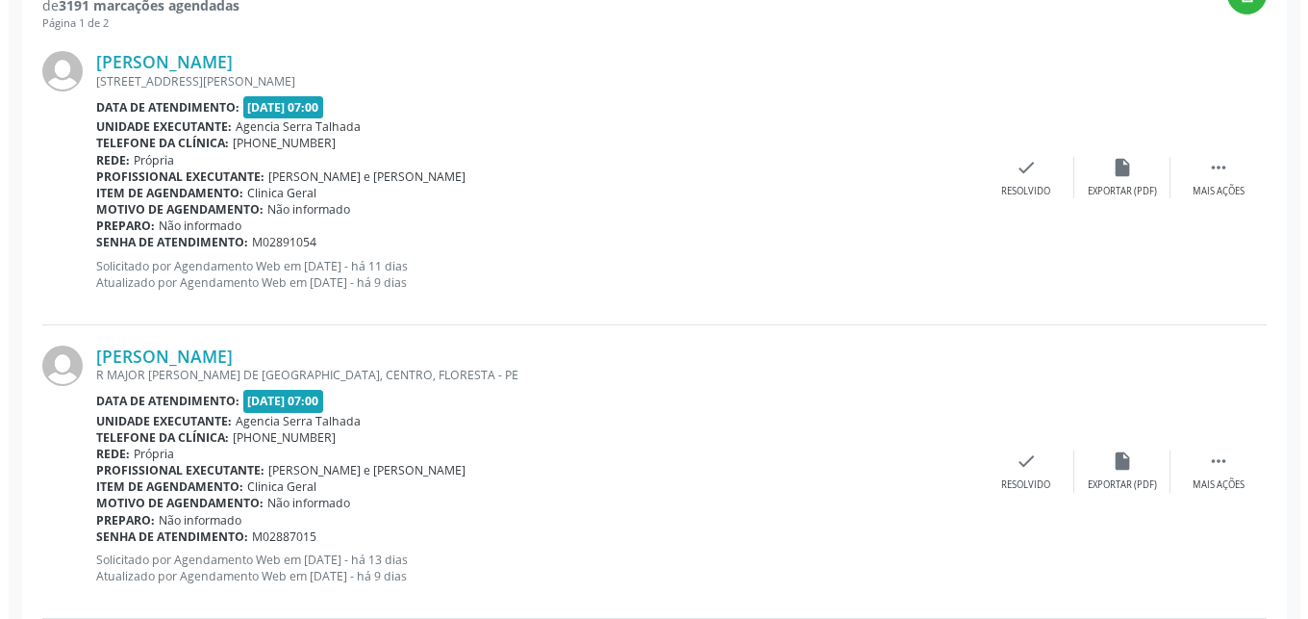
scroll to position [692, 0]
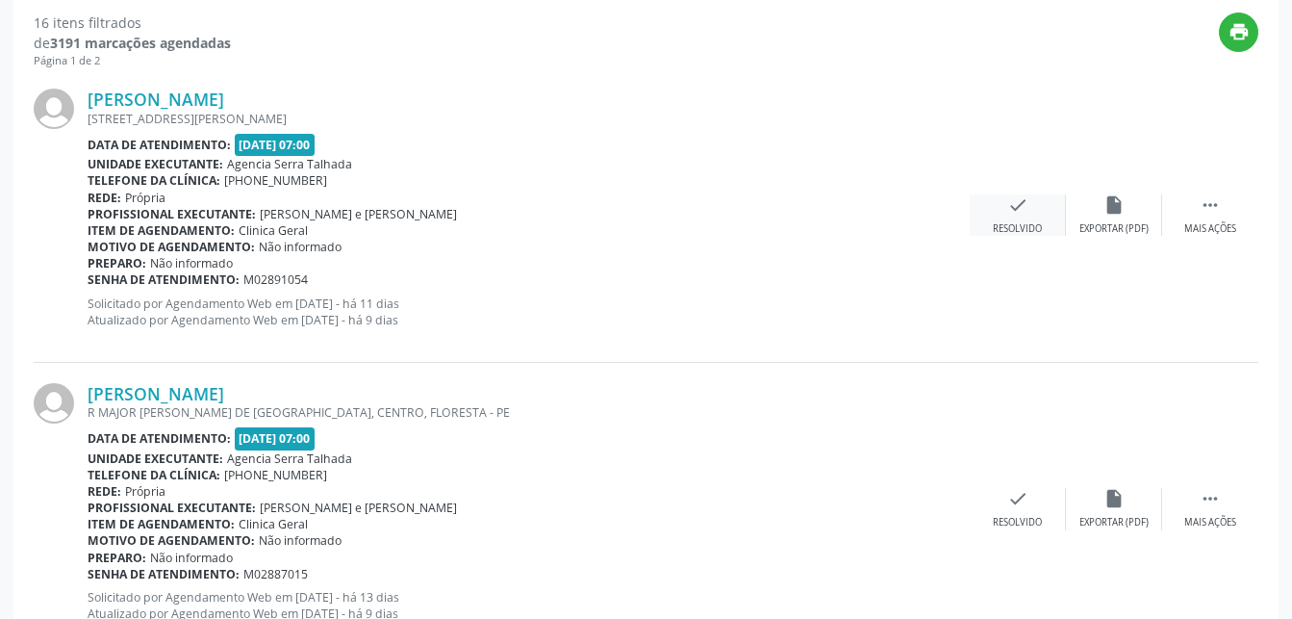
click at [1049, 221] on div "check Resolvido" at bounding box center [1018, 214] width 96 height 41
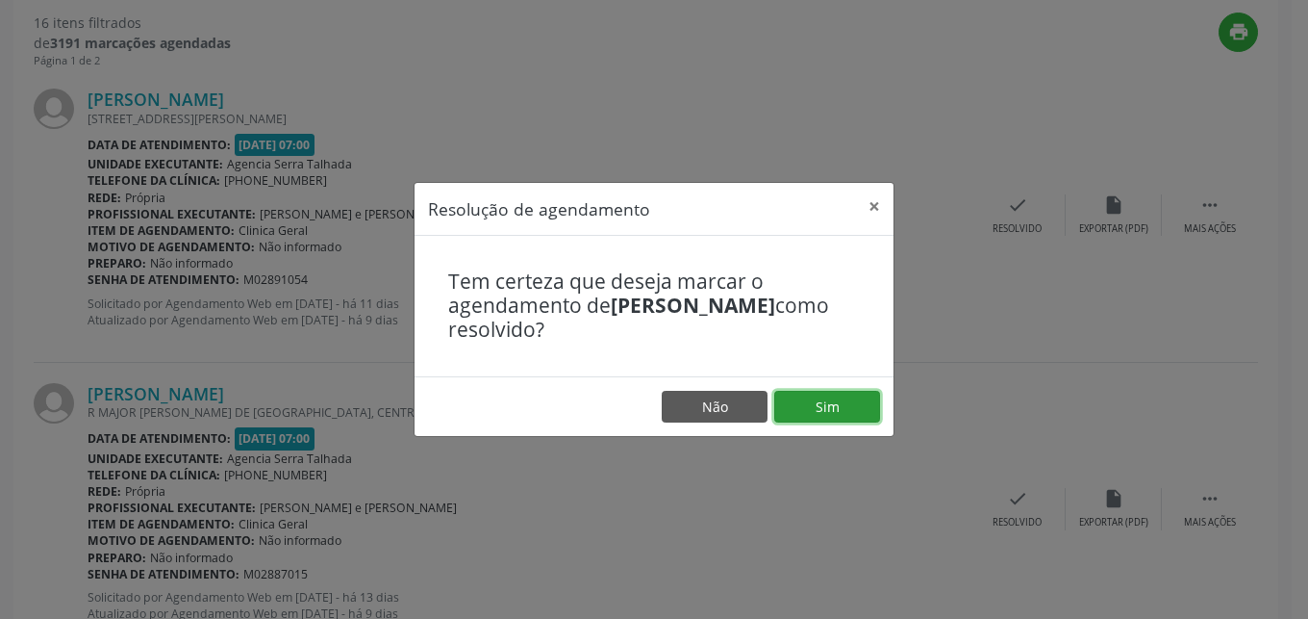
click at [870, 423] on button "Sim" at bounding box center [827, 407] width 106 height 33
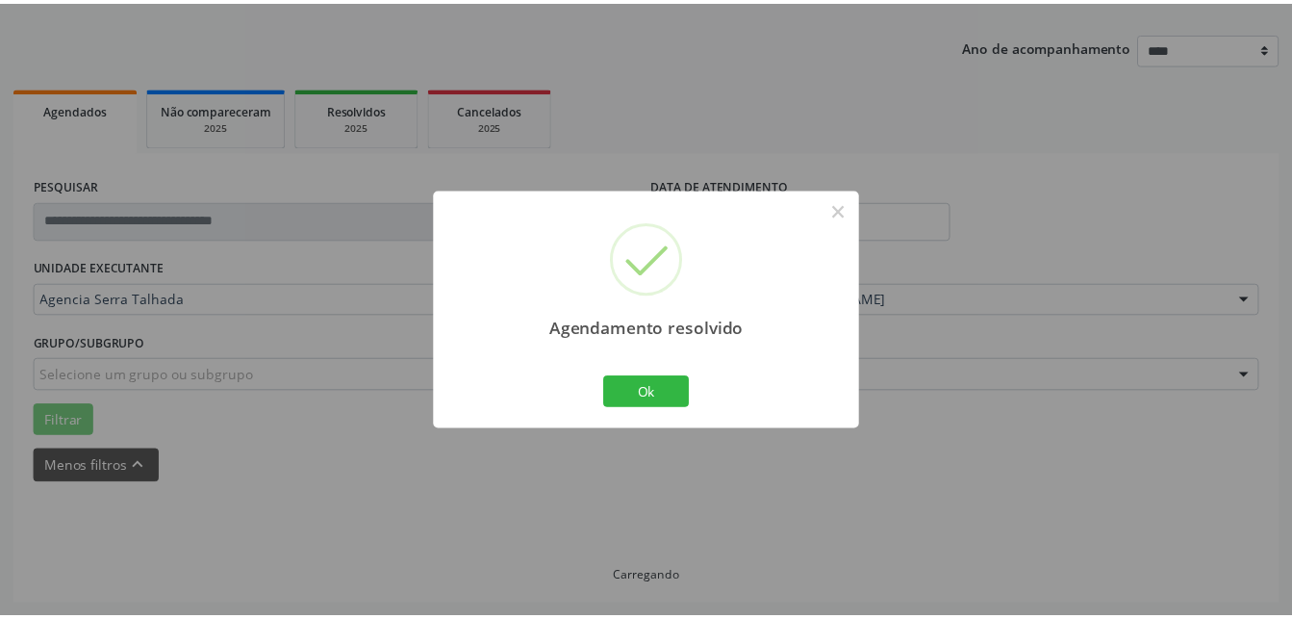
scroll to position [201, 0]
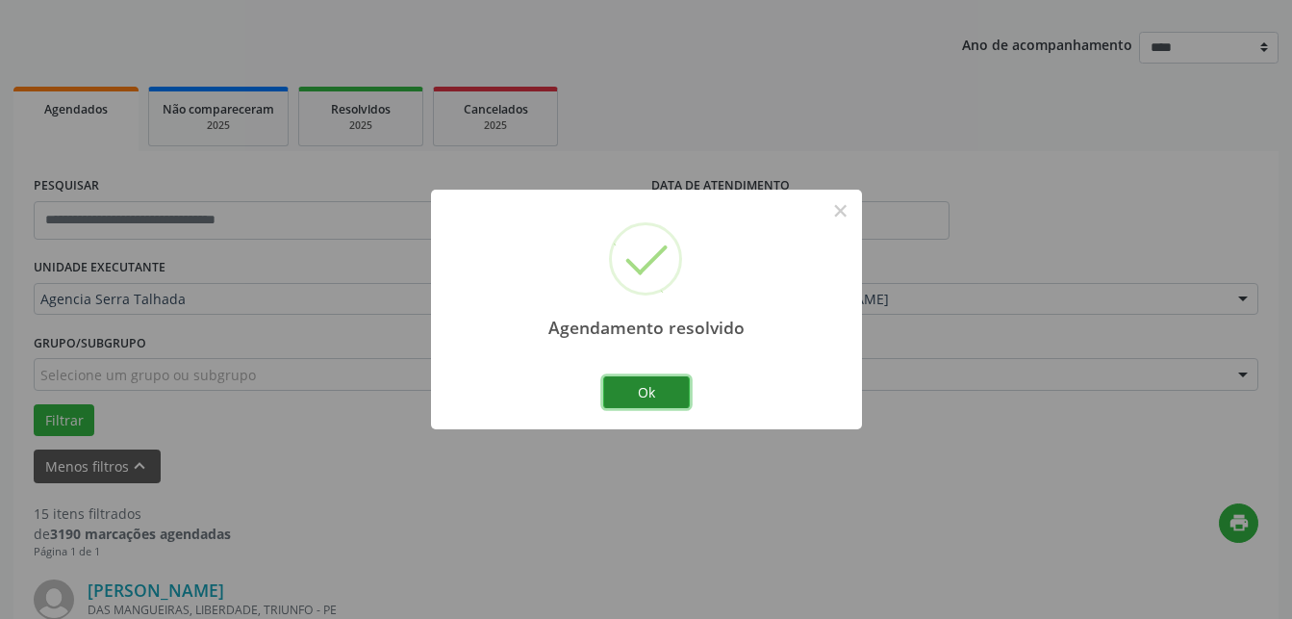
click at [652, 383] on button "Ok" at bounding box center [646, 392] width 87 height 33
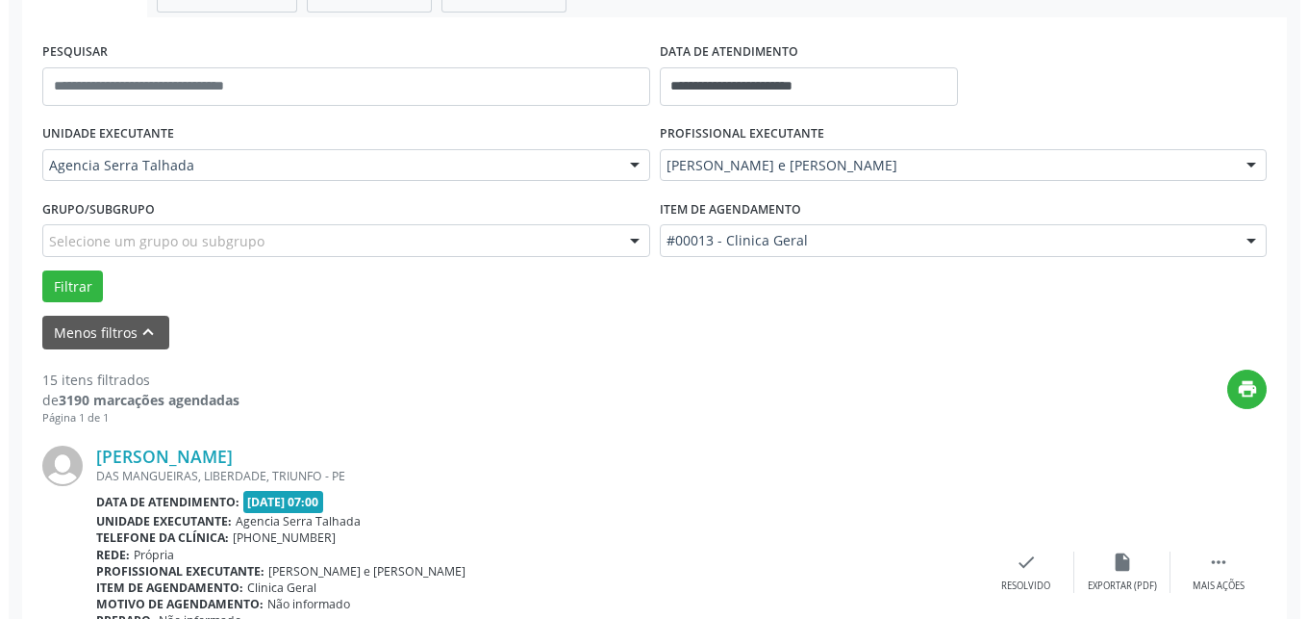
scroll to position [594, 0]
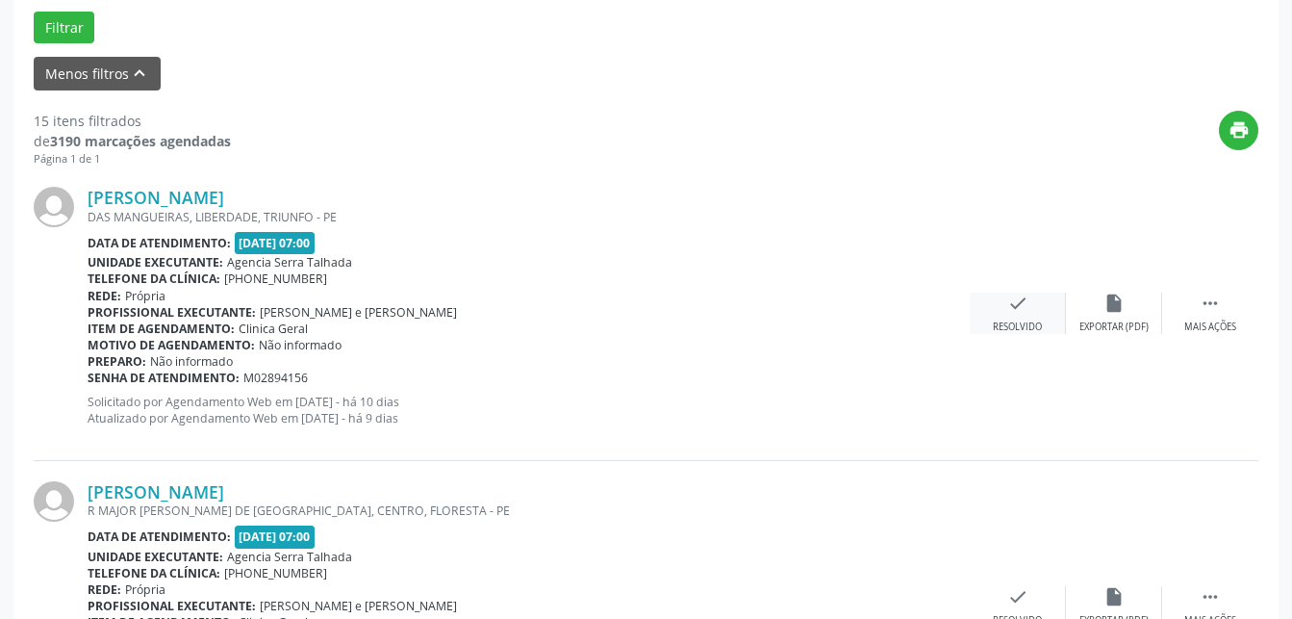
click at [1009, 314] on icon "check" at bounding box center [1017, 302] width 21 height 21
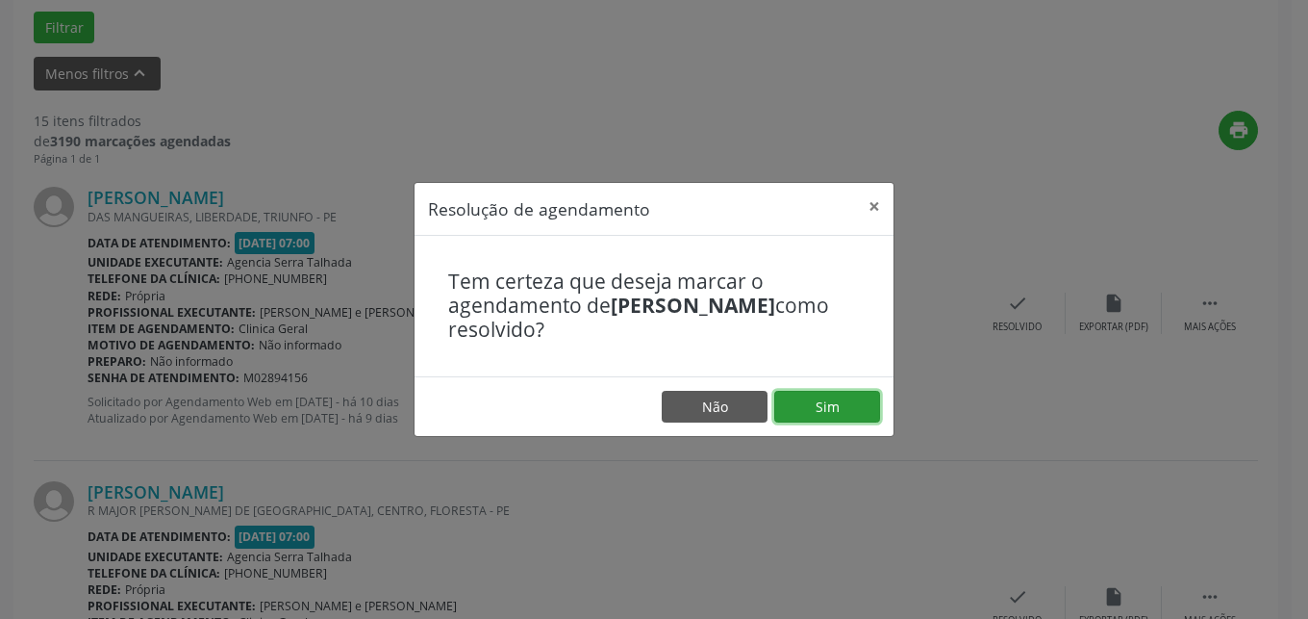
click at [803, 392] on button "Sim" at bounding box center [827, 407] width 106 height 33
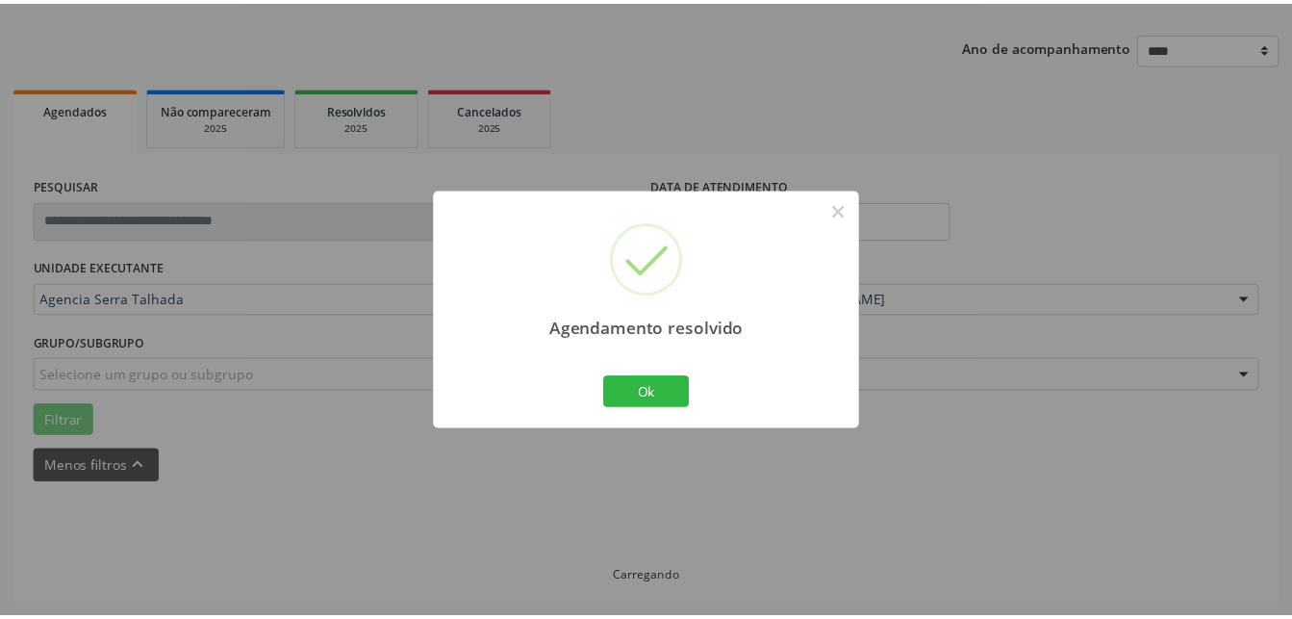
scroll to position [201, 0]
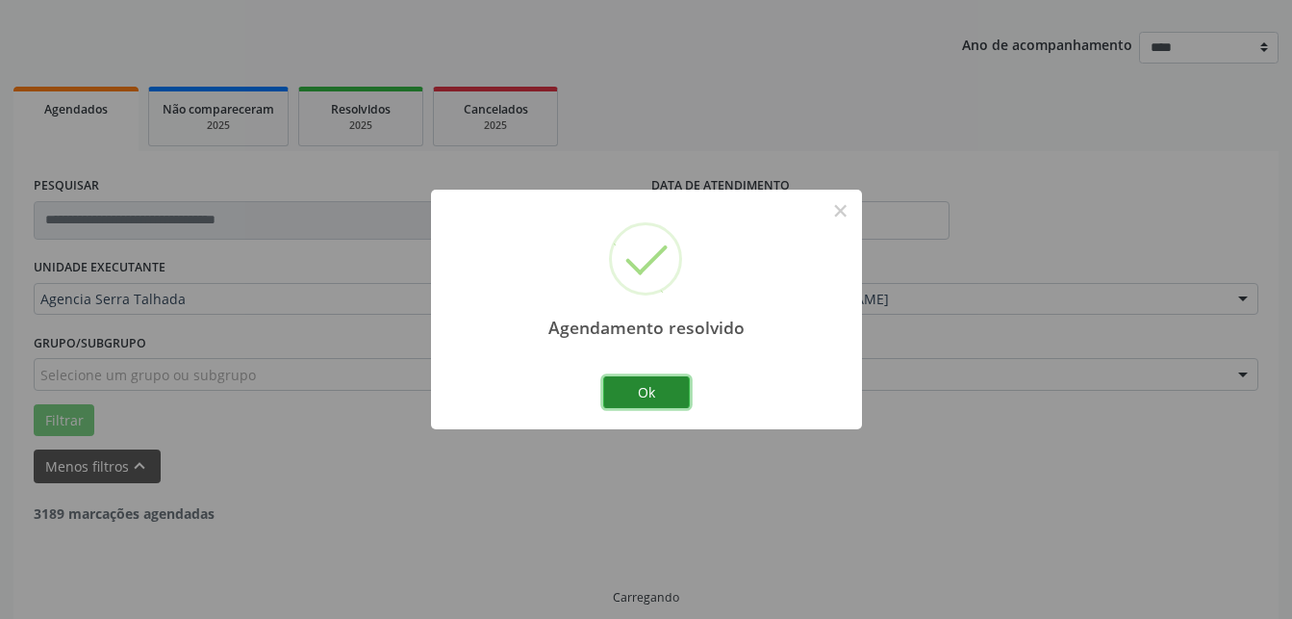
click at [669, 389] on button "Ok" at bounding box center [646, 392] width 87 height 33
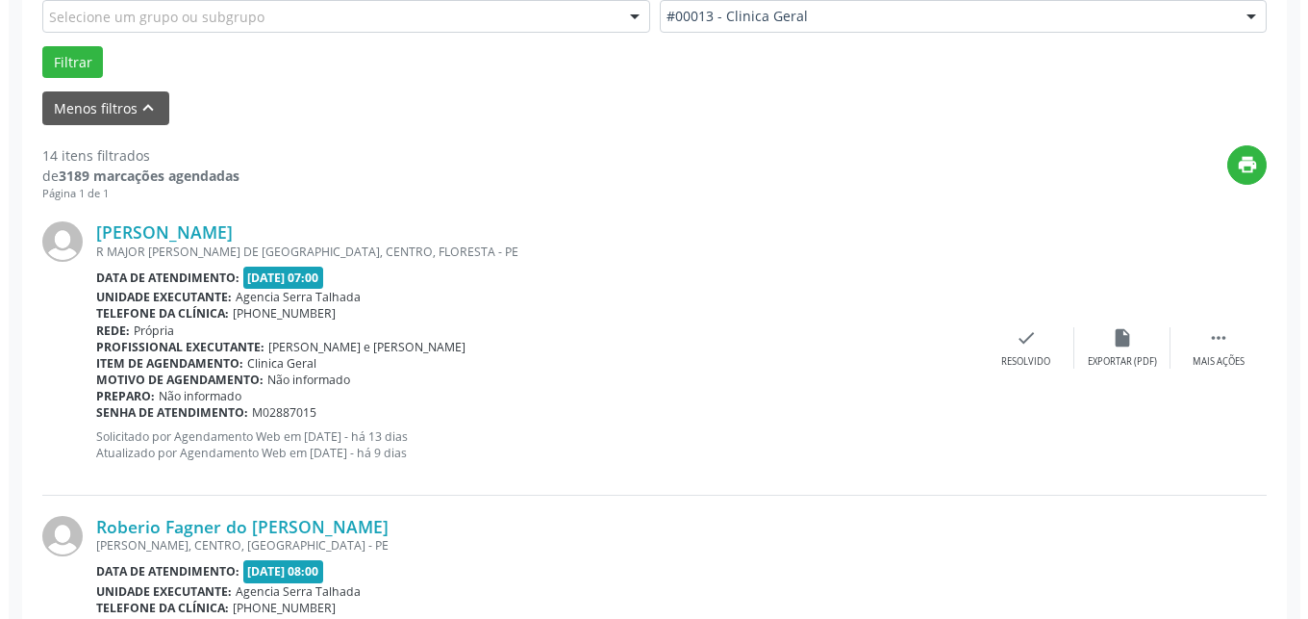
scroll to position [594, 0]
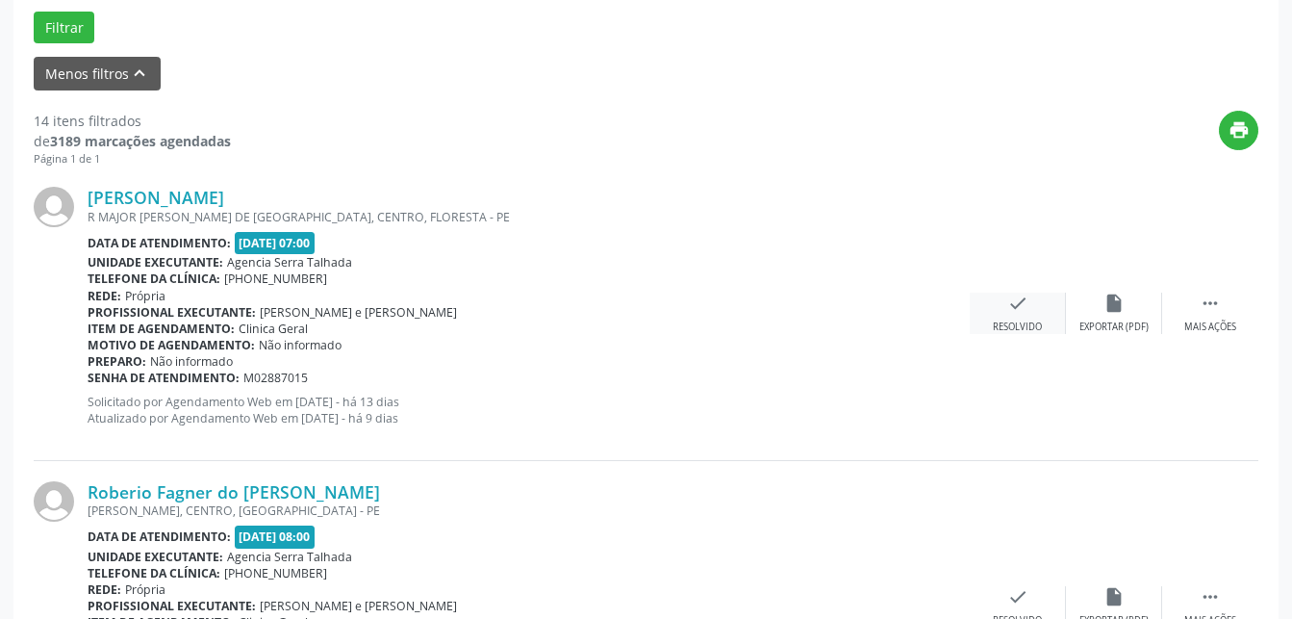
click at [1014, 331] on div "Resolvido" at bounding box center [1017, 326] width 49 height 13
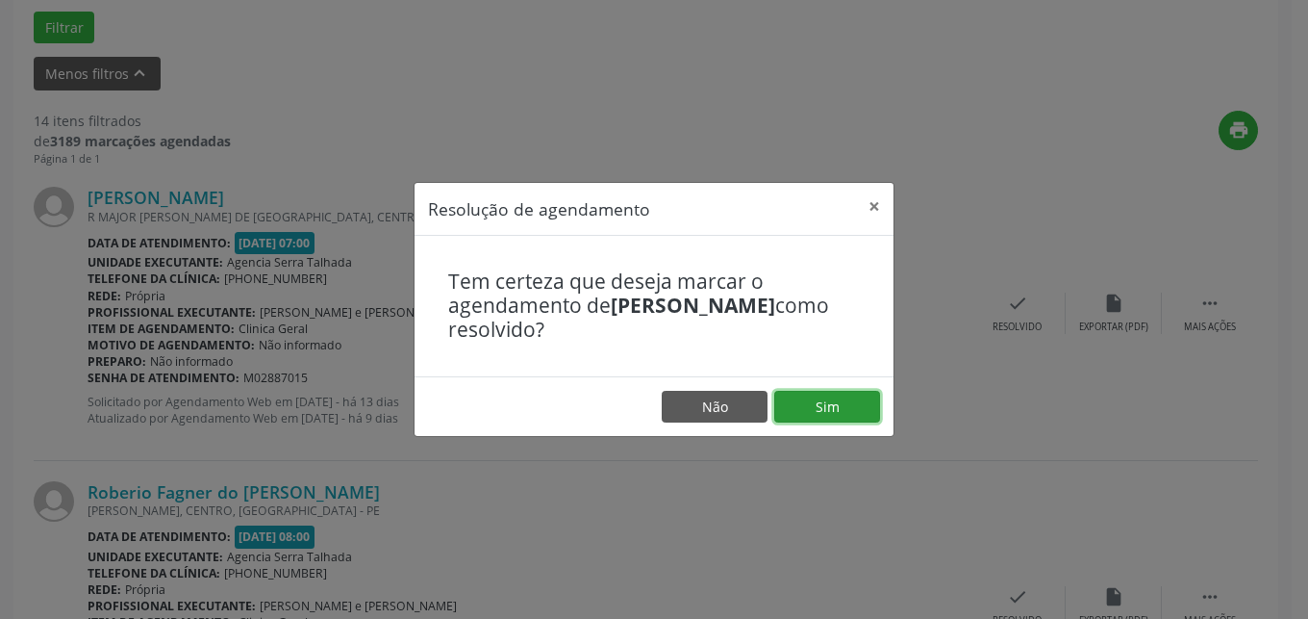
click at [838, 406] on button "Sim" at bounding box center [827, 407] width 106 height 33
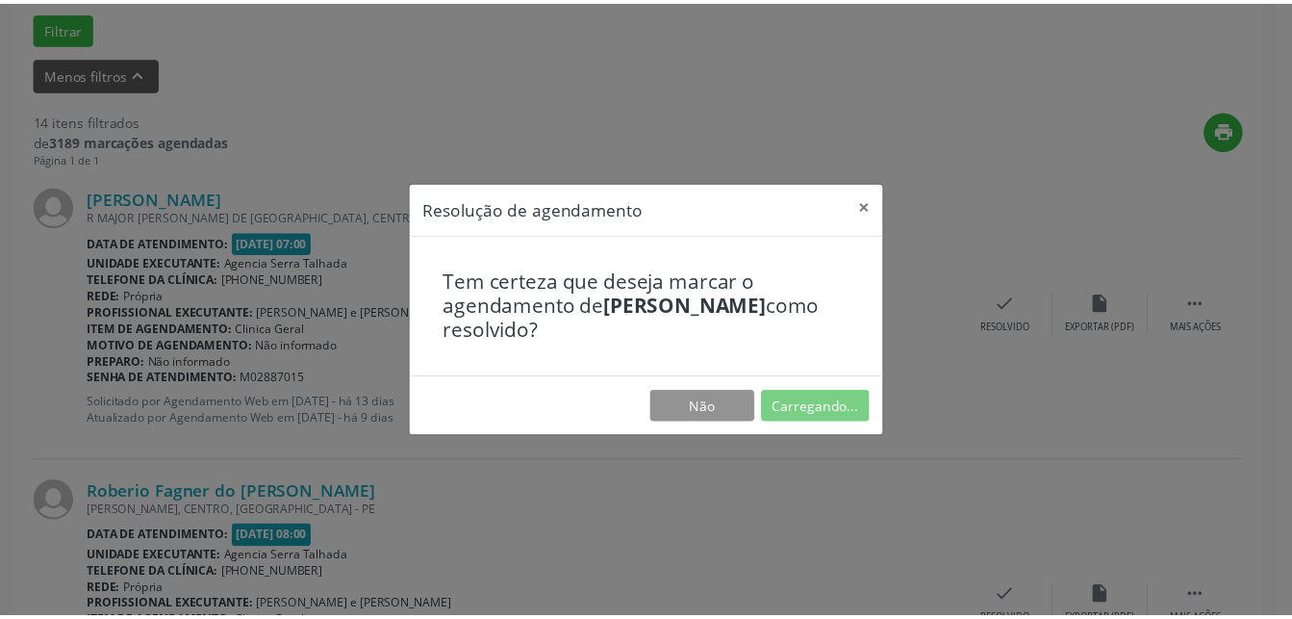
scroll to position [201, 0]
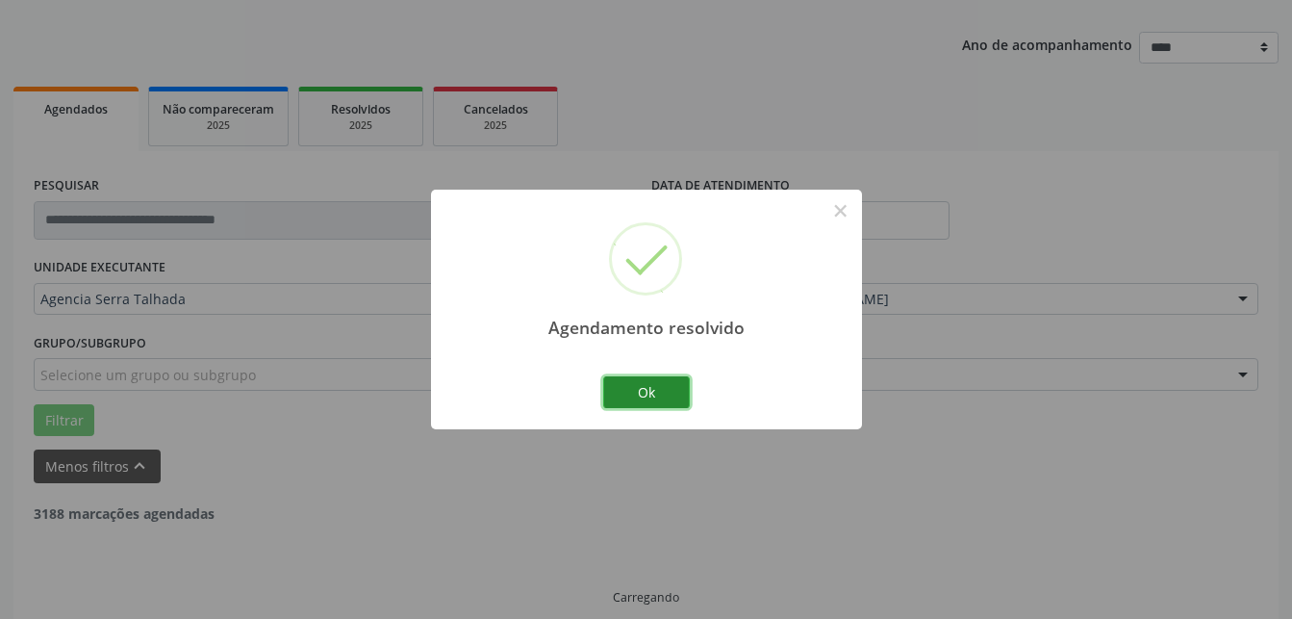
click at [664, 403] on button "Ok" at bounding box center [646, 392] width 87 height 33
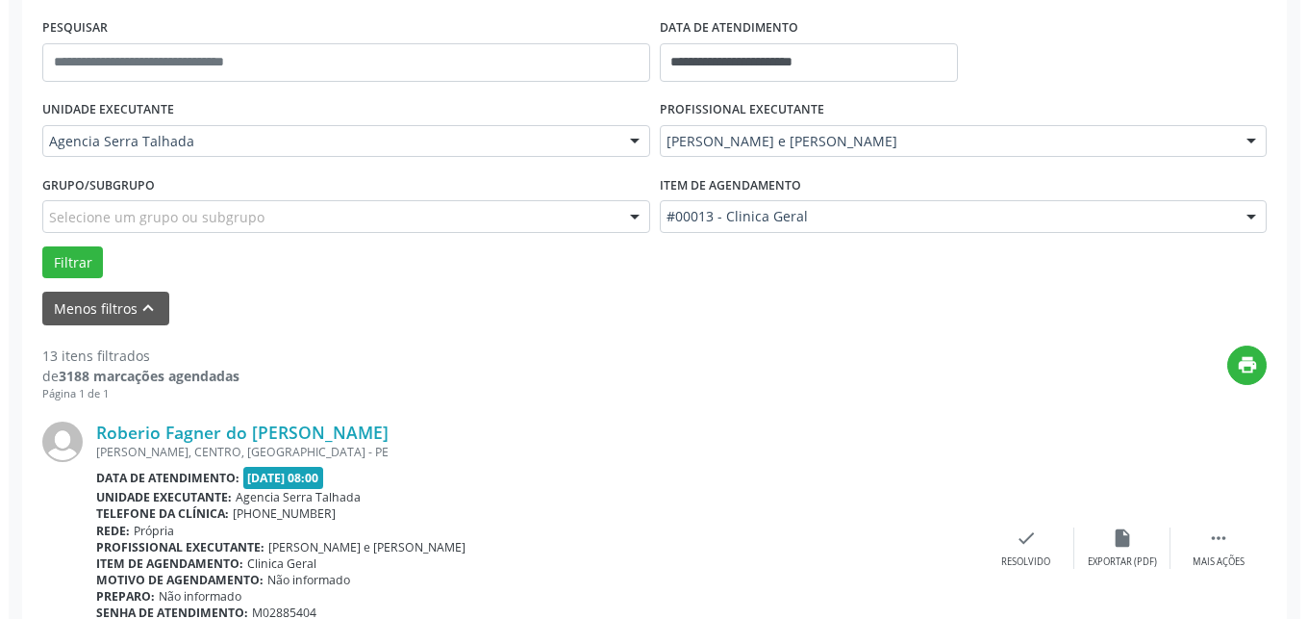
scroll to position [495, 0]
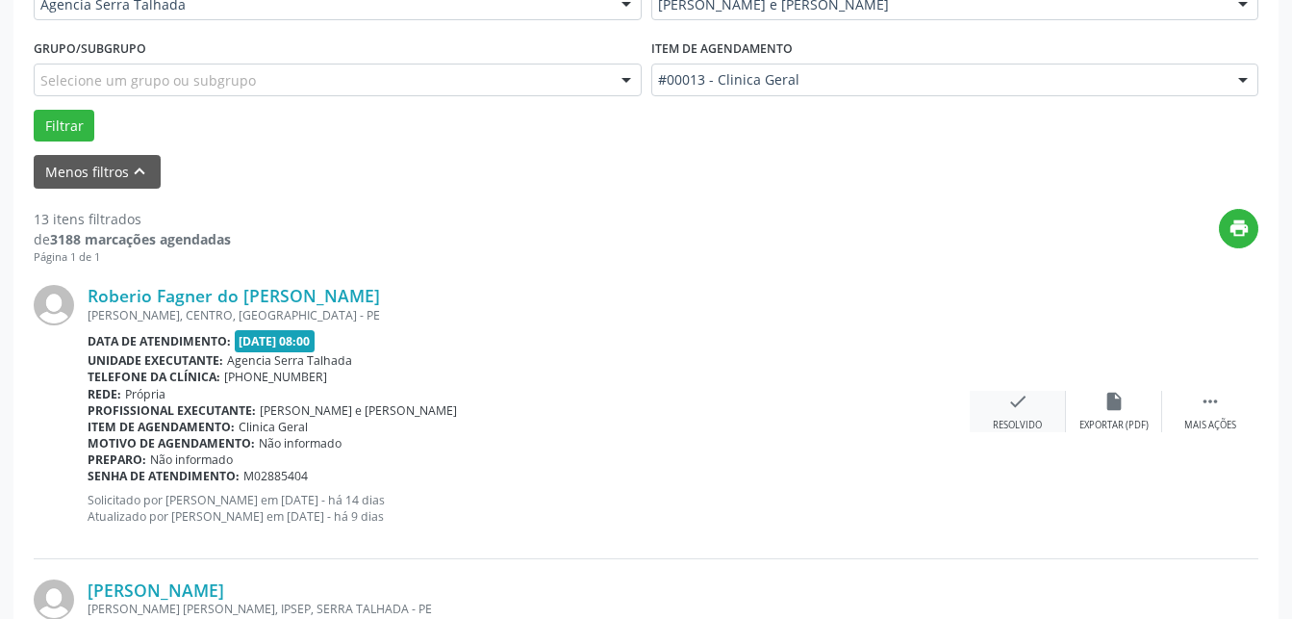
click at [1006, 420] on div "Resolvido" at bounding box center [1017, 424] width 49 height 13
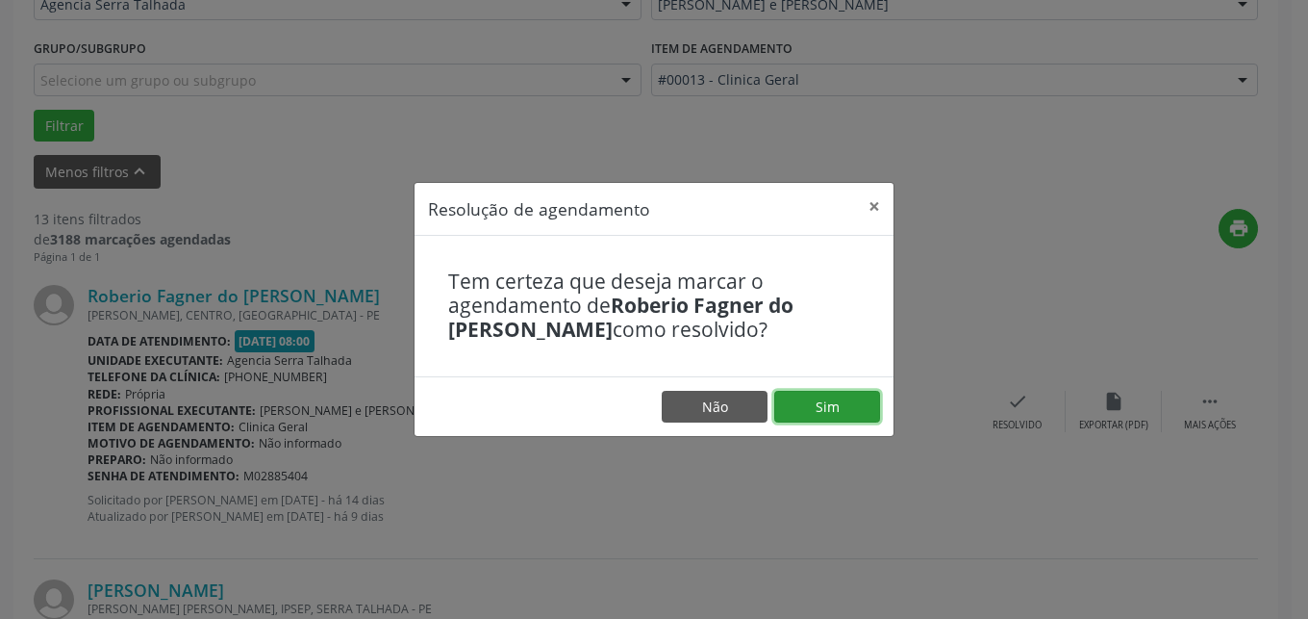
click at [835, 399] on button "Sim" at bounding box center [827, 407] width 106 height 33
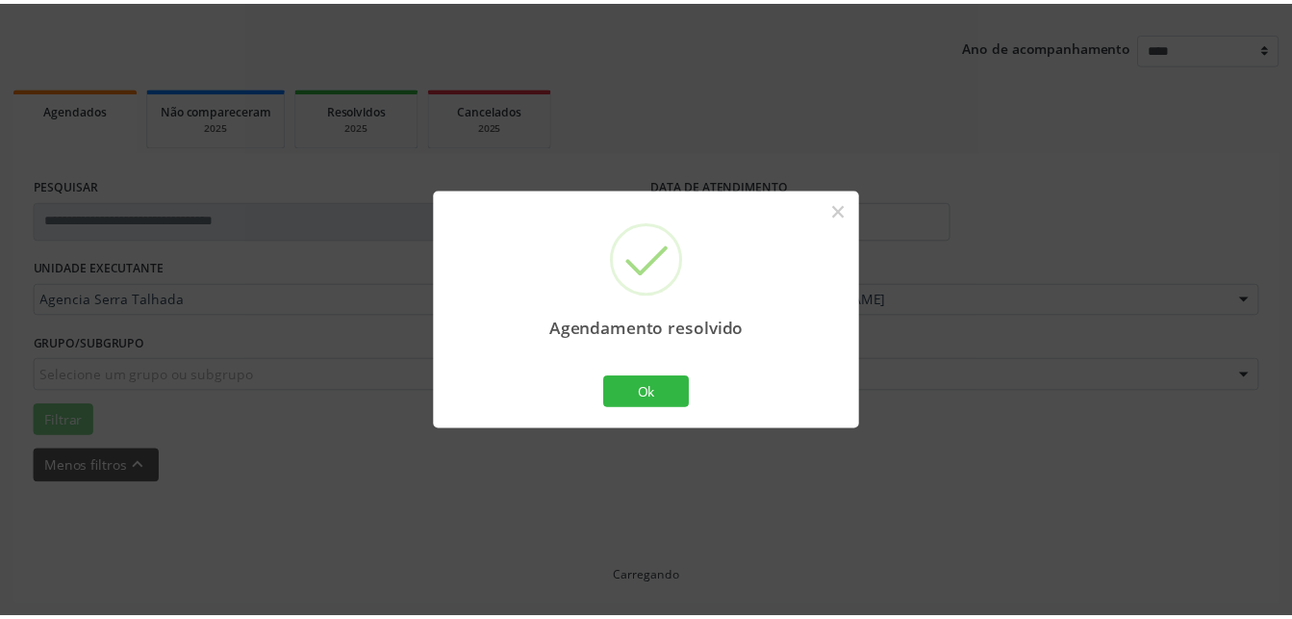
scroll to position [201, 0]
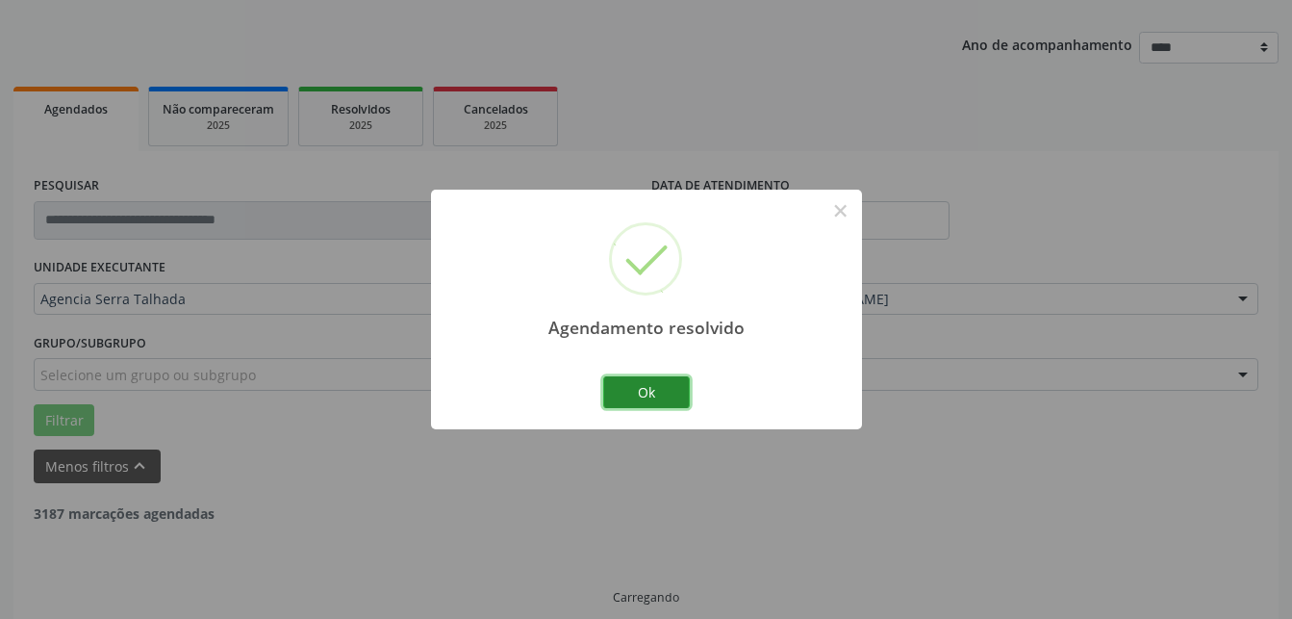
click at [669, 400] on button "Ok" at bounding box center [646, 392] width 87 height 33
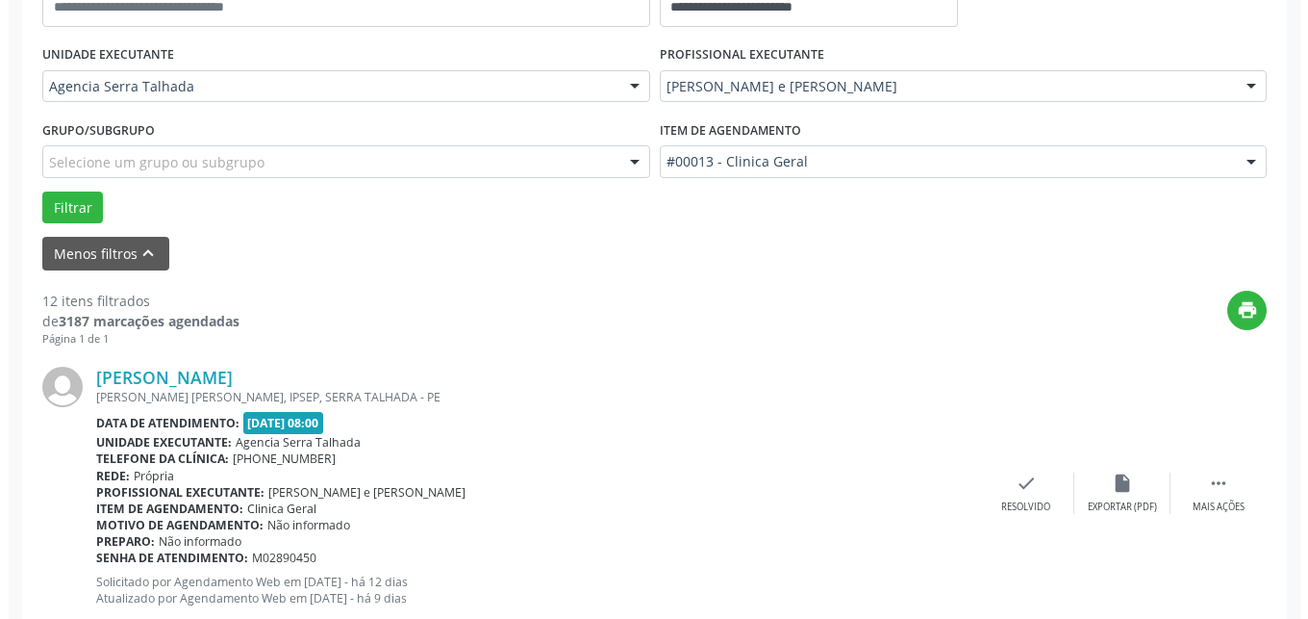
scroll to position [614, 0]
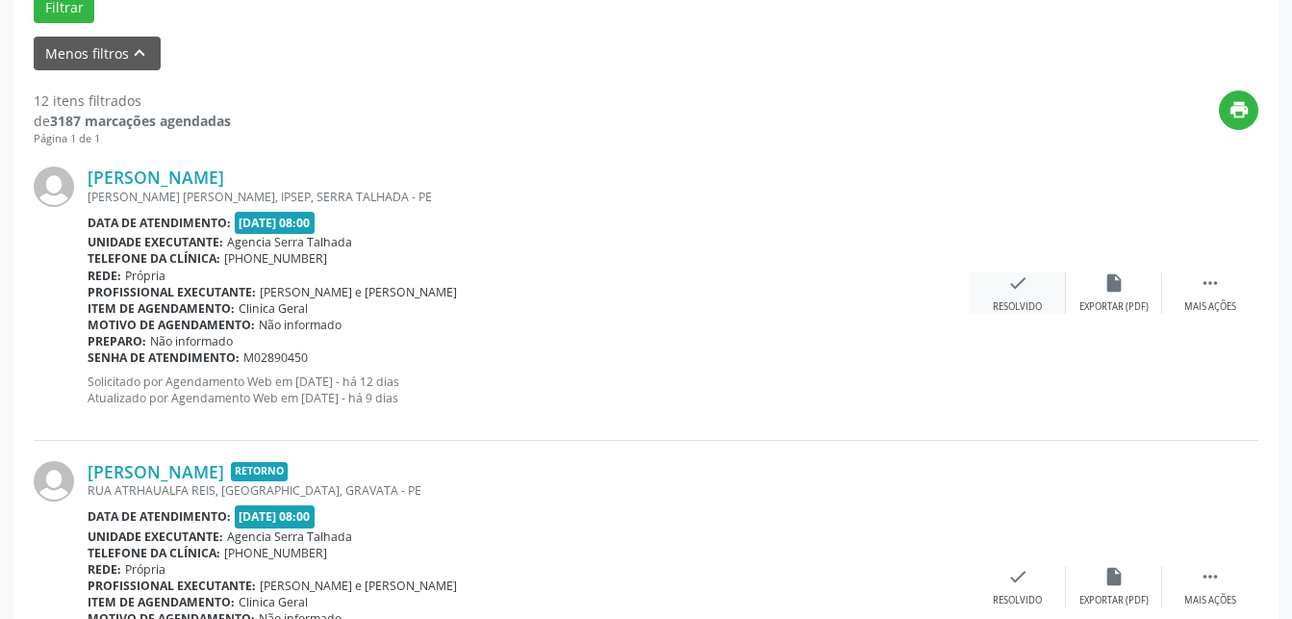
click at [1027, 300] on div "check Resolvido" at bounding box center [1018, 292] width 96 height 41
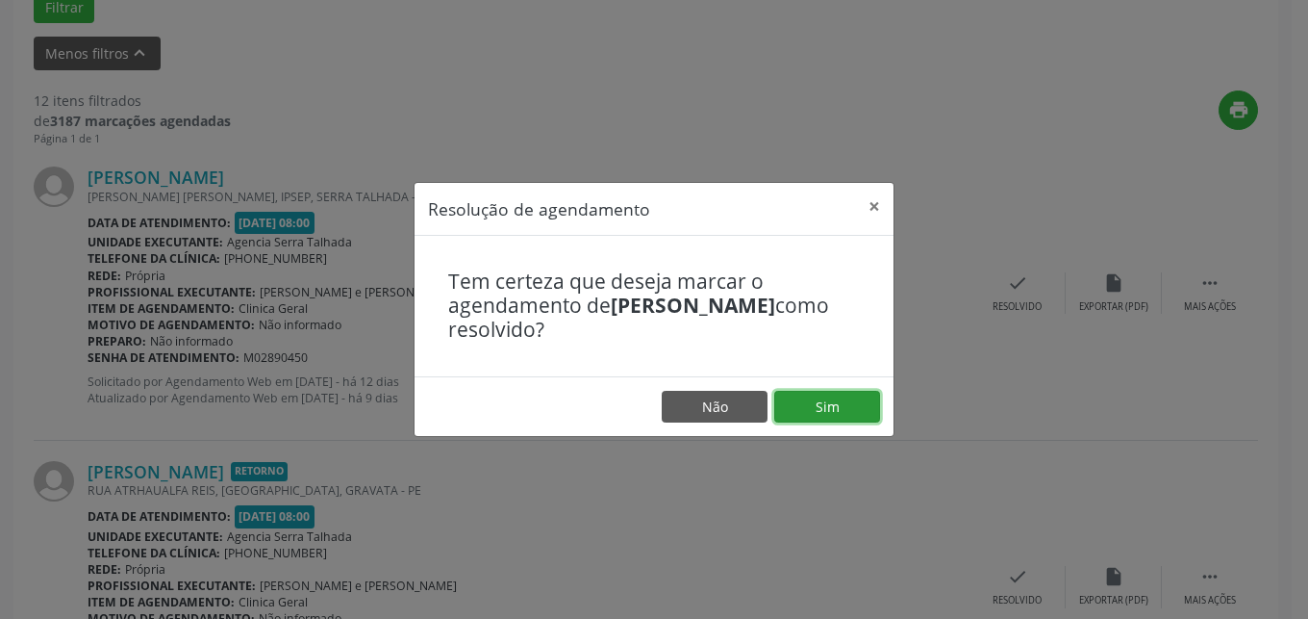
click at [853, 405] on button "Sim" at bounding box center [827, 407] width 106 height 33
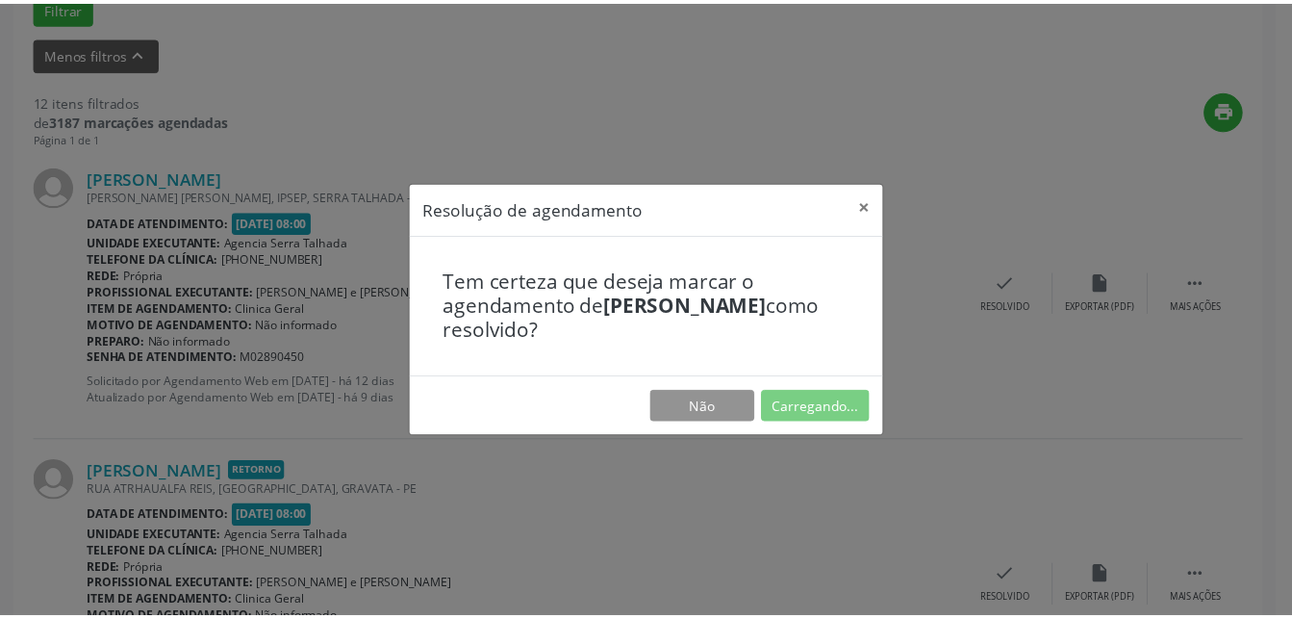
scroll to position [201, 0]
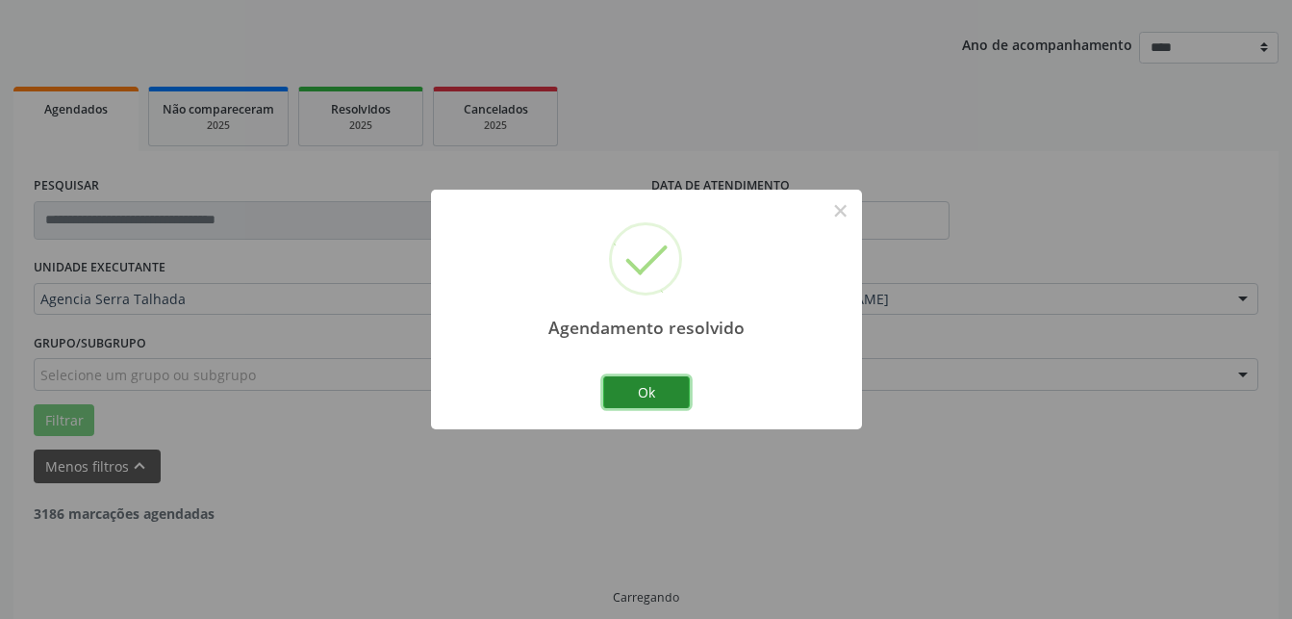
click at [618, 389] on button "Ok" at bounding box center [646, 392] width 87 height 33
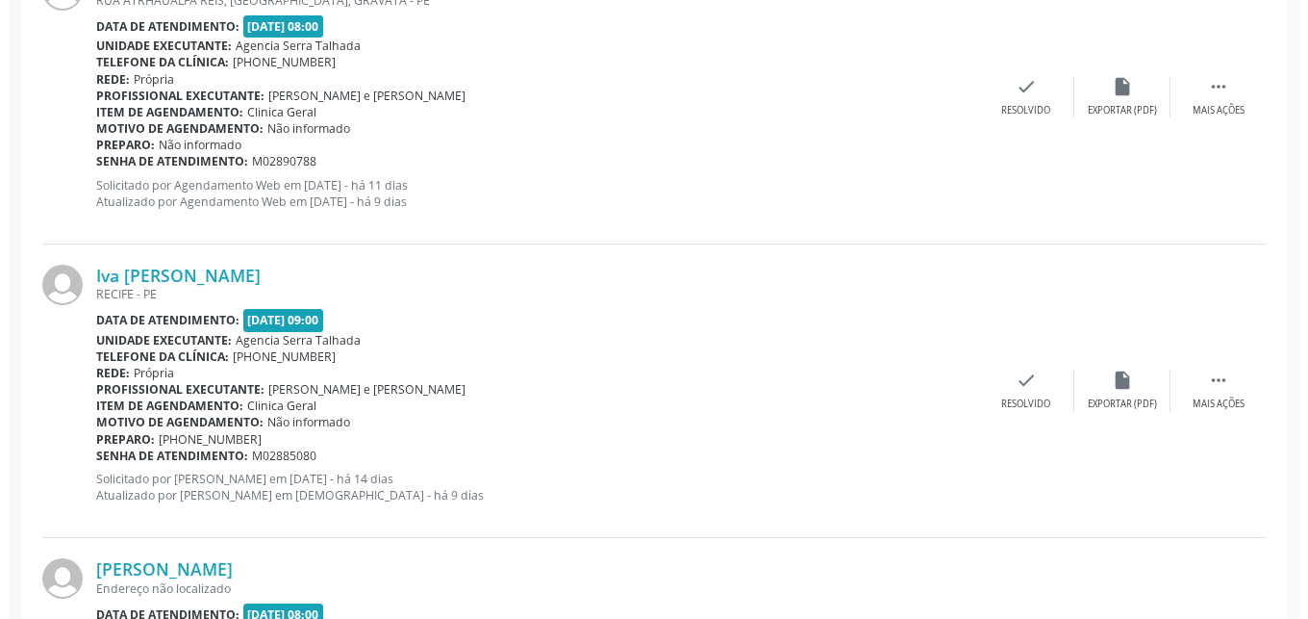
scroll to position [712, 0]
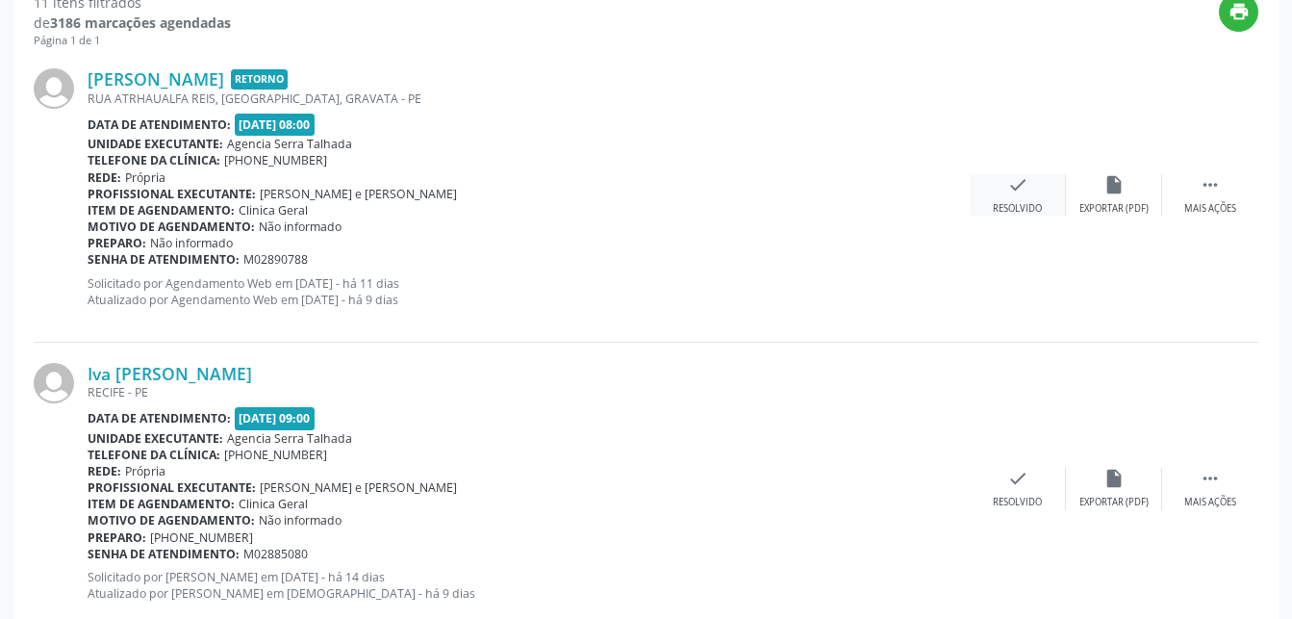
click at [1022, 195] on icon "check" at bounding box center [1017, 184] width 21 height 21
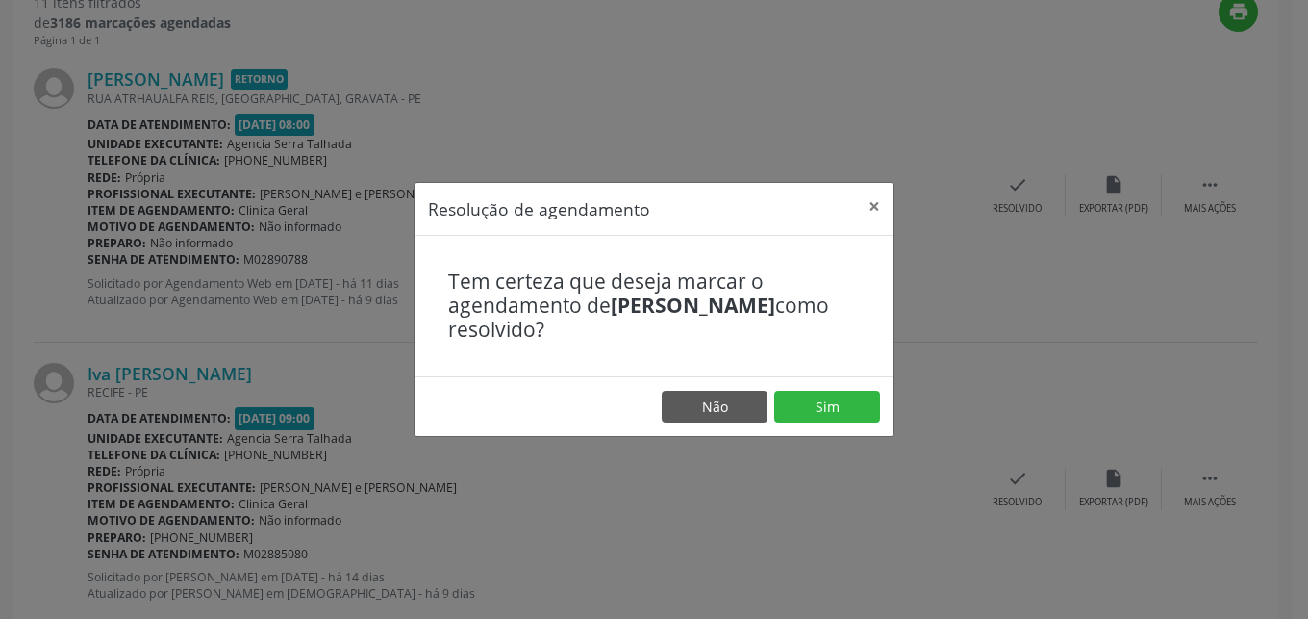
click at [818, 370] on div "Tem certeza que deseja marcar o agendamento de [PERSON_NAME] como resolvido?" at bounding box center [654, 306] width 479 height 140
click at [860, 398] on button "Sim" at bounding box center [827, 407] width 106 height 33
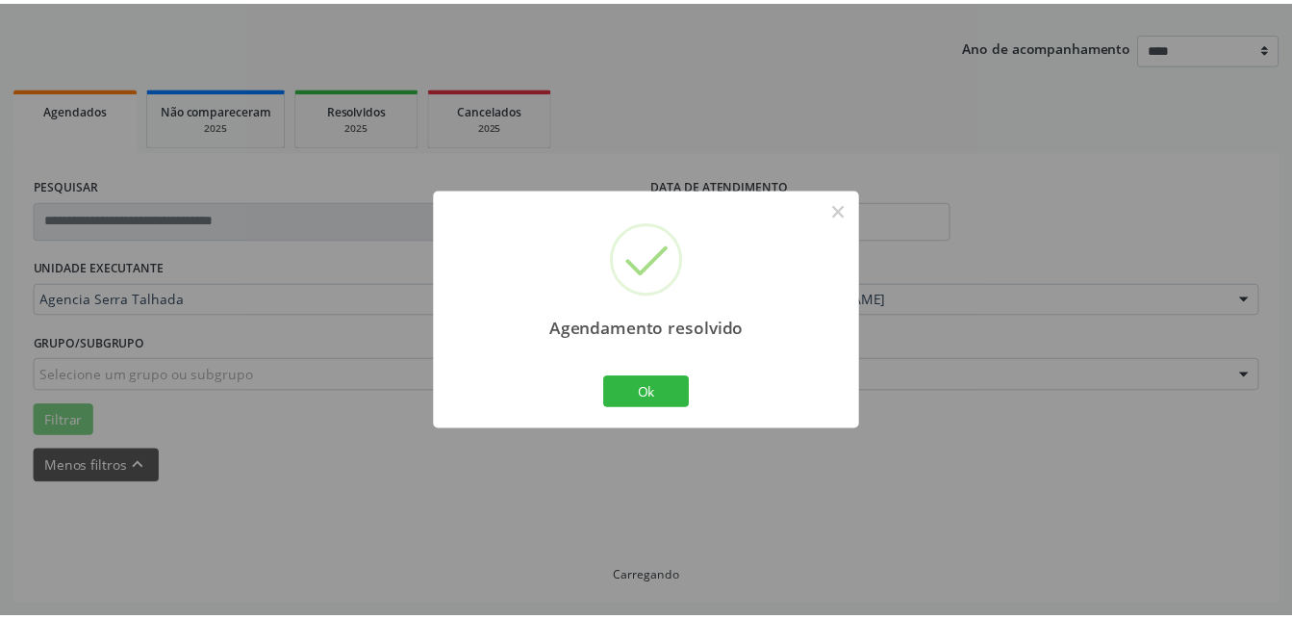
scroll to position [201, 0]
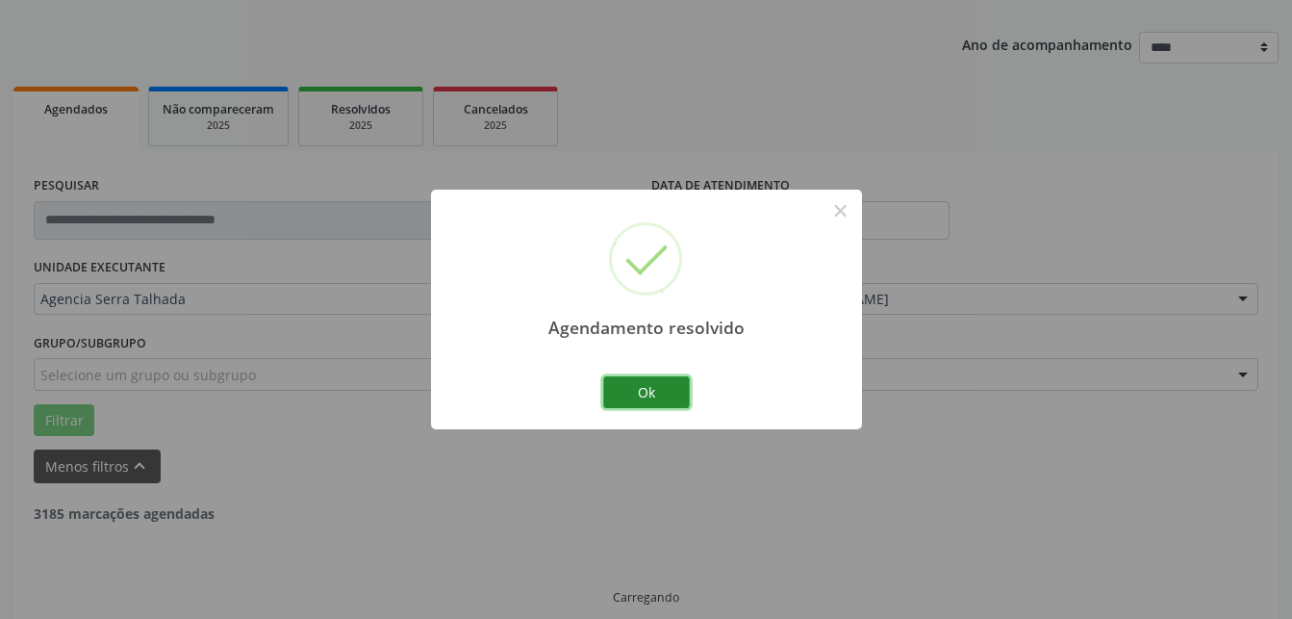
click at [675, 383] on button "Ok" at bounding box center [646, 392] width 87 height 33
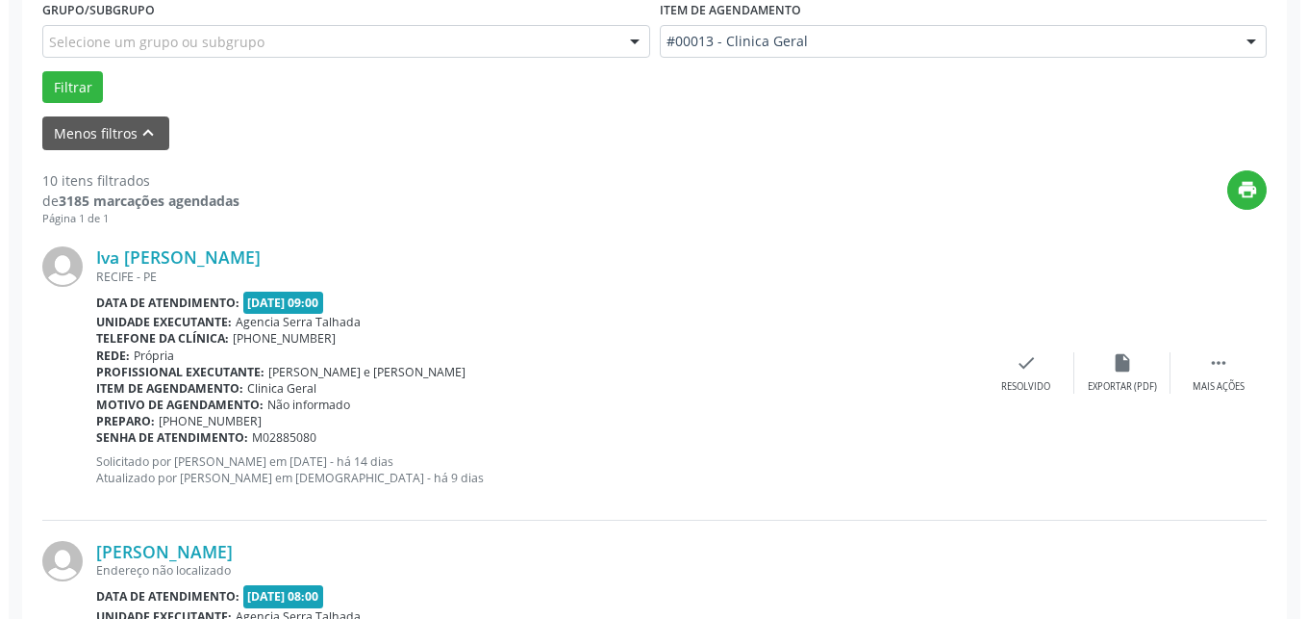
scroll to position [614, 0]
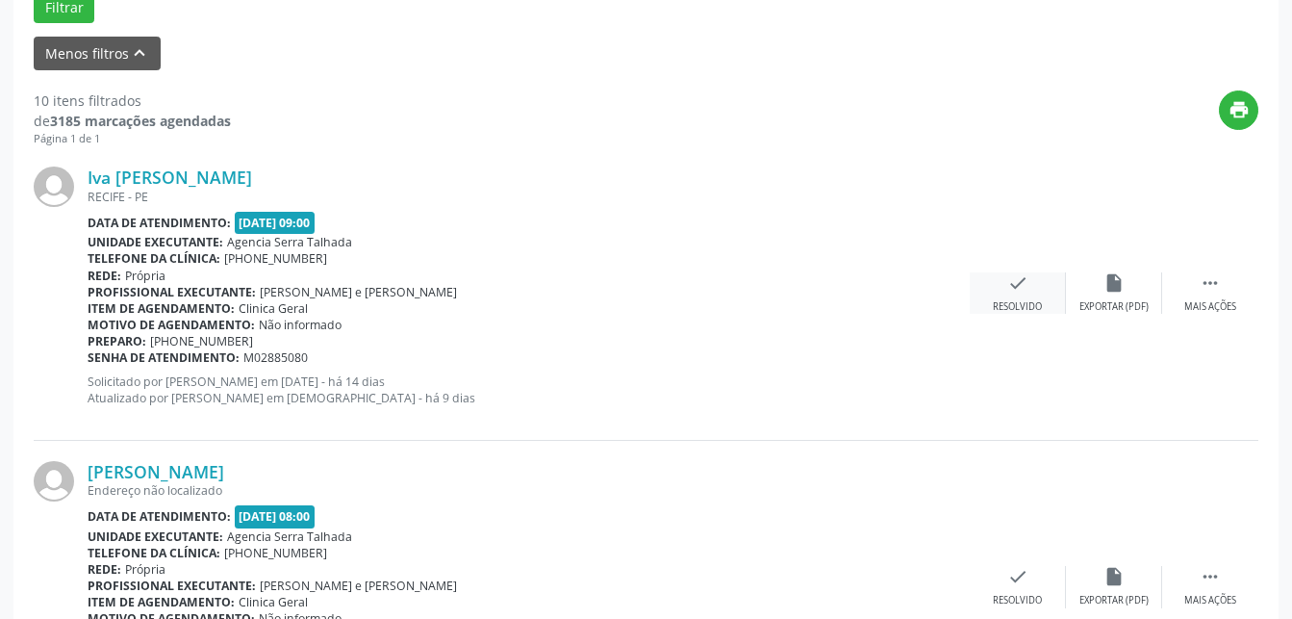
click at [1022, 306] on div "Resolvido" at bounding box center [1017, 306] width 49 height 13
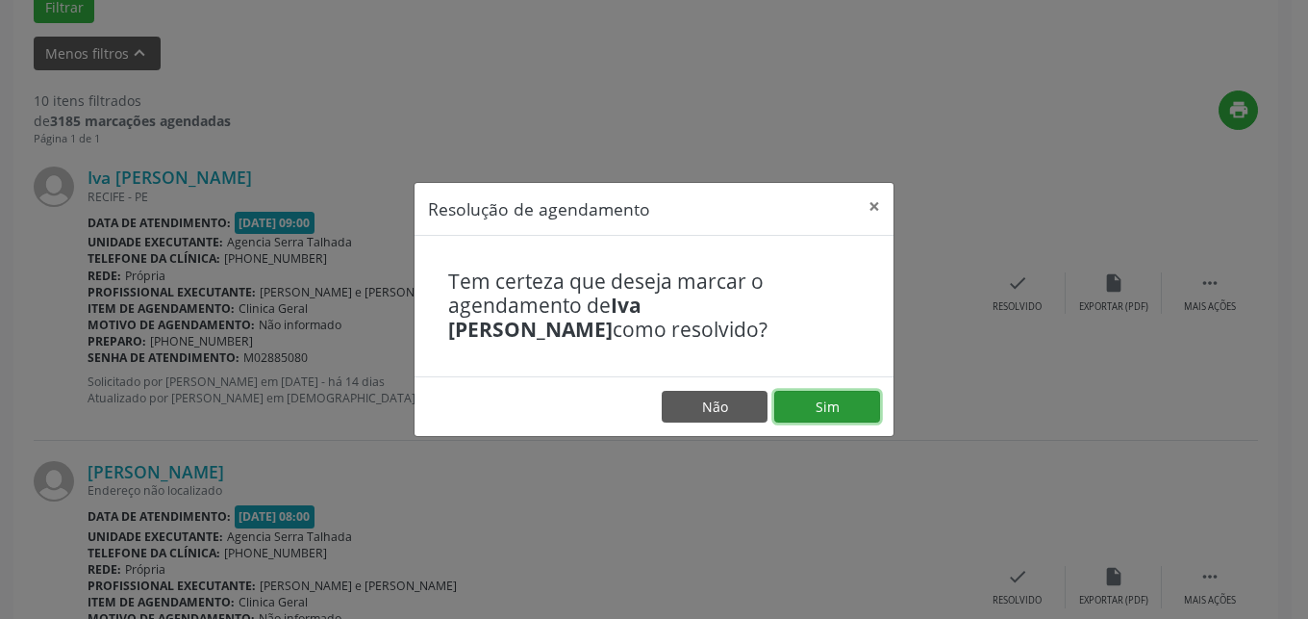
click at [831, 408] on button "Sim" at bounding box center [827, 407] width 106 height 33
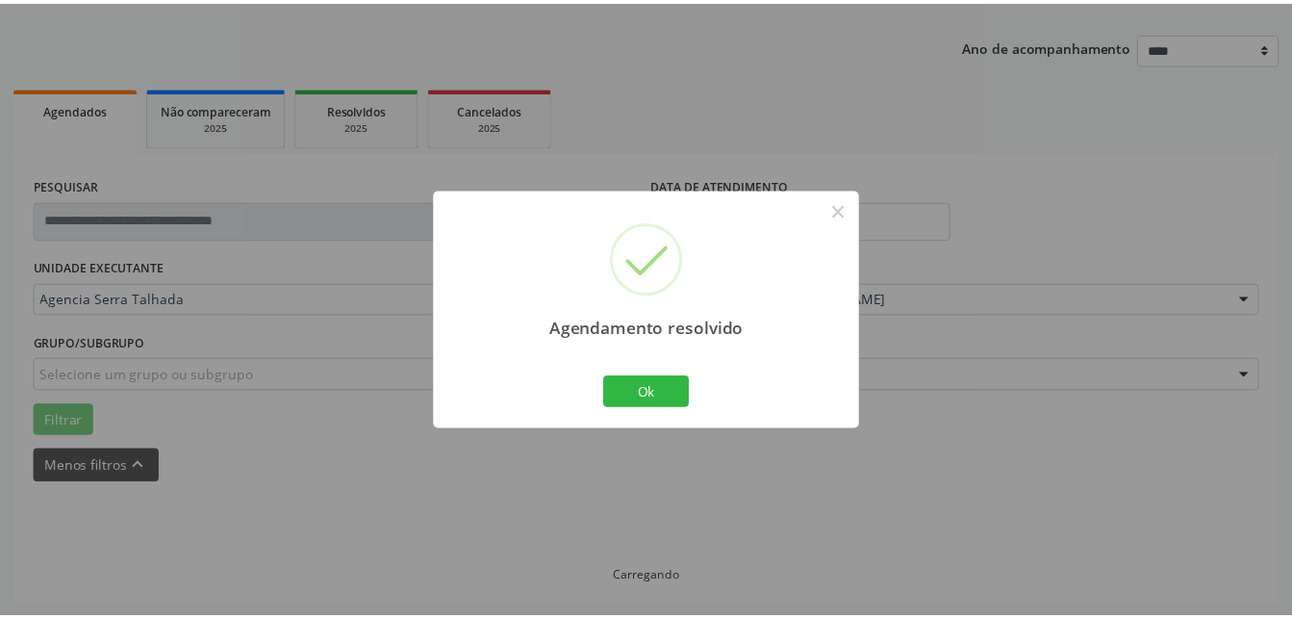
scroll to position [201, 0]
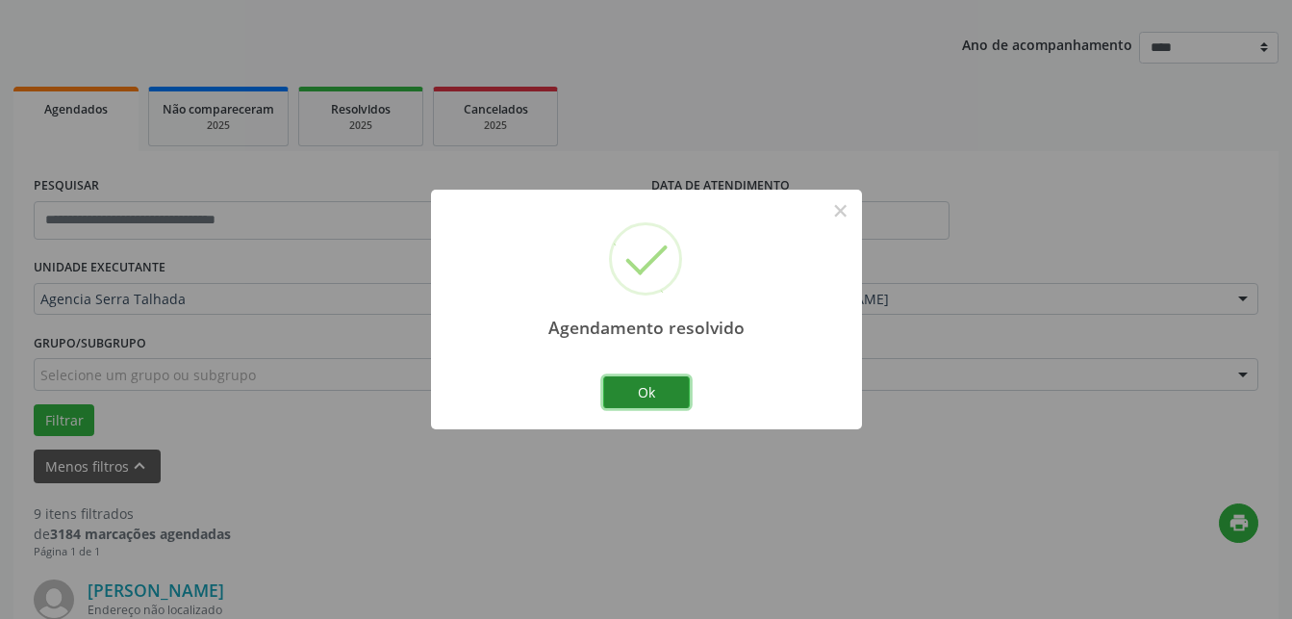
click at [660, 389] on button "Ok" at bounding box center [646, 392] width 87 height 33
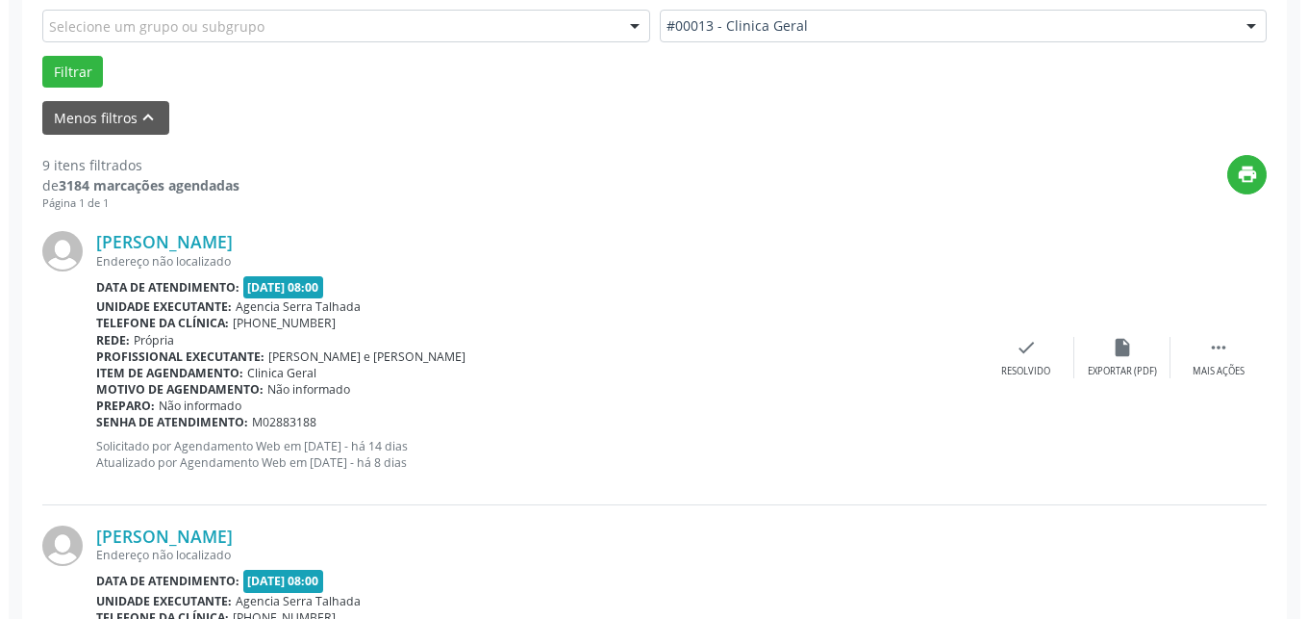
scroll to position [594, 0]
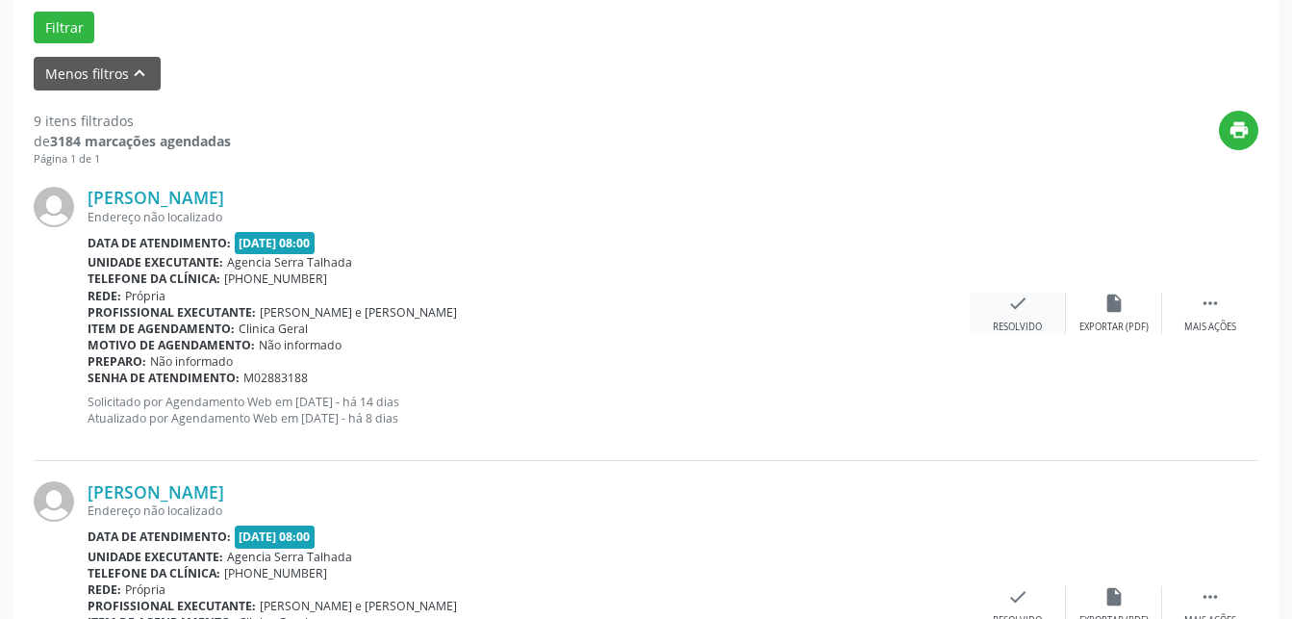
click at [1015, 314] on icon "check" at bounding box center [1017, 302] width 21 height 21
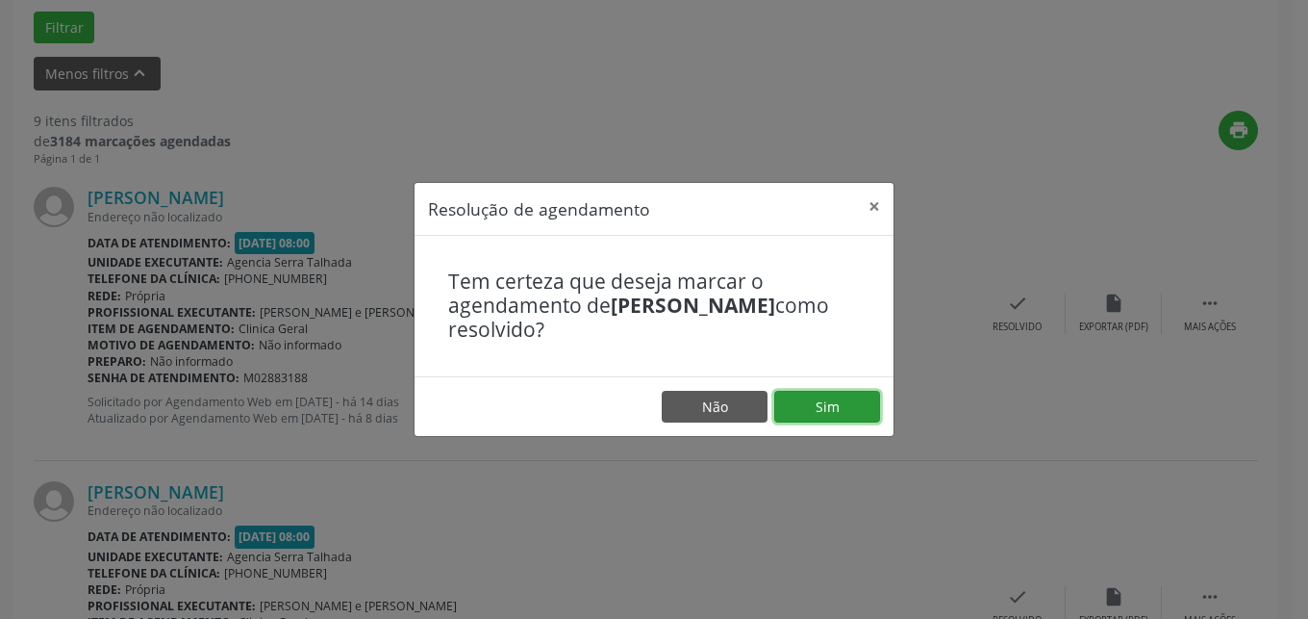
click at [791, 406] on button "Sim" at bounding box center [827, 407] width 106 height 33
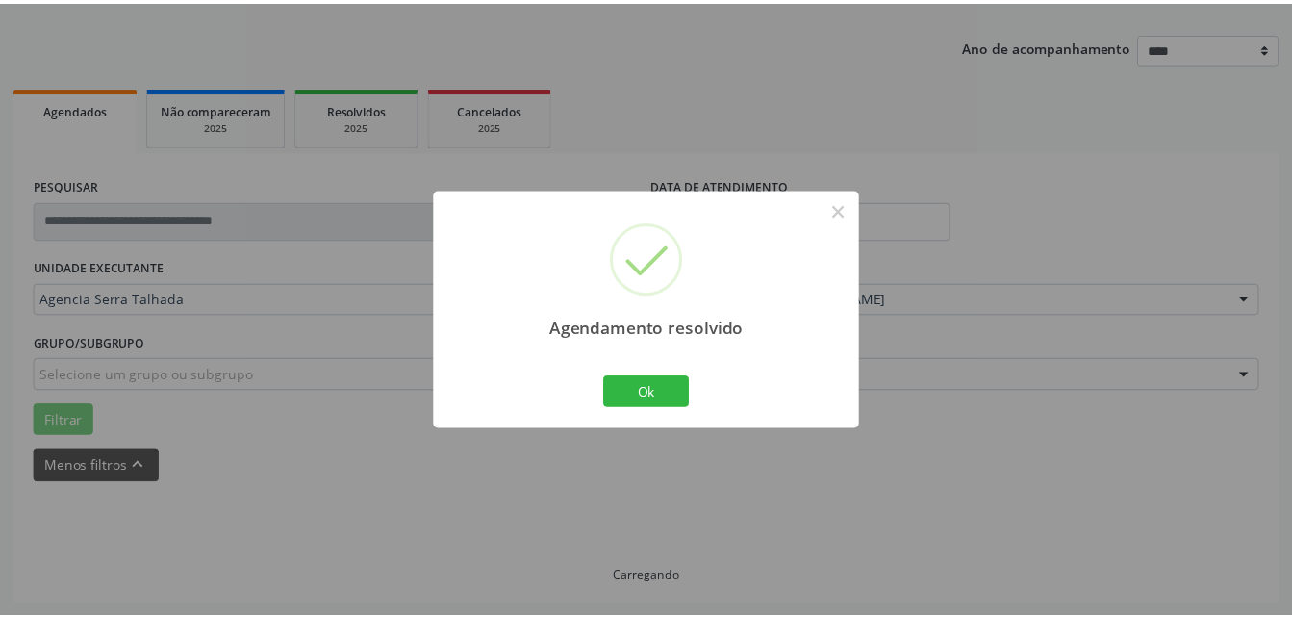
scroll to position [201, 0]
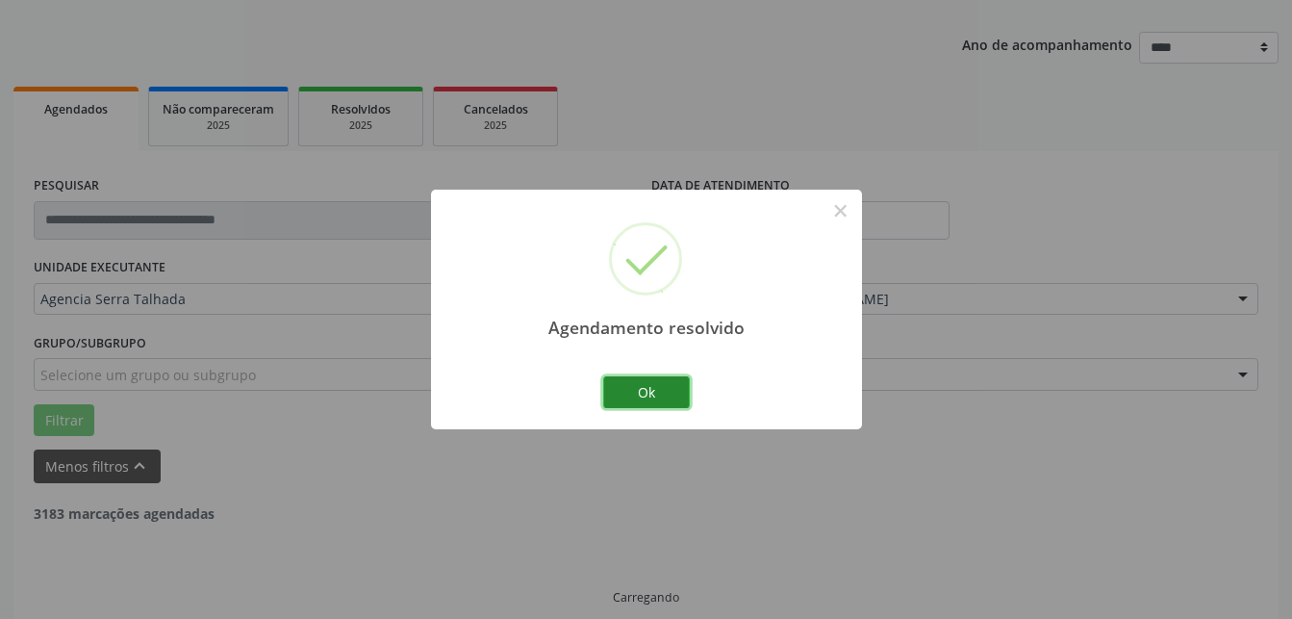
click at [664, 400] on button "Ok" at bounding box center [646, 392] width 87 height 33
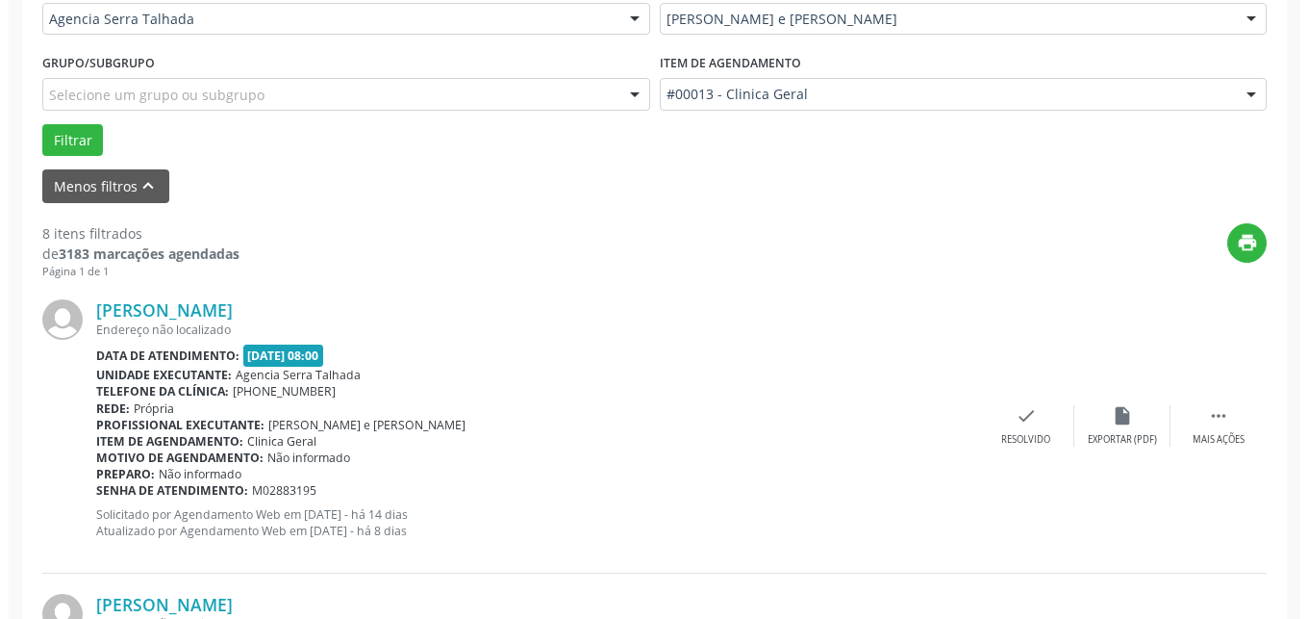
scroll to position [495, 0]
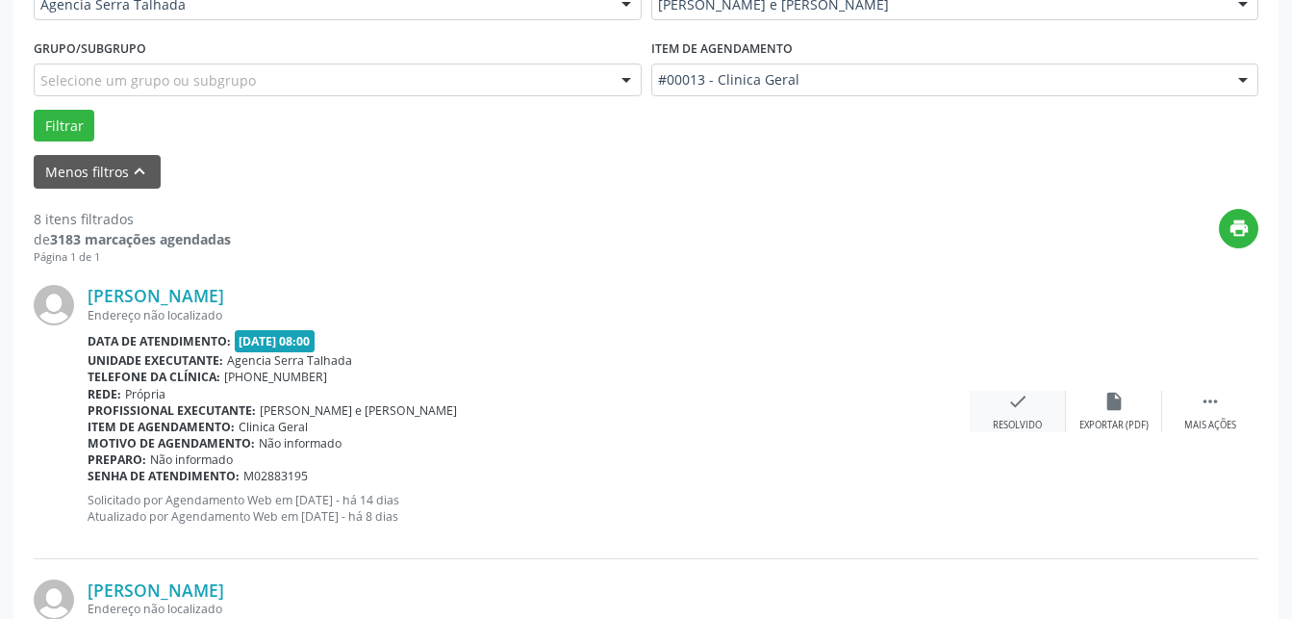
click at [1046, 411] on div "check Resolvido" at bounding box center [1018, 411] width 96 height 41
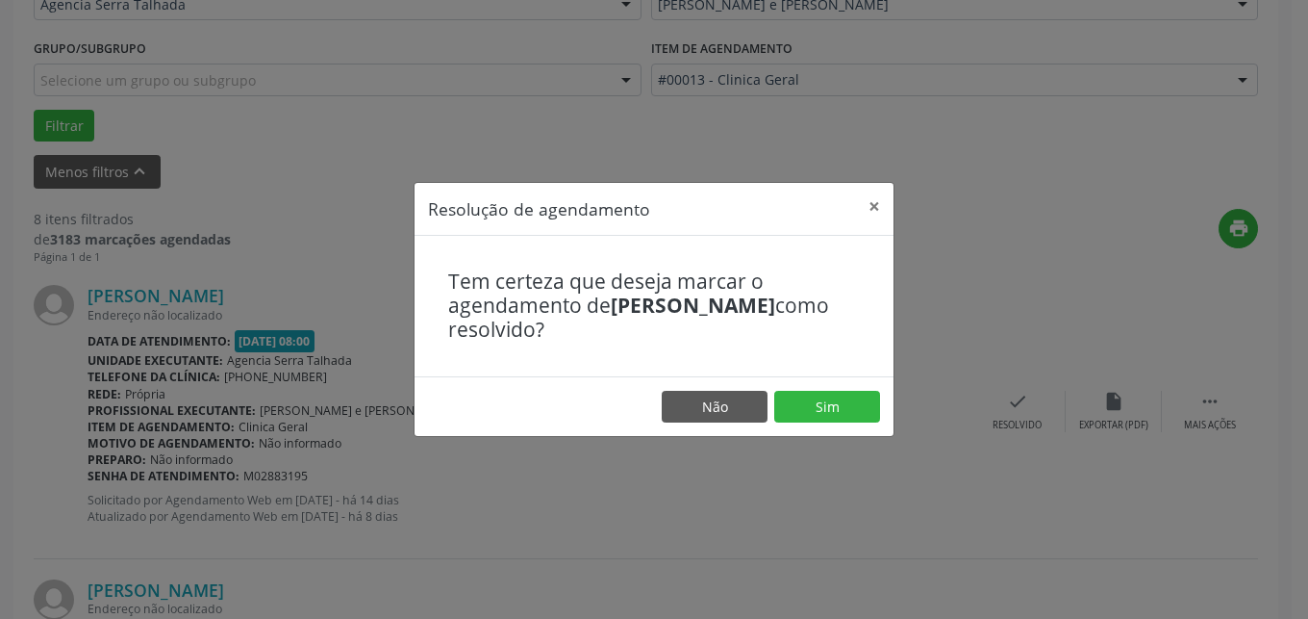
click at [817, 381] on footer "Não Sim" at bounding box center [654, 406] width 479 height 61
click at [812, 399] on button "Sim" at bounding box center [827, 407] width 106 height 33
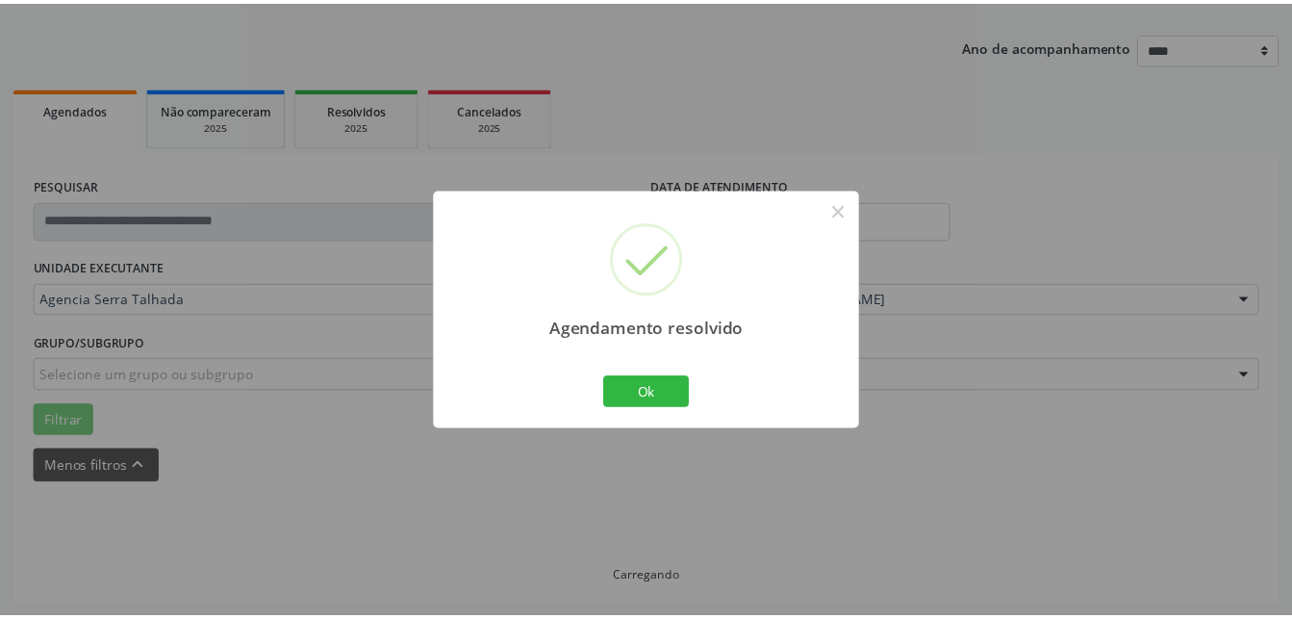
scroll to position [201, 0]
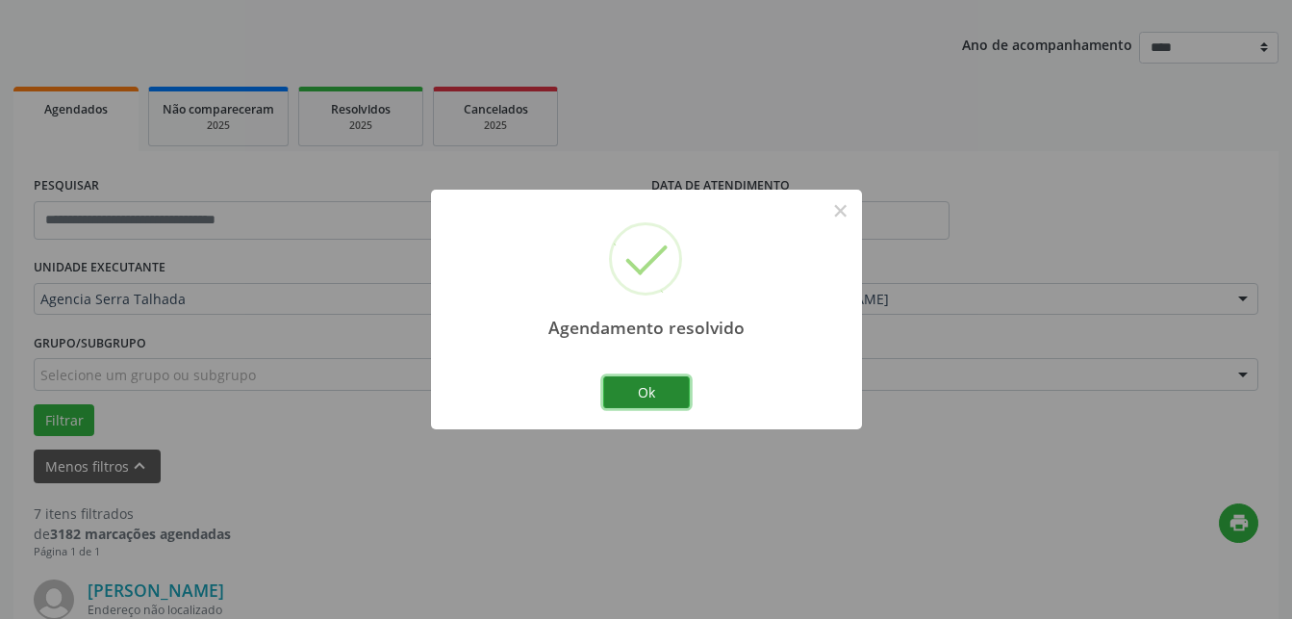
click at [670, 386] on button "Ok" at bounding box center [646, 392] width 87 height 33
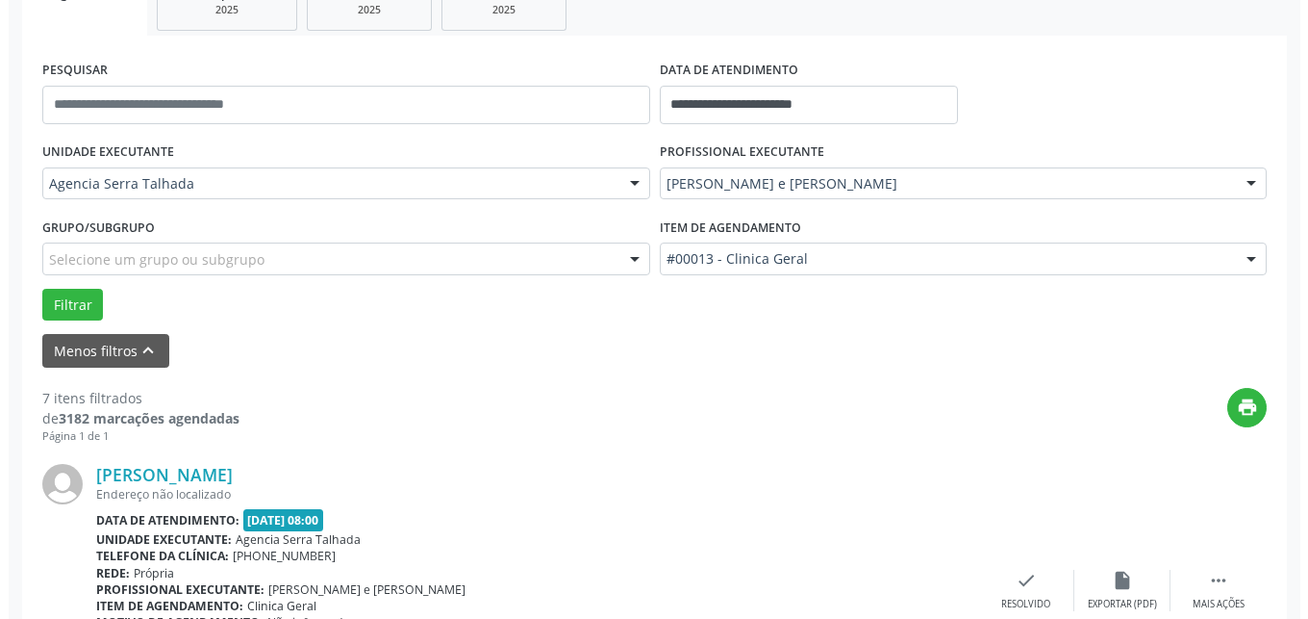
scroll to position [397, 0]
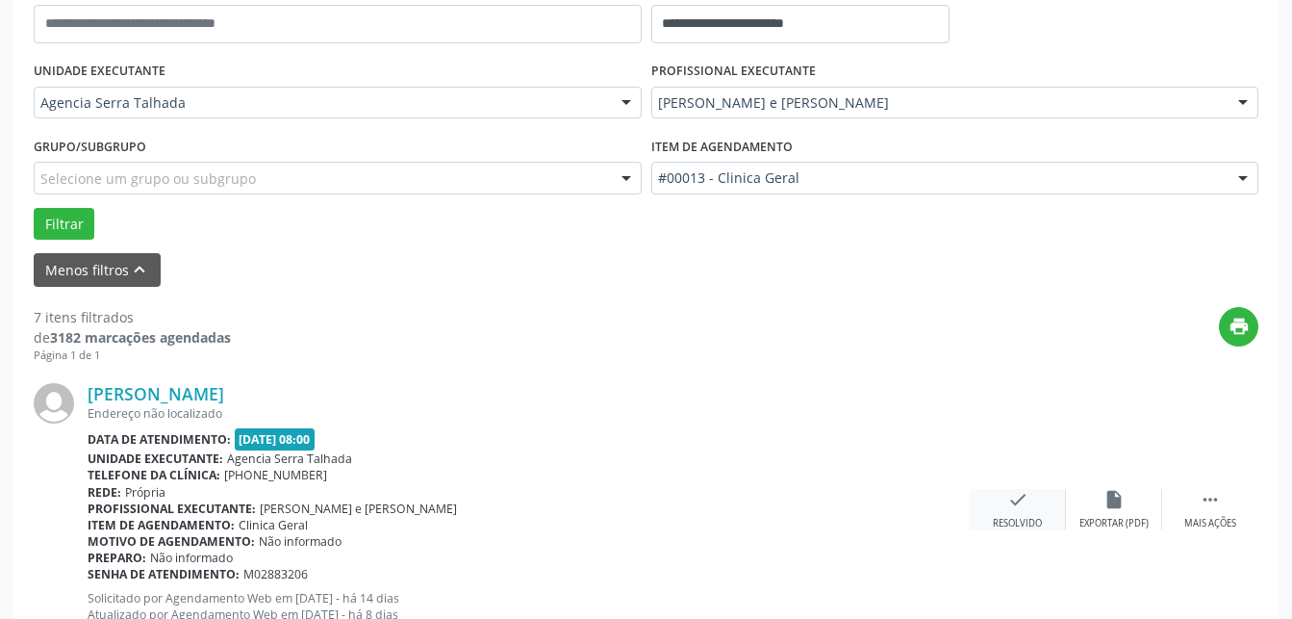
click at [1022, 519] on div "Resolvido" at bounding box center [1017, 523] width 49 height 13
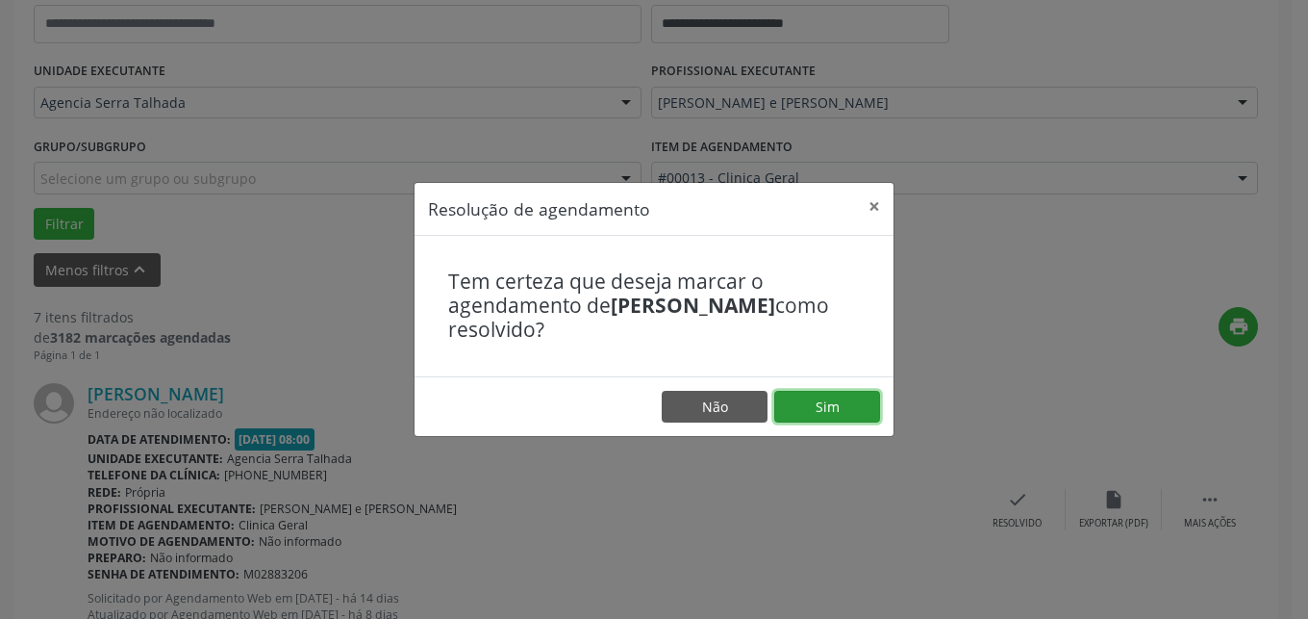
click at [797, 420] on button "Sim" at bounding box center [827, 407] width 106 height 33
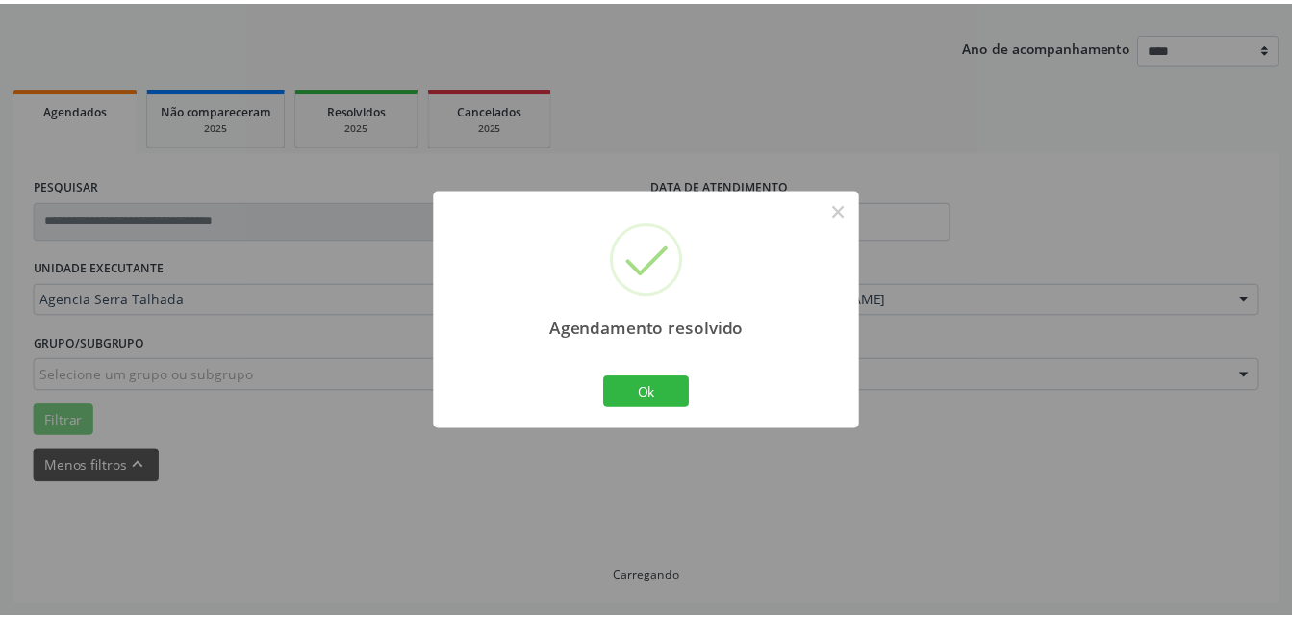
scroll to position [201, 0]
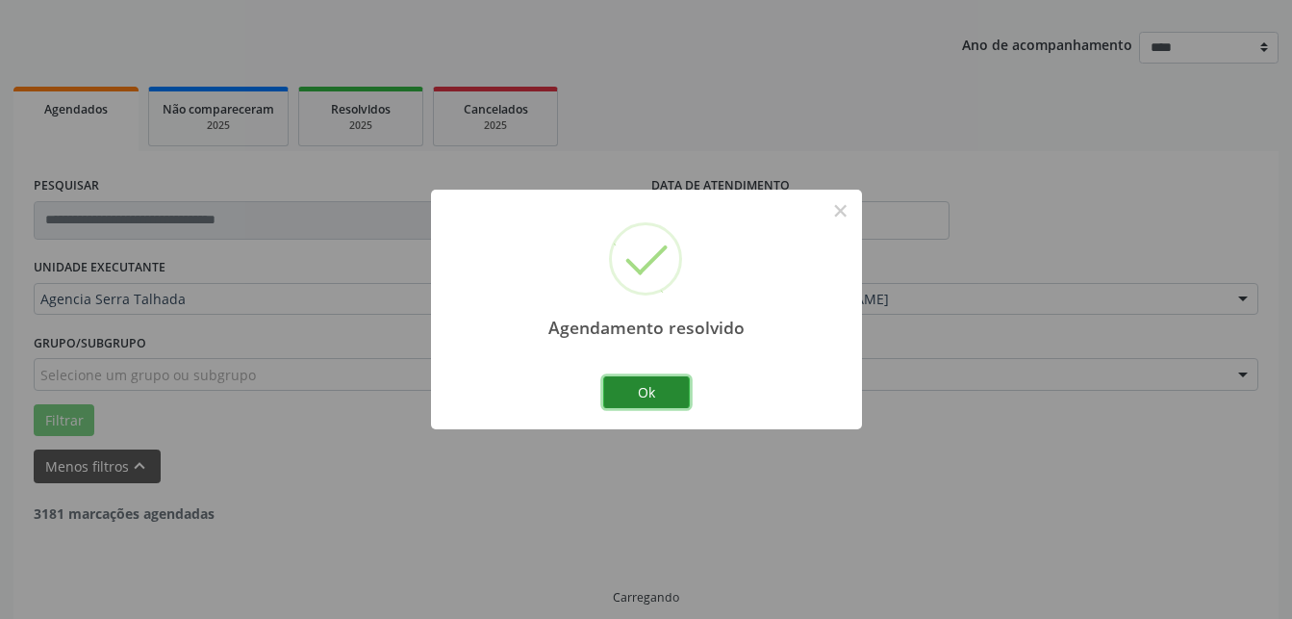
click at [661, 386] on button "Ok" at bounding box center [646, 392] width 87 height 33
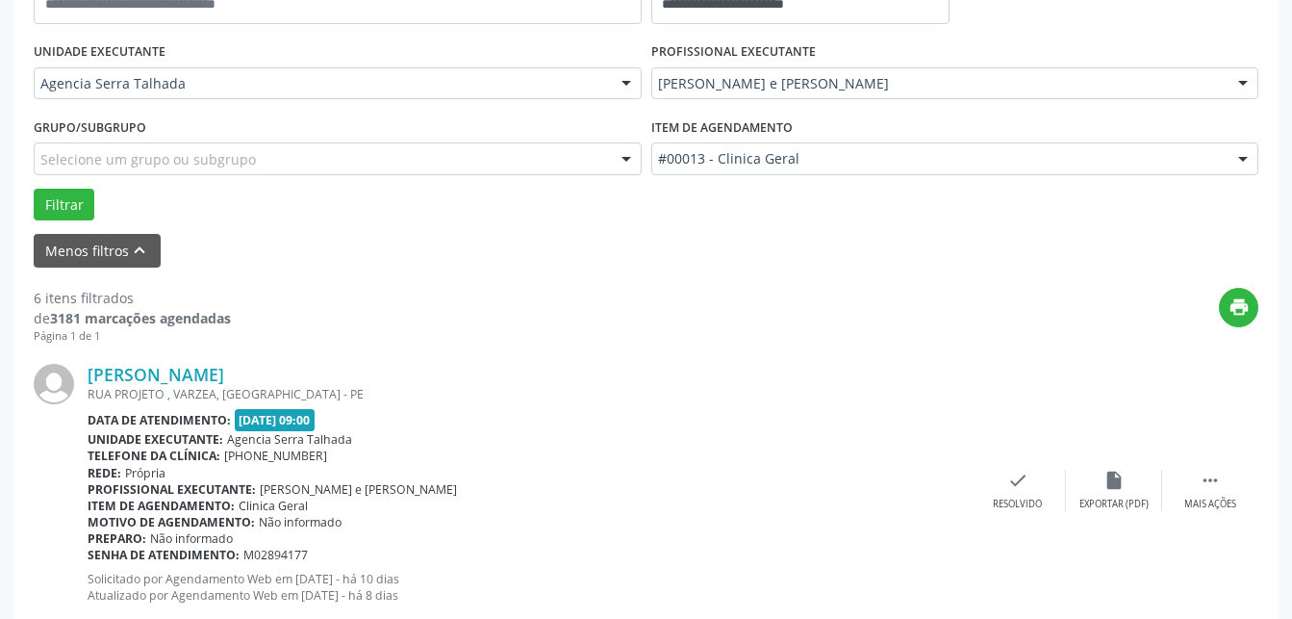
scroll to position [417, 0]
click at [1184, 498] on div " Mais ações" at bounding box center [1210, 488] width 96 height 41
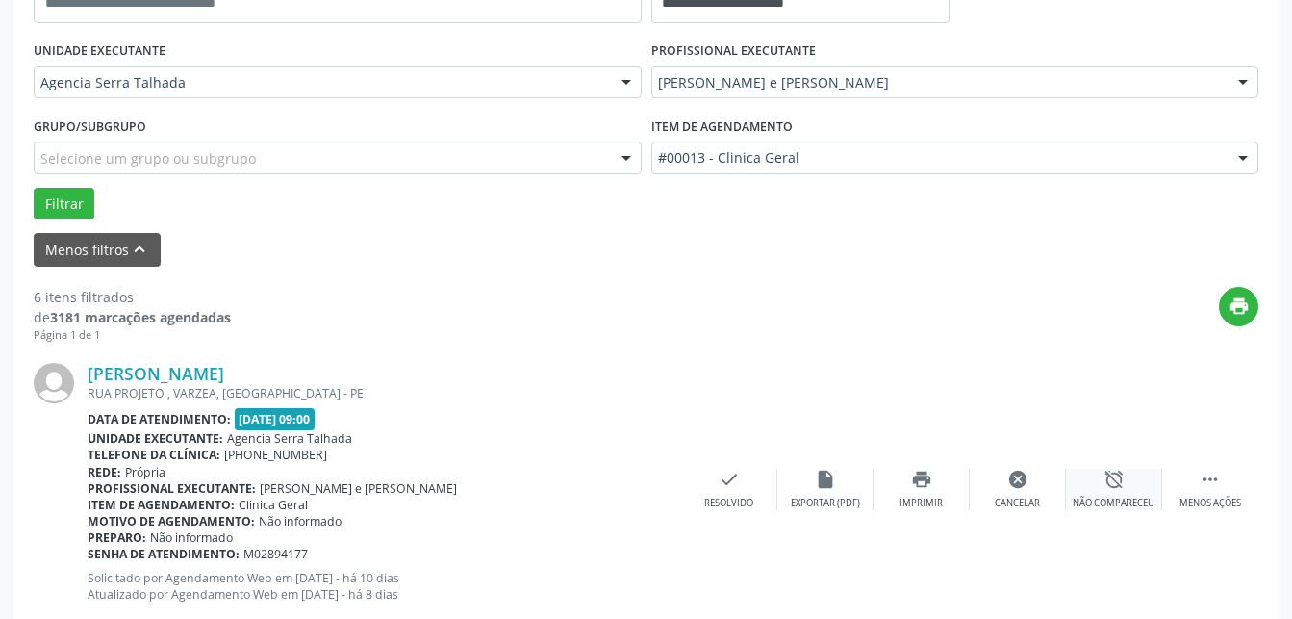
click at [1122, 479] on icon "alarm_off" at bounding box center [1113, 478] width 21 height 21
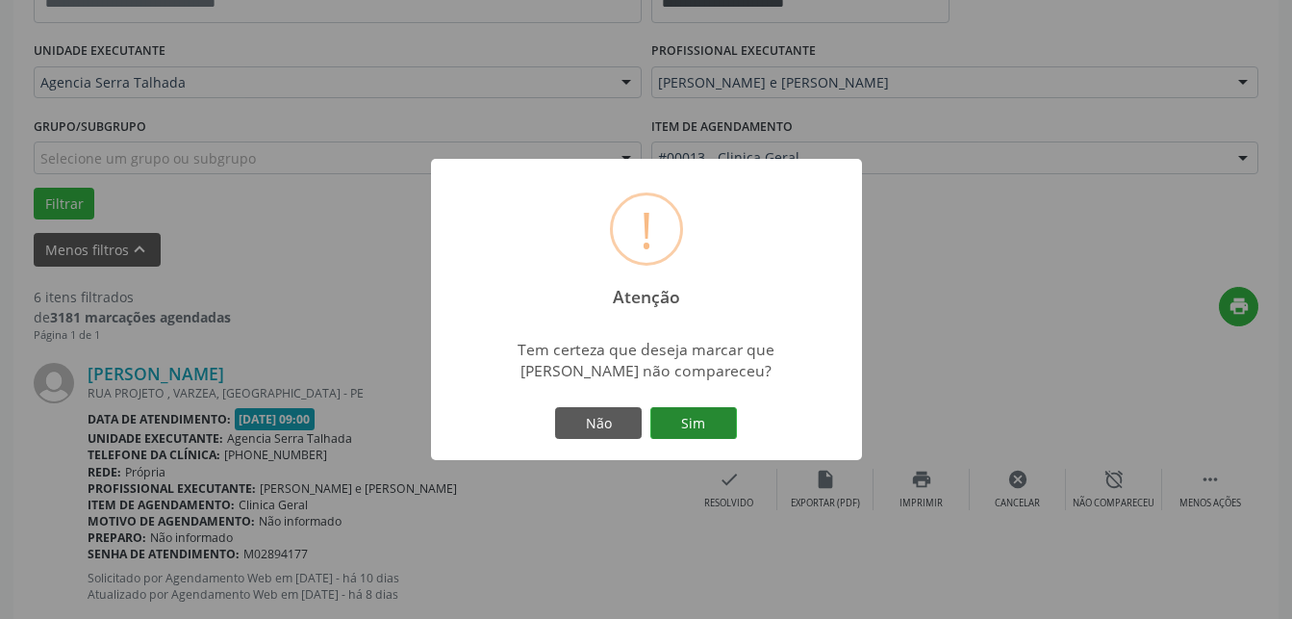
click at [709, 426] on button "Sim" at bounding box center [693, 423] width 87 height 33
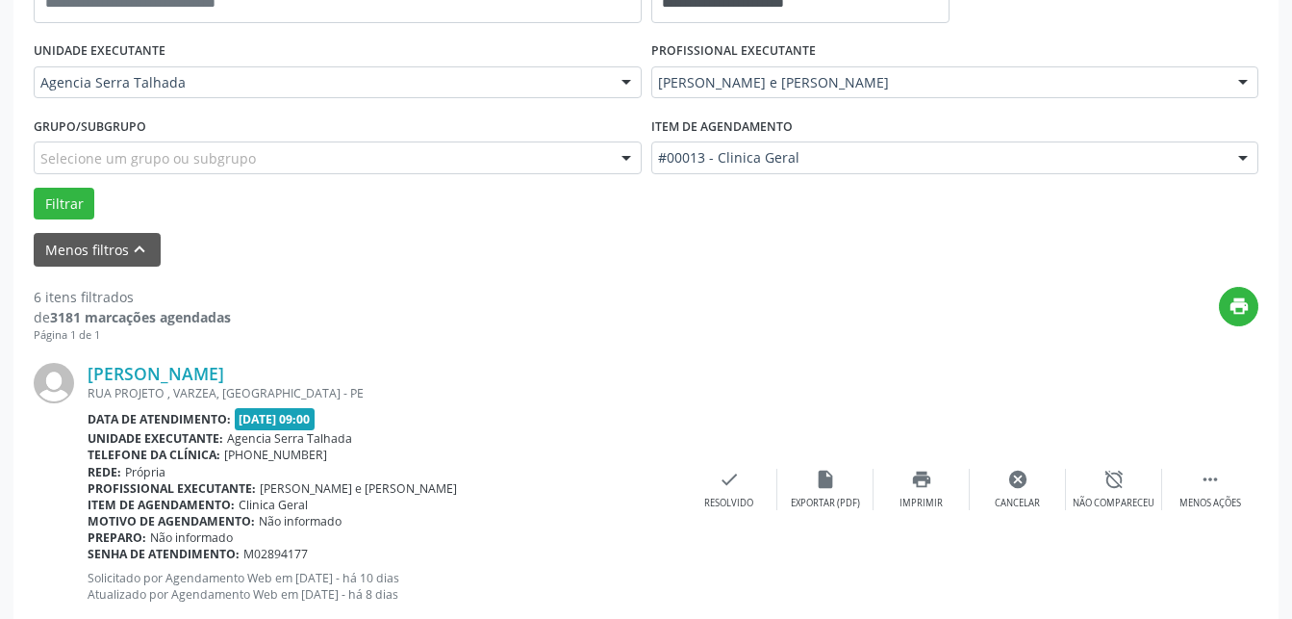
scroll to position [221, 0]
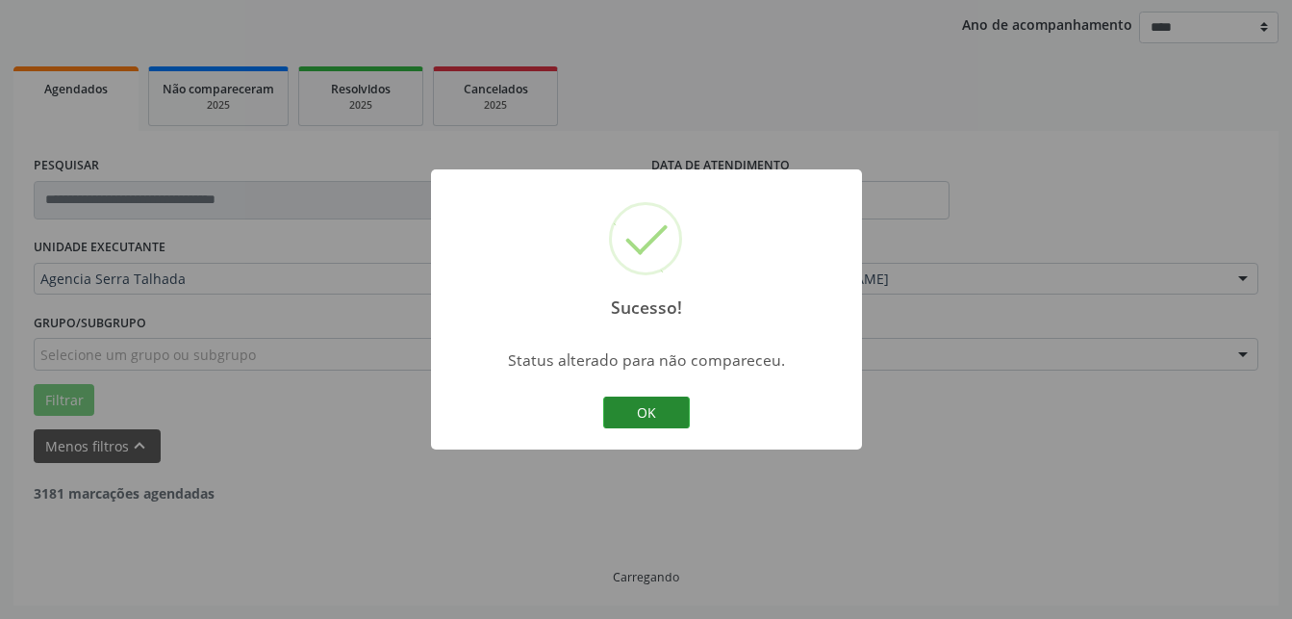
click at [688, 416] on button "OK" at bounding box center [646, 412] width 87 height 33
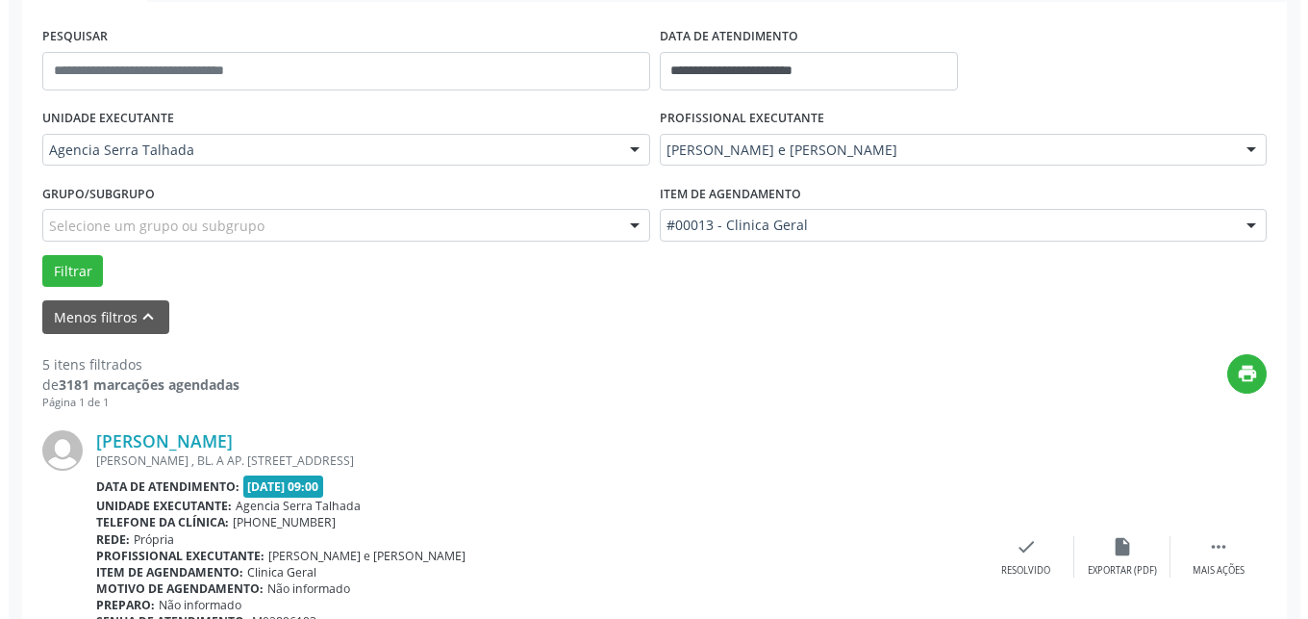
scroll to position [516, 0]
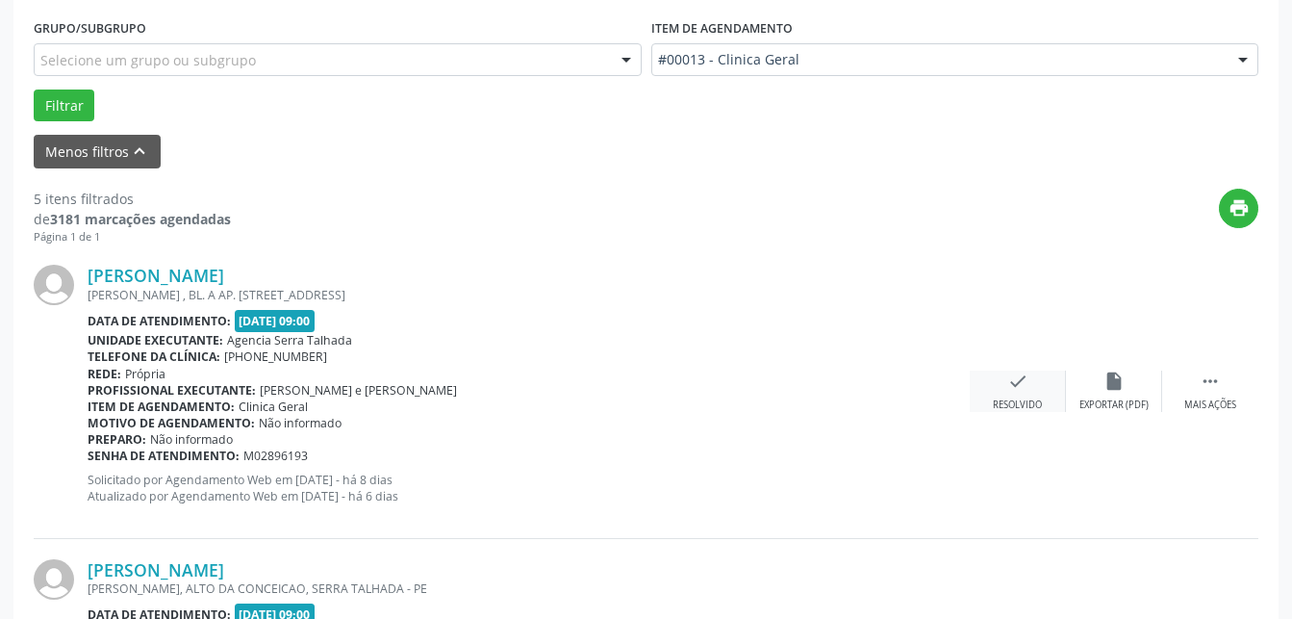
click at [993, 392] on div "check Resolvido" at bounding box center [1018, 390] width 96 height 41
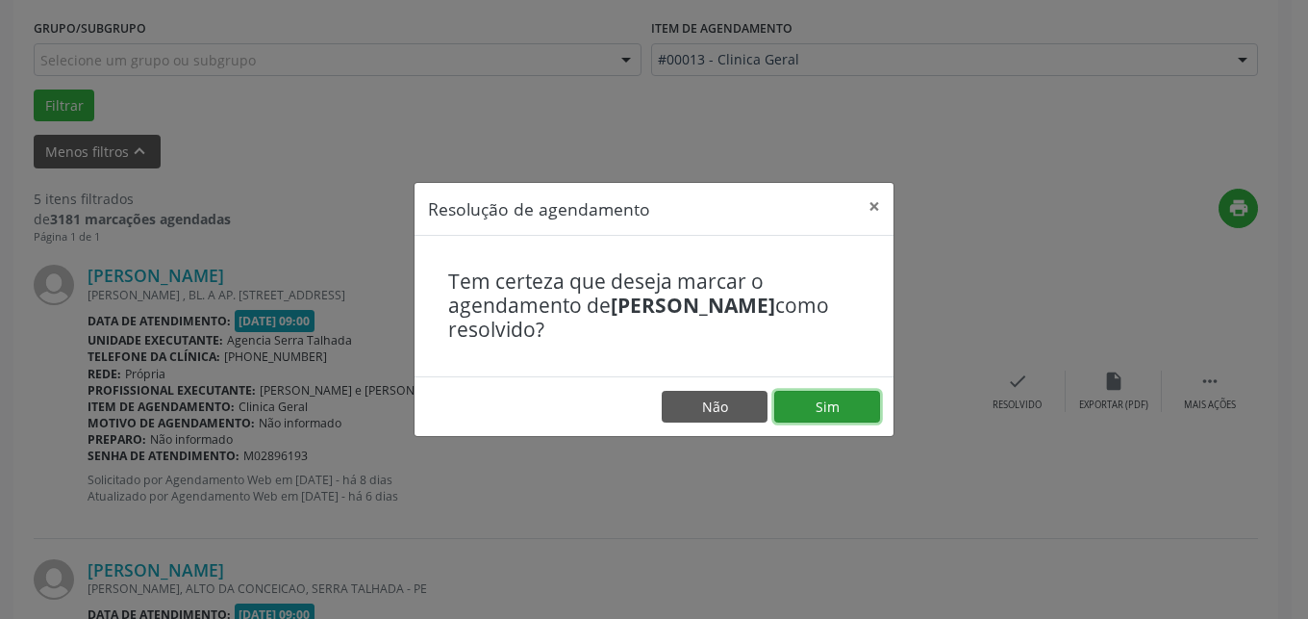
click at [818, 397] on button "Sim" at bounding box center [827, 407] width 106 height 33
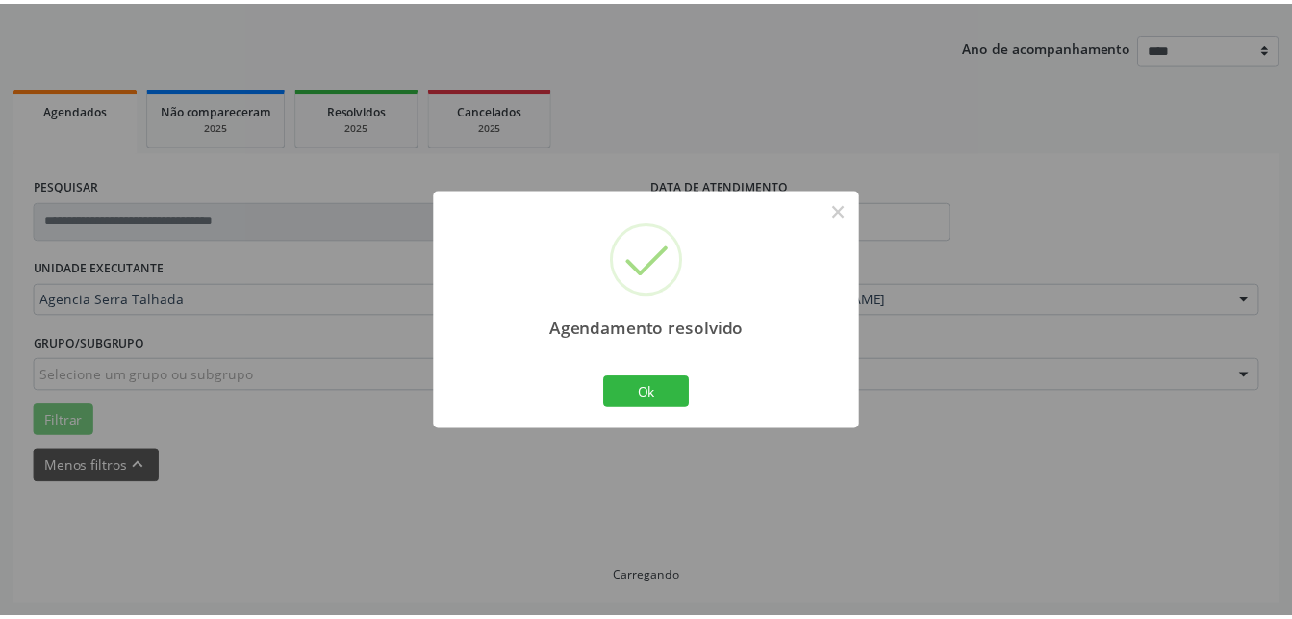
scroll to position [201, 0]
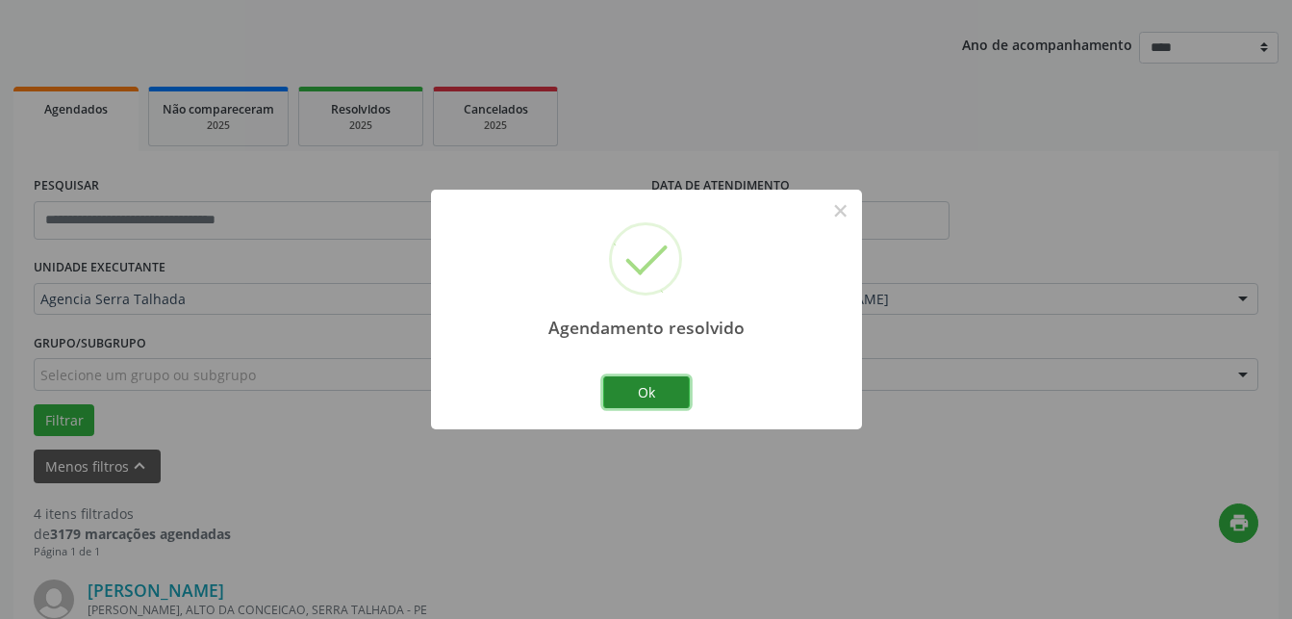
click at [662, 391] on button "Ok" at bounding box center [646, 392] width 87 height 33
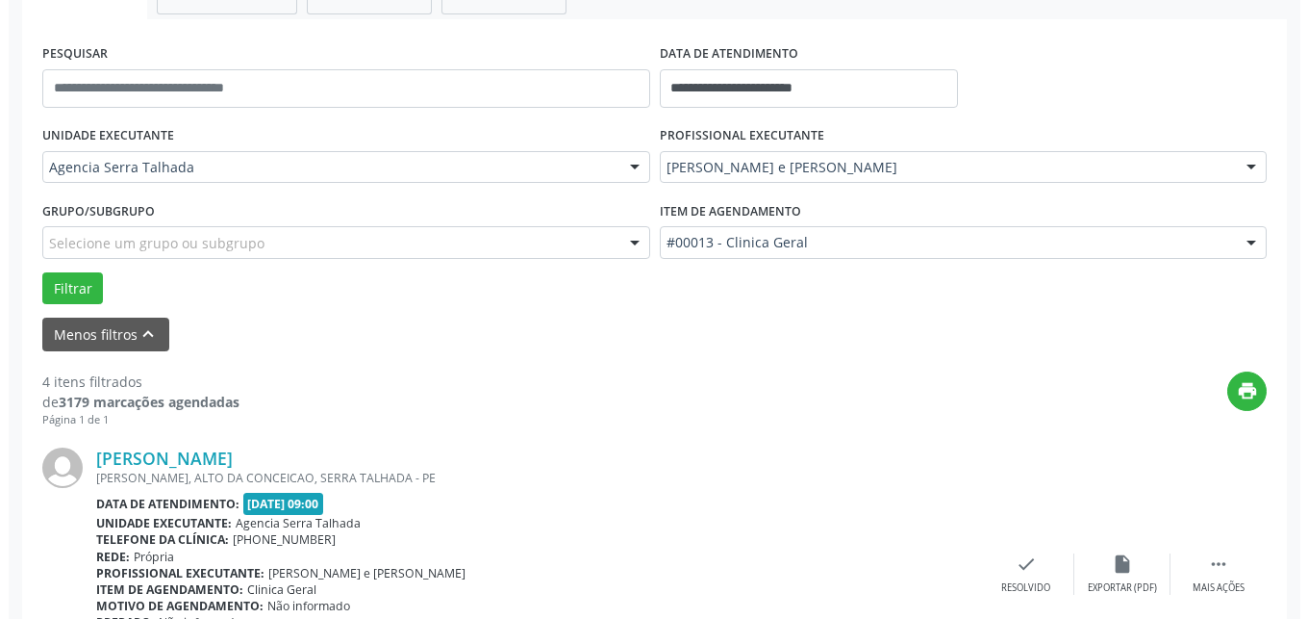
scroll to position [397, 0]
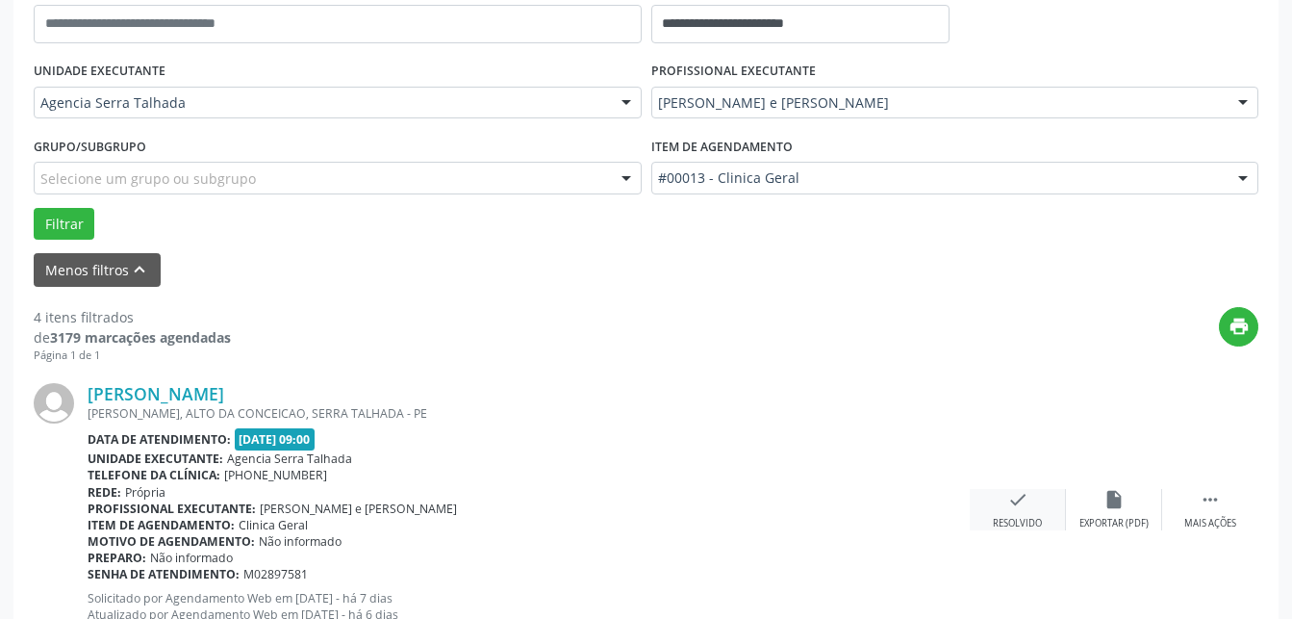
click at [1030, 497] on div "check Resolvido" at bounding box center [1018, 509] width 96 height 41
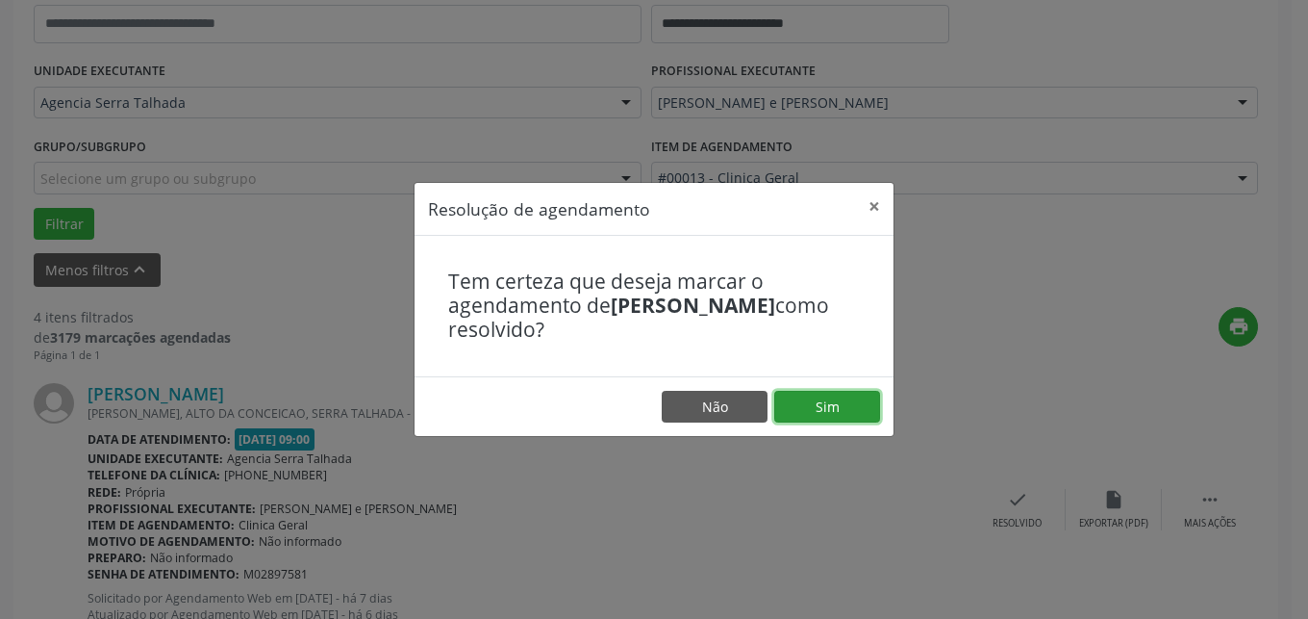
click at [830, 411] on button "Sim" at bounding box center [827, 407] width 106 height 33
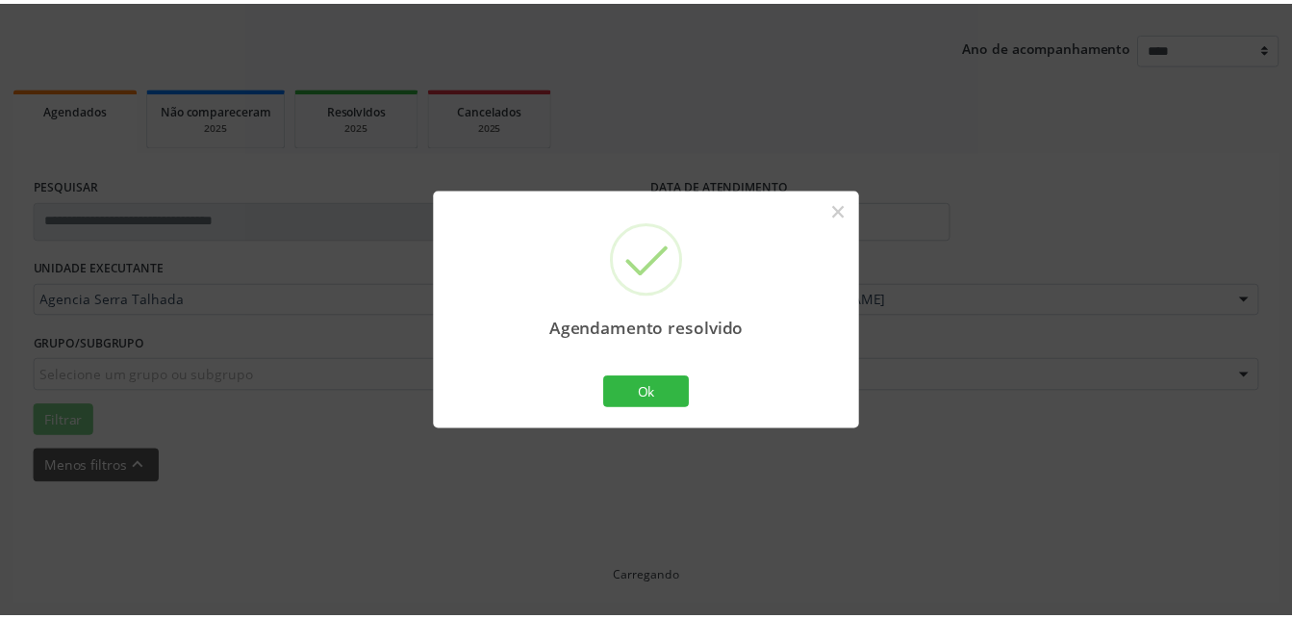
scroll to position [201, 0]
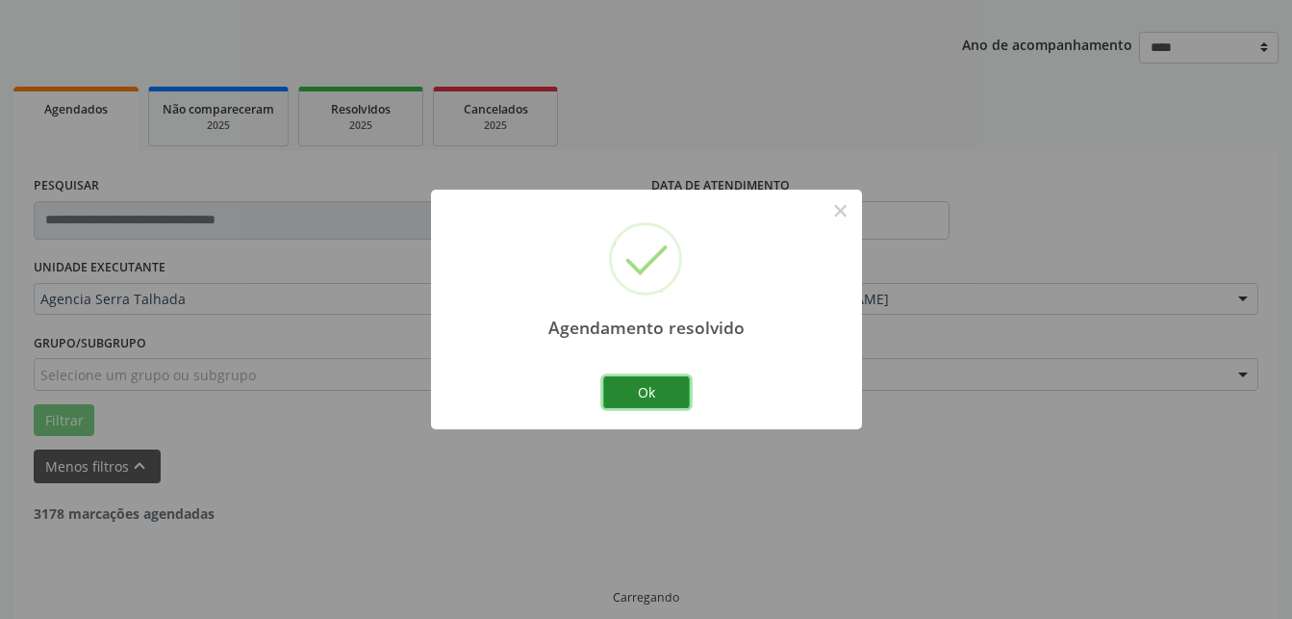
click at [682, 399] on button "Ok" at bounding box center [646, 392] width 87 height 33
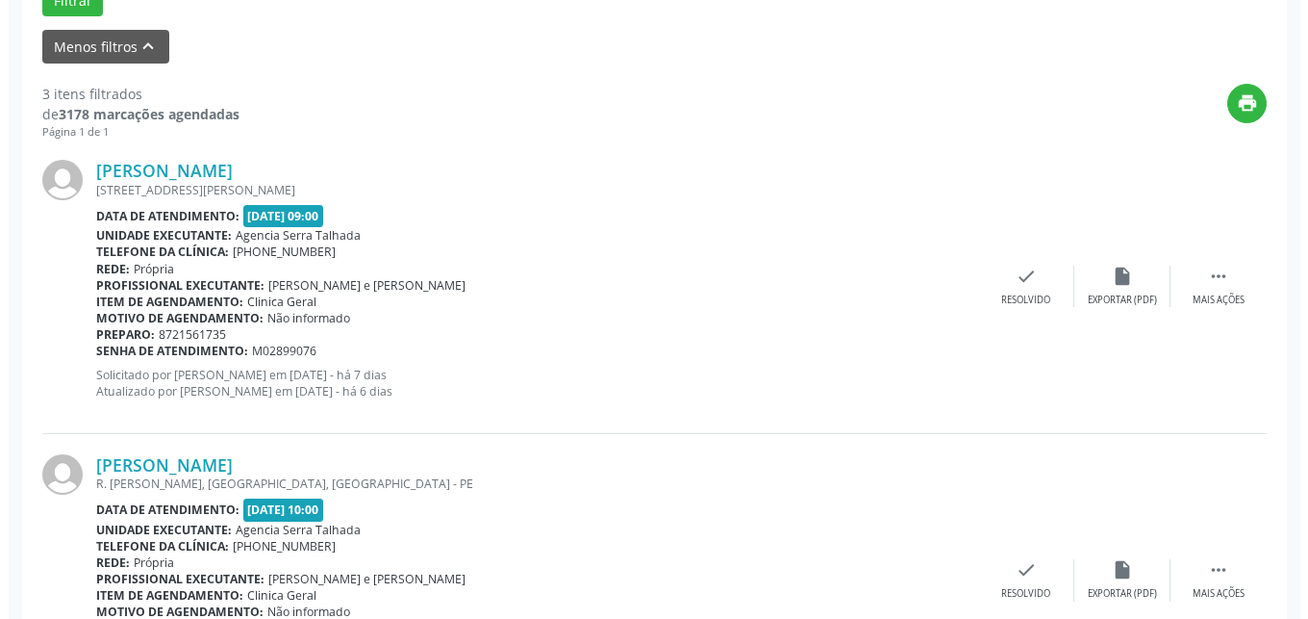
scroll to position [692, 0]
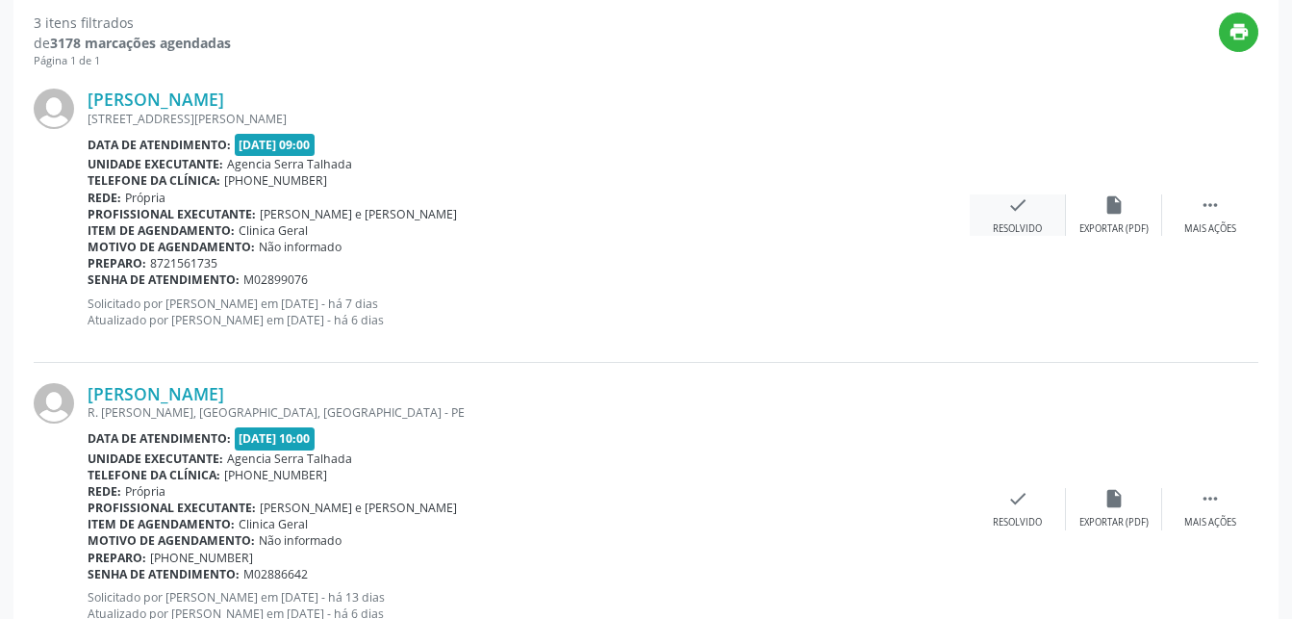
click at [1009, 215] on icon "check" at bounding box center [1017, 204] width 21 height 21
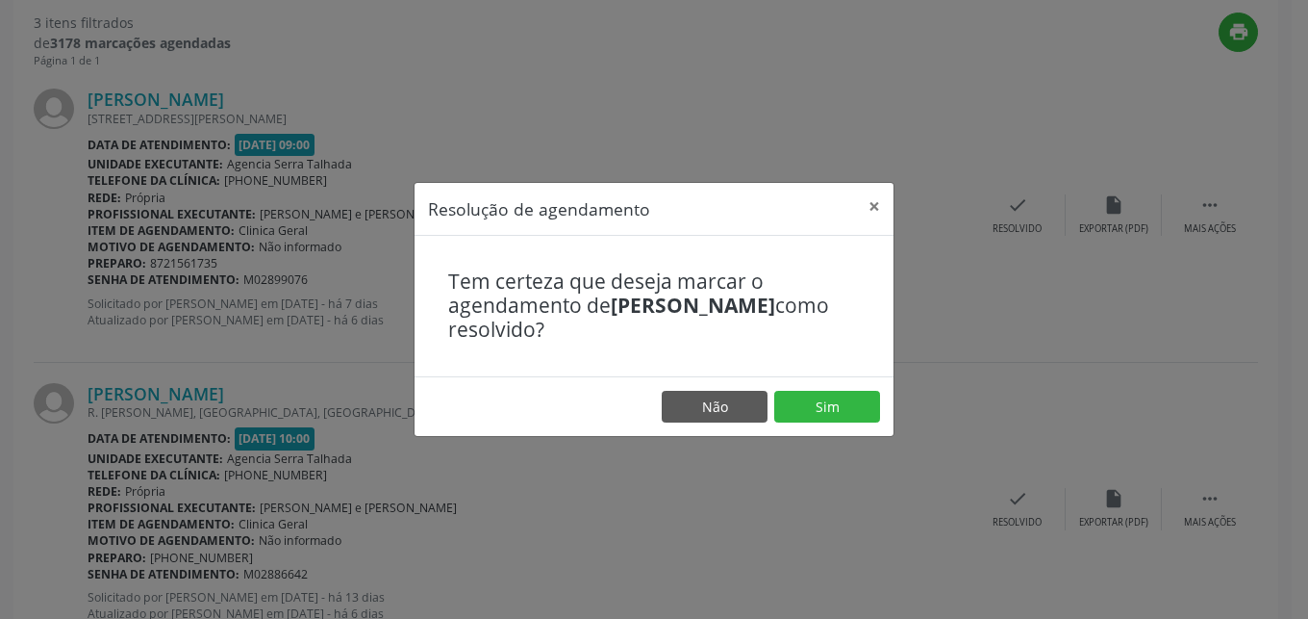
click at [845, 429] on footer "Não Sim" at bounding box center [654, 406] width 479 height 61
click at [836, 392] on button "Sim" at bounding box center [827, 407] width 106 height 33
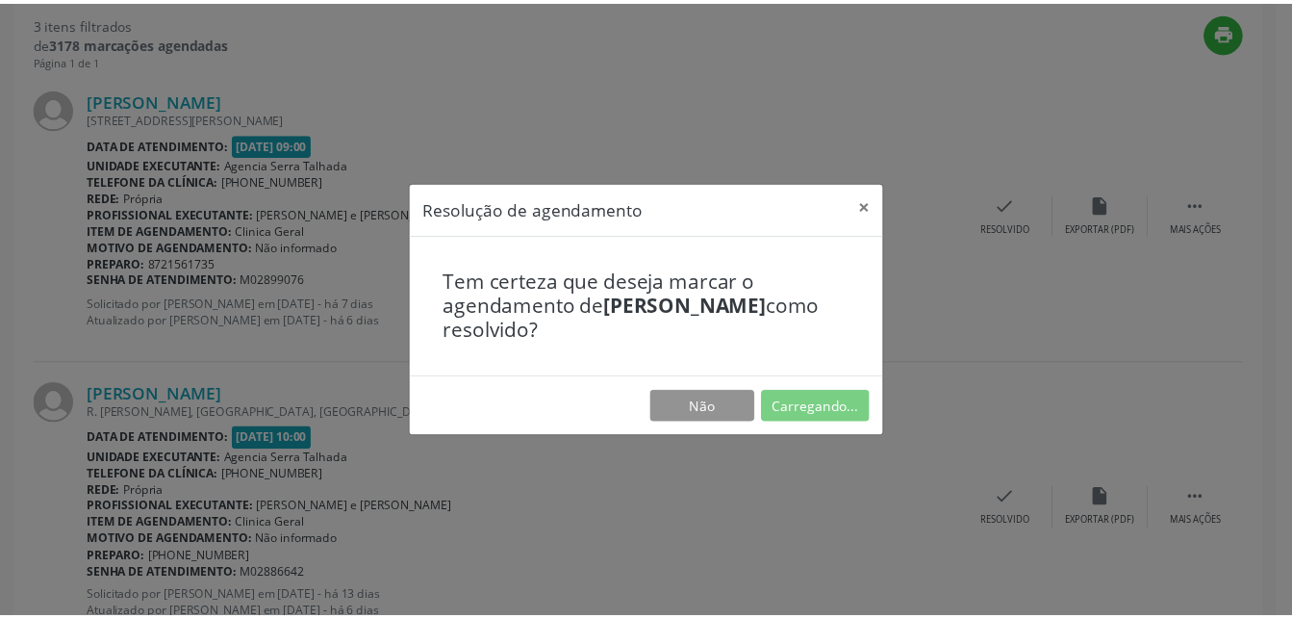
scroll to position [201, 0]
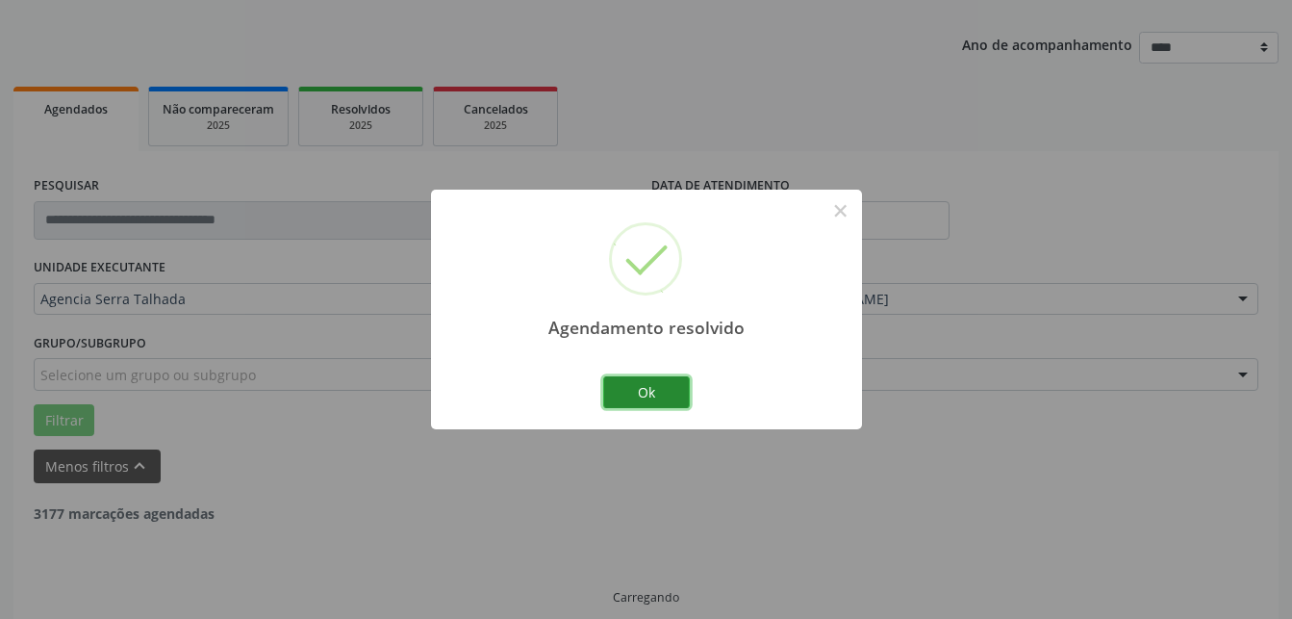
click at [688, 396] on button "Ok" at bounding box center [646, 392] width 87 height 33
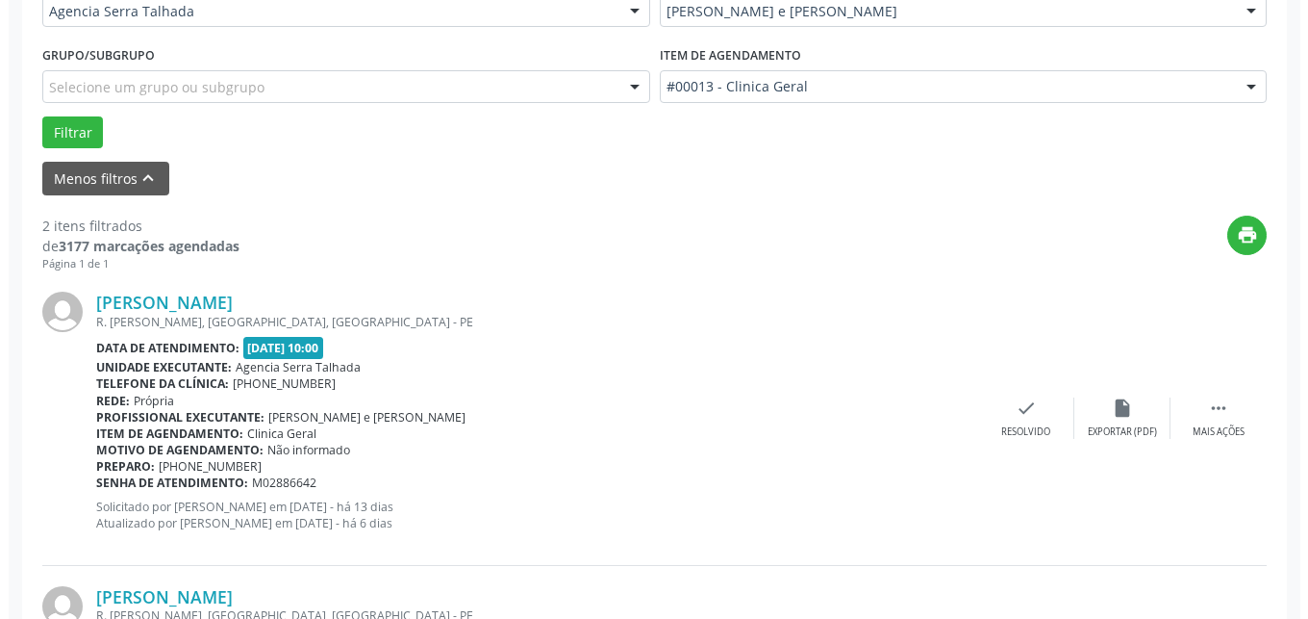
scroll to position [495, 0]
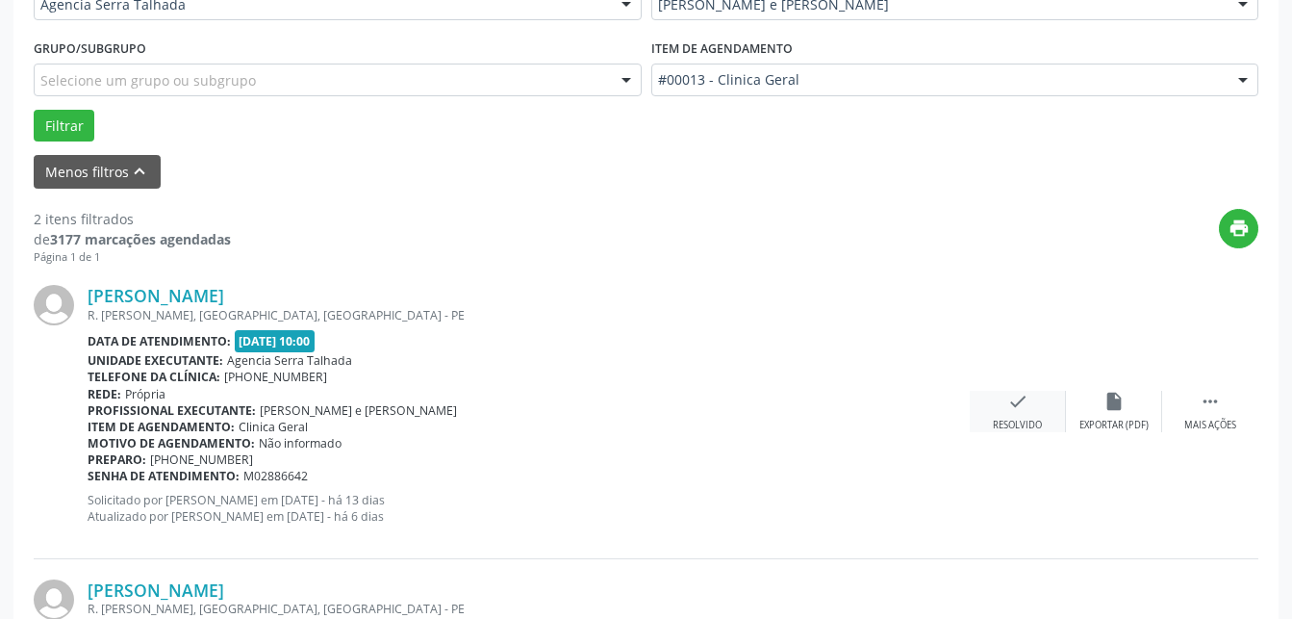
click at [1031, 405] on div "check Resolvido" at bounding box center [1018, 411] width 96 height 41
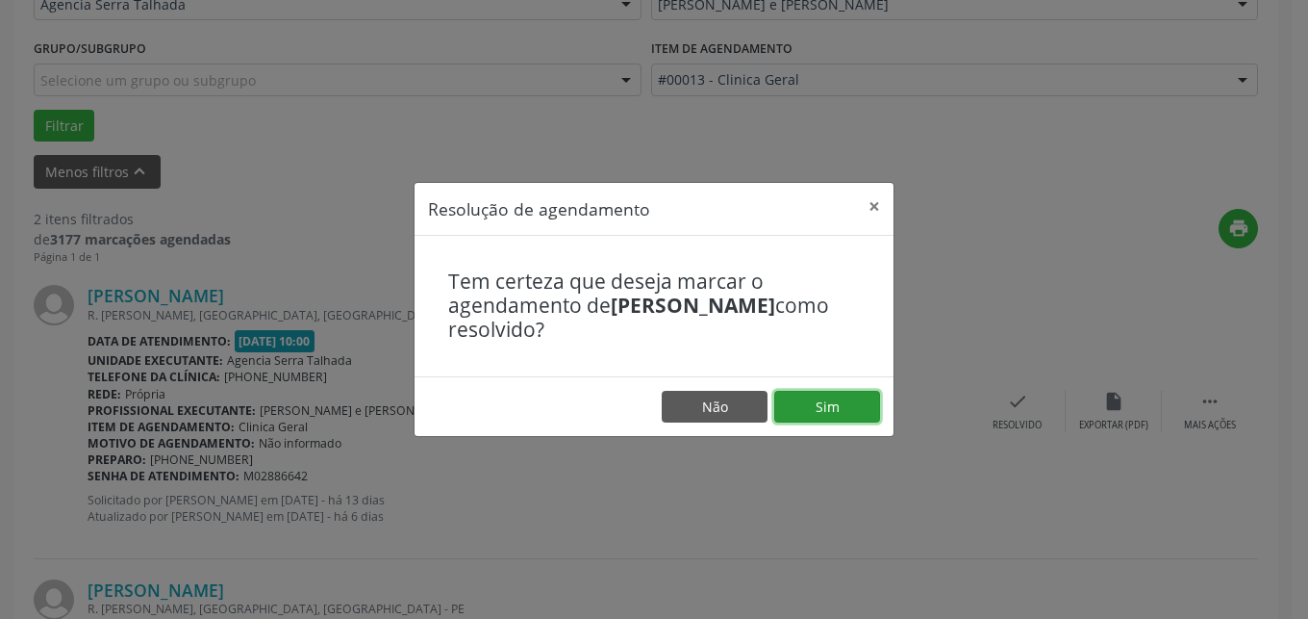
click at [804, 409] on button "Sim" at bounding box center [827, 407] width 106 height 33
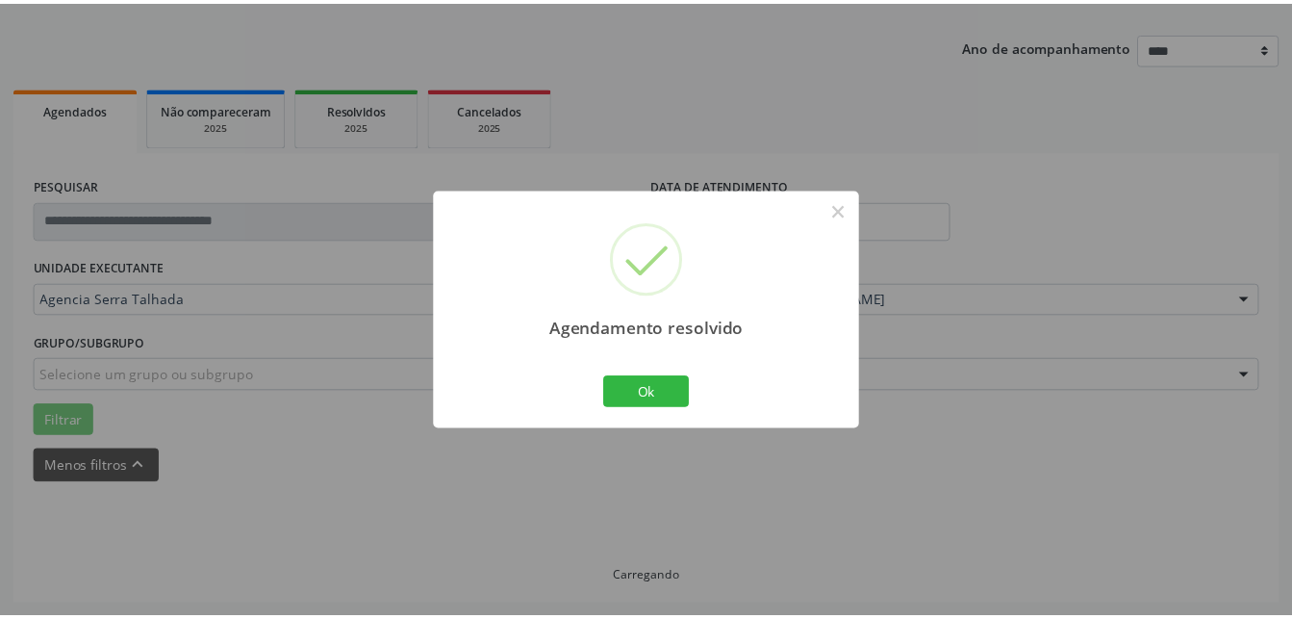
scroll to position [201, 0]
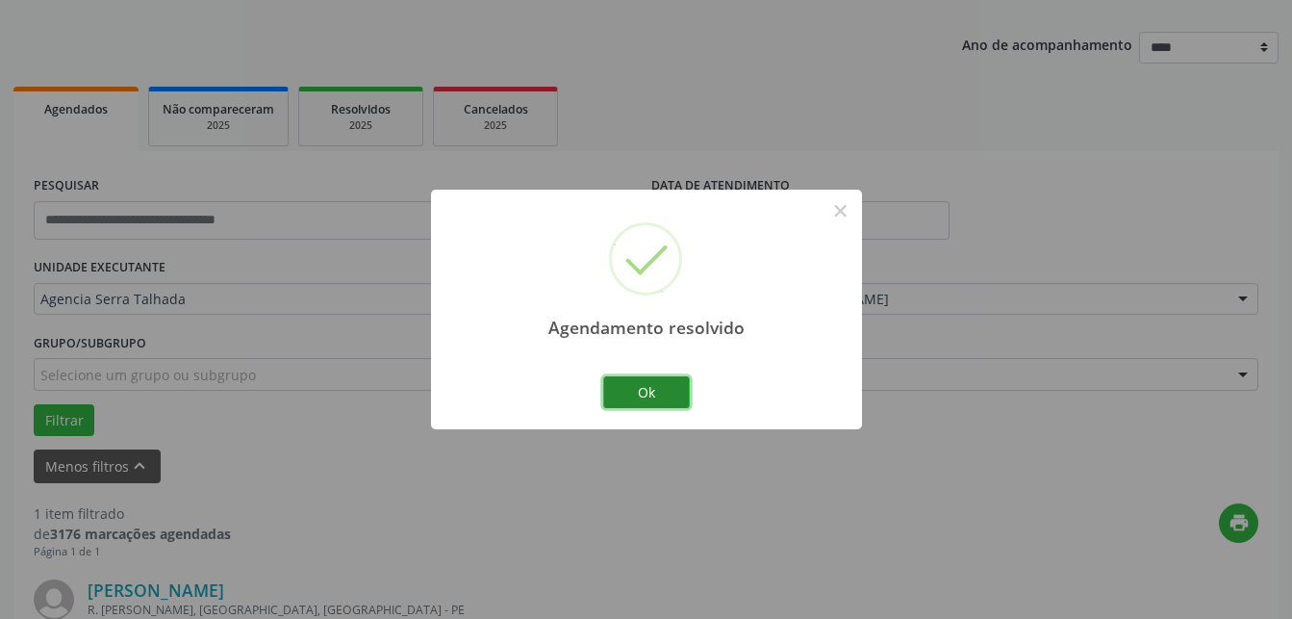
click at [641, 392] on button "Ok" at bounding box center [646, 392] width 87 height 33
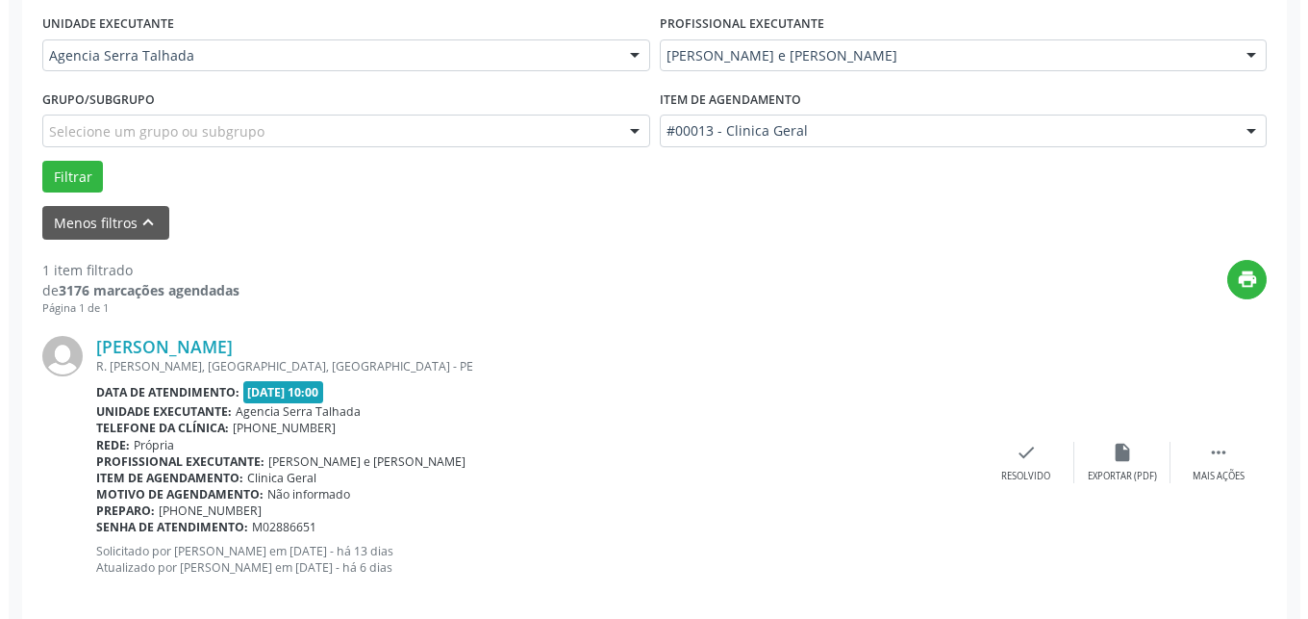
scroll to position [468, 0]
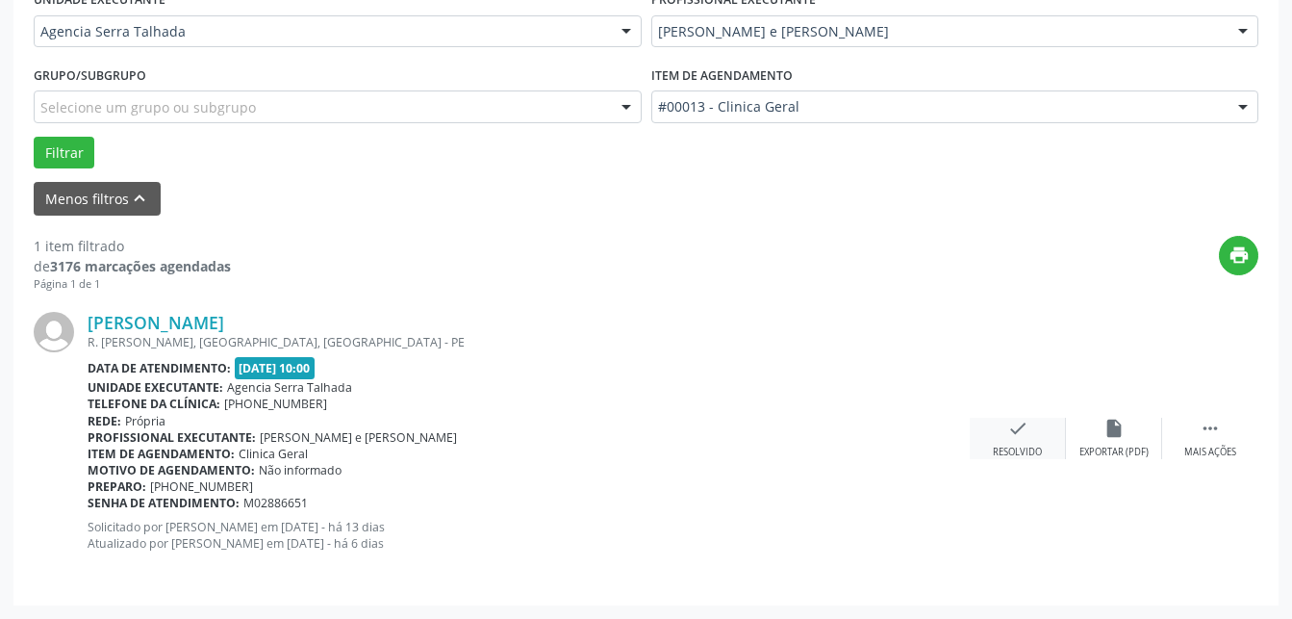
click at [1017, 457] on div "Resolvido" at bounding box center [1017, 451] width 49 height 13
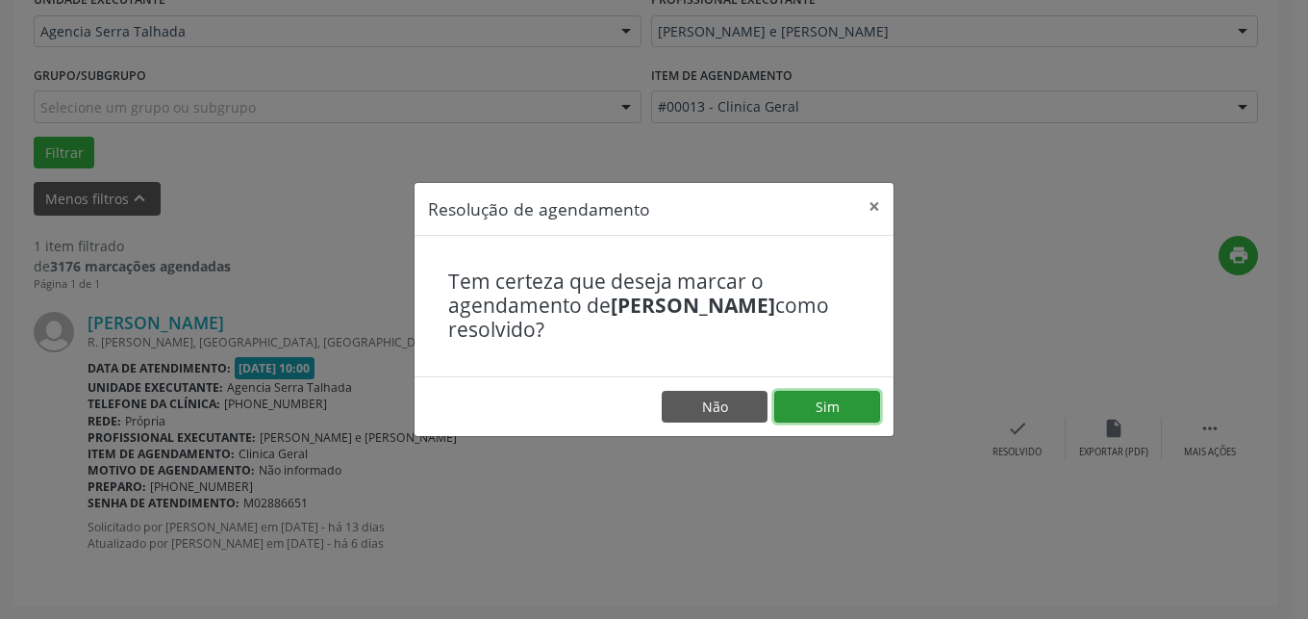
click at [833, 409] on button "Sim" at bounding box center [827, 407] width 106 height 33
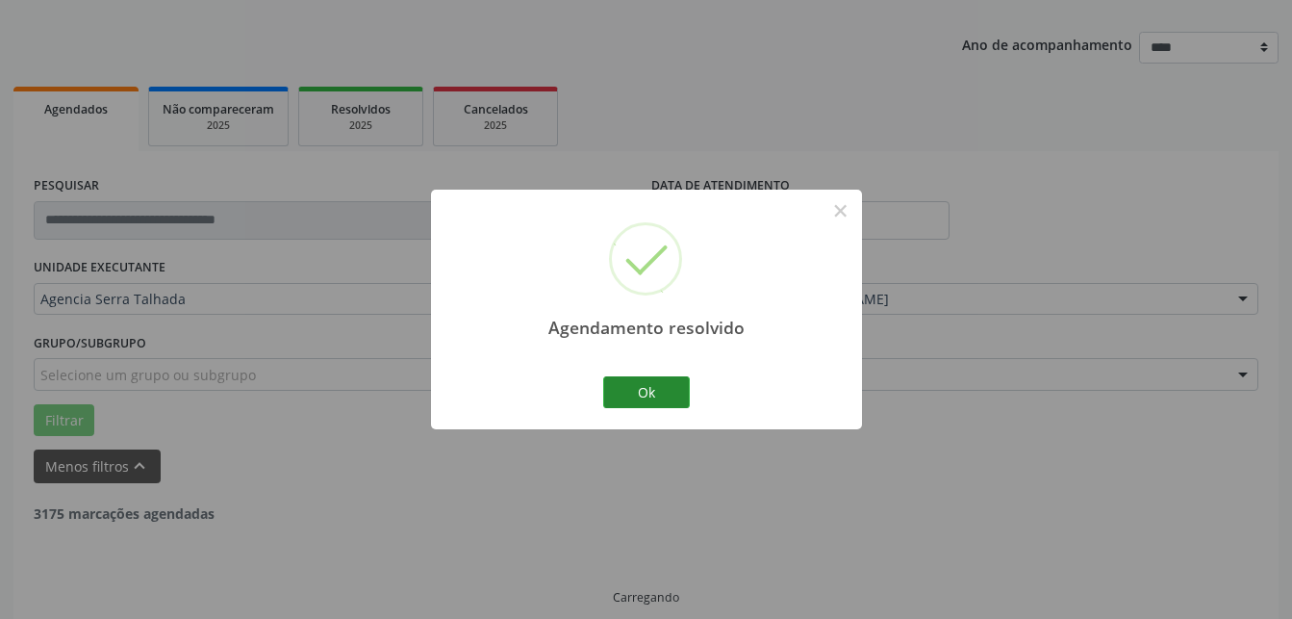
scroll to position [160, 0]
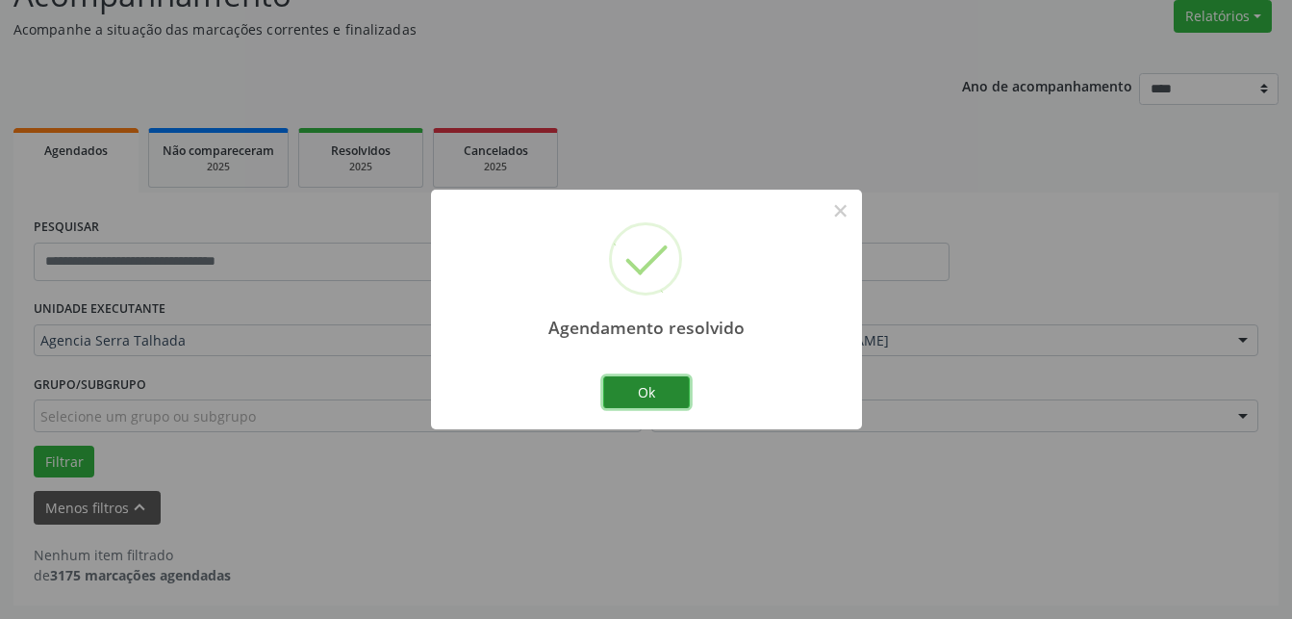
click at [670, 379] on button "Ok" at bounding box center [646, 392] width 87 height 33
